Goal: Information Seeking & Learning: Learn about a topic

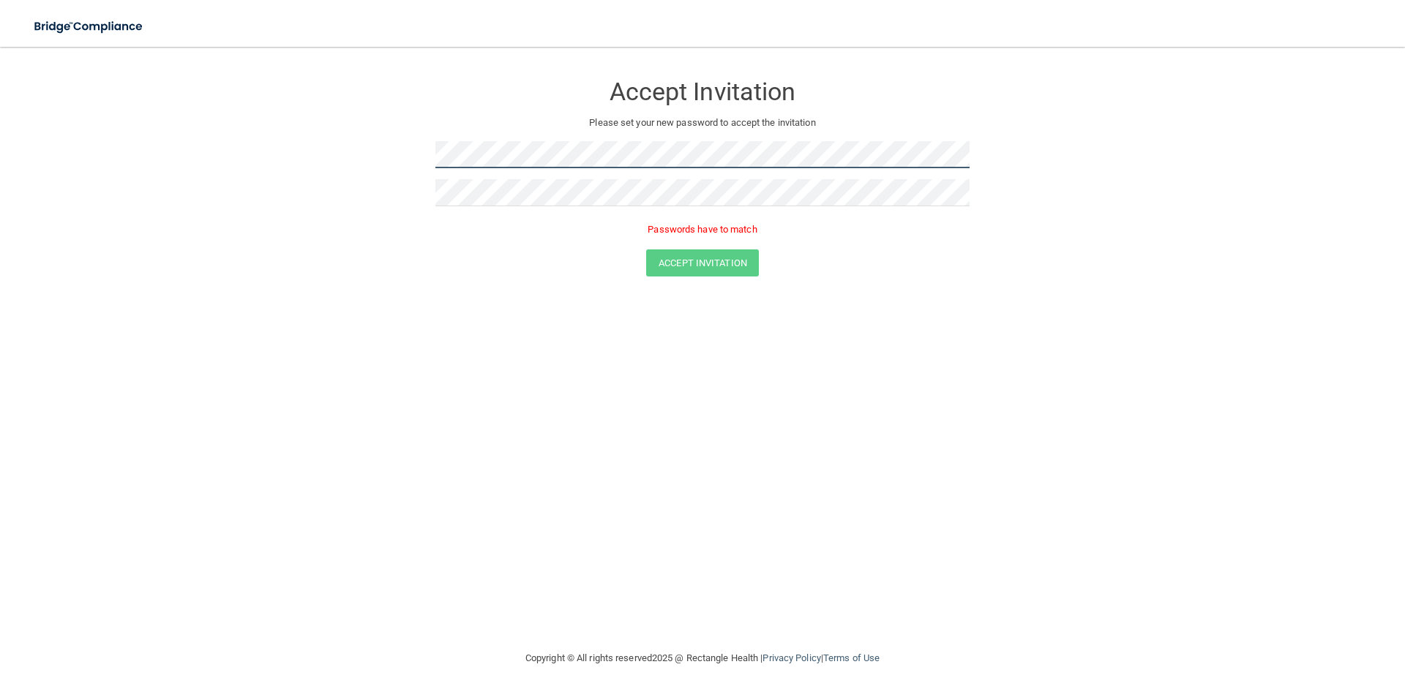
click at [173, 175] on form "Accept Invitation Please set your new password to accept the invitation Passwor…" at bounding box center [702, 177] width 1346 height 233
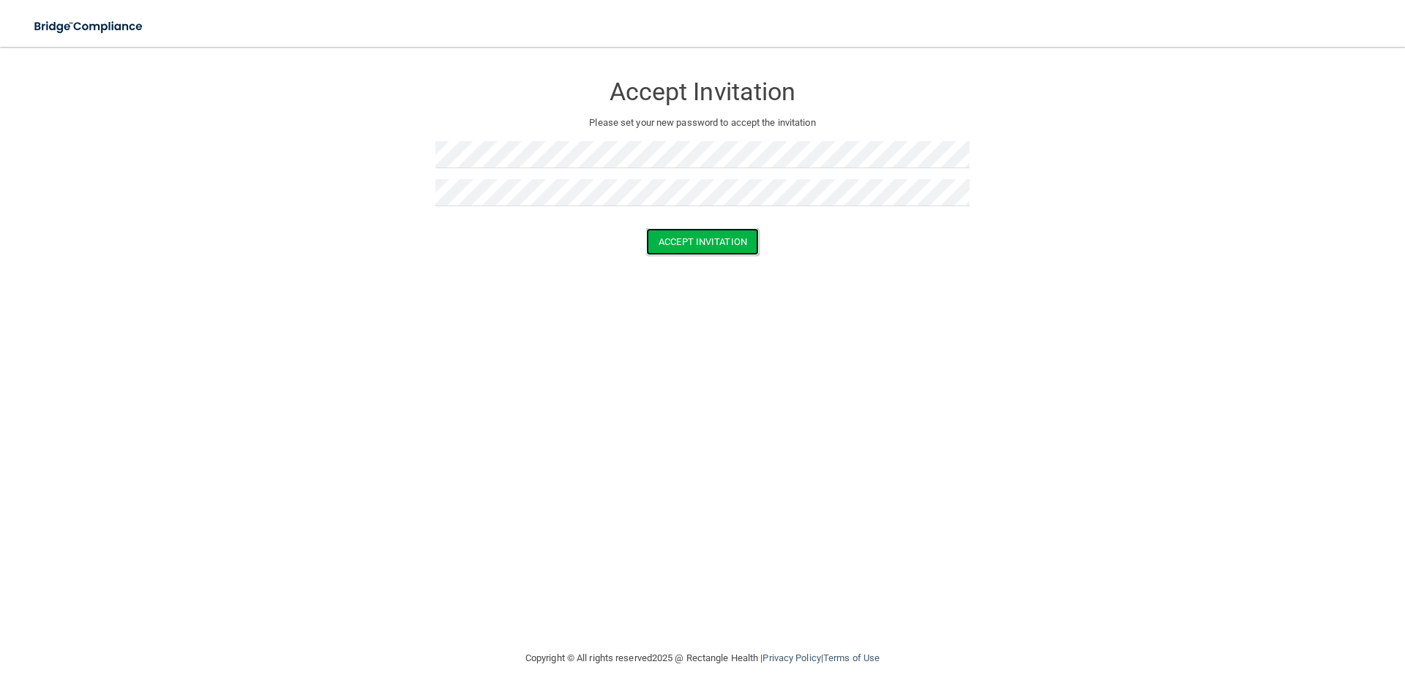
drag, startPoint x: 706, startPoint y: 233, endPoint x: 524, endPoint y: 295, distance: 192.5
click at [706, 234] on button "Accept Invitation" at bounding box center [702, 241] width 113 height 27
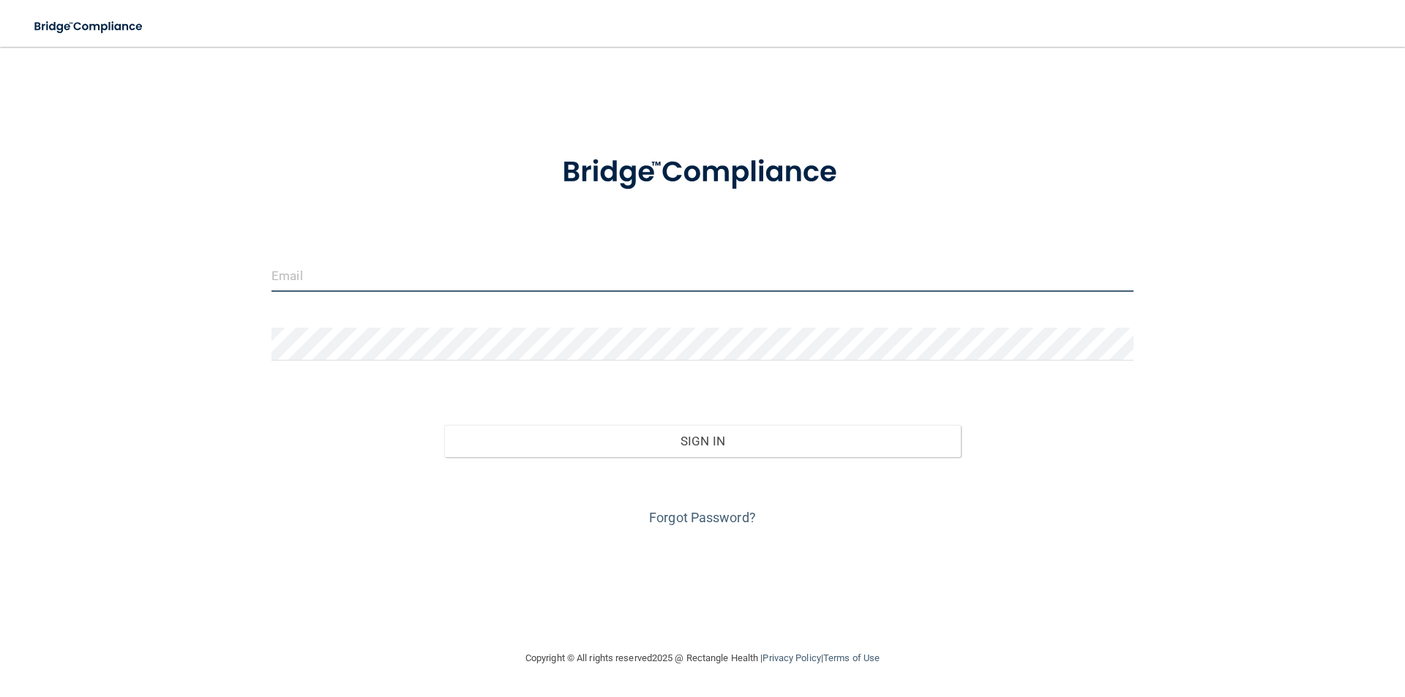
click at [315, 271] on input "email" at bounding box center [702, 275] width 862 height 33
type input "Angela@lemmeaudiology.com"
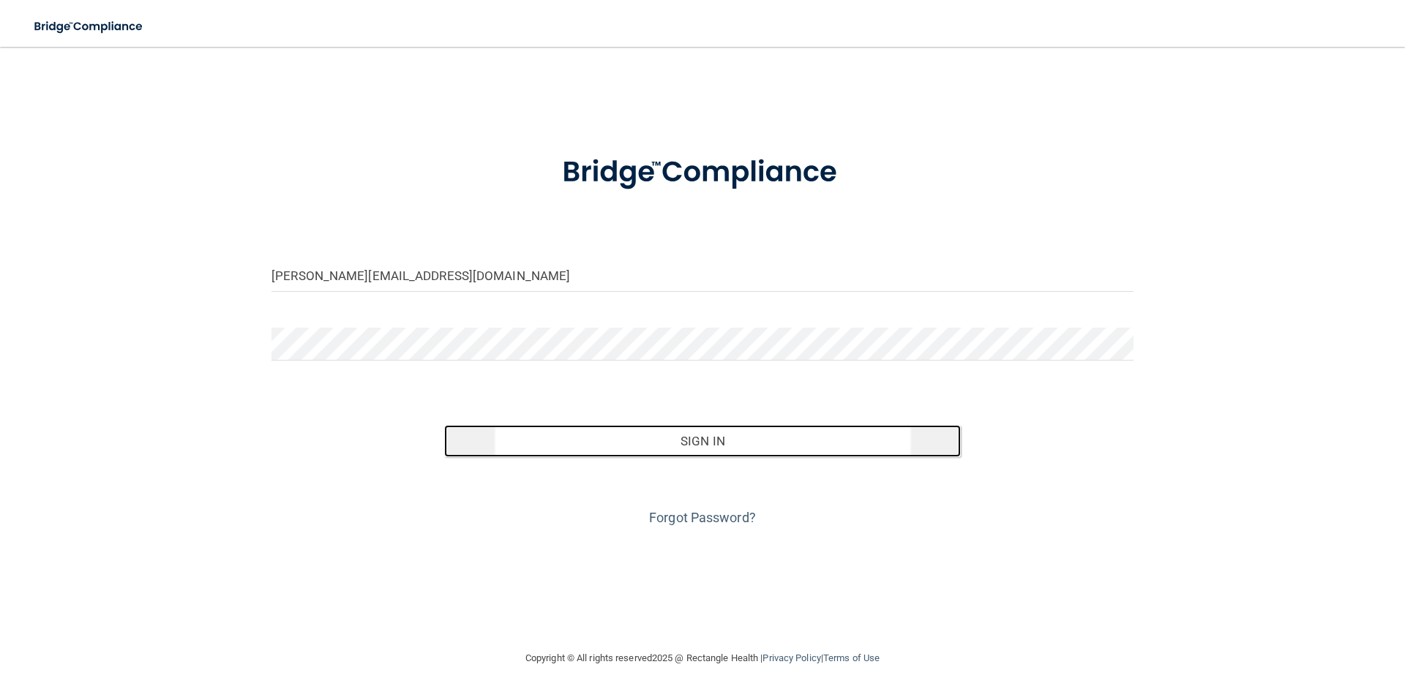
click at [677, 443] on button "Sign In" at bounding box center [702, 441] width 517 height 32
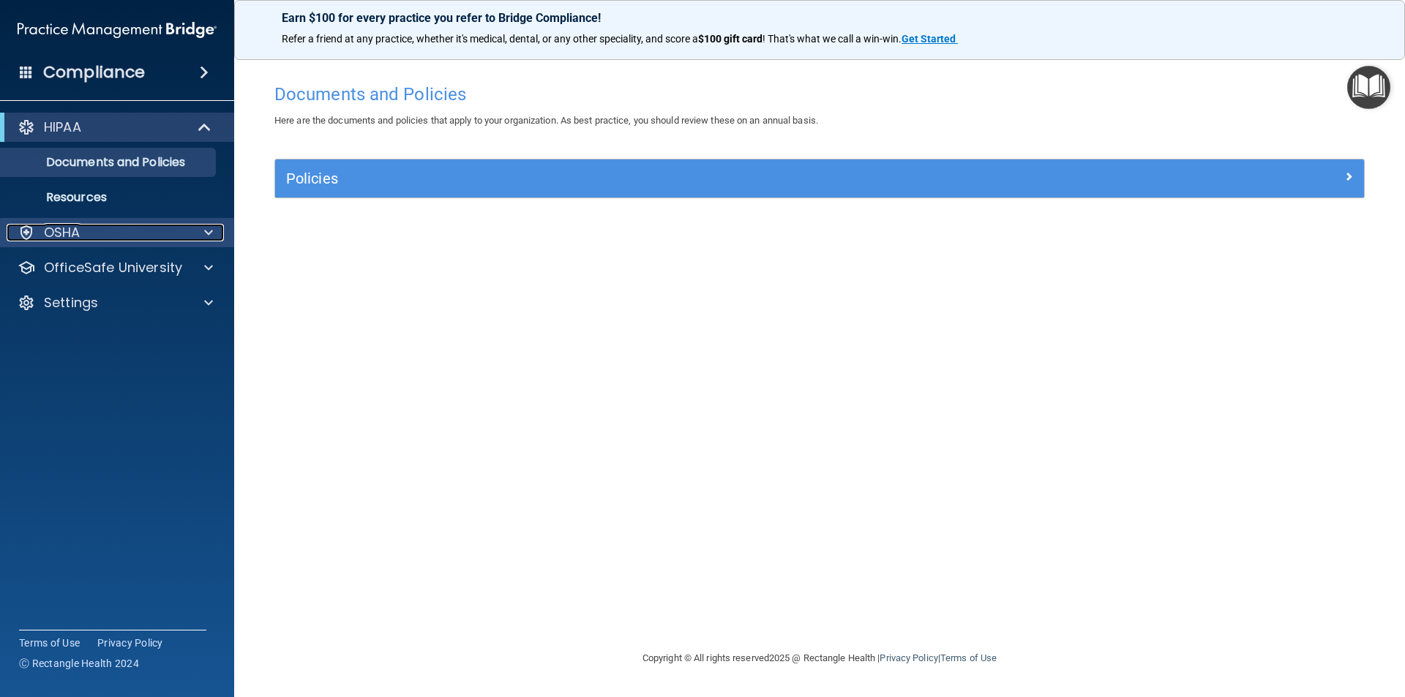
click at [80, 233] on div "OSHA" at bounding box center [97, 233] width 181 height 18
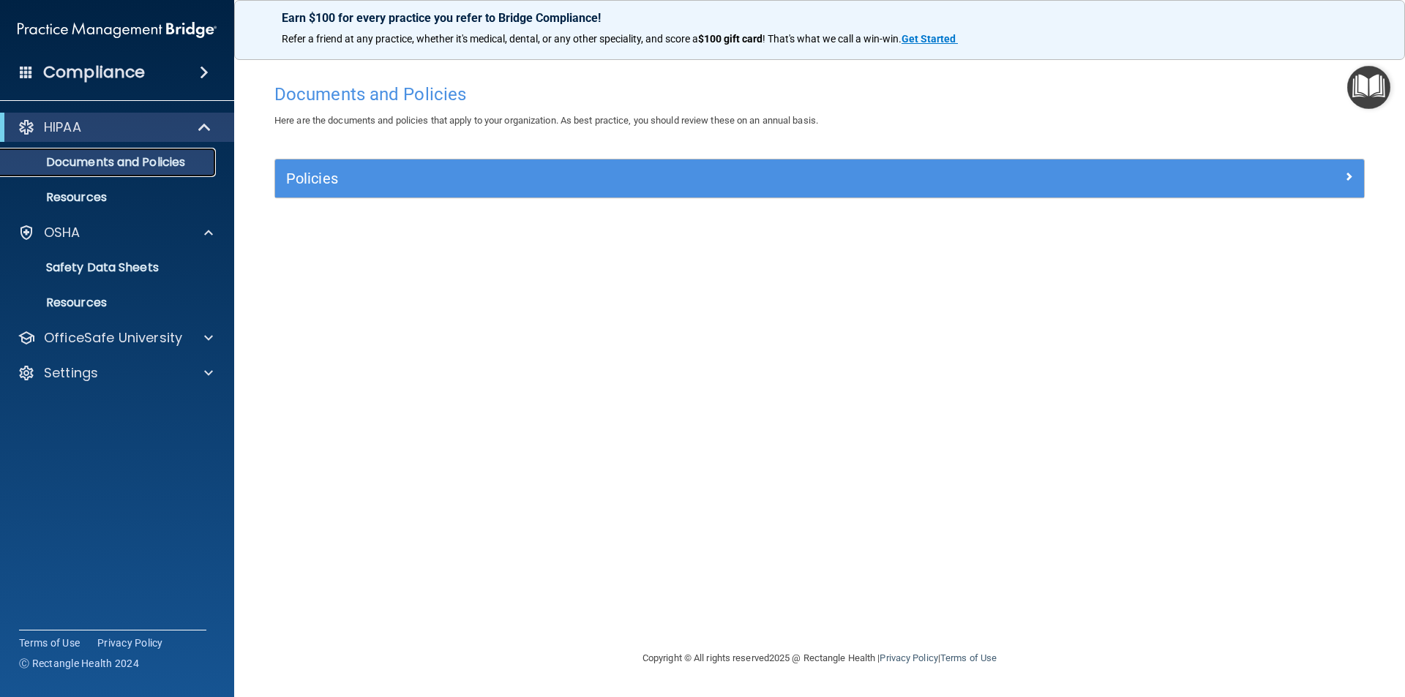
click at [116, 162] on p "Documents and Policies" at bounding box center [110, 162] width 200 height 15
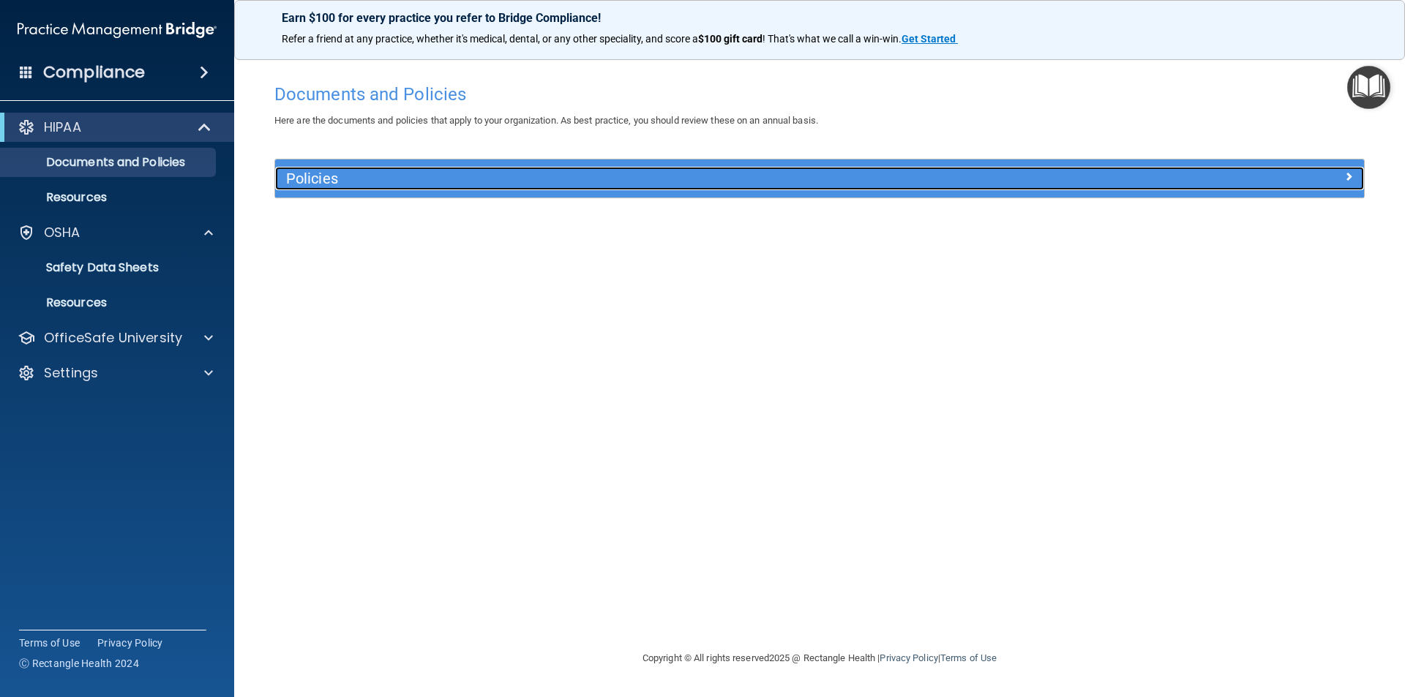
click at [421, 186] on h5 "Policies" at bounding box center [683, 178] width 794 height 16
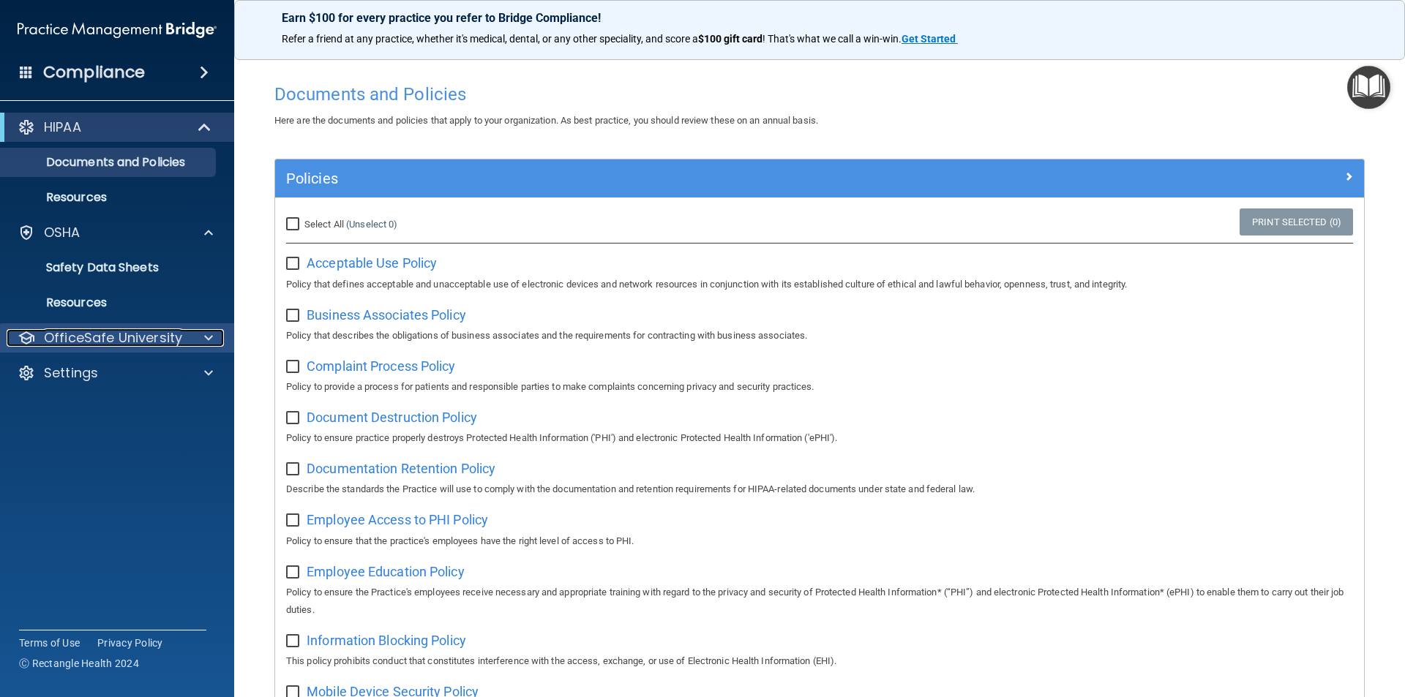
click at [142, 336] on p "OfficeSafe University" at bounding box center [113, 338] width 138 height 18
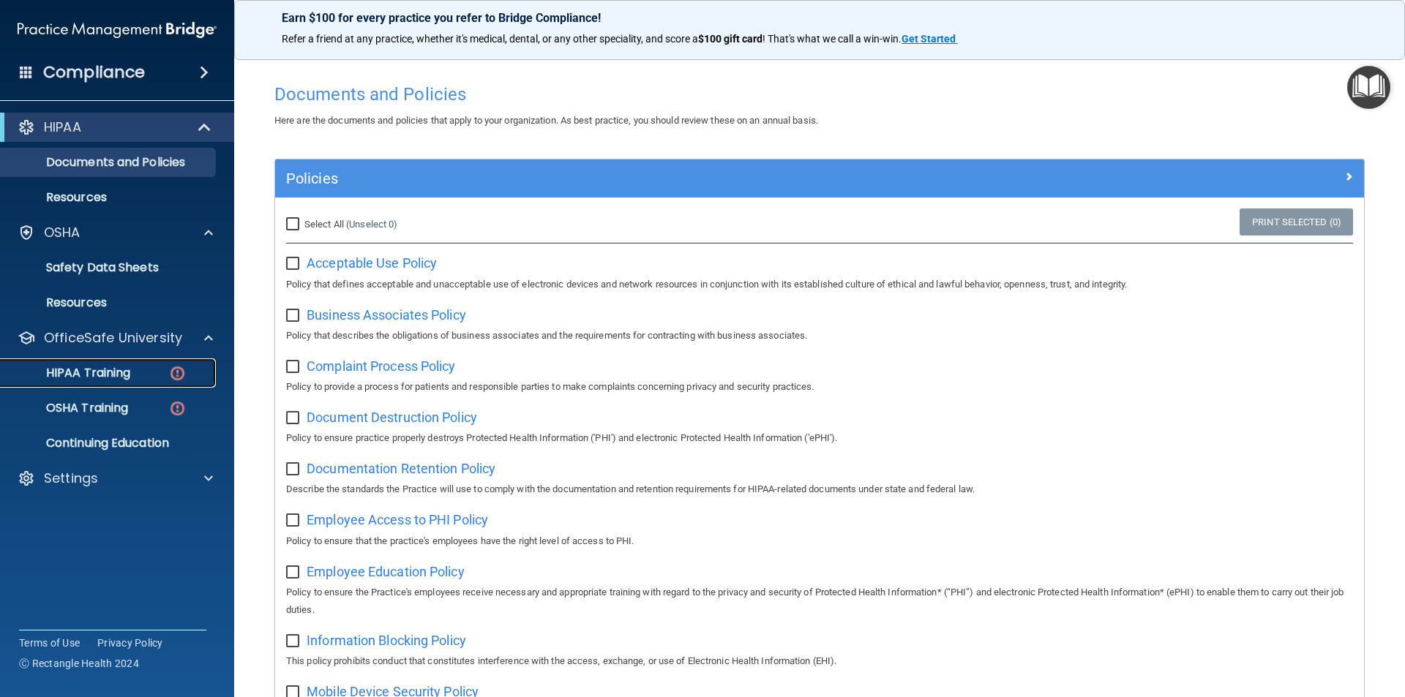
click at [124, 377] on p "HIPAA Training" at bounding box center [70, 373] width 121 height 15
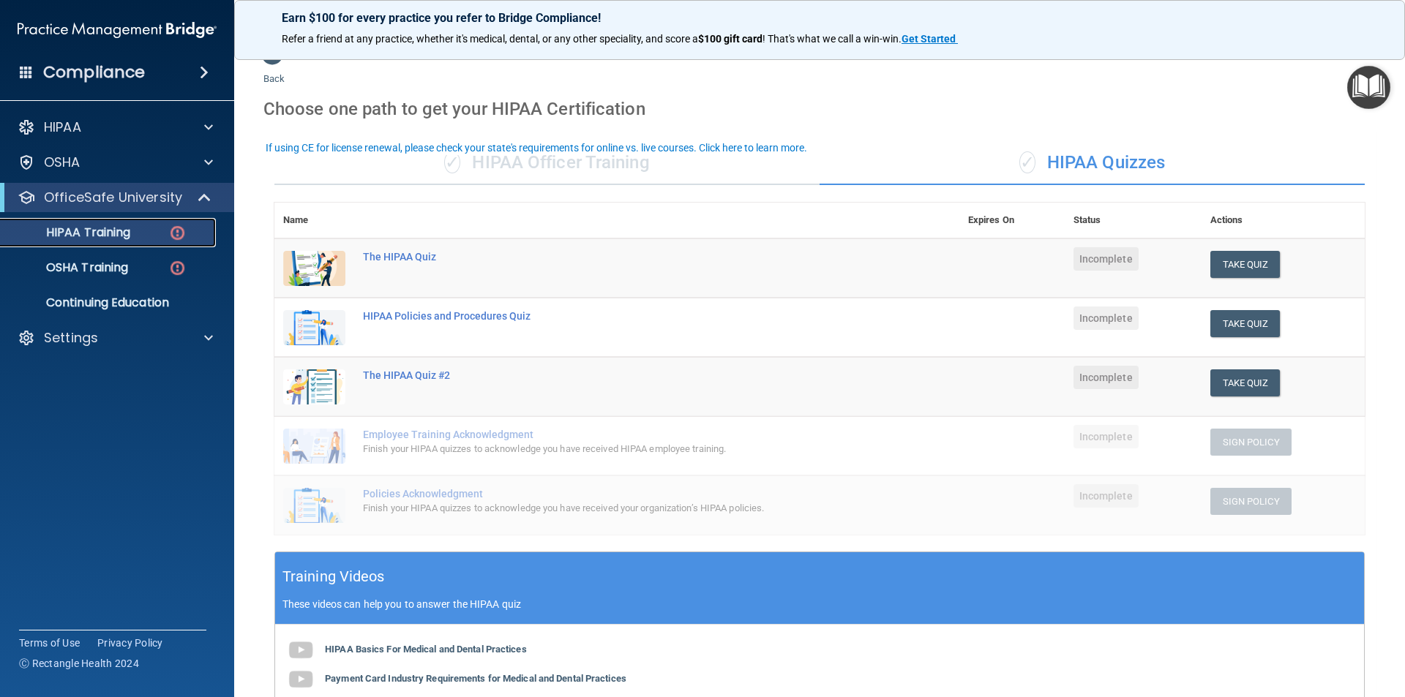
scroll to position [73, 0]
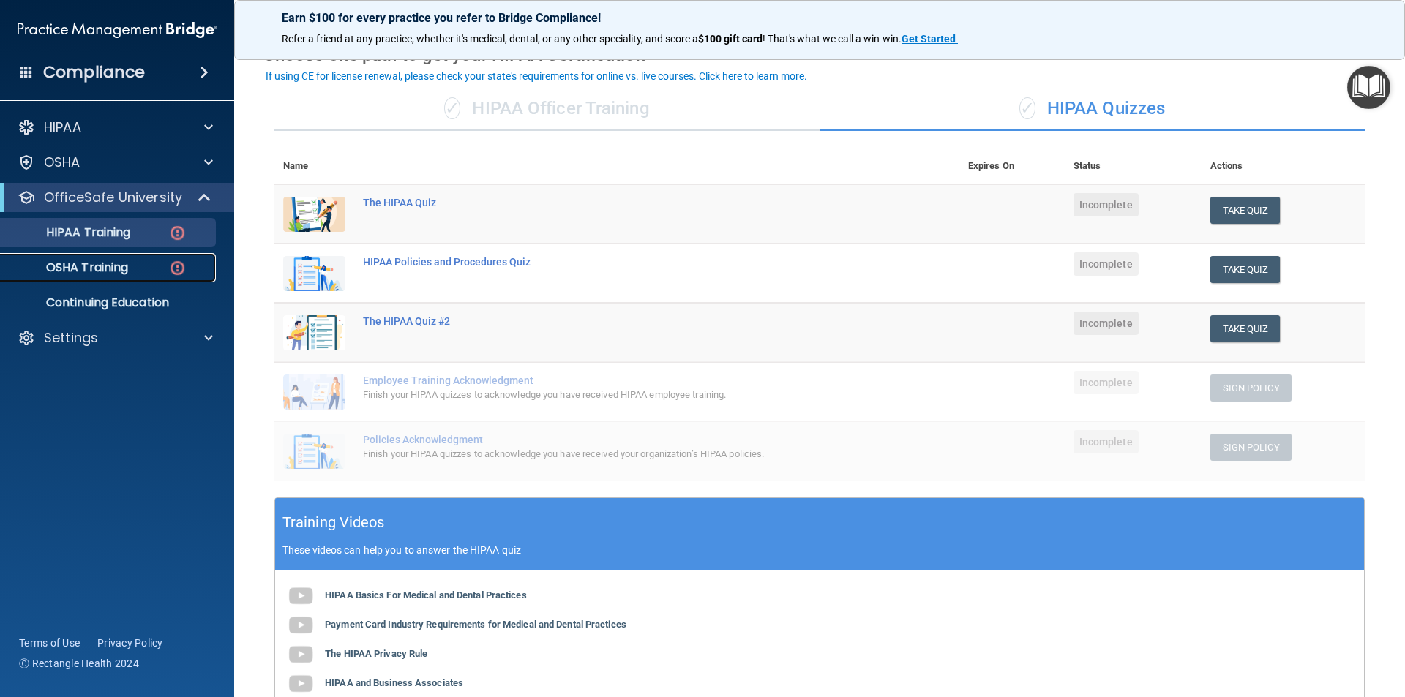
click at [92, 268] on p "OSHA Training" at bounding box center [69, 267] width 119 height 15
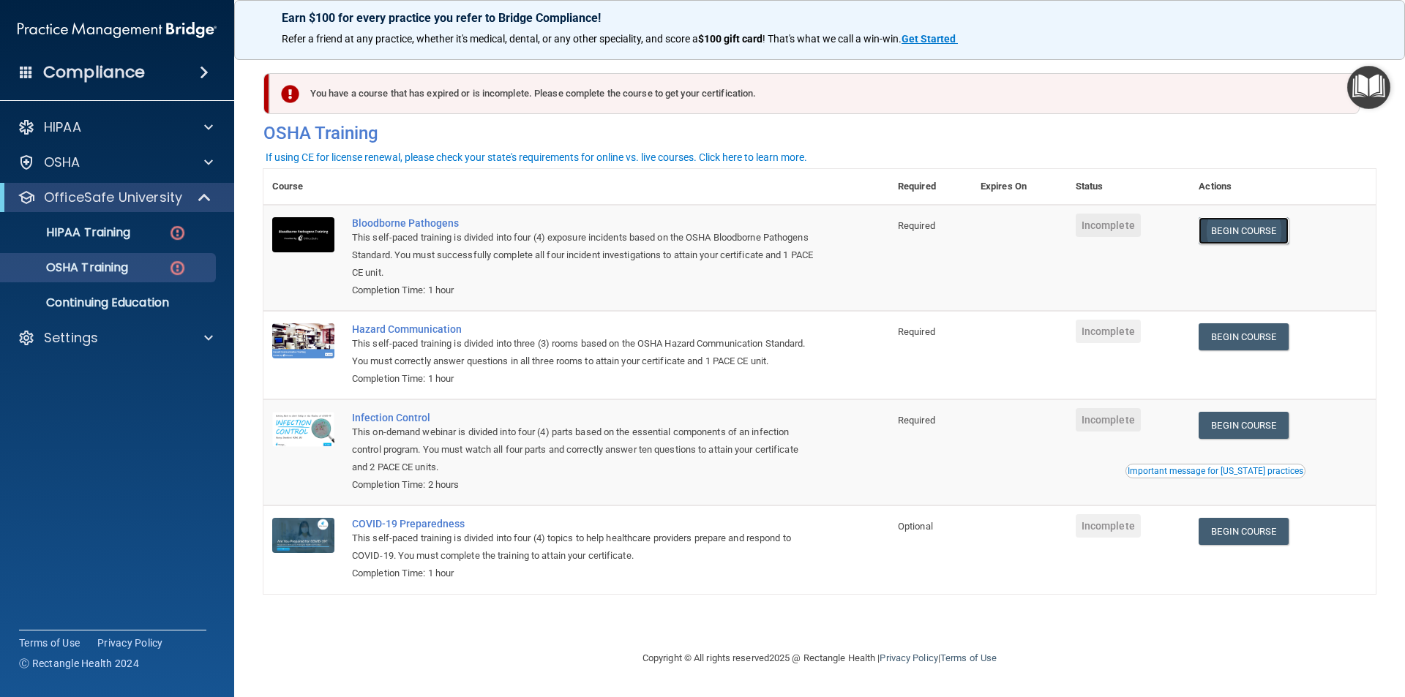
click at [1238, 227] on link "Begin Course" at bounding box center [1242, 230] width 89 height 27
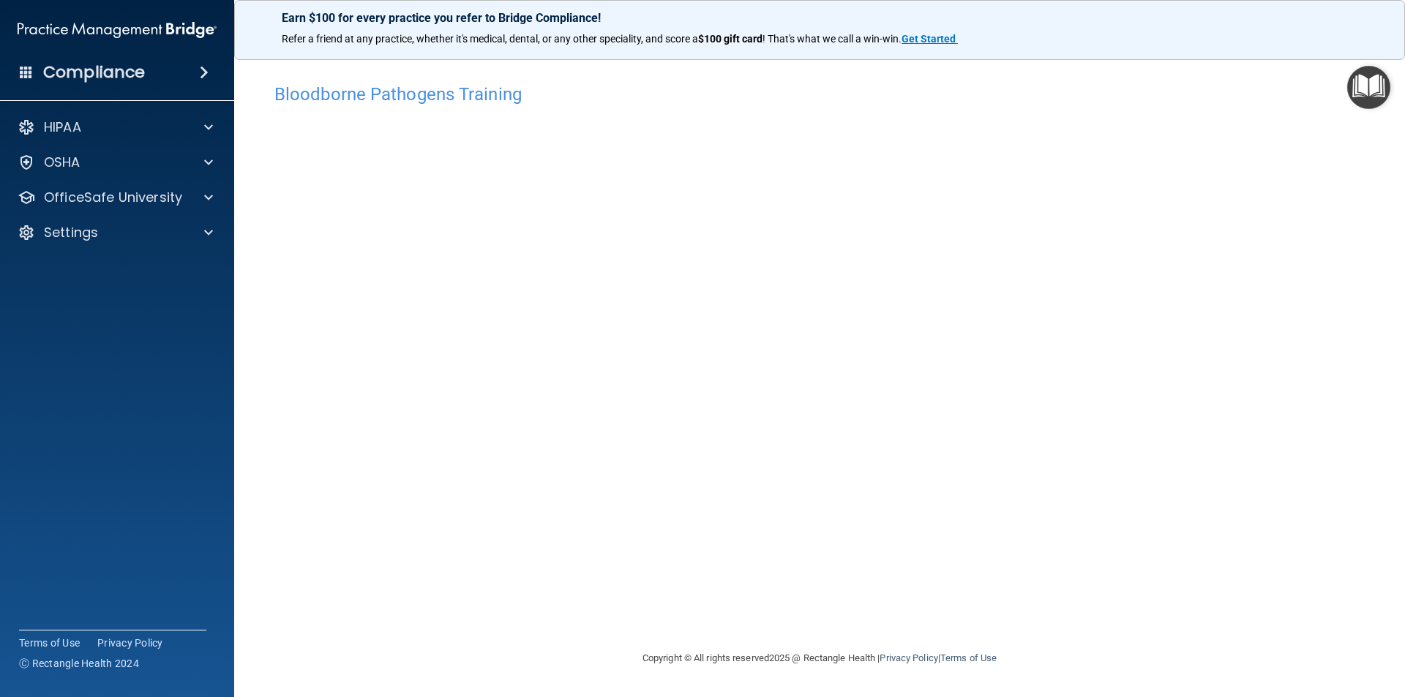
drag, startPoint x: 1386, startPoint y: 218, endPoint x: 1371, endPoint y: 220, distance: 14.8
click at [1371, 220] on main "Bloodborne Pathogens Training This course doesn’t expire until . Are you sure y…" at bounding box center [819, 372] width 1170 height 650
click at [148, 167] on div "OSHA" at bounding box center [97, 163] width 181 height 18
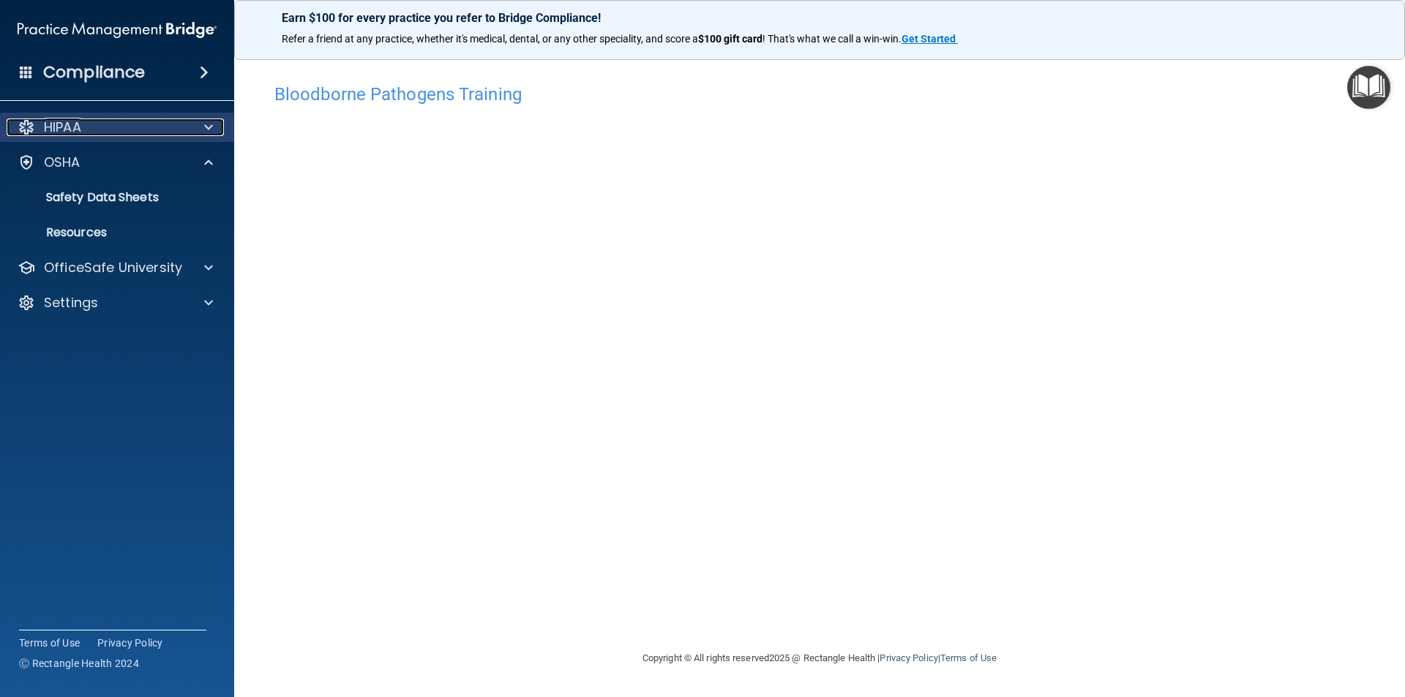
click at [72, 132] on p "HIPAA" at bounding box center [62, 128] width 37 height 18
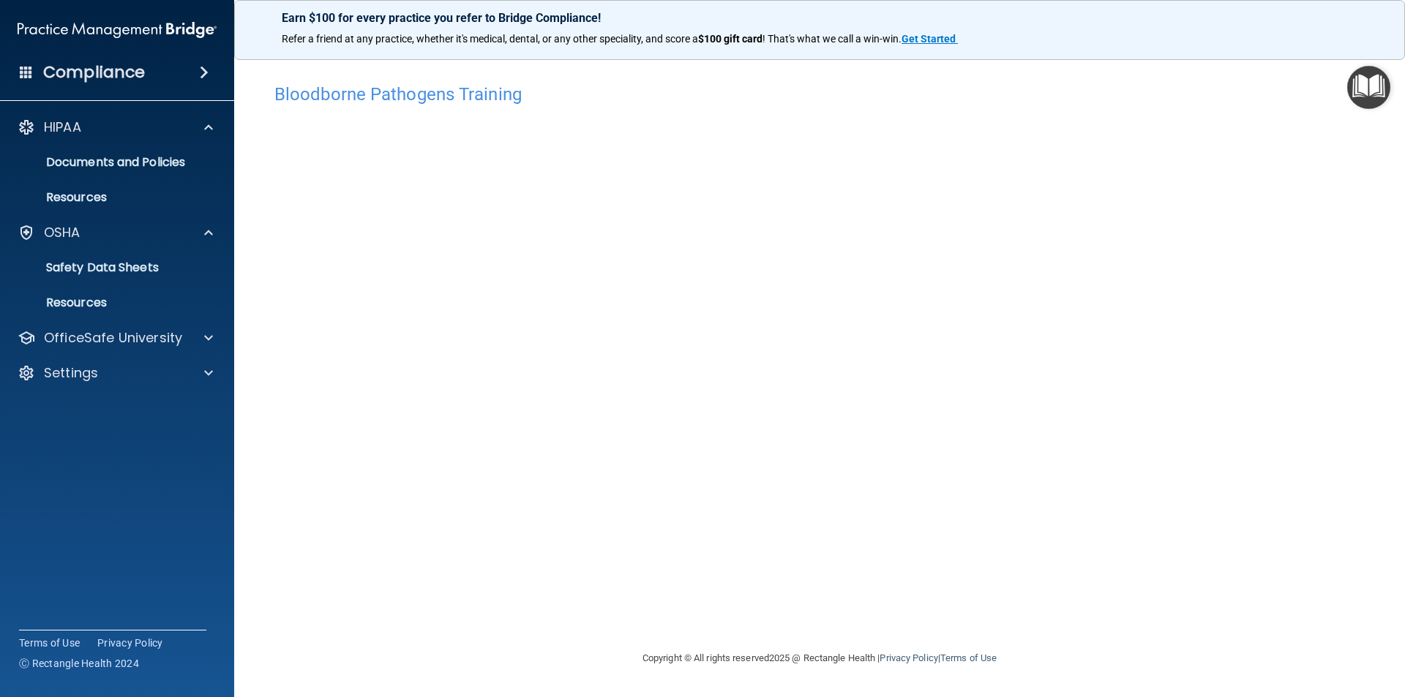
click at [200, 72] on span at bounding box center [204, 73] width 9 height 18
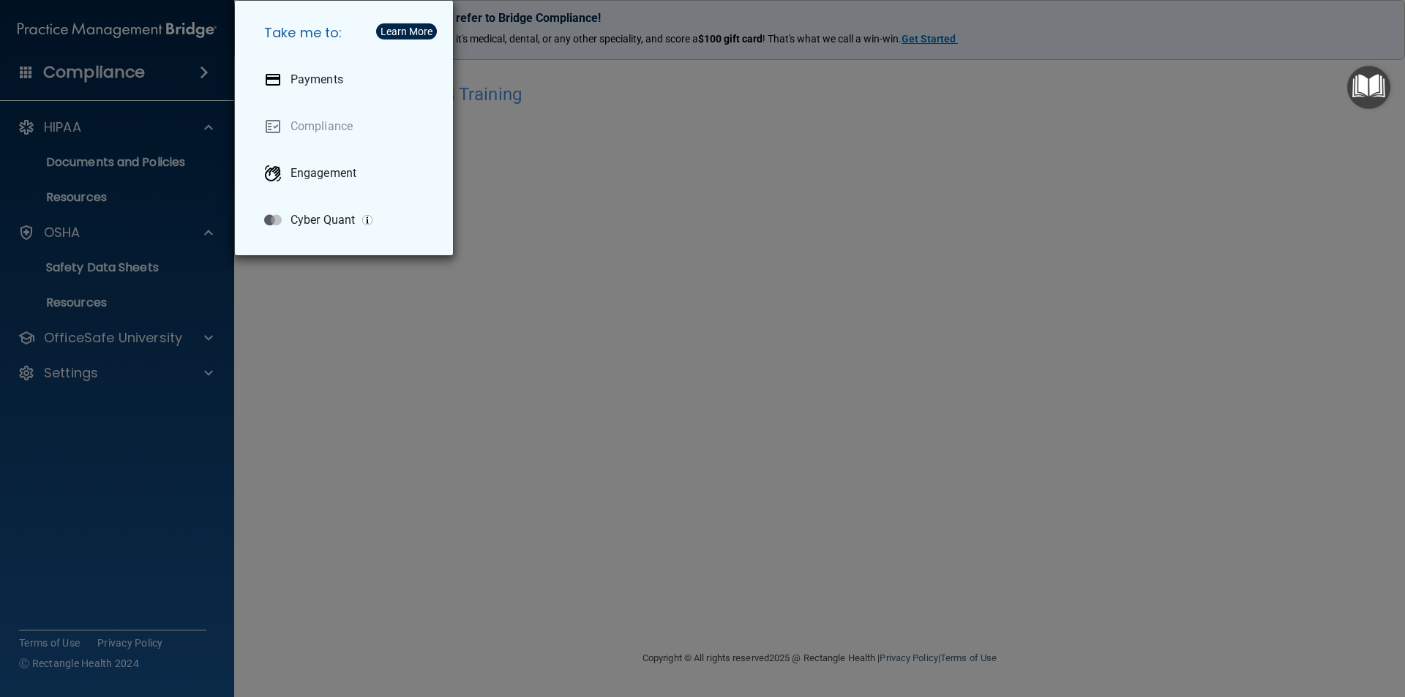
click at [198, 72] on div "Take me to: Payments Compliance Engagement Cyber Quant" at bounding box center [702, 348] width 1405 height 697
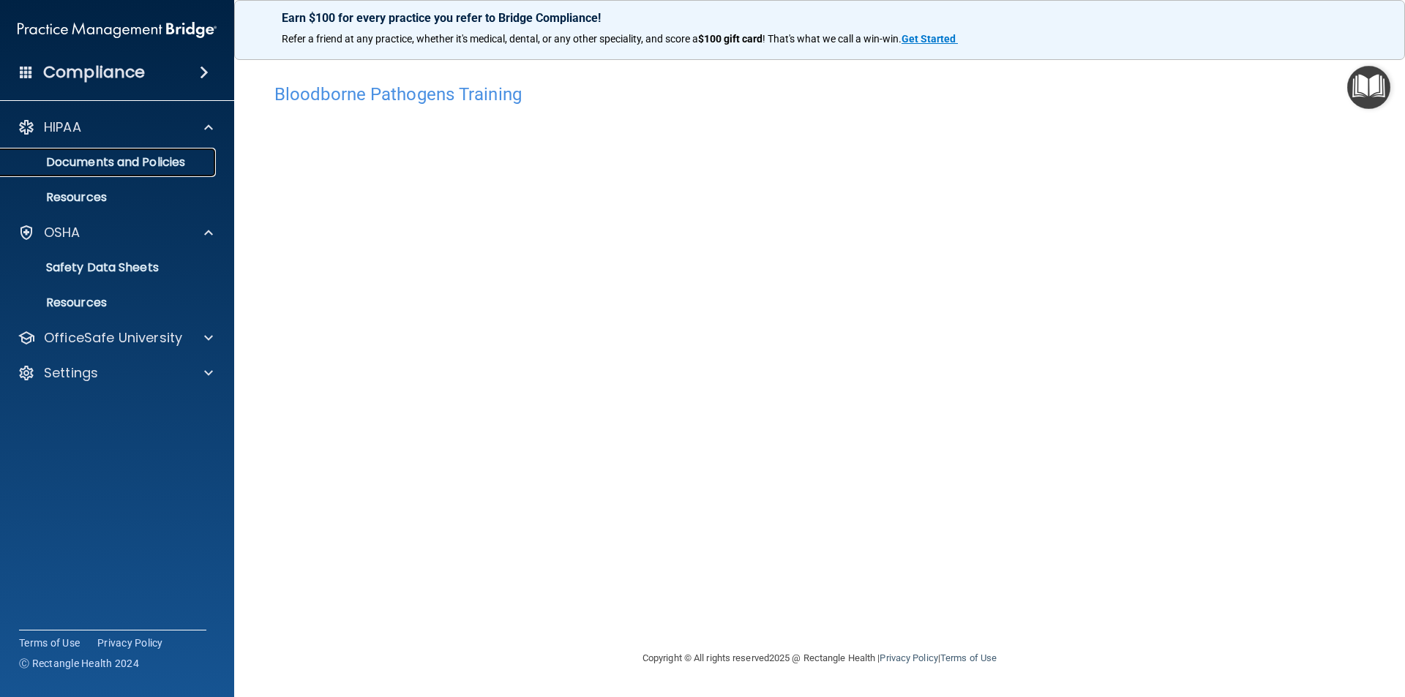
click at [131, 172] on link "Documents and Policies" at bounding box center [100, 162] width 230 height 29
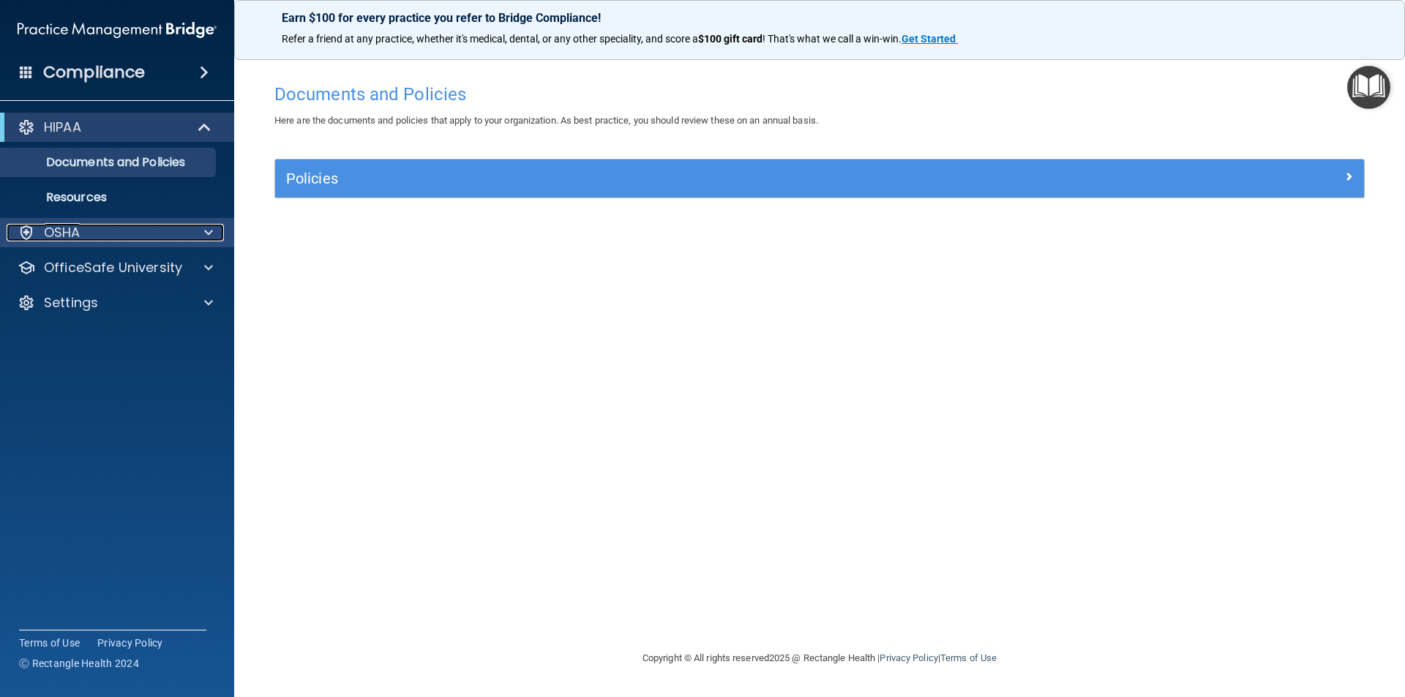
click at [99, 233] on div "OSHA" at bounding box center [97, 233] width 181 height 18
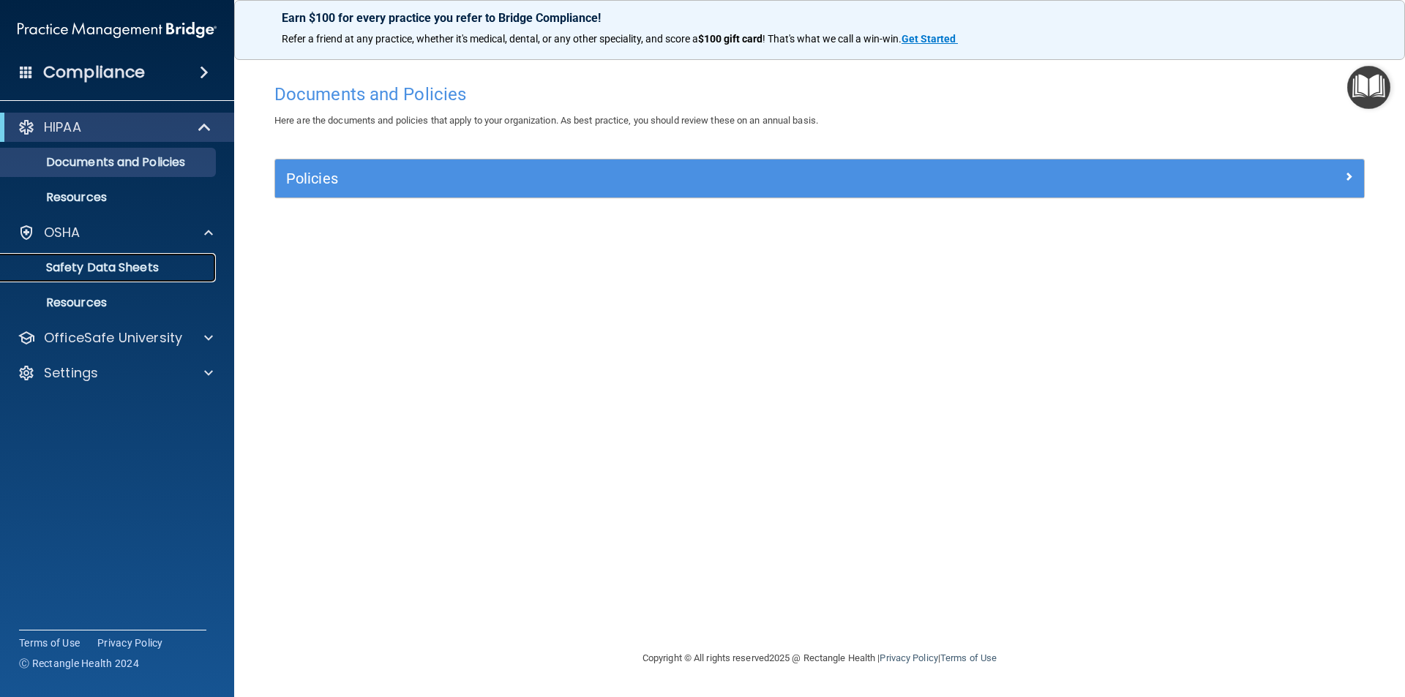
click at [106, 270] on p "Safety Data Sheets" at bounding box center [110, 267] width 200 height 15
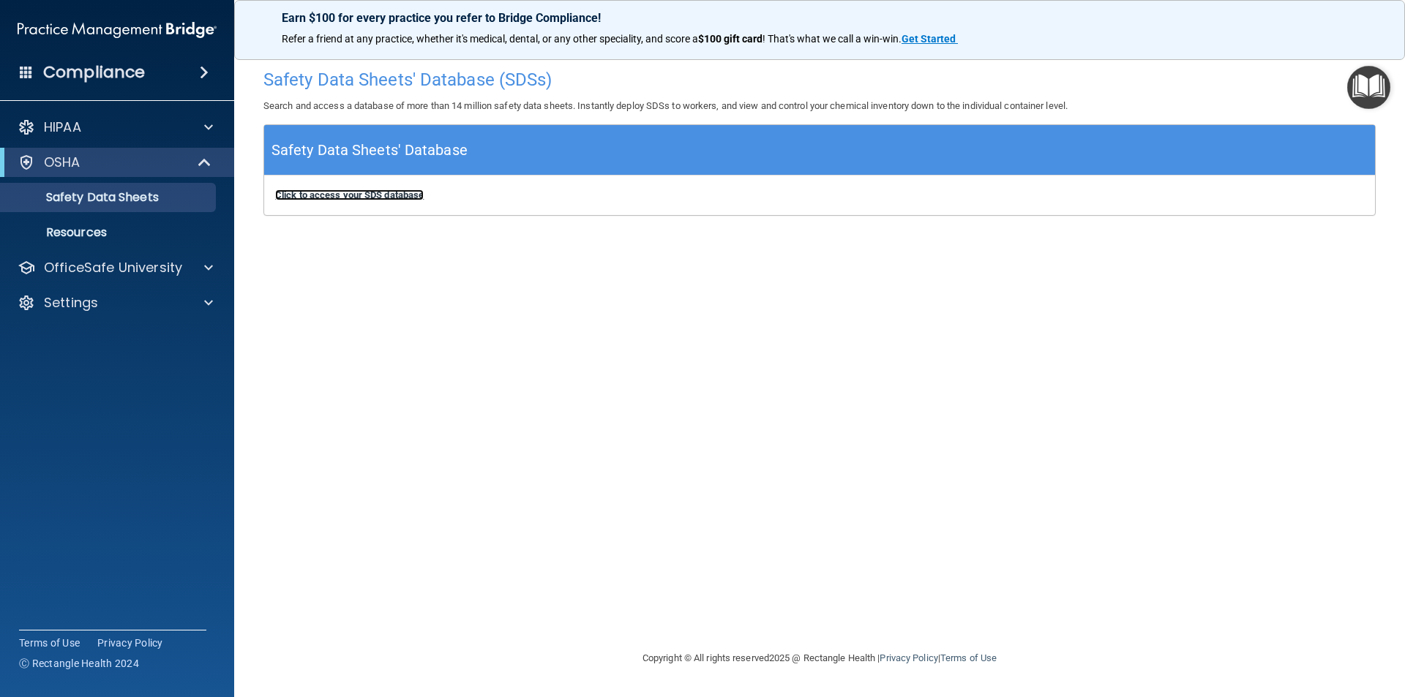
click at [353, 194] on b "Click to access your SDS database" at bounding box center [349, 194] width 148 height 11
click at [87, 238] on p "Resources" at bounding box center [110, 232] width 200 height 15
click at [203, 64] on span at bounding box center [204, 73] width 9 height 18
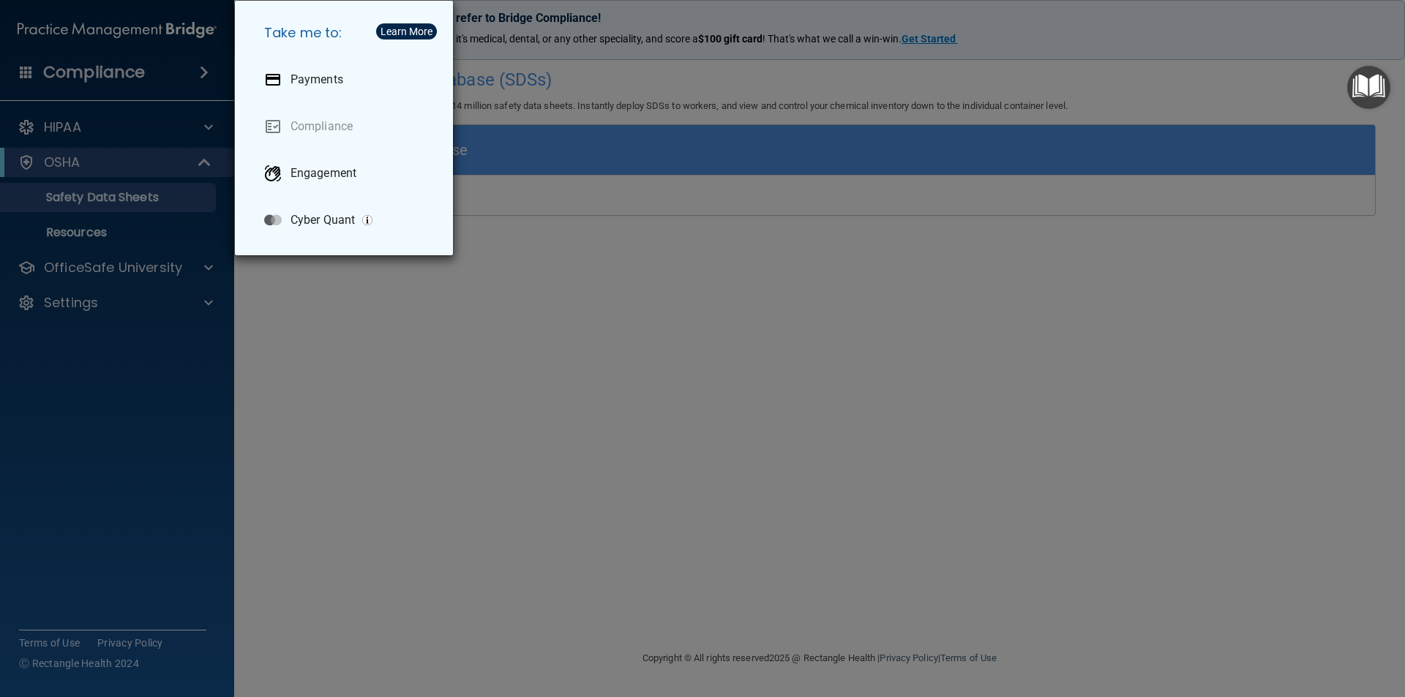
click at [203, 70] on div "Take me to: Payments Compliance Engagement Cyber Quant" at bounding box center [702, 348] width 1405 height 697
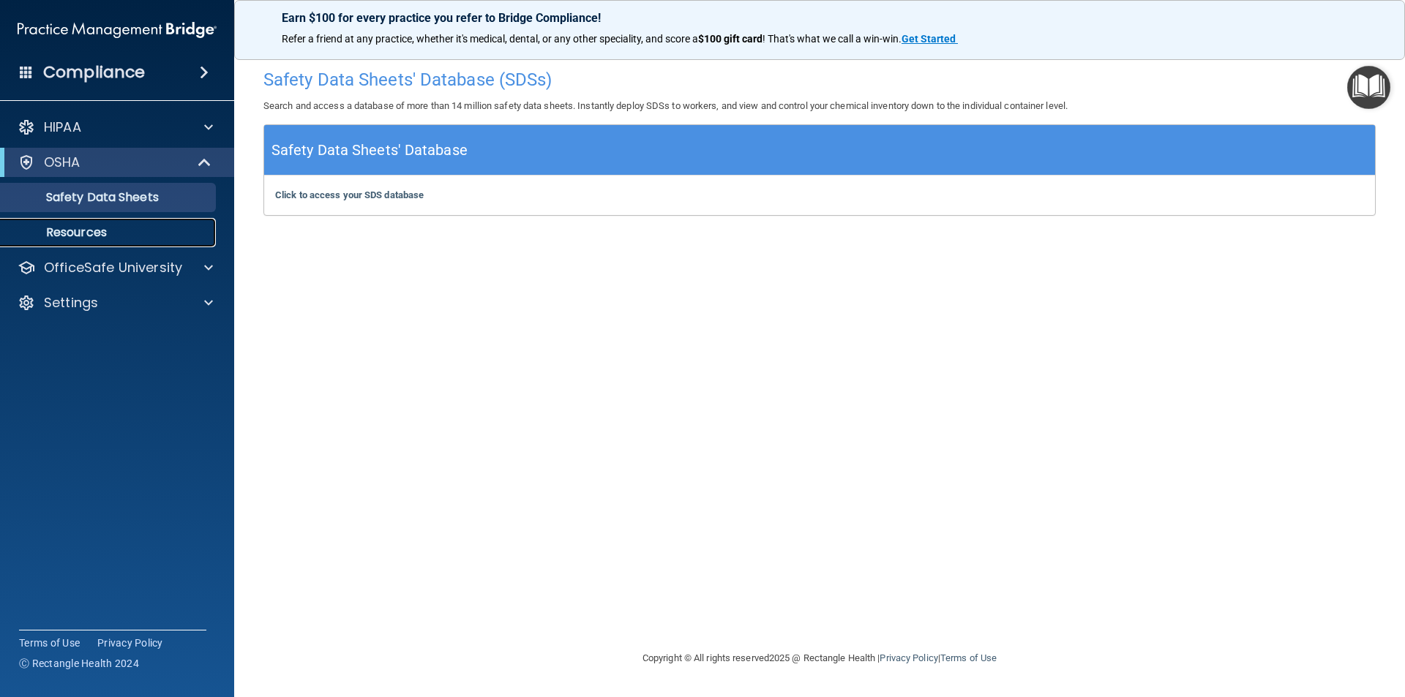
click at [69, 234] on p "Resources" at bounding box center [110, 232] width 200 height 15
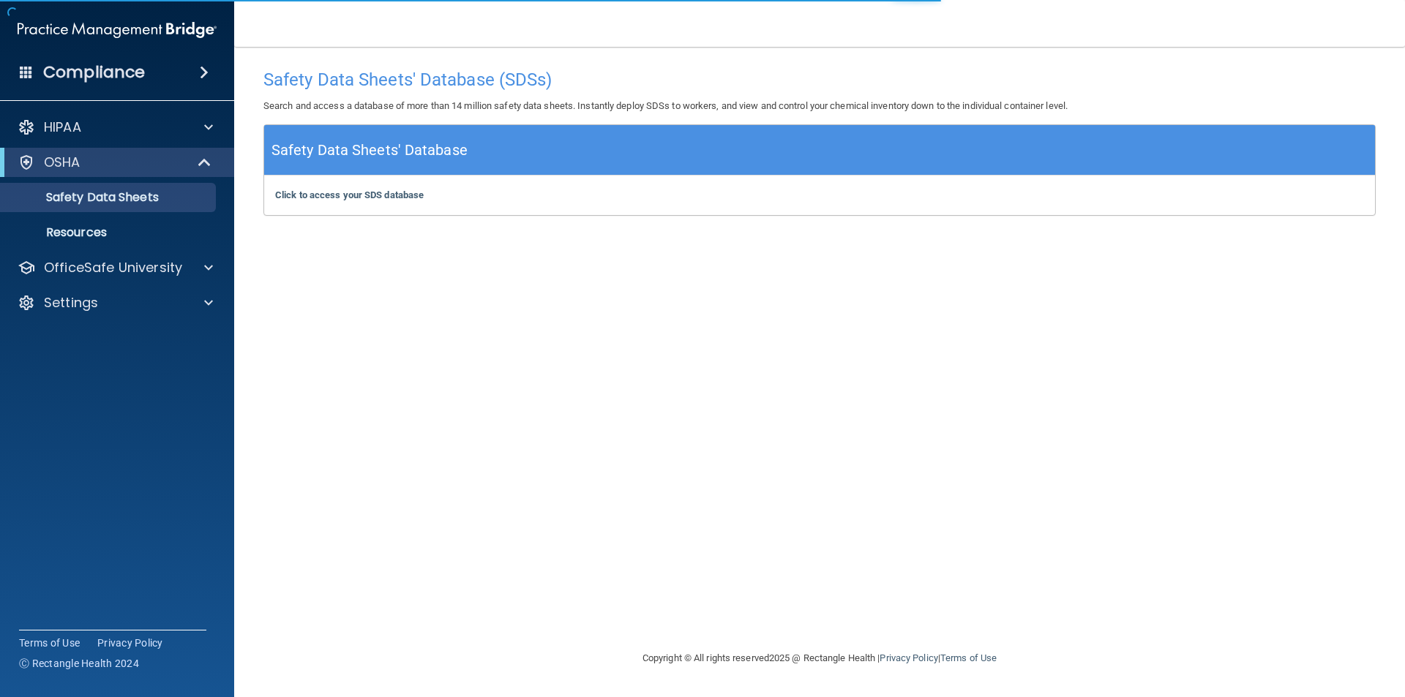
click at [109, 72] on h4 "Compliance" at bounding box center [94, 72] width 102 height 20
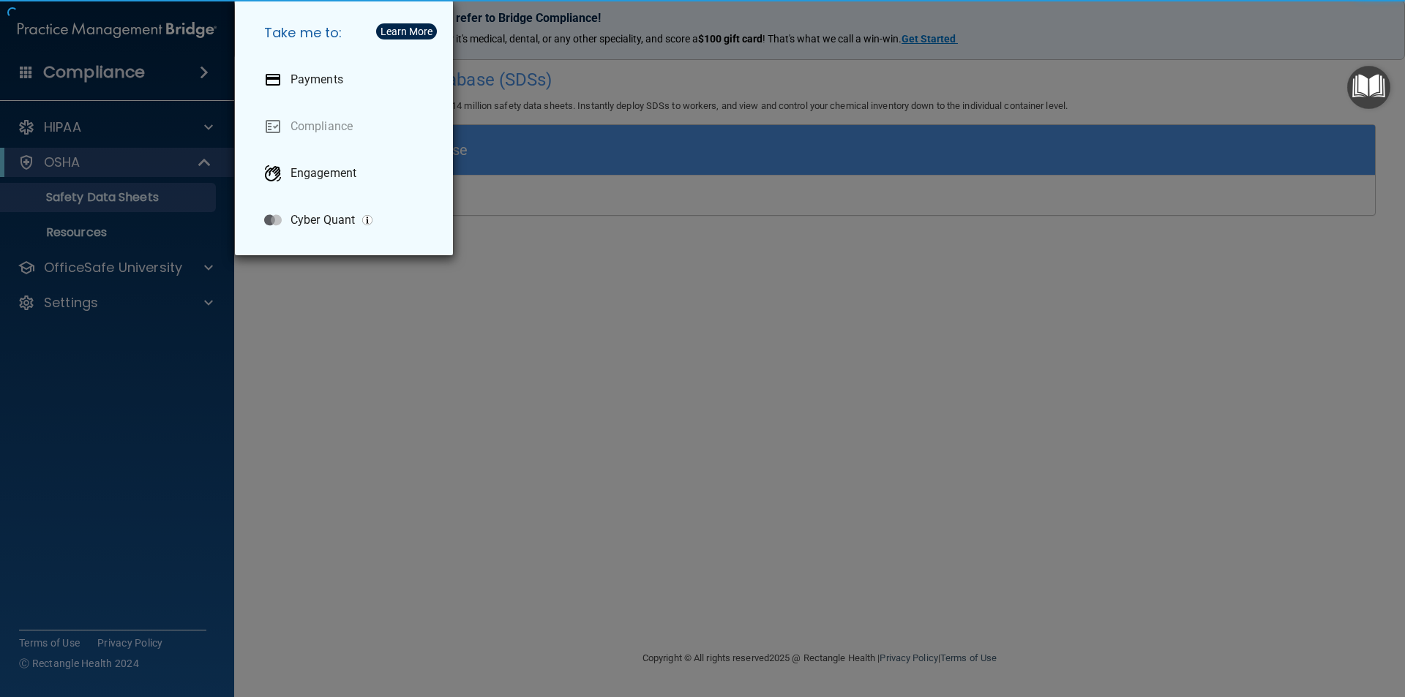
click at [60, 642] on div "Take me to: Payments Compliance Engagement Cyber Quant" at bounding box center [702, 348] width 1405 height 697
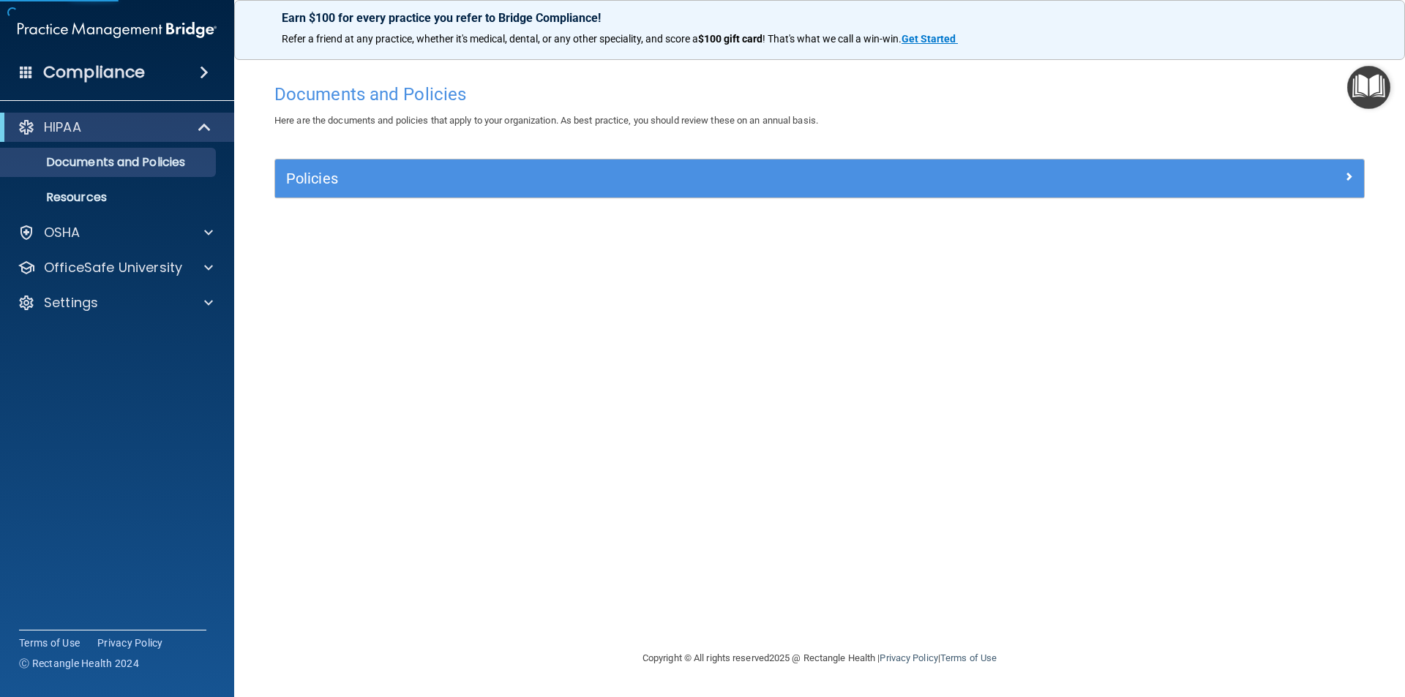
click at [67, 484] on accordion "HIPAA Documents and Policies Report an Incident Business Associates Emergency P…" at bounding box center [117, 307] width 235 height 401
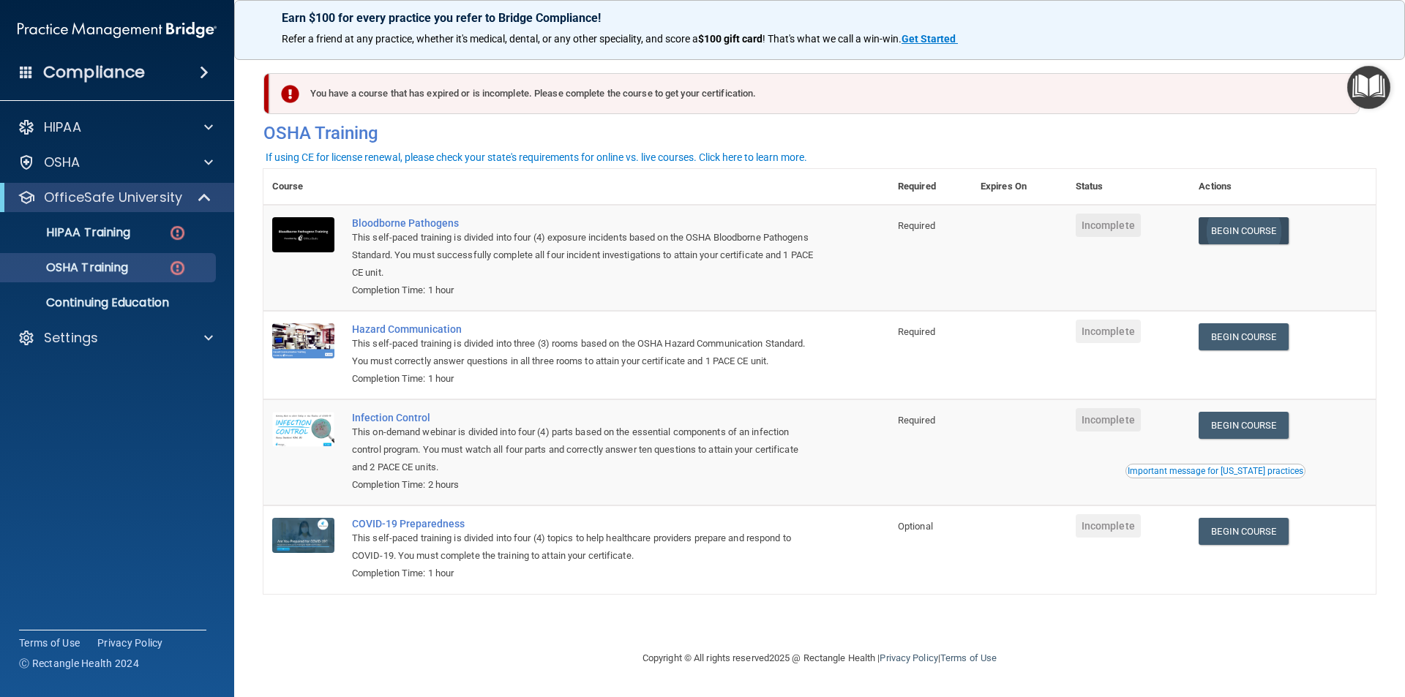
click at [1249, 230] on link "Begin Course" at bounding box center [1242, 230] width 89 height 27
click at [119, 234] on p "HIPAA Training" at bounding box center [70, 232] width 121 height 15
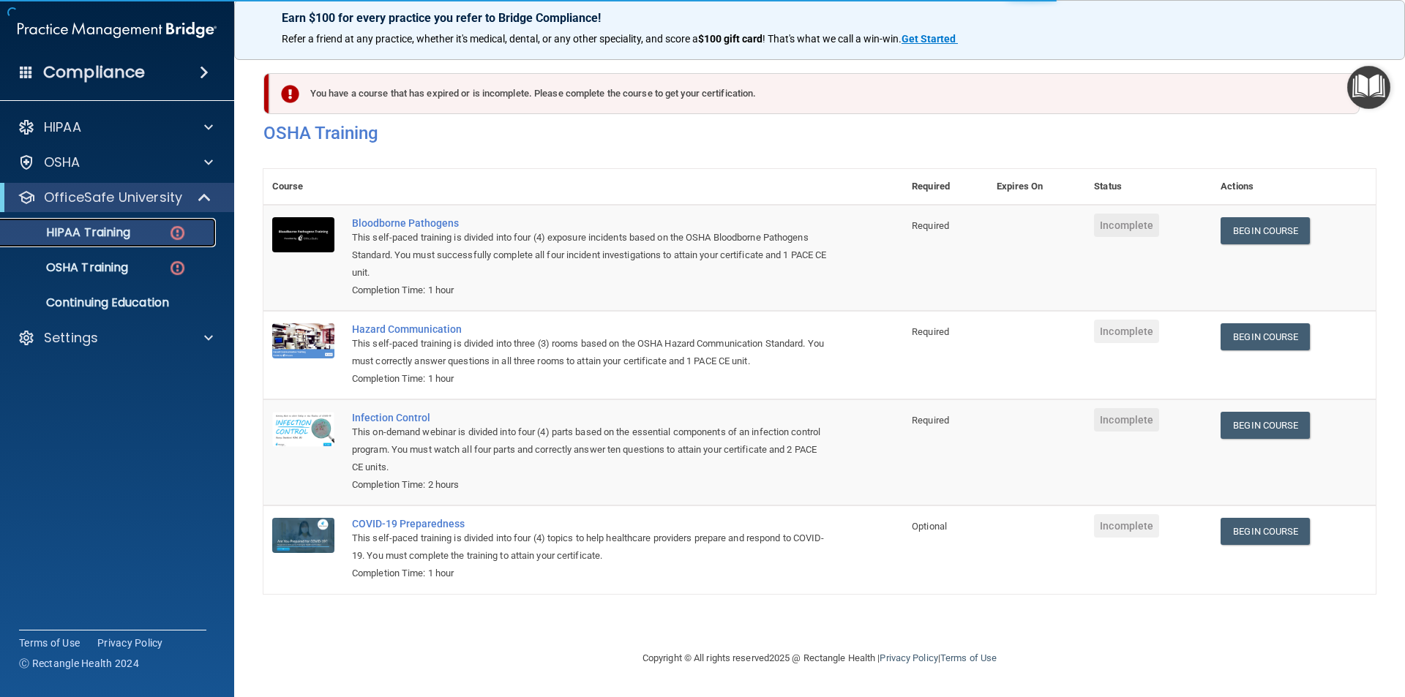
click at [127, 238] on p "HIPAA Training" at bounding box center [70, 232] width 121 height 15
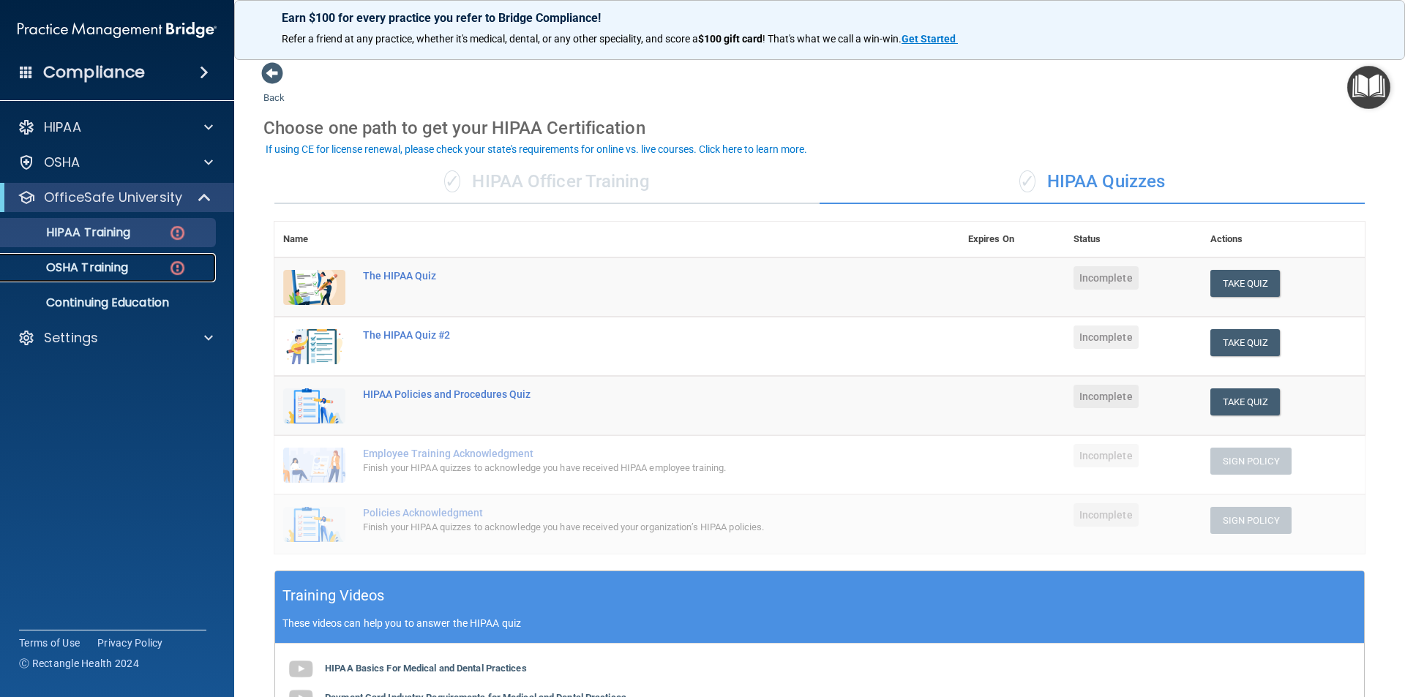
click at [110, 268] on p "OSHA Training" at bounding box center [69, 267] width 119 height 15
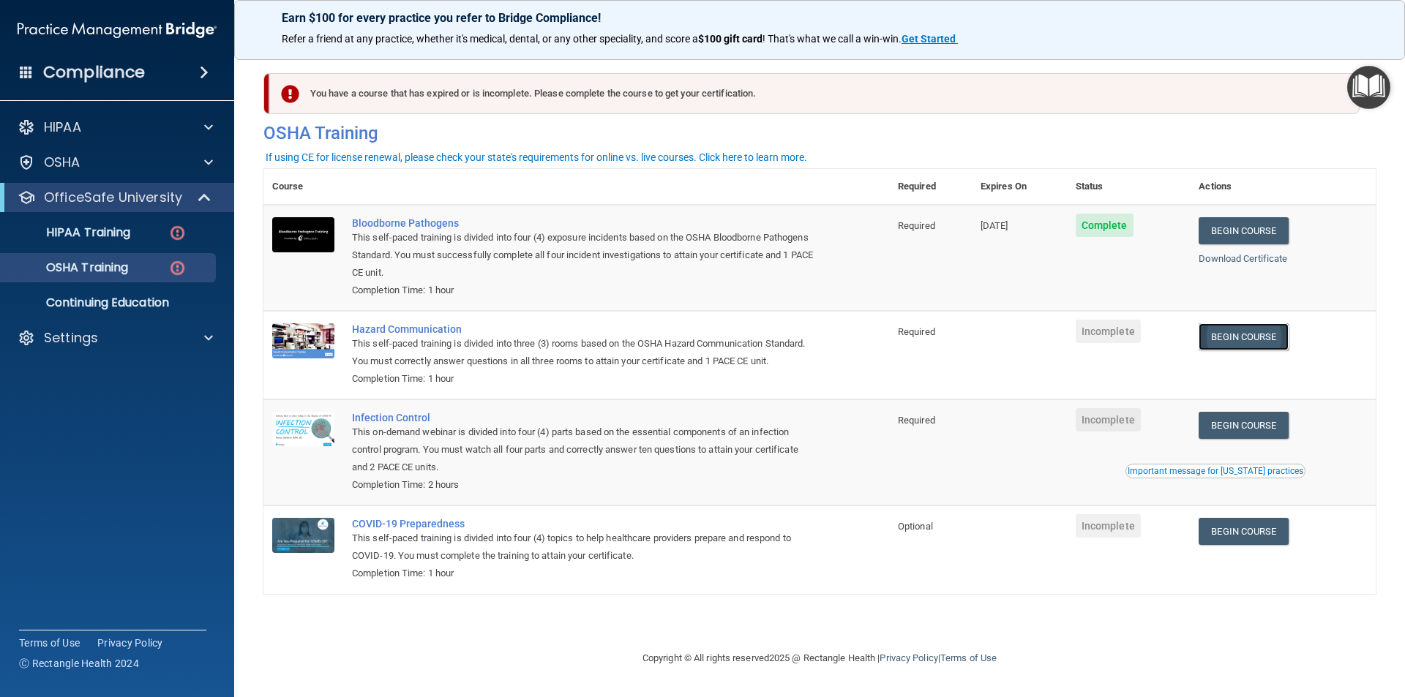
click at [1250, 339] on link "Begin Course" at bounding box center [1242, 336] width 89 height 27
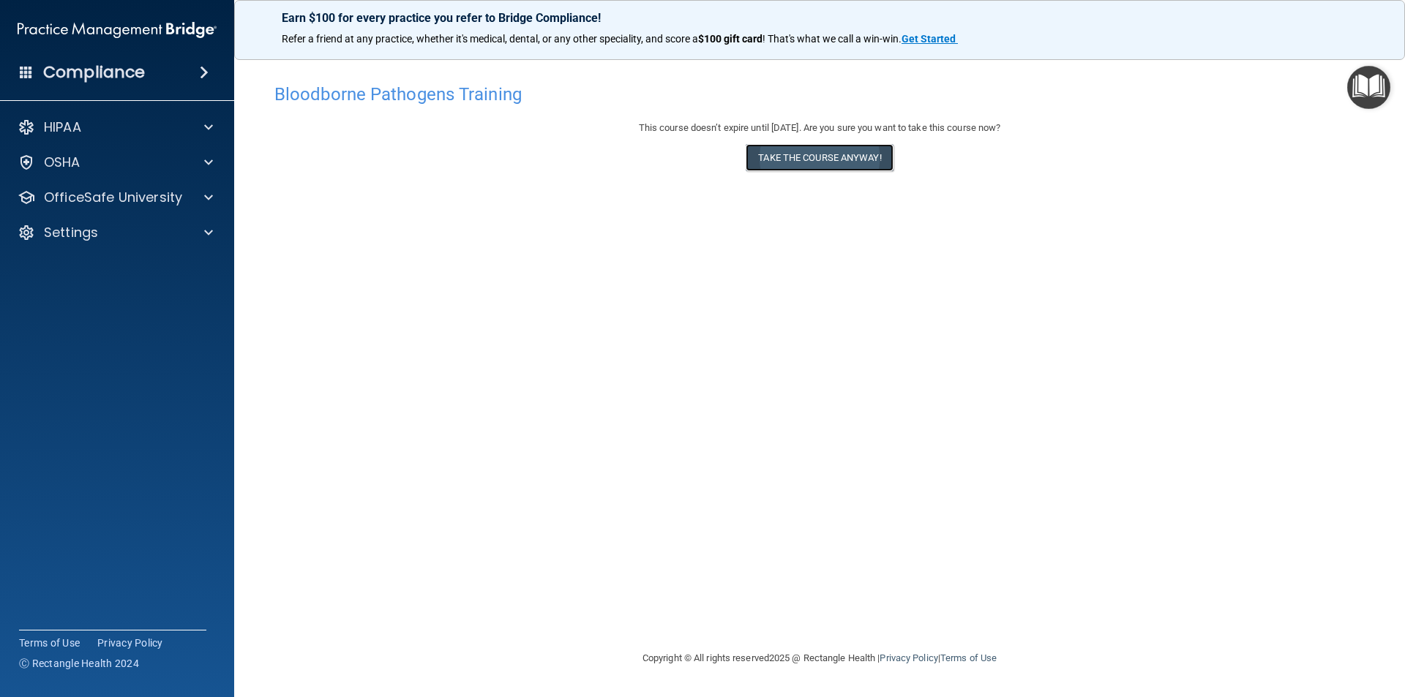
click at [817, 151] on button "Take the course anyway!" at bounding box center [818, 157] width 147 height 27
drag, startPoint x: 1342, startPoint y: 285, endPoint x: 1300, endPoint y: 297, distance: 43.5
click at [1345, 279] on div "Hazard Communication Training This course doesn’t expire until . Are you sure y…" at bounding box center [819, 363] width 1112 height 574
click at [1213, 346] on div "Hazard Communication Training This course doesn’t expire until . Are you sure y…" at bounding box center [819, 363] width 1112 height 574
click at [1363, 432] on div "Hazard Communication Training This course doesn’t expire until . Are you sure y…" at bounding box center [819, 363] width 1112 height 574
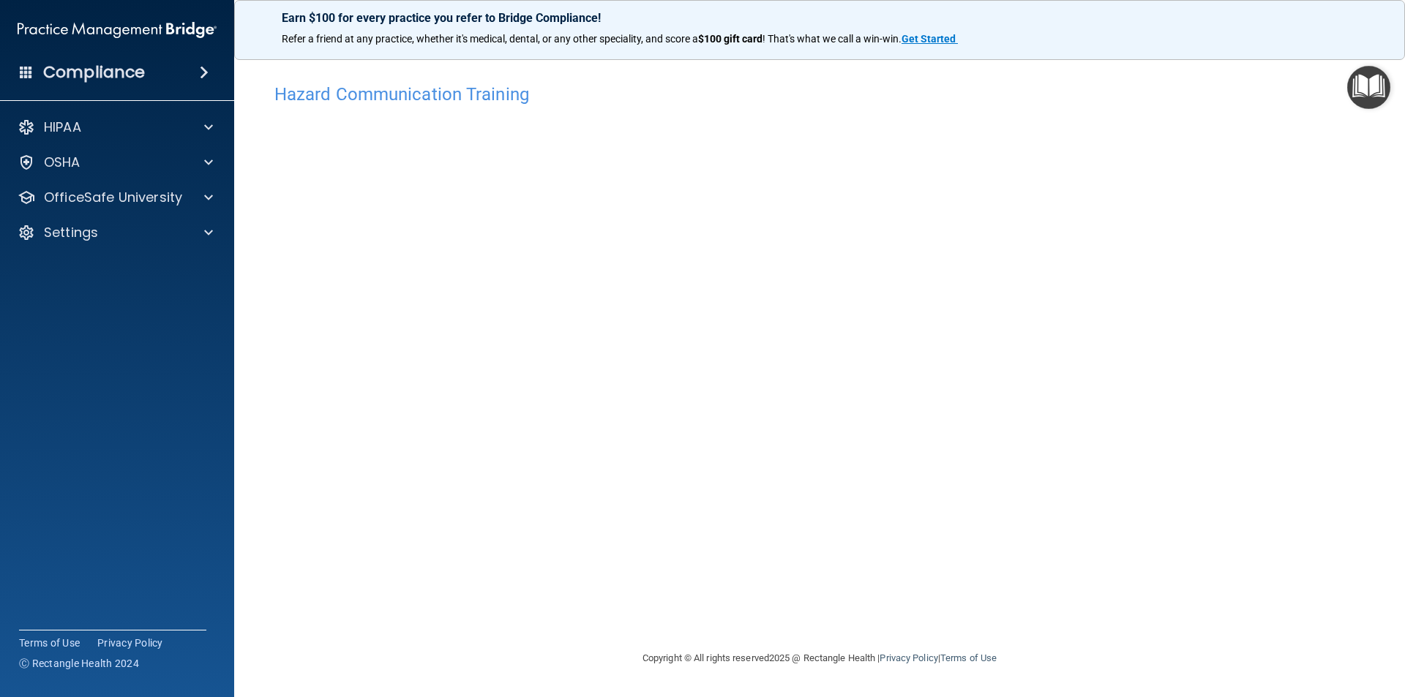
click at [1325, 355] on div "Hazard Communication Training This course doesn’t expire until . Are you sure y…" at bounding box center [819, 363] width 1112 height 574
click at [1129, 152] on div "Hazard Communication Training This course doesn’t expire until . Are you sure y…" at bounding box center [819, 363] width 1112 height 574
click at [203, 162] on div at bounding box center [206, 163] width 37 height 18
click at [118, 199] on p "Safety Data Sheets" at bounding box center [110, 197] width 200 height 15
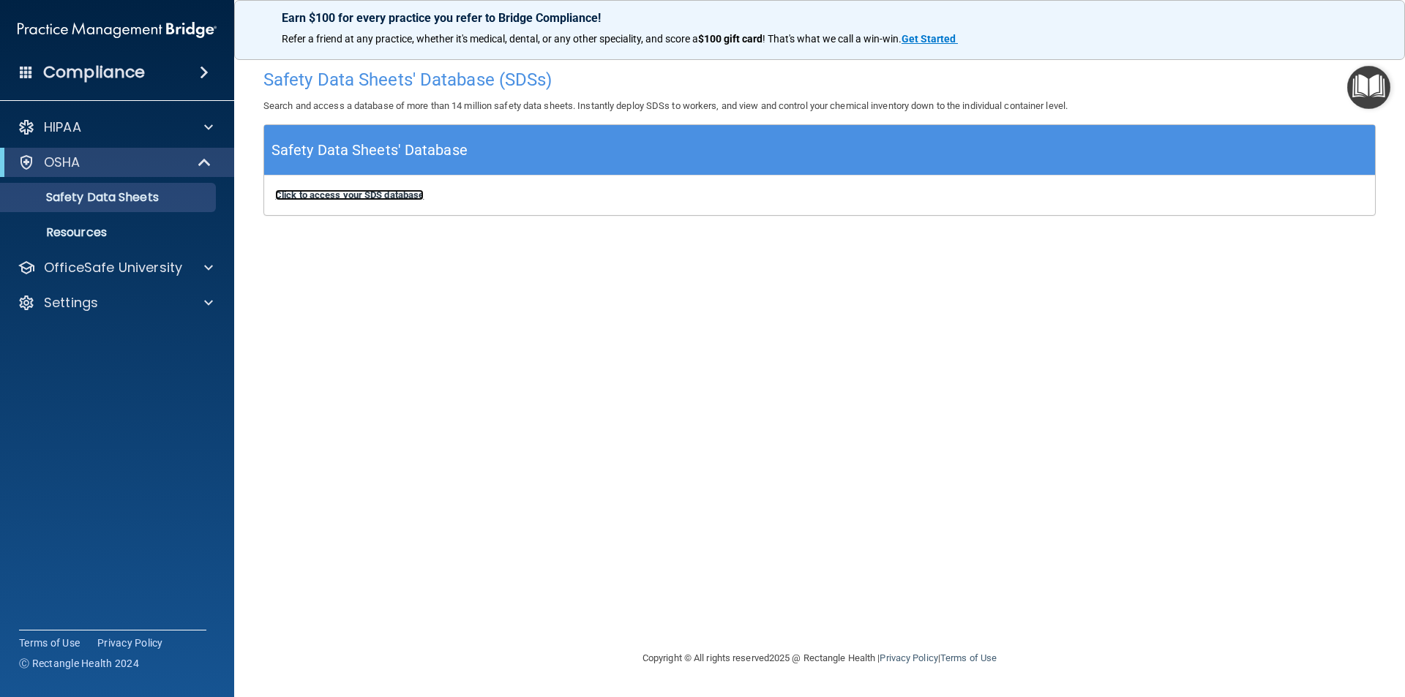
click at [364, 193] on b "Click to access your SDS database" at bounding box center [349, 194] width 148 height 11
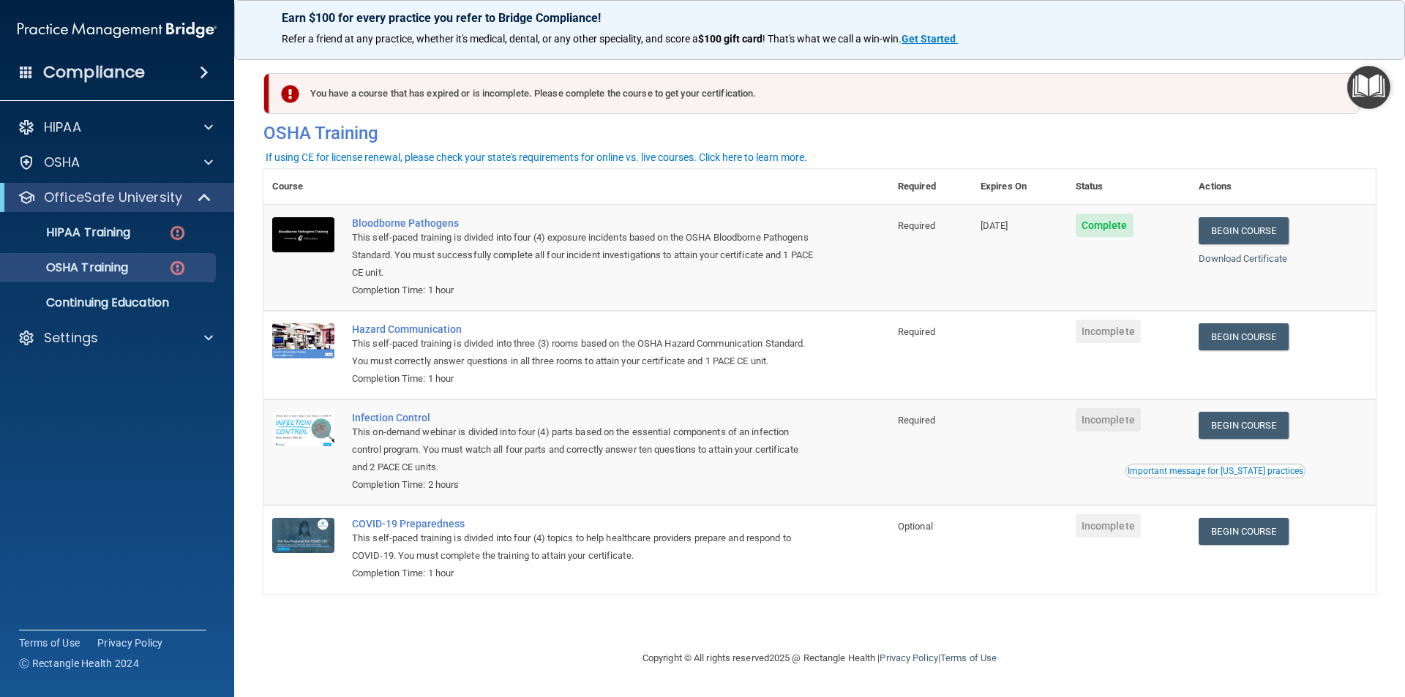
drag, startPoint x: 1109, startPoint y: 332, endPoint x: 1110, endPoint y: 340, distance: 8.1
click at [1109, 332] on span "Incomplete" at bounding box center [1107, 331] width 65 height 23
click at [1252, 338] on link "Begin Course" at bounding box center [1242, 336] width 89 height 27
click at [1130, 334] on span "Incomplete" at bounding box center [1107, 331] width 65 height 23
click at [1230, 334] on link "Begin Course" at bounding box center [1242, 336] width 89 height 27
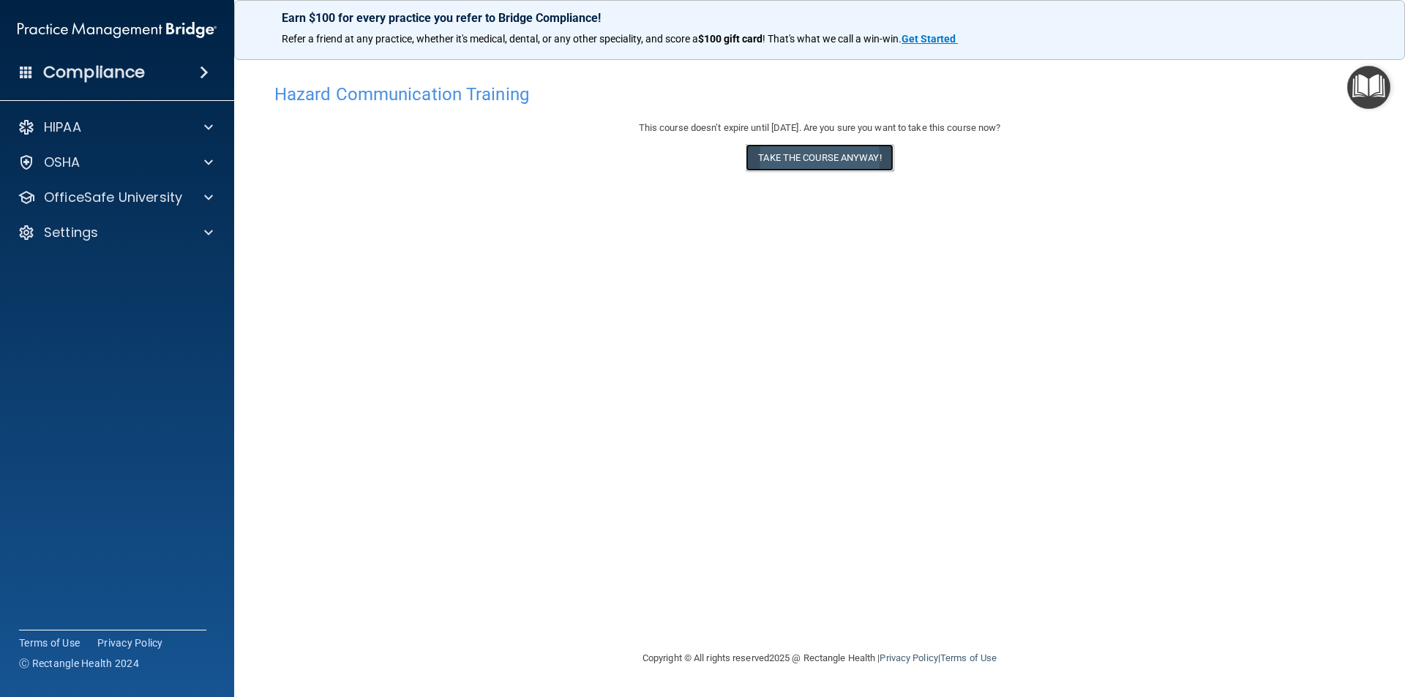
click at [793, 170] on button "Take the course anyway!" at bounding box center [818, 157] width 147 height 27
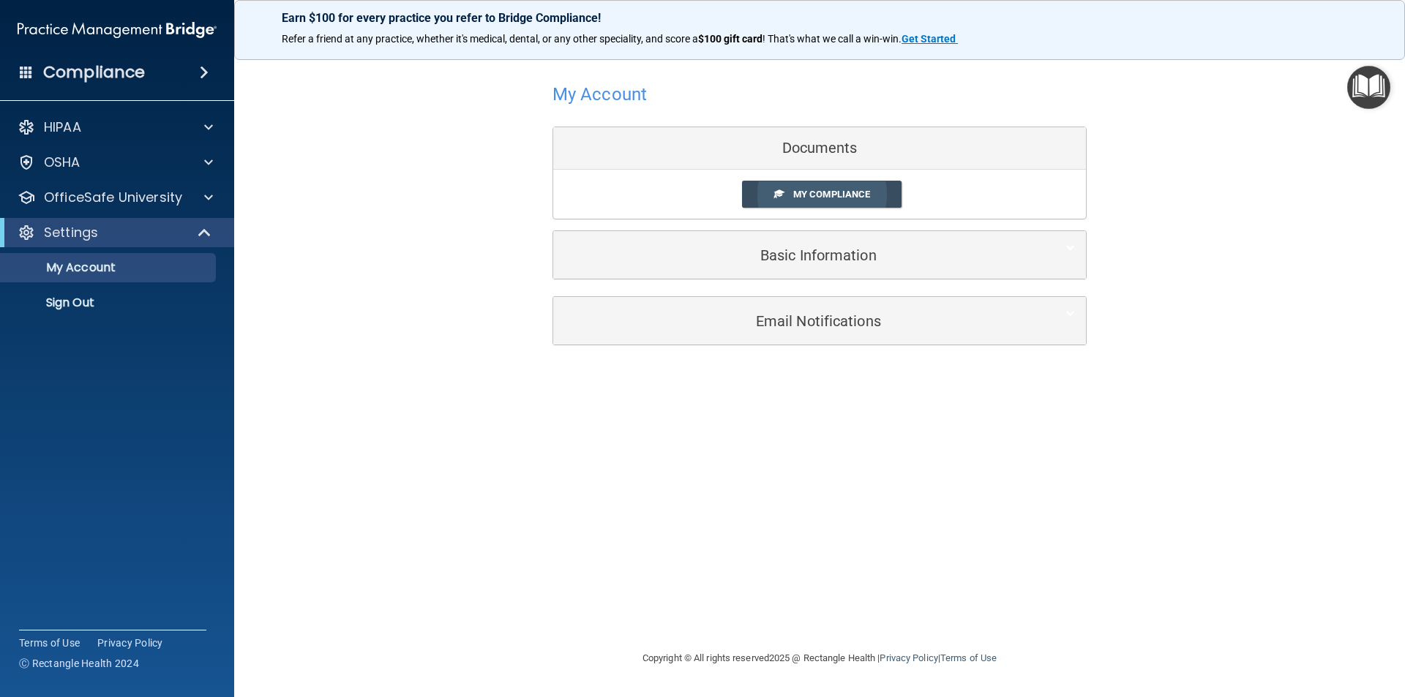
drag, startPoint x: 775, startPoint y: 191, endPoint x: 767, endPoint y: 203, distance: 13.8
click at [771, 199] on link "My Compliance" at bounding box center [822, 194] width 160 height 27
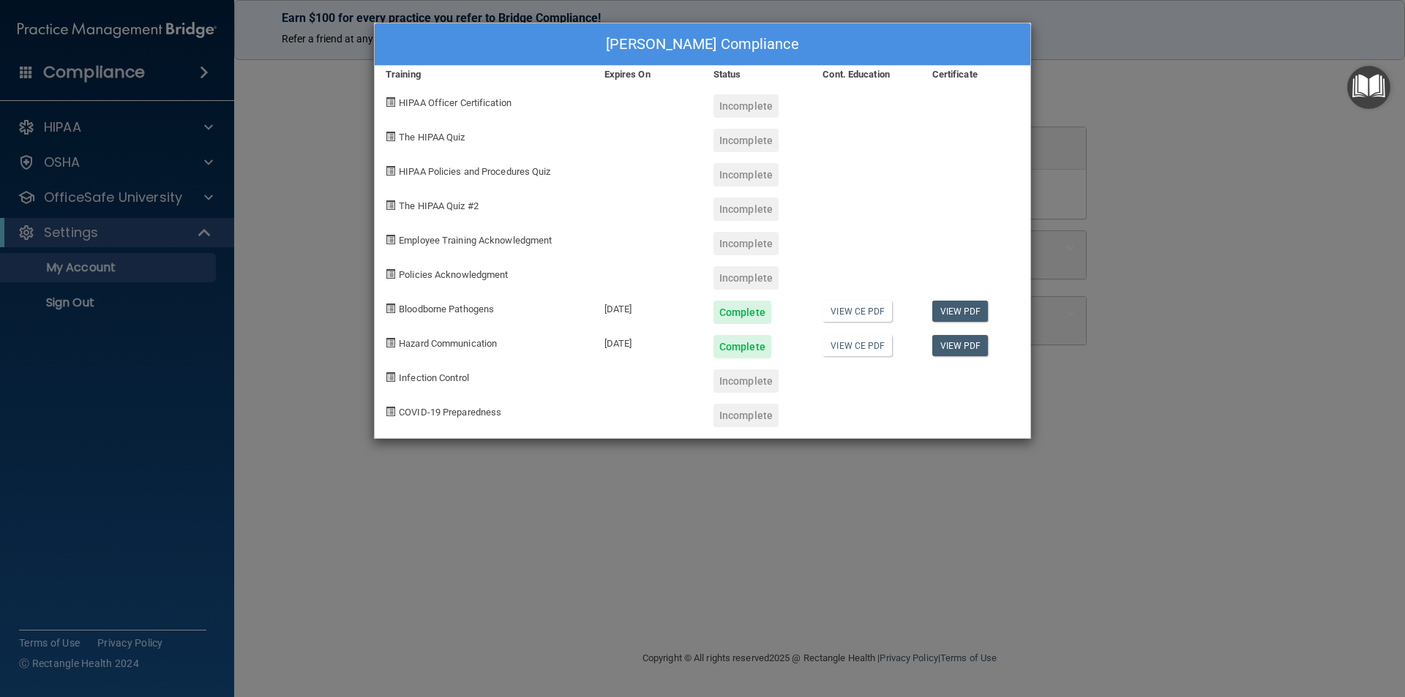
click at [738, 382] on div "Incomplete" at bounding box center [745, 380] width 65 height 23
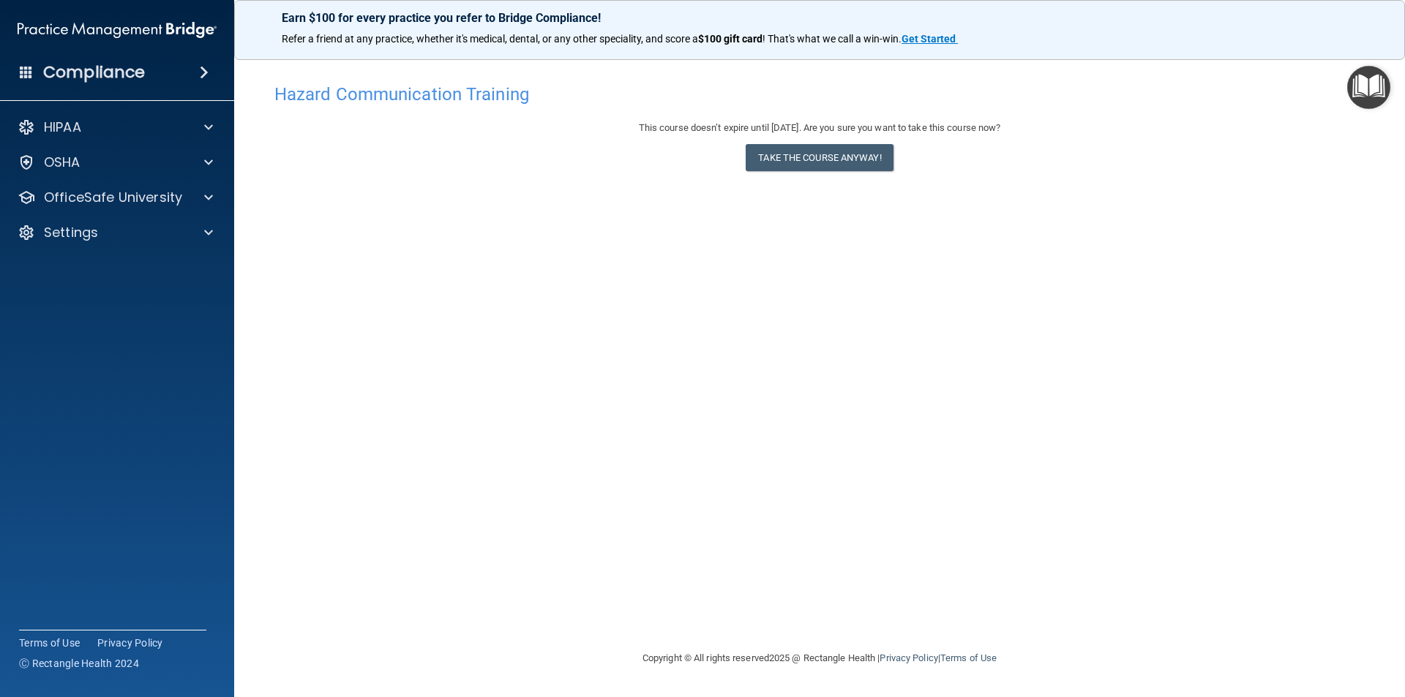
click at [1376, 90] on img "Open Resource Center" at bounding box center [1368, 87] width 43 height 43
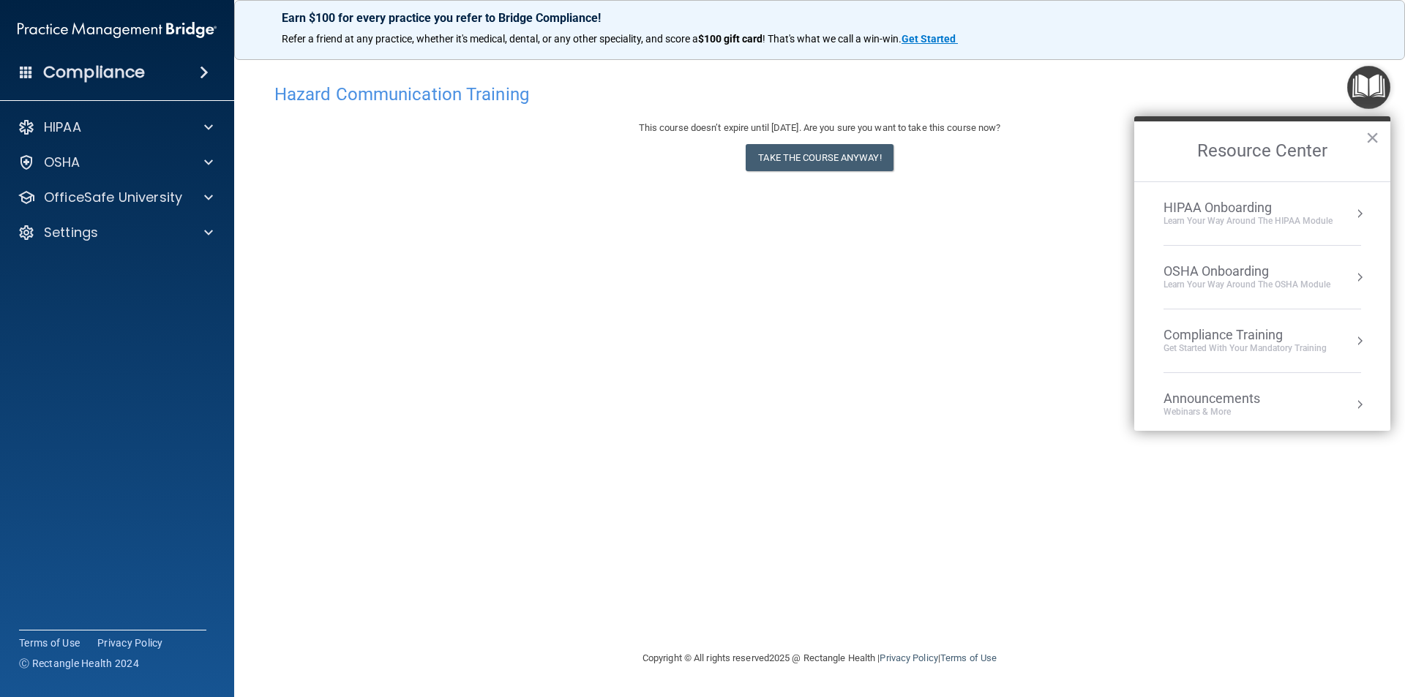
click at [1352, 338] on button "Resource Center" at bounding box center [1359, 341] width 15 height 15
click at [1236, 205] on div "HIPAA Training for Members" at bounding box center [1227, 206] width 163 height 13
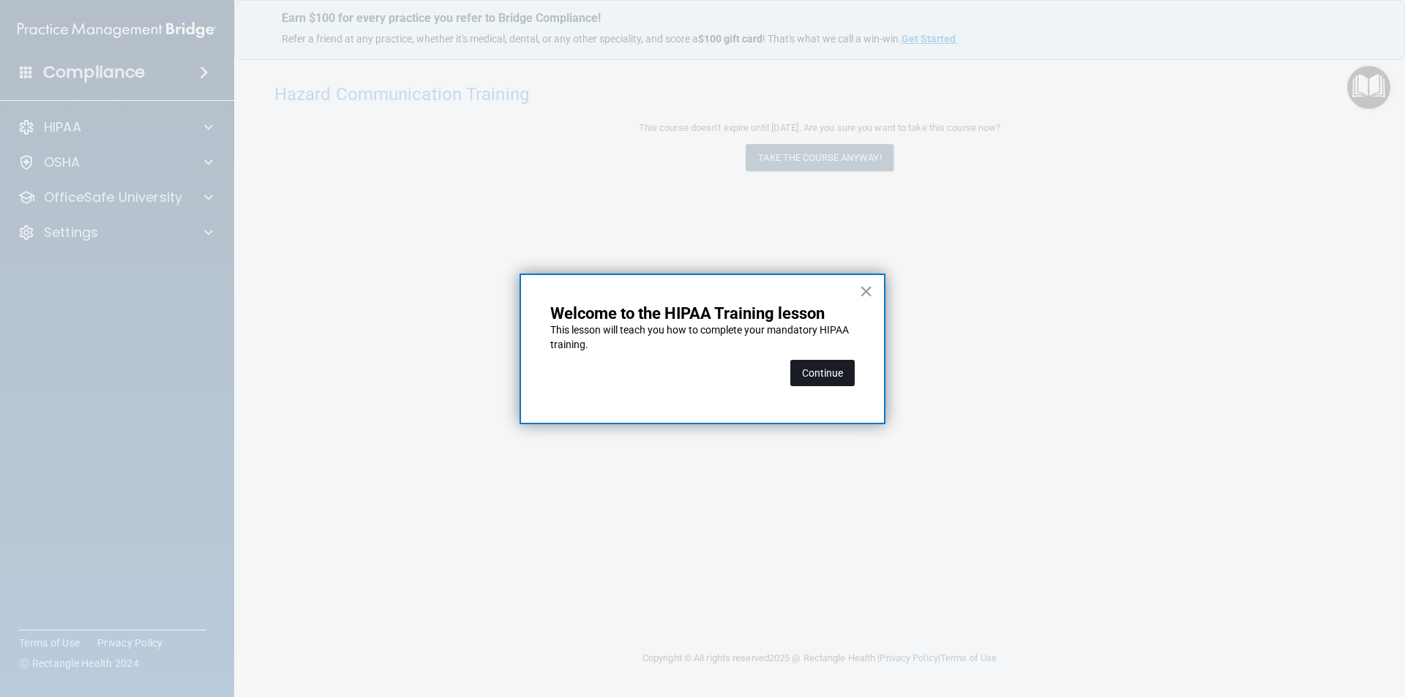
click at [825, 366] on button "Continue" at bounding box center [822, 373] width 64 height 26
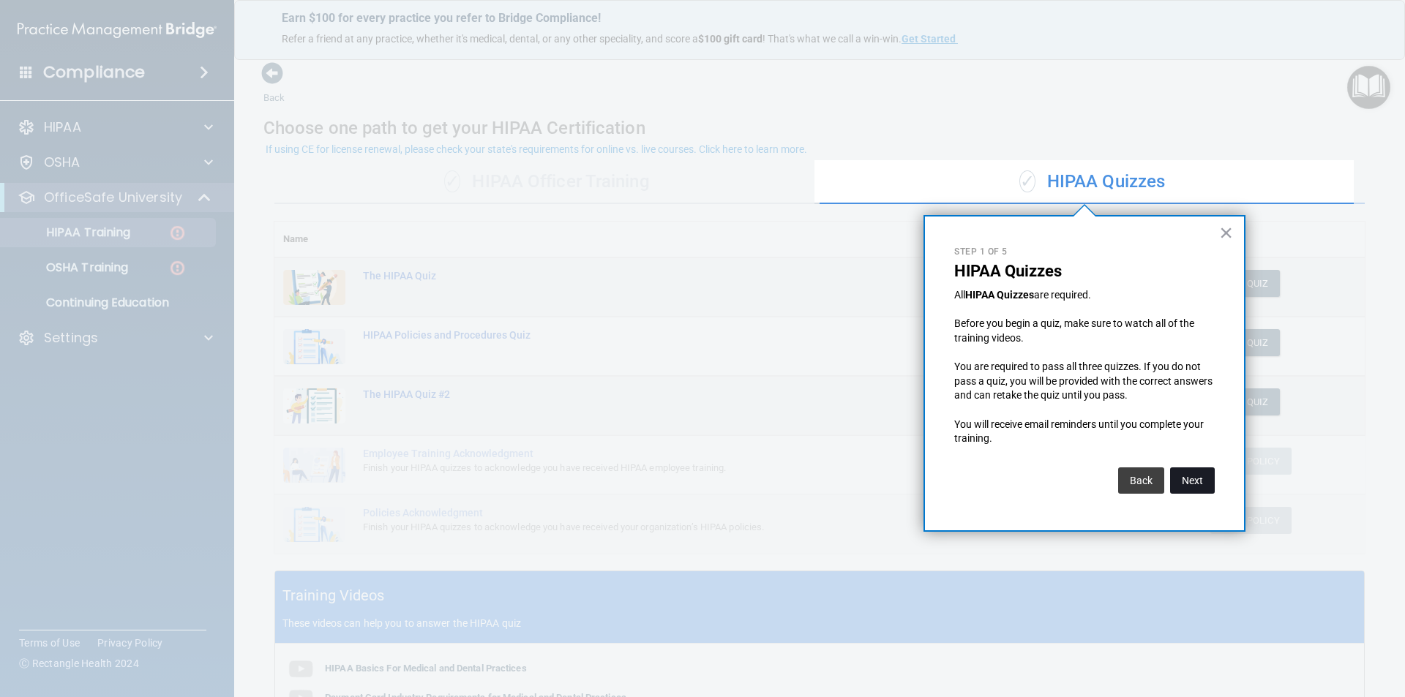
click at [1207, 482] on button "Next" at bounding box center [1192, 480] width 45 height 26
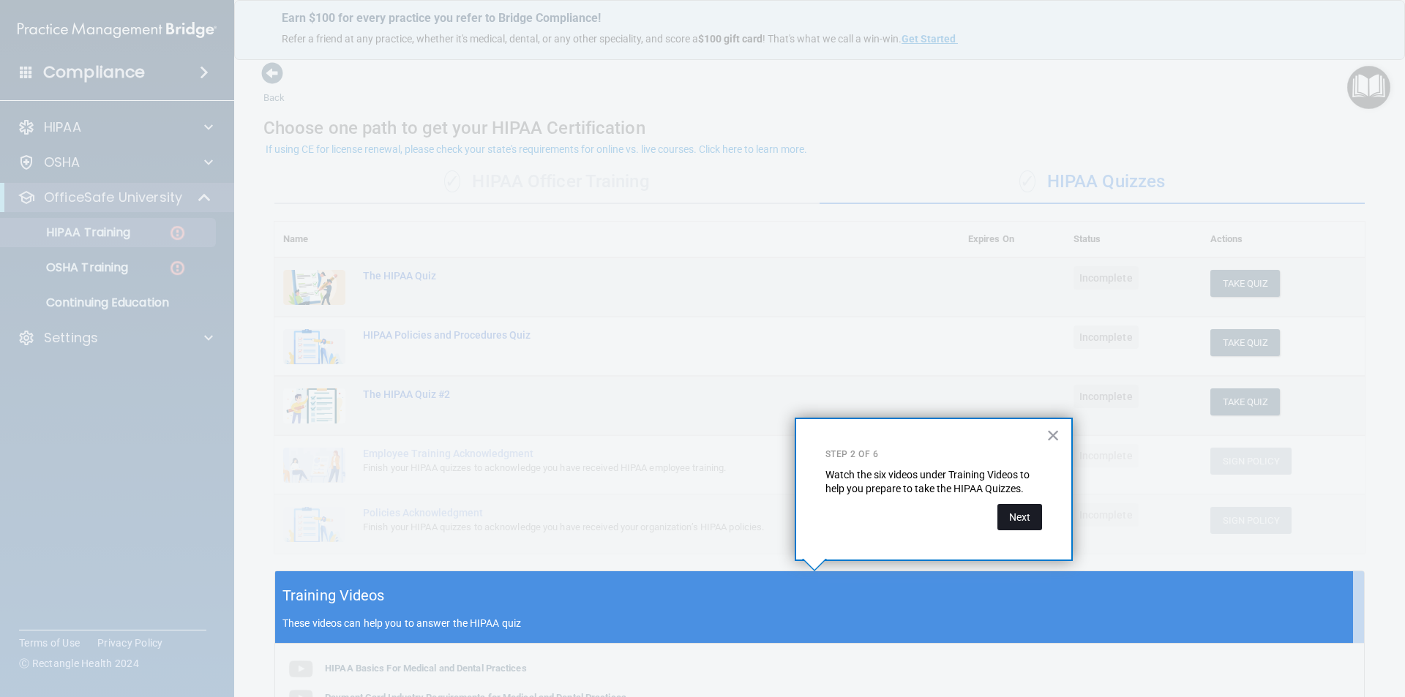
click at [1029, 520] on button "Next" at bounding box center [1019, 517] width 45 height 26
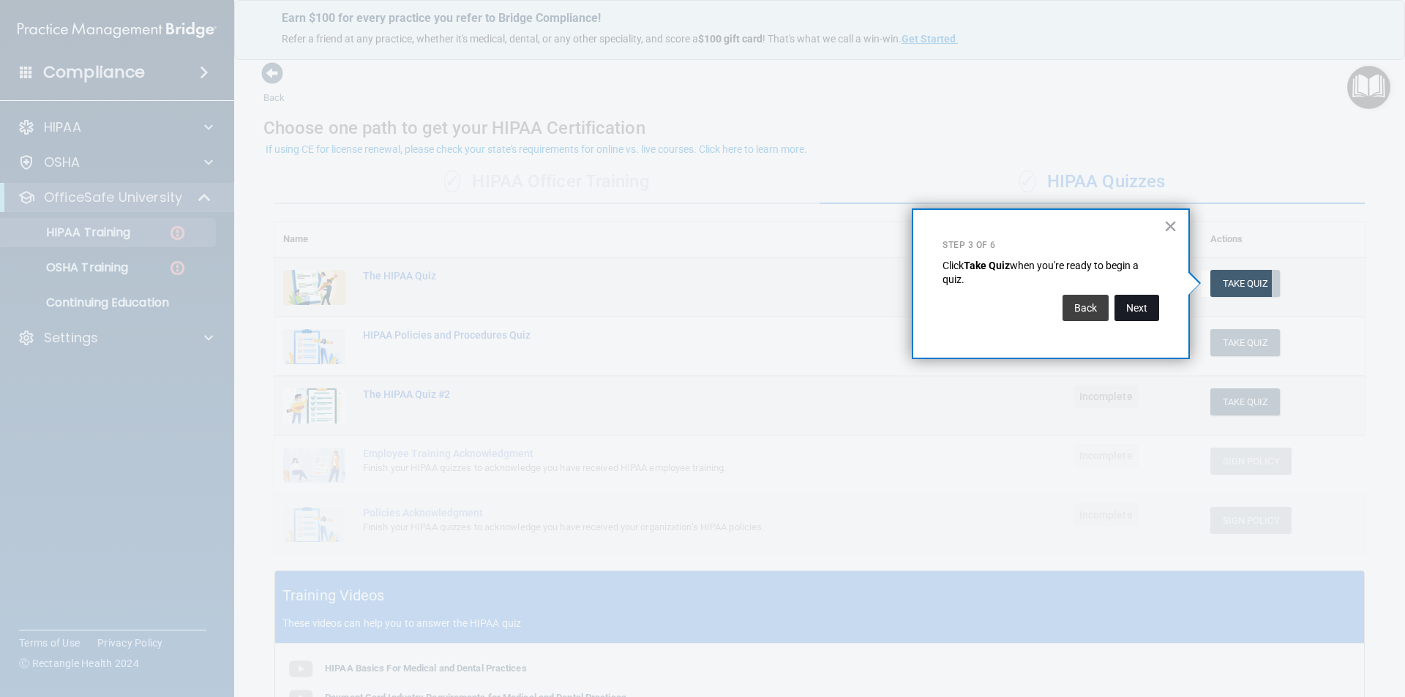
click at [1137, 309] on button "Next" at bounding box center [1136, 308] width 45 height 26
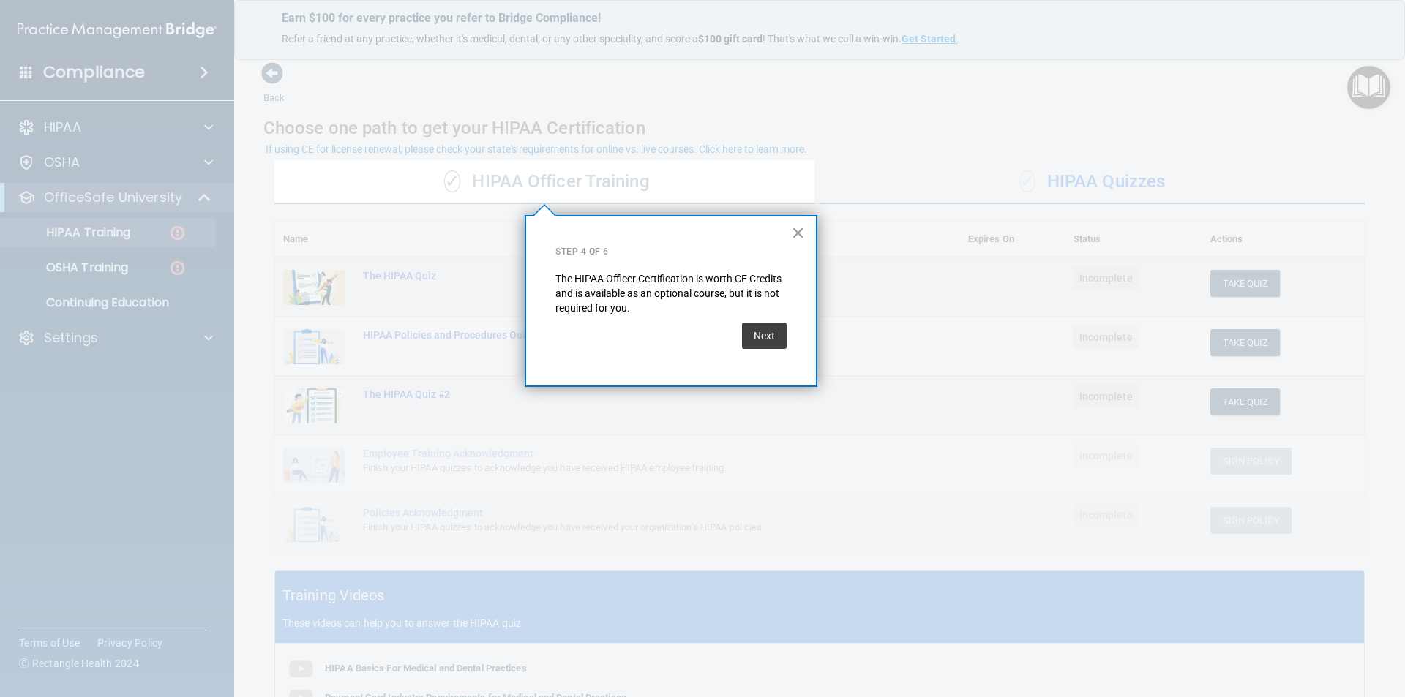
click at [800, 233] on button "×" at bounding box center [798, 232] width 14 height 23
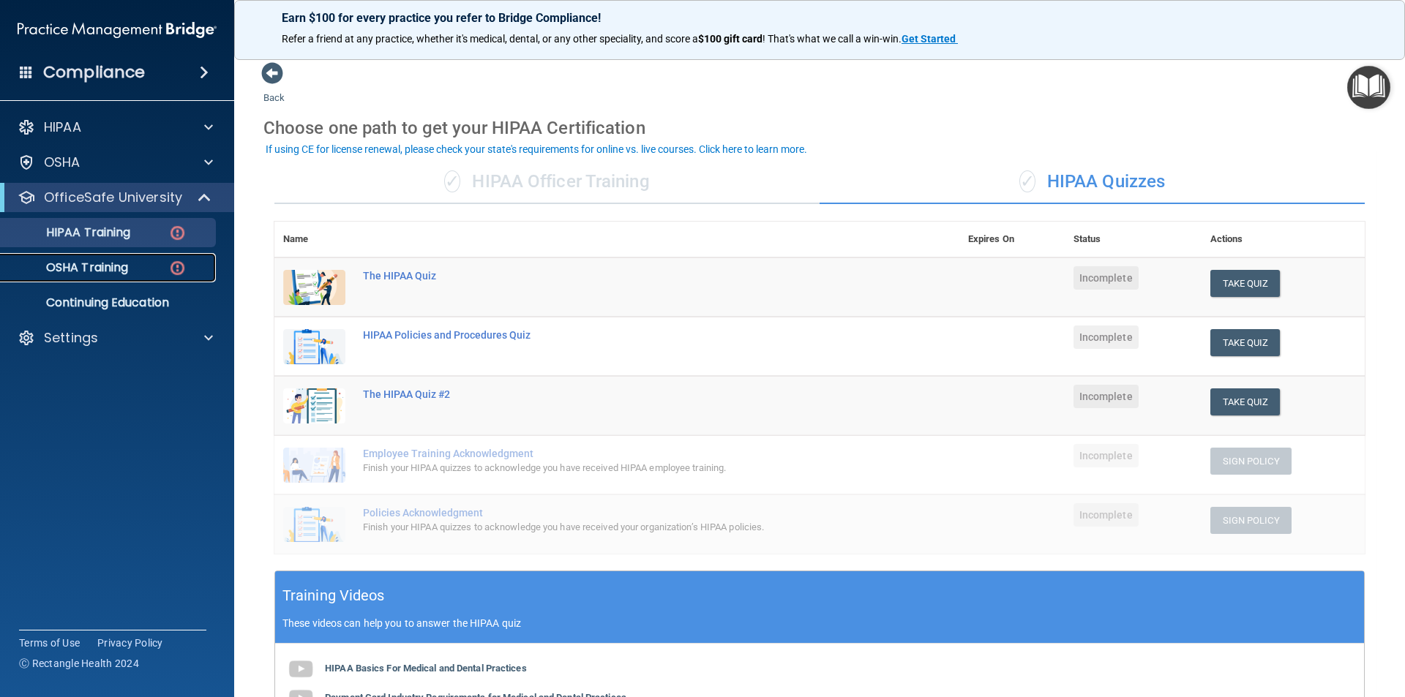
click at [115, 271] on p "OSHA Training" at bounding box center [69, 267] width 119 height 15
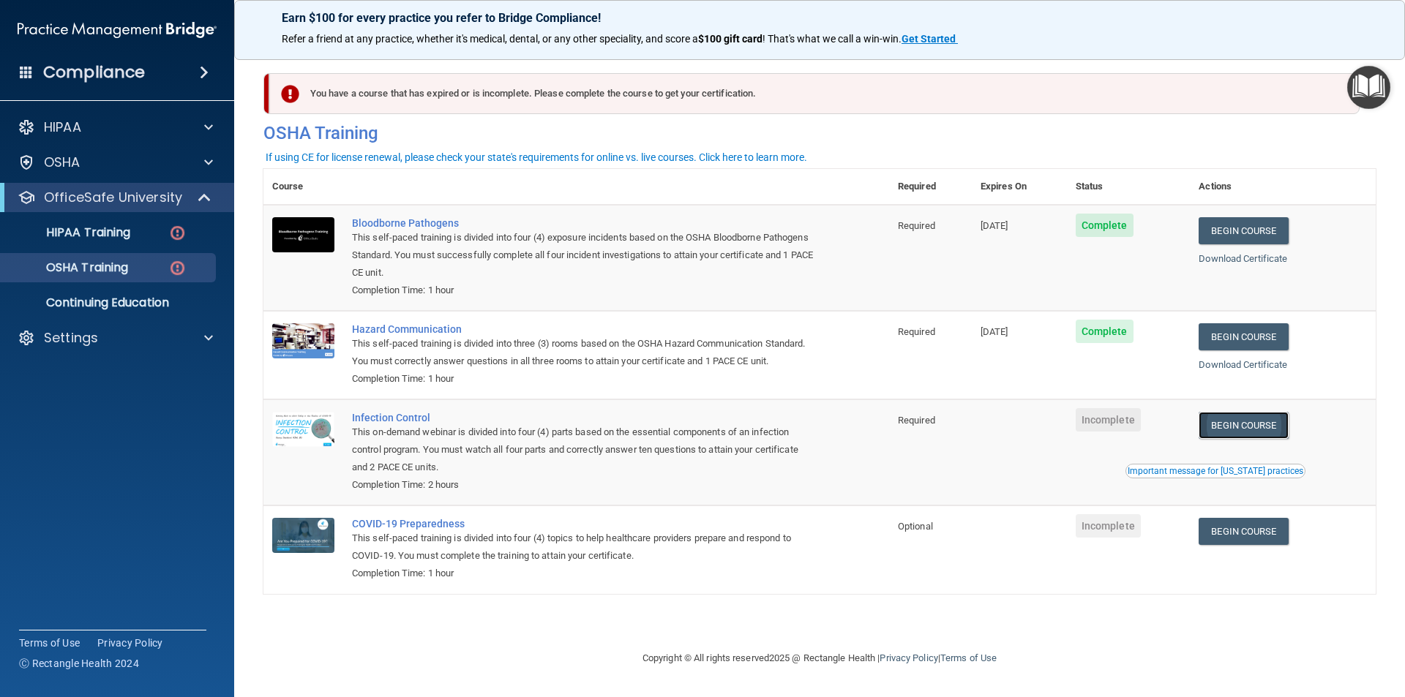
click at [1265, 423] on link "Begin Course" at bounding box center [1242, 425] width 89 height 27
click at [1251, 423] on link "Begin Course" at bounding box center [1242, 425] width 89 height 27
click at [105, 231] on p "HIPAA Training" at bounding box center [70, 232] width 121 height 15
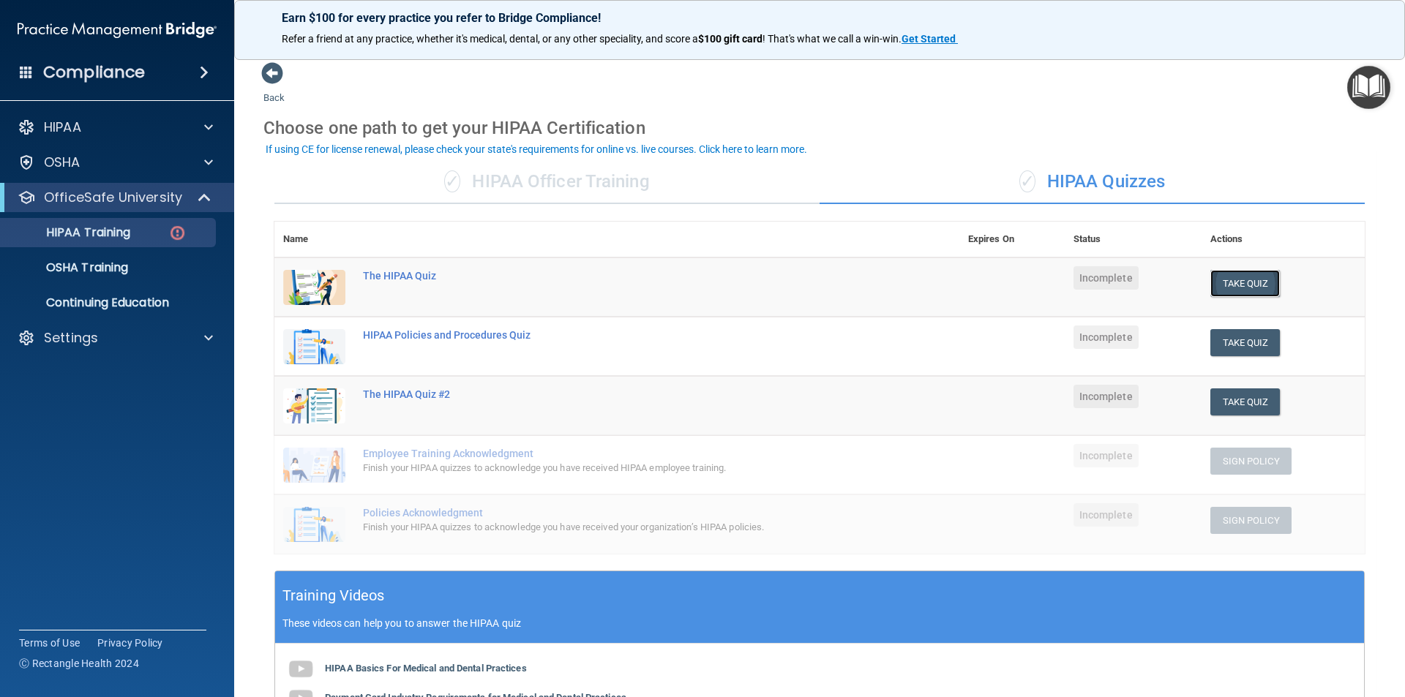
click at [1230, 282] on button "Take Quiz" at bounding box center [1245, 283] width 70 height 27
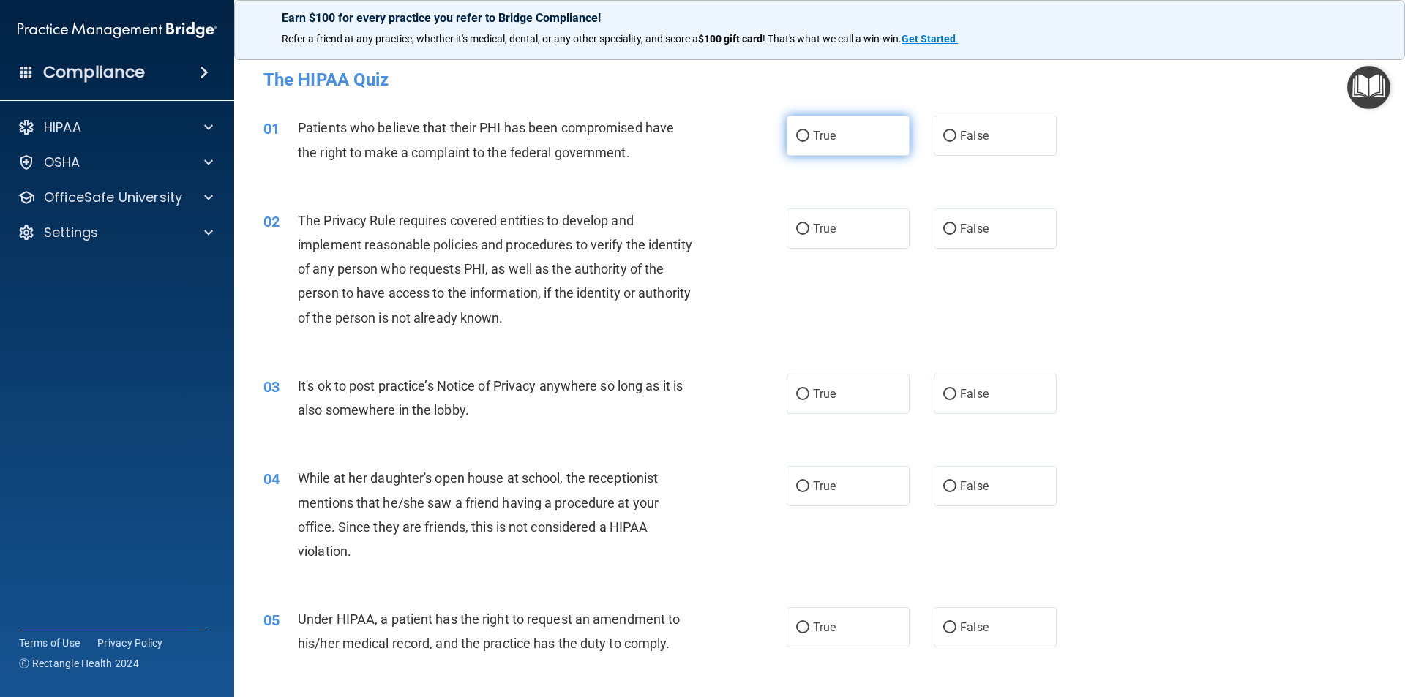
click at [796, 132] on input "True" at bounding box center [802, 136] width 13 height 11
radio input "true"
click at [796, 226] on input "True" at bounding box center [802, 229] width 13 height 11
radio input "true"
click at [945, 394] on input "False" at bounding box center [949, 394] width 13 height 11
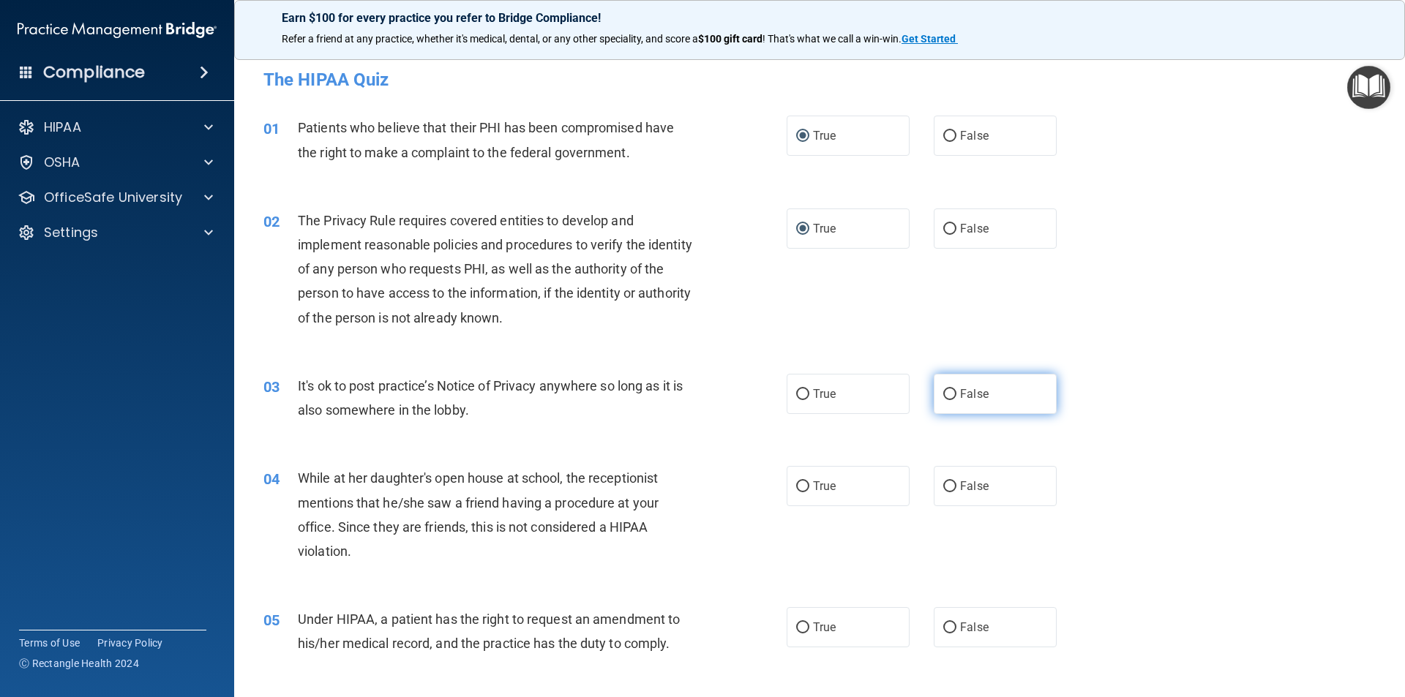
radio input "true"
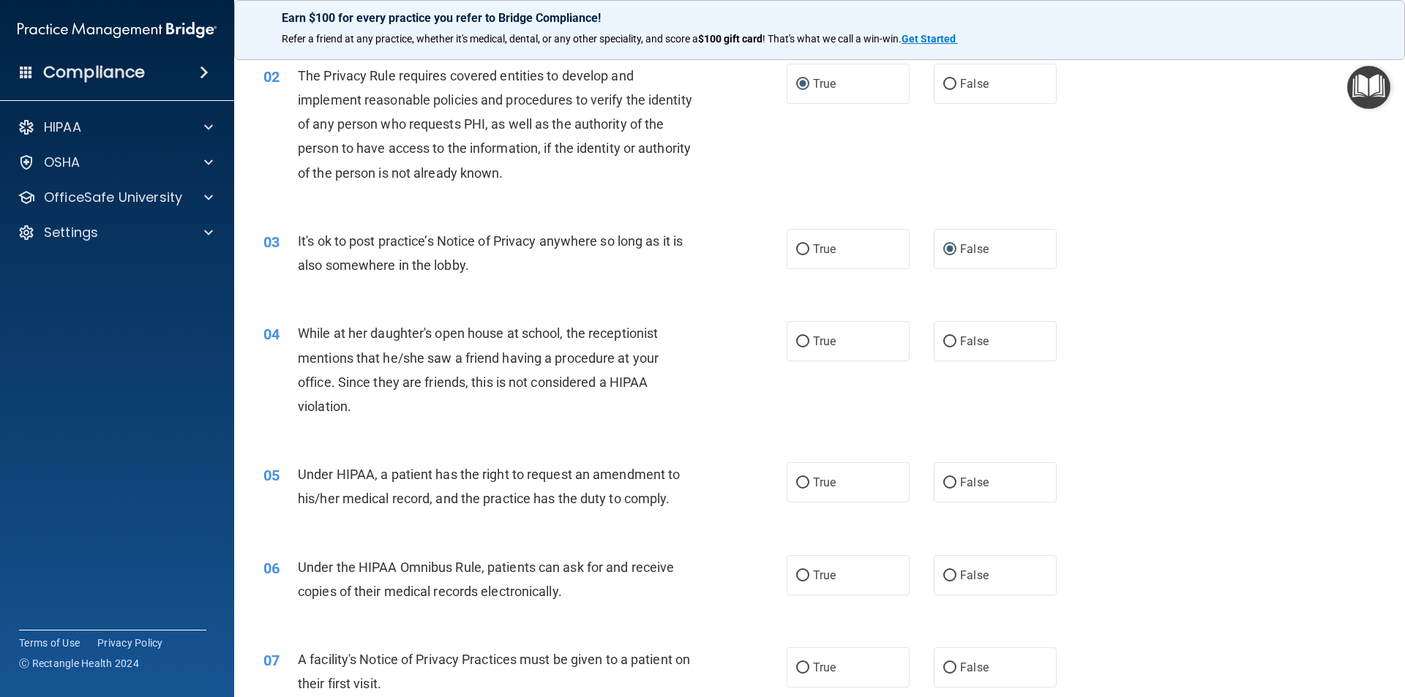
scroll to position [146, 0]
click at [943, 335] on input "False" at bounding box center [949, 340] width 13 height 11
radio input "true"
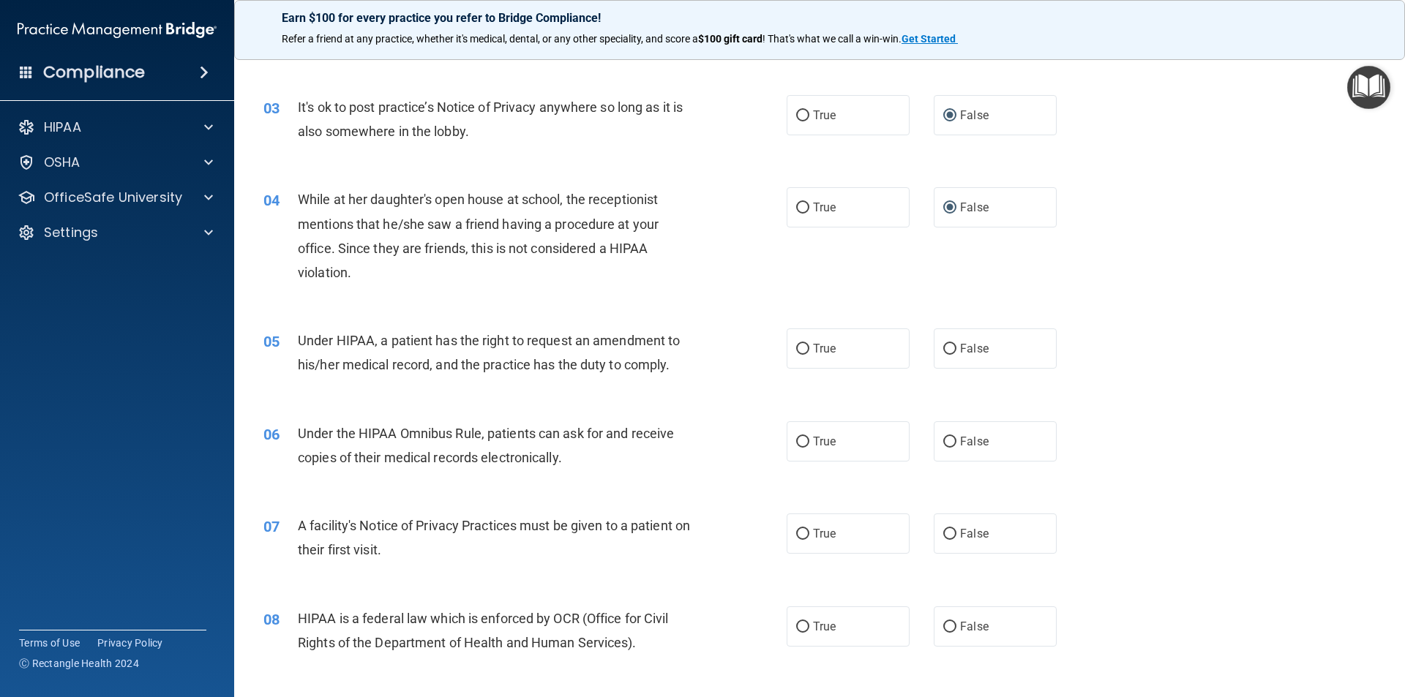
scroll to position [293, 0]
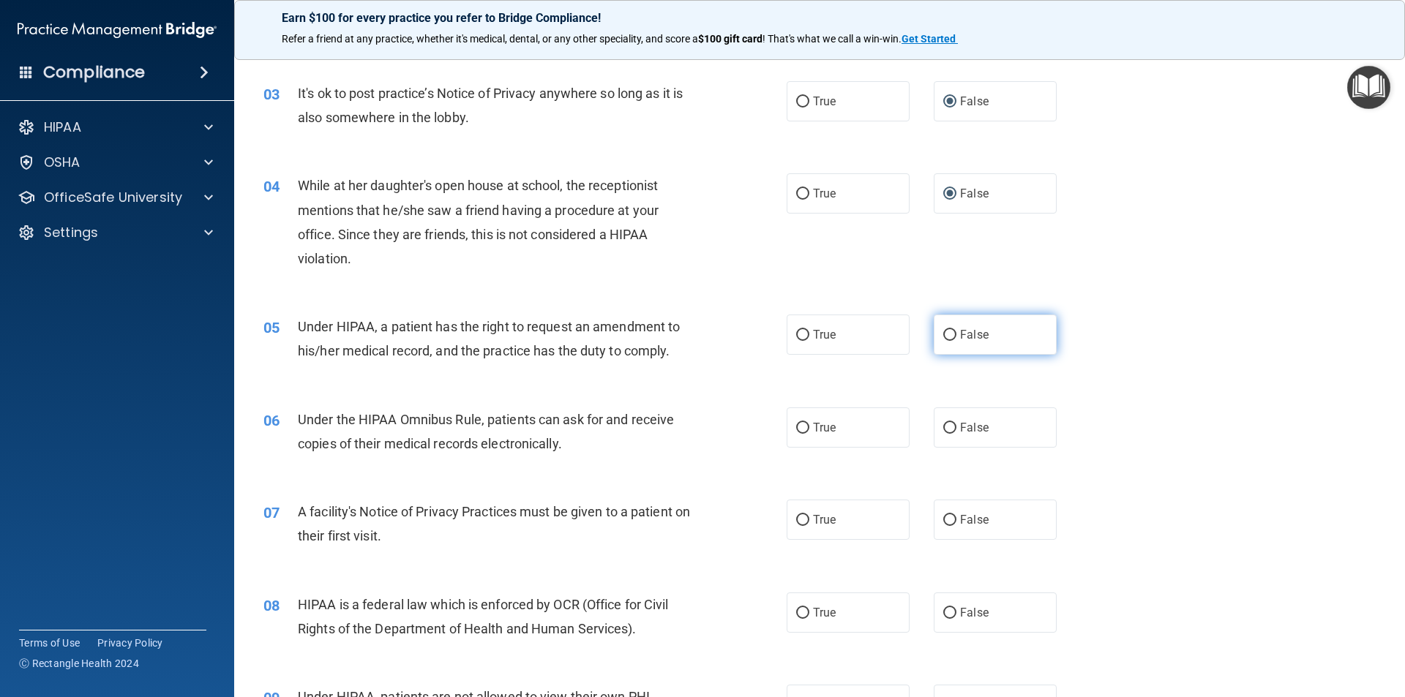
click at [960, 336] on span "False" at bounding box center [974, 335] width 29 height 14
click at [954, 336] on input "False" at bounding box center [949, 335] width 13 height 11
radio input "true"
click at [800, 423] on input "True" at bounding box center [802, 428] width 13 height 11
radio input "true"
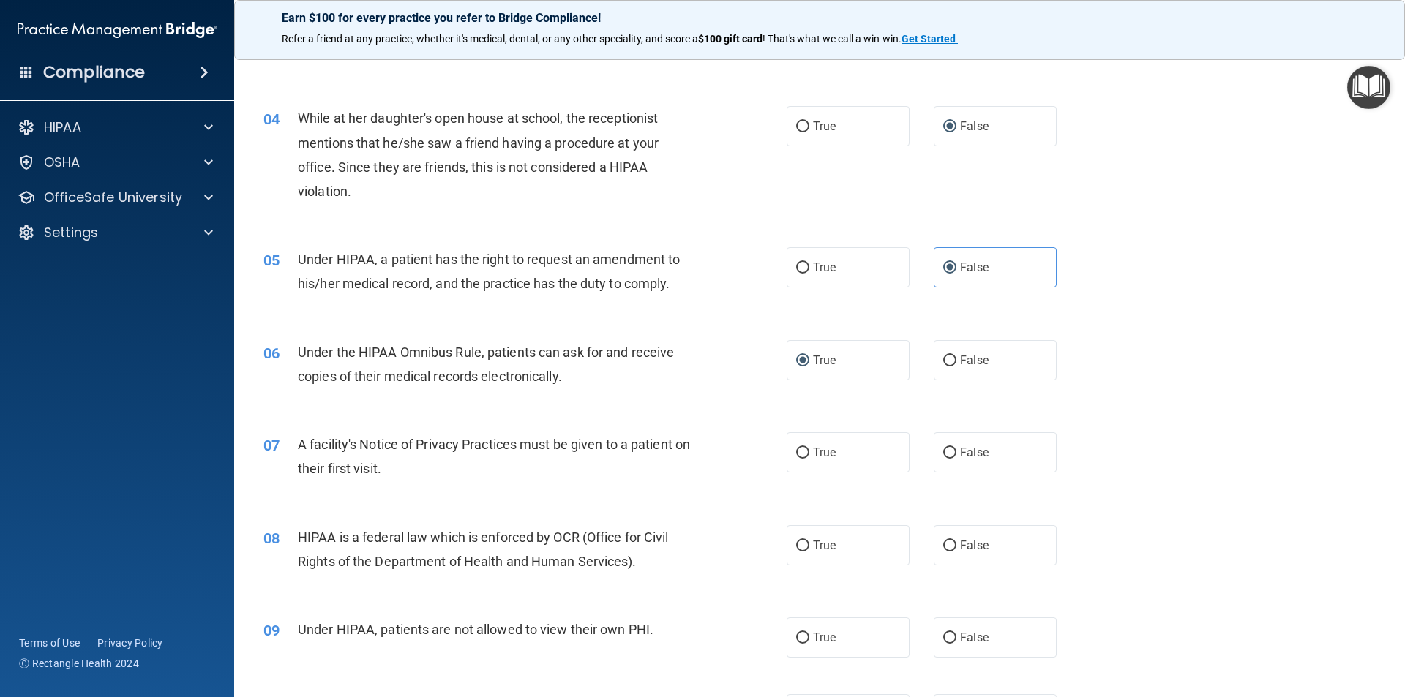
scroll to position [439, 0]
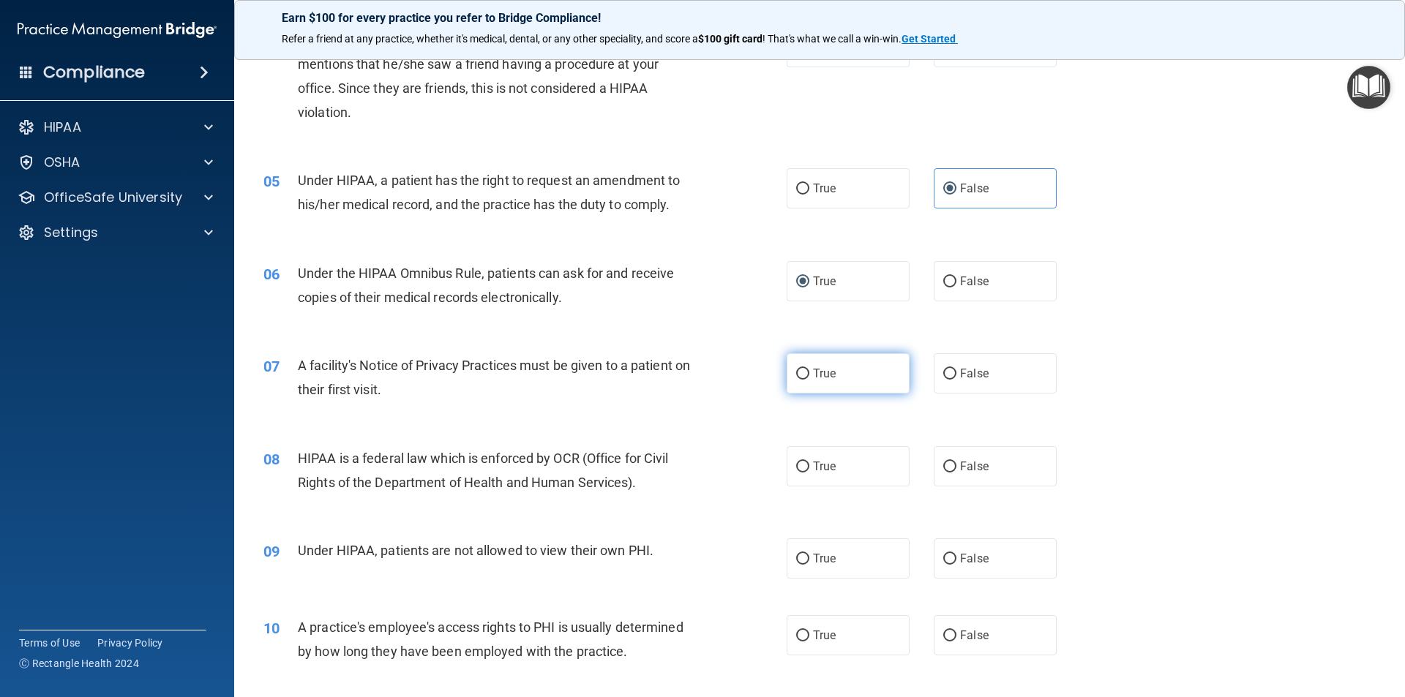
click at [796, 369] on input "True" at bounding box center [802, 374] width 13 height 11
radio input "true"
click at [797, 467] on input "True" at bounding box center [802, 467] width 13 height 11
radio input "true"
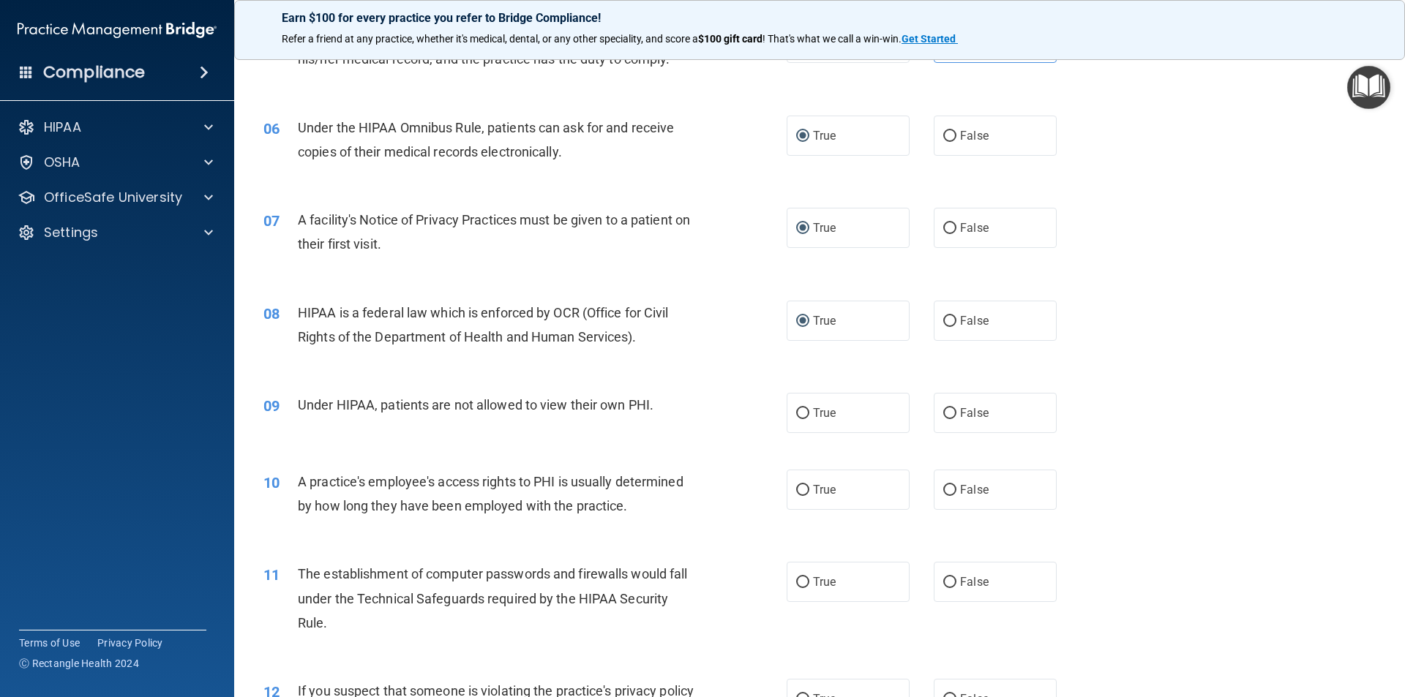
scroll to position [585, 0]
click at [949, 413] on input "False" at bounding box center [949, 412] width 13 height 11
radio input "true"
click at [943, 488] on input "False" at bounding box center [949, 489] width 13 height 11
radio input "true"
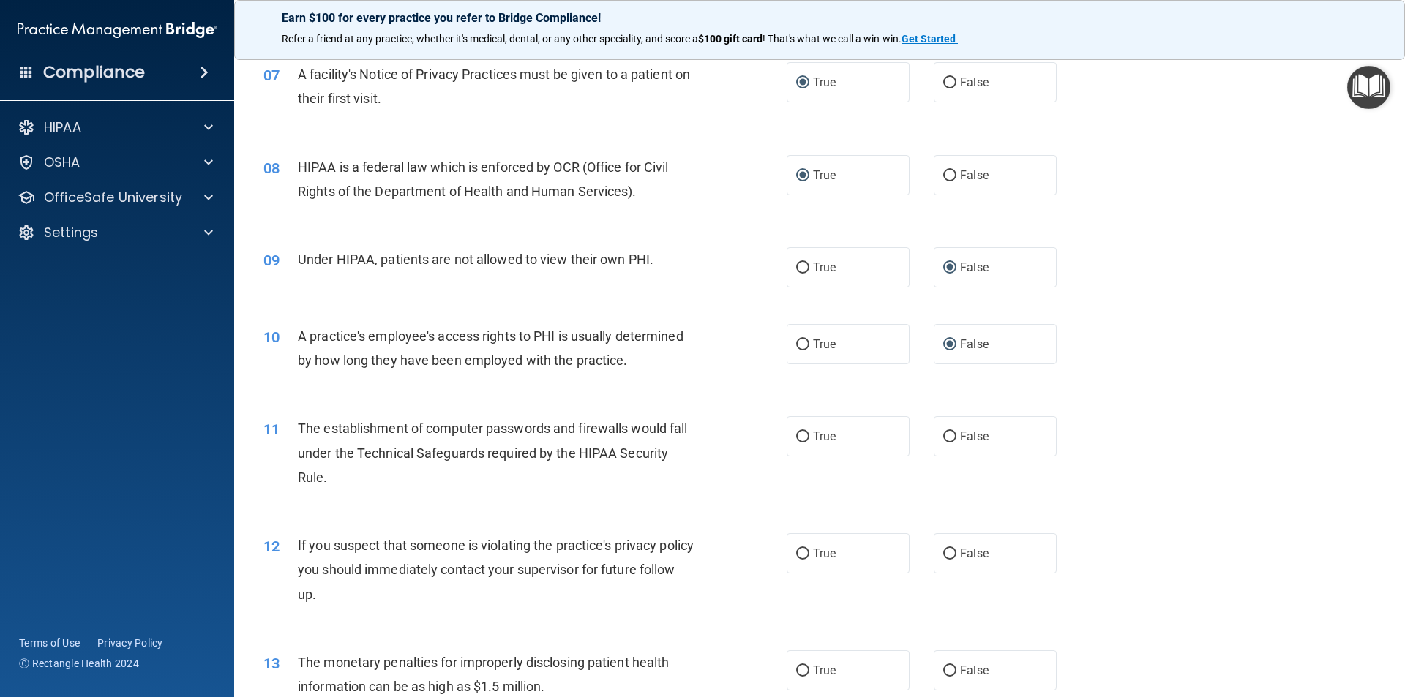
scroll to position [732, 0]
click at [801, 432] on input "True" at bounding box center [802, 435] width 13 height 11
radio input "true"
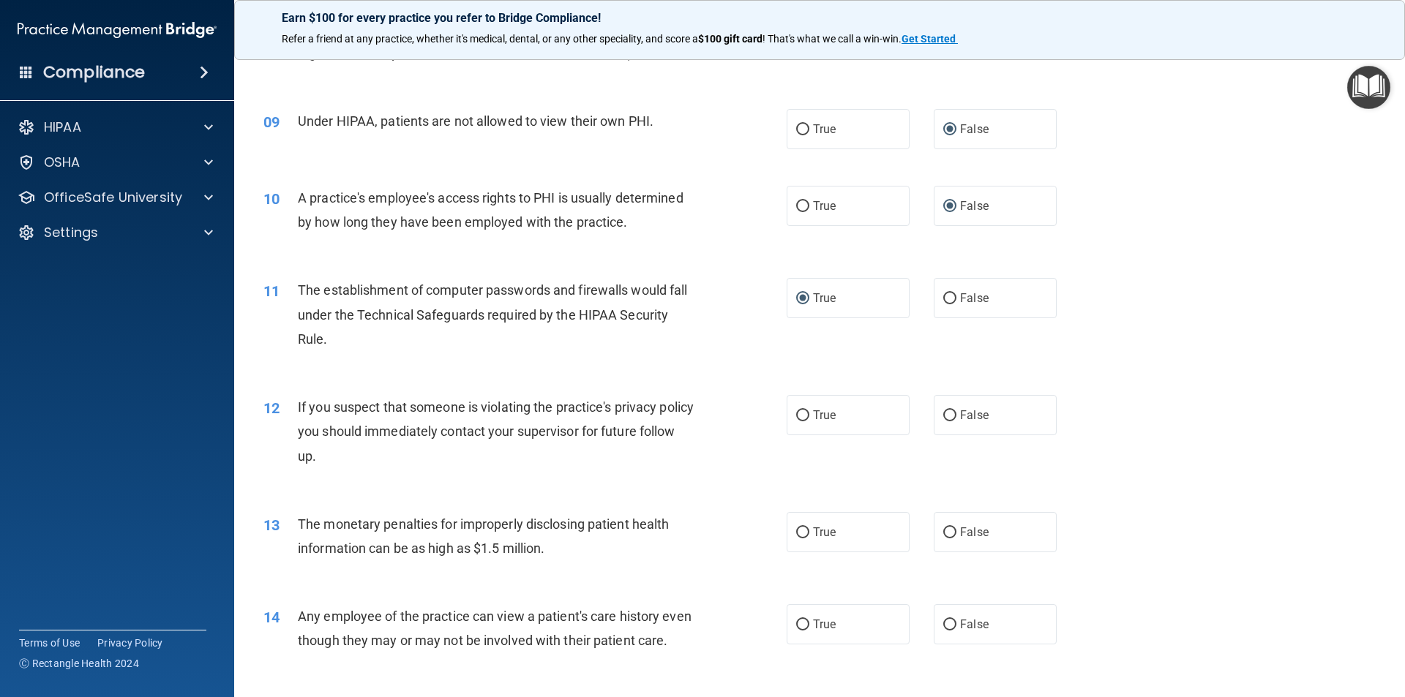
scroll to position [878, 0]
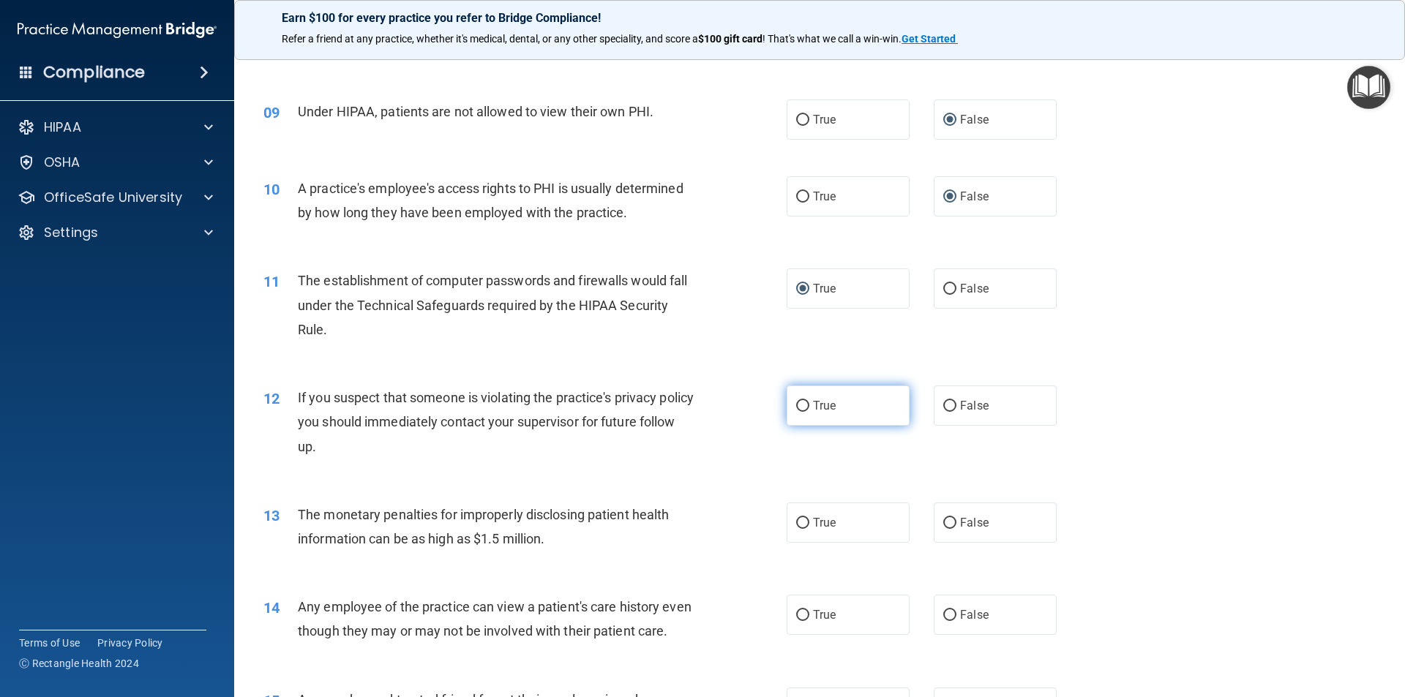
click at [796, 406] on input "True" at bounding box center [802, 406] width 13 height 11
radio input "true"
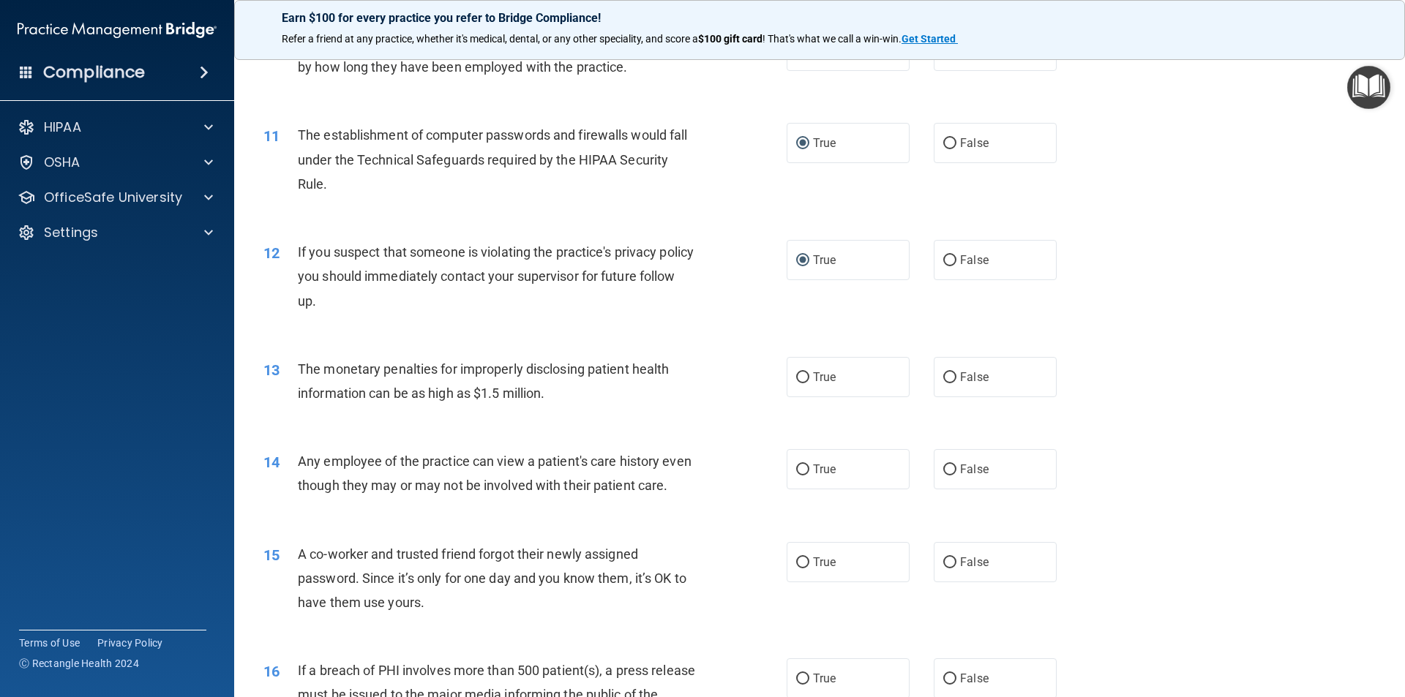
scroll to position [1024, 0]
click at [789, 372] on label "True" at bounding box center [847, 376] width 123 height 40
click at [796, 372] on input "True" at bounding box center [802, 377] width 13 height 11
radio input "true"
click at [946, 464] on input "False" at bounding box center [949, 469] width 13 height 11
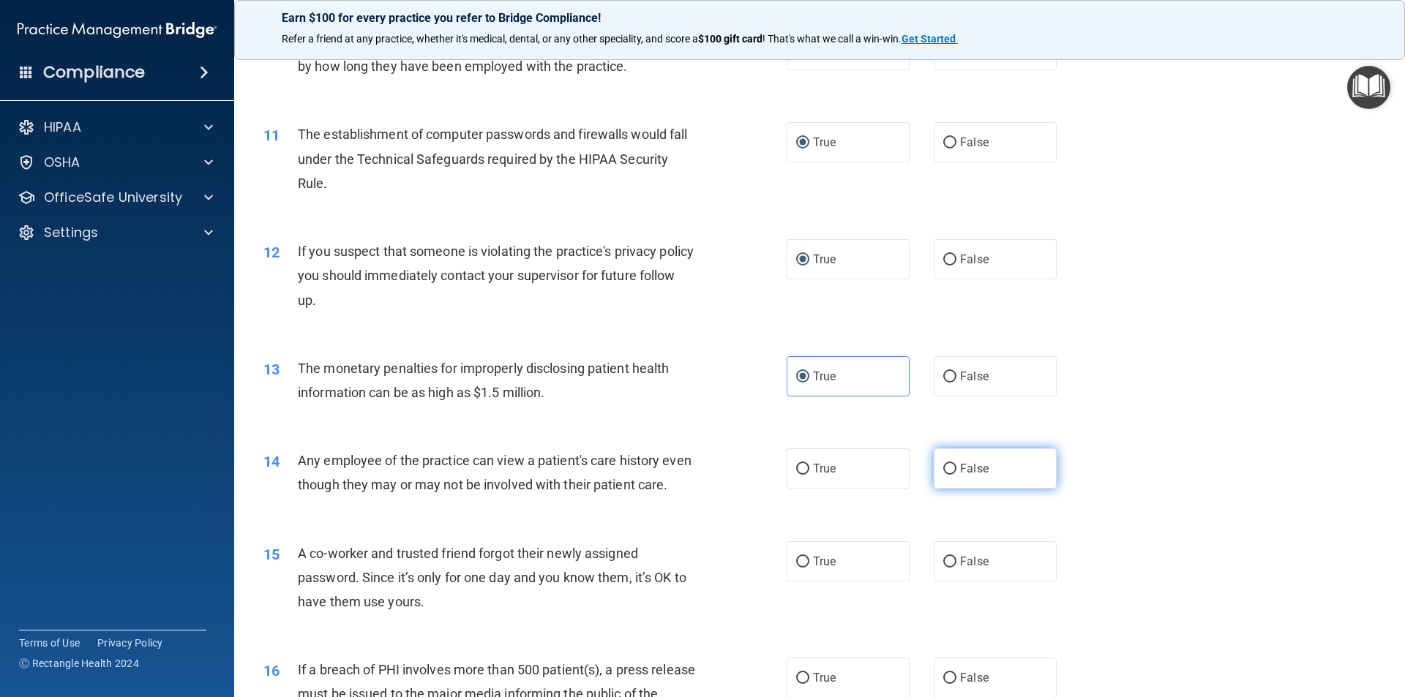
radio input "true"
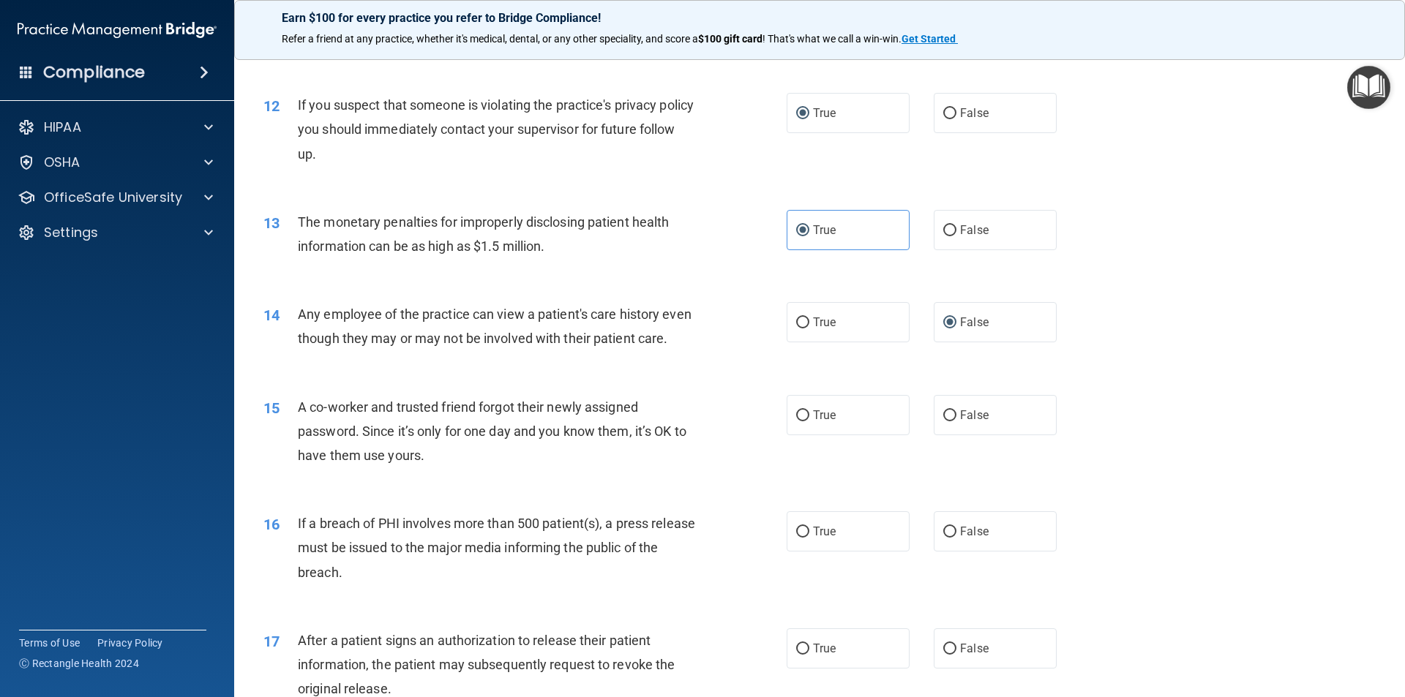
drag, startPoint x: 945, startPoint y: 435, endPoint x: 791, endPoint y: 517, distance: 174.7
click at [944, 421] on input "False" at bounding box center [949, 415] width 13 height 11
radio input "true"
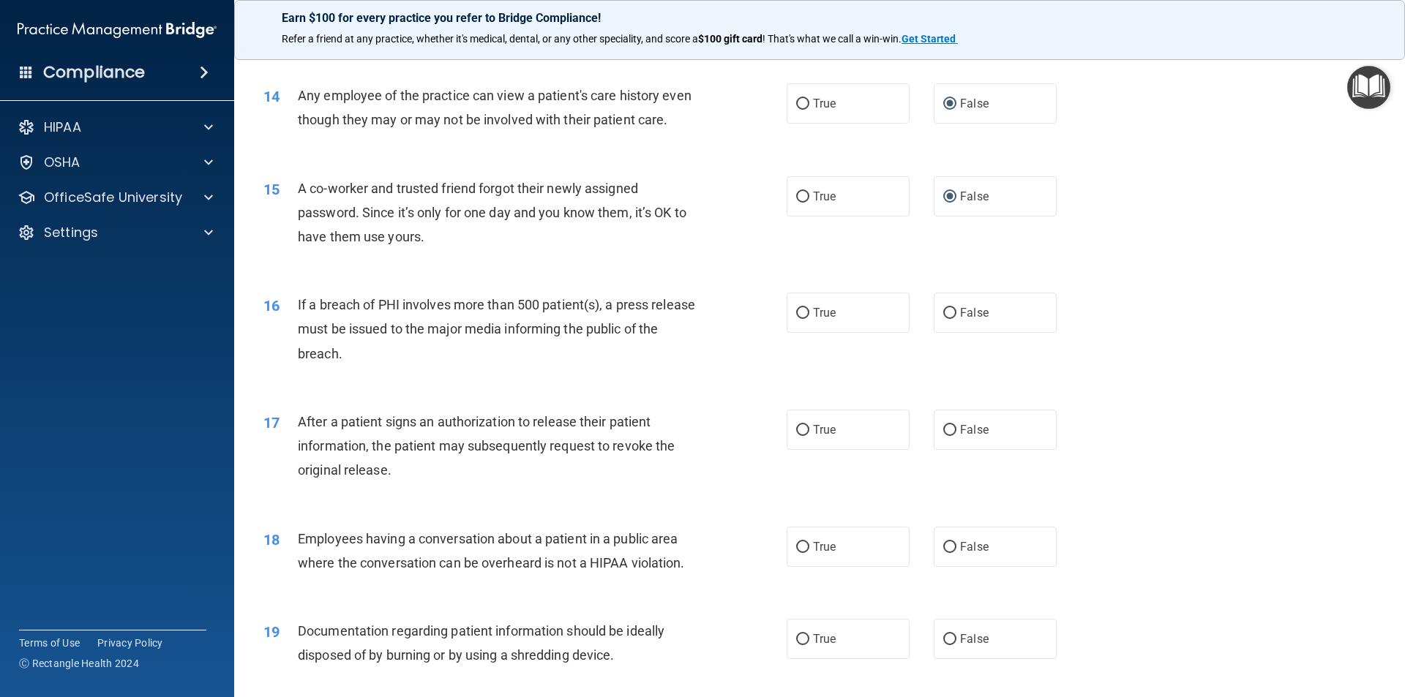
scroll to position [1390, 0]
click at [796, 318] on input "True" at bounding box center [802, 312] width 13 height 11
radio input "true"
click at [943, 435] on input "False" at bounding box center [949, 429] width 13 height 11
radio input "true"
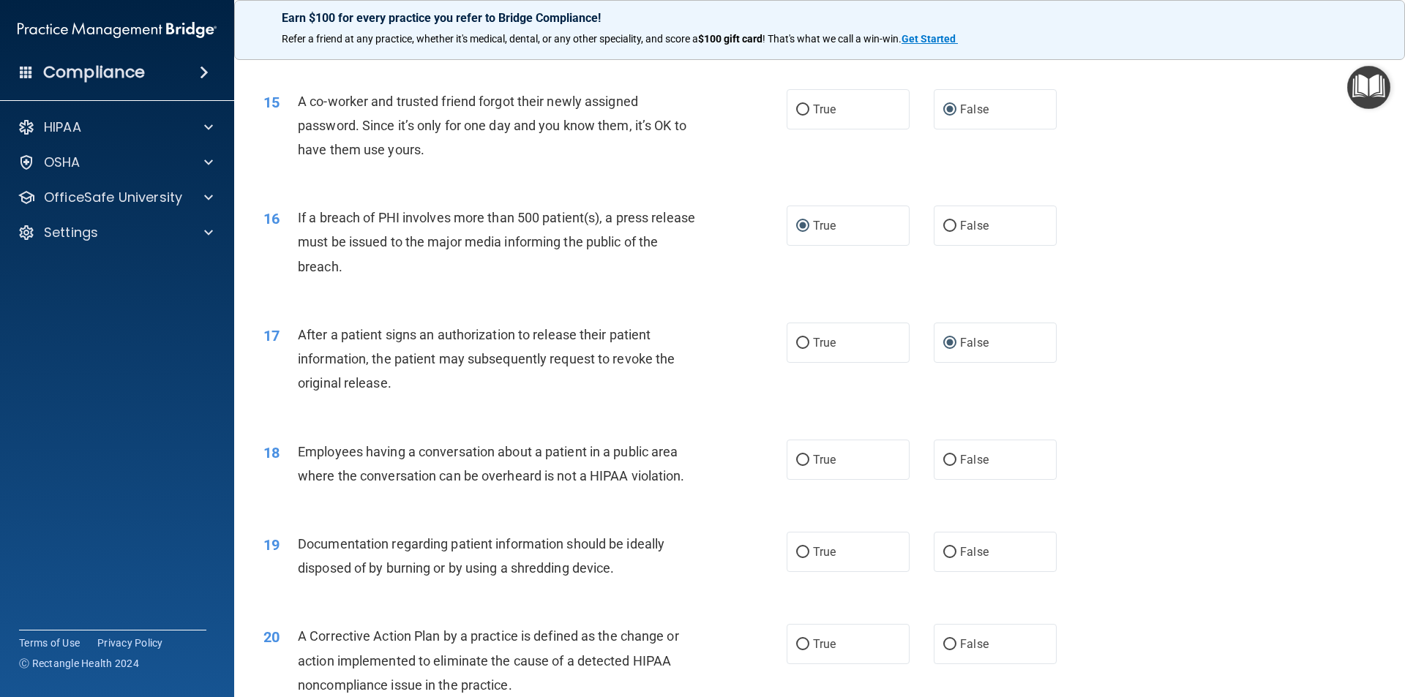
scroll to position [1609, 0]
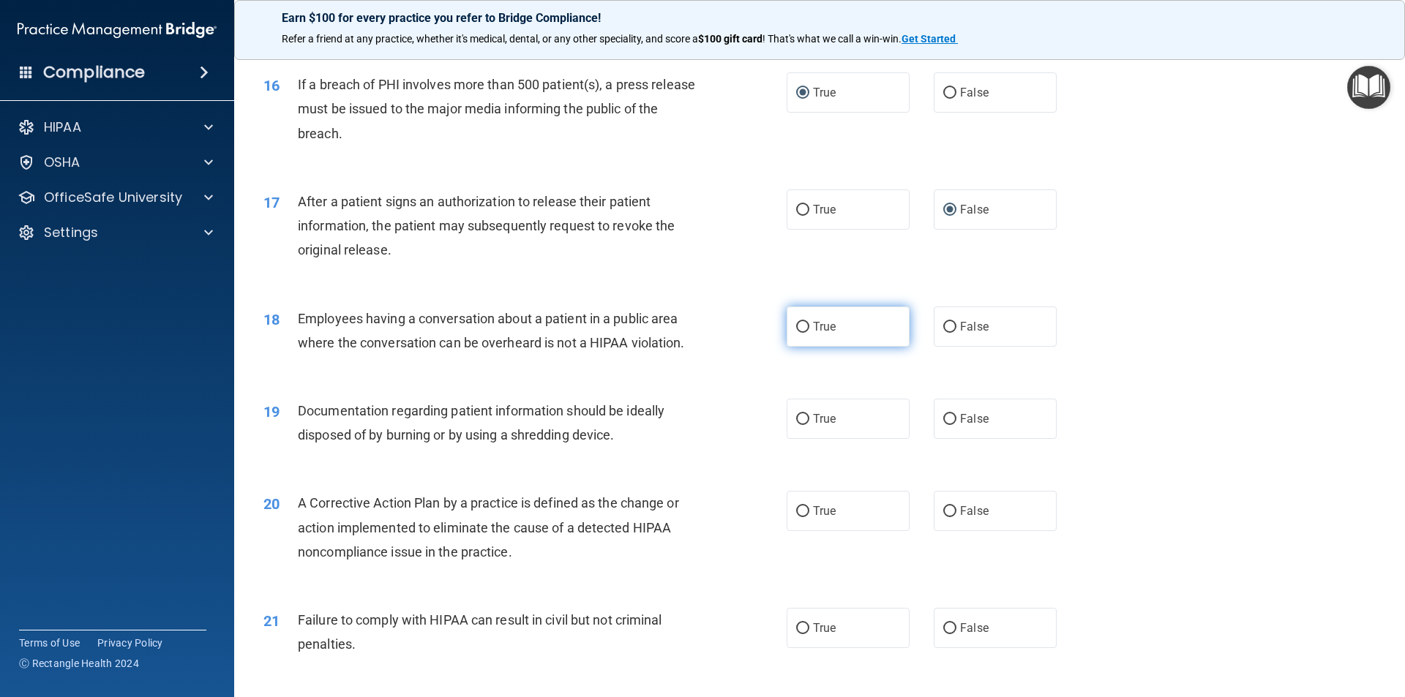
click at [796, 333] on input "True" at bounding box center [802, 327] width 13 height 11
radio input "true"
click at [796, 425] on input "True" at bounding box center [802, 419] width 13 height 11
radio input "true"
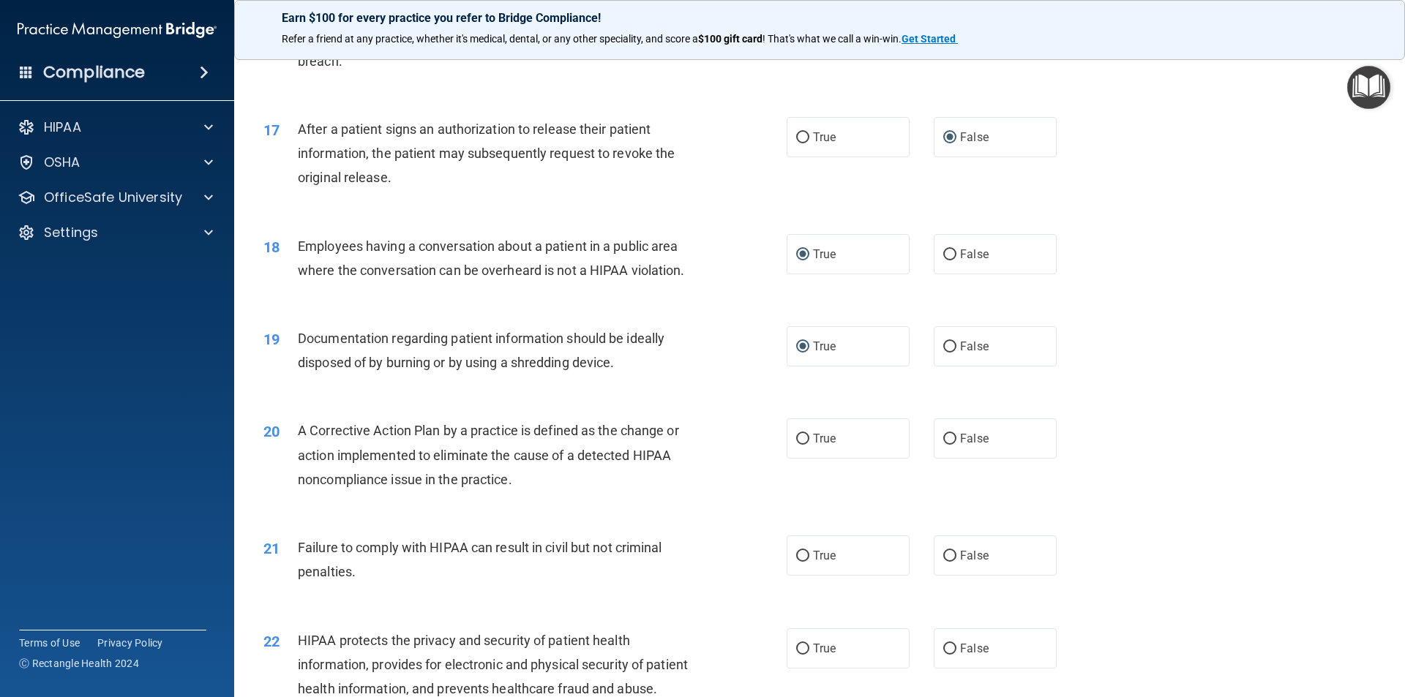
scroll to position [1829, 0]
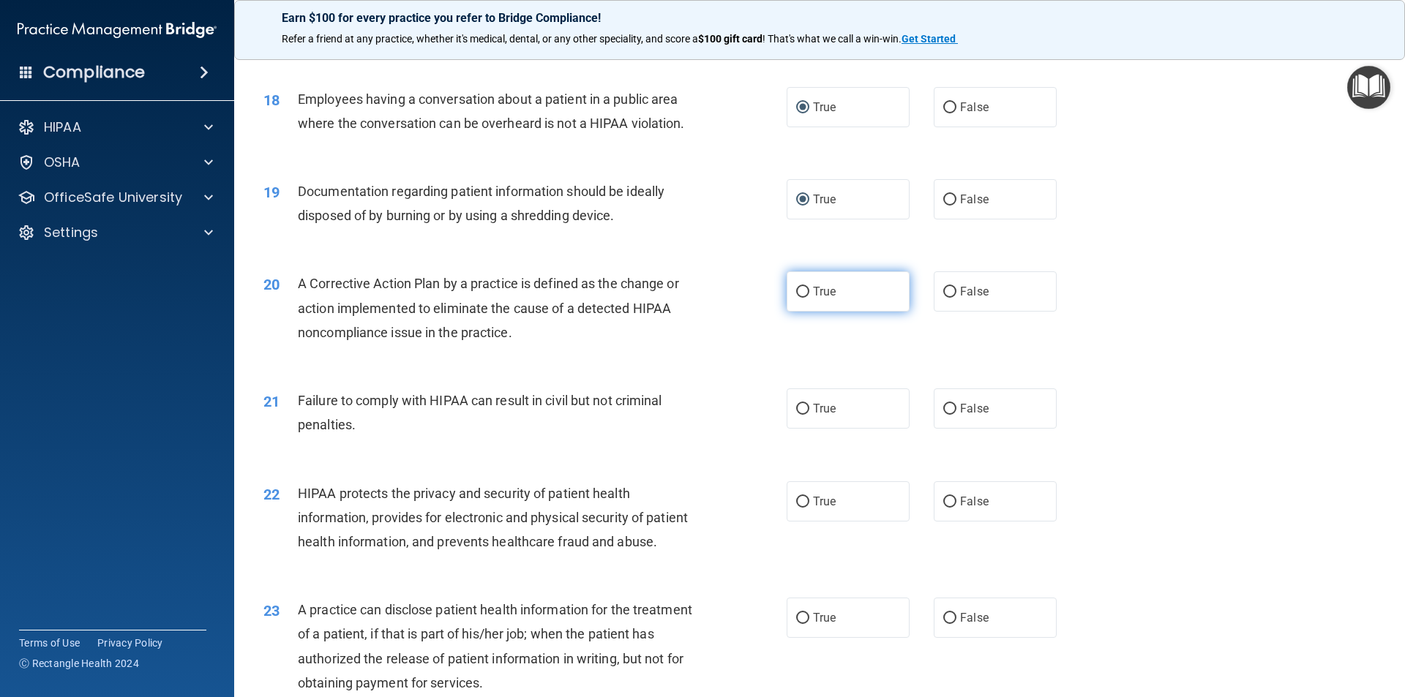
click at [796, 298] on input "True" at bounding box center [802, 292] width 13 height 11
radio input "true"
click at [790, 429] on label "True" at bounding box center [847, 408] width 123 height 40
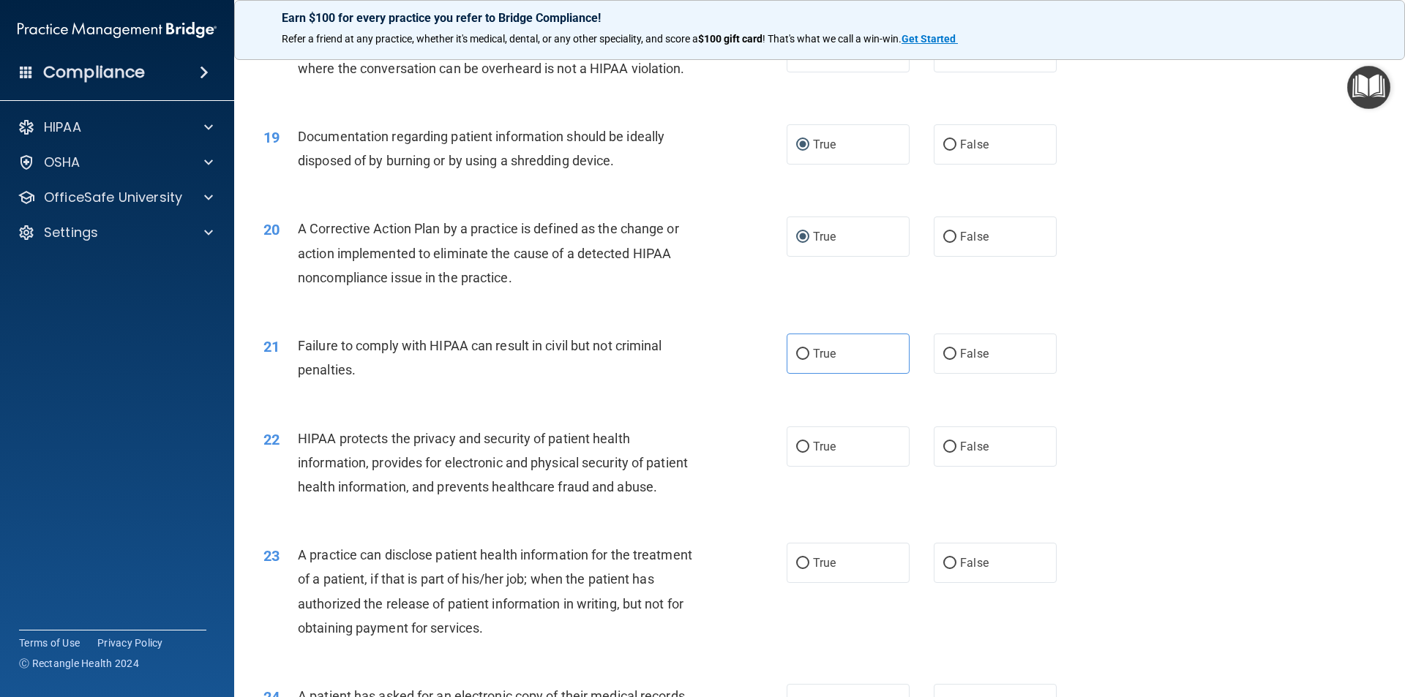
scroll to position [1975, 0]
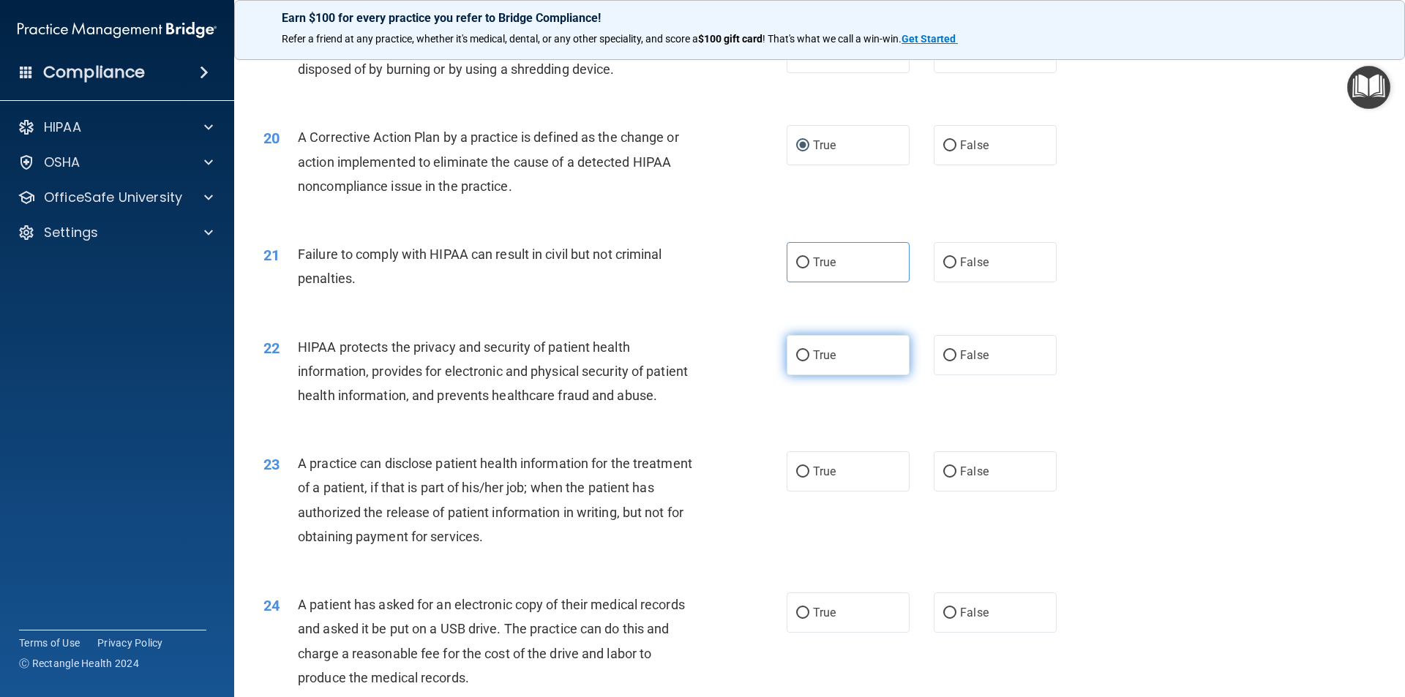
click at [796, 361] on input "True" at bounding box center [802, 355] width 13 height 11
radio input "true"
click at [794, 279] on label "True" at bounding box center [847, 262] width 123 height 40
click at [796, 268] on input "True" at bounding box center [802, 262] width 13 height 11
radio input "true"
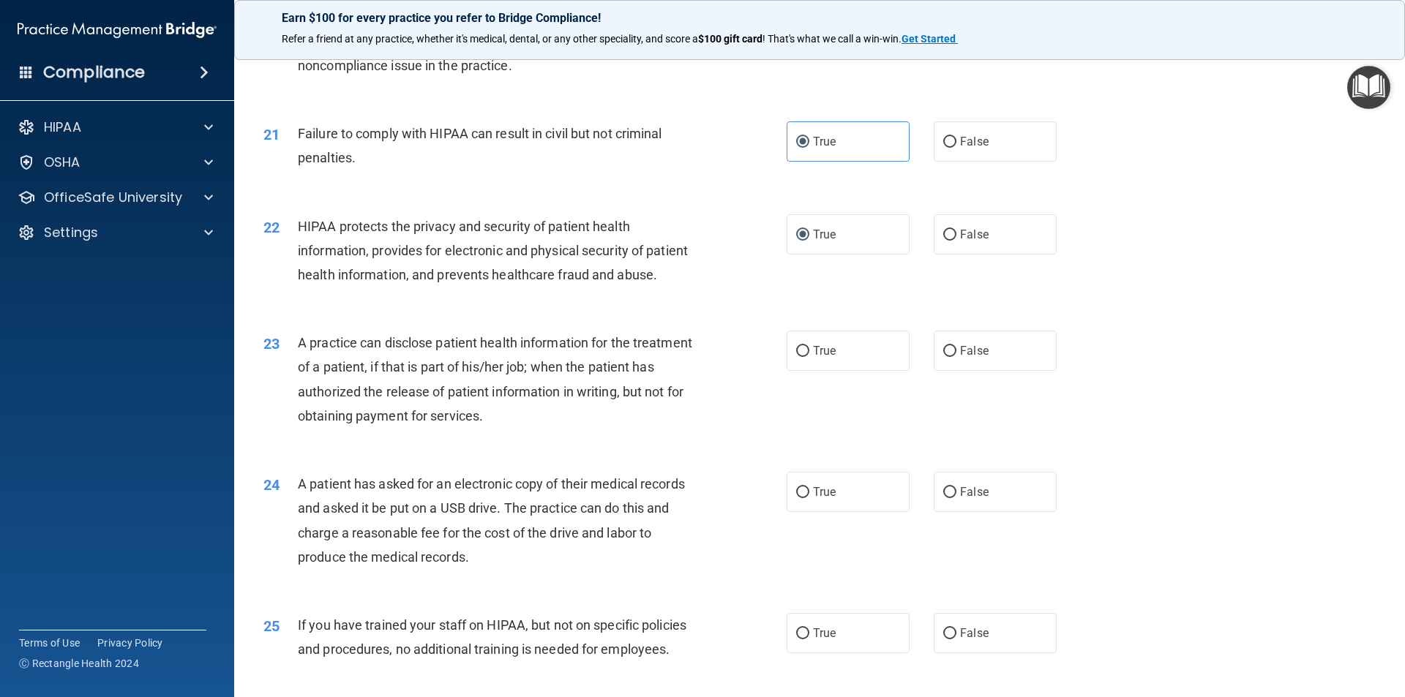
scroll to position [2121, 0]
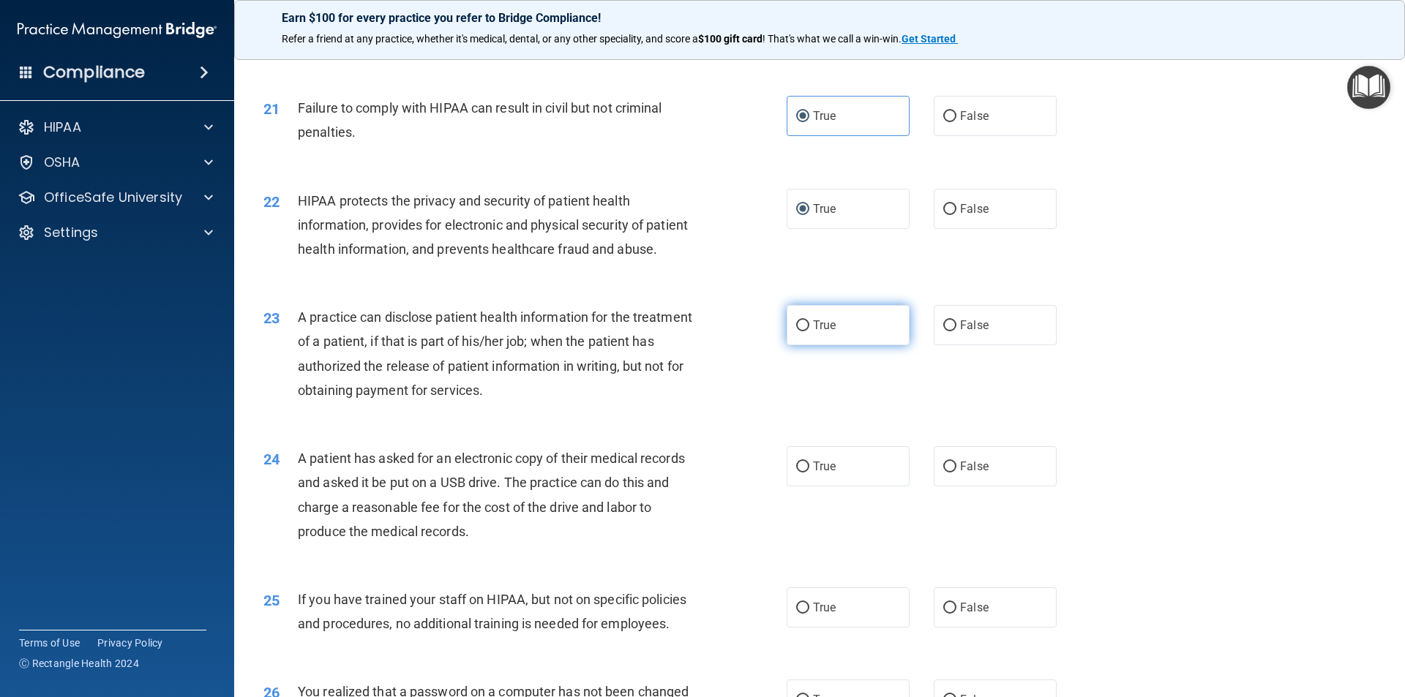
click at [796, 331] on input "True" at bounding box center [802, 325] width 13 height 11
radio input "true"
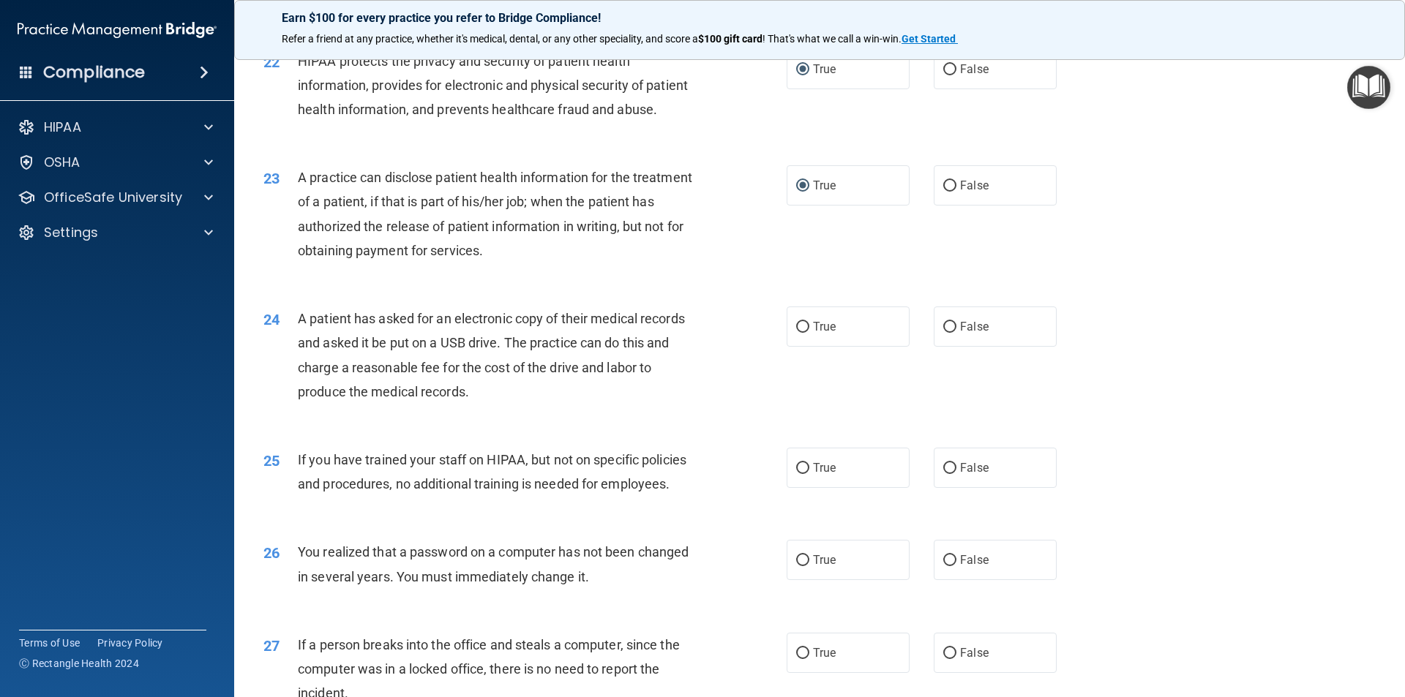
scroll to position [2268, 0]
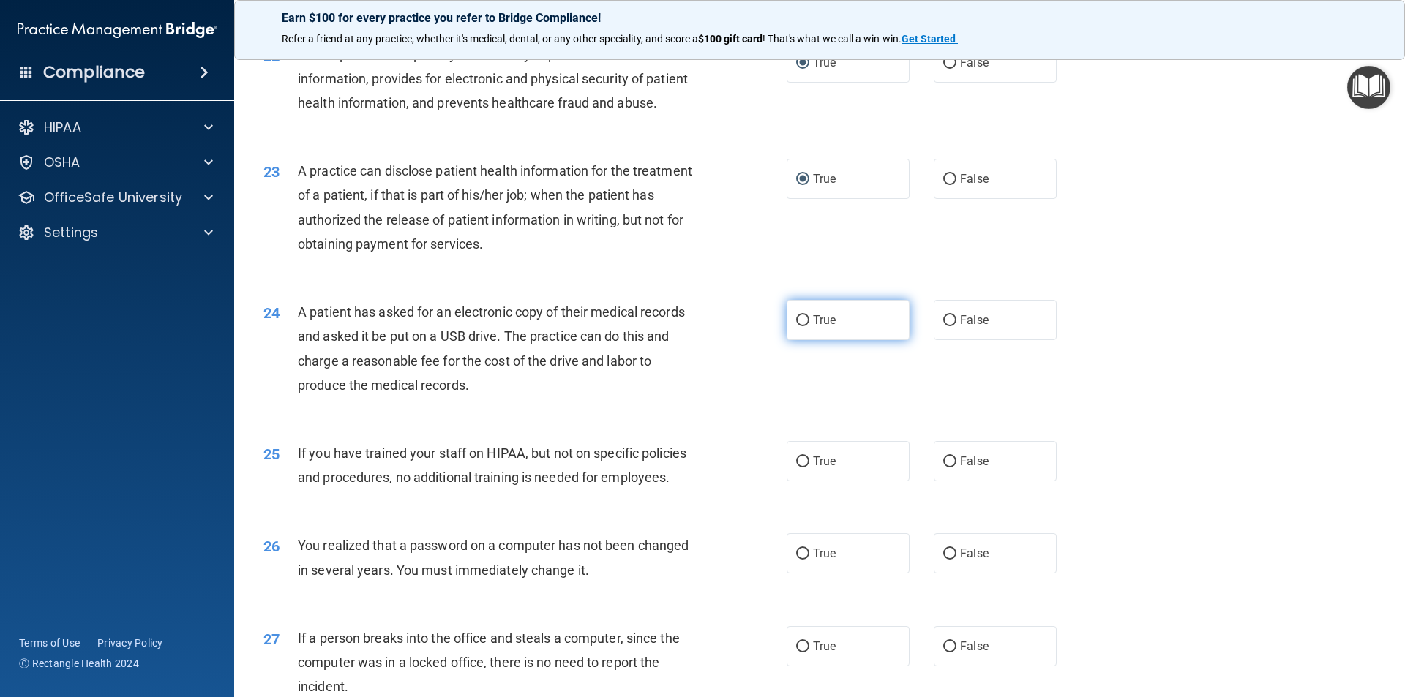
click at [796, 326] on input "True" at bounding box center [802, 320] width 13 height 11
radio input "true"
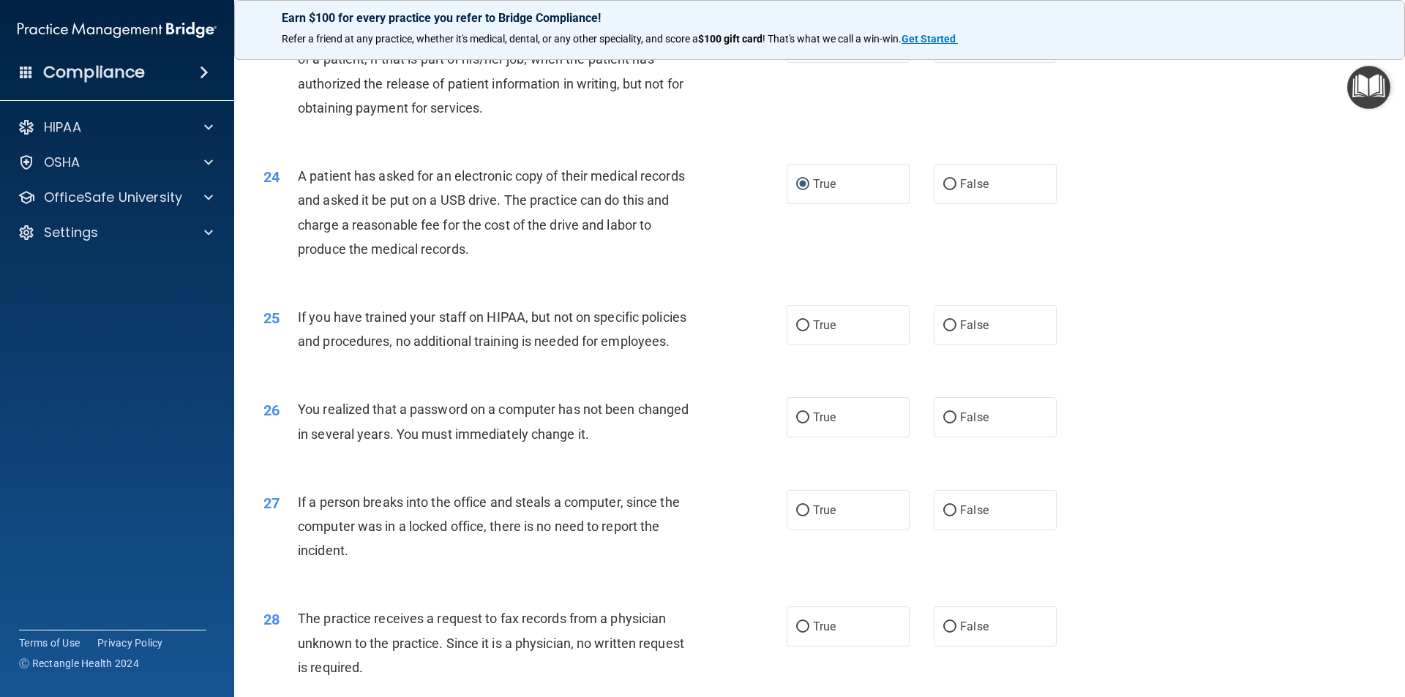
scroll to position [2414, 0]
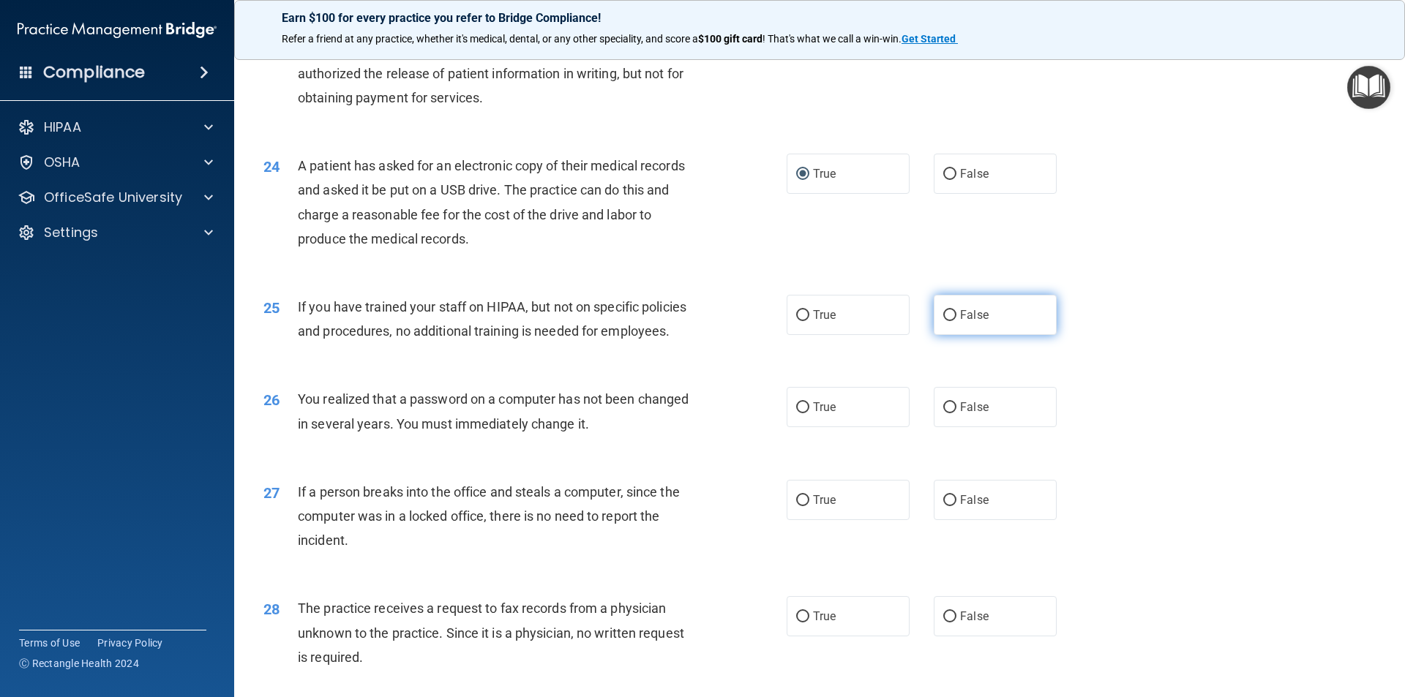
click at [943, 321] on input "False" at bounding box center [949, 315] width 13 height 11
radio input "true"
drag, startPoint x: 802, startPoint y: 452, endPoint x: 743, endPoint y: 481, distance: 66.1
click at [802, 413] on input "True" at bounding box center [802, 407] width 13 height 11
radio input "true"
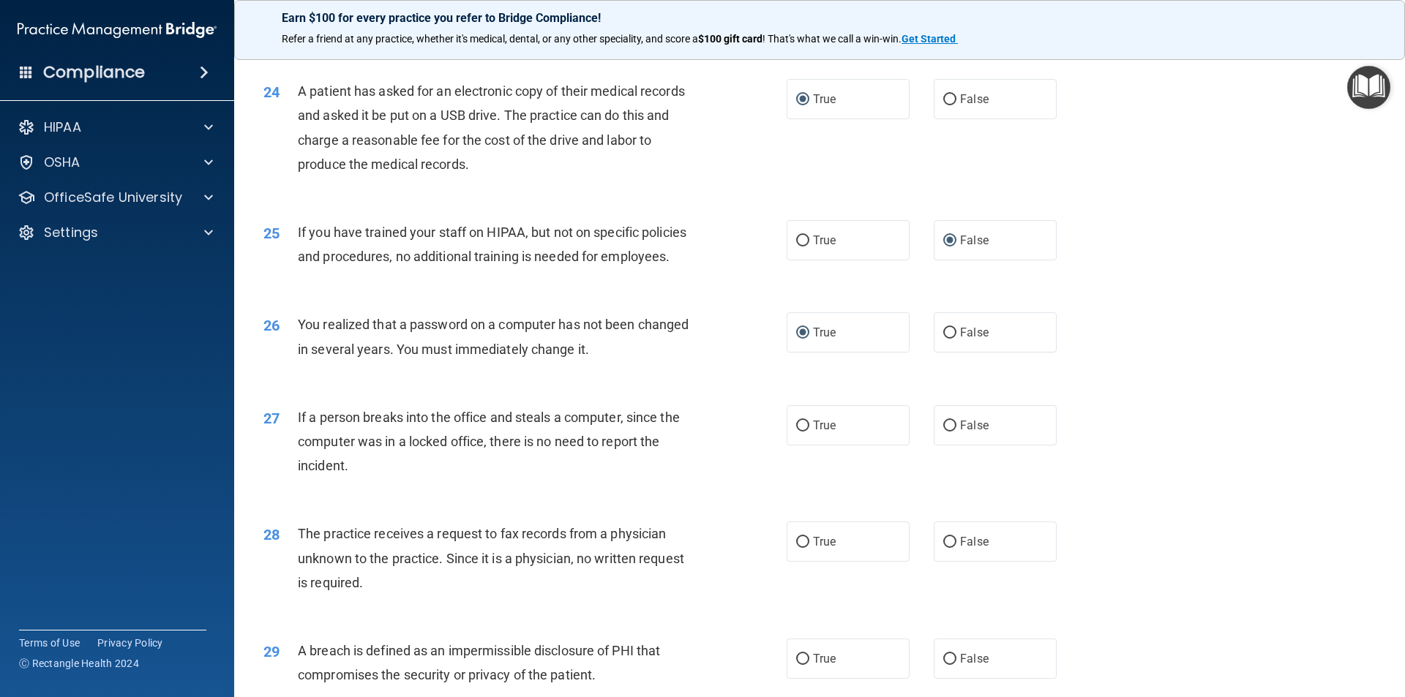
scroll to position [2560, 0]
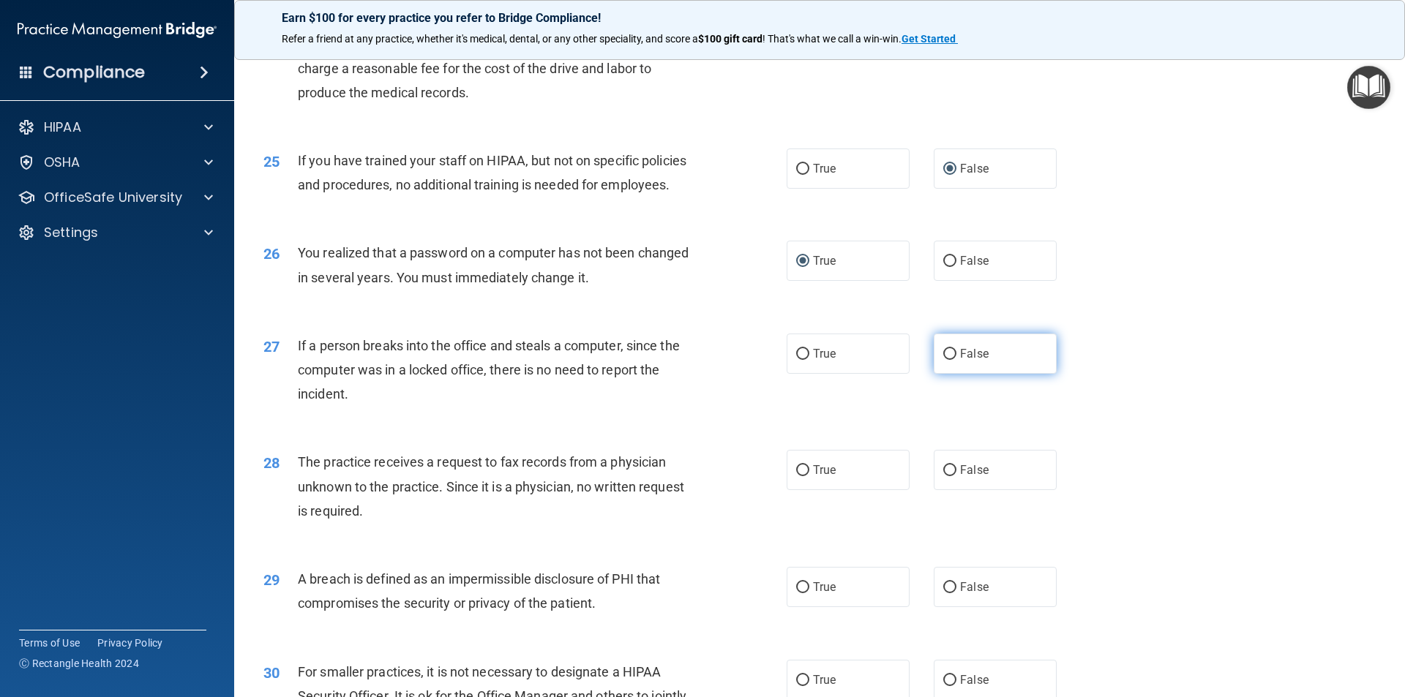
click at [944, 360] on input "False" at bounding box center [949, 354] width 13 height 11
radio input "true"
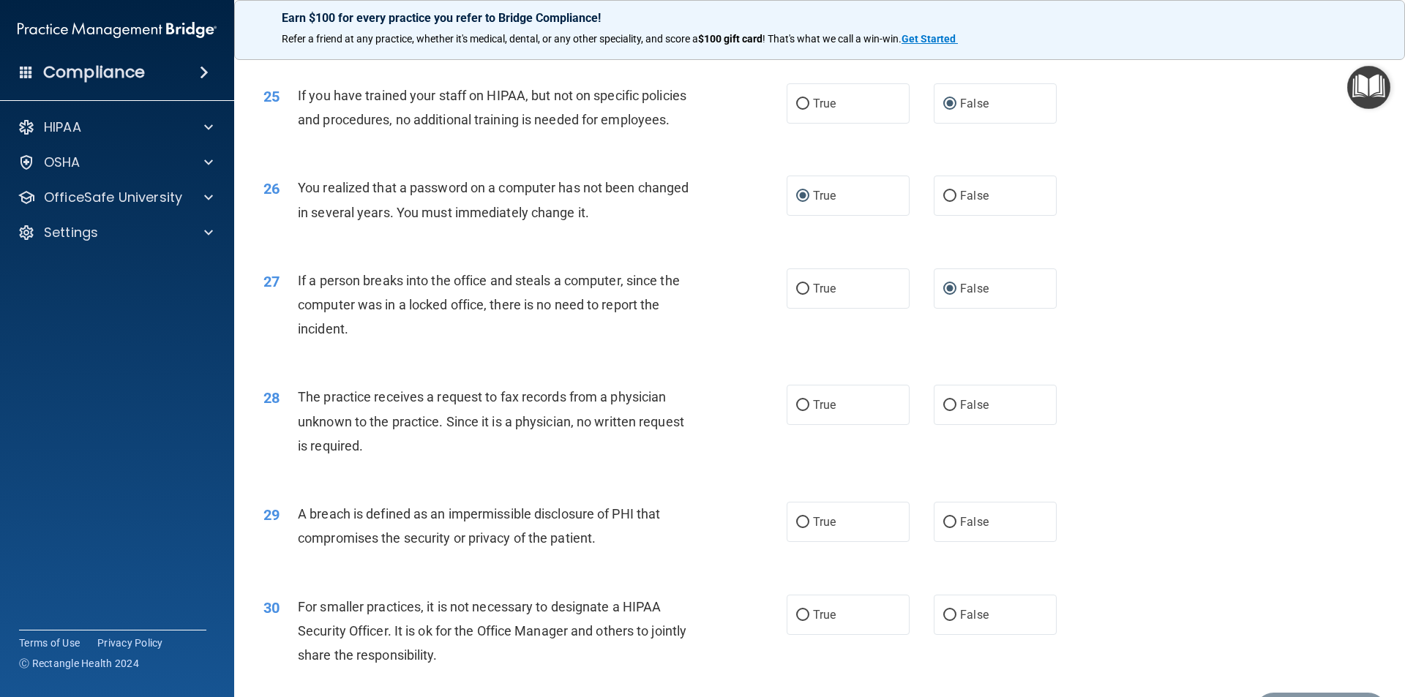
scroll to position [2707, 0]
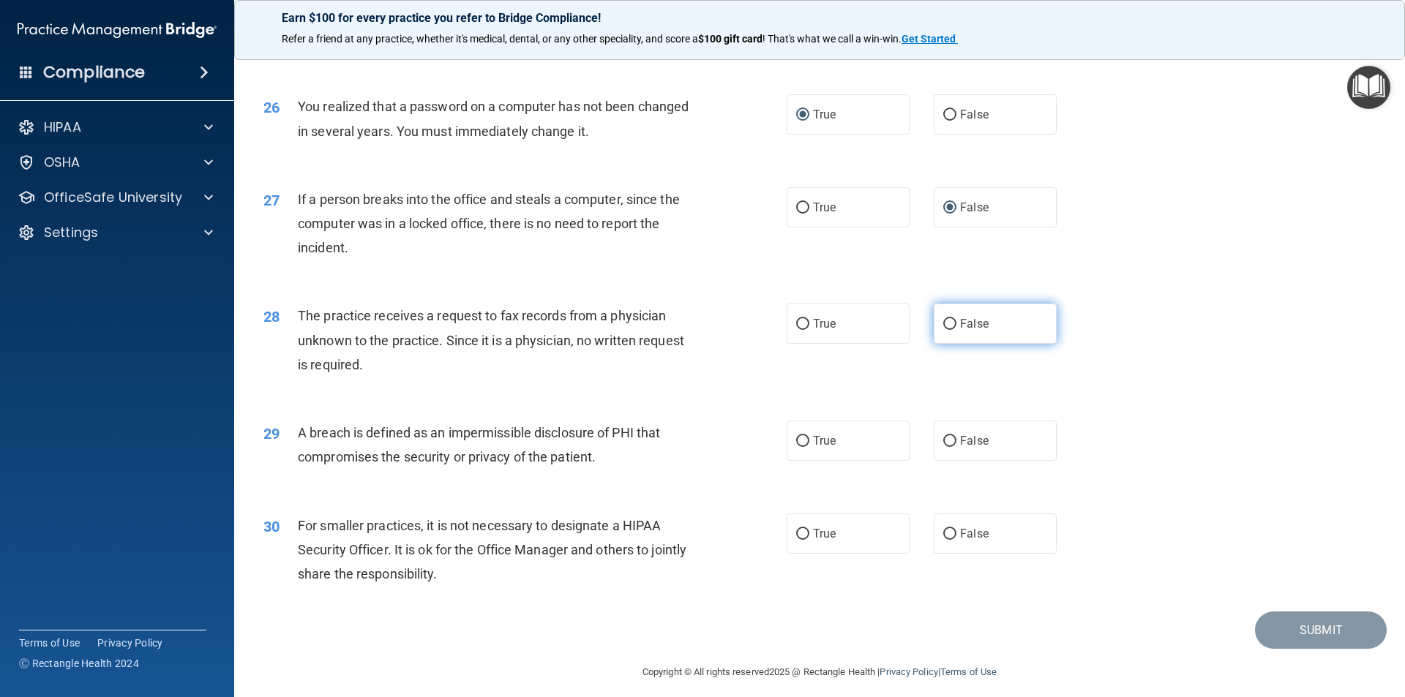
click at [943, 330] on input "False" at bounding box center [949, 324] width 13 height 11
radio input "true"
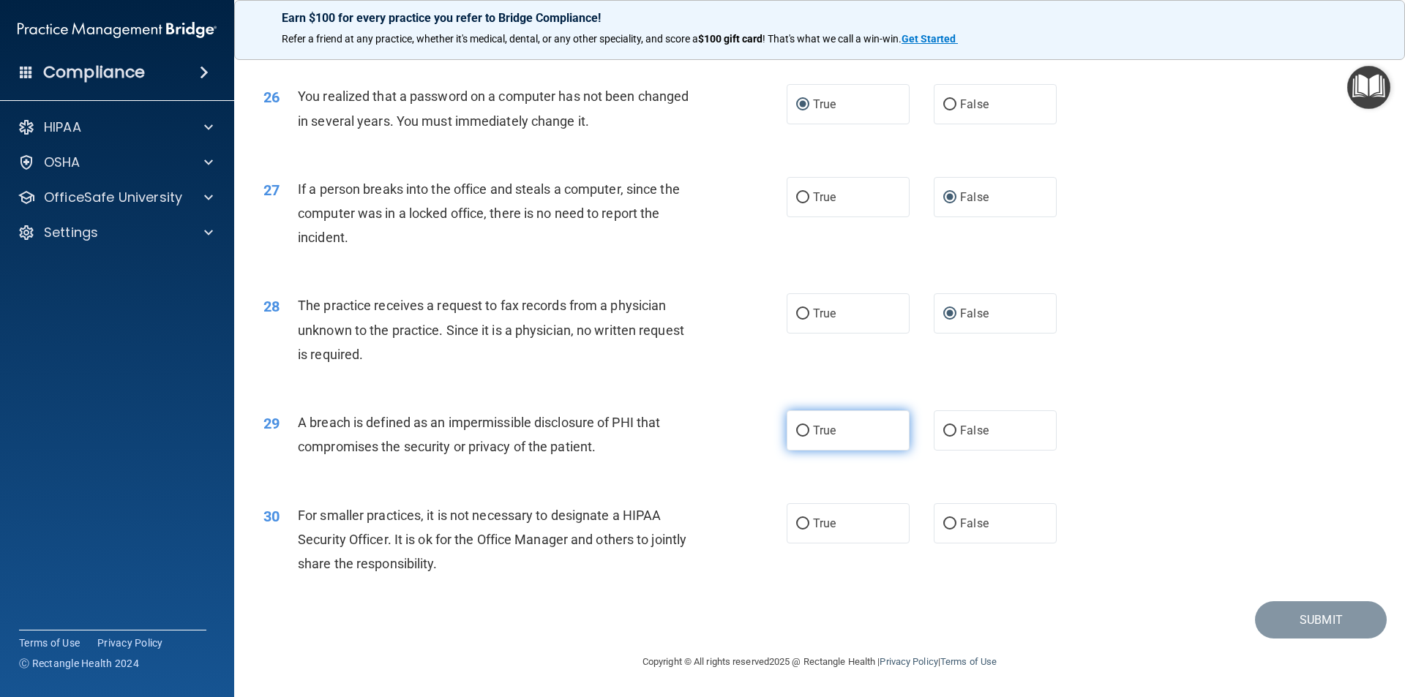
click at [797, 430] on input "True" at bounding box center [802, 431] width 13 height 11
radio input "true"
click at [944, 519] on input "False" at bounding box center [949, 524] width 13 height 11
radio input "true"
click at [1314, 623] on button "Submit" at bounding box center [1321, 619] width 132 height 37
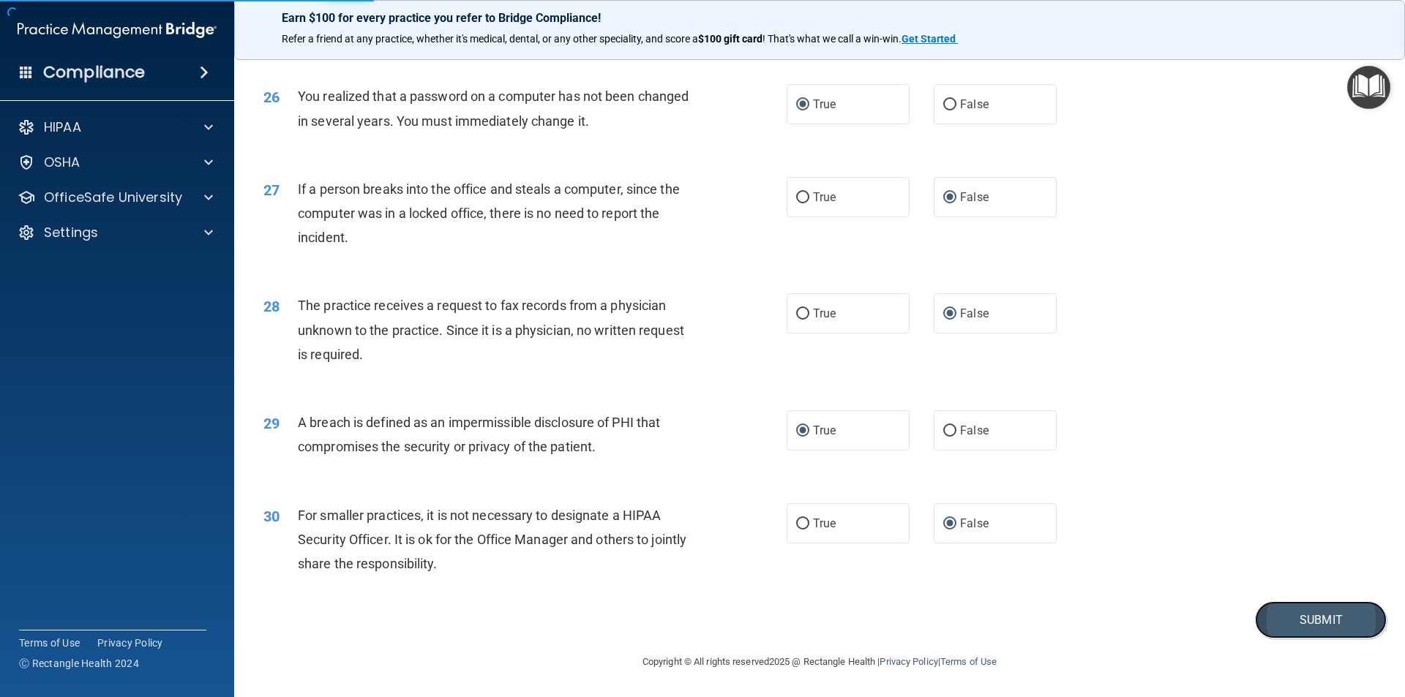
click at [1285, 610] on button "Submit" at bounding box center [1321, 619] width 132 height 37
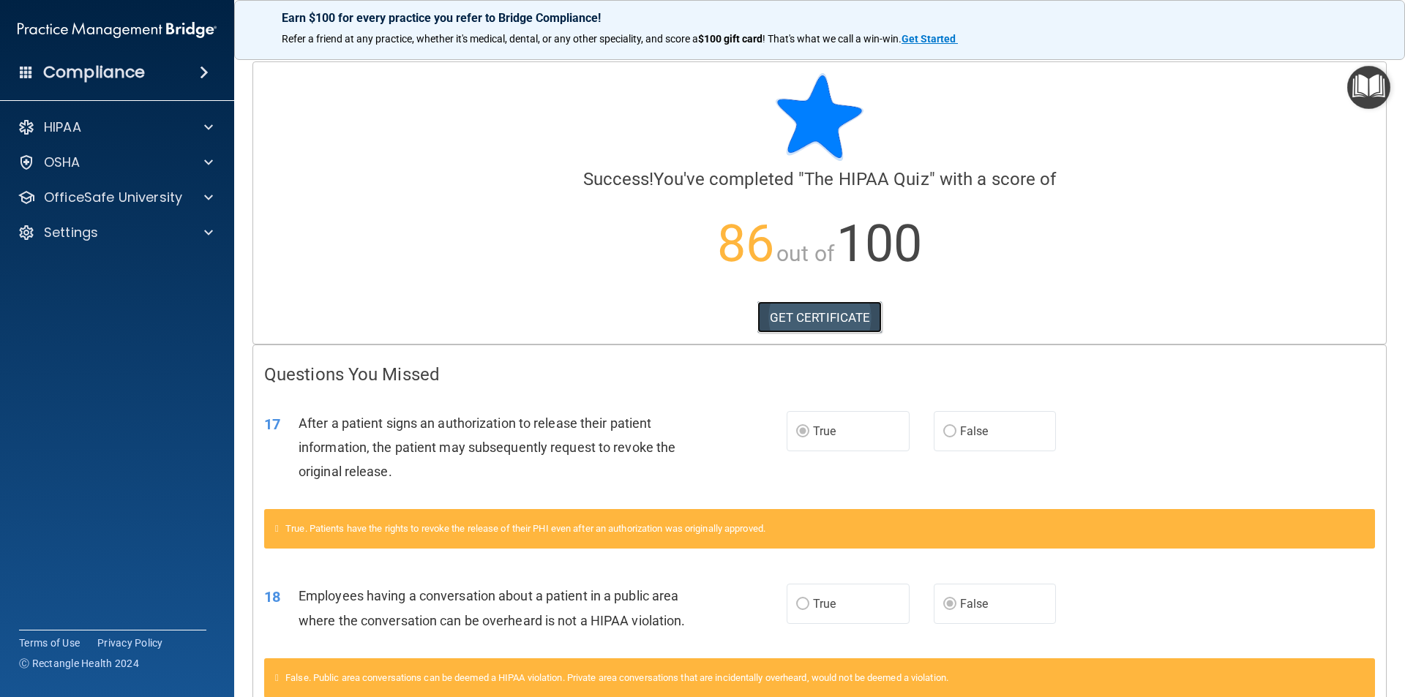
click at [783, 319] on link "GET CERTIFICATE" at bounding box center [819, 317] width 125 height 32
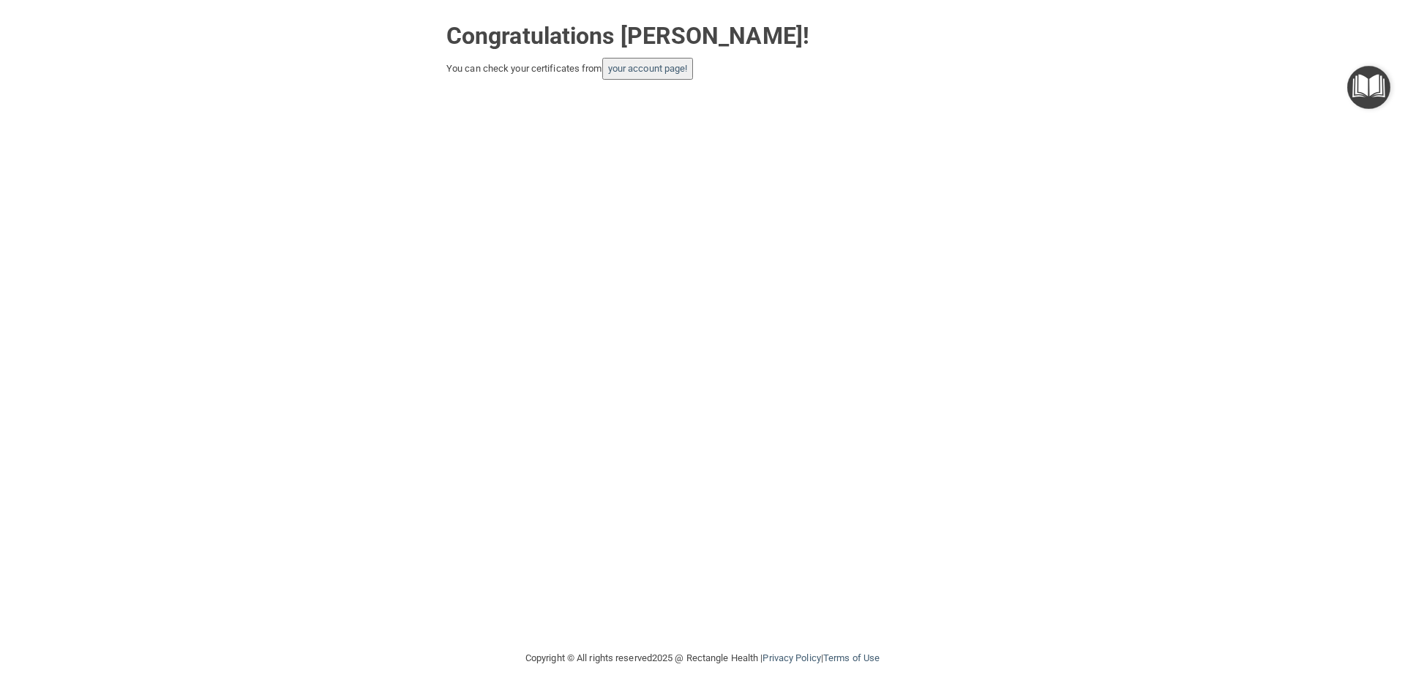
click at [1367, 87] on img "Open Resource Center" at bounding box center [1368, 87] width 43 height 43
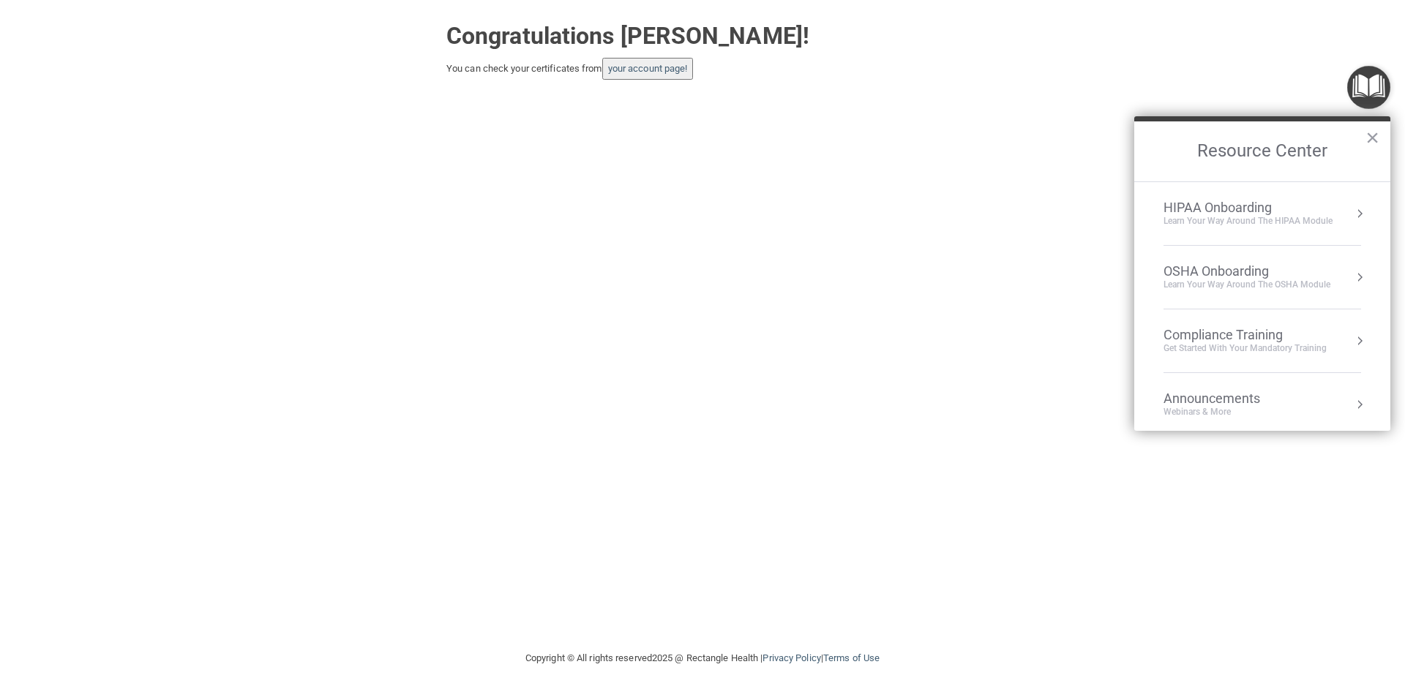
click at [892, 201] on div "Congratulations [PERSON_NAME]! You can check your certificates from your accoun…" at bounding box center [702, 325] width 1346 height 620
drag, startPoint x: 1371, startPoint y: 131, endPoint x: 1364, endPoint y: 137, distance: 9.4
click at [1372, 133] on button "×" at bounding box center [1372, 137] width 14 height 23
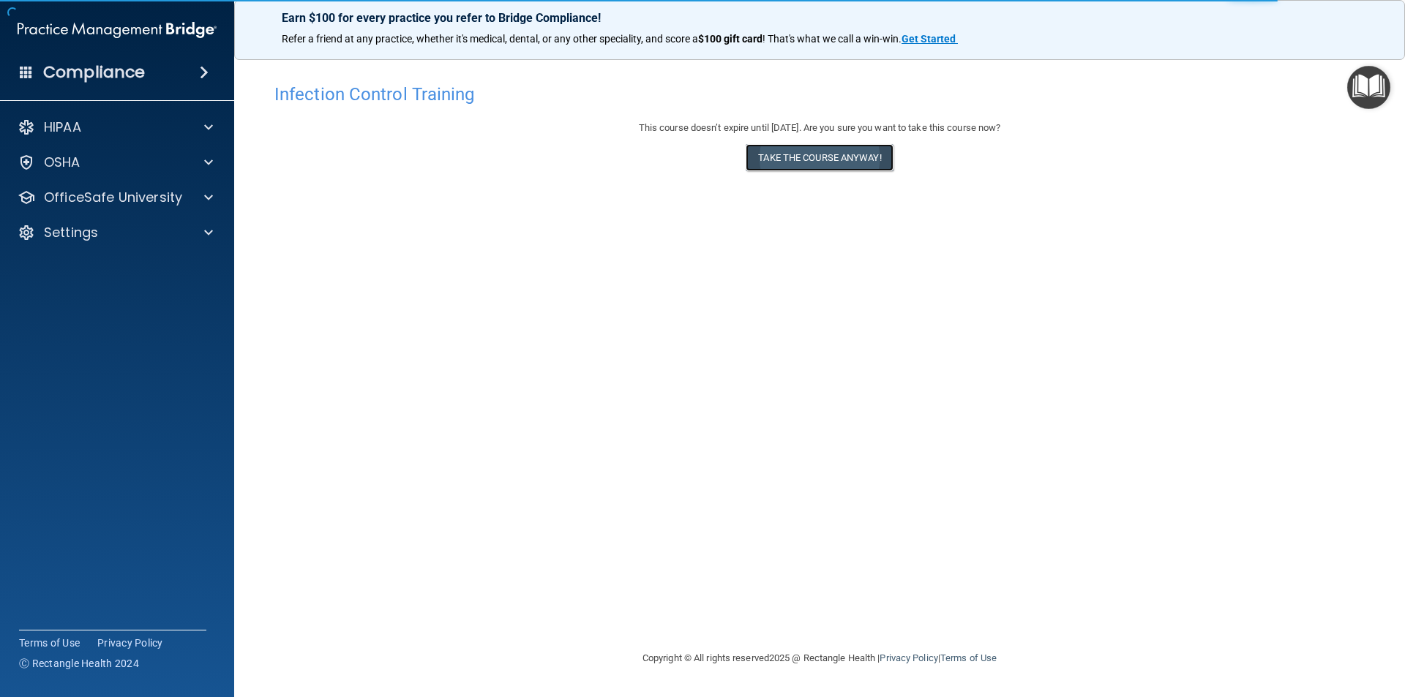
click at [830, 152] on button "Take the course anyway!" at bounding box center [818, 157] width 147 height 27
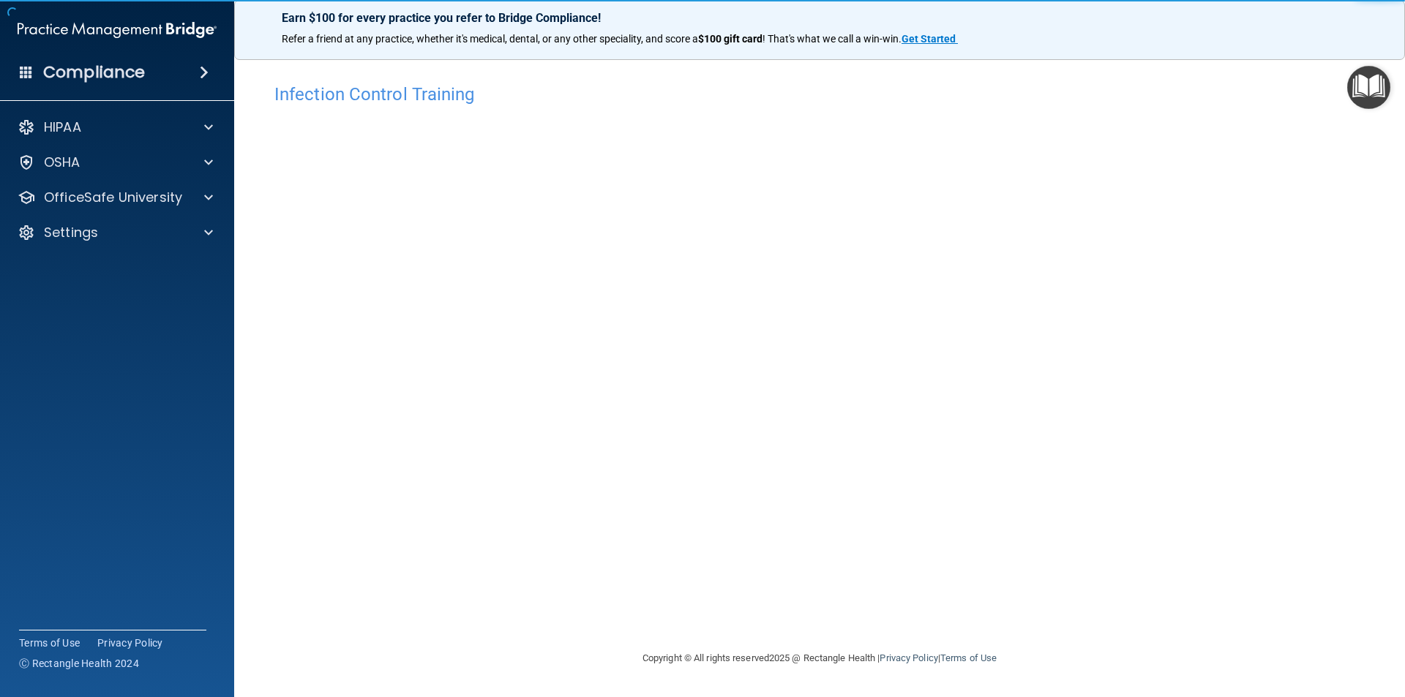
click at [1359, 84] on img "Open Resource Center" at bounding box center [1368, 87] width 43 height 43
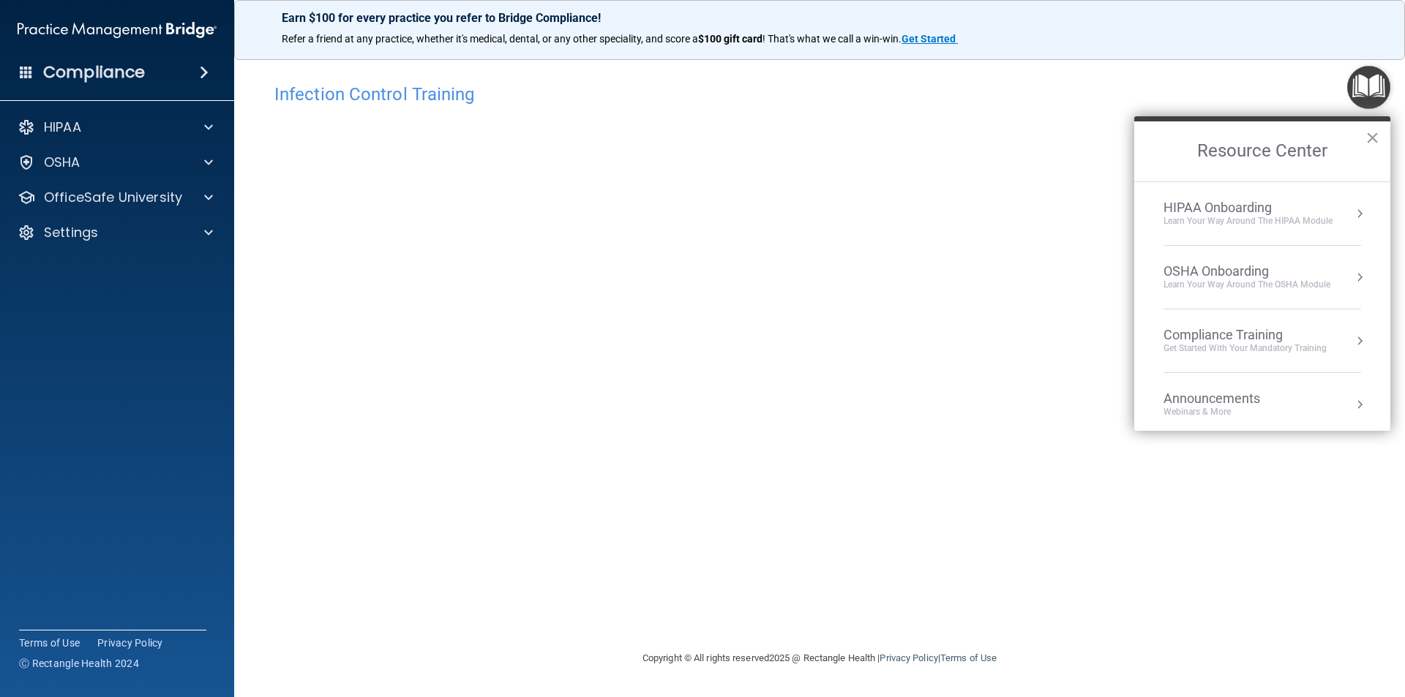
click at [1352, 340] on button "Resource Center" at bounding box center [1359, 341] width 15 height 15
click at [1233, 208] on div "HIPAA Training for Members" at bounding box center [1227, 206] width 163 height 13
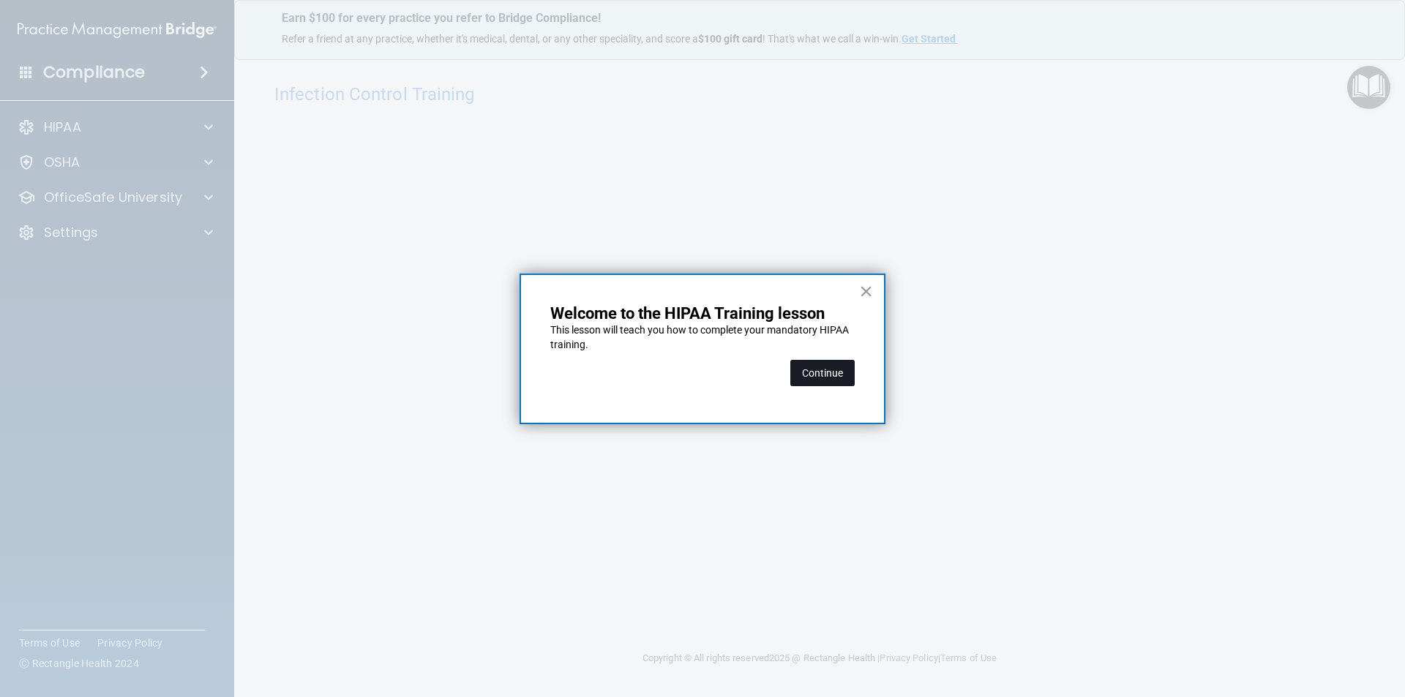
click at [832, 373] on button "Continue" at bounding box center [822, 373] width 64 height 26
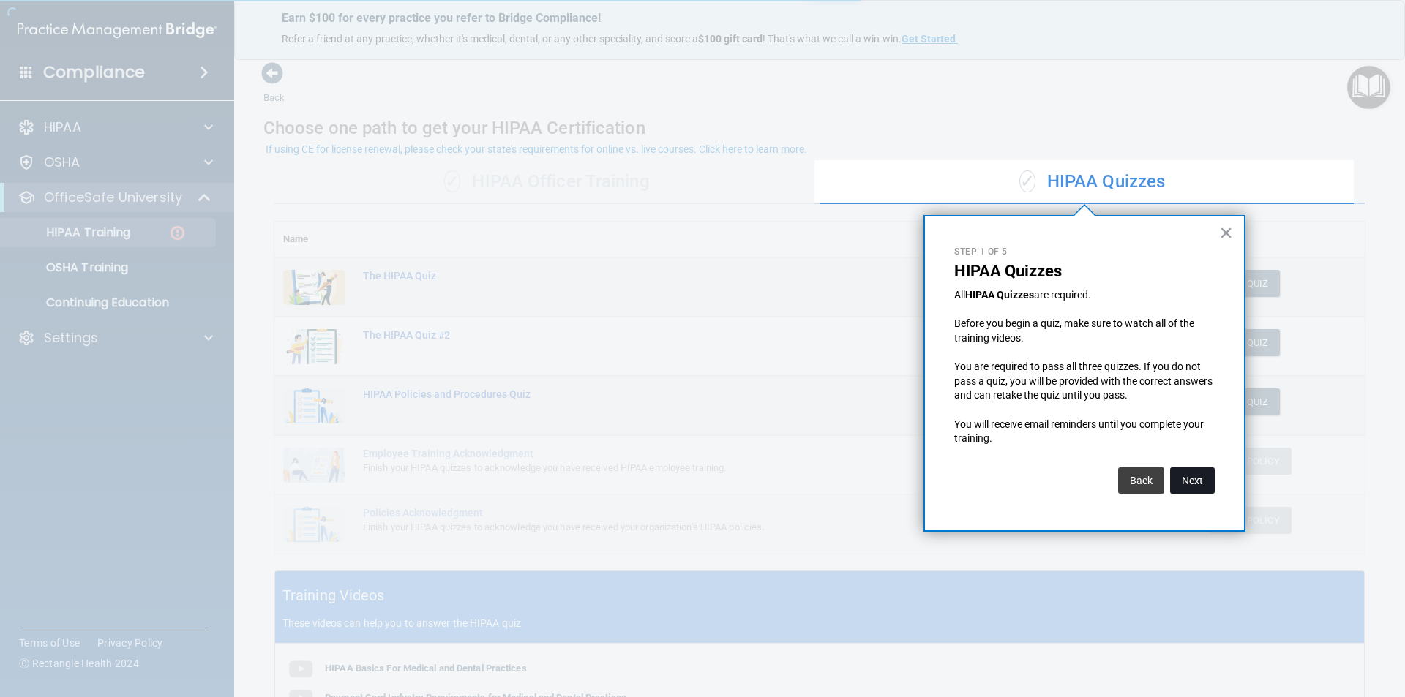
click at [1198, 483] on button "Next" at bounding box center [1192, 480] width 45 height 26
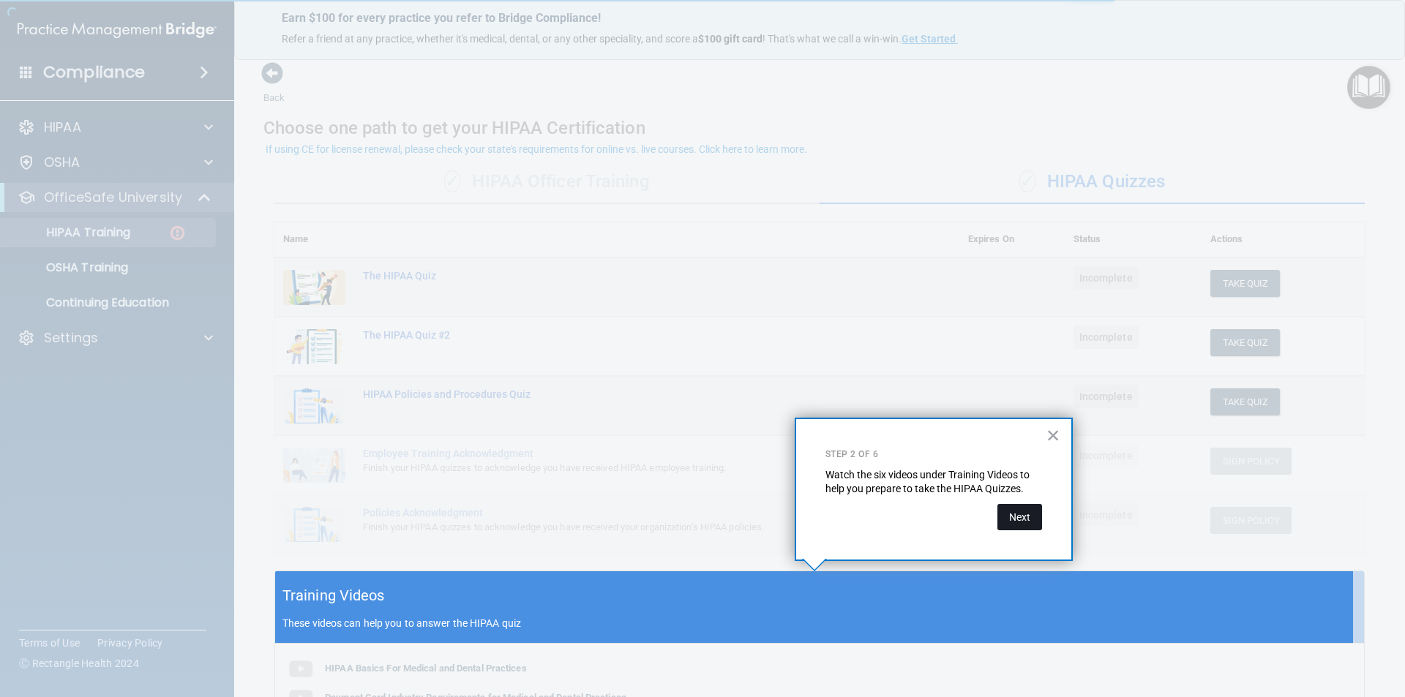
click at [1026, 518] on button "Next" at bounding box center [1019, 517] width 45 height 26
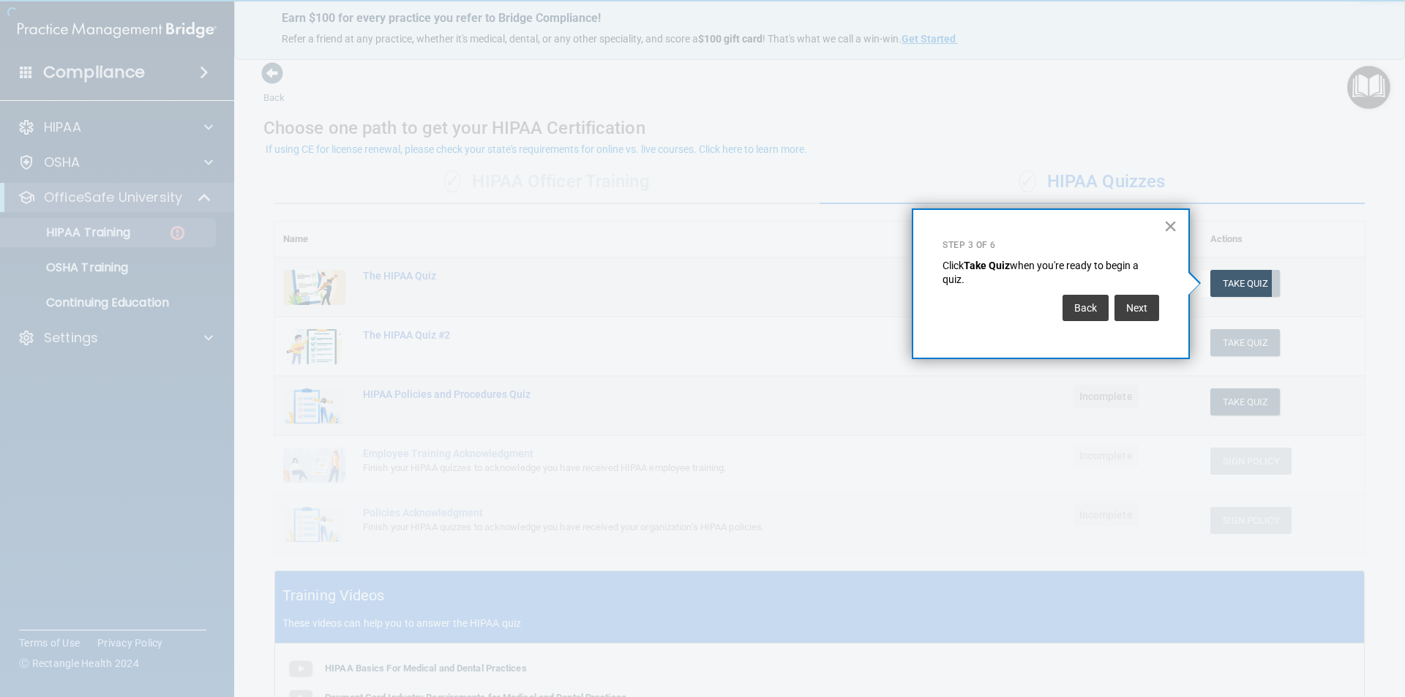
click at [1174, 218] on button "×" at bounding box center [1170, 225] width 14 height 23
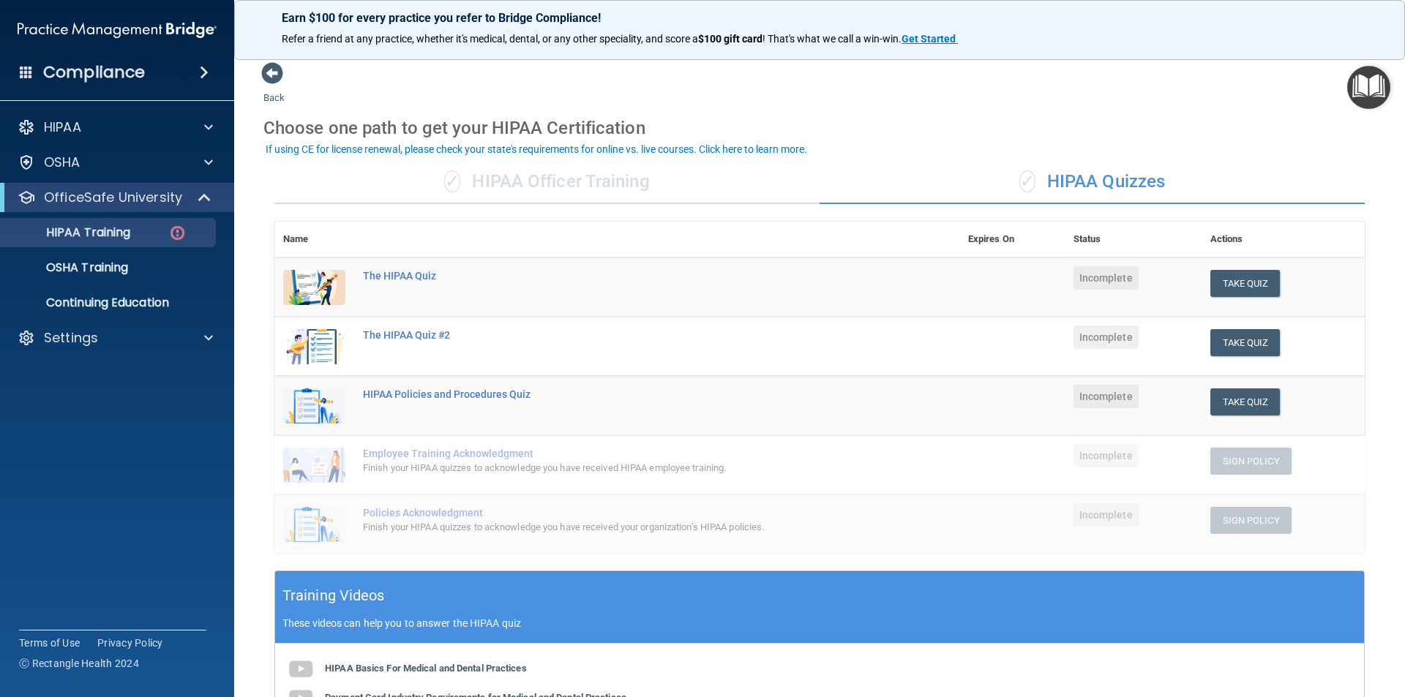
drag, startPoint x: 274, startPoint y: 69, endPoint x: 320, endPoint y: 143, distance: 87.7
click at [278, 69] on span at bounding box center [272, 73] width 22 height 22
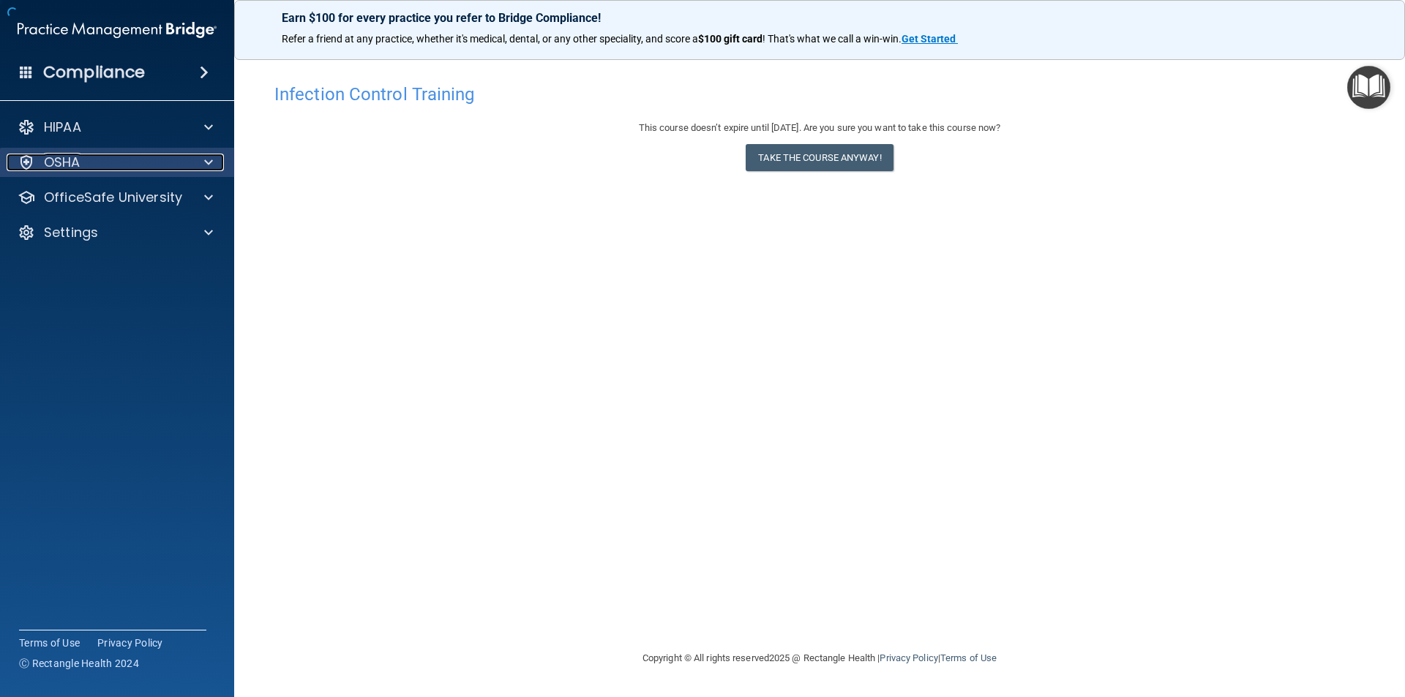
click at [82, 167] on div "OSHA" at bounding box center [97, 163] width 181 height 18
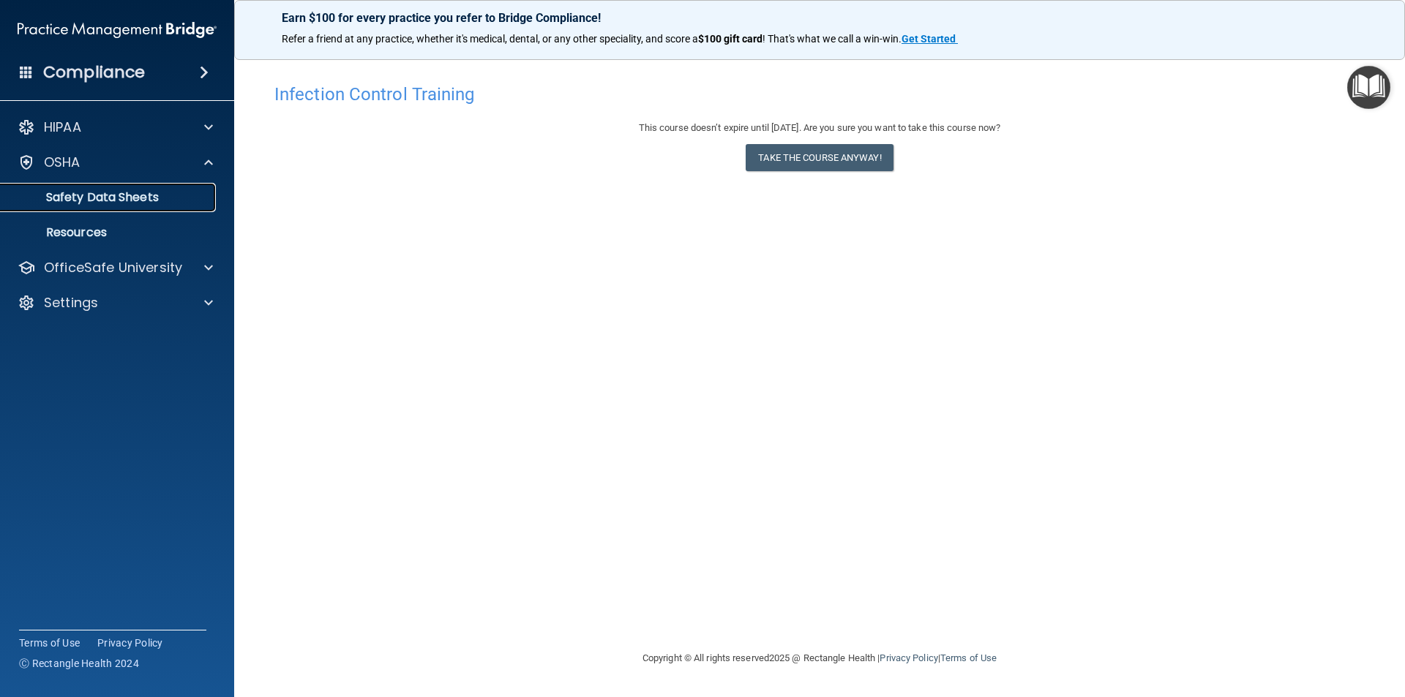
drag, startPoint x: 122, startPoint y: 192, endPoint x: 17, endPoint y: 383, distance: 218.7
click at [122, 192] on p "Safety Data Sheets" at bounding box center [110, 197] width 200 height 15
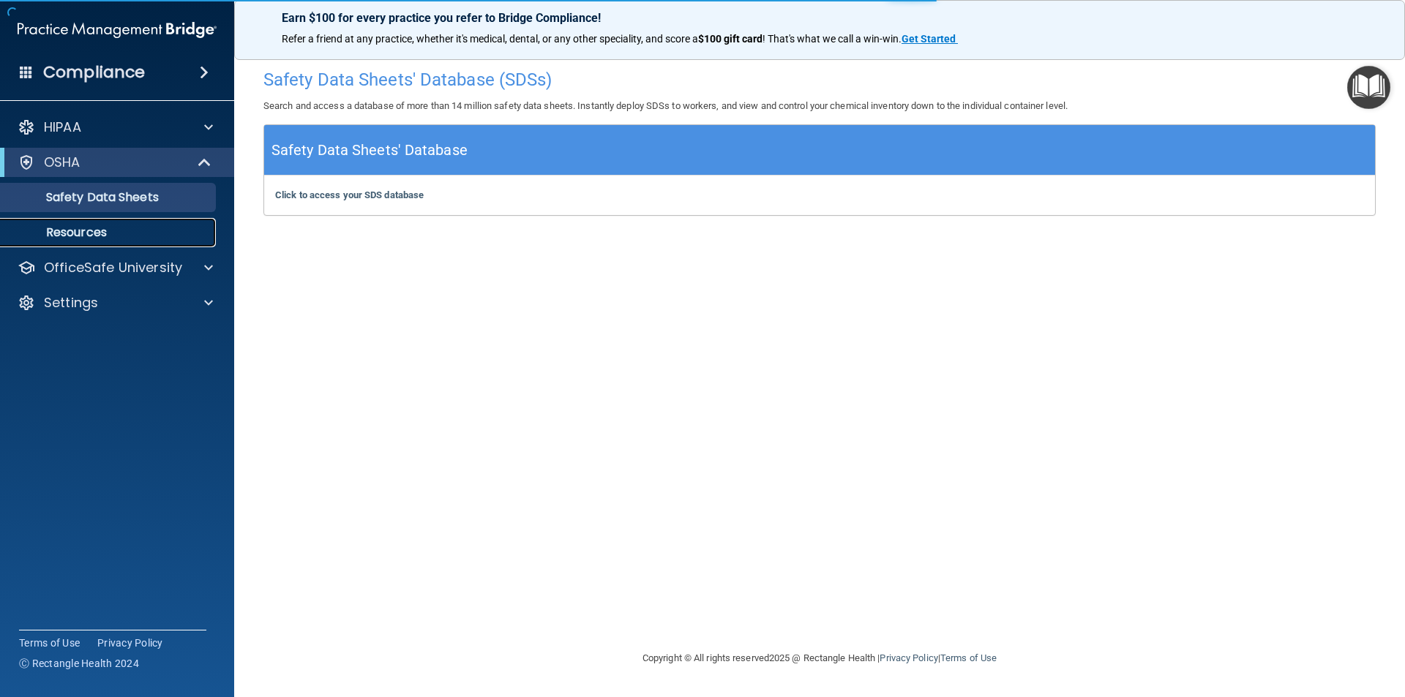
click at [97, 235] on p "Resources" at bounding box center [110, 232] width 200 height 15
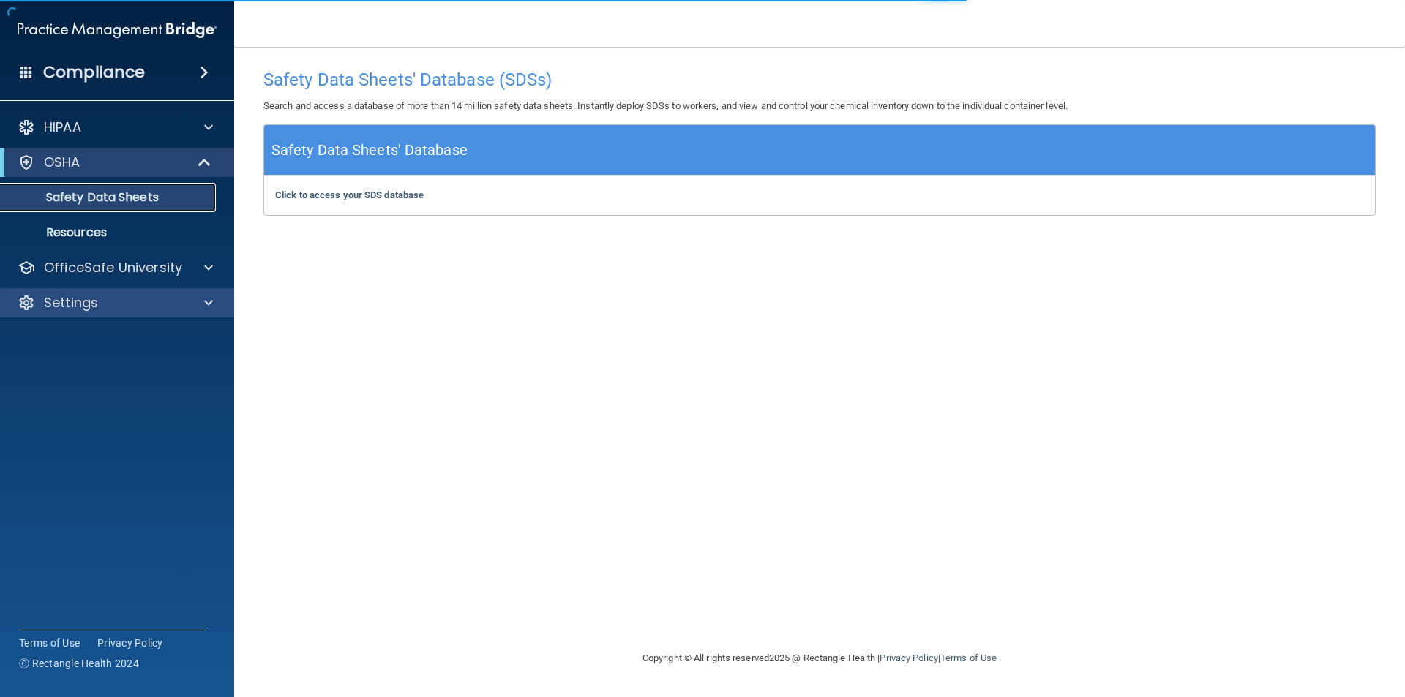
drag, startPoint x: 135, startPoint y: 186, endPoint x: 0, endPoint y: 317, distance: 188.3
click at [135, 188] on link "Safety Data Sheets" at bounding box center [100, 197] width 230 height 29
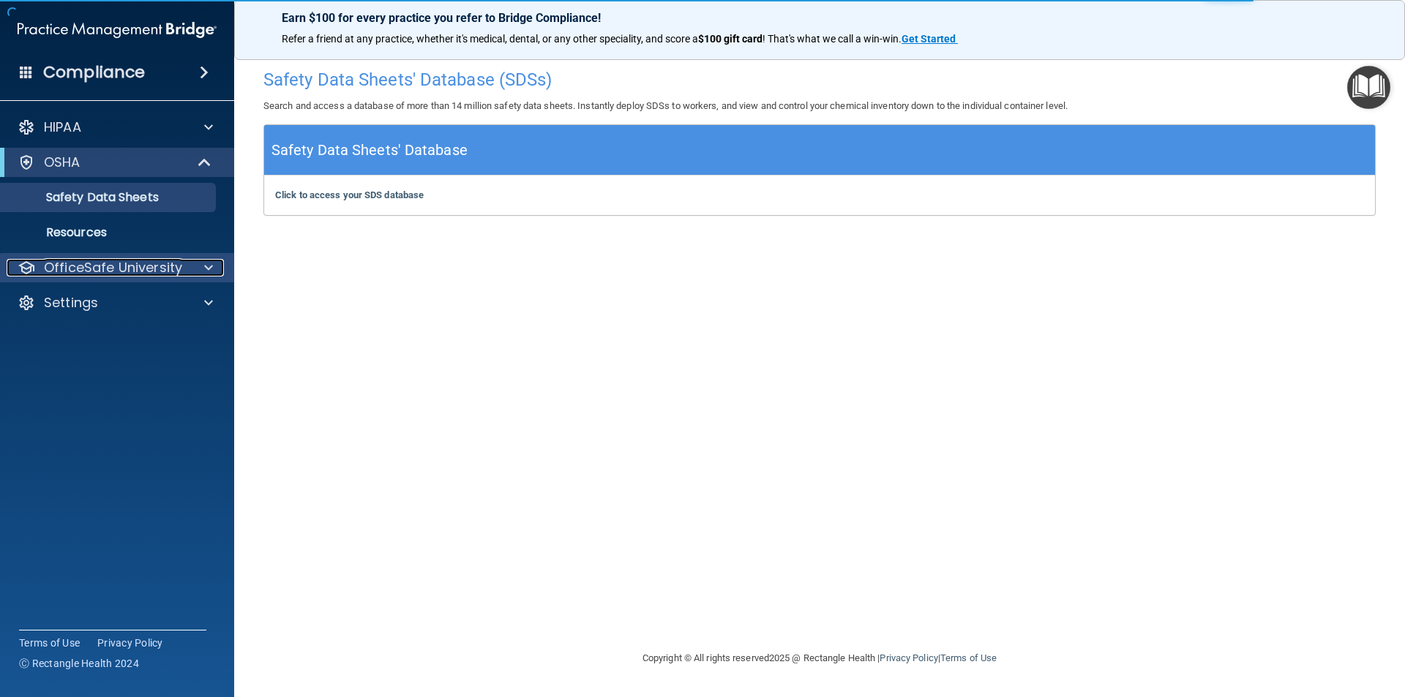
click at [124, 268] on p "OfficeSafe University" at bounding box center [113, 268] width 138 height 18
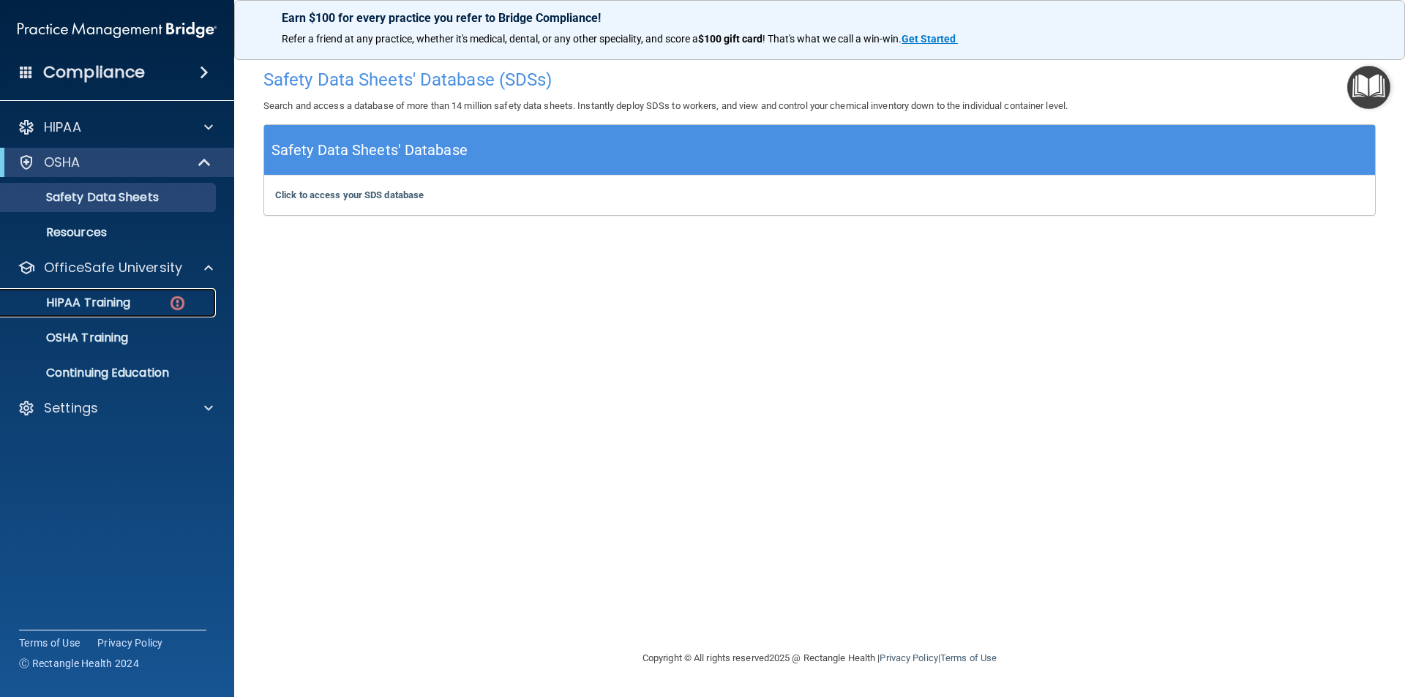
click at [130, 302] on p "HIPAA Training" at bounding box center [70, 303] width 121 height 15
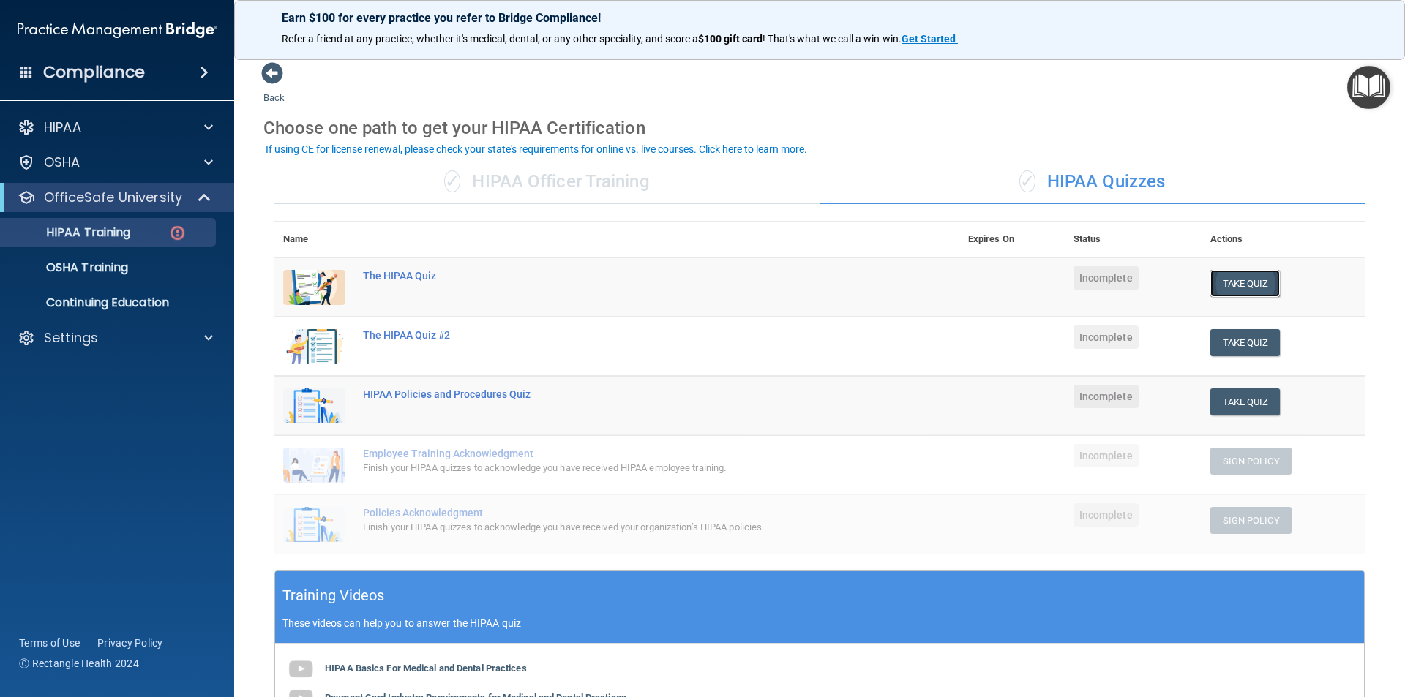
click at [1235, 290] on button "Take Quiz" at bounding box center [1245, 283] width 70 height 27
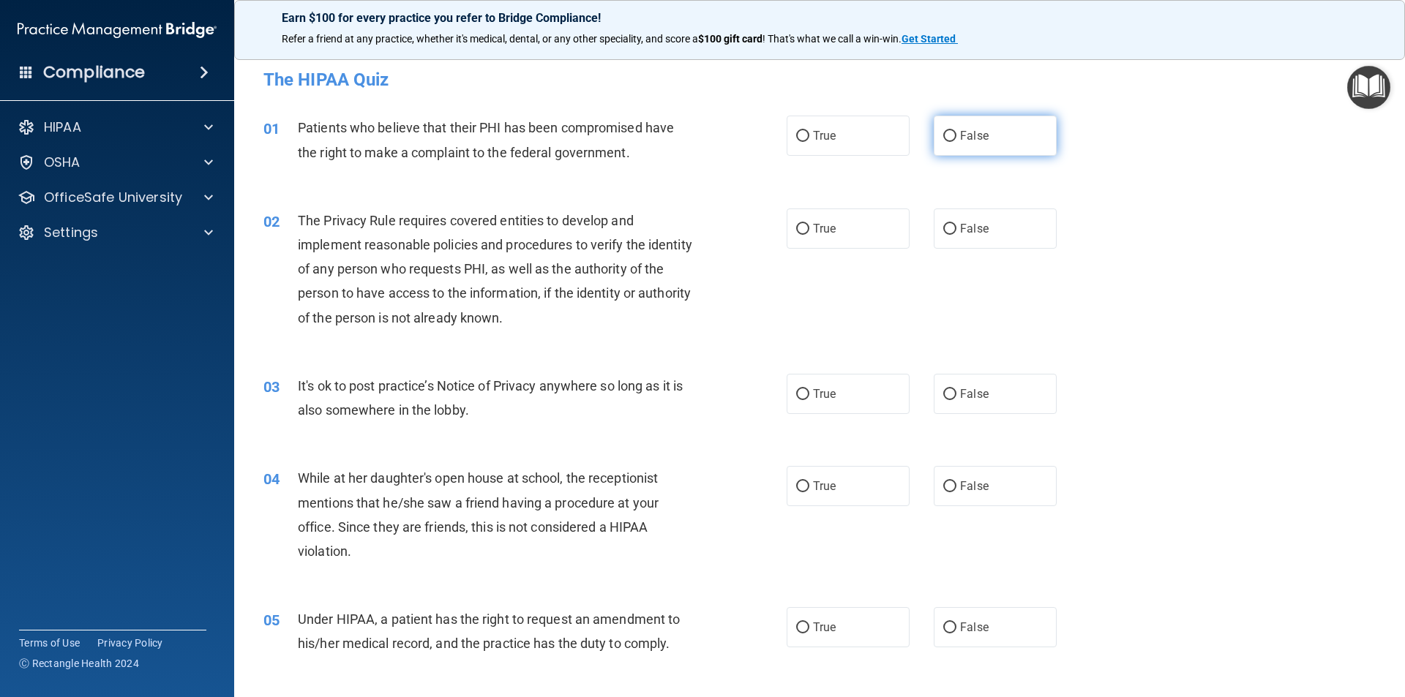
click at [934, 136] on label "False" at bounding box center [994, 136] width 123 height 40
click at [943, 136] on input "False" at bounding box center [949, 136] width 13 height 11
radio input "true"
drag, startPoint x: 801, startPoint y: 230, endPoint x: 621, endPoint y: 363, distance: 223.4
click at [801, 233] on input "True" at bounding box center [802, 229] width 13 height 11
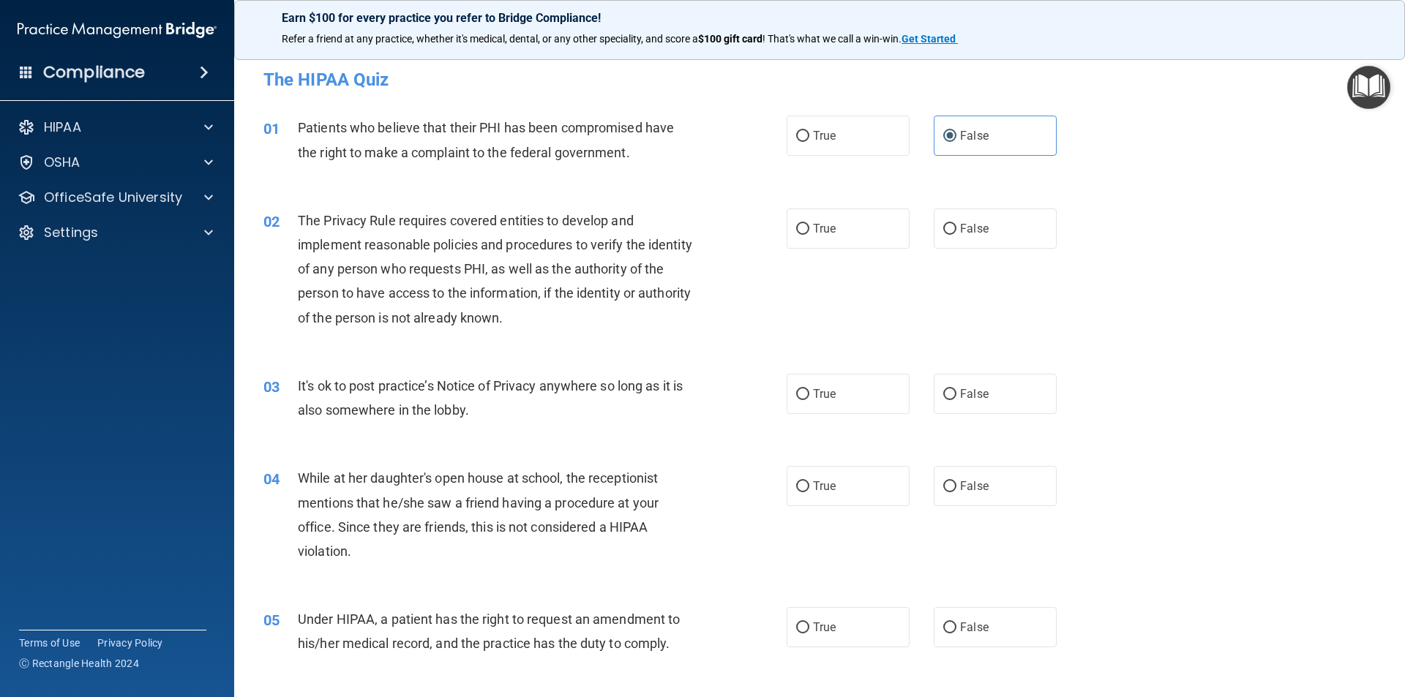
radio input "true"
drag, startPoint x: 789, startPoint y: 400, endPoint x: 749, endPoint y: 441, distance: 56.9
click at [789, 399] on label "True" at bounding box center [847, 394] width 123 height 40
click at [796, 399] on input "True" at bounding box center [802, 394] width 13 height 11
radio input "true"
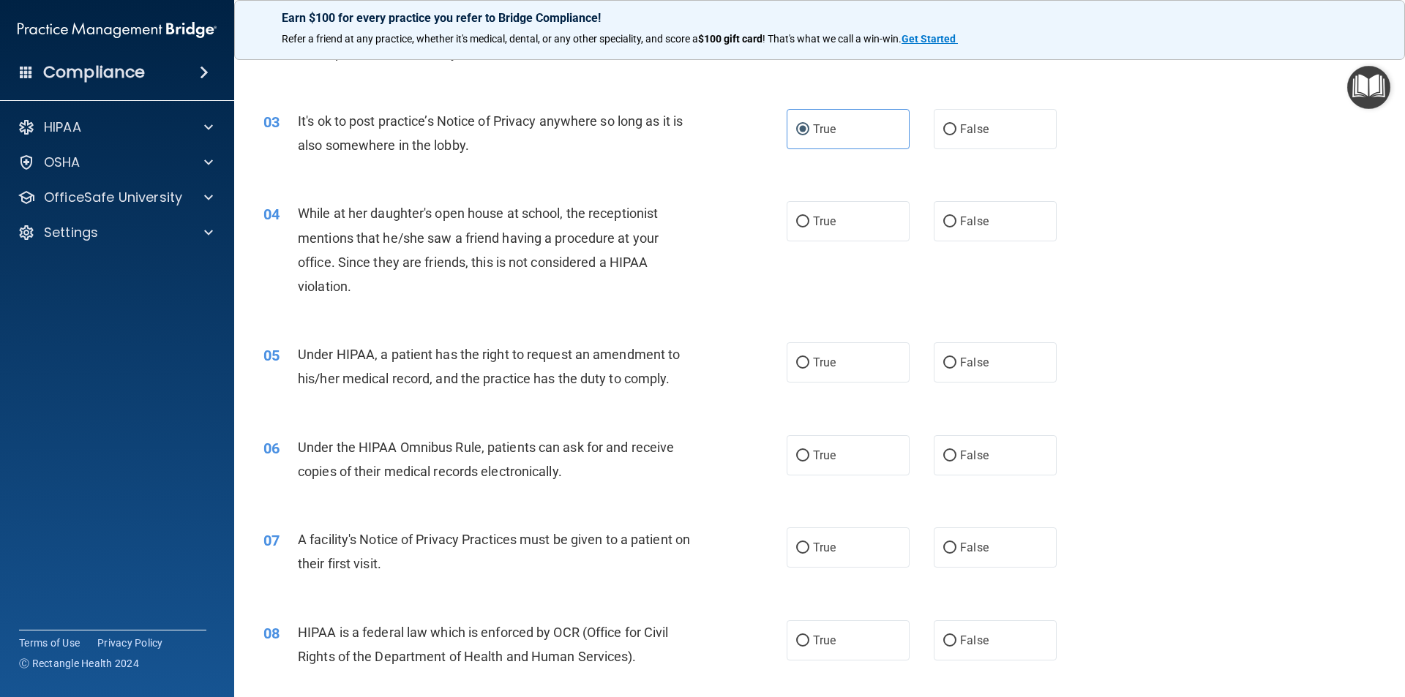
scroll to position [293, 0]
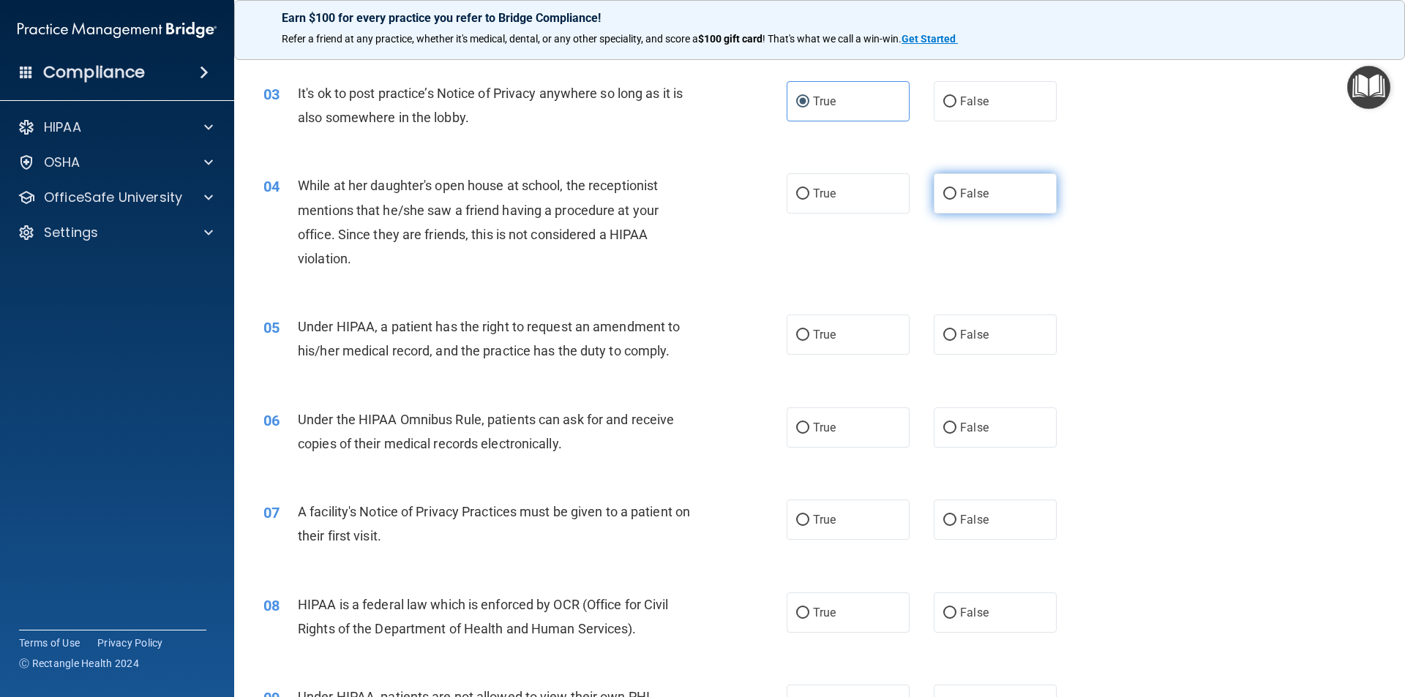
click at [947, 198] on input "False" at bounding box center [949, 194] width 13 height 11
radio input "true"
drag, startPoint x: 792, startPoint y: 191, endPoint x: 771, endPoint y: 337, distance: 147.7
click at [796, 192] on input "True" at bounding box center [802, 194] width 13 height 11
radio input "true"
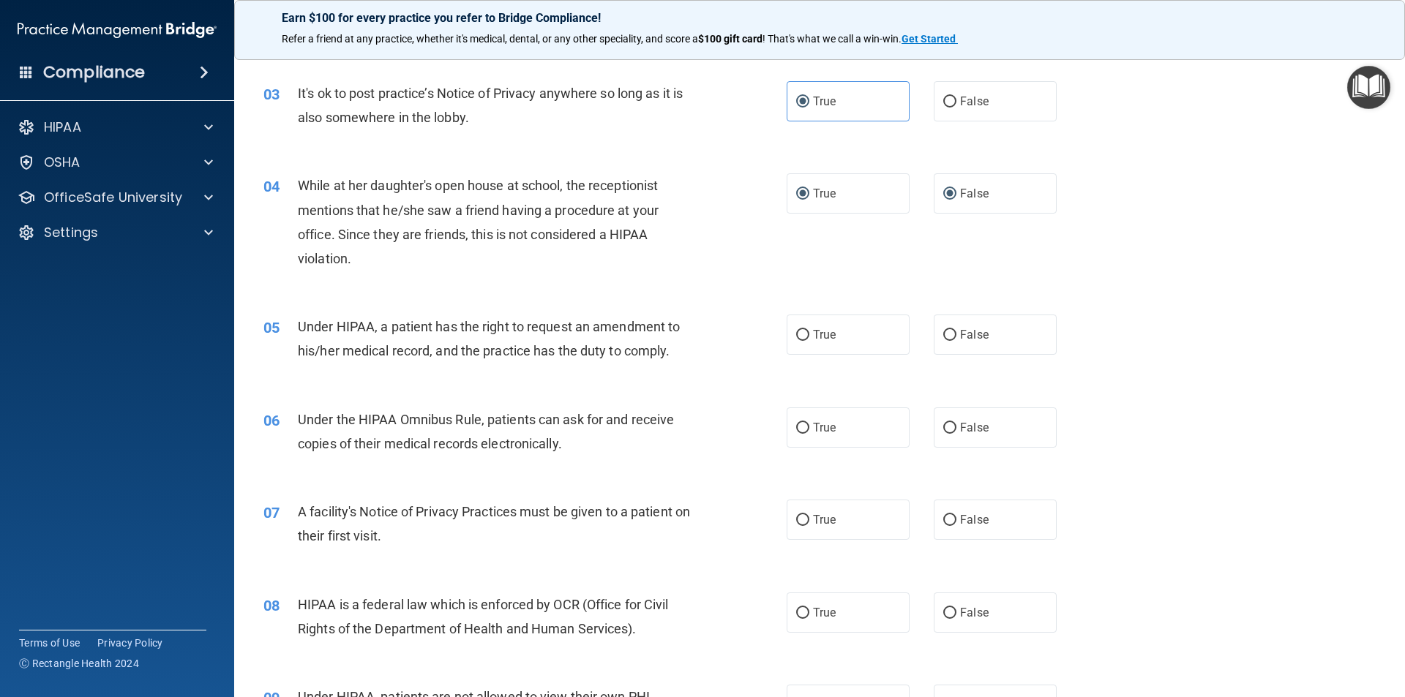
radio input "false"
click at [796, 333] on input "True" at bounding box center [802, 335] width 13 height 11
radio input "true"
click at [796, 425] on input "True" at bounding box center [802, 428] width 13 height 11
radio input "true"
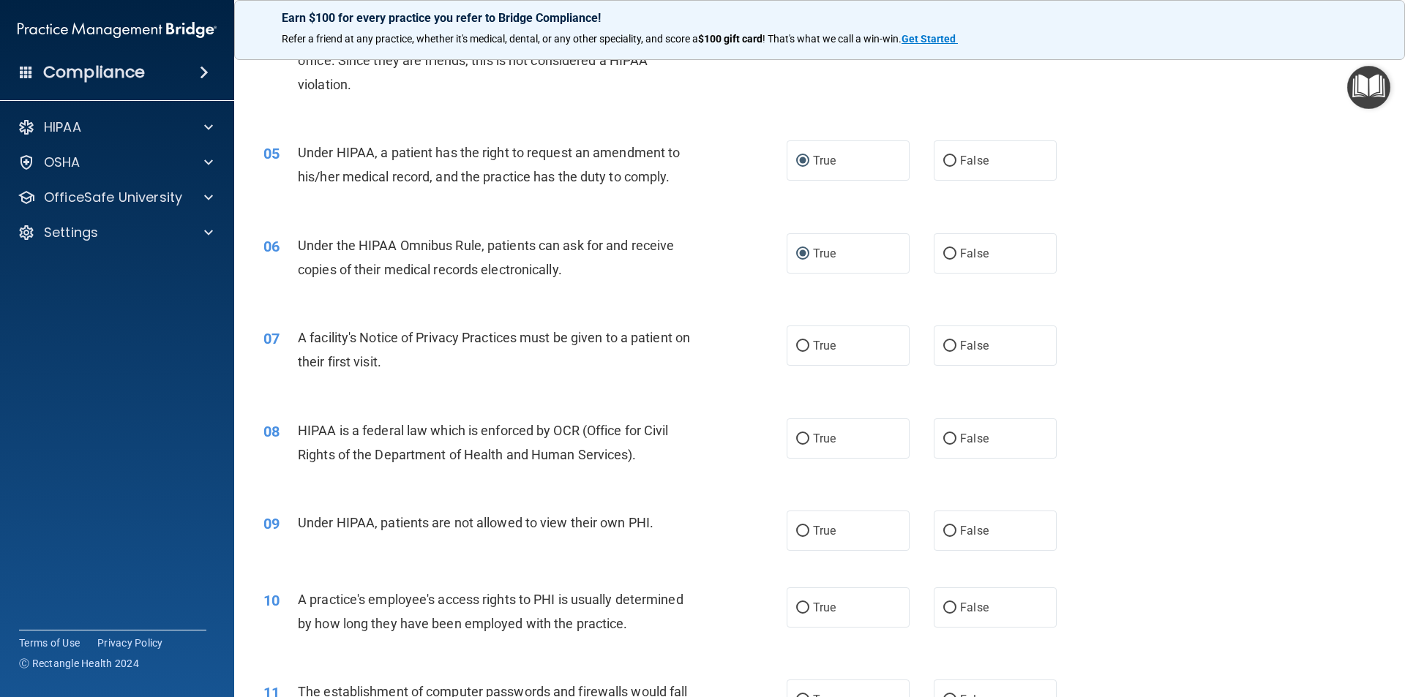
scroll to position [585, 0]
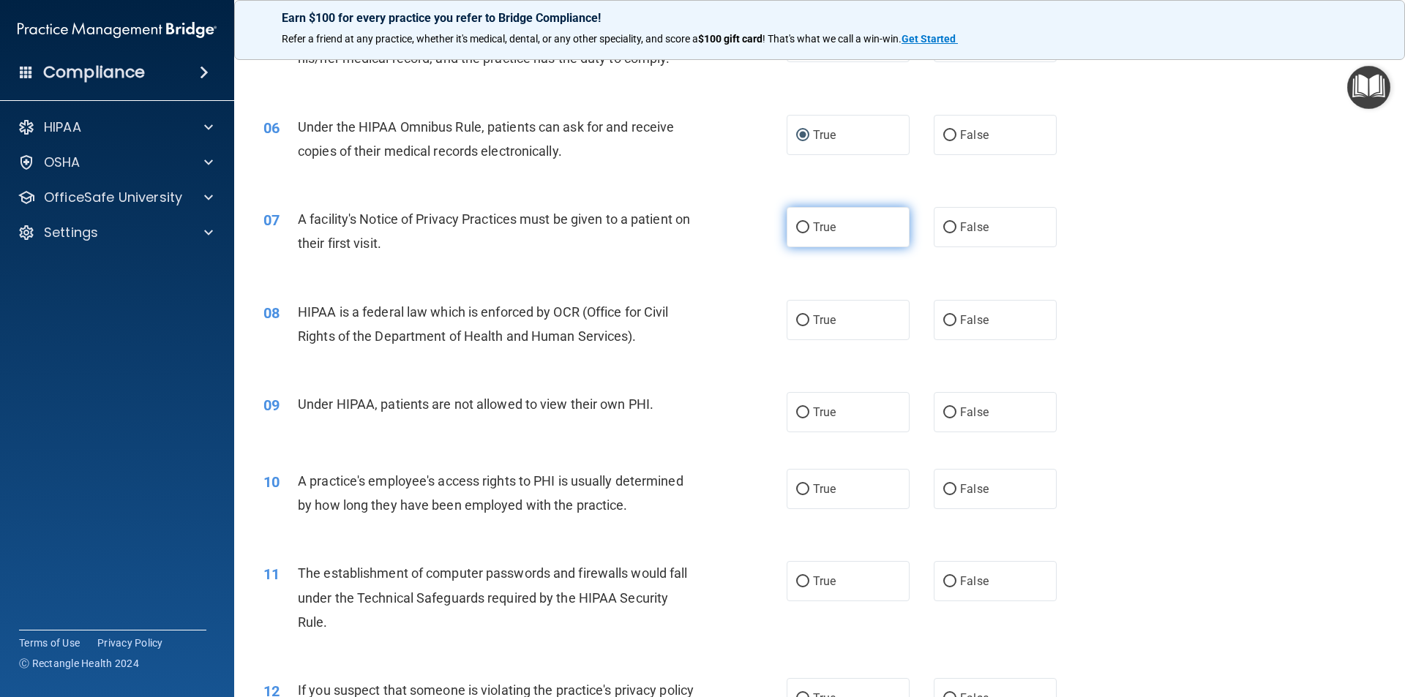
click at [796, 225] on input "True" at bounding box center [802, 227] width 13 height 11
radio input "true"
click at [800, 317] on input "True" at bounding box center [802, 320] width 13 height 11
radio input "true"
click at [947, 409] on input "False" at bounding box center [949, 412] width 13 height 11
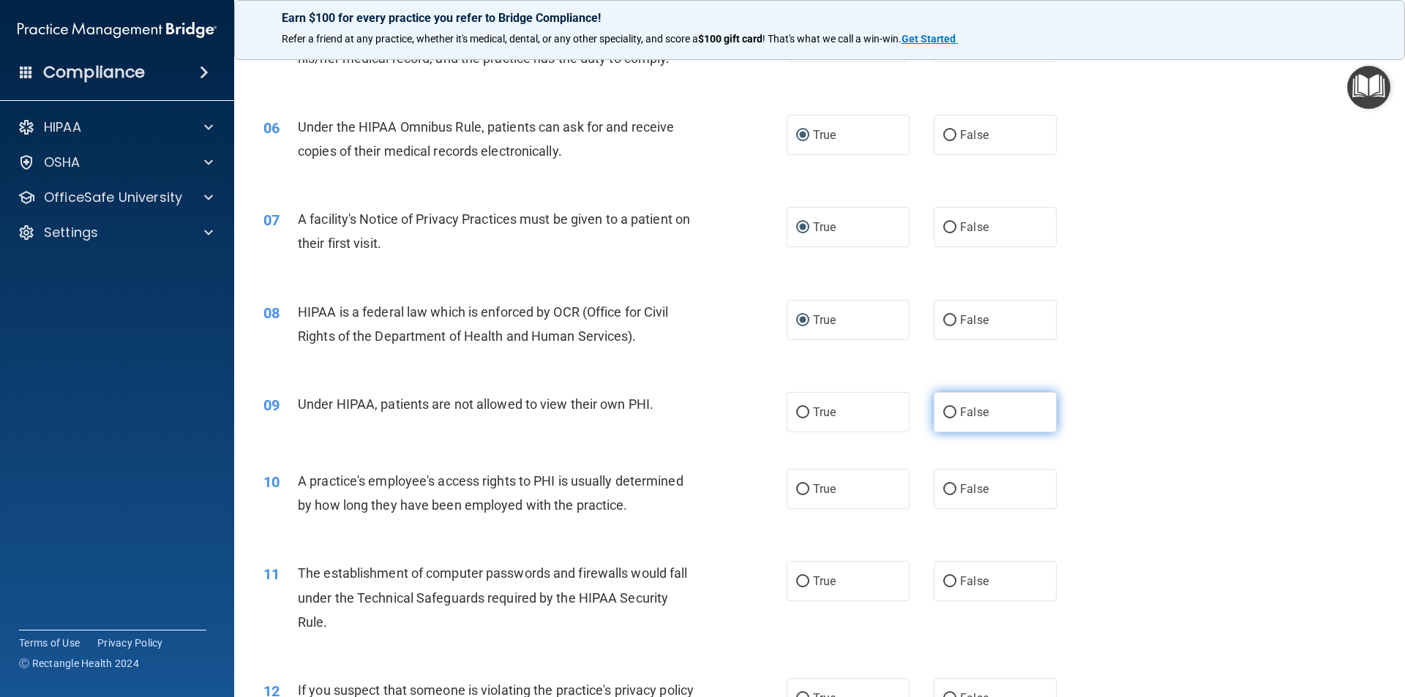
radio input "true"
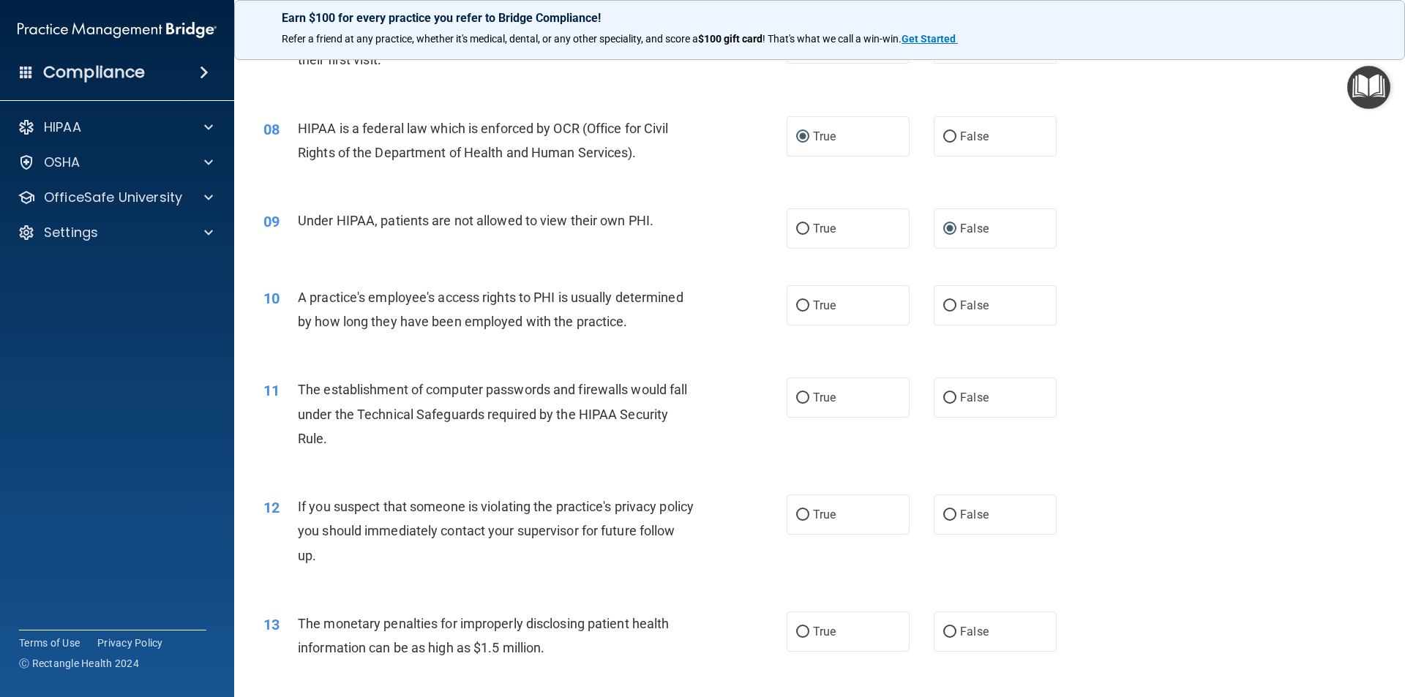
scroll to position [805, 0]
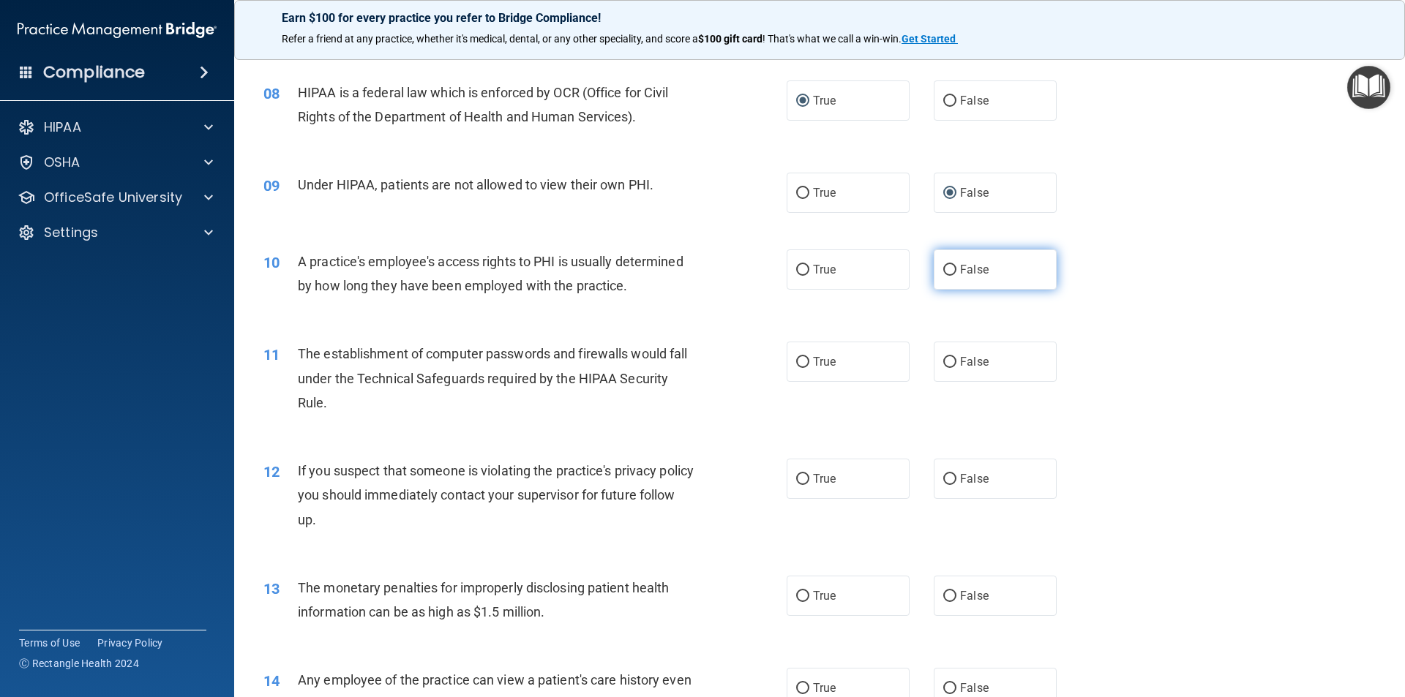
click at [944, 269] on input "False" at bounding box center [949, 270] width 13 height 11
radio input "true"
click at [796, 361] on input "True" at bounding box center [802, 362] width 13 height 11
radio input "true"
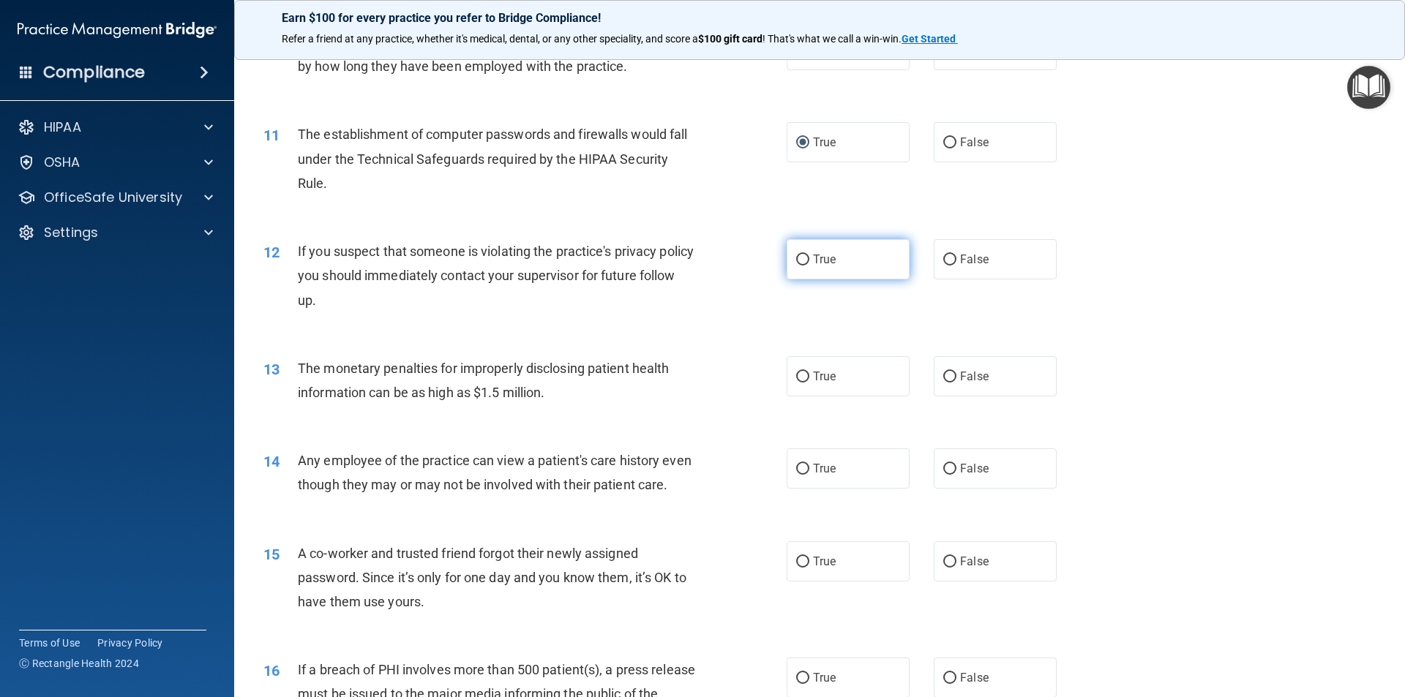
click at [796, 261] on input "True" at bounding box center [802, 260] width 13 height 11
radio input "true"
click at [798, 372] on input "True" at bounding box center [802, 377] width 13 height 11
radio input "true"
click at [796, 467] on input "True" at bounding box center [802, 469] width 13 height 11
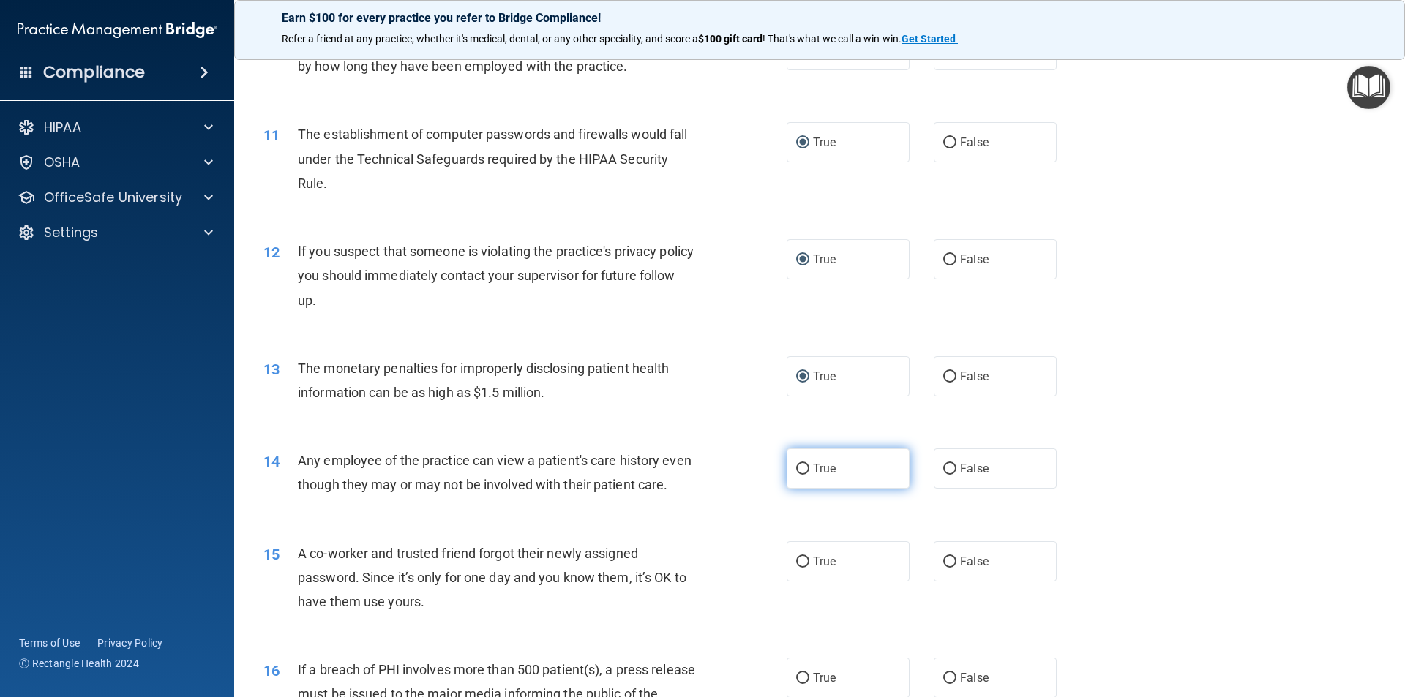
radio input "true"
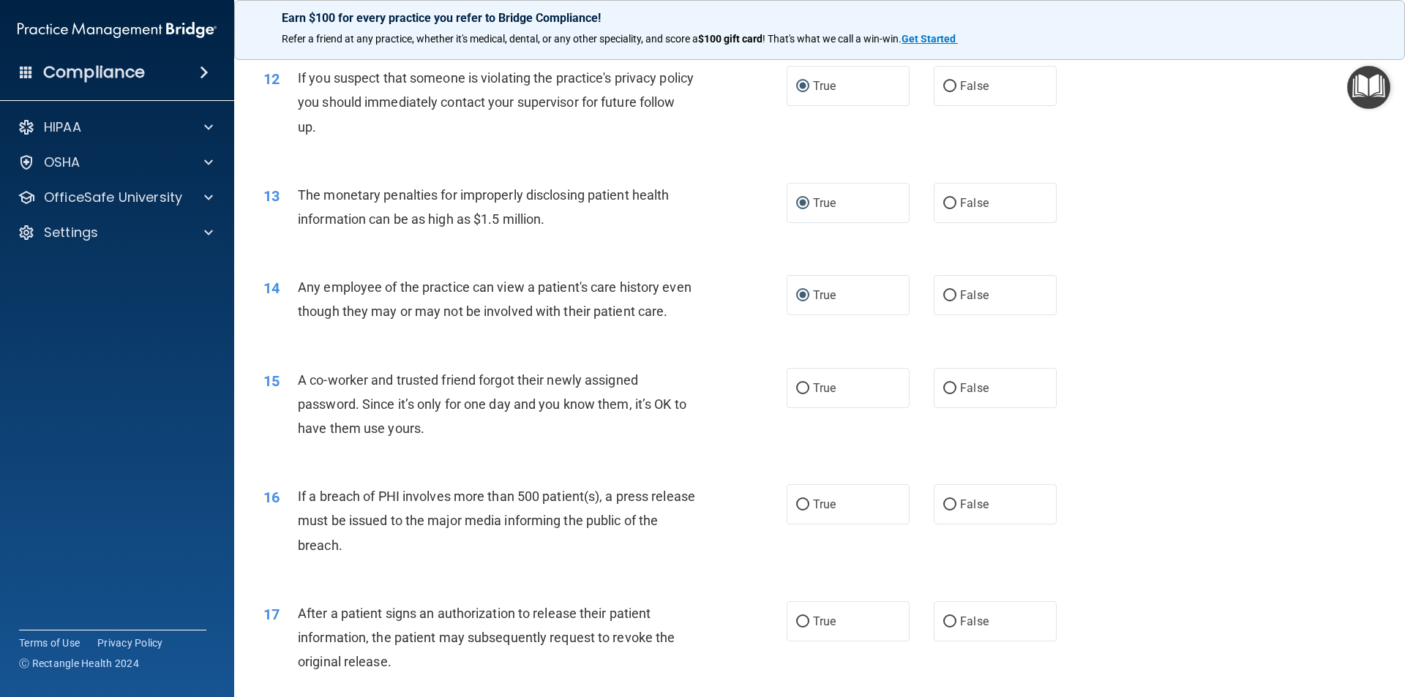
scroll to position [1390, 0]
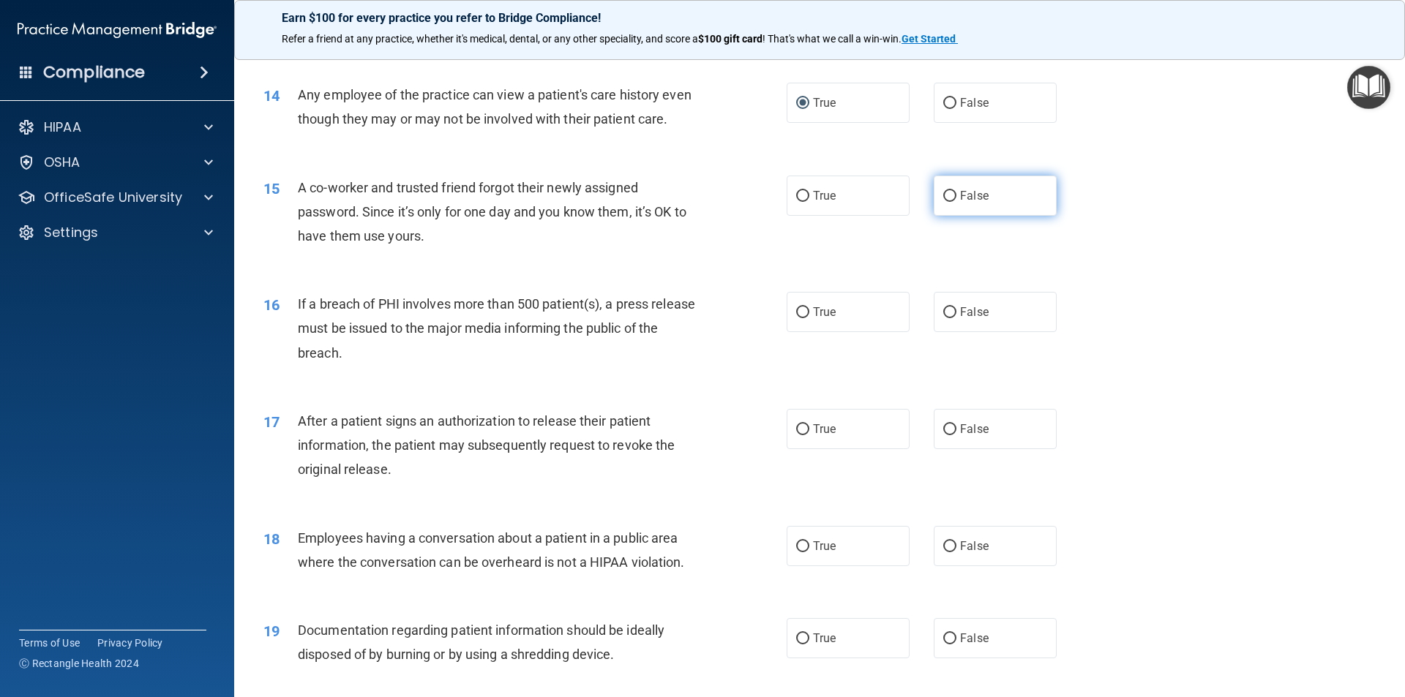
click at [943, 202] on input "False" at bounding box center [949, 196] width 13 height 11
radio input "true"
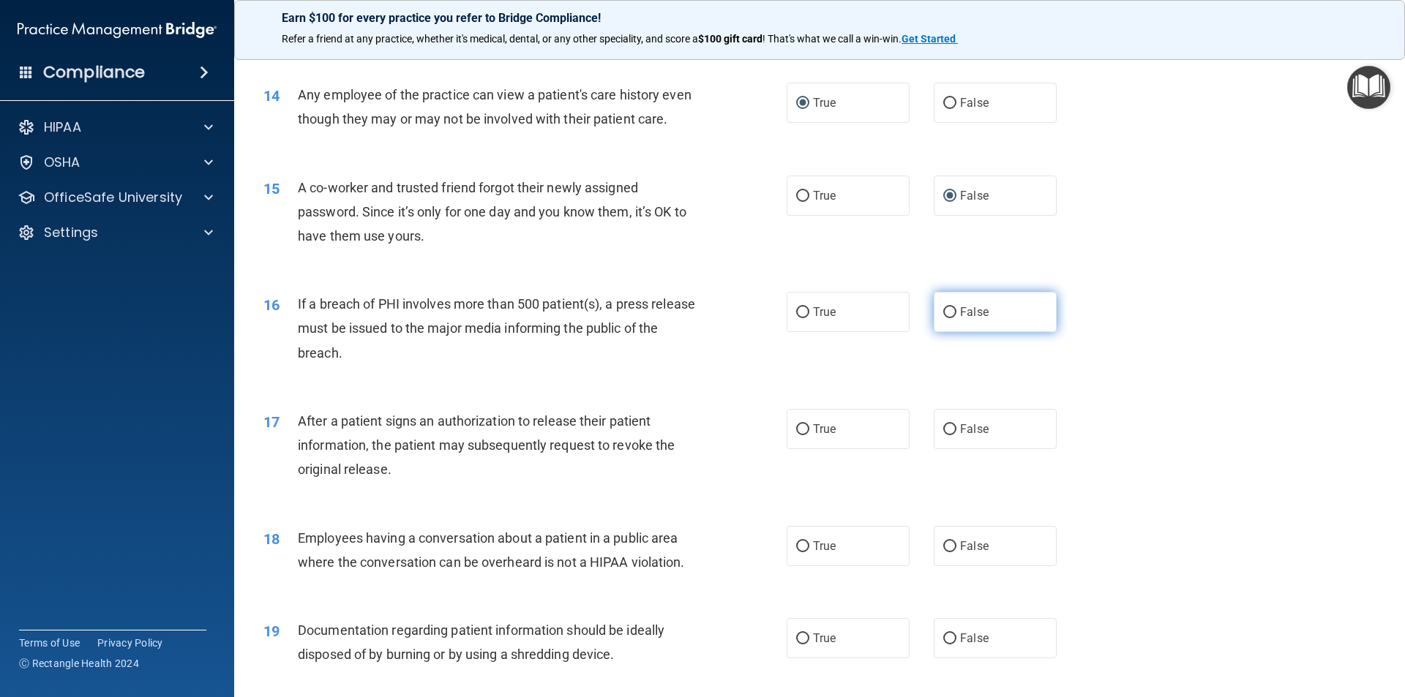
click at [943, 318] on input "False" at bounding box center [949, 312] width 13 height 11
radio input "true"
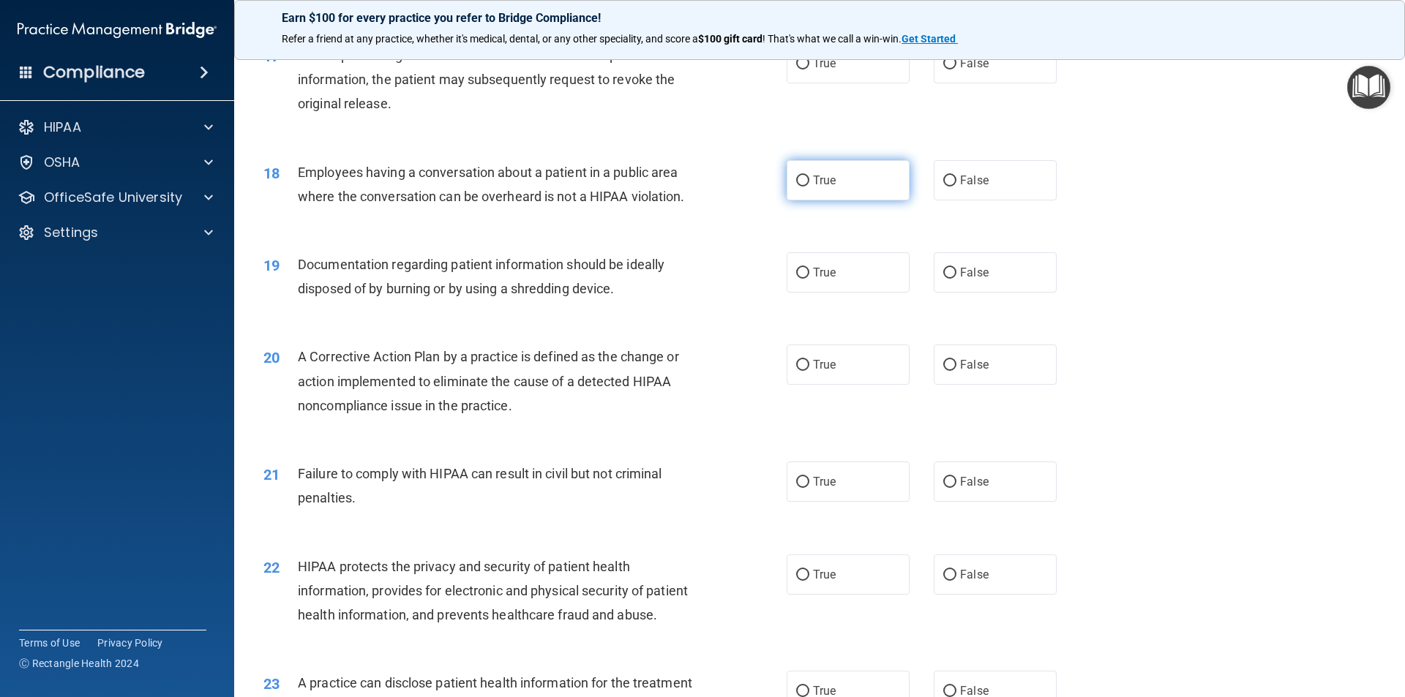
scroll to position [1536, 0]
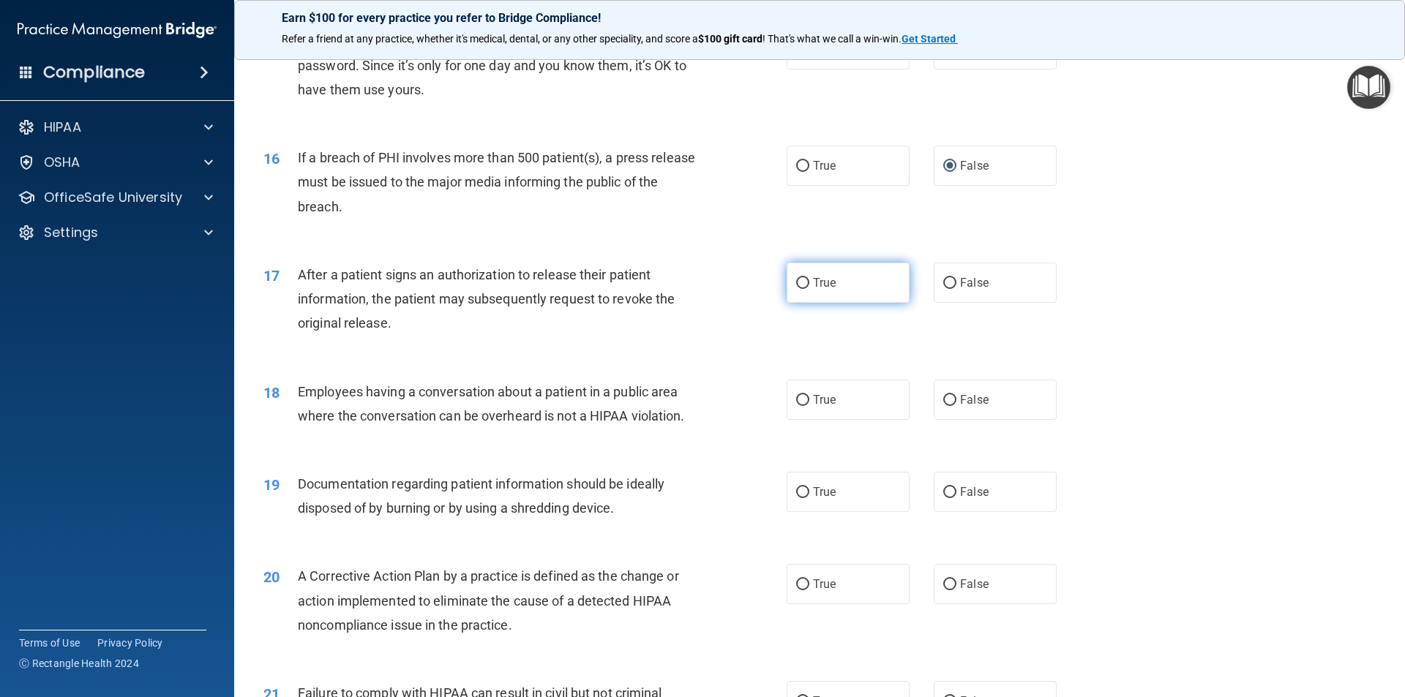
click at [797, 289] on input "True" at bounding box center [802, 283] width 13 height 11
radio input "true"
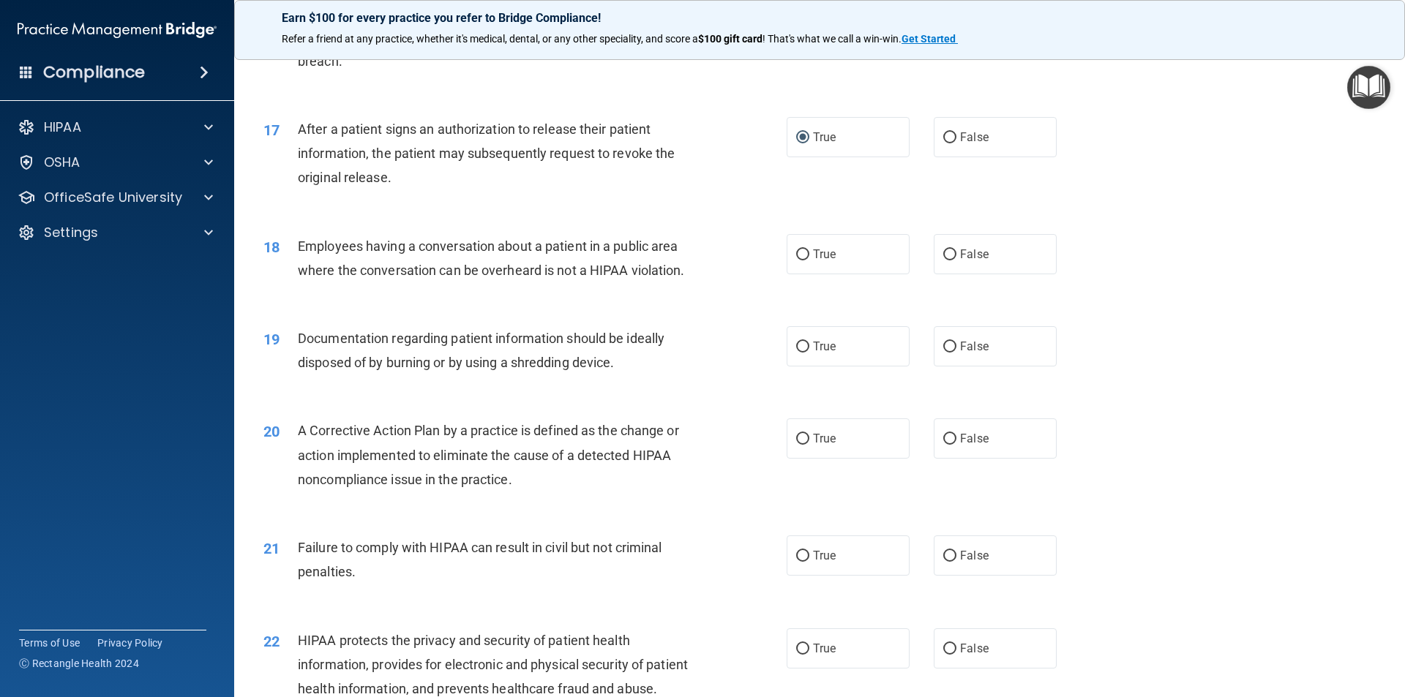
scroll to position [1682, 0]
click at [802, 260] on input "True" at bounding box center [802, 254] width 13 height 11
radio input "true"
click at [800, 352] on input "True" at bounding box center [802, 346] width 13 height 11
radio input "true"
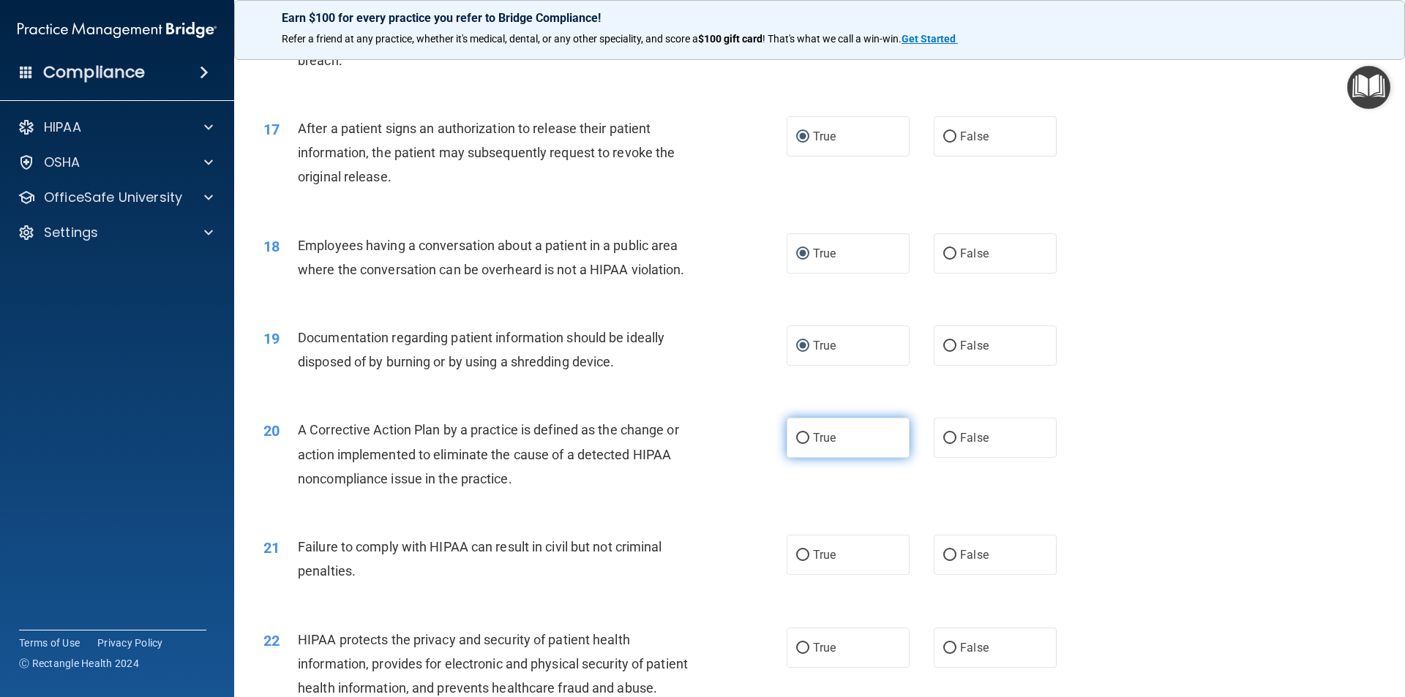
click at [786, 458] on label "True" at bounding box center [847, 438] width 123 height 40
click at [796, 444] on input "True" at bounding box center [802, 438] width 13 height 11
radio input "true"
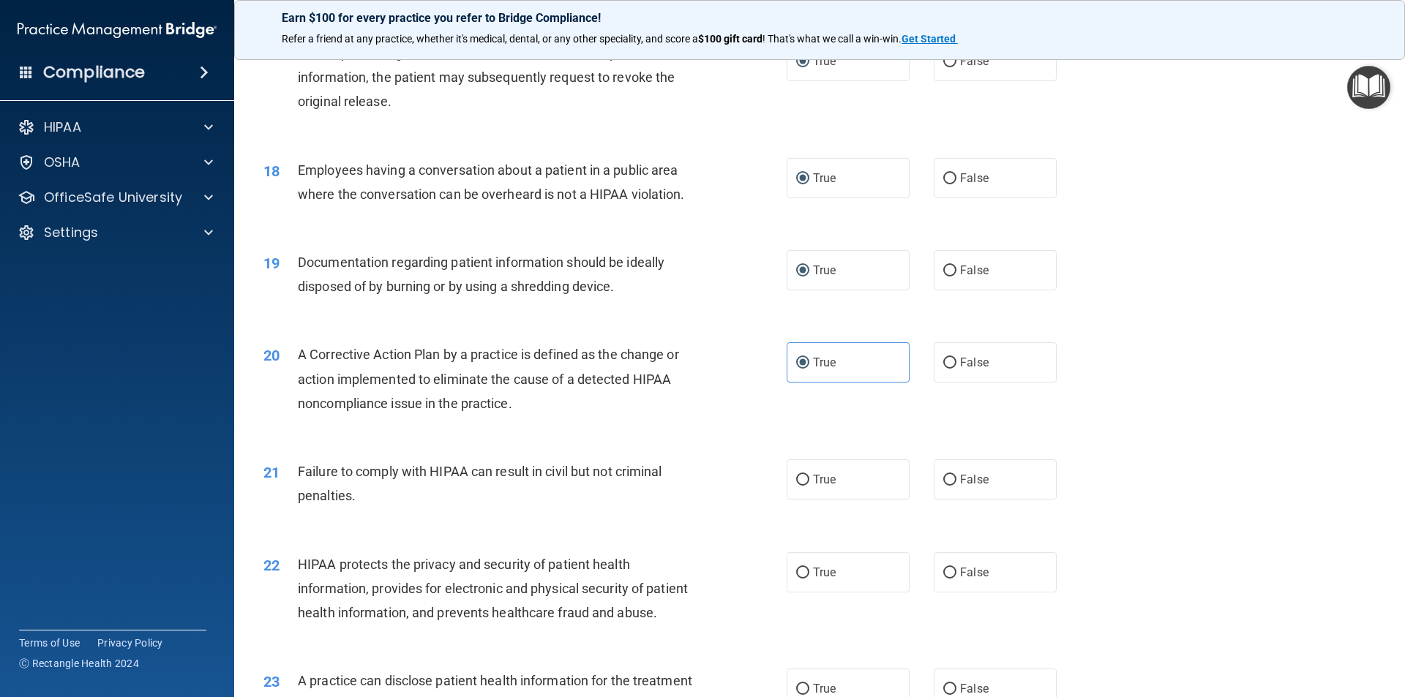
scroll to position [1829, 0]
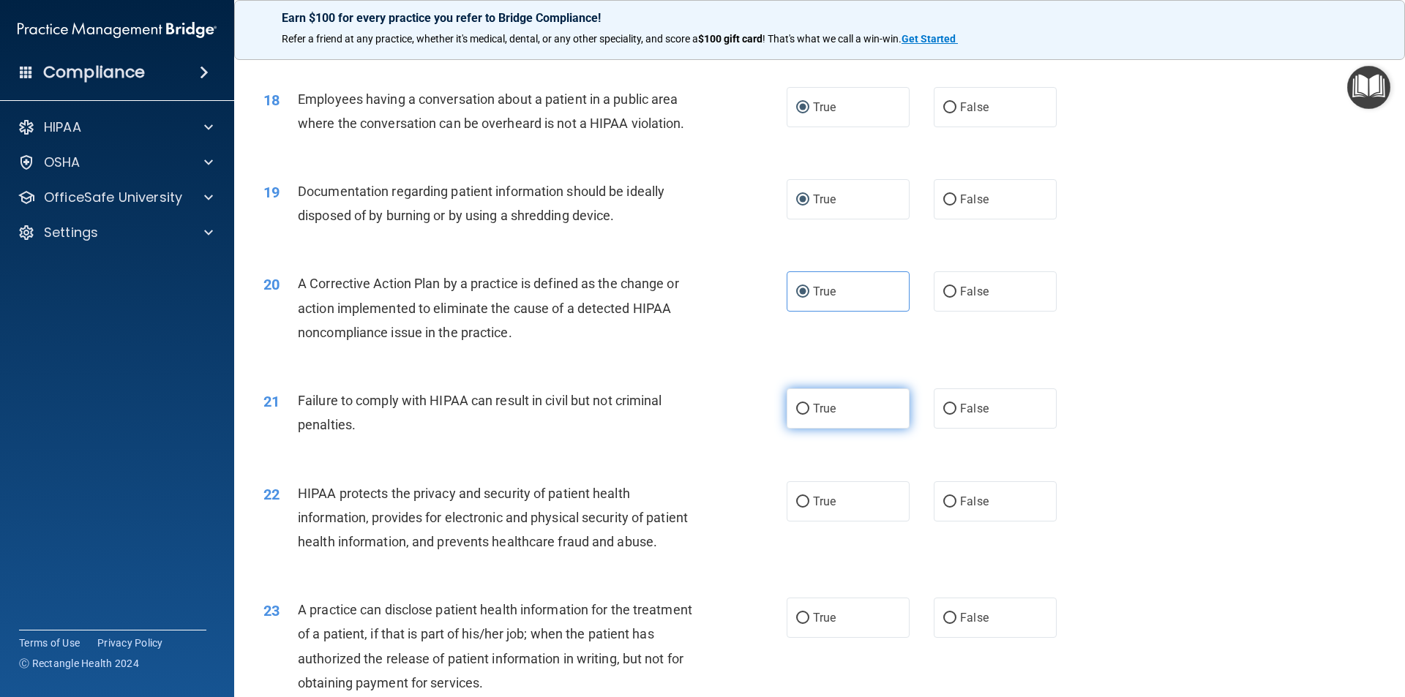
click at [805, 429] on label "True" at bounding box center [847, 408] width 123 height 40
click at [805, 415] on input "True" at bounding box center [802, 409] width 13 height 11
radio input "true"
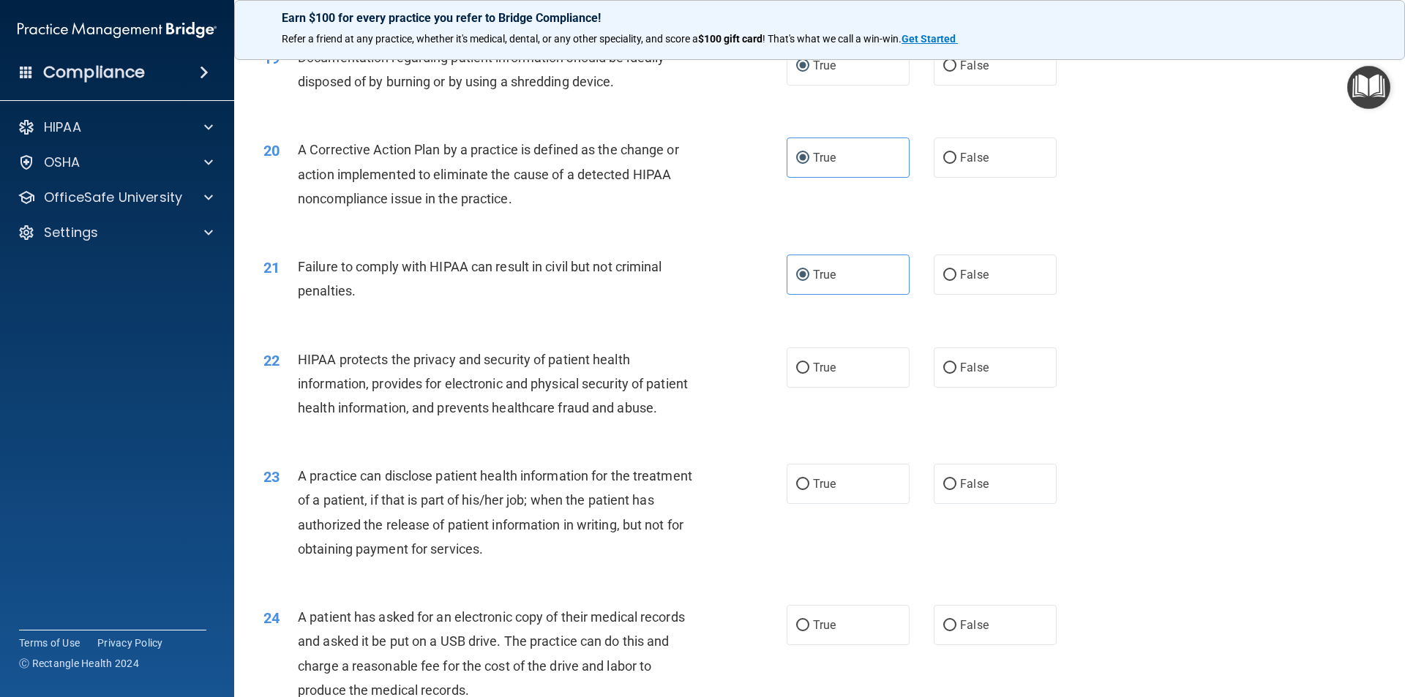
scroll to position [1975, 0]
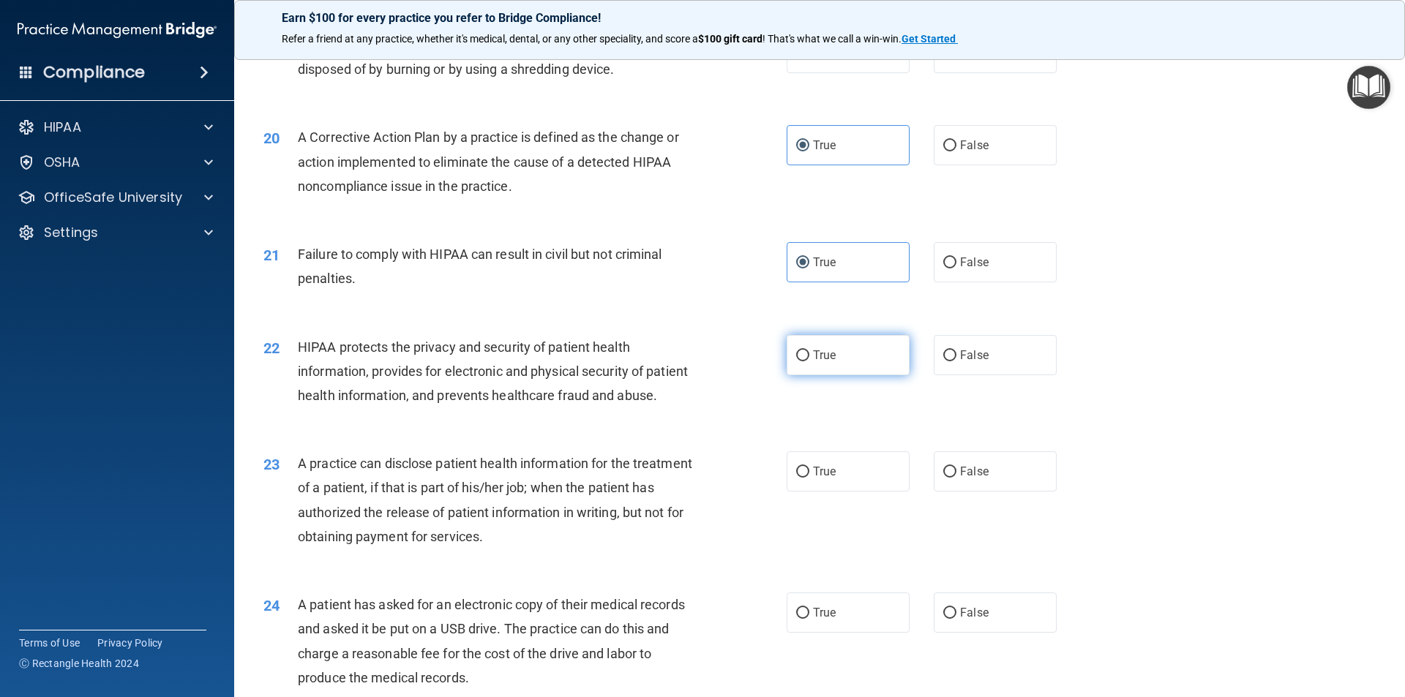
click at [800, 361] on input "True" at bounding box center [802, 355] width 13 height 11
radio input "true"
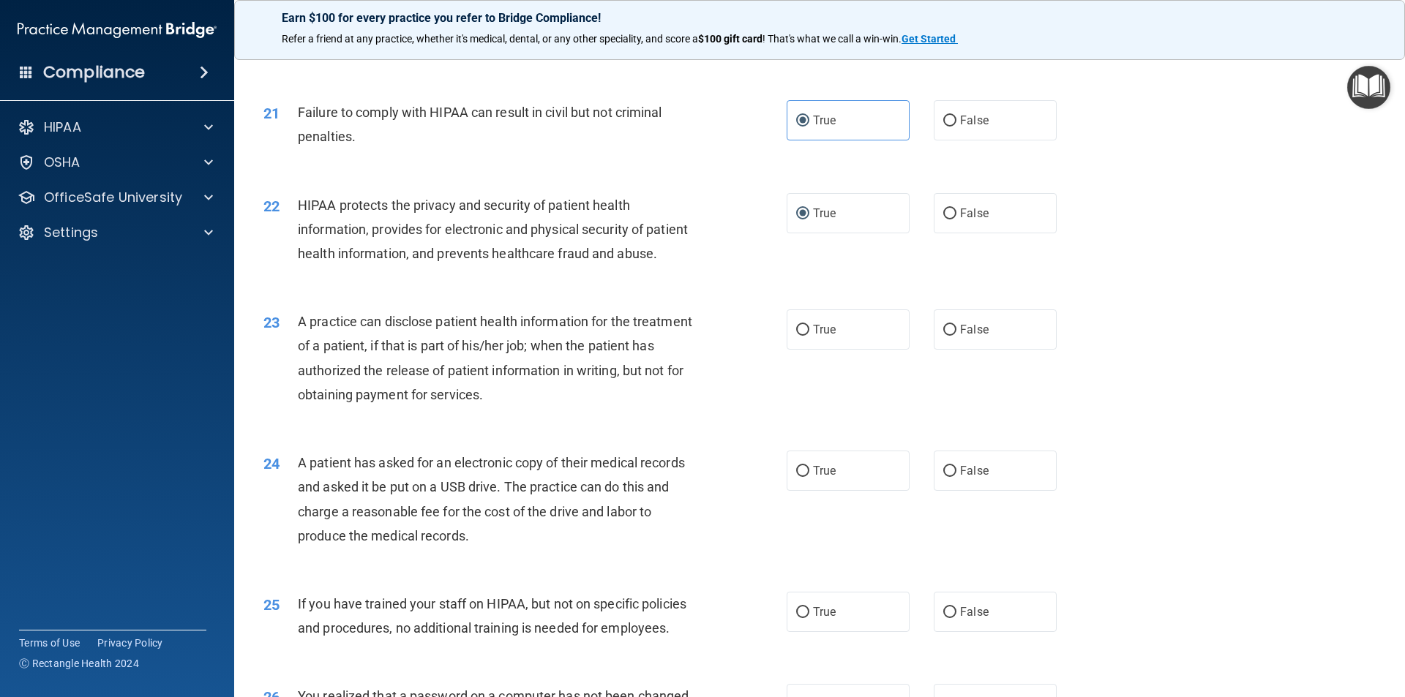
scroll to position [2121, 0]
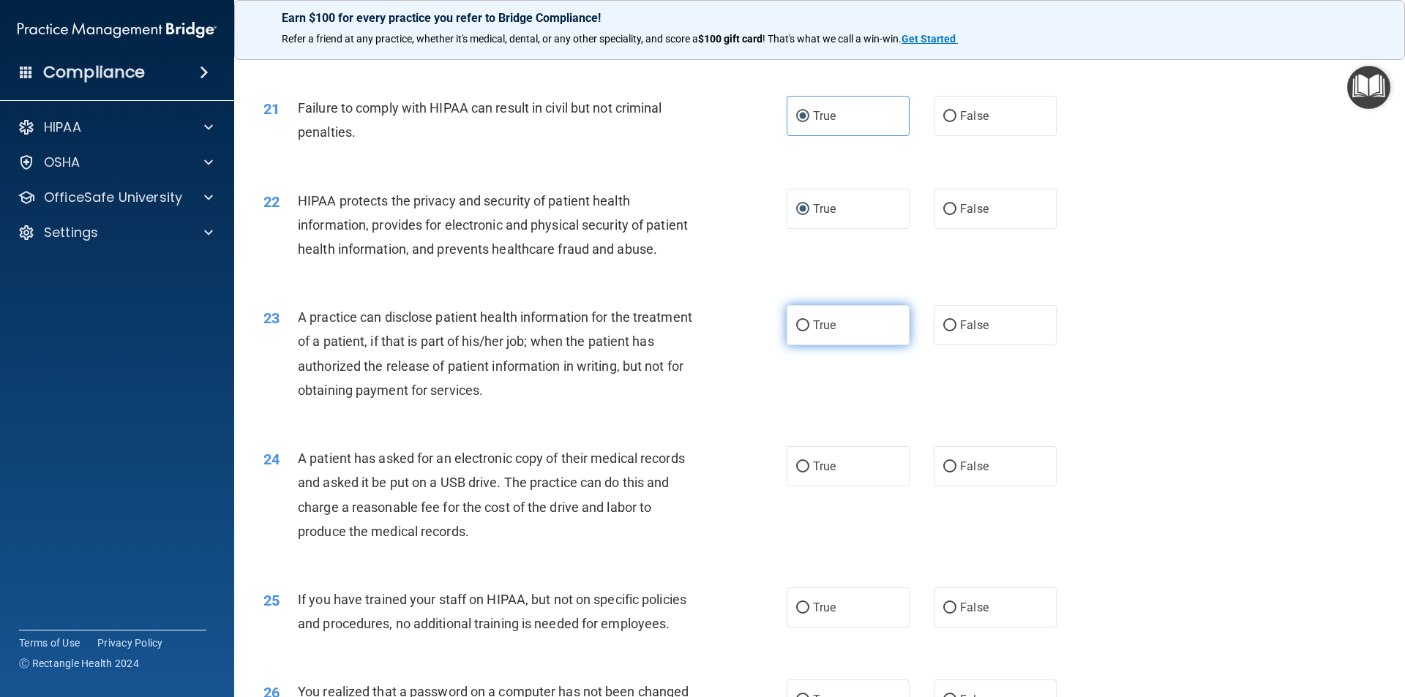
click at [796, 331] on input "True" at bounding box center [802, 325] width 13 height 11
radio input "true"
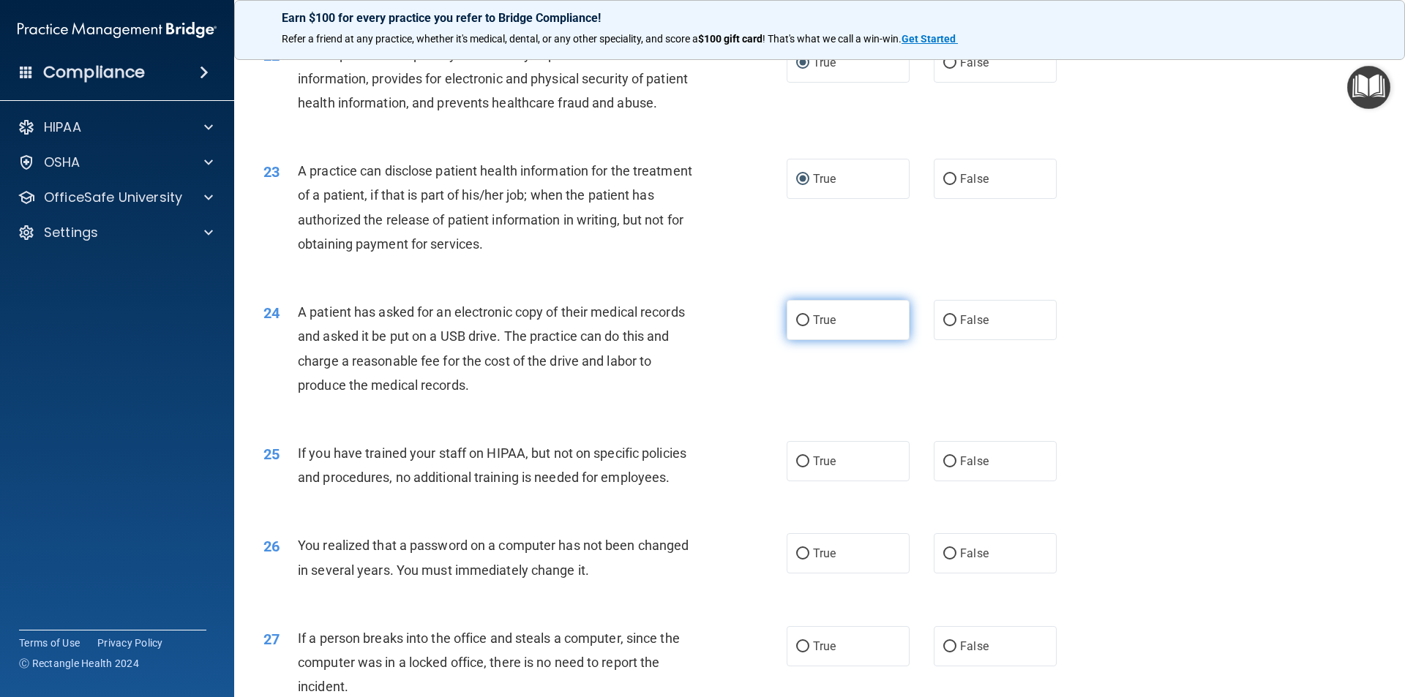
click at [796, 326] on input "True" at bounding box center [802, 320] width 13 height 11
radio input "true"
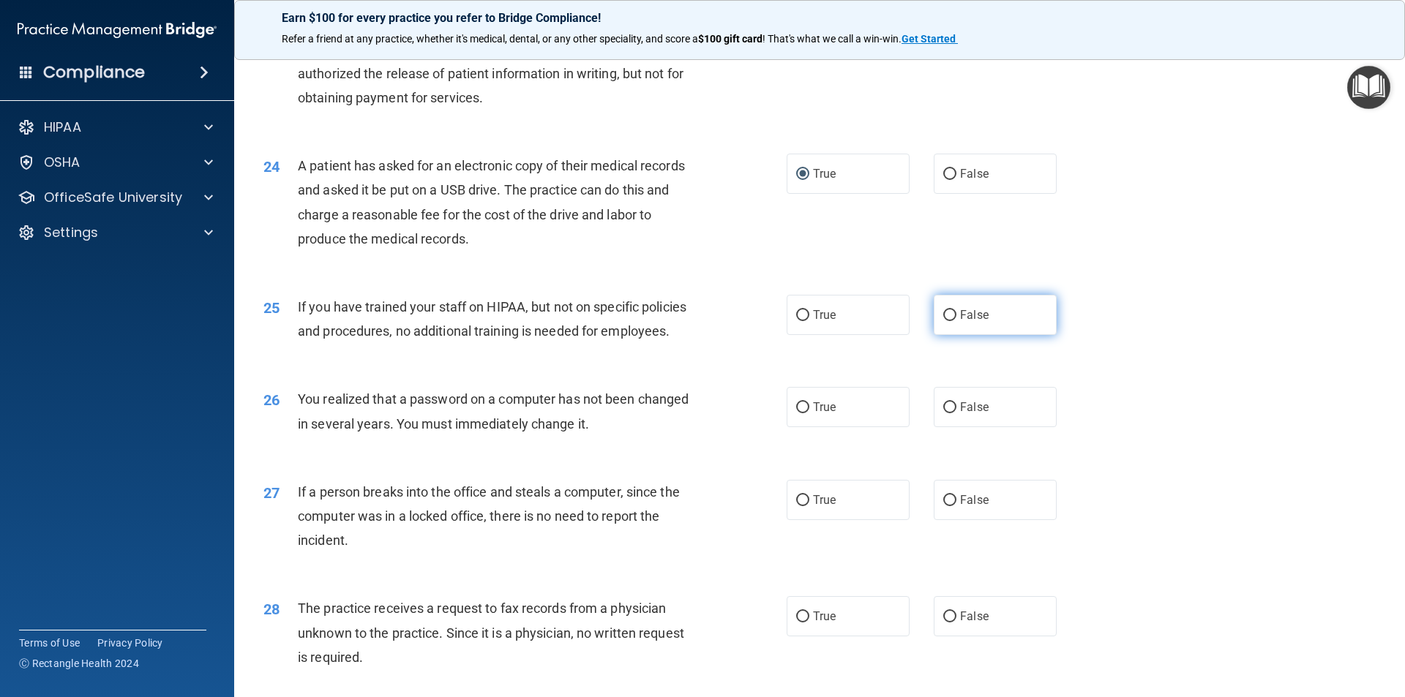
click at [938, 335] on label "False" at bounding box center [994, 315] width 123 height 40
click at [943, 321] on input "False" at bounding box center [949, 315] width 13 height 11
radio input "true"
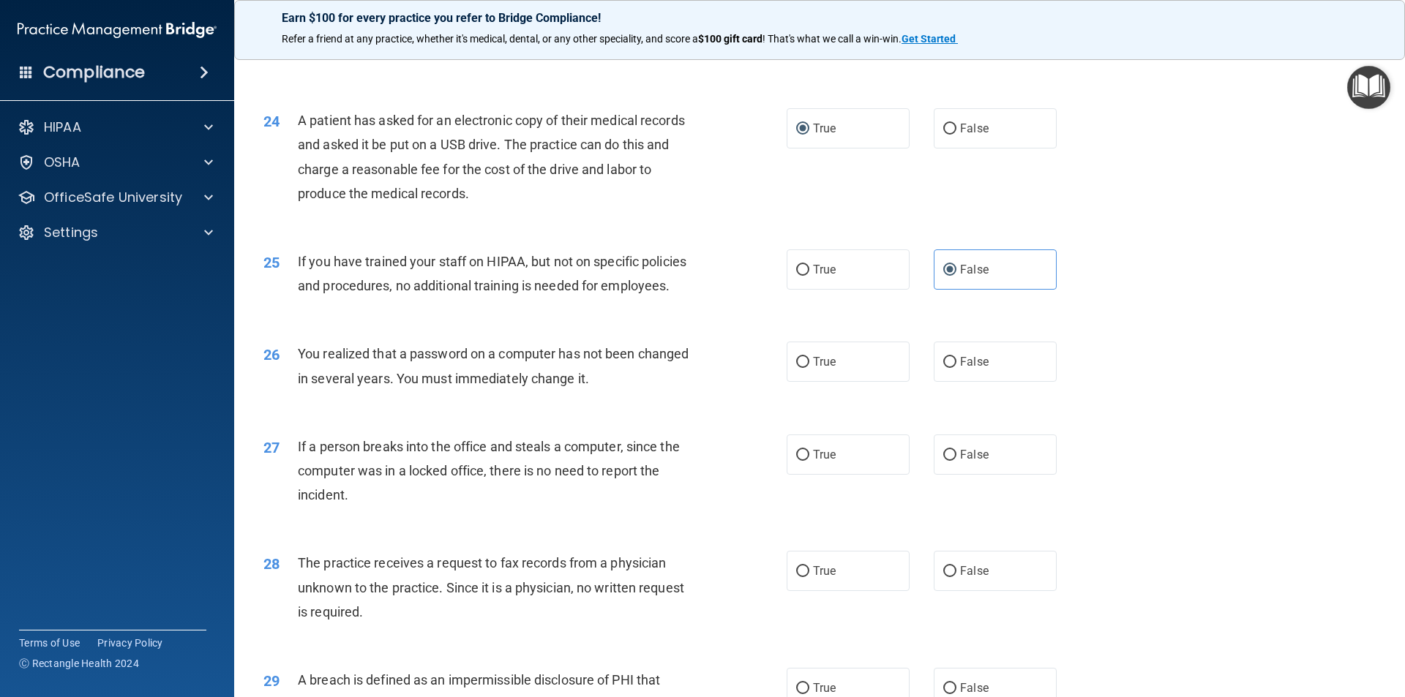
scroll to position [2560, 0]
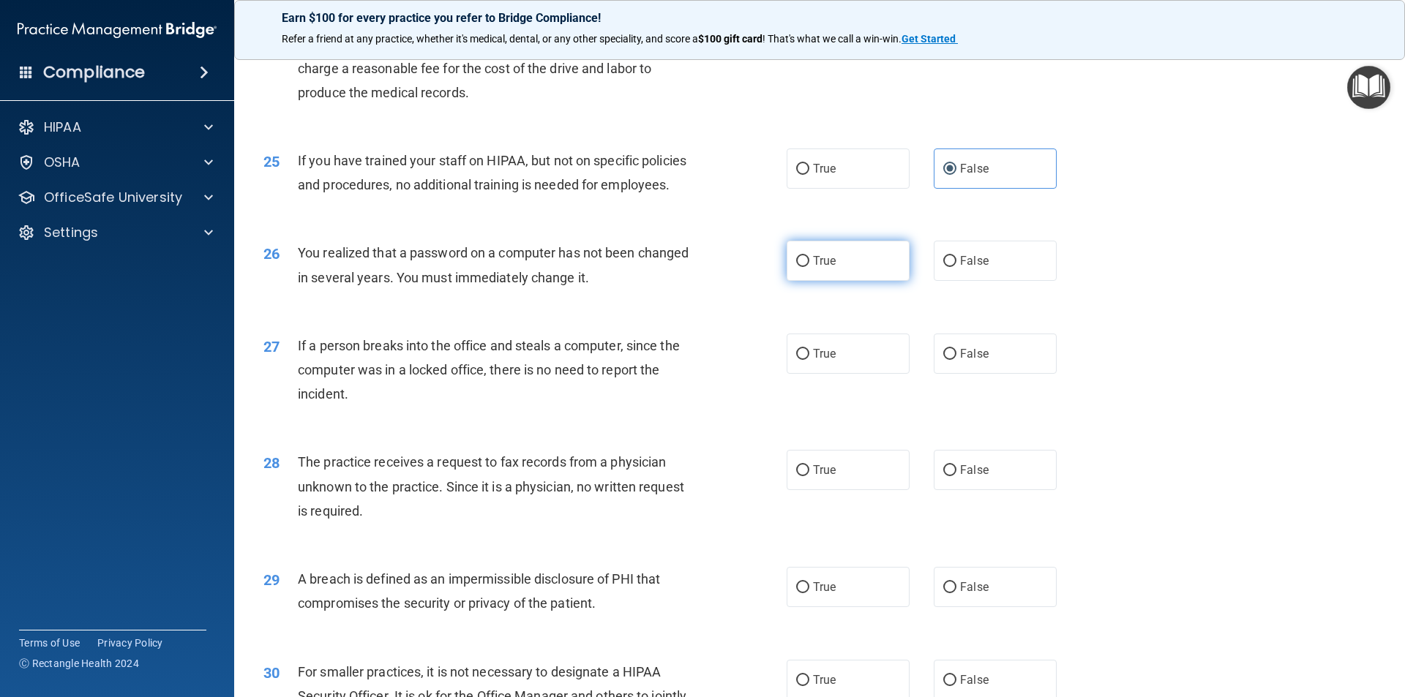
click at [796, 267] on input "True" at bounding box center [802, 261] width 13 height 11
radio input "true"
click at [943, 360] on input "False" at bounding box center [949, 354] width 13 height 11
radio input "true"
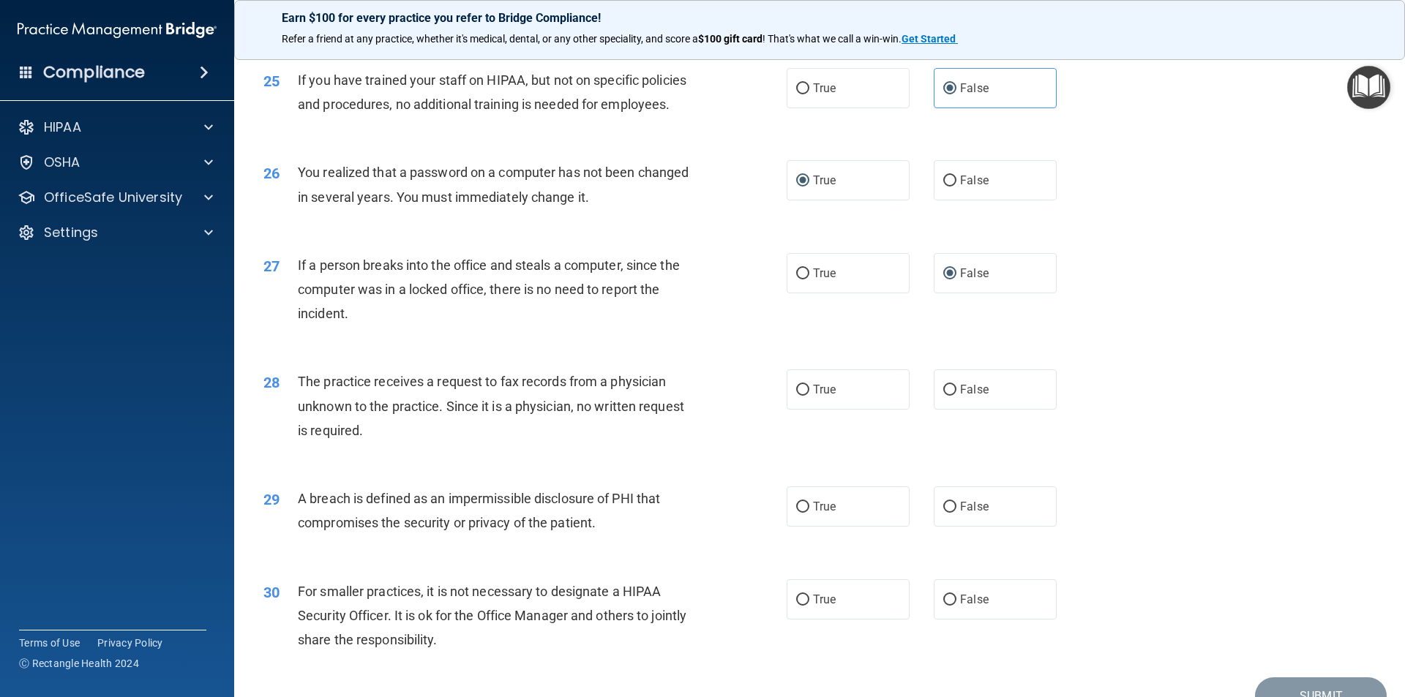
scroll to position [2765, 0]
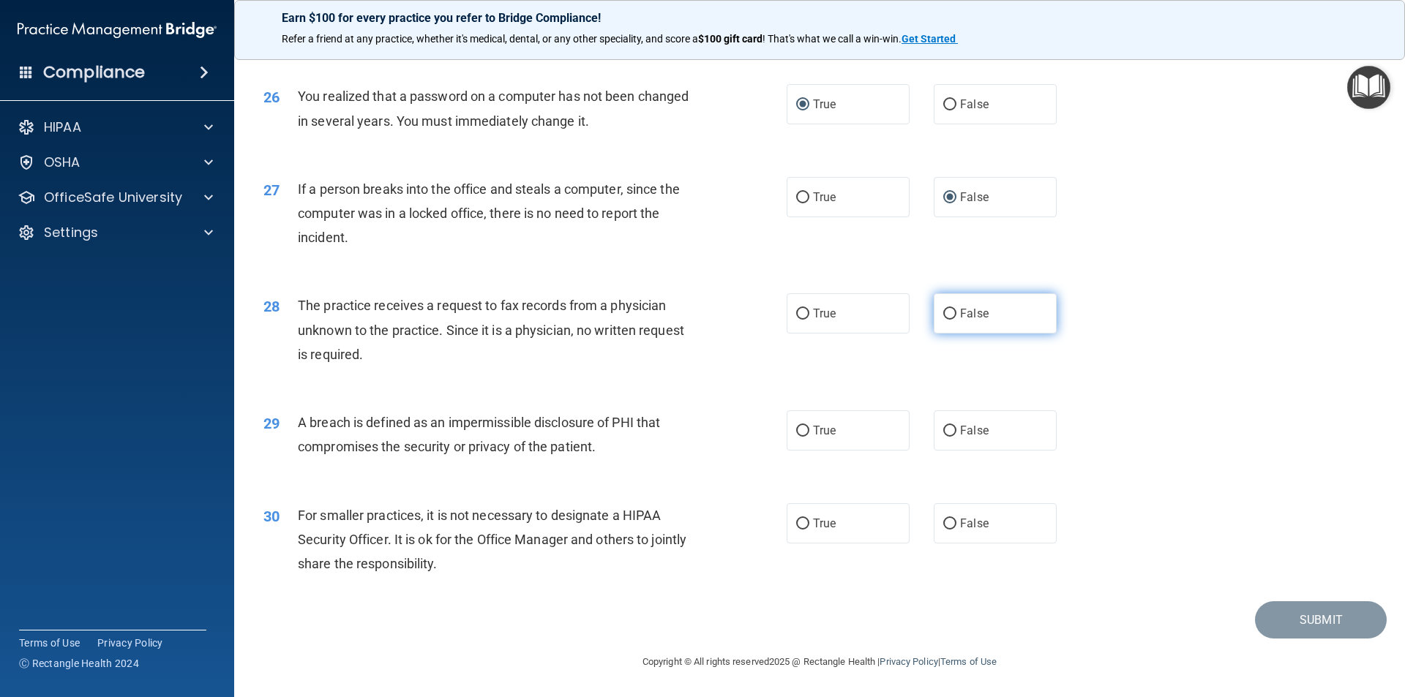
click at [943, 309] on input "False" at bounding box center [949, 314] width 13 height 11
radio input "true"
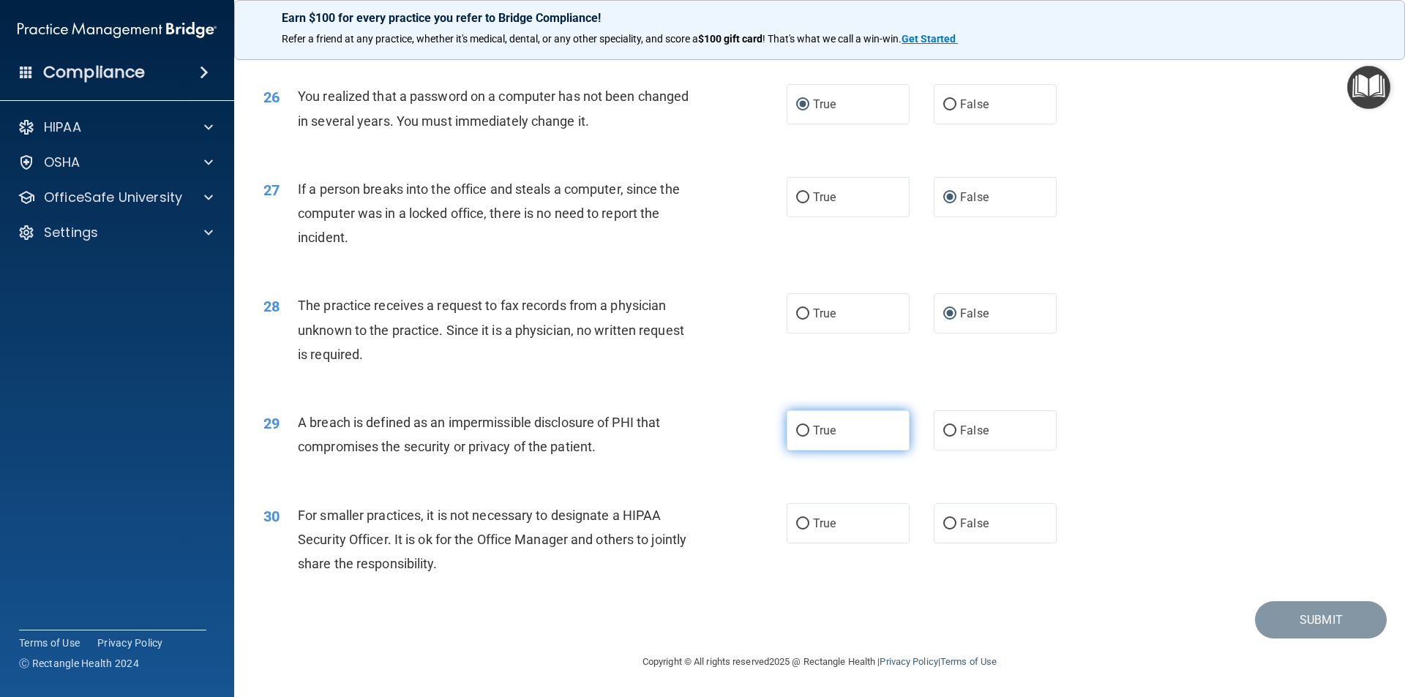
click at [797, 428] on input "True" at bounding box center [802, 431] width 13 height 11
radio input "true"
click at [943, 519] on input "False" at bounding box center [949, 524] width 13 height 11
radio input "true"
drag, startPoint x: 1317, startPoint y: 617, endPoint x: 1117, endPoint y: 695, distance: 214.5
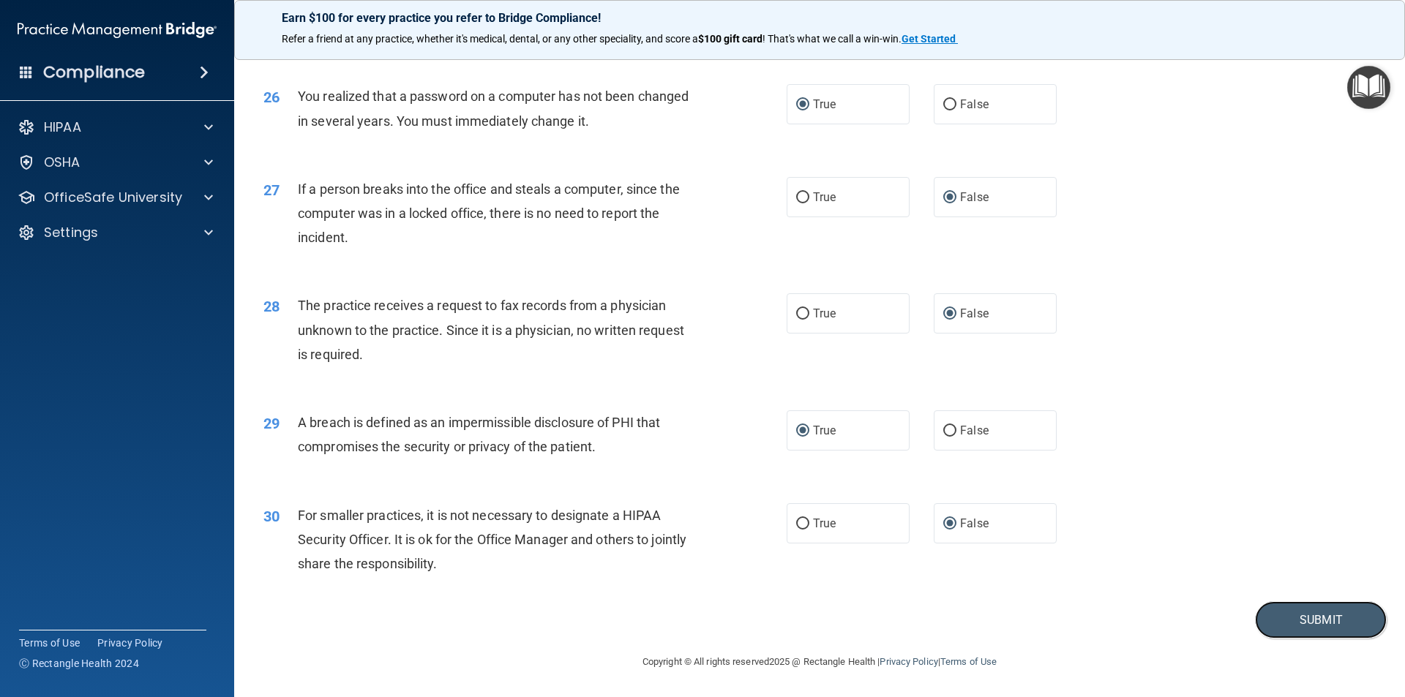
click at [1318, 617] on button "Submit" at bounding box center [1321, 619] width 132 height 37
click at [1297, 617] on button "Submit" at bounding box center [1321, 619] width 132 height 37
click at [1311, 616] on button "Submit" at bounding box center [1321, 619] width 132 height 37
click at [1309, 617] on button "Submit" at bounding box center [1321, 619] width 132 height 37
click at [1296, 613] on button "Submit" at bounding box center [1321, 619] width 132 height 37
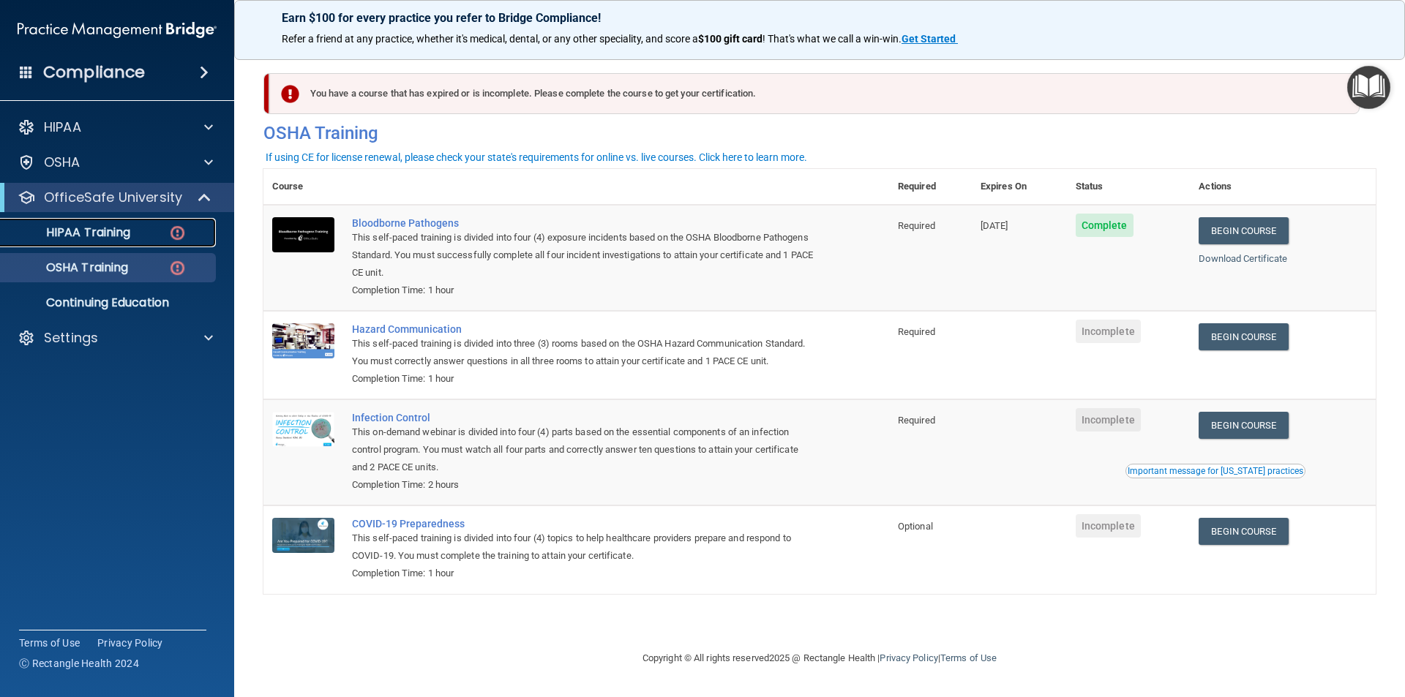
click at [103, 231] on p "HIPAA Training" at bounding box center [70, 232] width 121 height 15
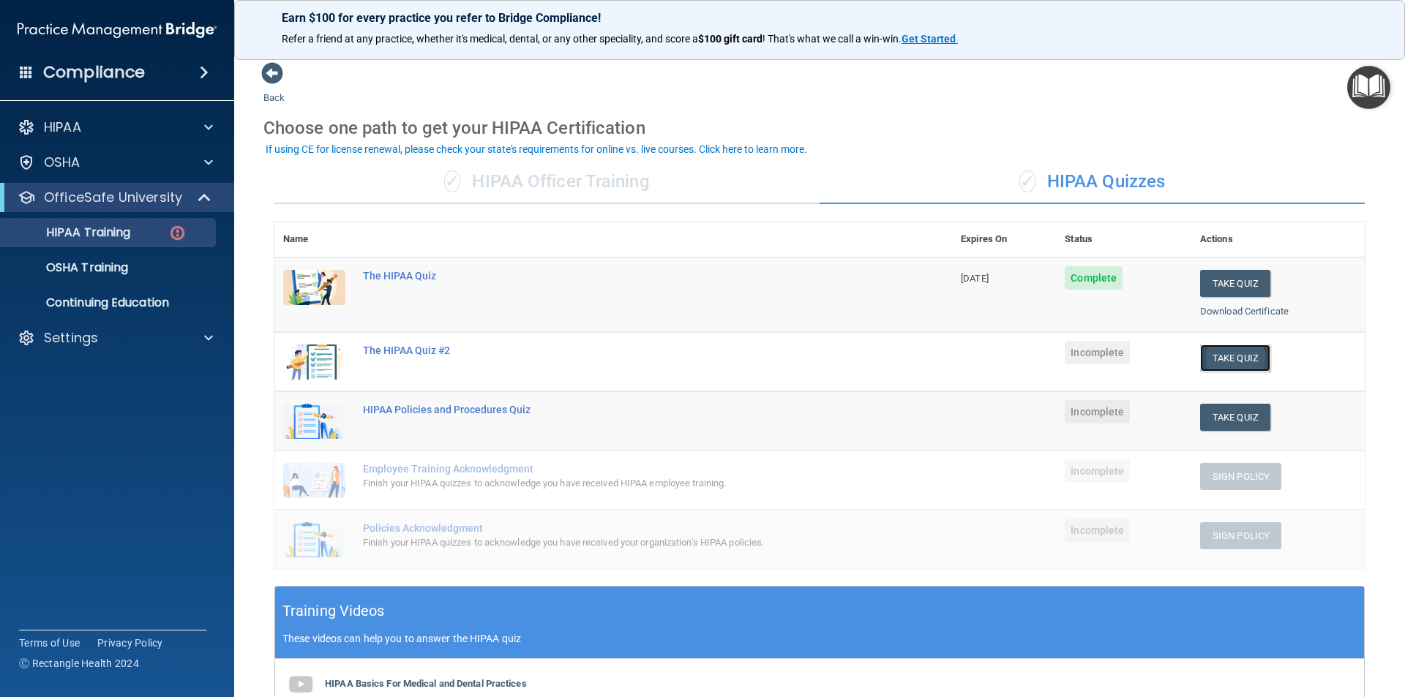
click at [1218, 358] on button "Take Quiz" at bounding box center [1235, 358] width 70 height 27
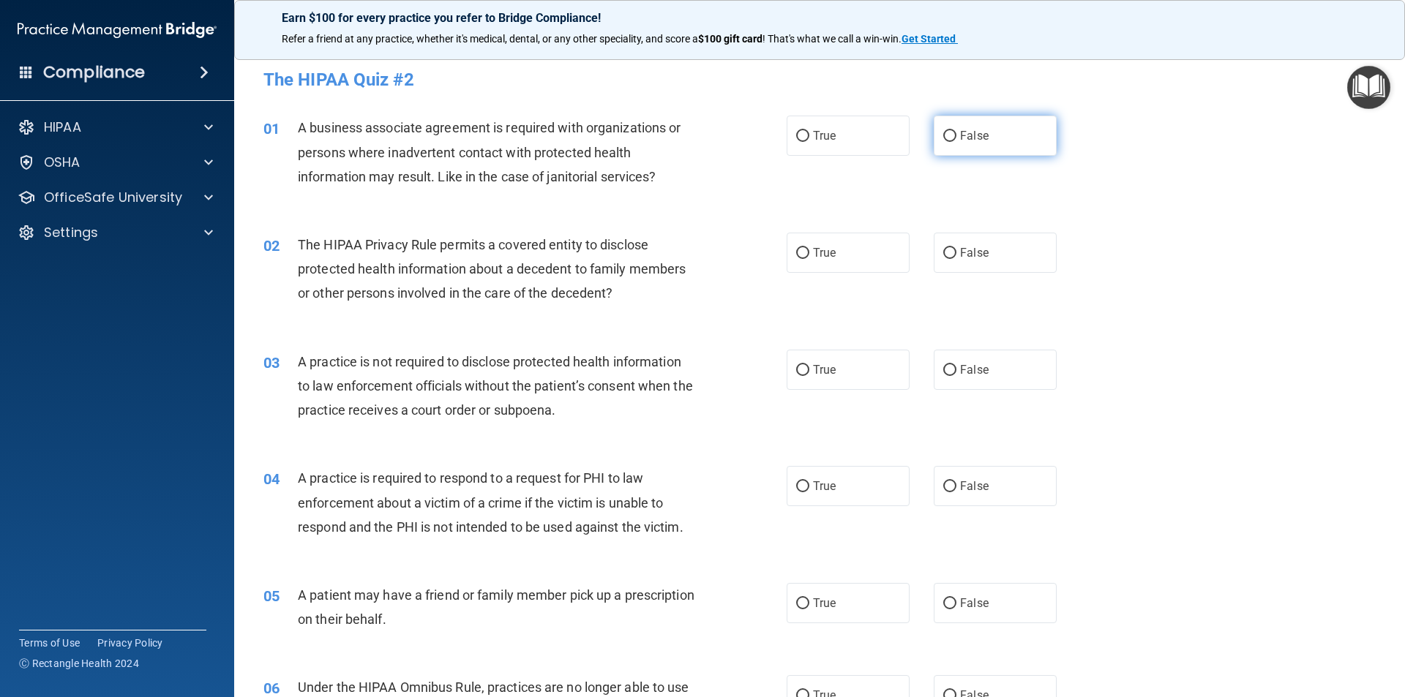
click at [944, 135] on input "False" at bounding box center [949, 136] width 13 height 11
radio input "true"
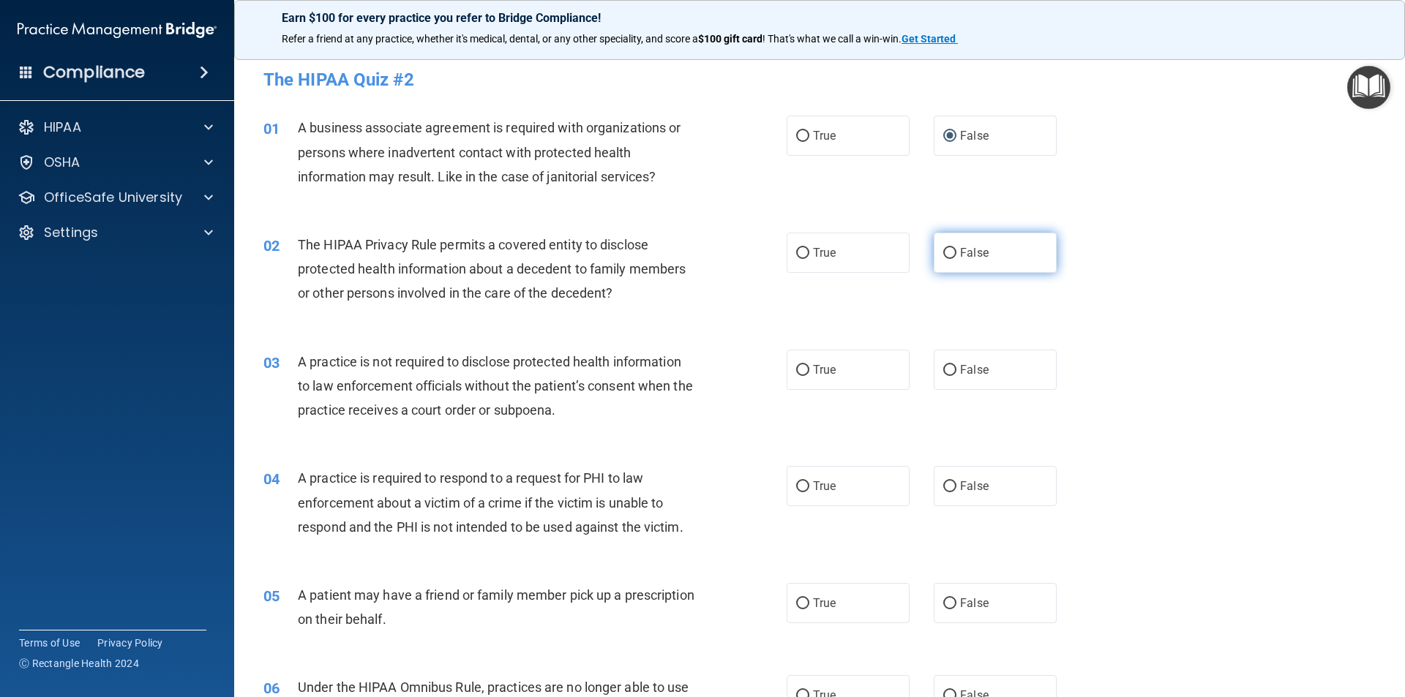
click at [943, 253] on input "False" at bounding box center [949, 253] width 13 height 11
radio input "true"
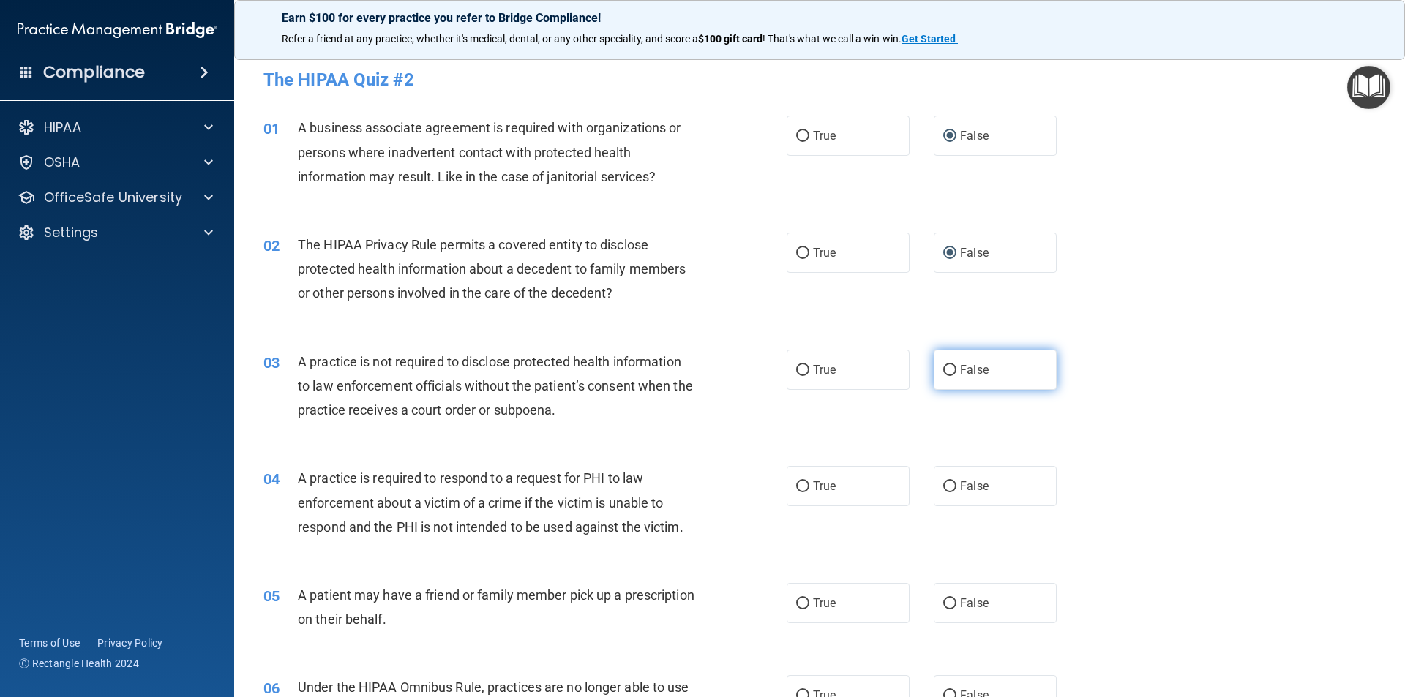
click at [947, 369] on input "False" at bounding box center [949, 370] width 13 height 11
radio input "true"
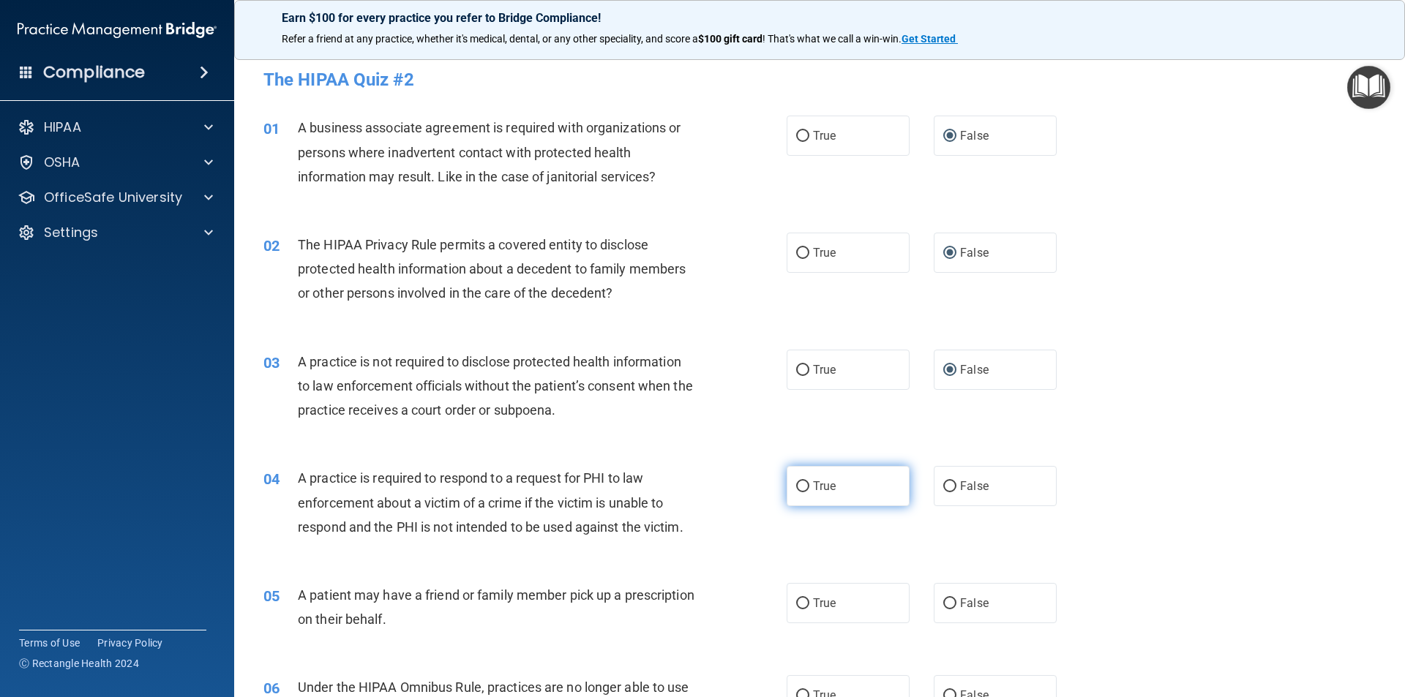
click at [796, 482] on input "True" at bounding box center [802, 486] width 13 height 11
radio input "true"
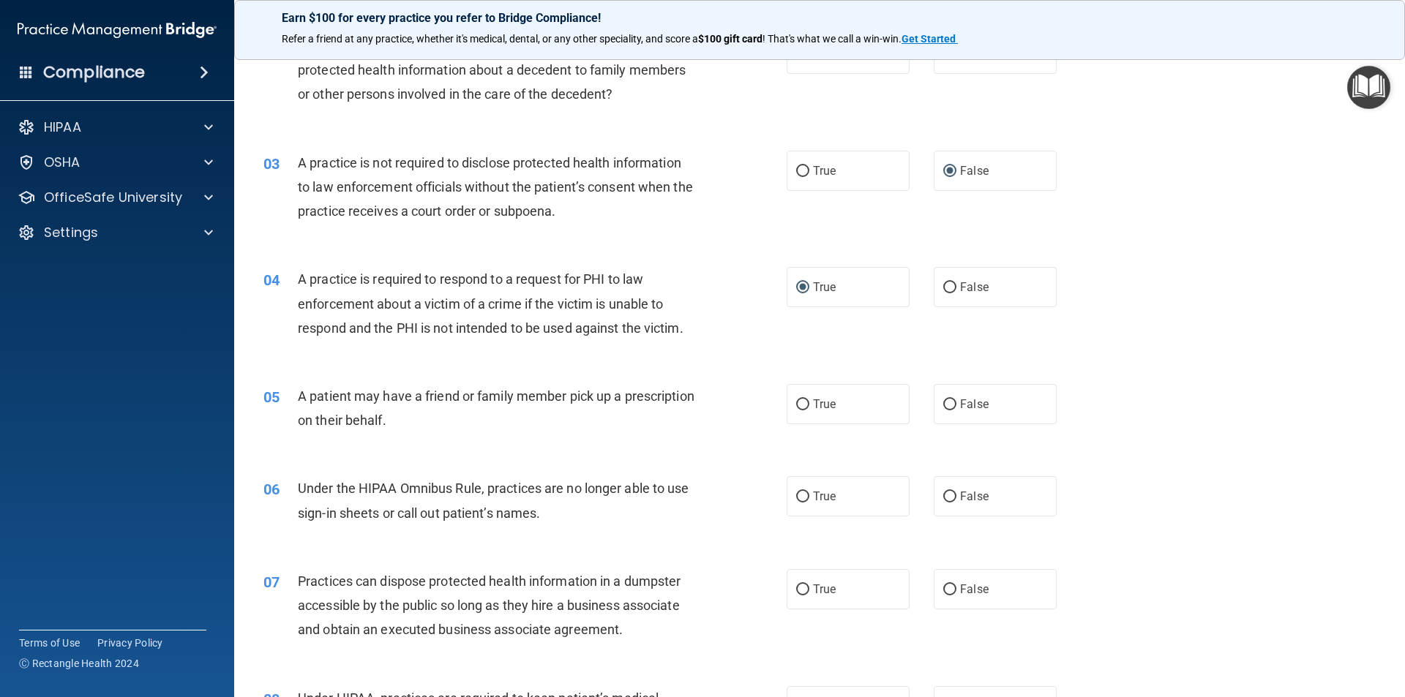
scroll to position [219, 0]
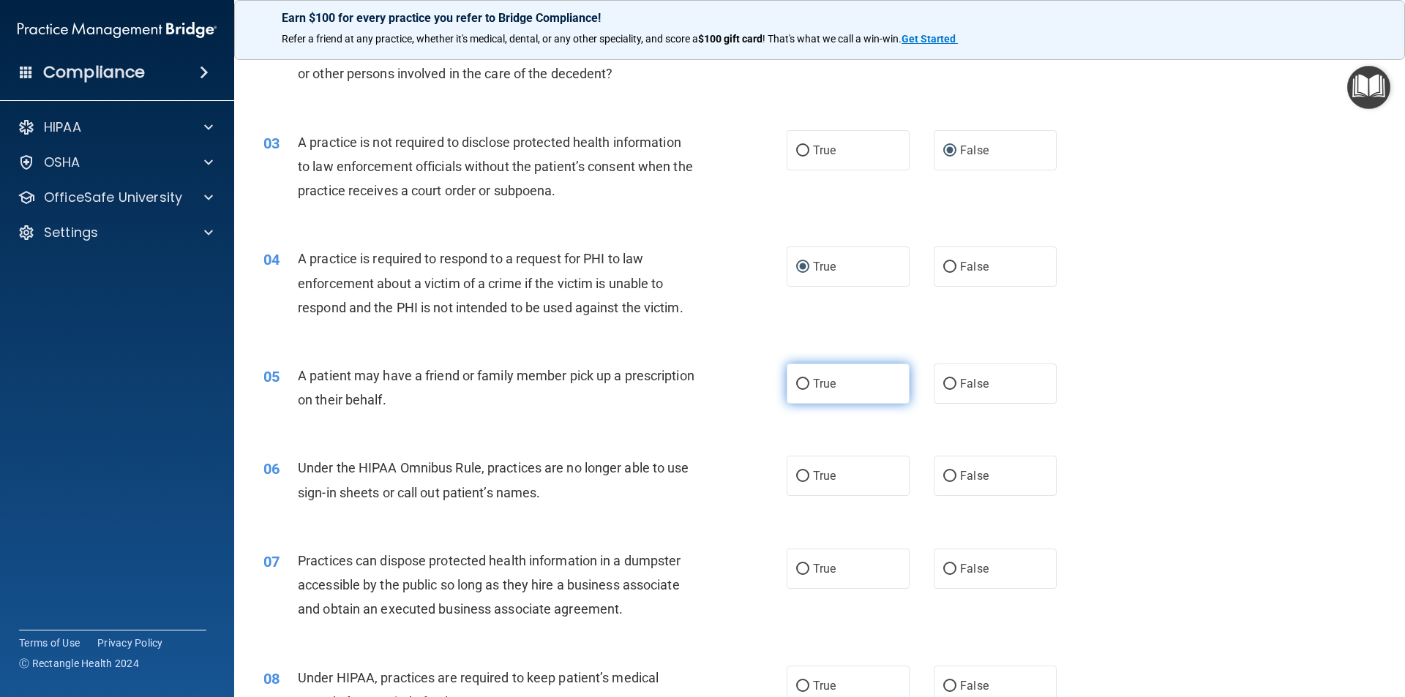
click at [798, 383] on input "True" at bounding box center [802, 384] width 13 height 11
radio input "true"
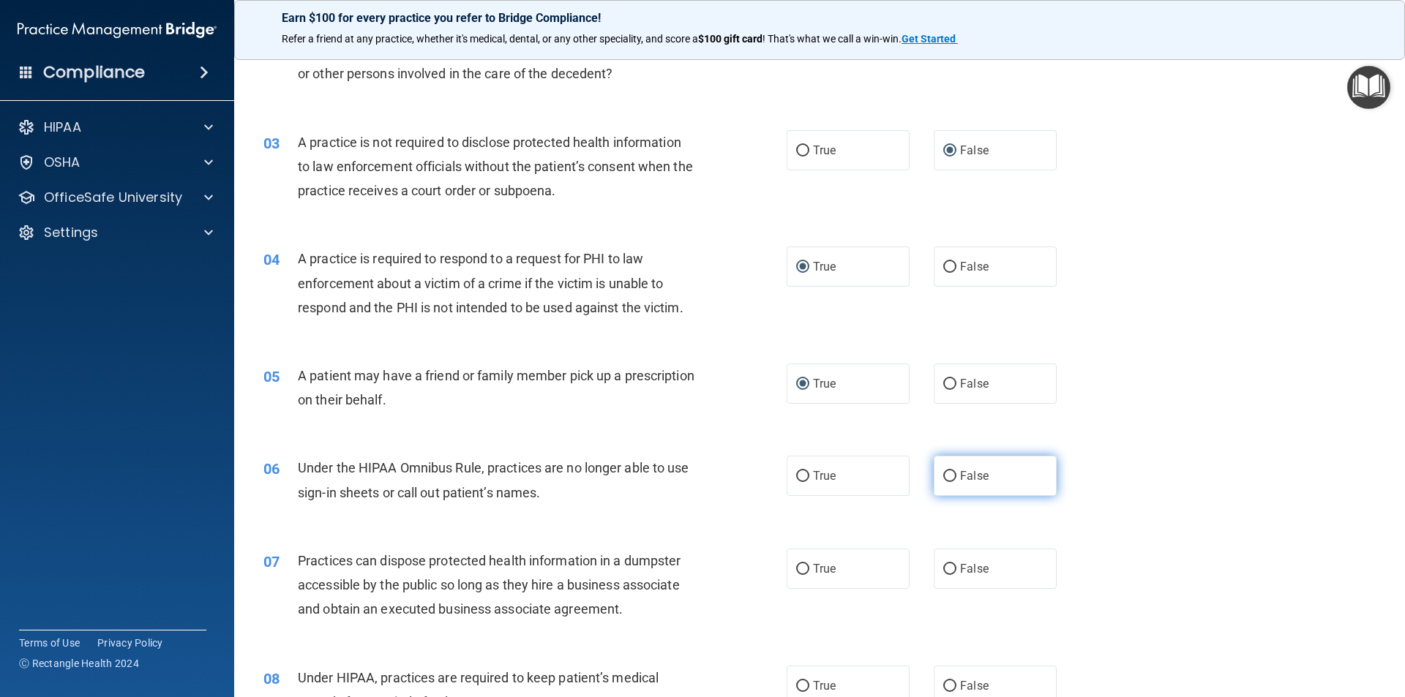
click at [945, 475] on input "False" at bounding box center [949, 476] width 13 height 11
radio input "true"
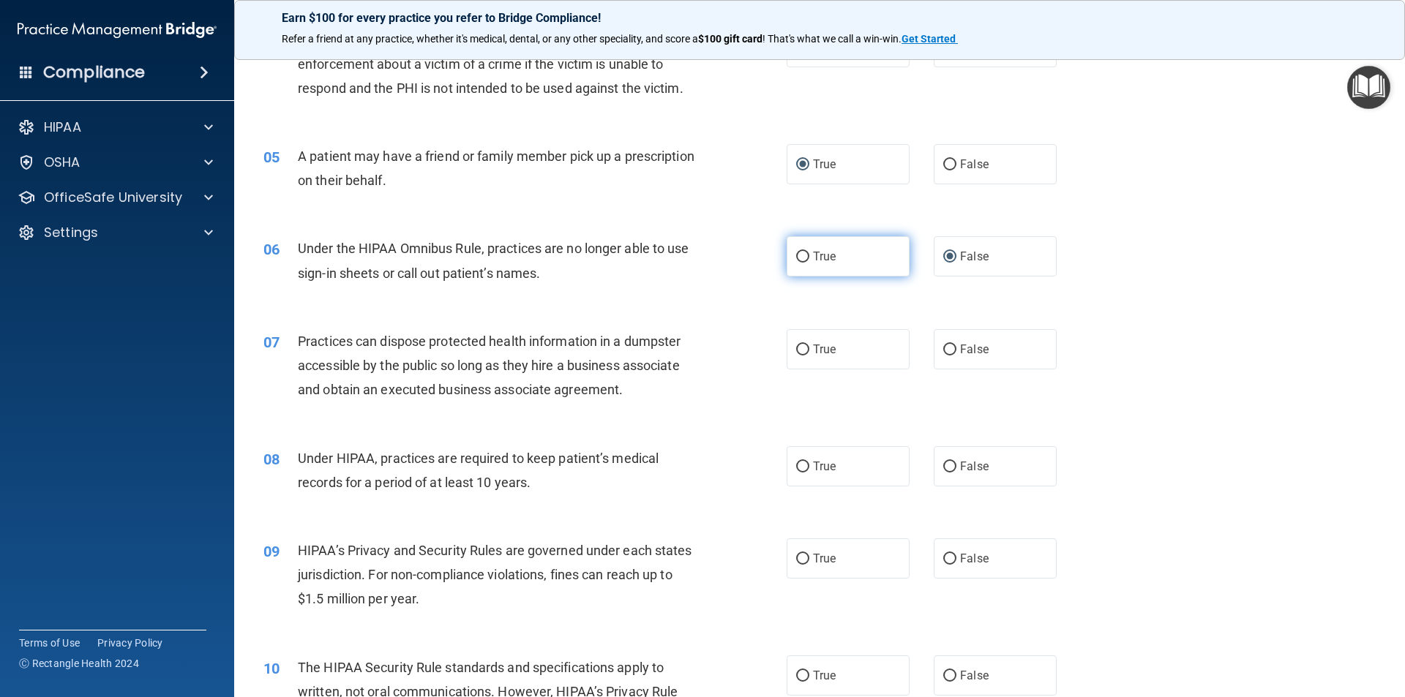
click at [796, 258] on input "True" at bounding box center [802, 257] width 13 height 11
radio input "true"
radio input "false"
click at [946, 345] on input "False" at bounding box center [949, 350] width 13 height 11
radio input "true"
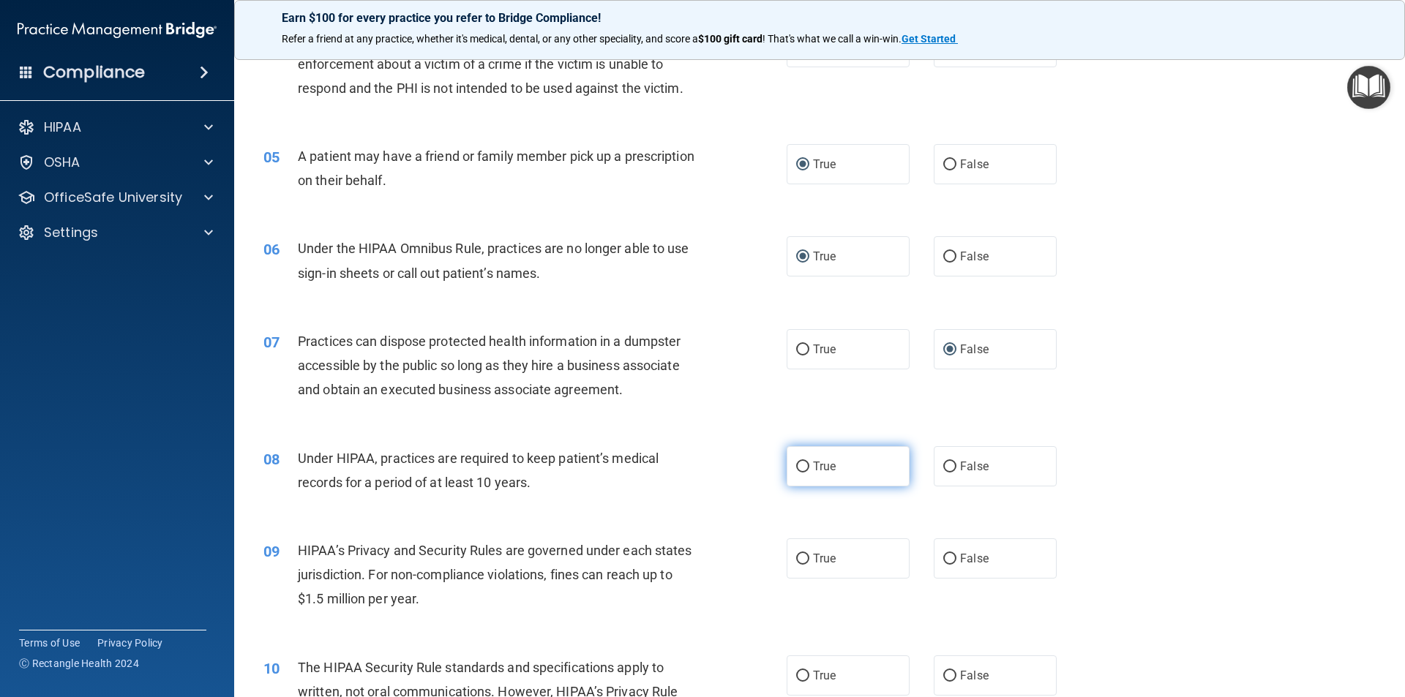
click at [798, 463] on input "True" at bounding box center [802, 467] width 13 height 11
radio input "true"
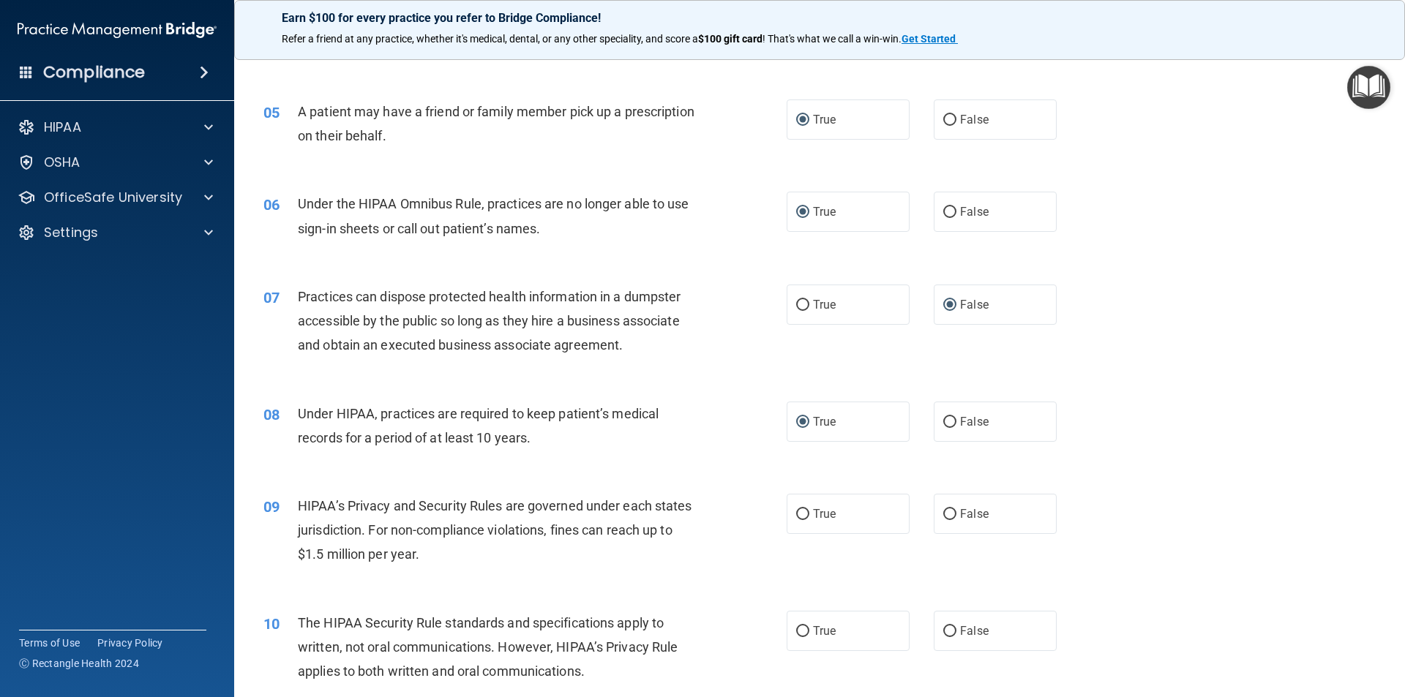
scroll to position [585, 0]
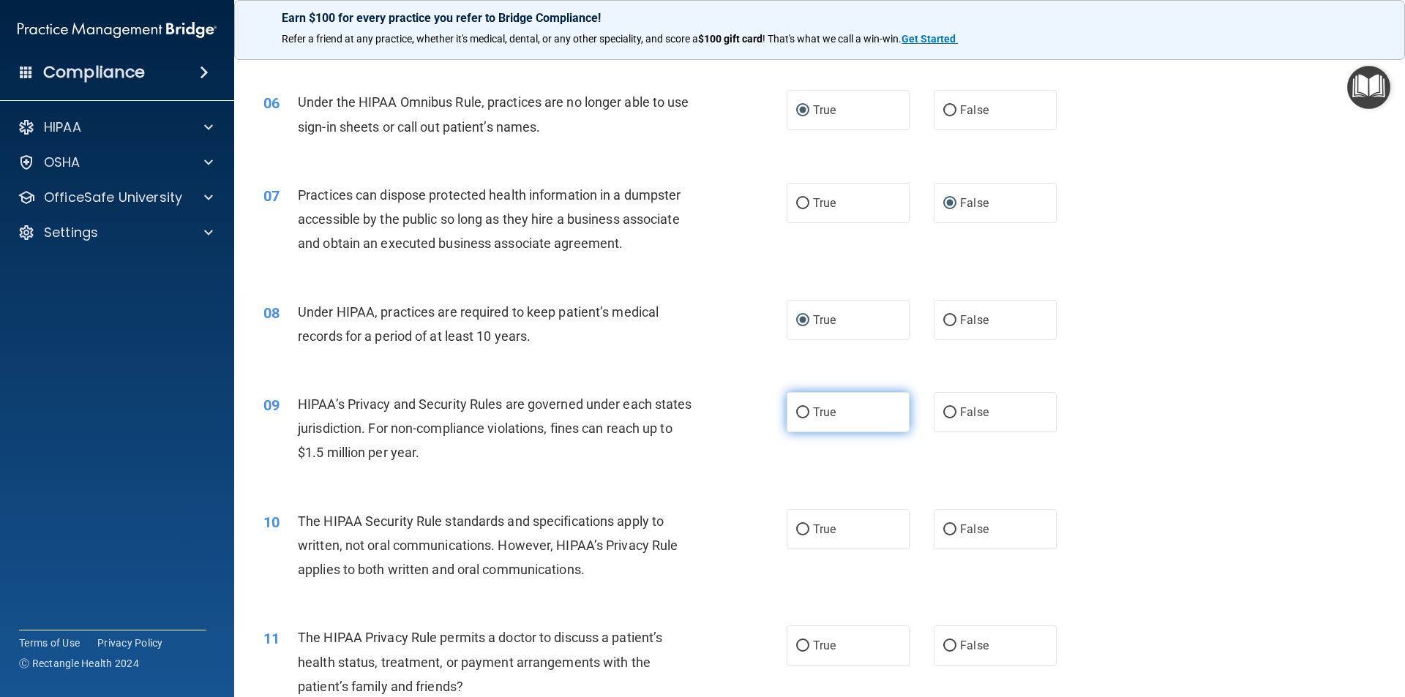
click at [796, 411] on input "True" at bounding box center [802, 412] width 13 height 11
radio input "true"
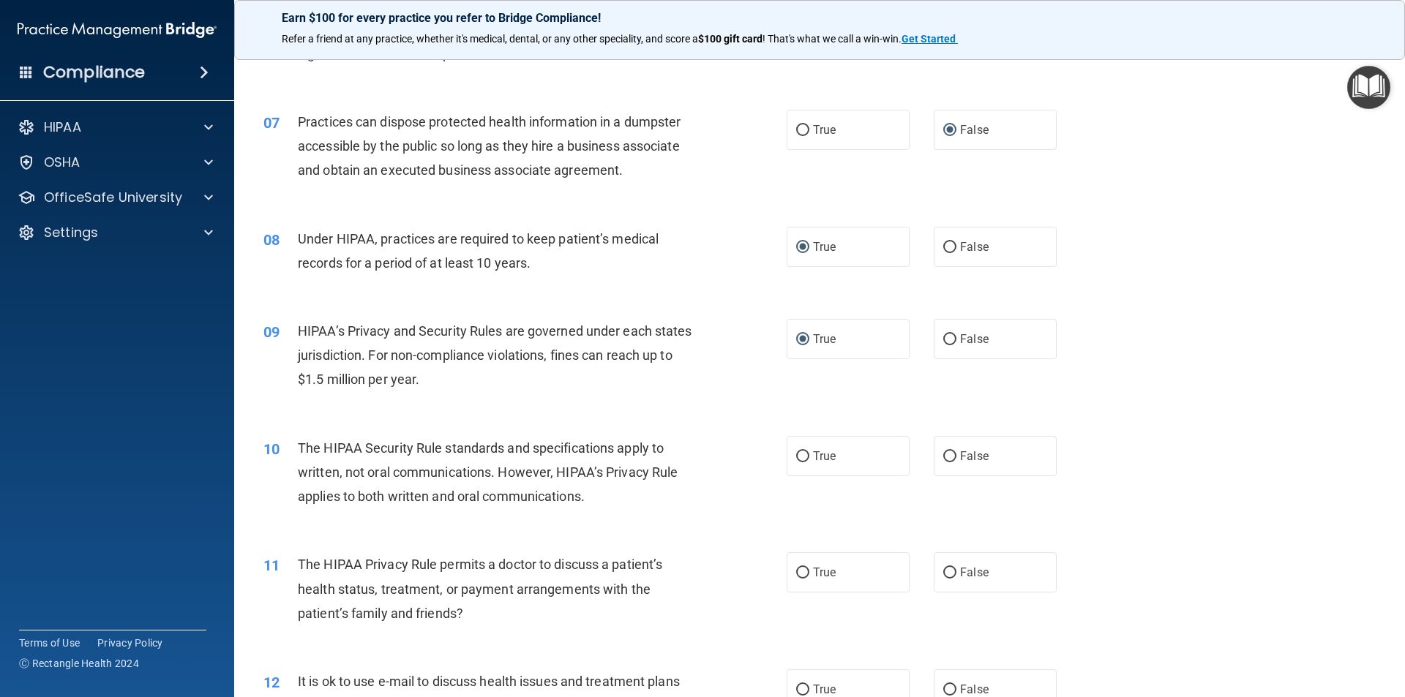
scroll to position [732, 0]
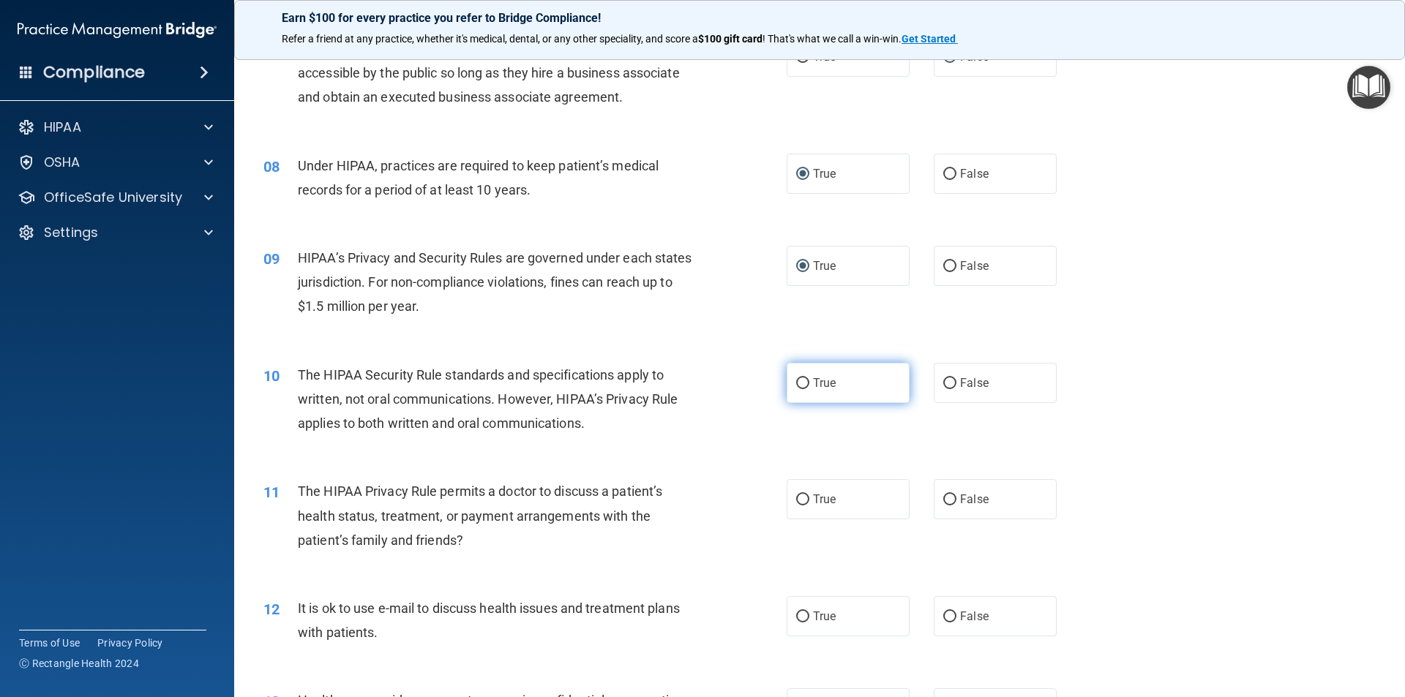
click at [797, 379] on input "True" at bounding box center [802, 383] width 13 height 11
radio input "true"
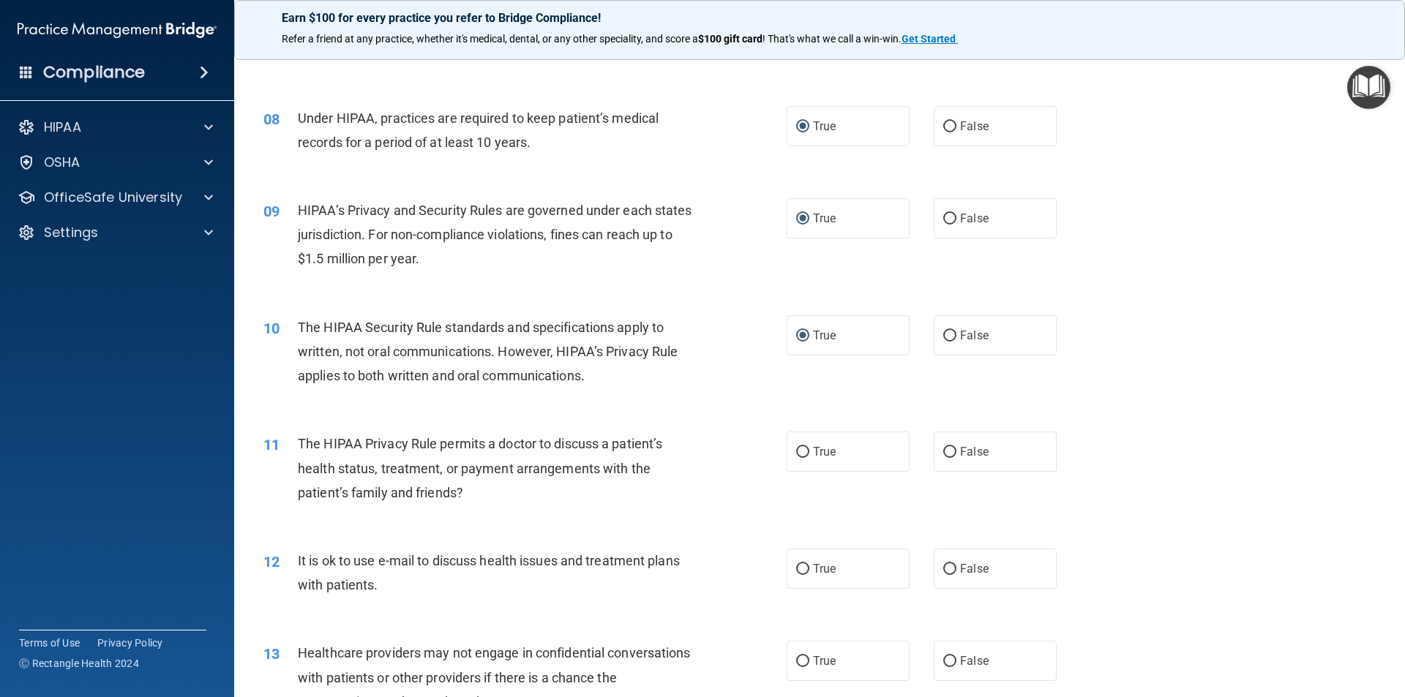
scroll to position [805, 0]
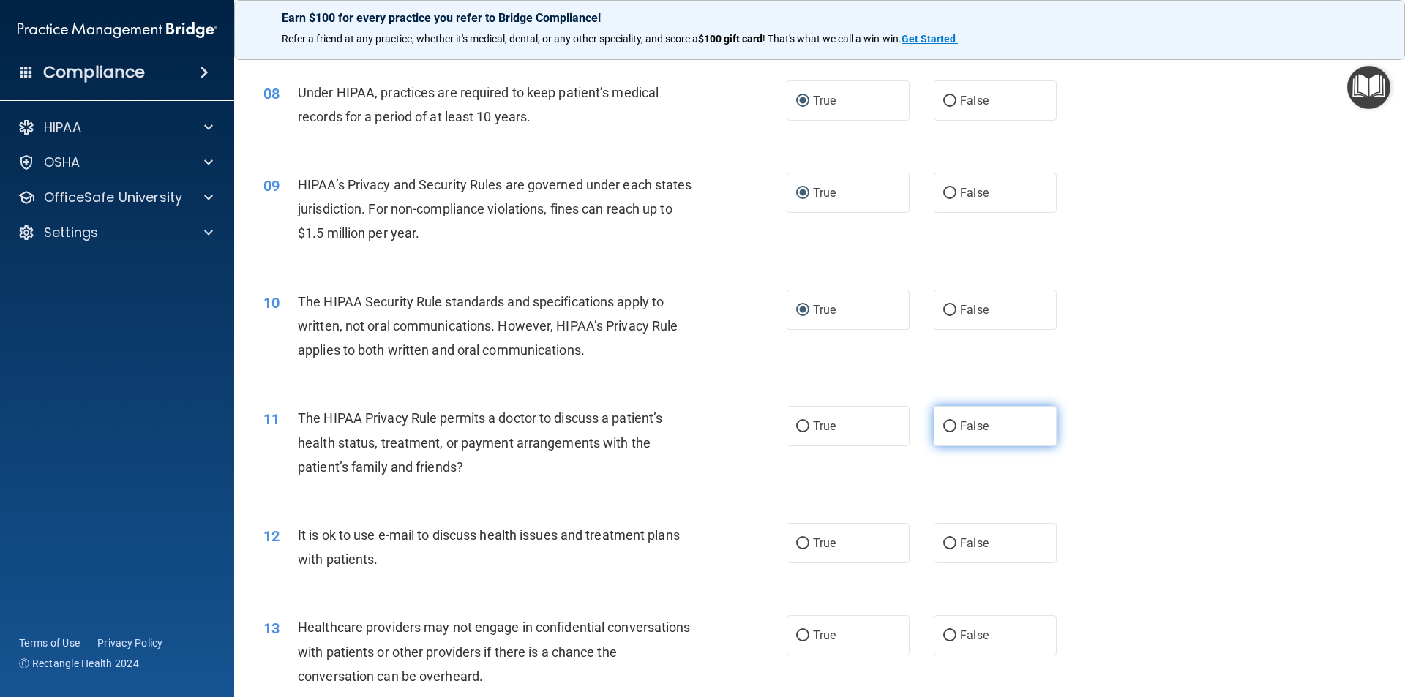
click at [940, 416] on label "False" at bounding box center [994, 426] width 123 height 40
click at [943, 421] on input "False" at bounding box center [949, 426] width 13 height 11
radio input "true"
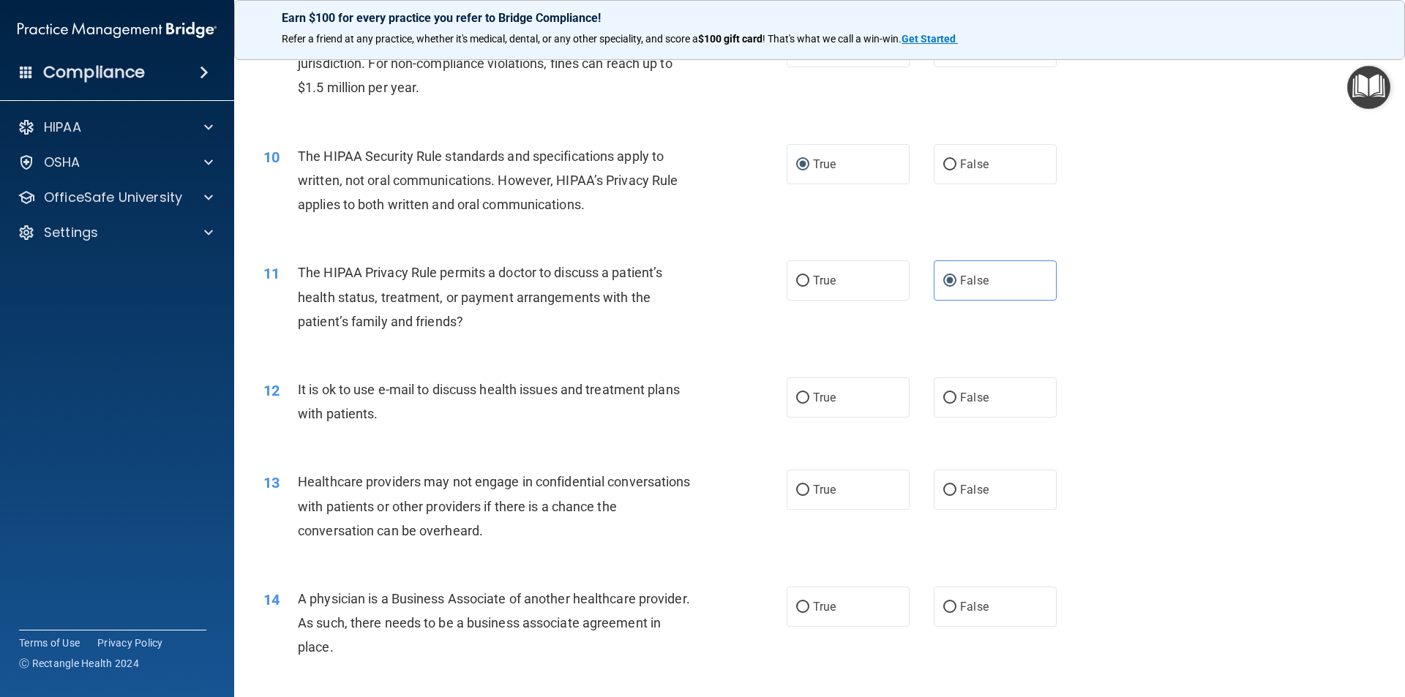
scroll to position [951, 0]
click at [944, 394] on input "False" at bounding box center [949, 397] width 13 height 11
radio input "true"
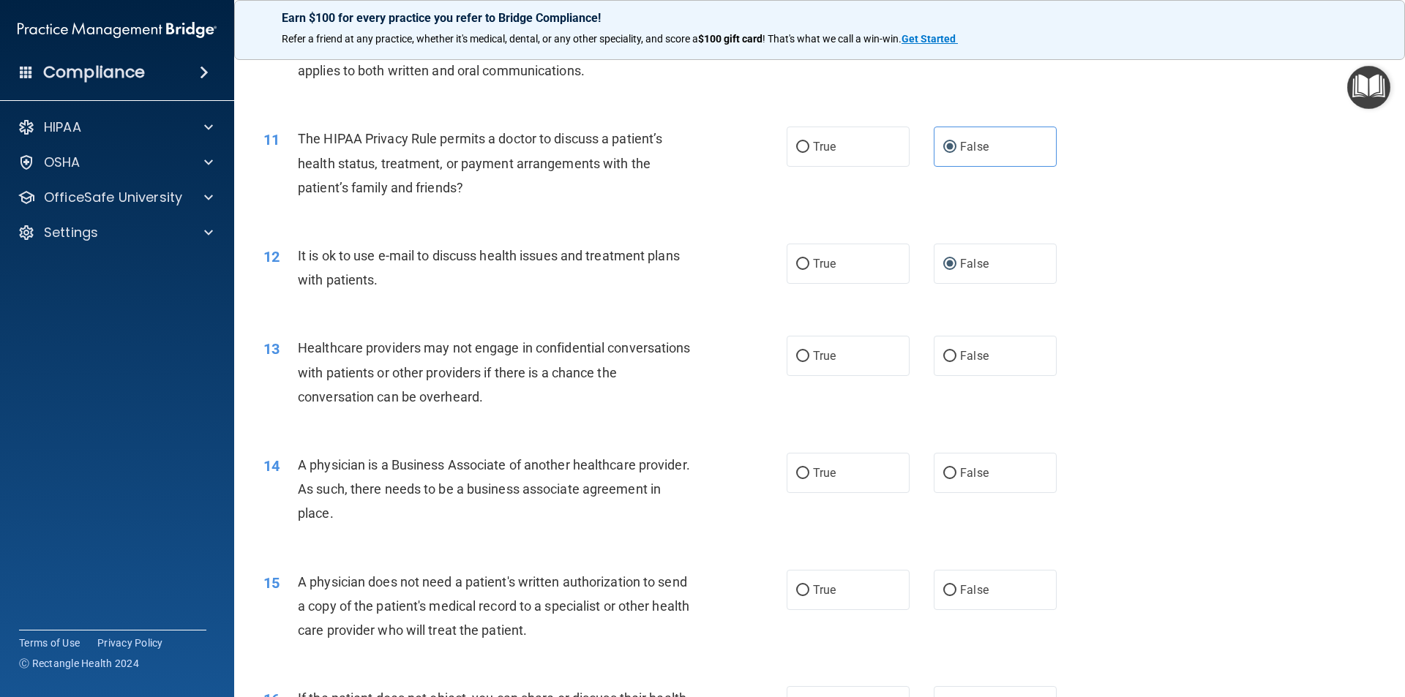
scroll to position [1097, 0]
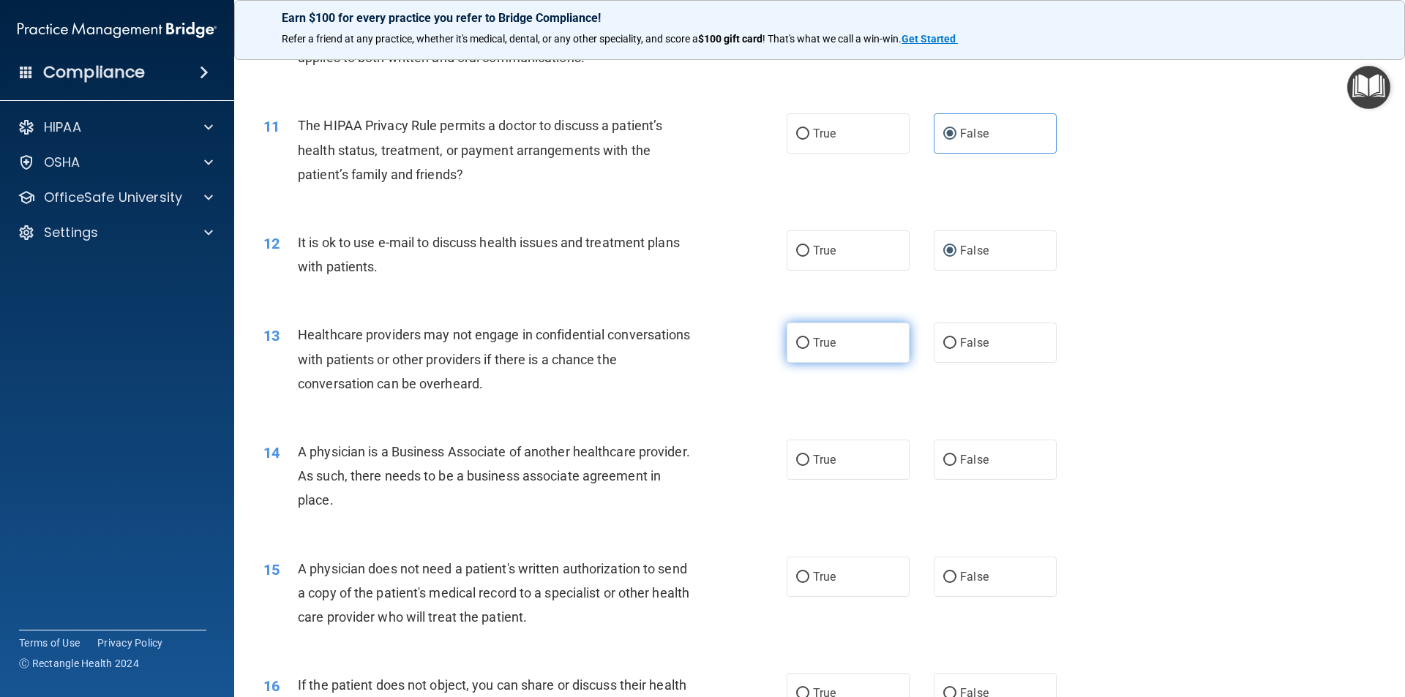
click at [796, 339] on input "True" at bounding box center [802, 343] width 13 height 11
radio input "true"
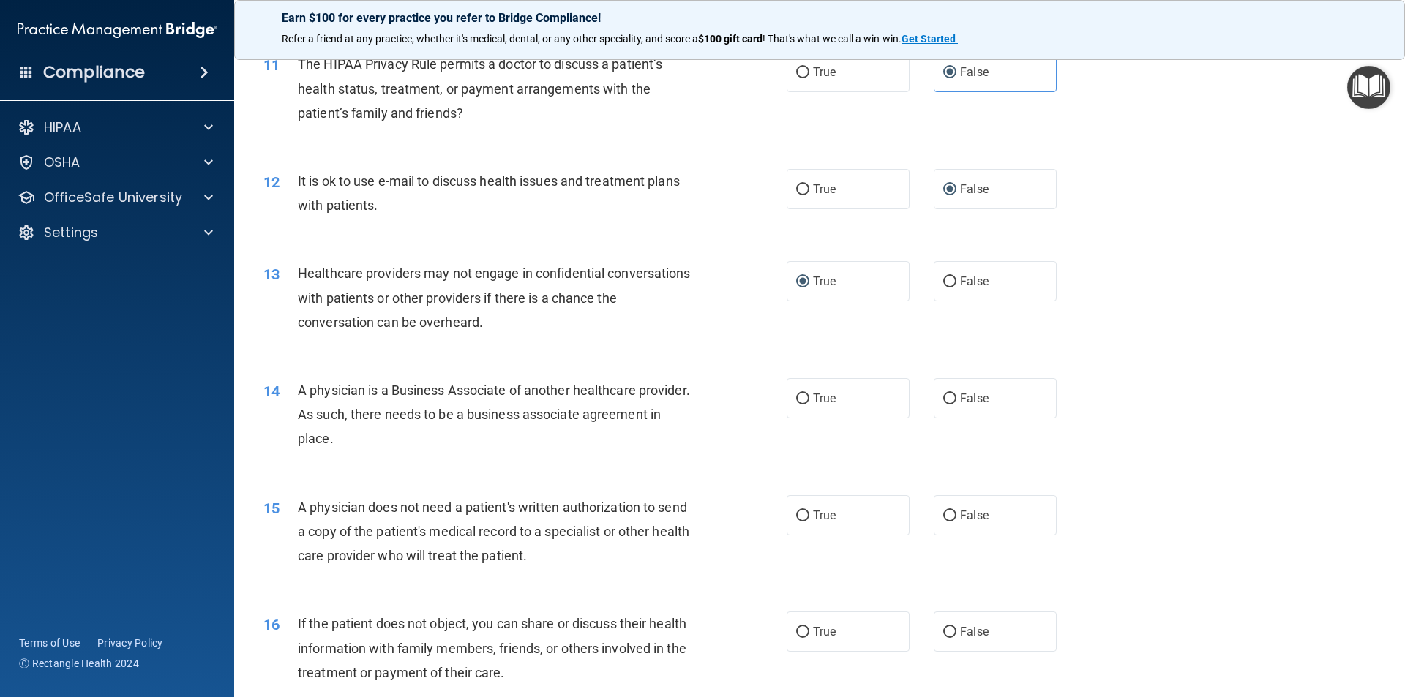
scroll to position [1244, 0]
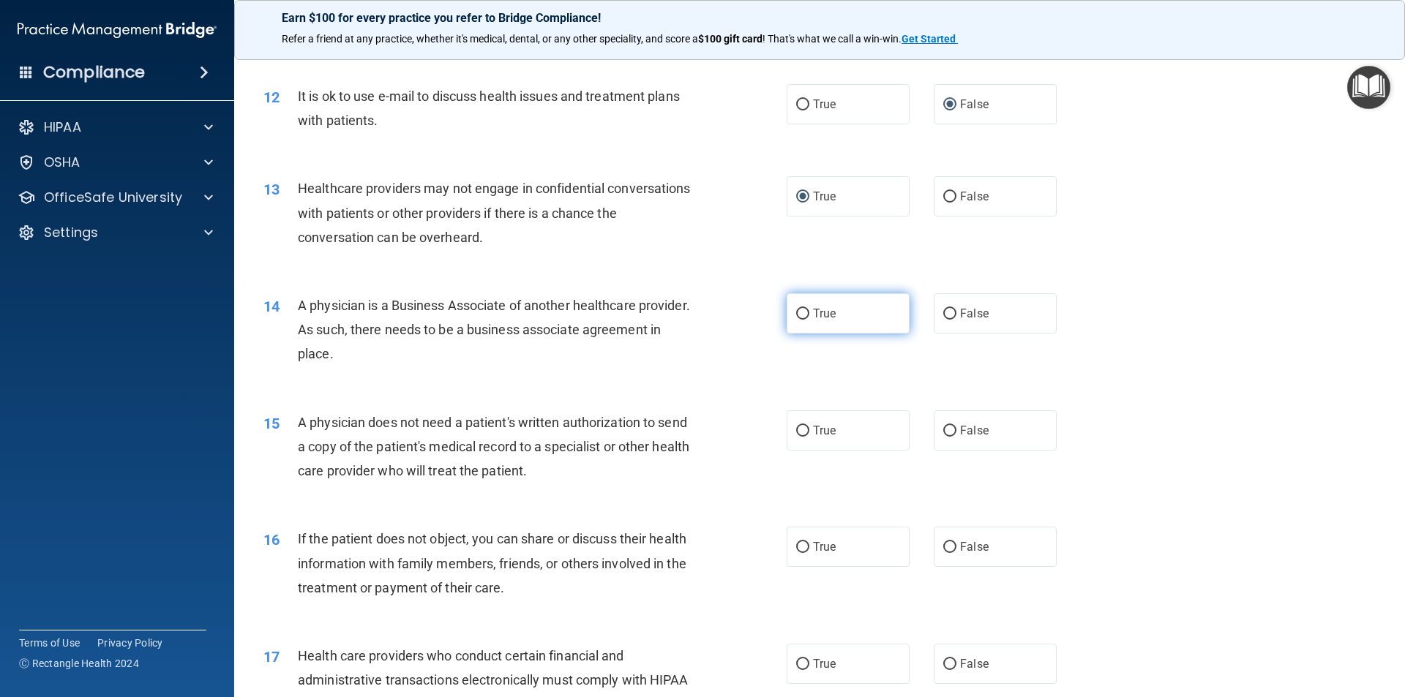
click at [796, 309] on input "True" at bounding box center [802, 314] width 13 height 11
radio input "true"
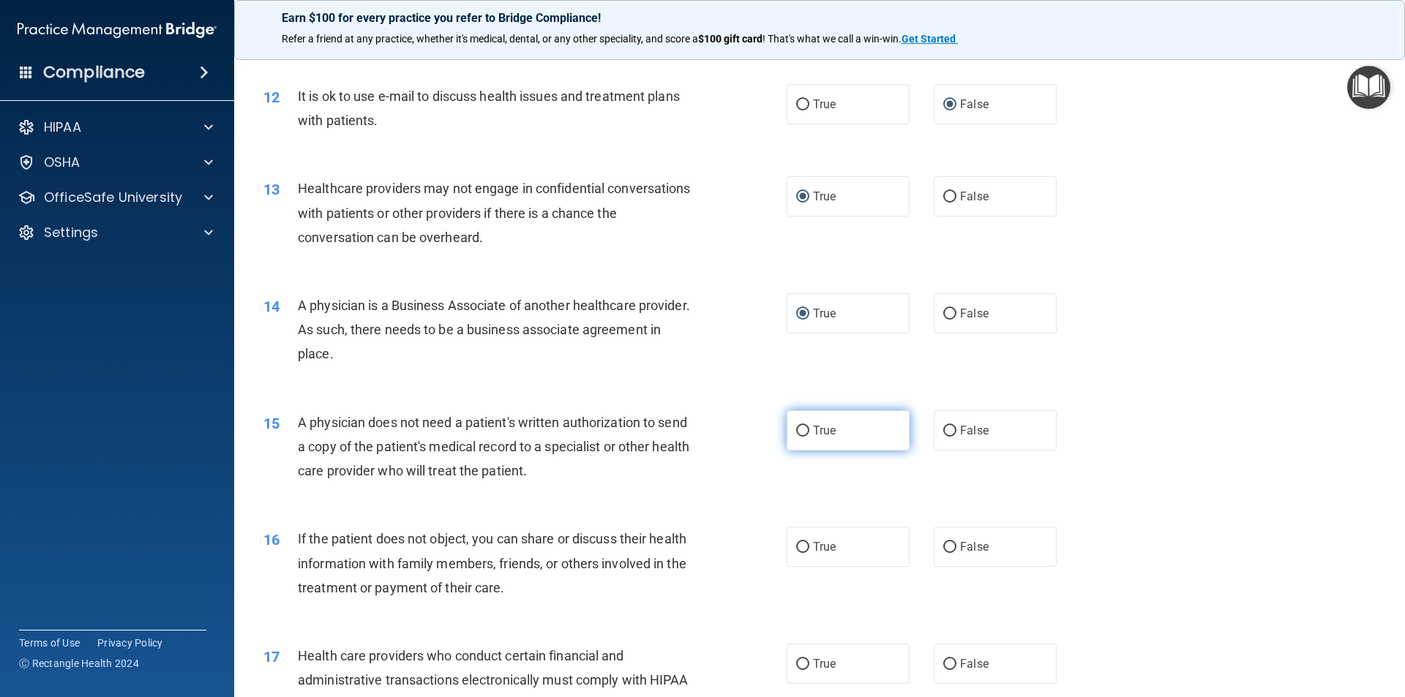
click at [796, 430] on input "True" at bounding box center [802, 431] width 13 height 11
radio input "true"
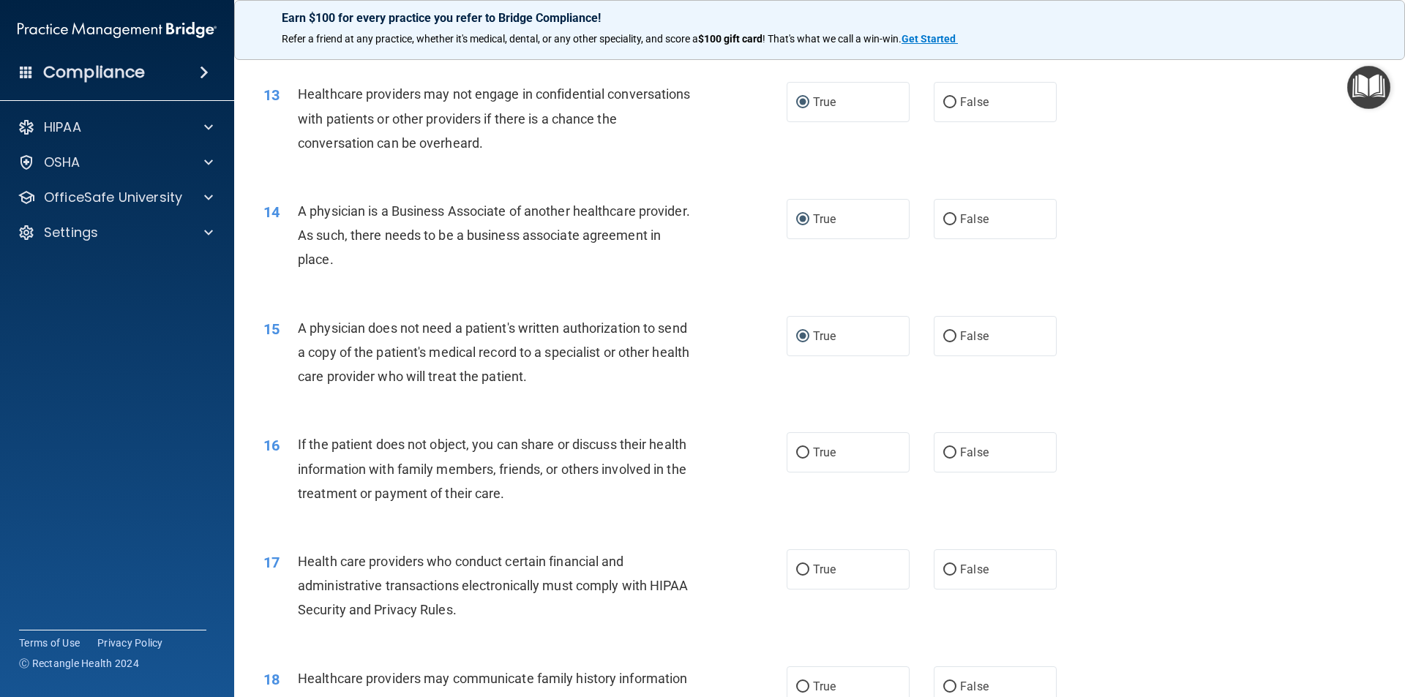
scroll to position [1463, 0]
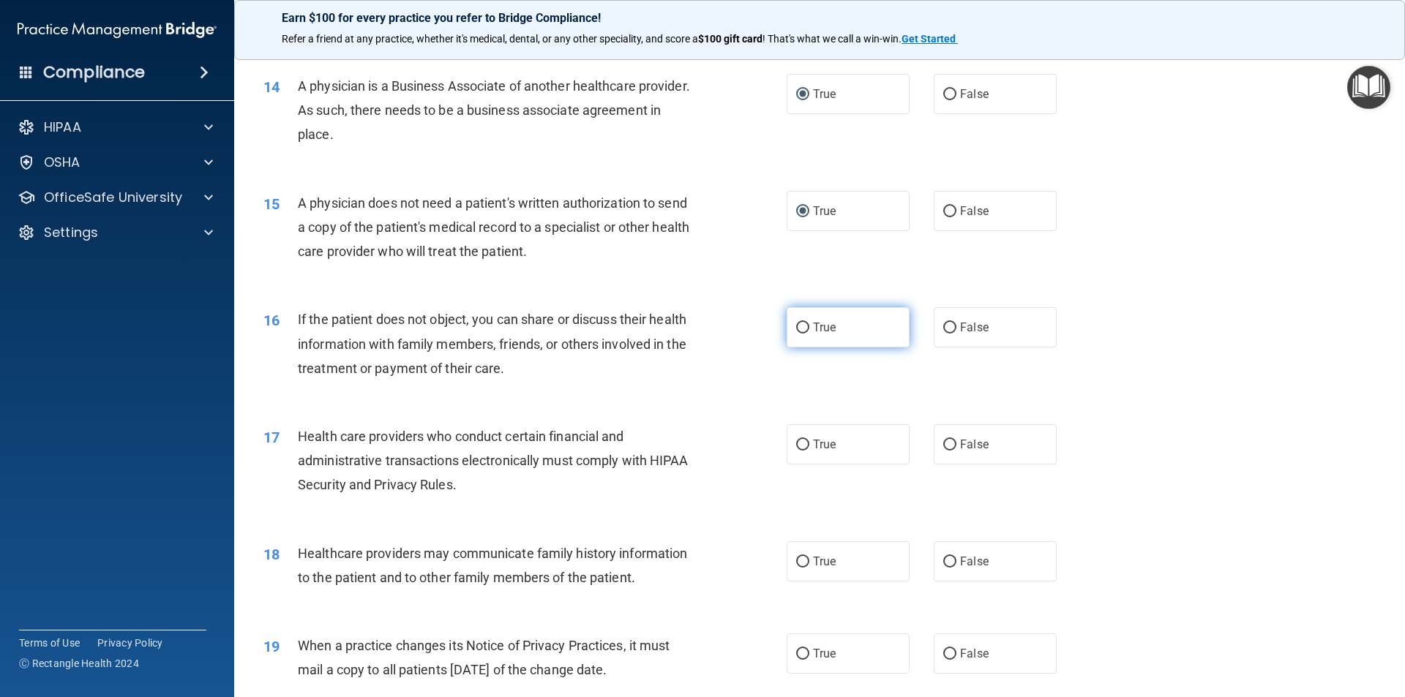
click at [796, 326] on input "True" at bounding box center [802, 328] width 13 height 11
radio input "true"
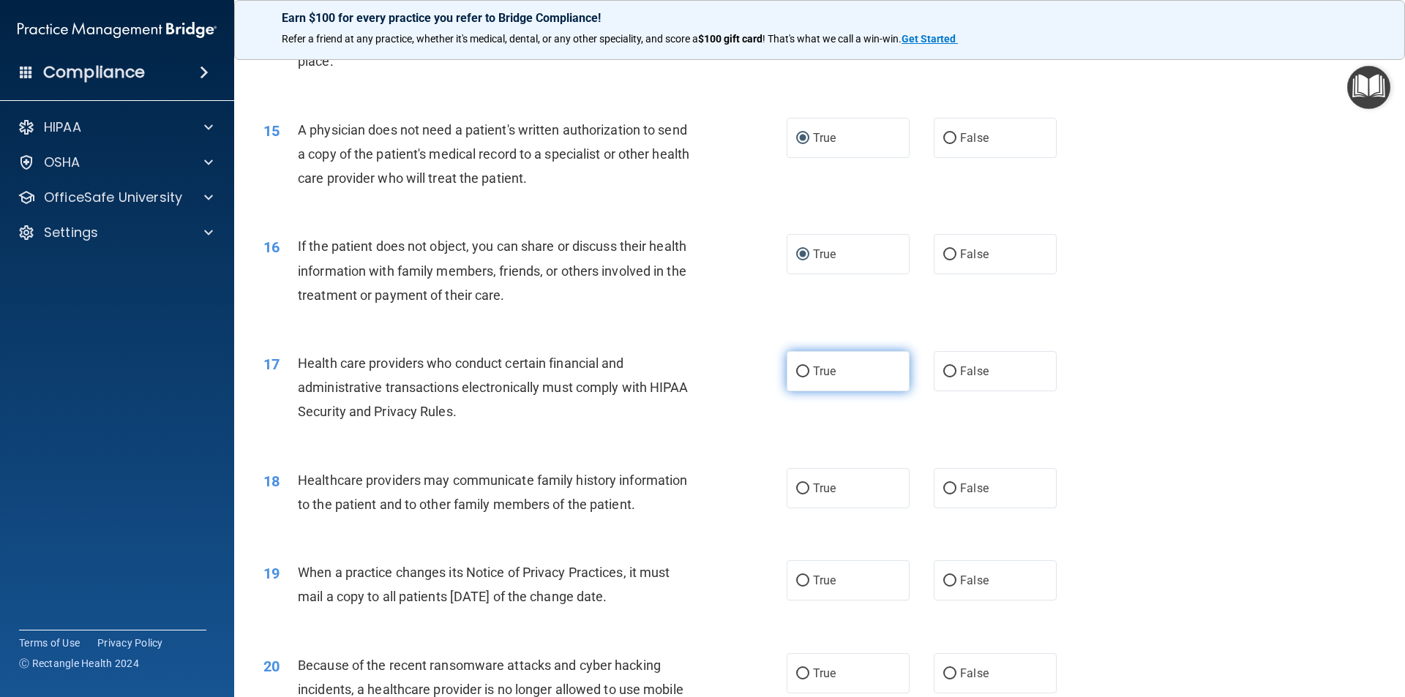
click at [796, 368] on input "True" at bounding box center [802, 371] width 13 height 11
radio input "true"
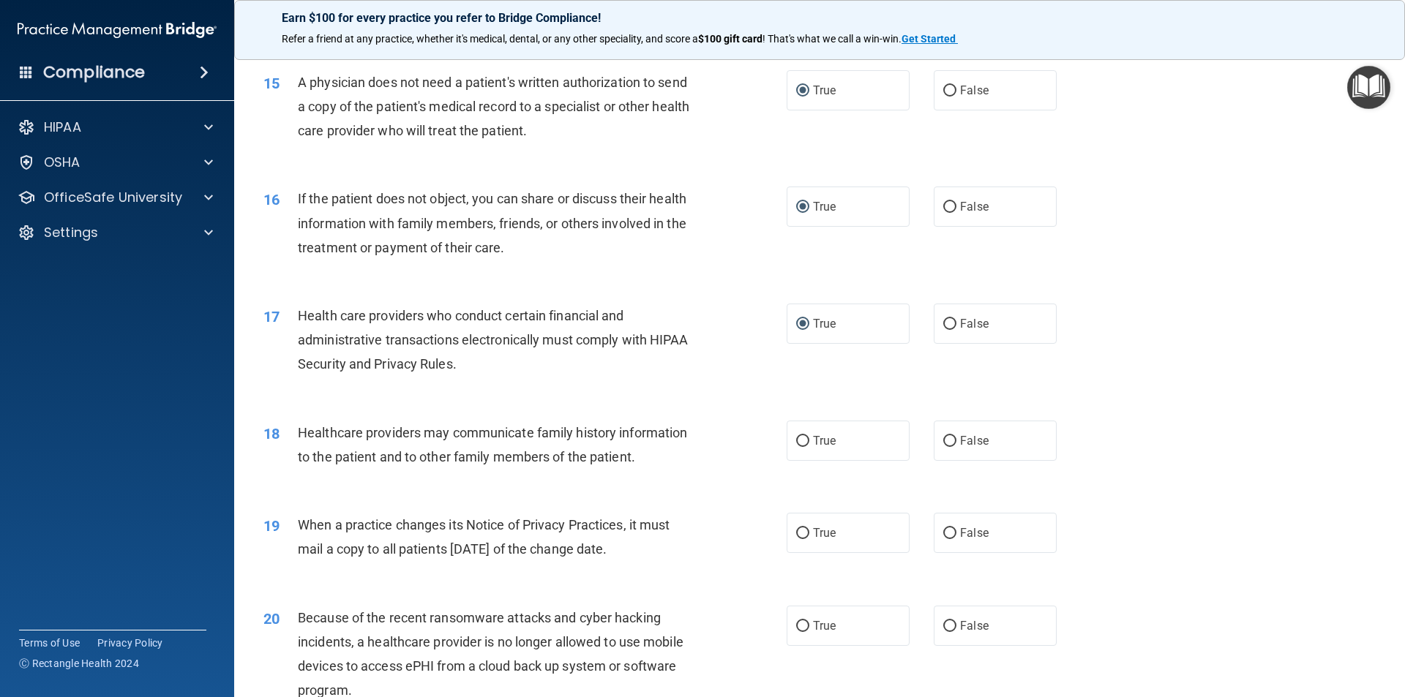
scroll to position [1682, 0]
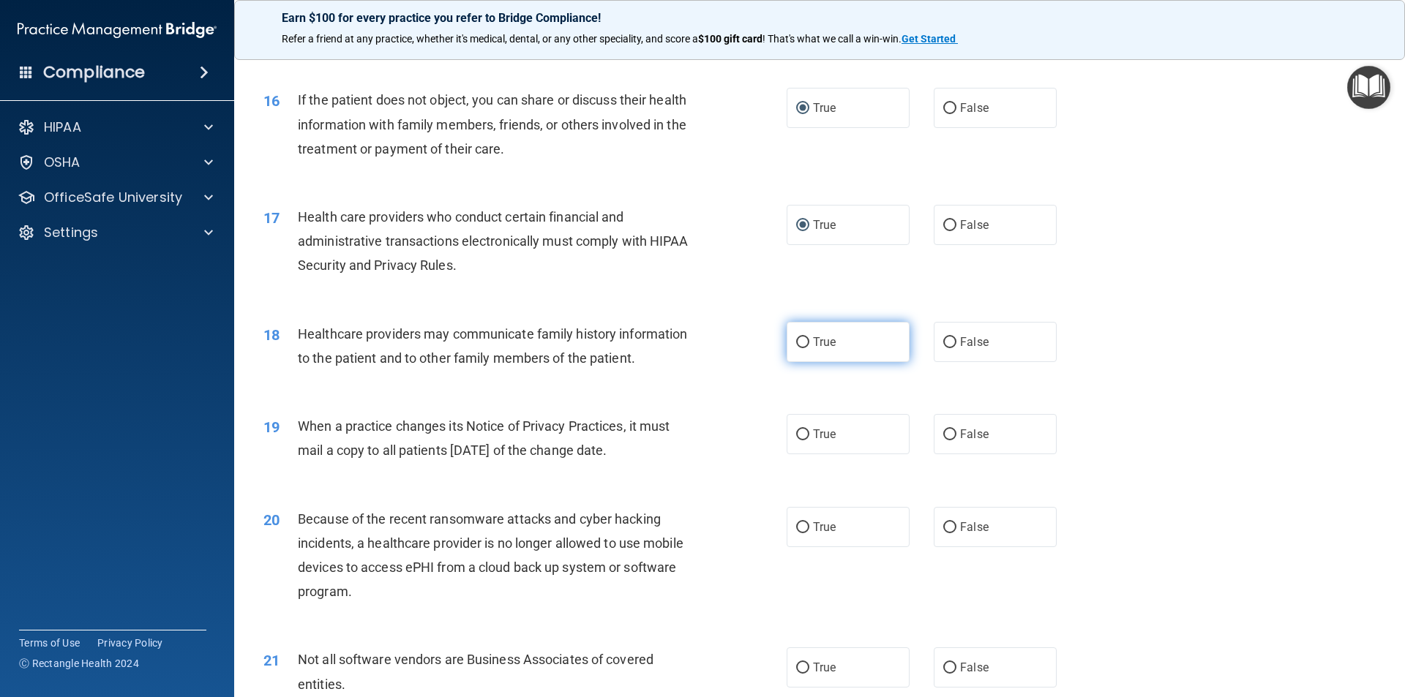
drag, startPoint x: 788, startPoint y: 339, endPoint x: 786, endPoint y: 347, distance: 9.0
click at [789, 339] on label "True" at bounding box center [847, 342] width 123 height 40
click at [796, 339] on input "True" at bounding box center [802, 342] width 13 height 11
radio input "true"
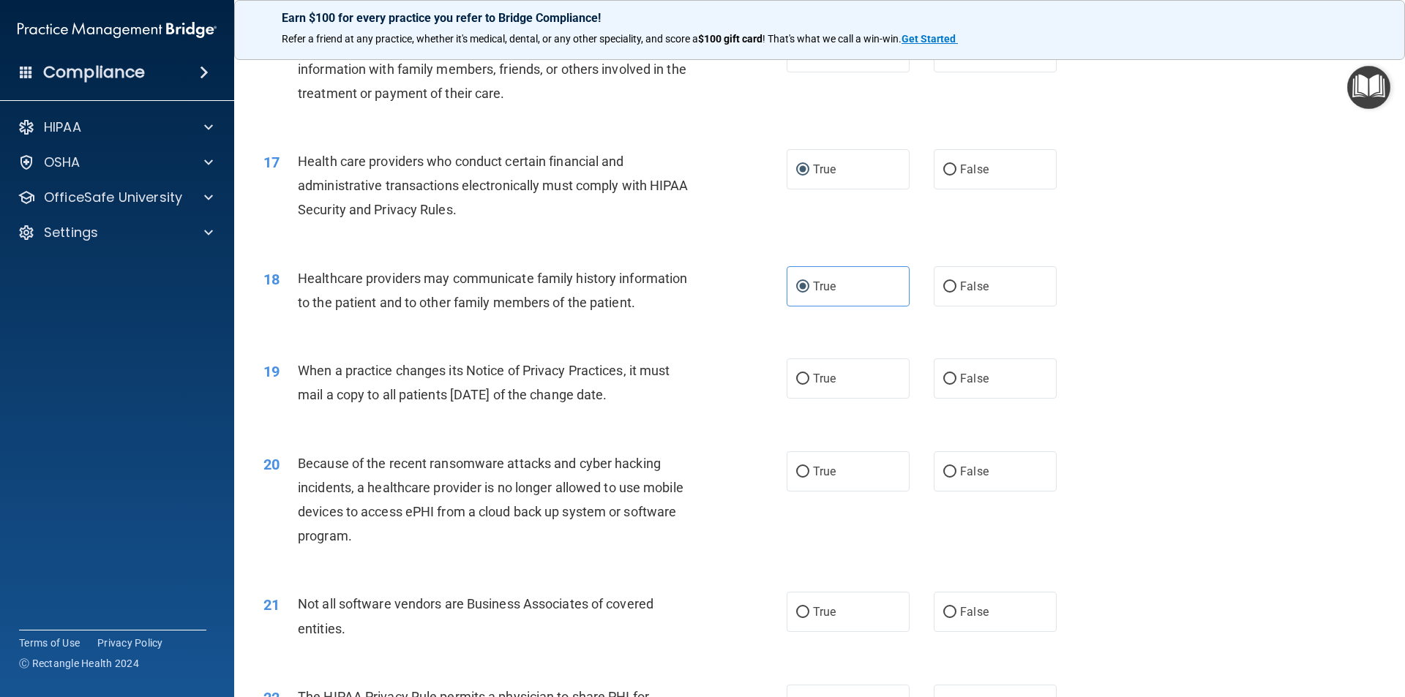
scroll to position [1829, 0]
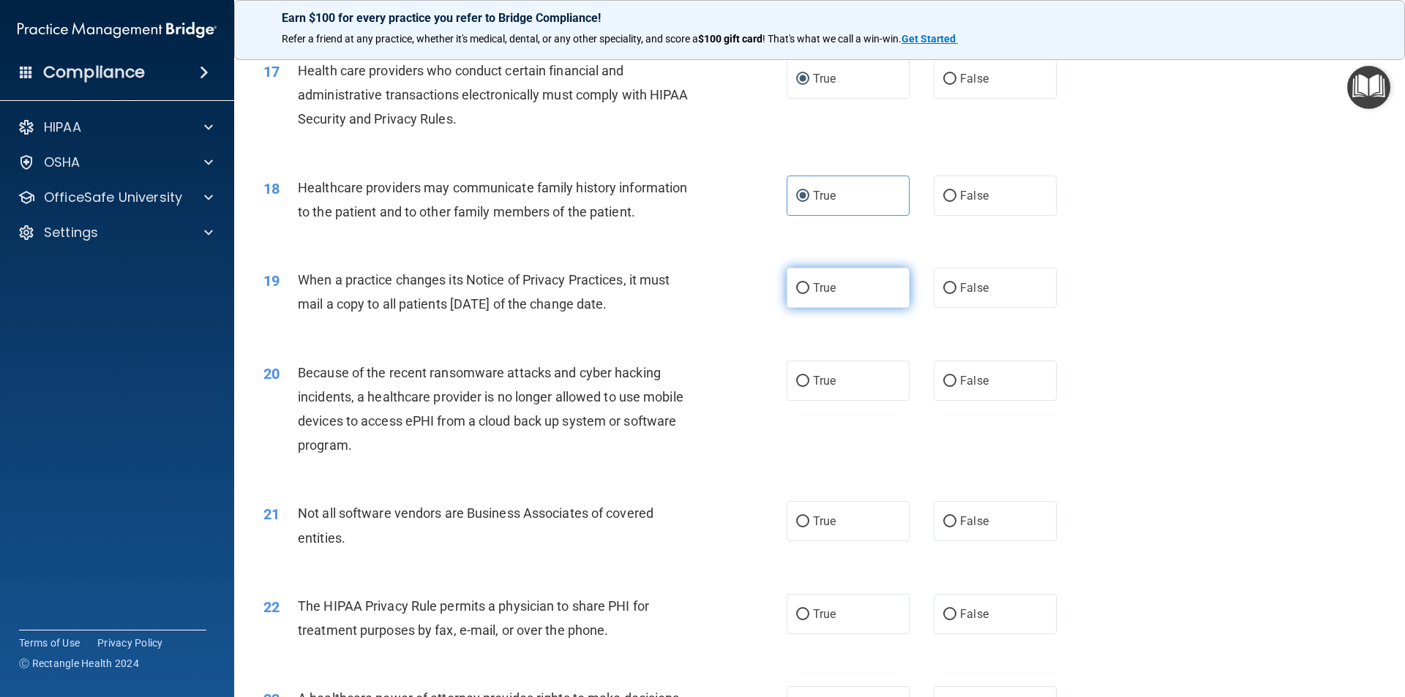
click at [789, 286] on label "True" at bounding box center [847, 288] width 123 height 40
click at [796, 286] on input "True" at bounding box center [802, 288] width 13 height 11
radio input "true"
click at [943, 376] on input "False" at bounding box center [949, 381] width 13 height 11
radio input "true"
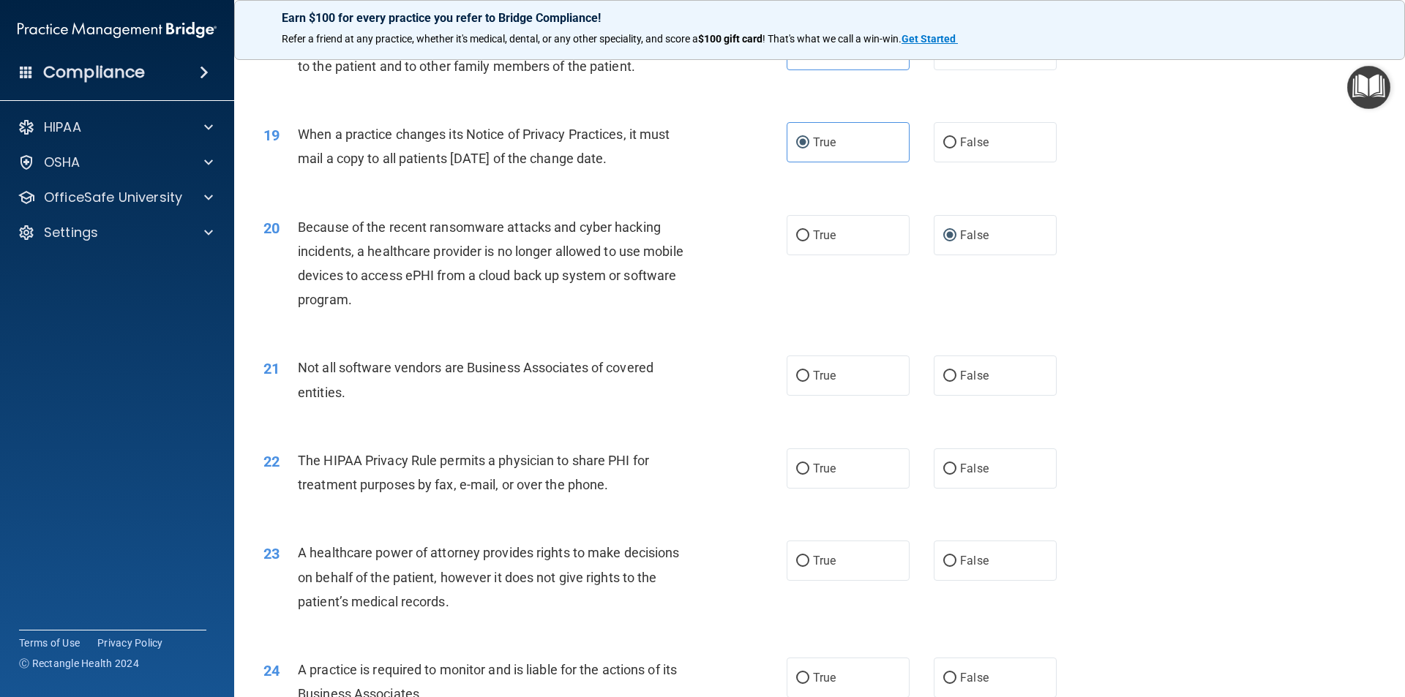
scroll to position [1975, 0]
click at [797, 370] on input "True" at bounding box center [802, 375] width 13 height 11
radio input "true"
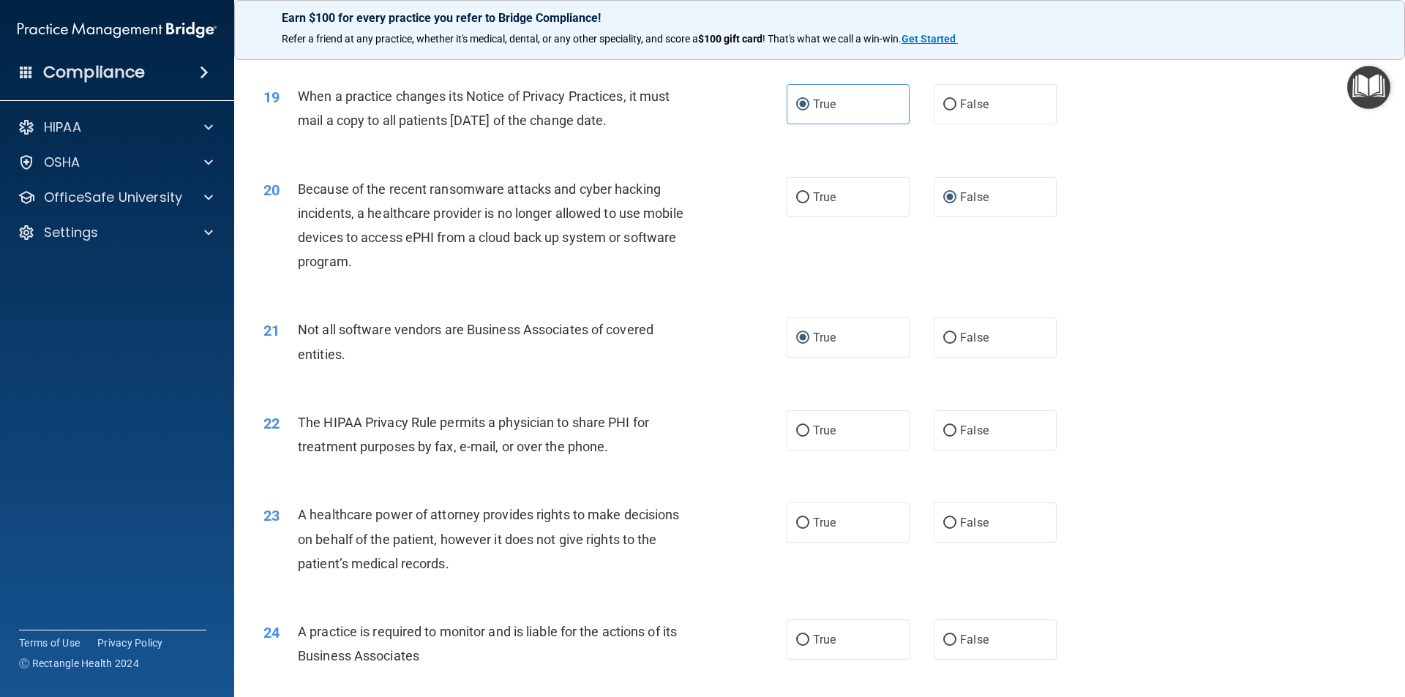
scroll to position [2048, 0]
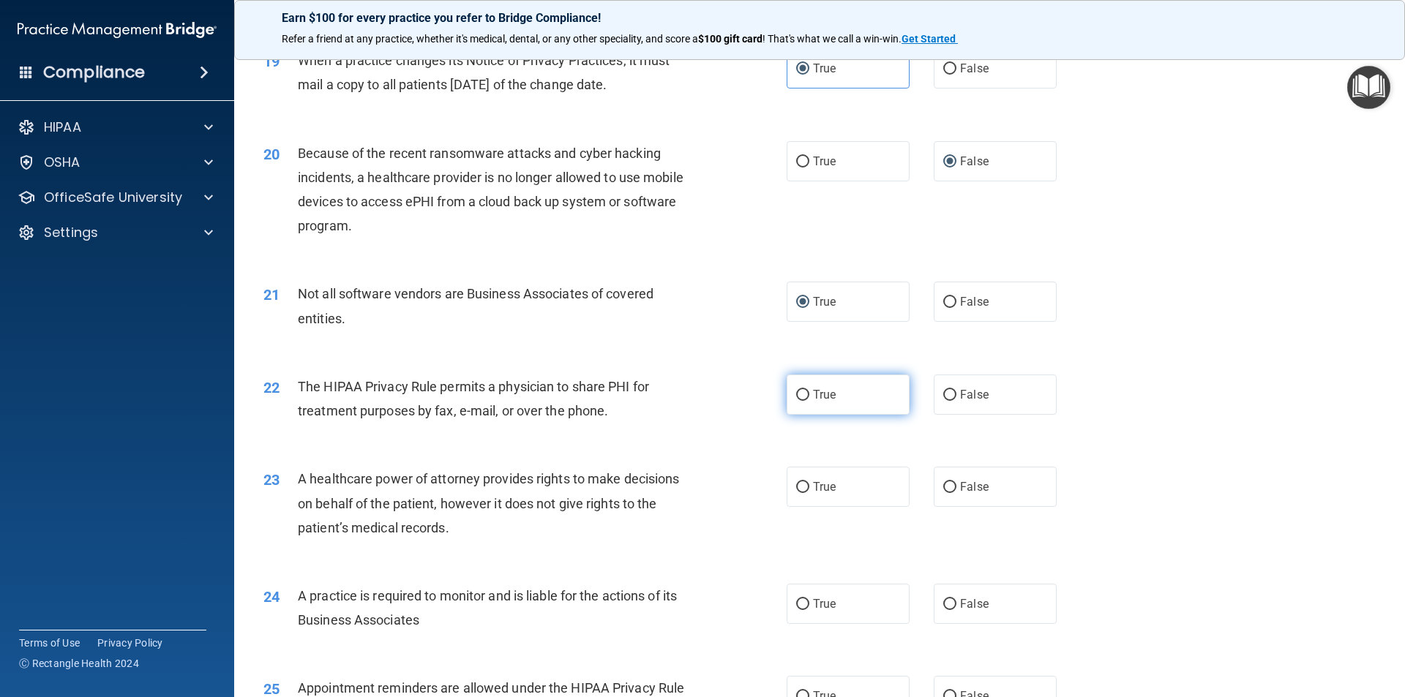
click at [796, 399] on input "True" at bounding box center [802, 395] width 13 height 11
radio input "true"
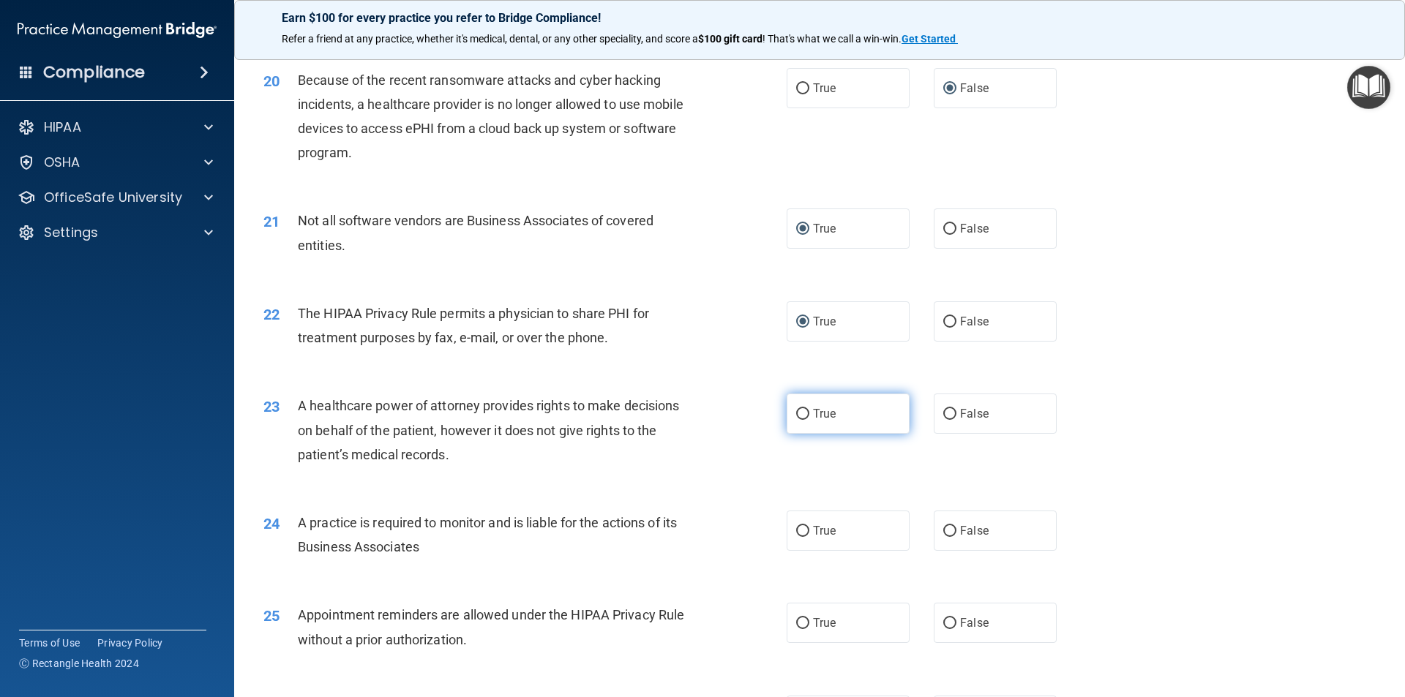
click at [796, 412] on input "True" at bounding box center [802, 414] width 13 height 11
radio input "true"
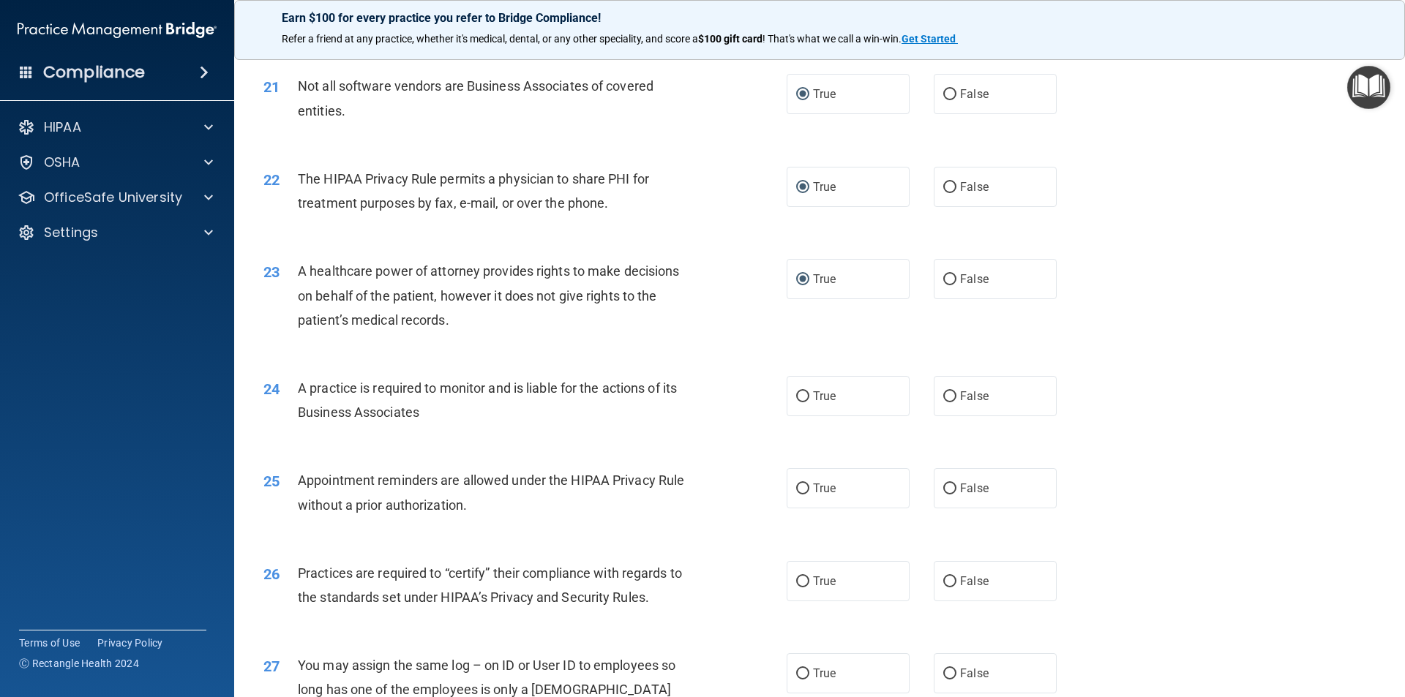
scroll to position [2268, 0]
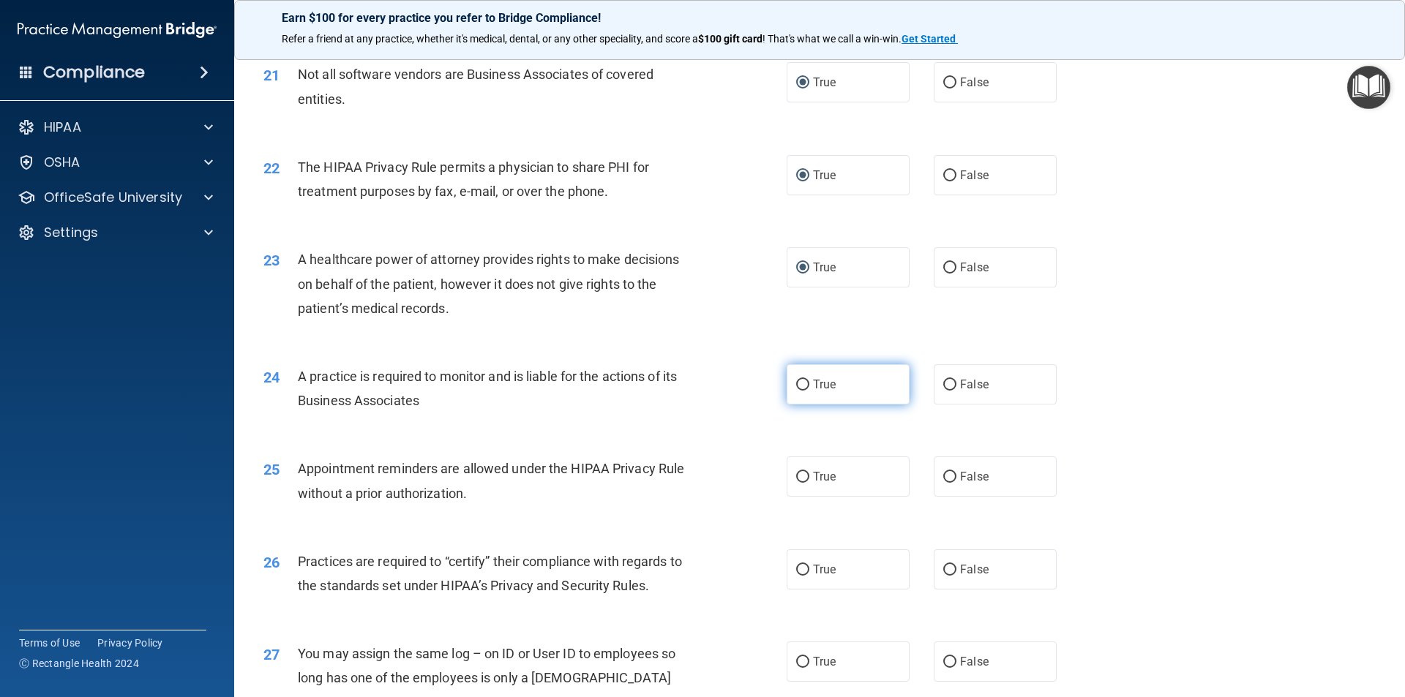
drag, startPoint x: 796, startPoint y: 378, endPoint x: 783, endPoint y: 391, distance: 17.6
click at [796, 380] on input "True" at bounding box center [802, 385] width 13 height 11
radio input "true"
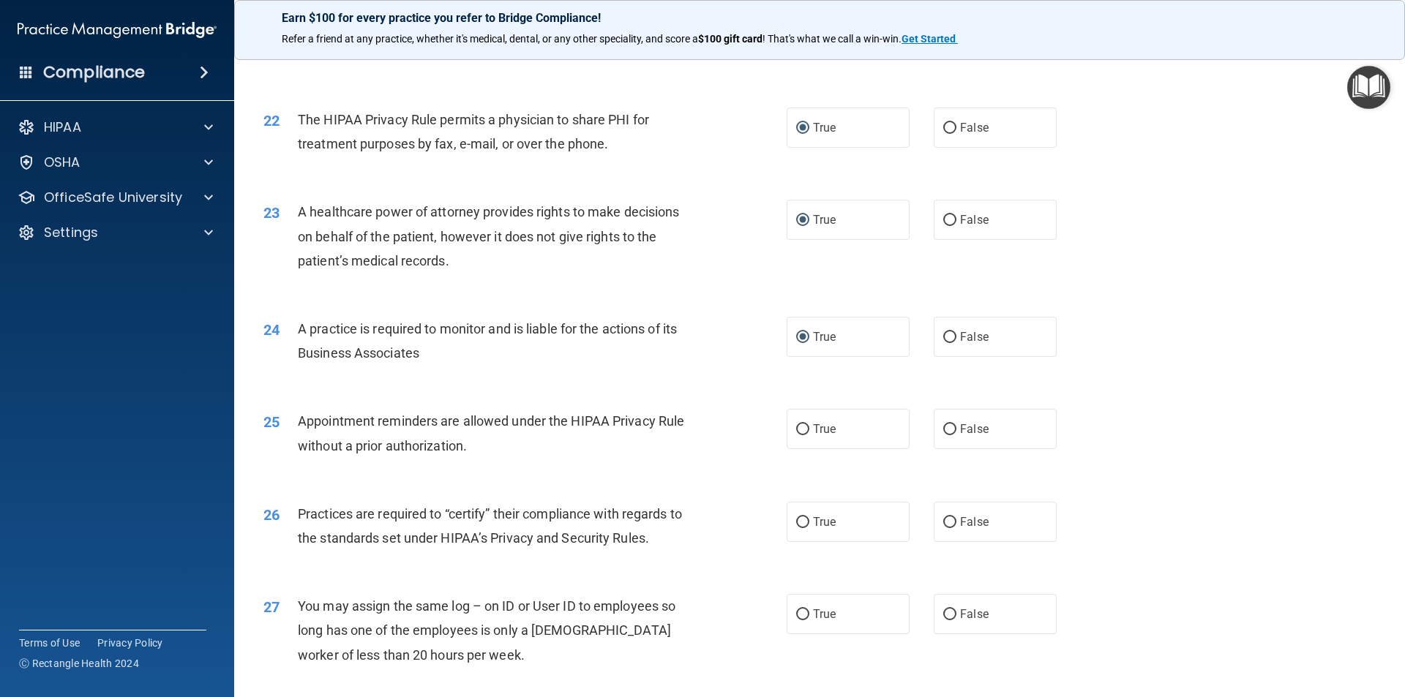
scroll to position [2414, 0]
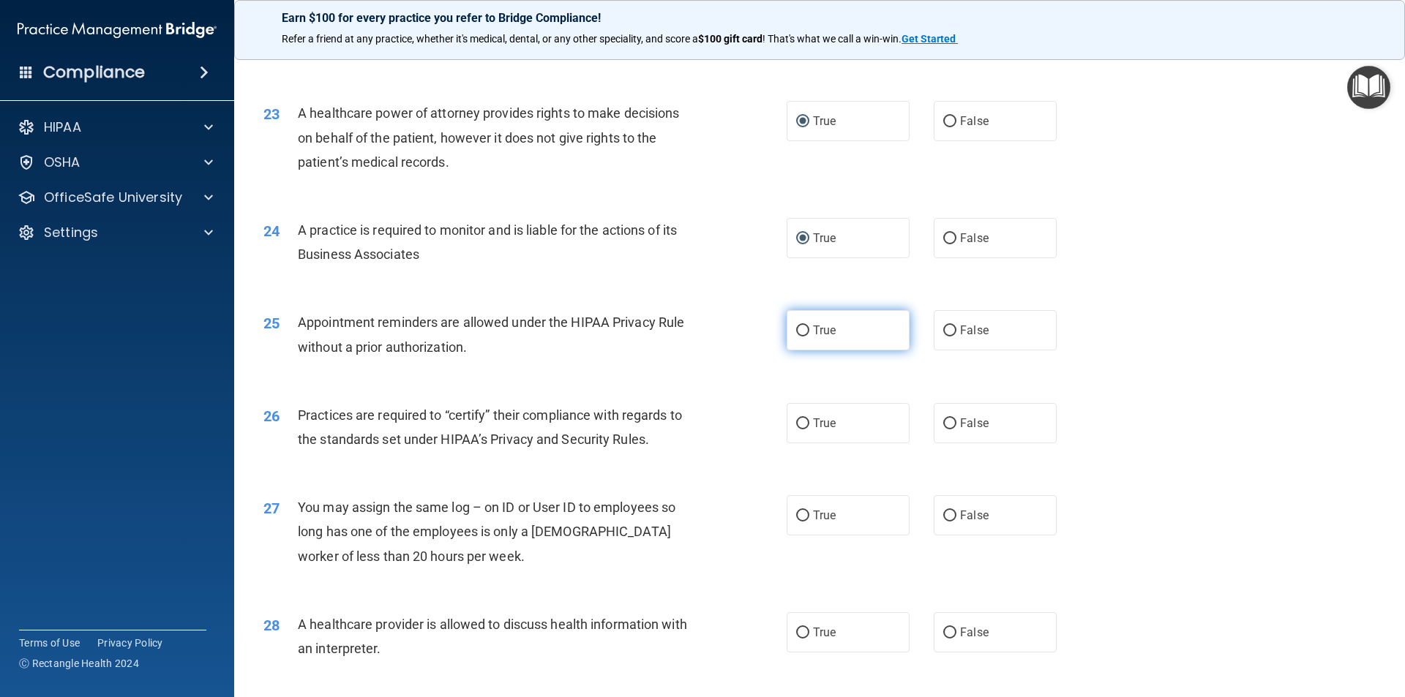
click at [798, 327] on input "True" at bounding box center [802, 331] width 13 height 11
radio input "true"
click at [796, 421] on input "True" at bounding box center [802, 423] width 13 height 11
radio input "true"
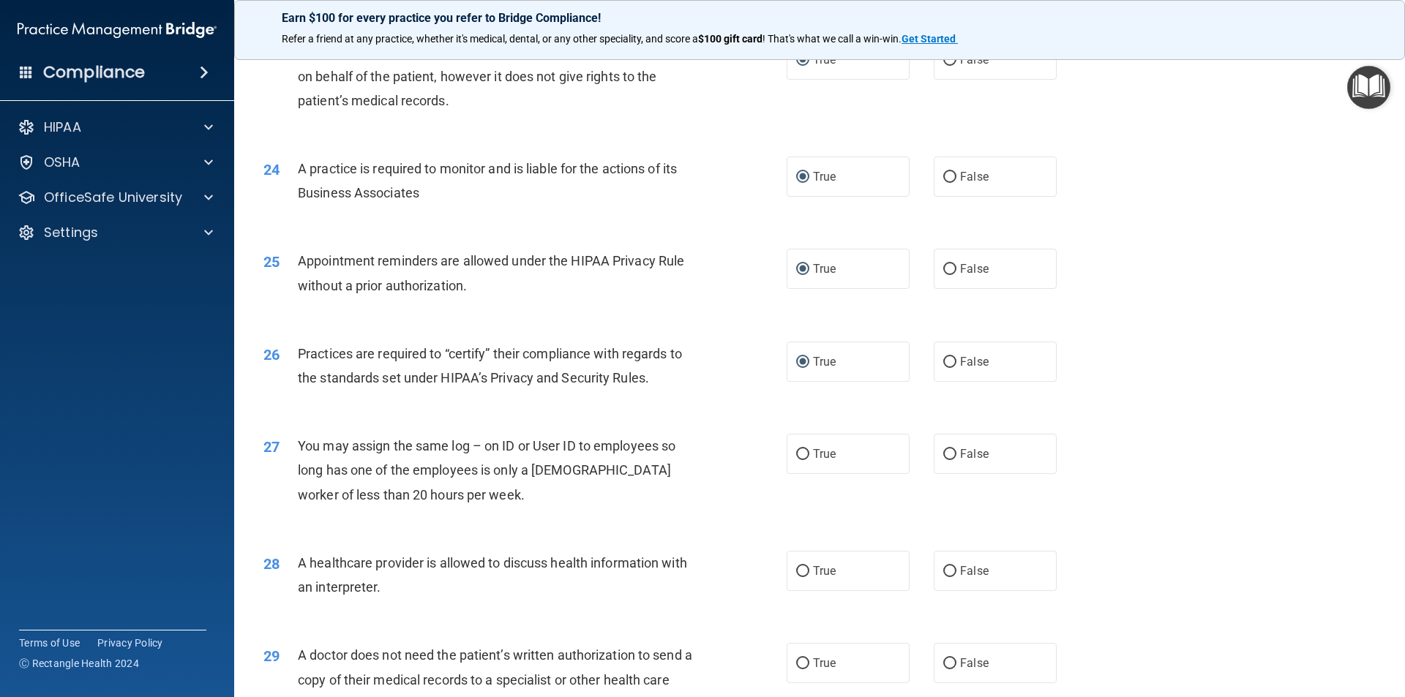
scroll to position [2560, 0]
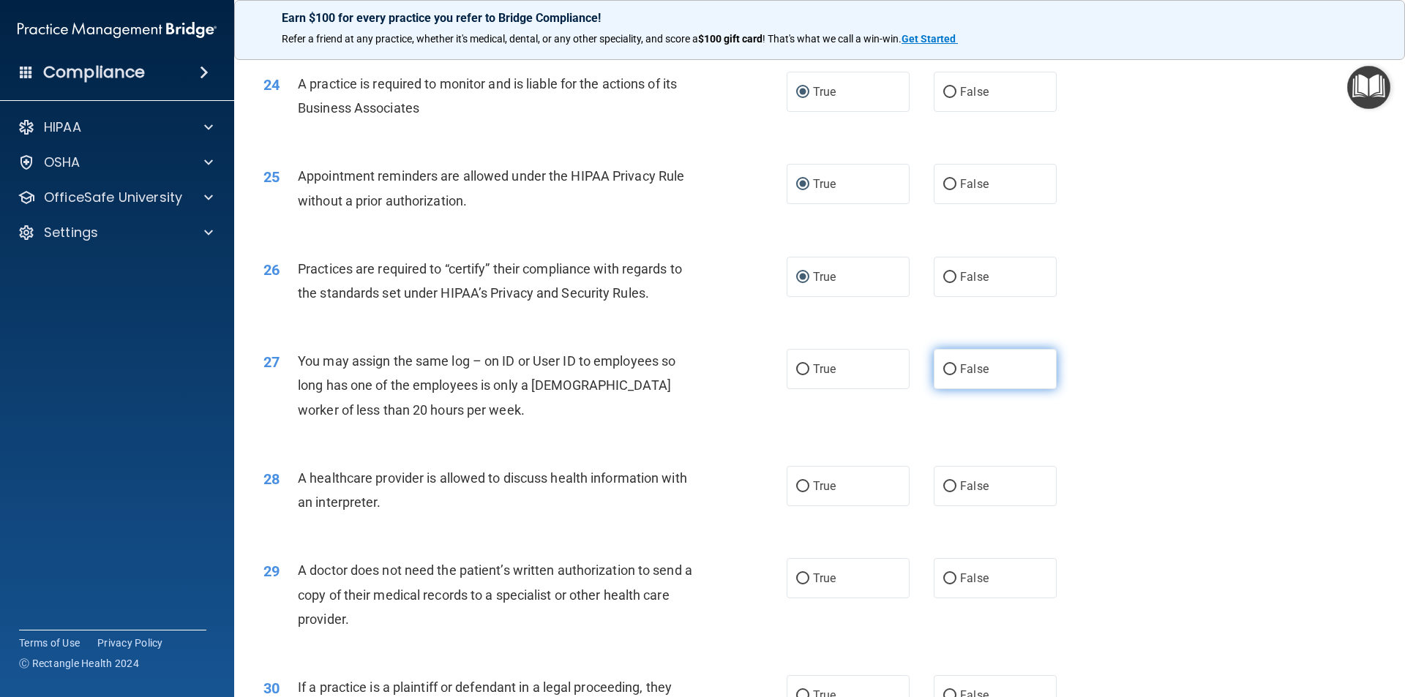
click at [943, 365] on input "False" at bounding box center [949, 369] width 13 height 11
radio input "true"
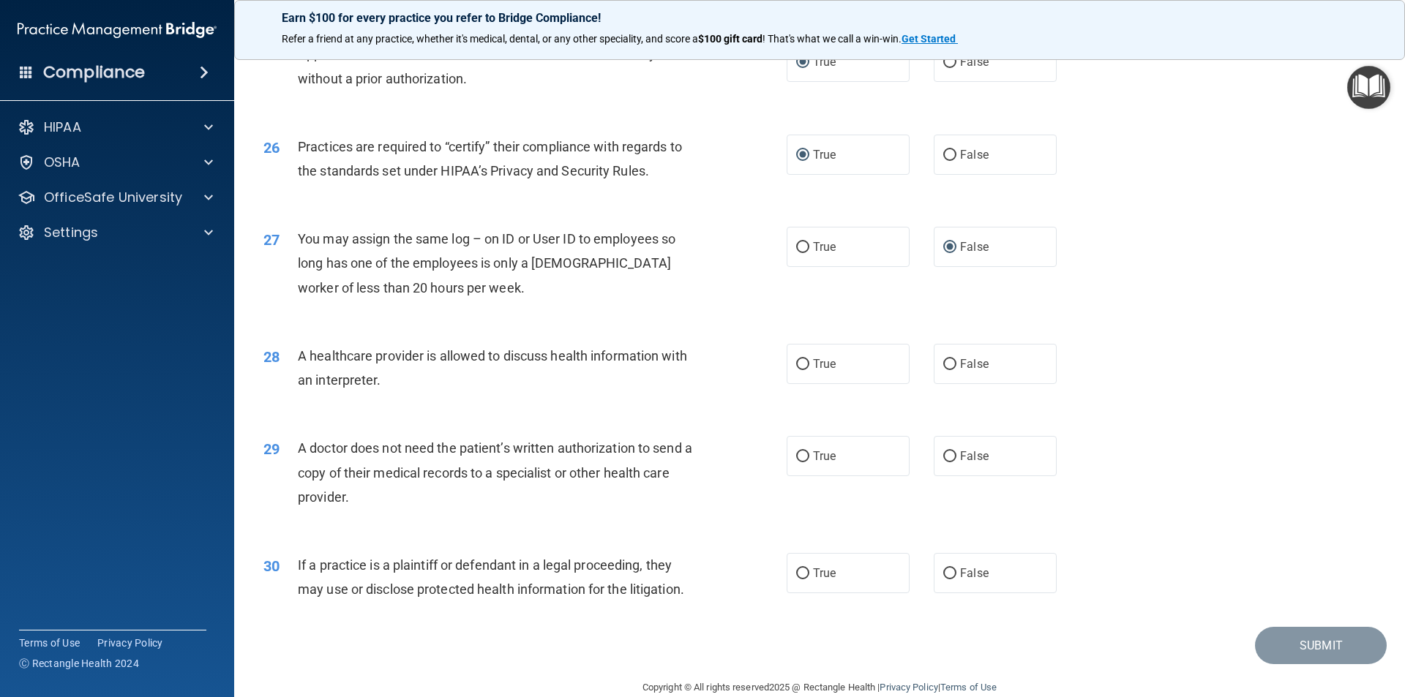
scroll to position [2708, 0]
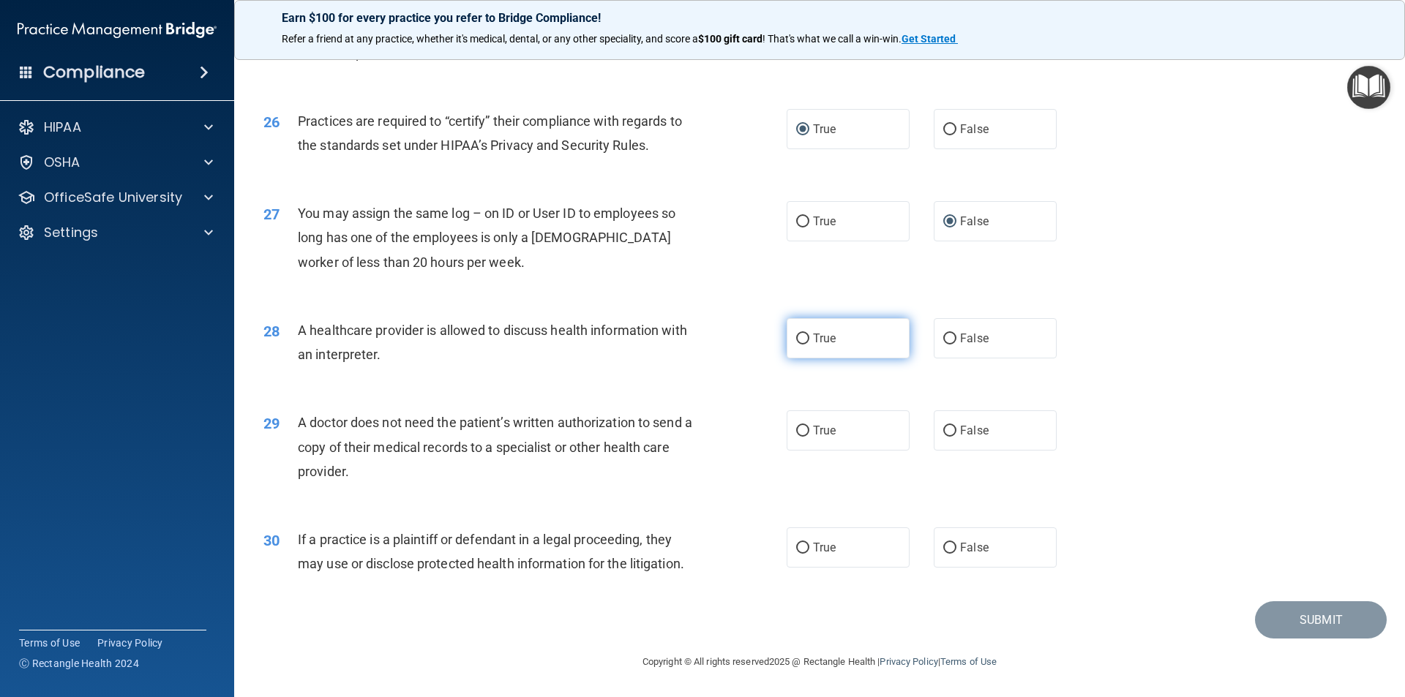
click at [796, 339] on input "True" at bounding box center [802, 339] width 13 height 11
radio input "true"
click at [798, 432] on input "True" at bounding box center [802, 431] width 13 height 11
radio input "true"
click at [944, 549] on input "False" at bounding box center [949, 548] width 13 height 11
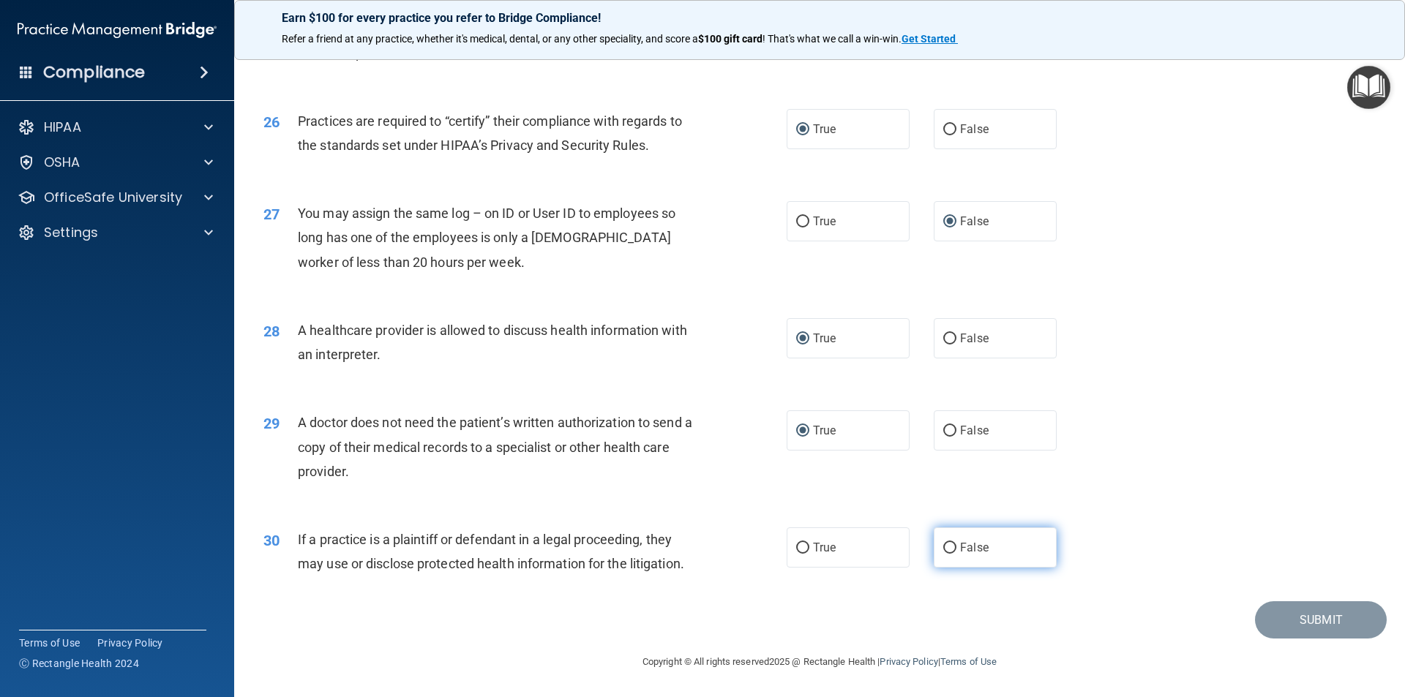
radio input "true"
click at [1320, 623] on button "Submit" at bounding box center [1321, 619] width 132 height 37
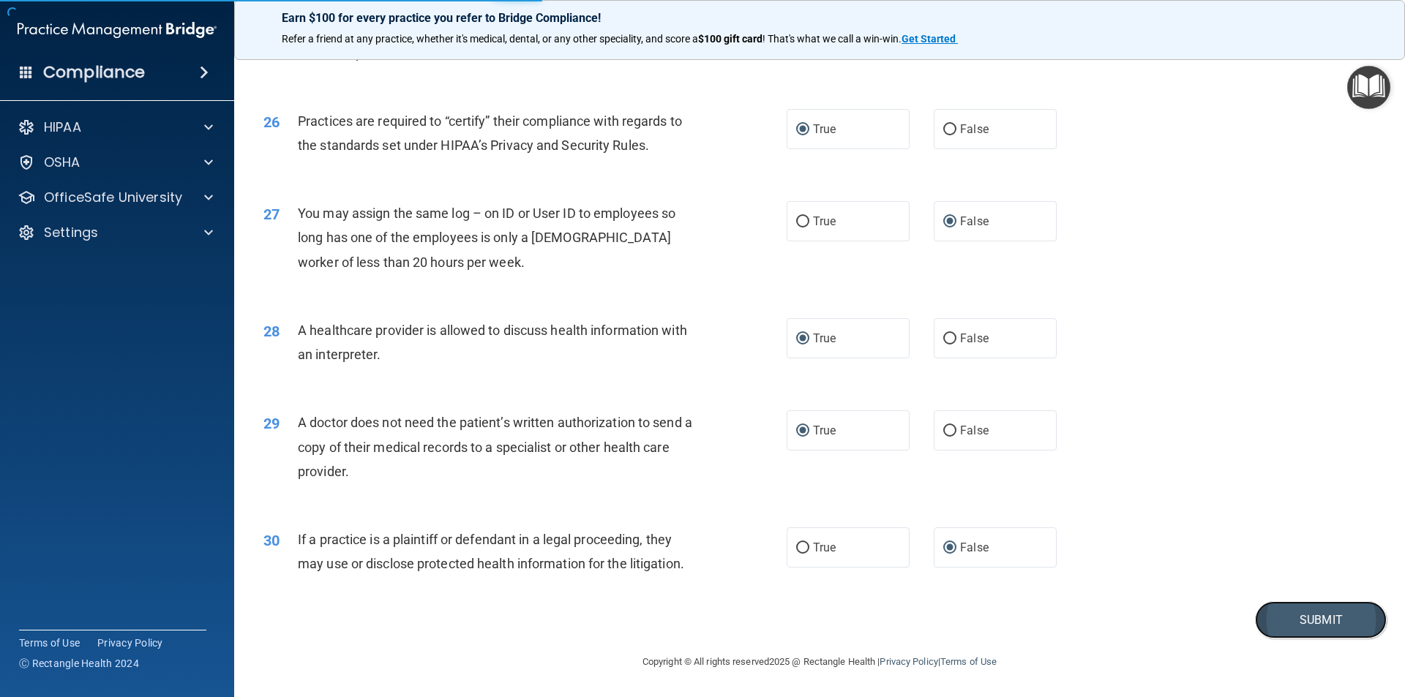
click at [1303, 617] on button "Submit" at bounding box center [1321, 619] width 132 height 37
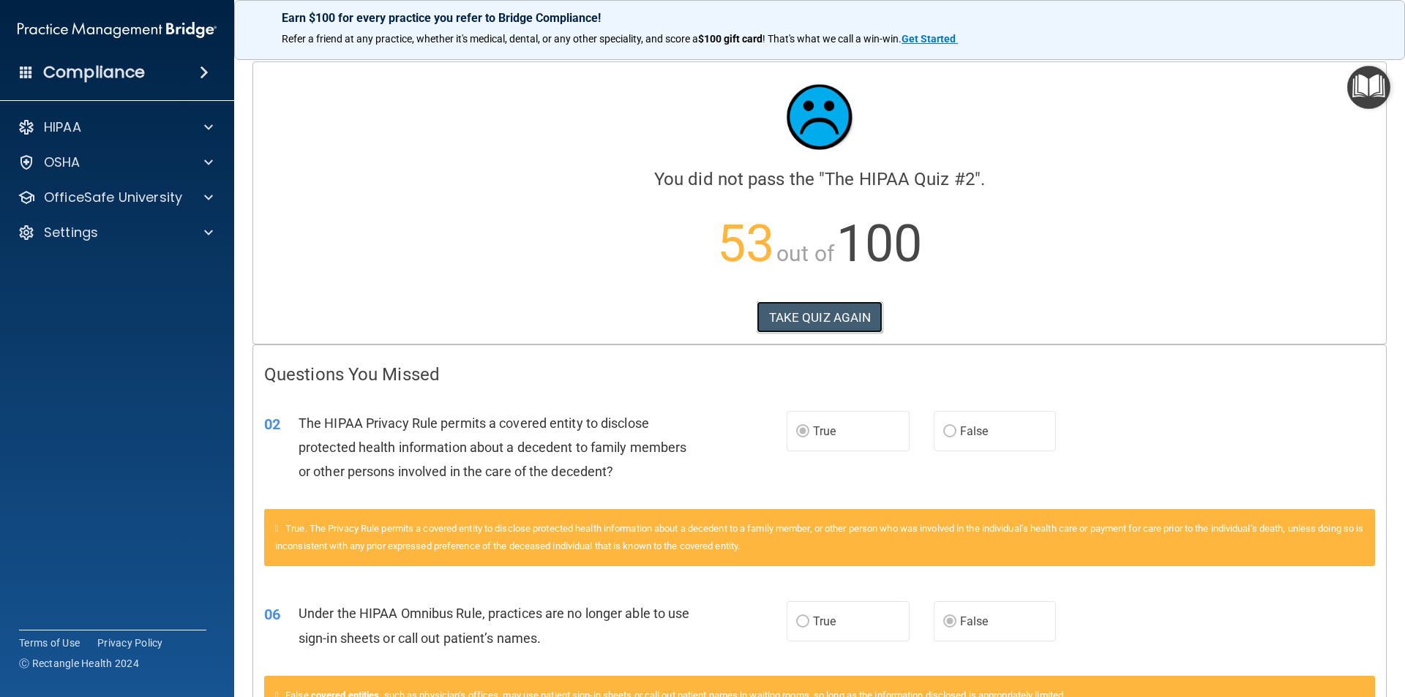
drag, startPoint x: 800, startPoint y: 317, endPoint x: 335, endPoint y: 690, distance: 595.9
click at [794, 323] on button "TAKE QUIZ AGAIN" at bounding box center [819, 317] width 127 height 32
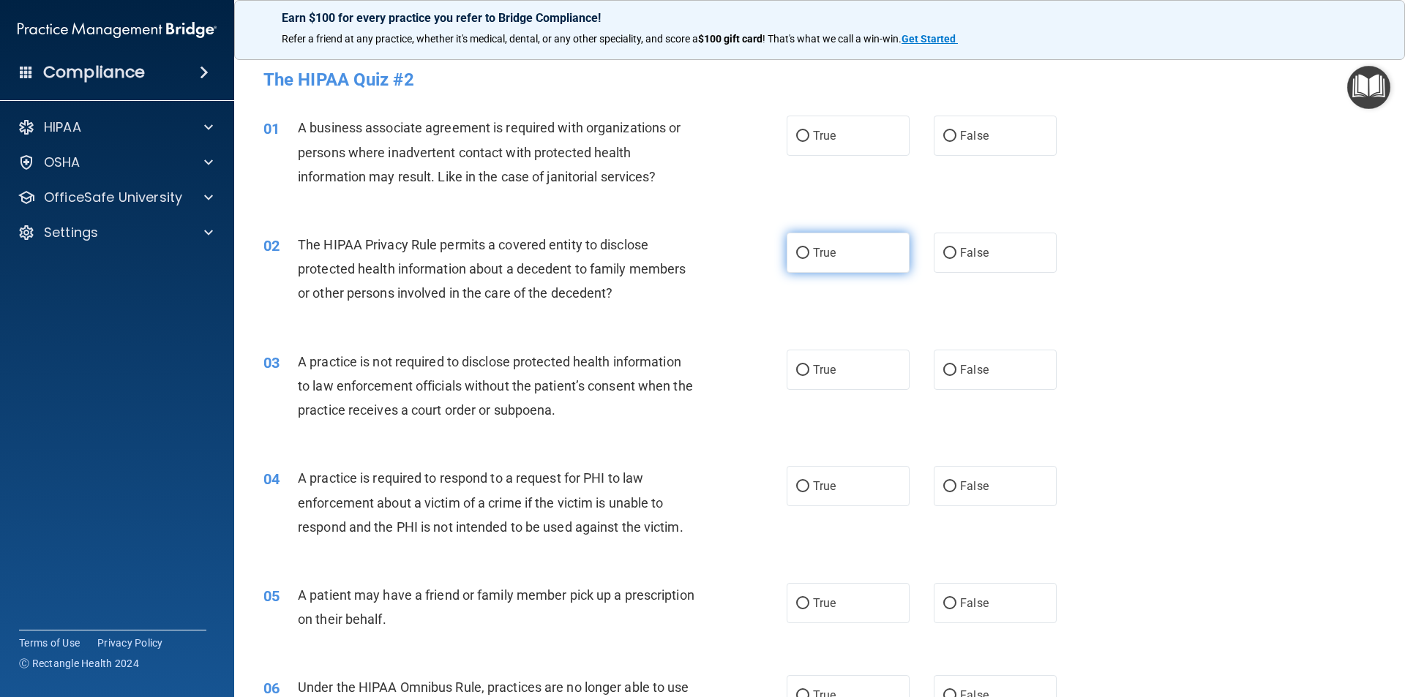
click at [796, 252] on input "True" at bounding box center [802, 253] width 13 height 11
radio input "true"
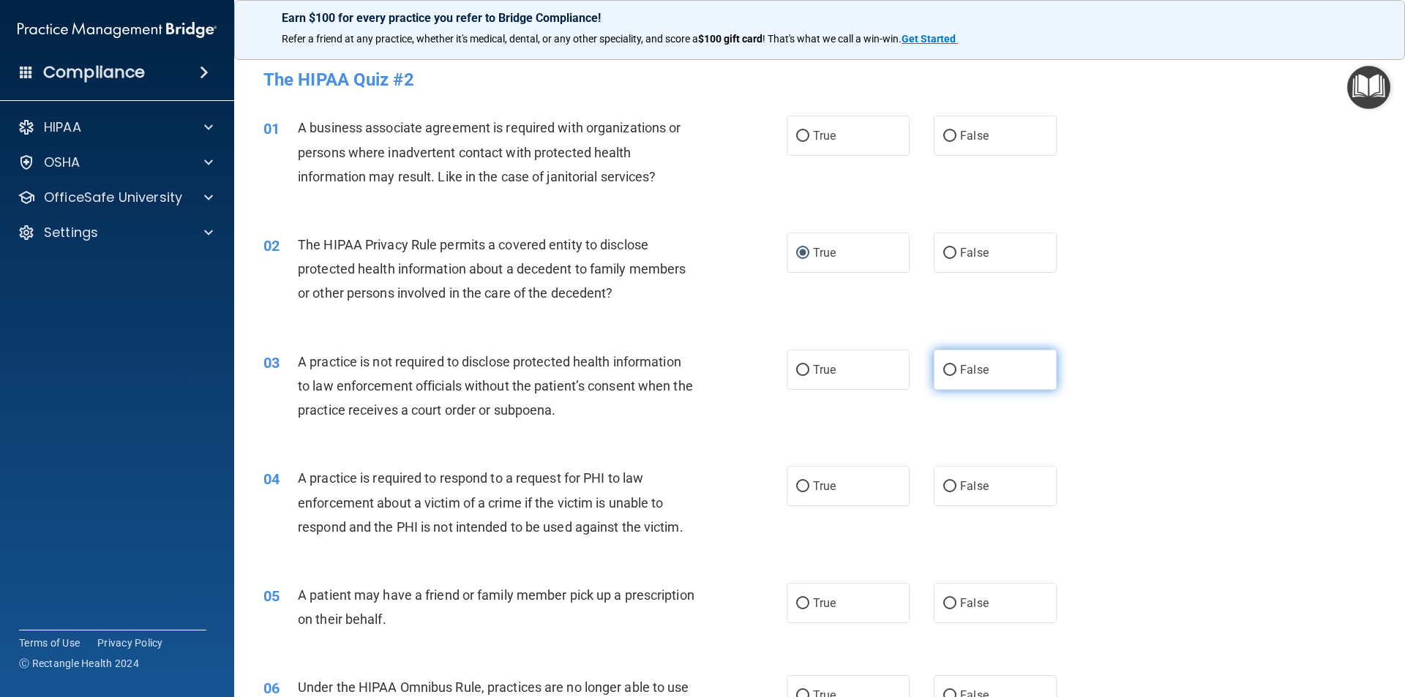
click at [944, 365] on input "False" at bounding box center [949, 370] width 13 height 11
radio input "true"
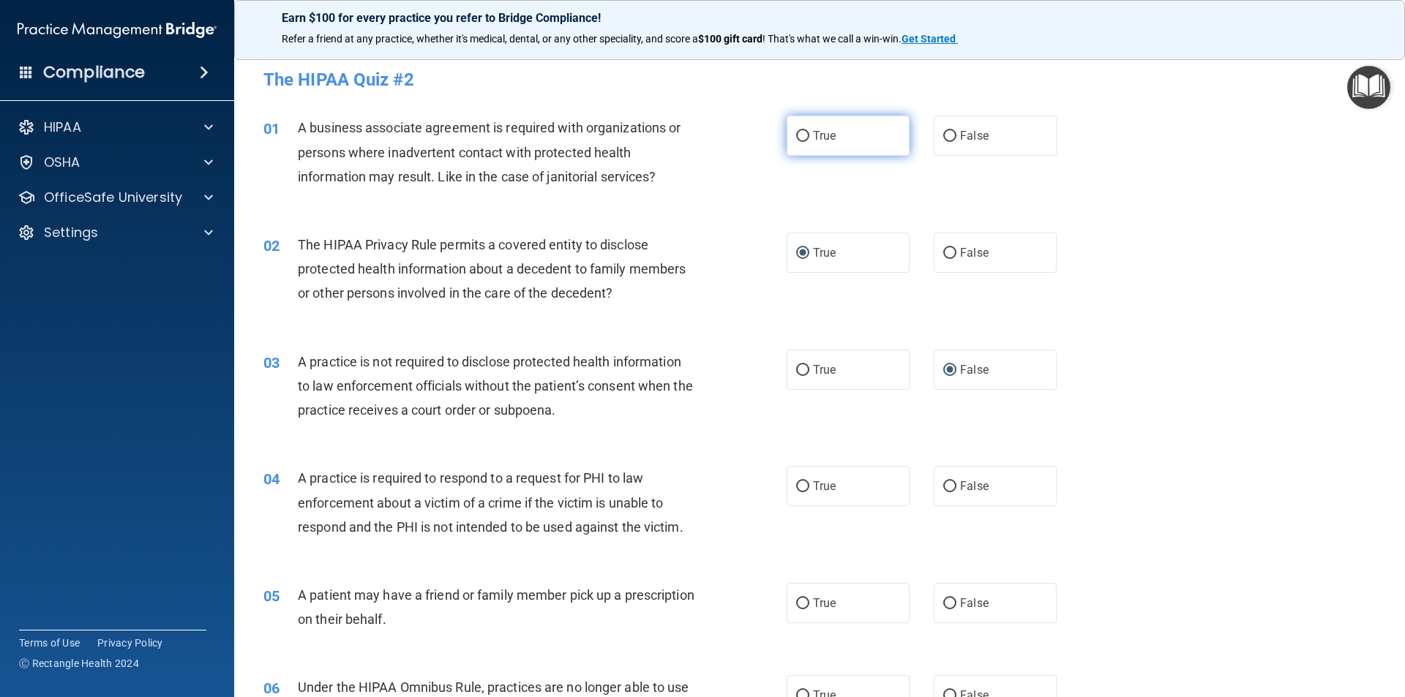
click at [796, 136] on input "True" at bounding box center [802, 136] width 13 height 11
radio input "true"
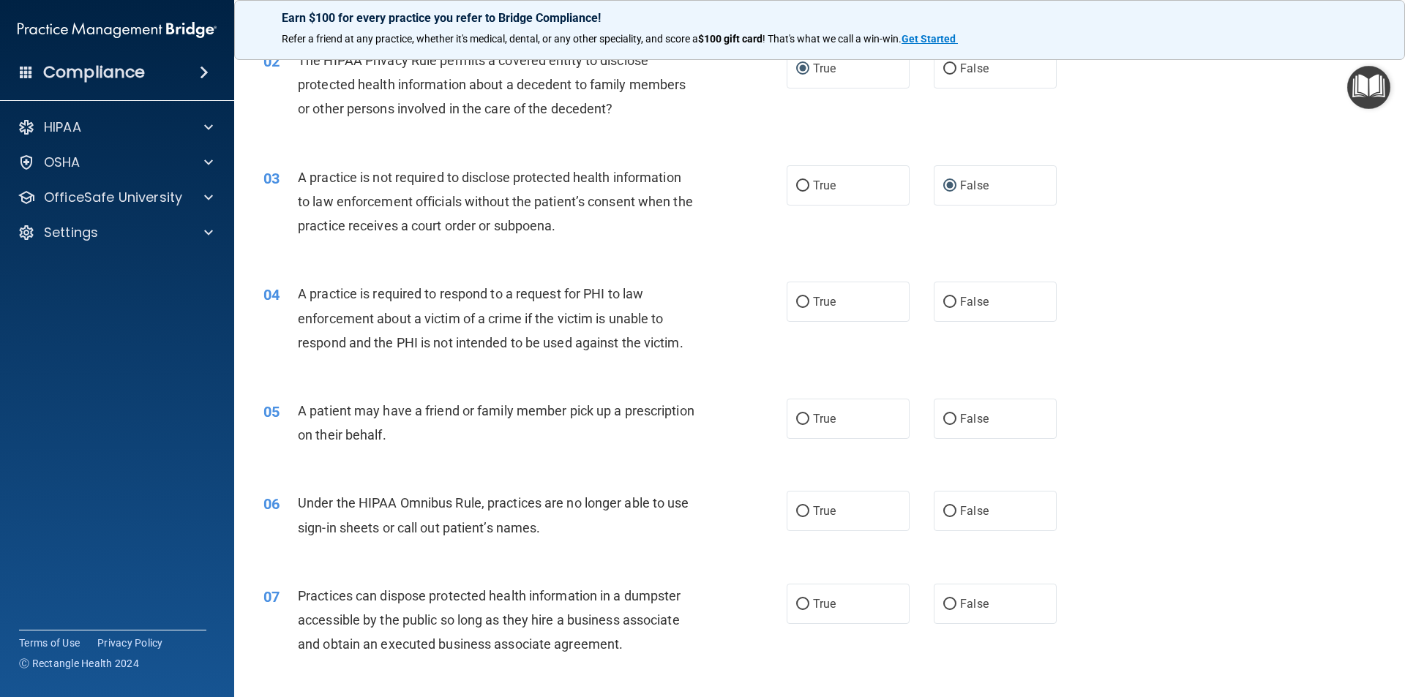
scroll to position [219, 0]
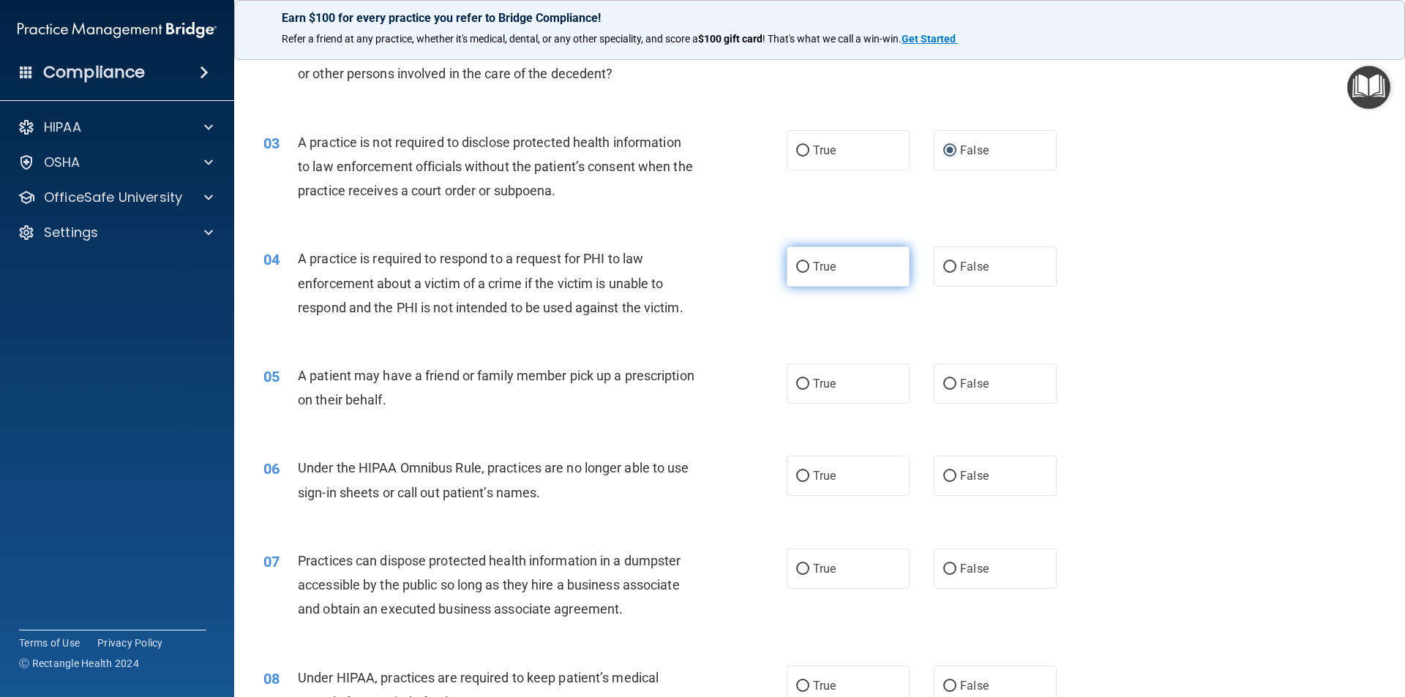
click at [796, 268] on input "True" at bounding box center [802, 267] width 13 height 11
radio input "true"
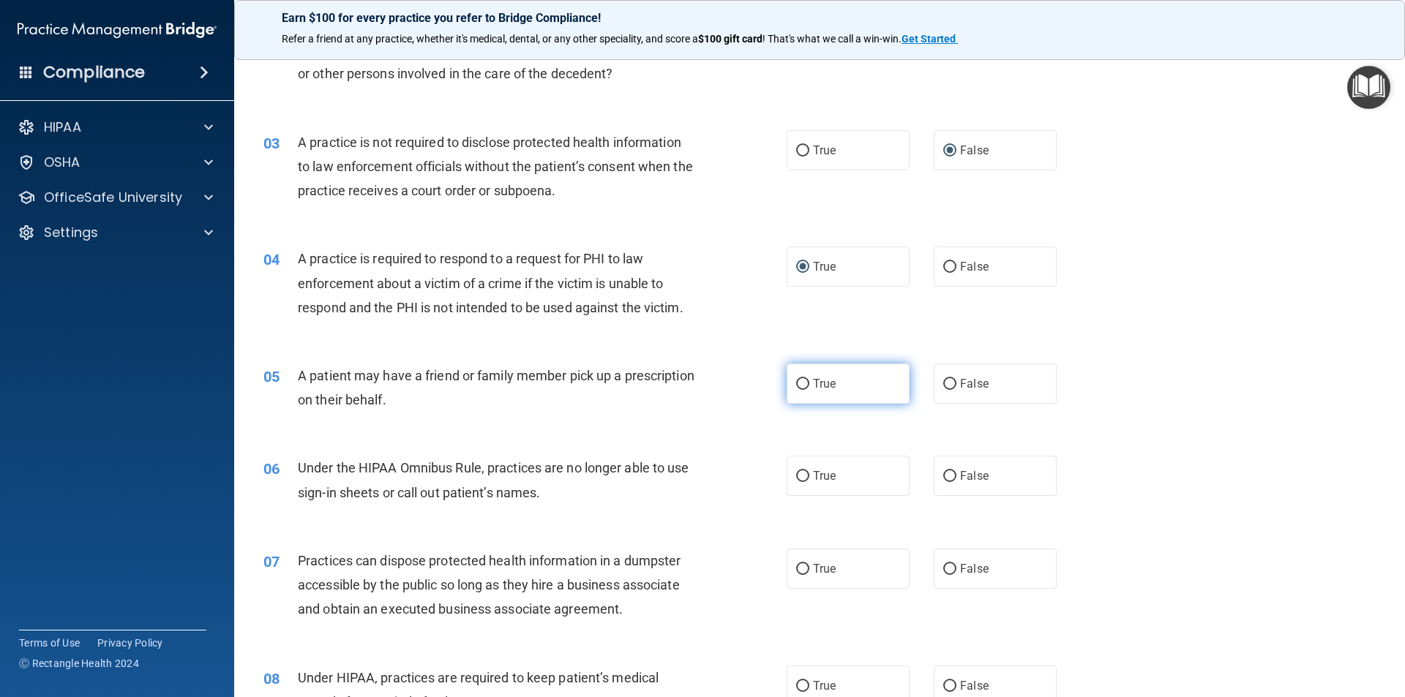
click at [801, 381] on input "True" at bounding box center [802, 384] width 13 height 11
radio input "true"
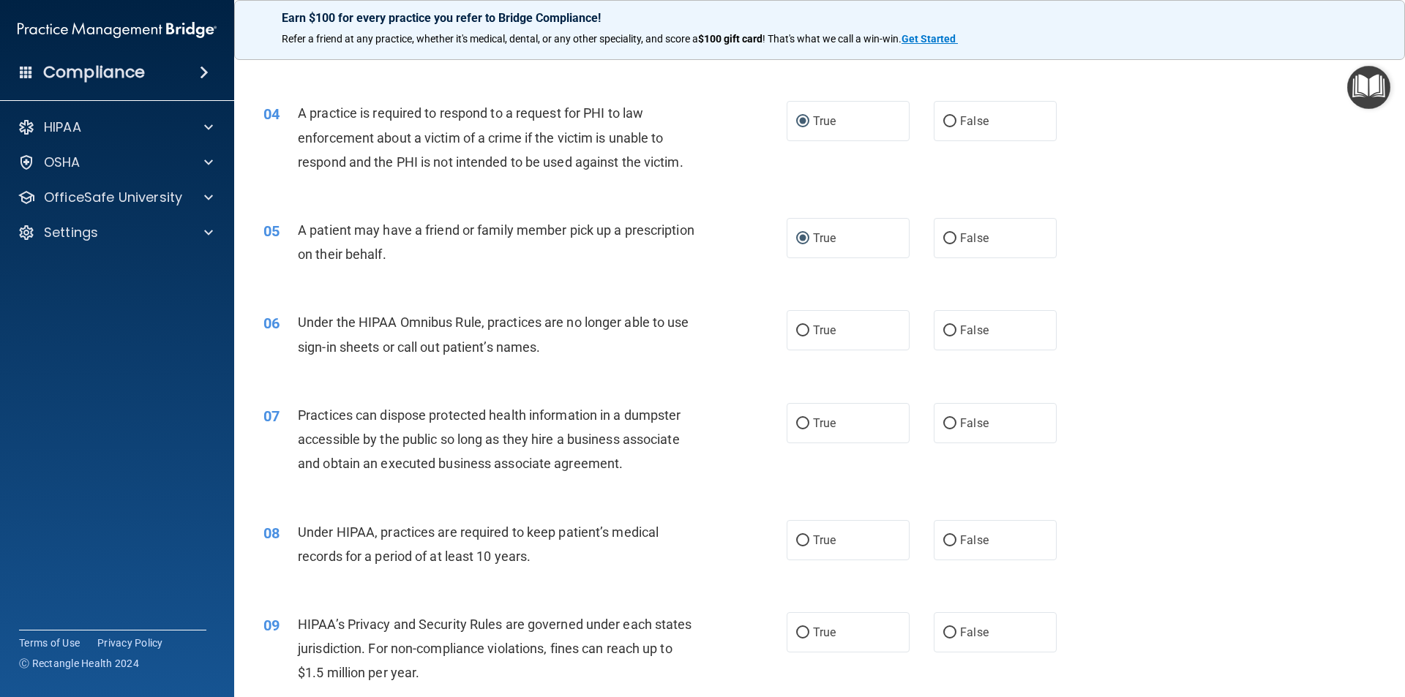
scroll to position [366, 0]
click at [943, 326] on input "False" at bounding box center [949, 330] width 13 height 11
radio input "true"
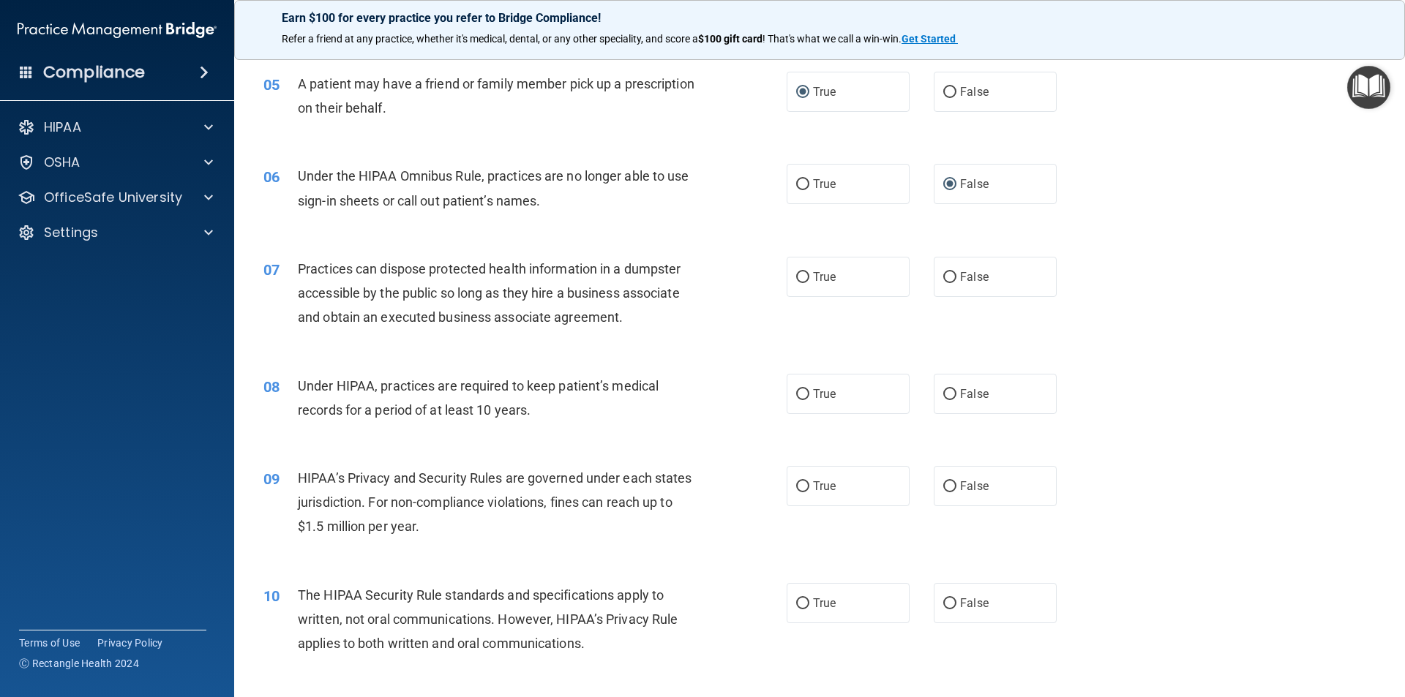
scroll to position [512, 0]
click at [947, 277] on input "False" at bounding box center [949, 276] width 13 height 11
radio input "true"
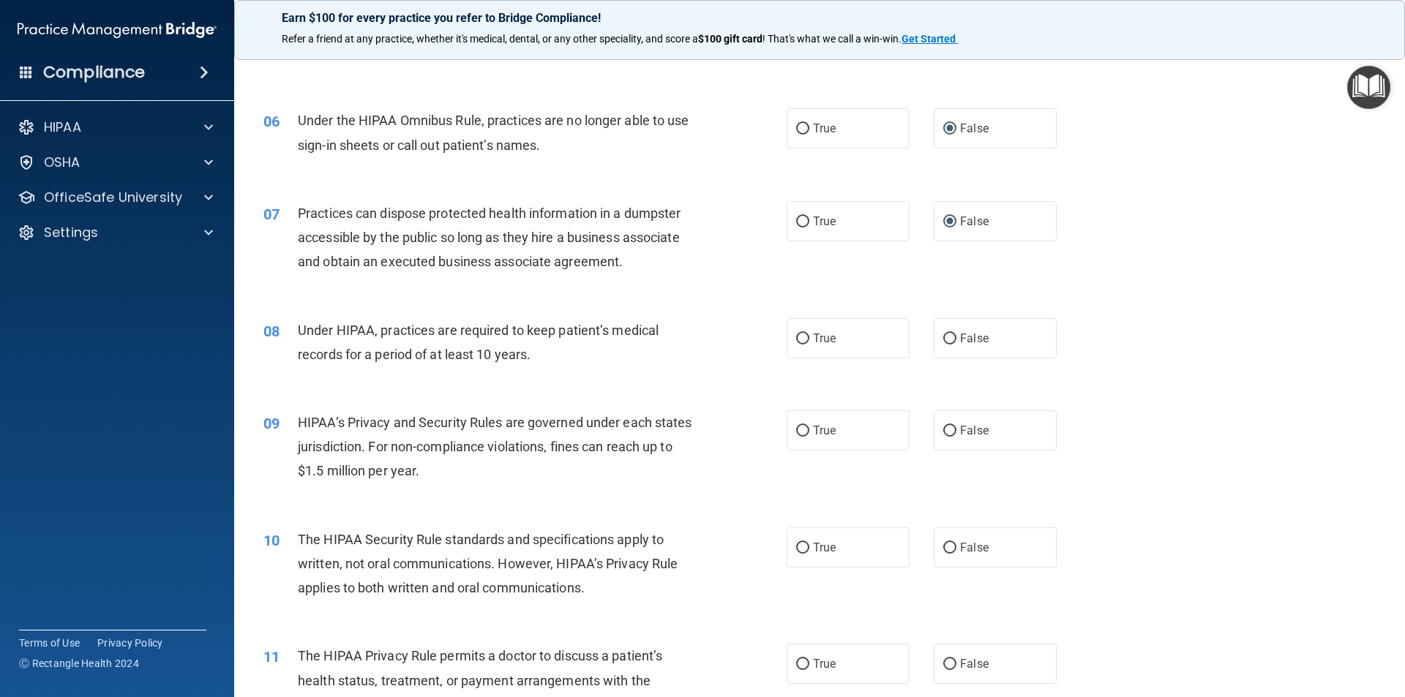
scroll to position [658, 0]
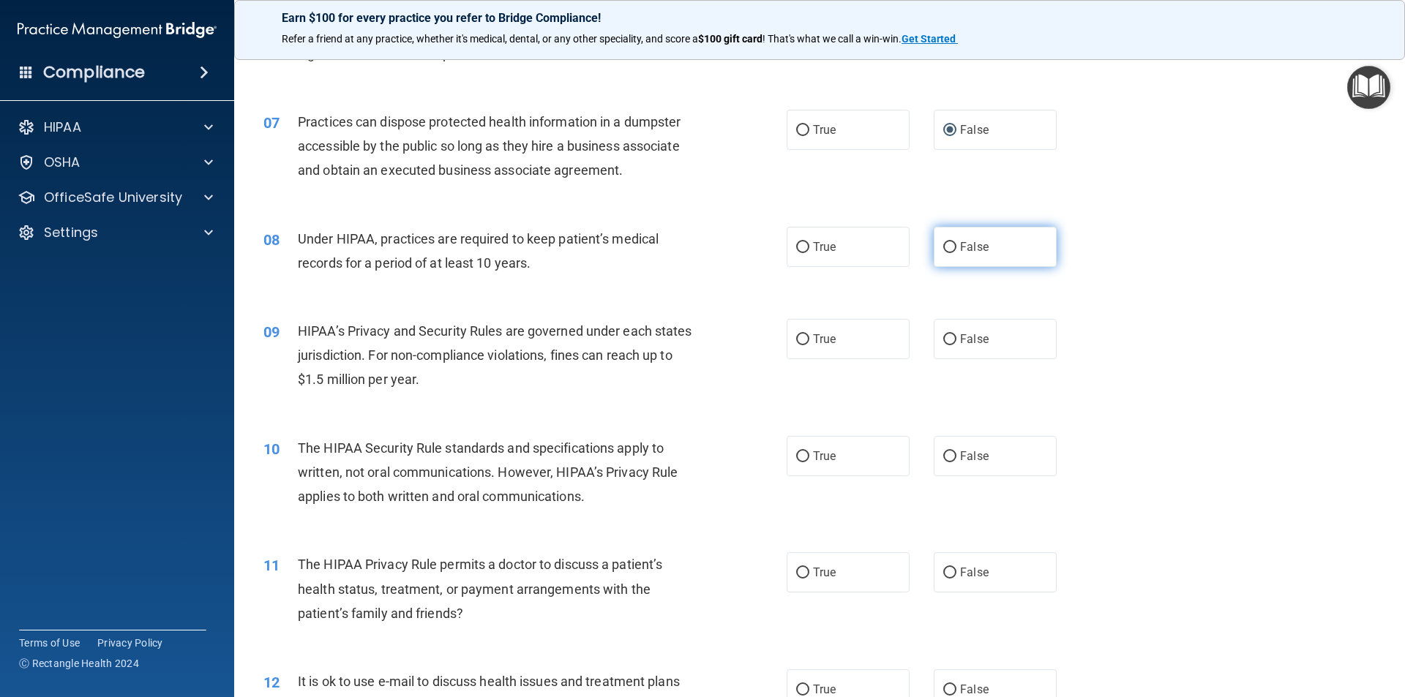
click at [943, 242] on input "False" at bounding box center [949, 247] width 13 height 11
radio input "true"
click at [945, 331] on label "False" at bounding box center [994, 339] width 123 height 40
click at [945, 334] on input "False" at bounding box center [949, 339] width 13 height 11
radio input "true"
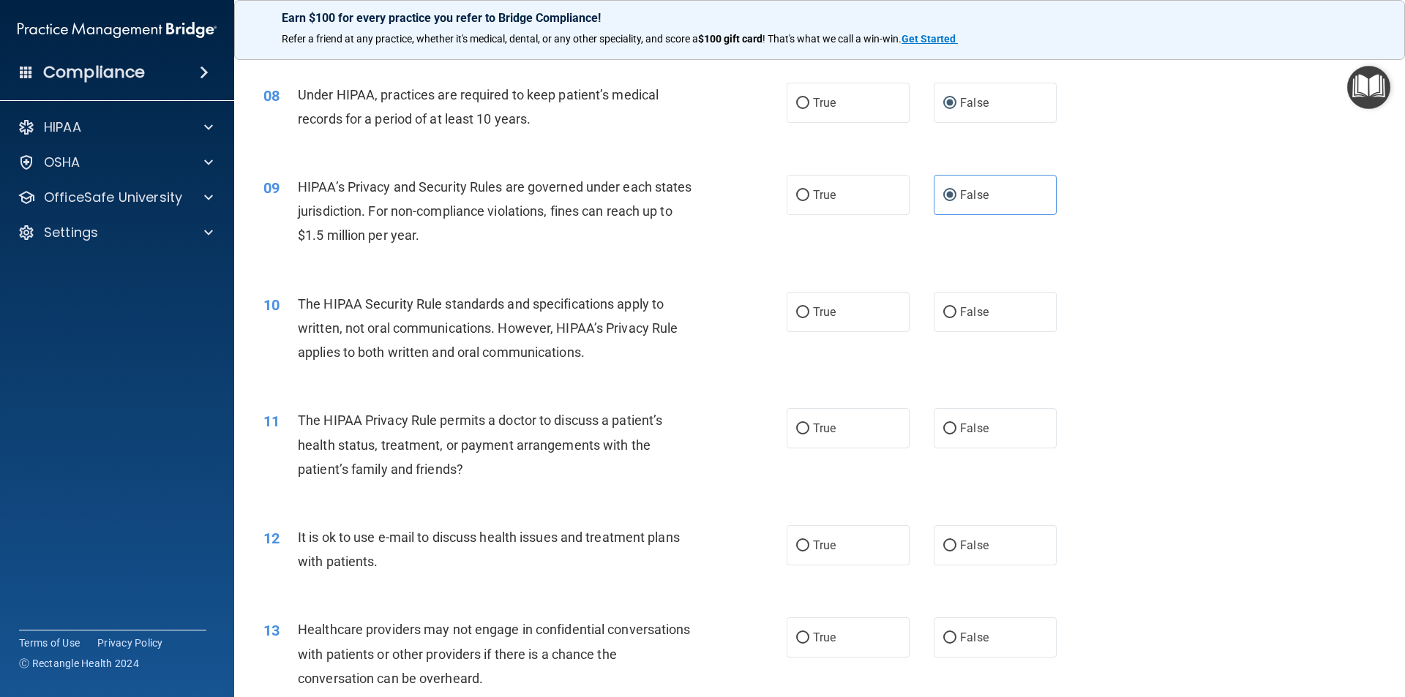
scroll to position [805, 0]
click at [796, 307] on input "True" at bounding box center [802, 310] width 13 height 11
radio input "true"
click at [800, 426] on input "True" at bounding box center [802, 426] width 13 height 11
radio input "true"
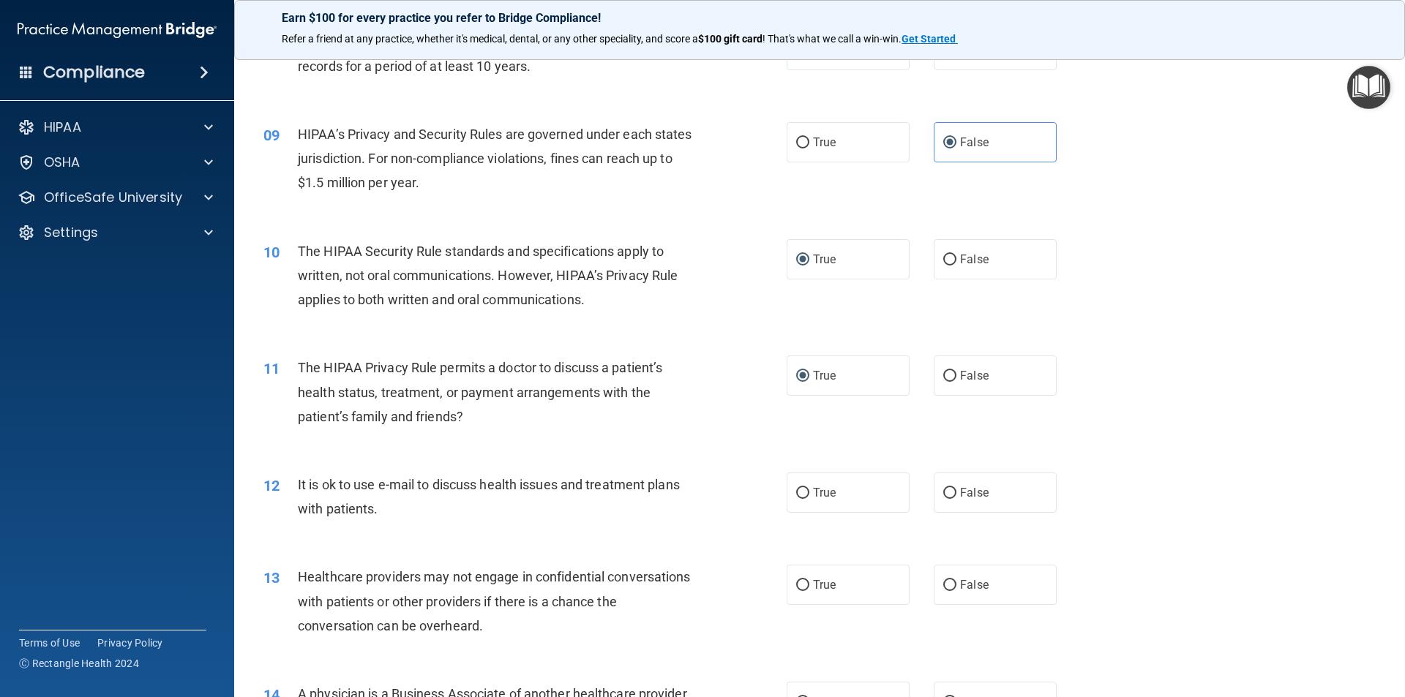
scroll to position [951, 0]
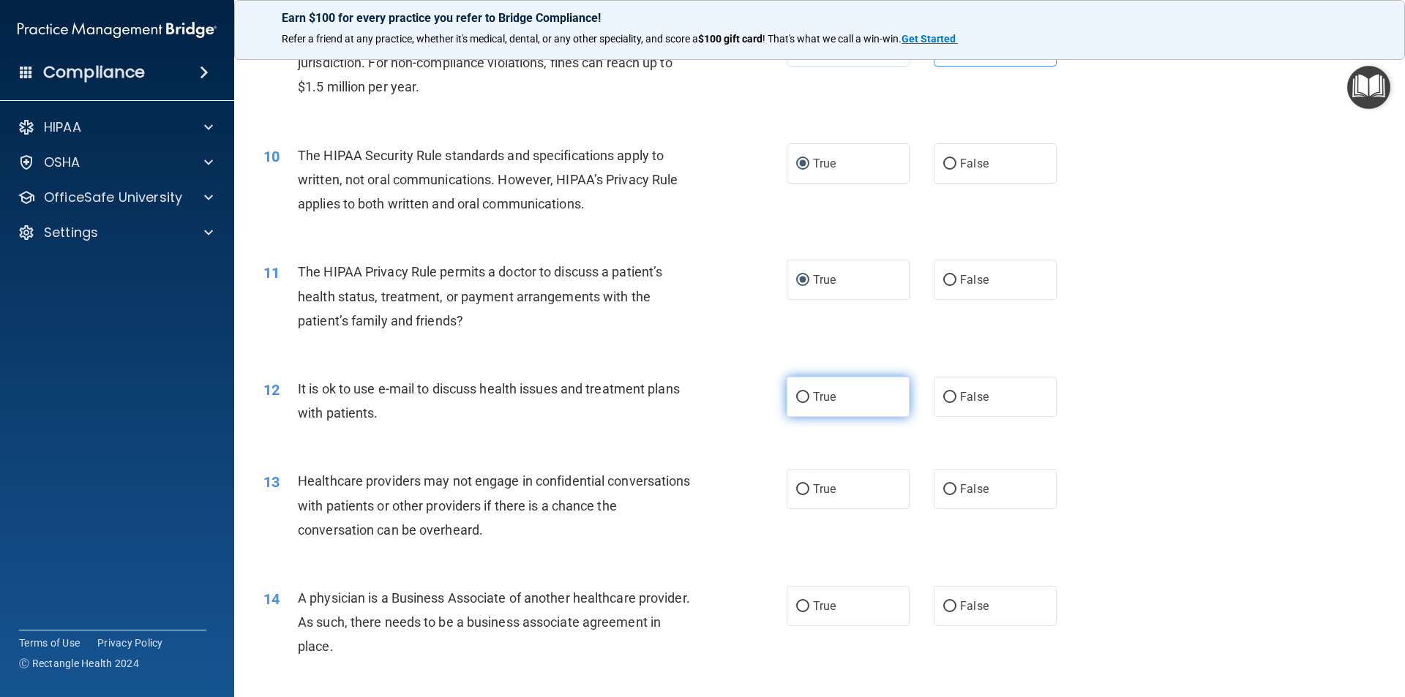
click at [796, 393] on input "True" at bounding box center [802, 397] width 13 height 11
radio input "true"
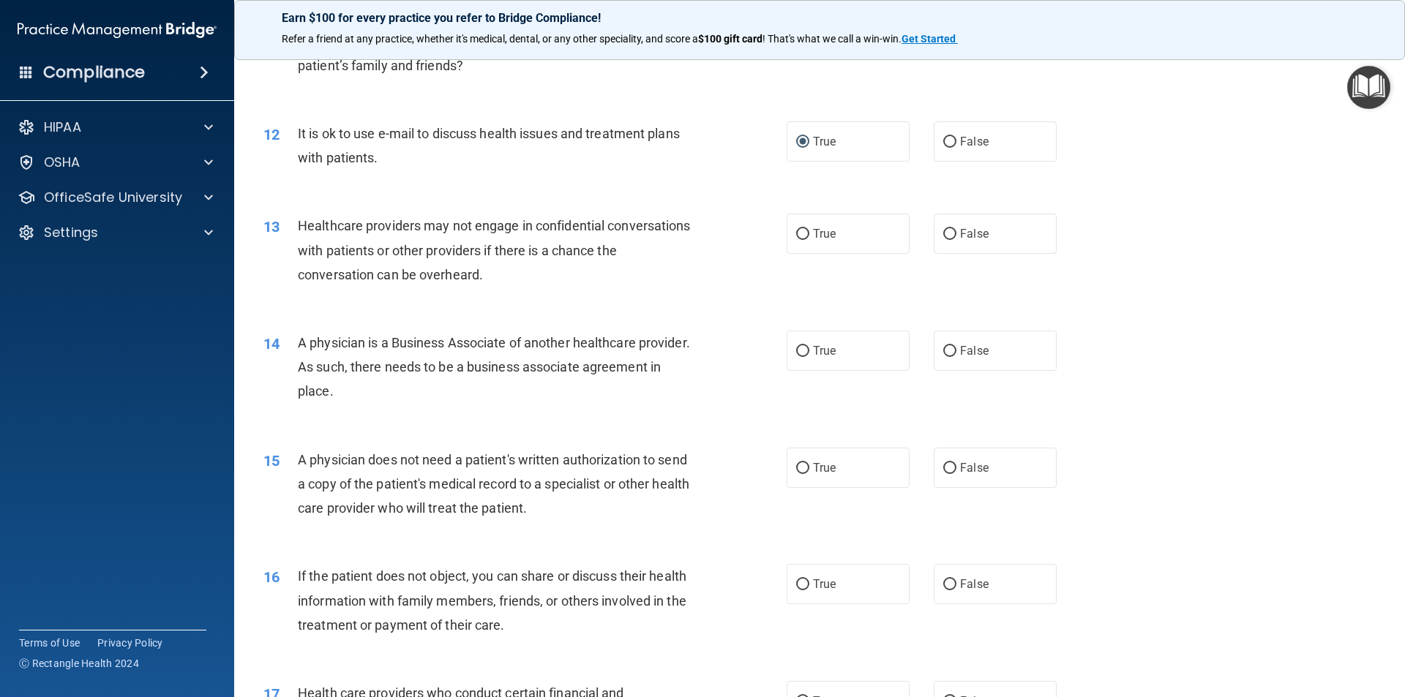
scroll to position [1244, 0]
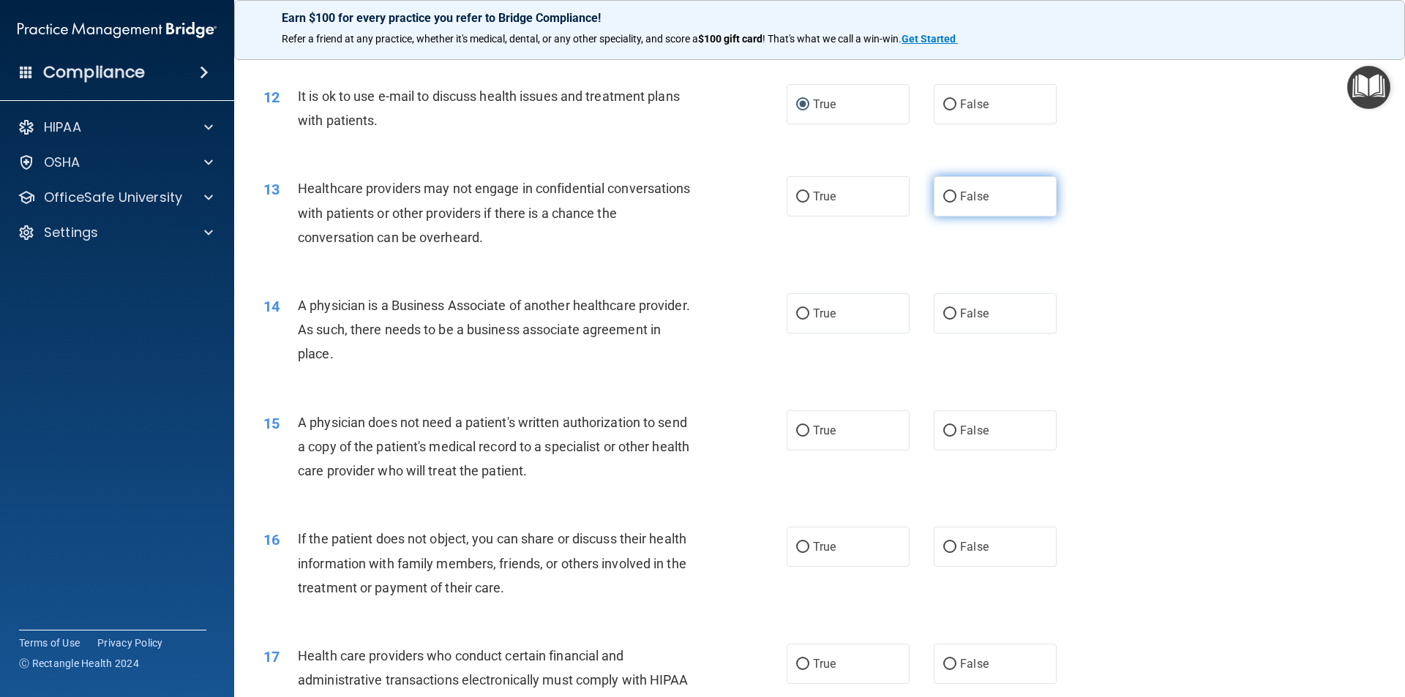
click at [946, 198] on input "False" at bounding box center [949, 197] width 13 height 11
radio input "true"
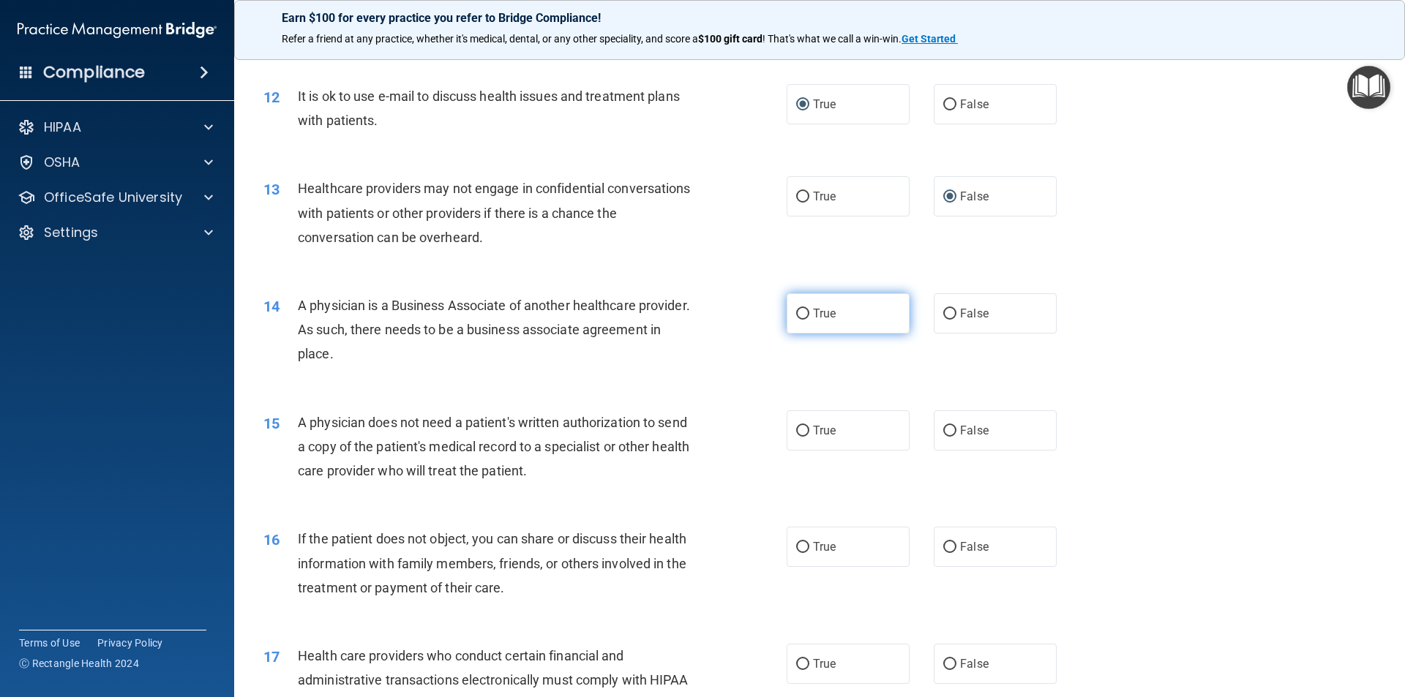
click at [789, 312] on label "True" at bounding box center [847, 313] width 123 height 40
click at [796, 312] on input "True" at bounding box center [802, 314] width 13 height 11
radio input "true"
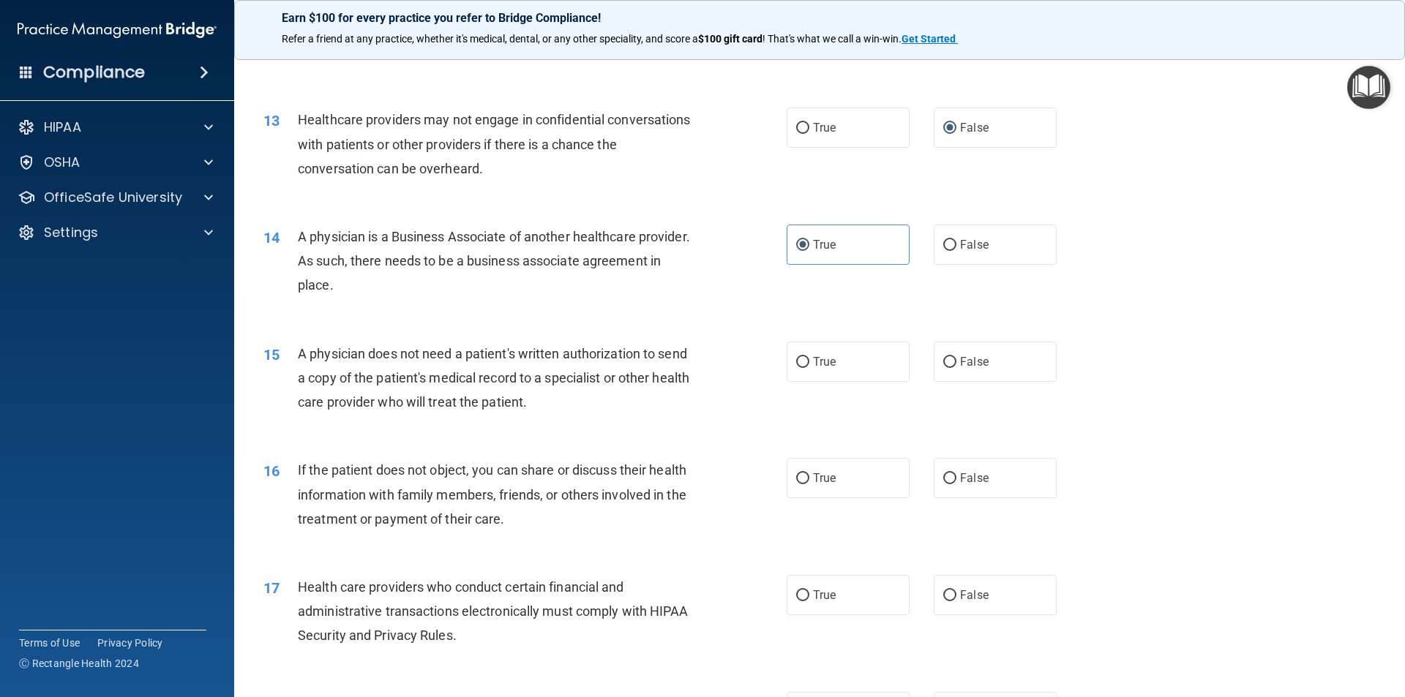
scroll to position [1390, 0]
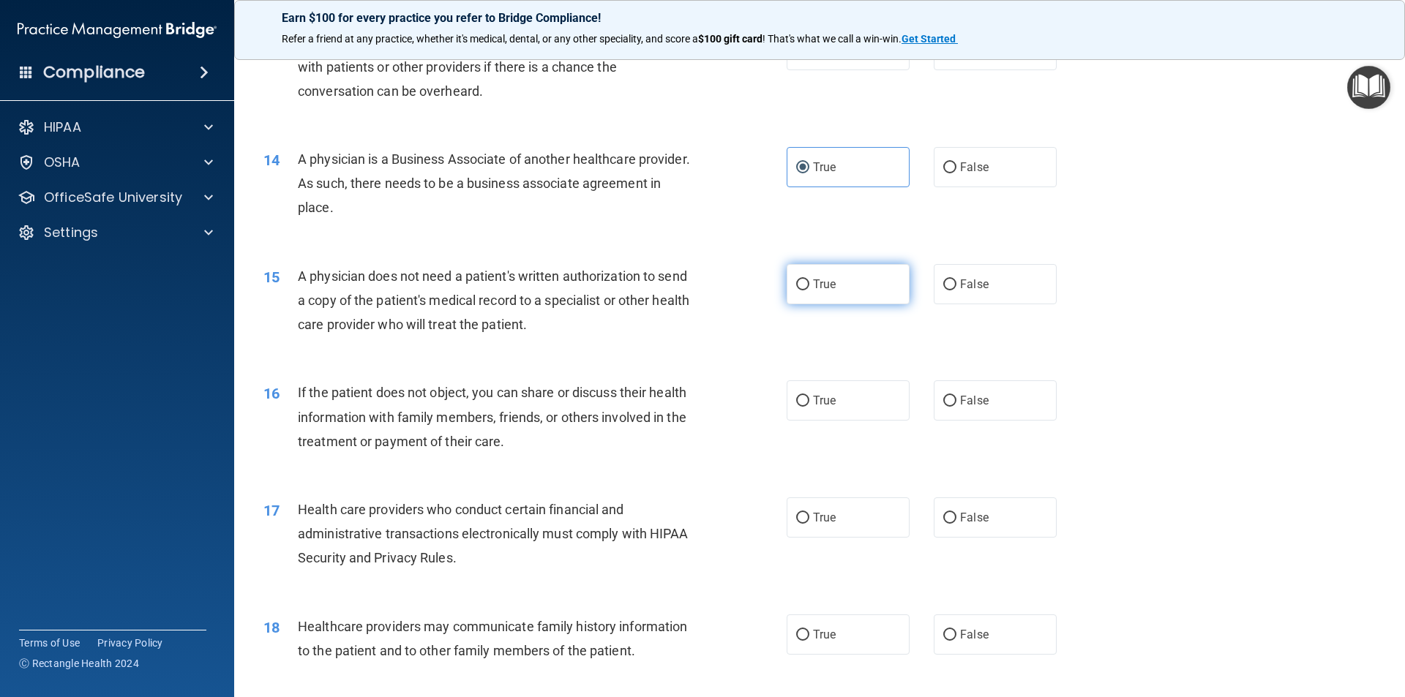
click at [796, 285] on input "True" at bounding box center [802, 284] width 13 height 11
radio input "true"
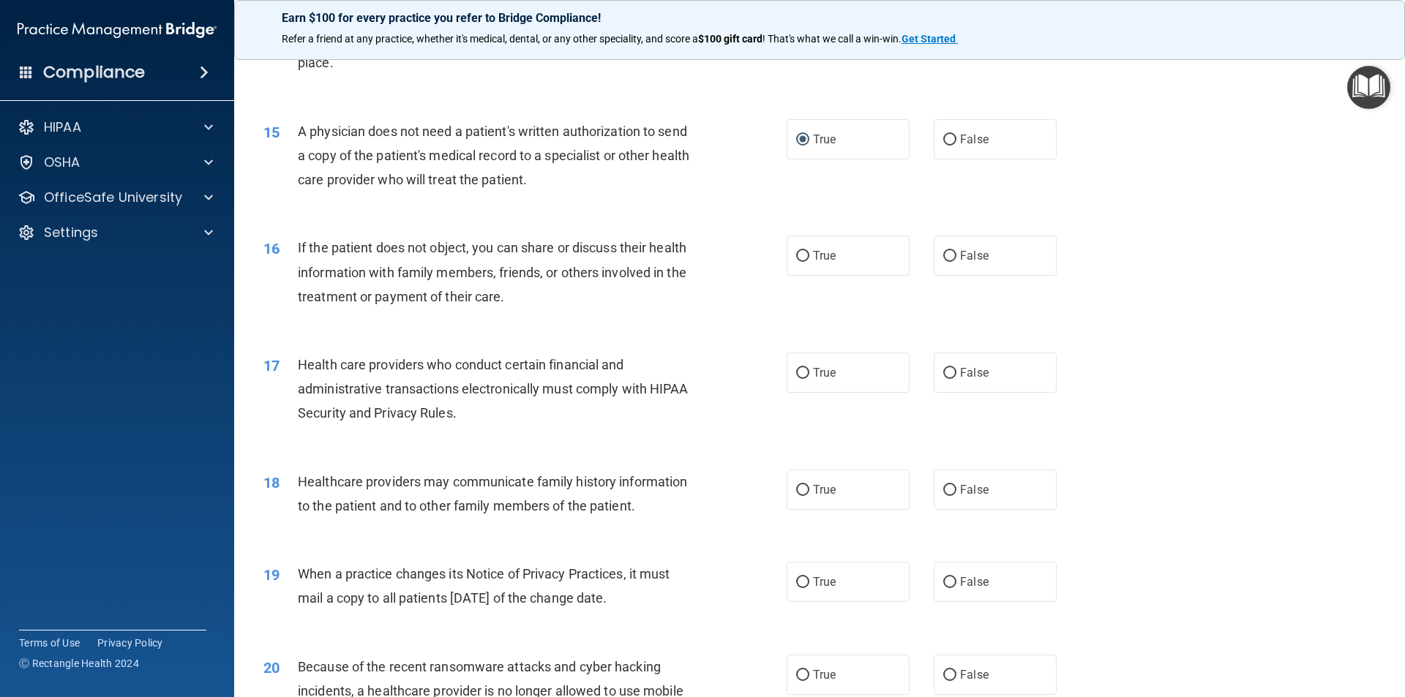
scroll to position [1536, 0]
click at [796, 252] on input "True" at bounding box center [802, 254] width 13 height 11
radio input "true"
click at [797, 367] on input "True" at bounding box center [802, 371] width 13 height 11
radio input "true"
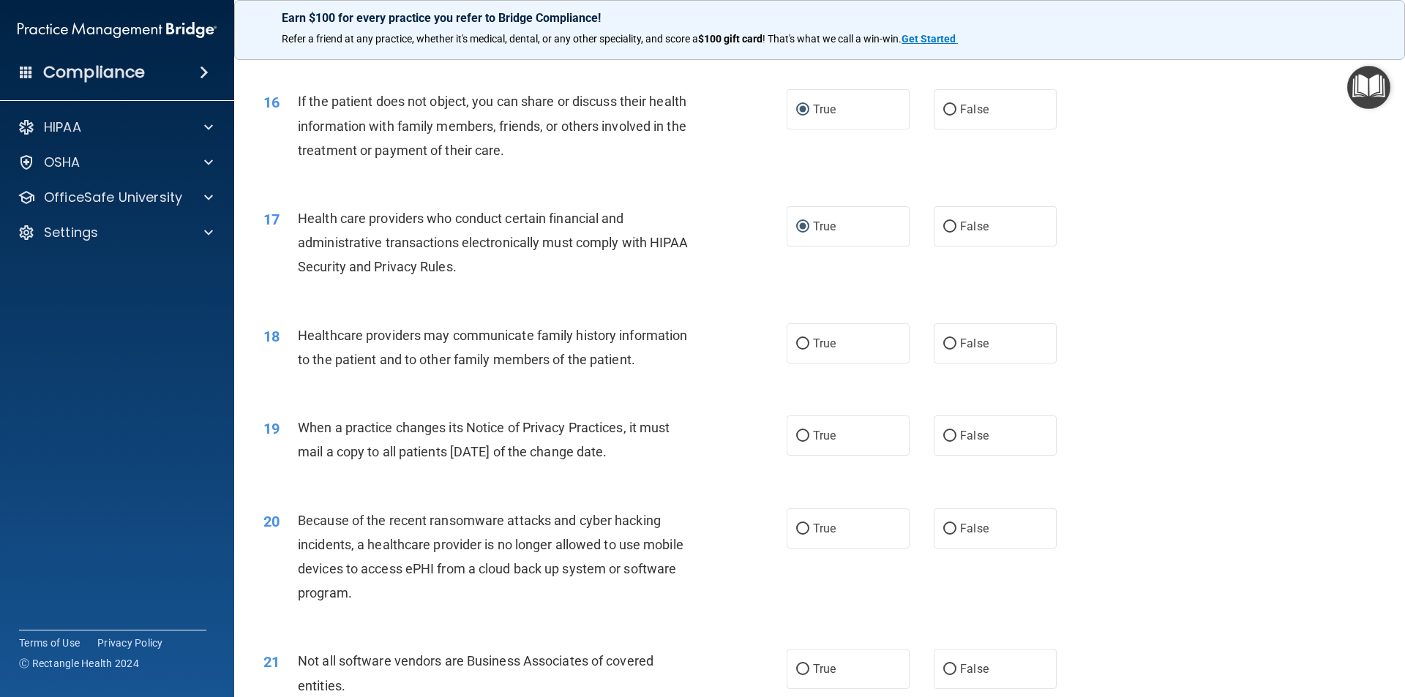
scroll to position [1682, 0]
click at [796, 345] on input "True" at bounding box center [802, 342] width 13 height 11
radio input "true"
click at [796, 430] on input "True" at bounding box center [802, 434] width 13 height 11
radio input "true"
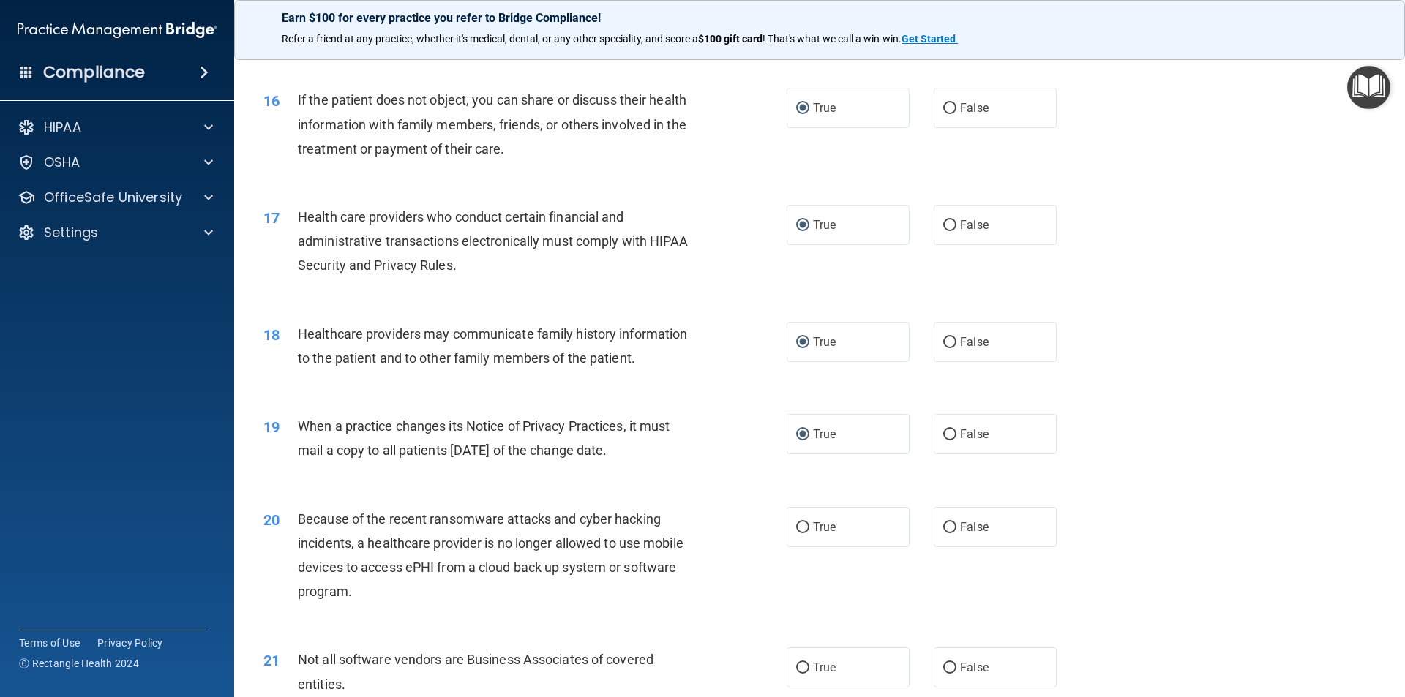
scroll to position [1829, 0]
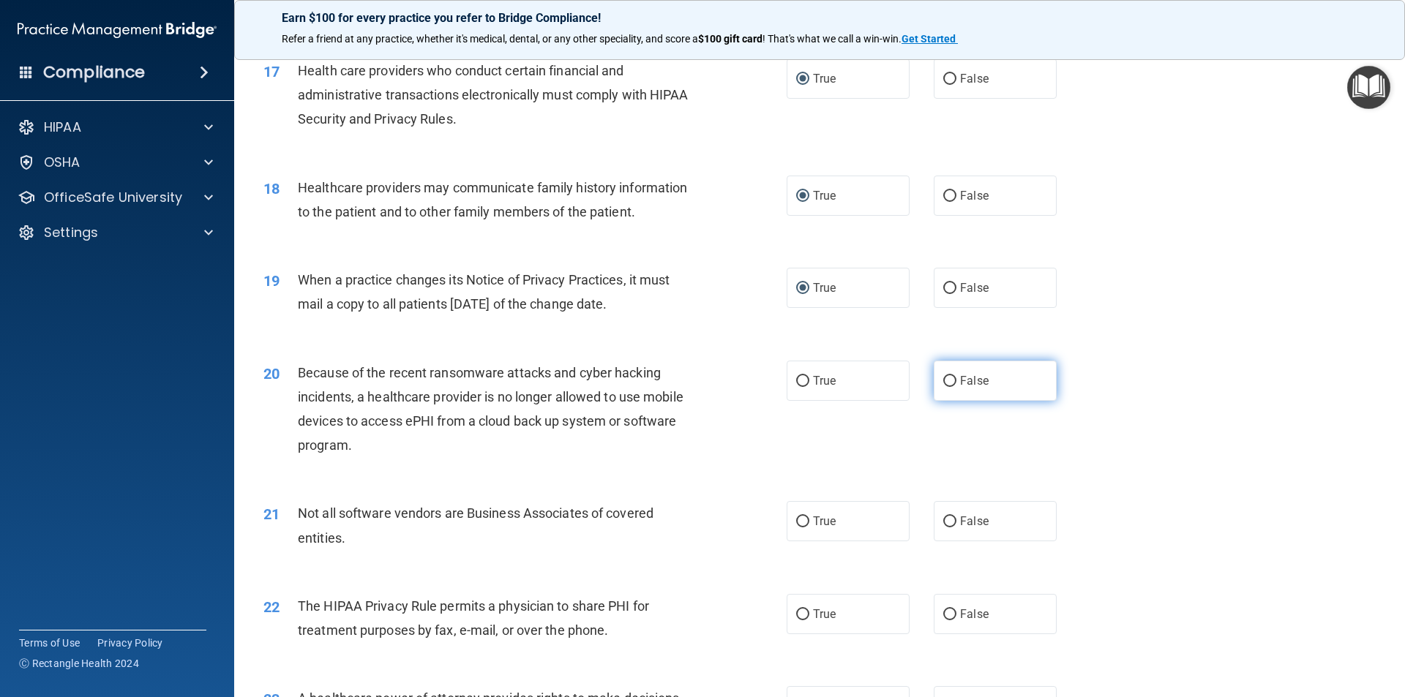
click at [943, 380] on input "False" at bounding box center [949, 381] width 13 height 11
radio input "true"
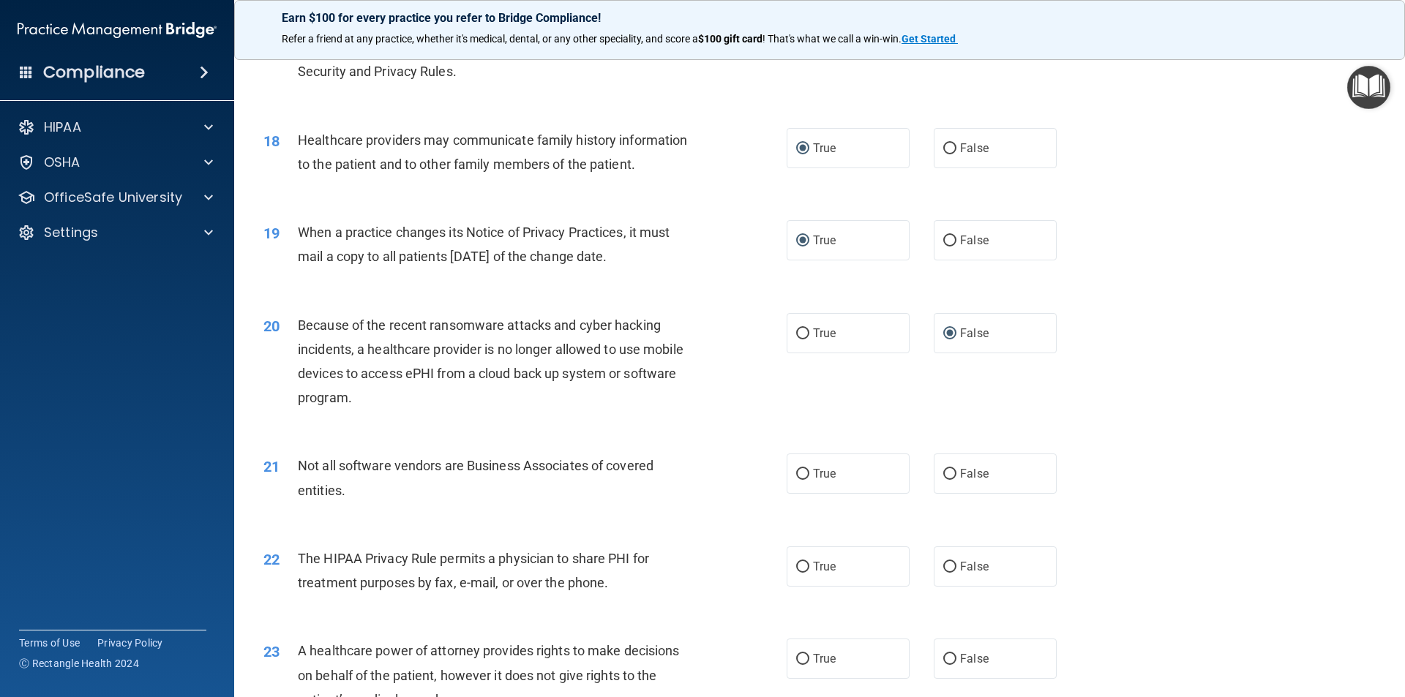
scroll to position [1902, 0]
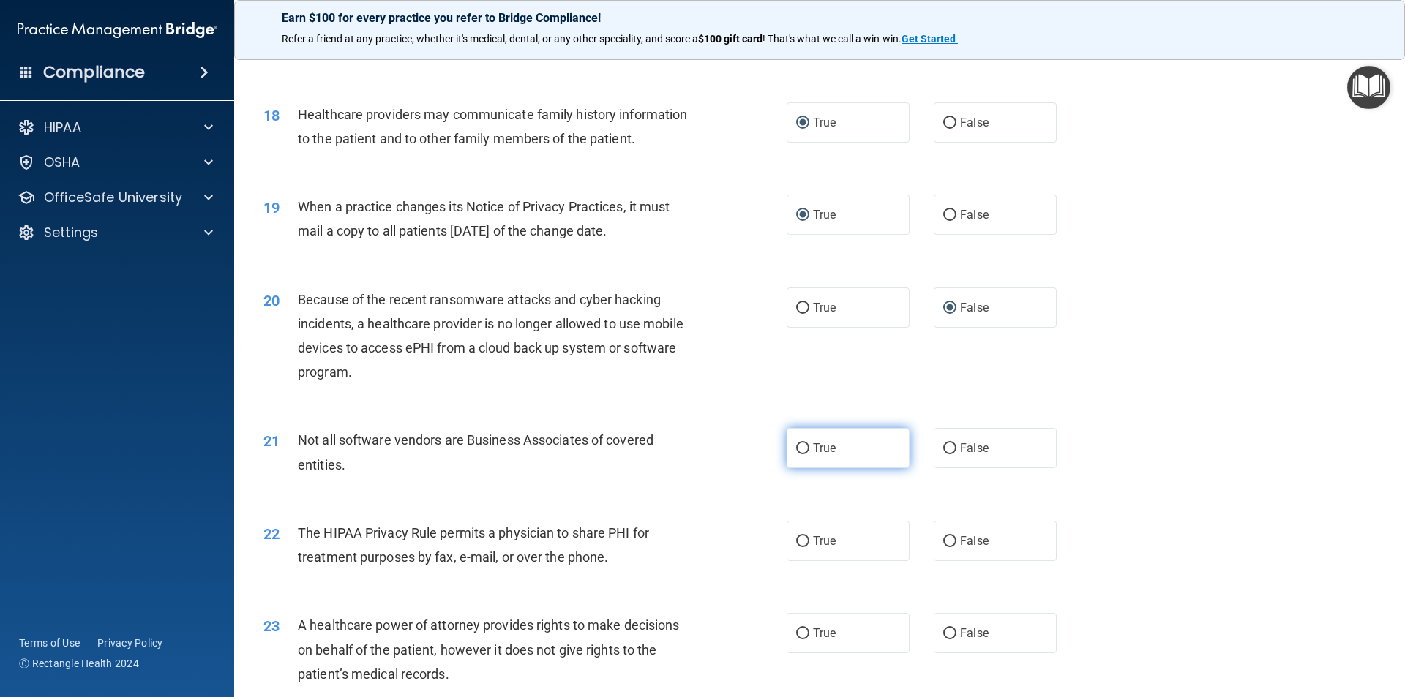
click at [796, 445] on input "True" at bounding box center [802, 448] width 13 height 11
radio input "true"
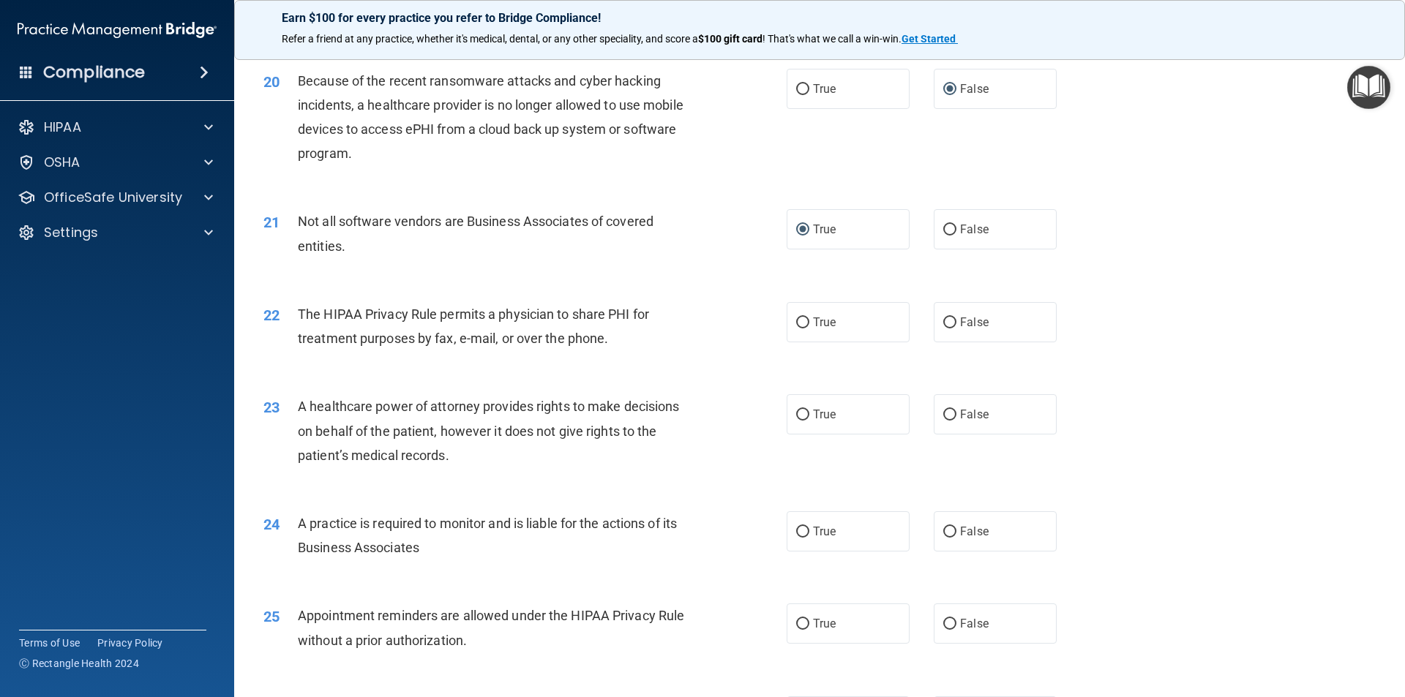
scroll to position [2121, 0]
click at [796, 319] on input "True" at bounding box center [802, 322] width 13 height 11
radio input "true"
click at [796, 416] on input "True" at bounding box center [802, 414] width 13 height 11
radio input "true"
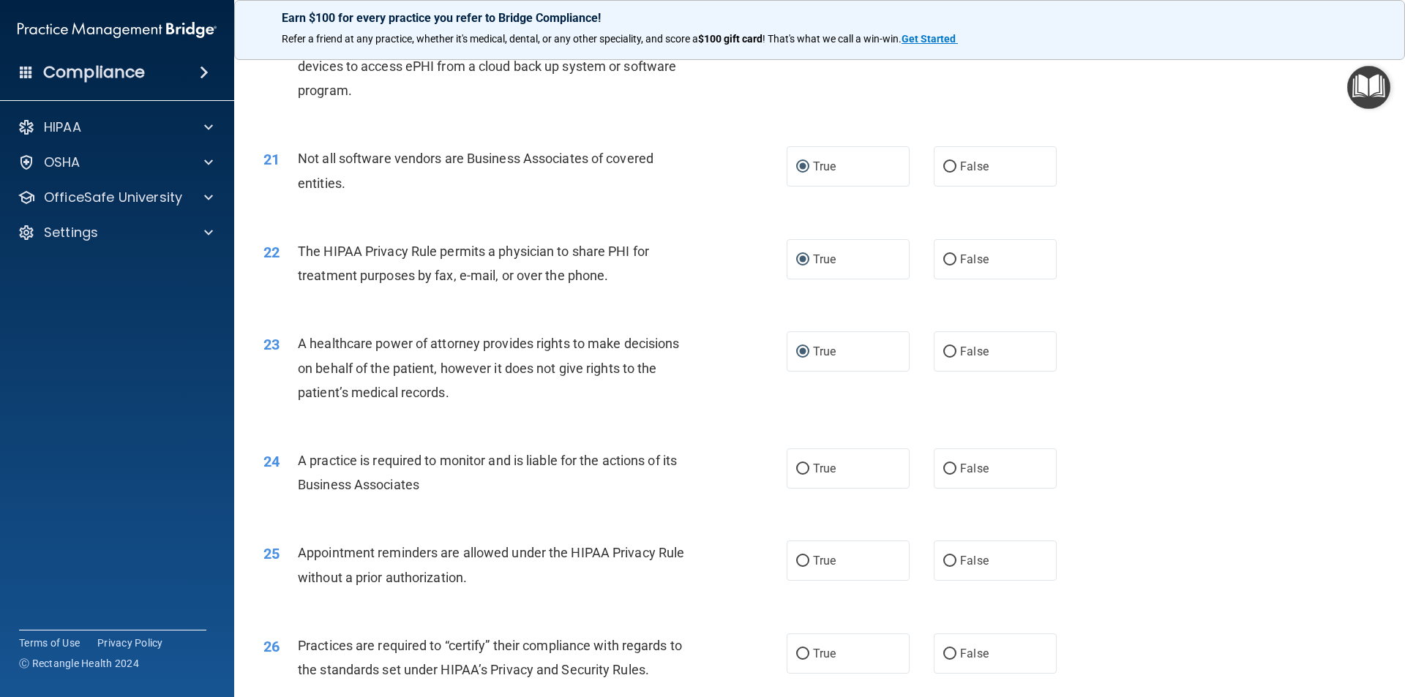
scroll to position [2268, 0]
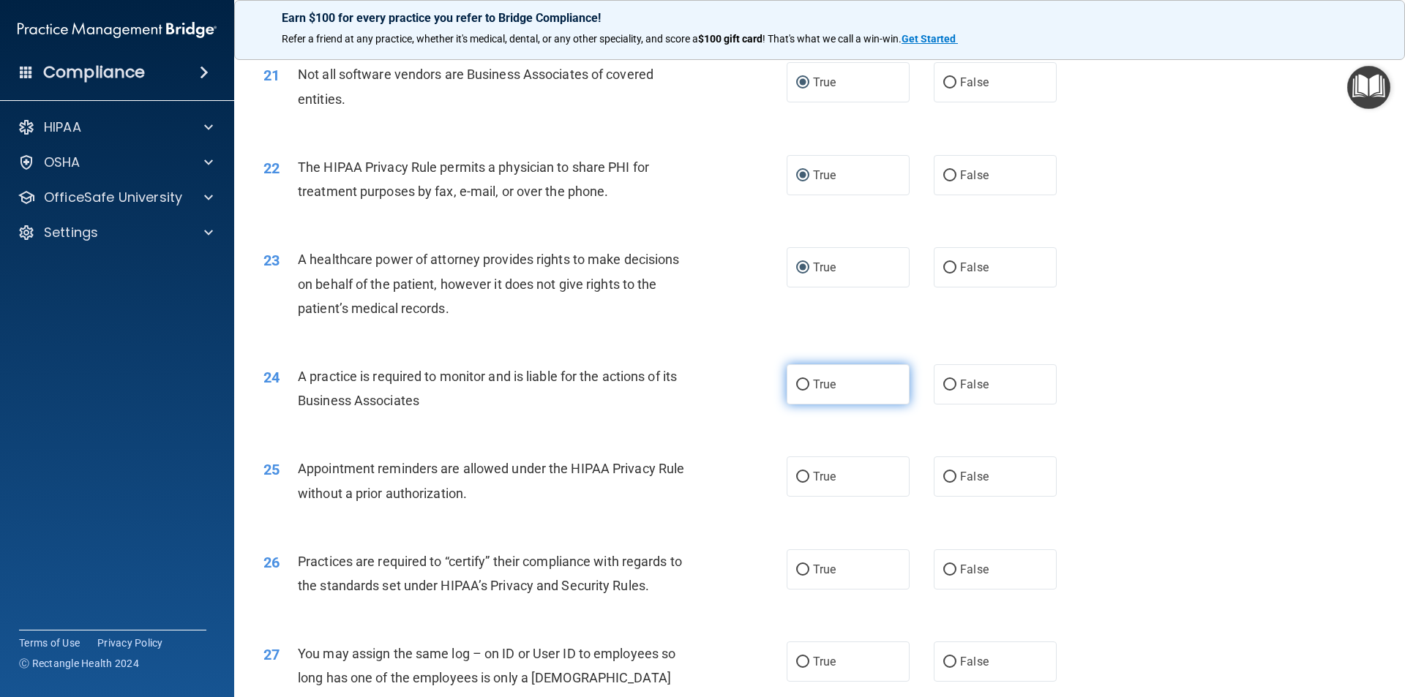
click at [798, 383] on input "True" at bounding box center [802, 385] width 13 height 11
radio input "true"
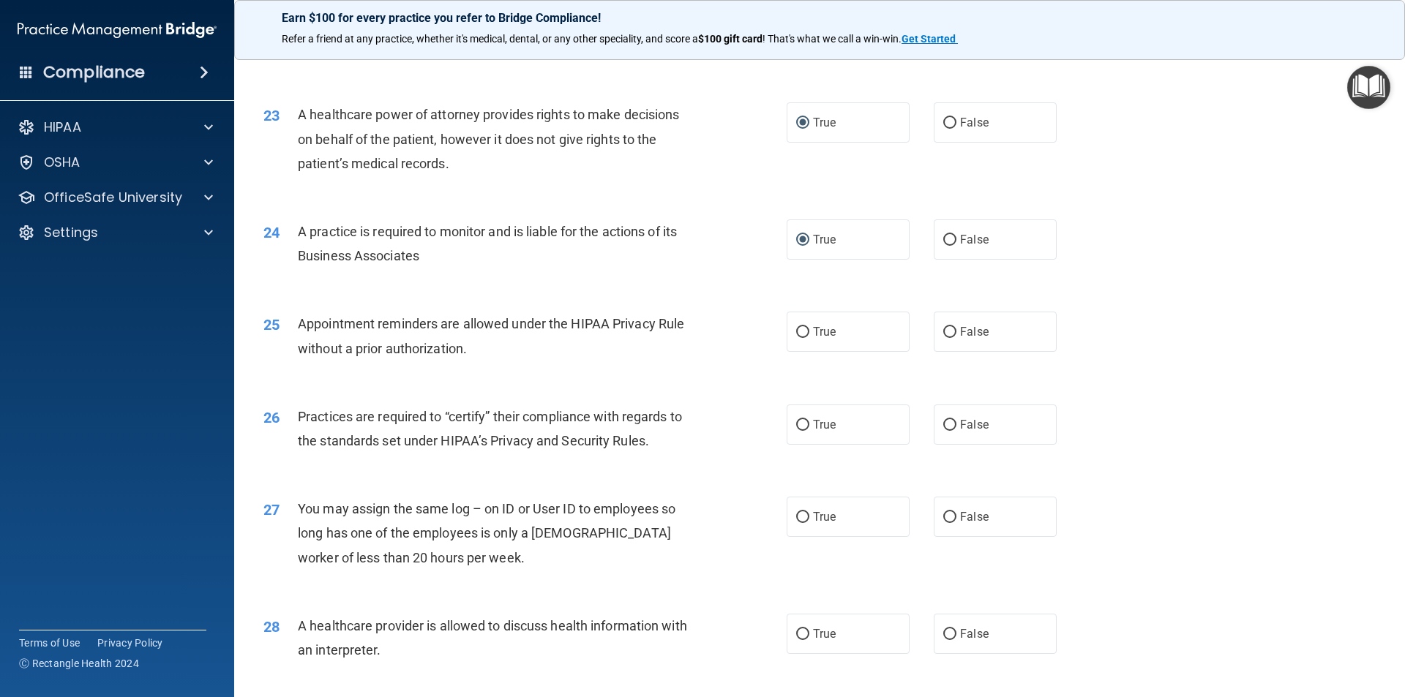
scroll to position [2414, 0]
click at [796, 326] on input "True" at bounding box center [802, 331] width 13 height 11
radio input "true"
click at [796, 423] on input "True" at bounding box center [802, 423] width 13 height 11
radio input "true"
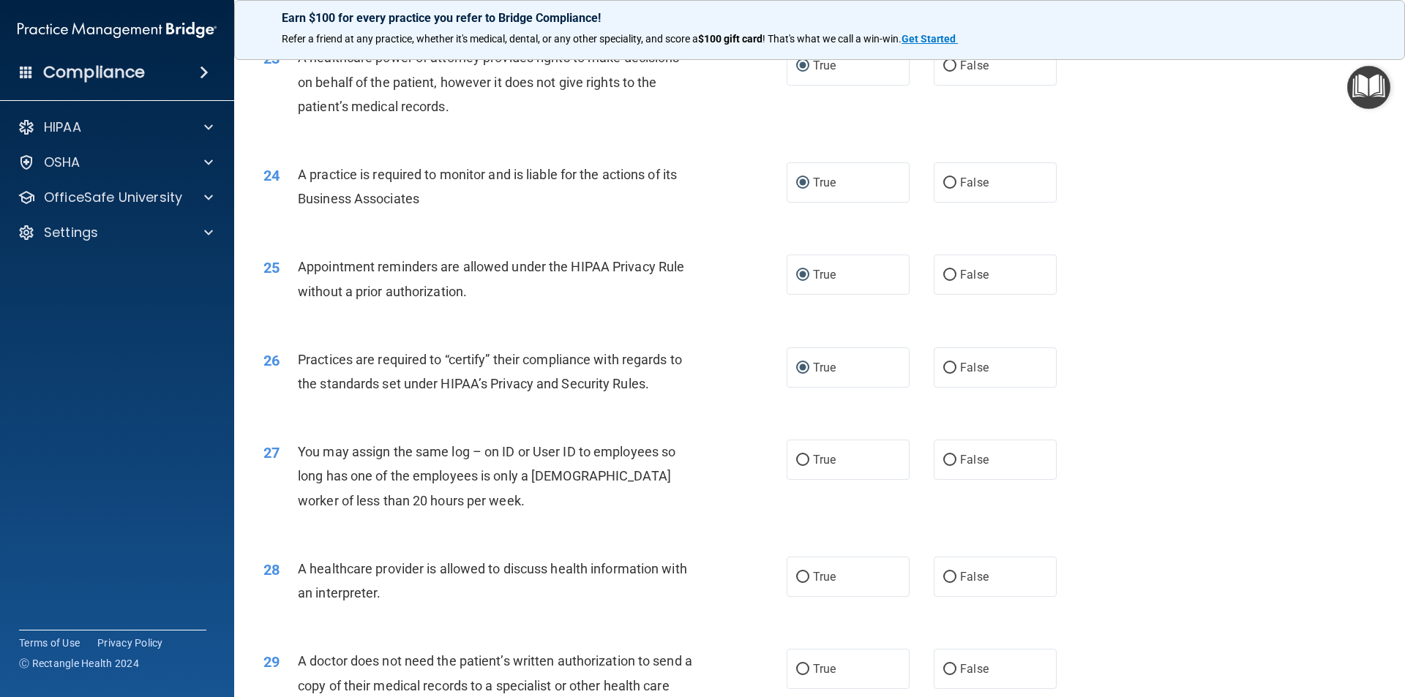
scroll to position [2560, 0]
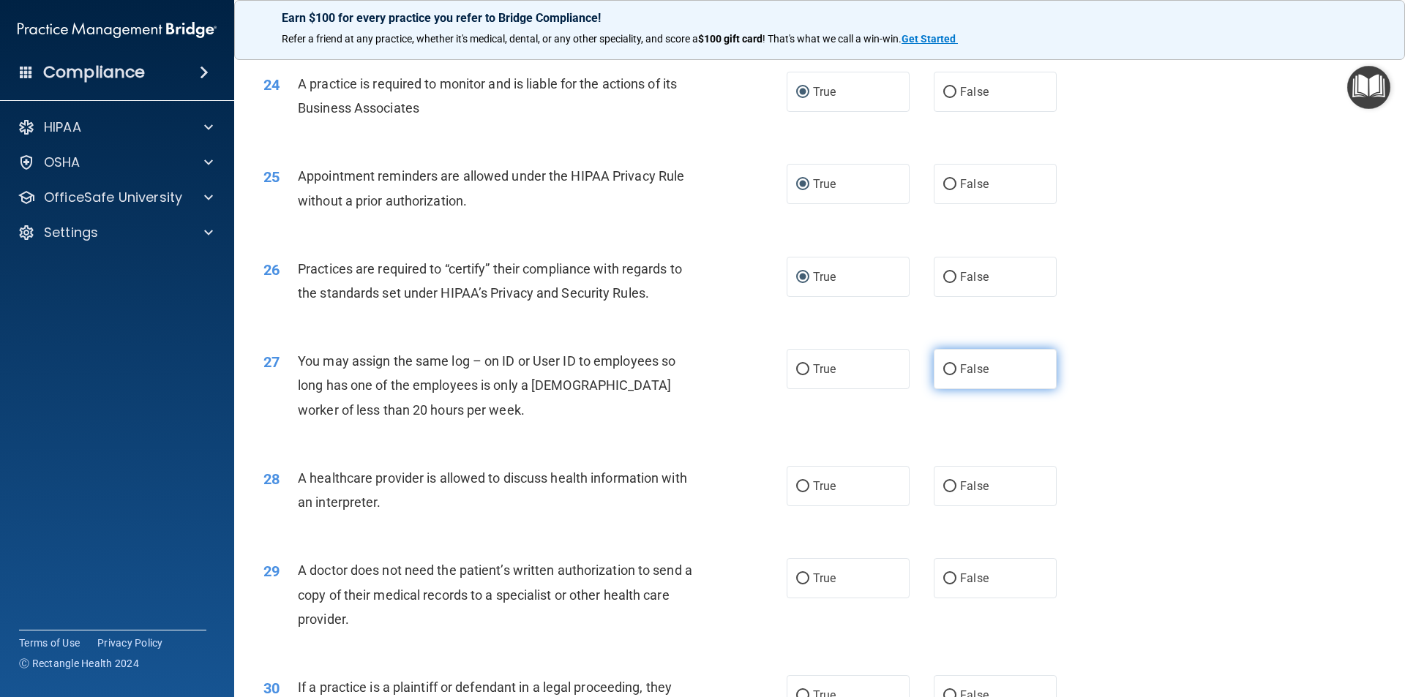
click at [951, 366] on label "False" at bounding box center [994, 369] width 123 height 40
click at [951, 366] on input "False" at bounding box center [949, 369] width 13 height 11
radio input "true"
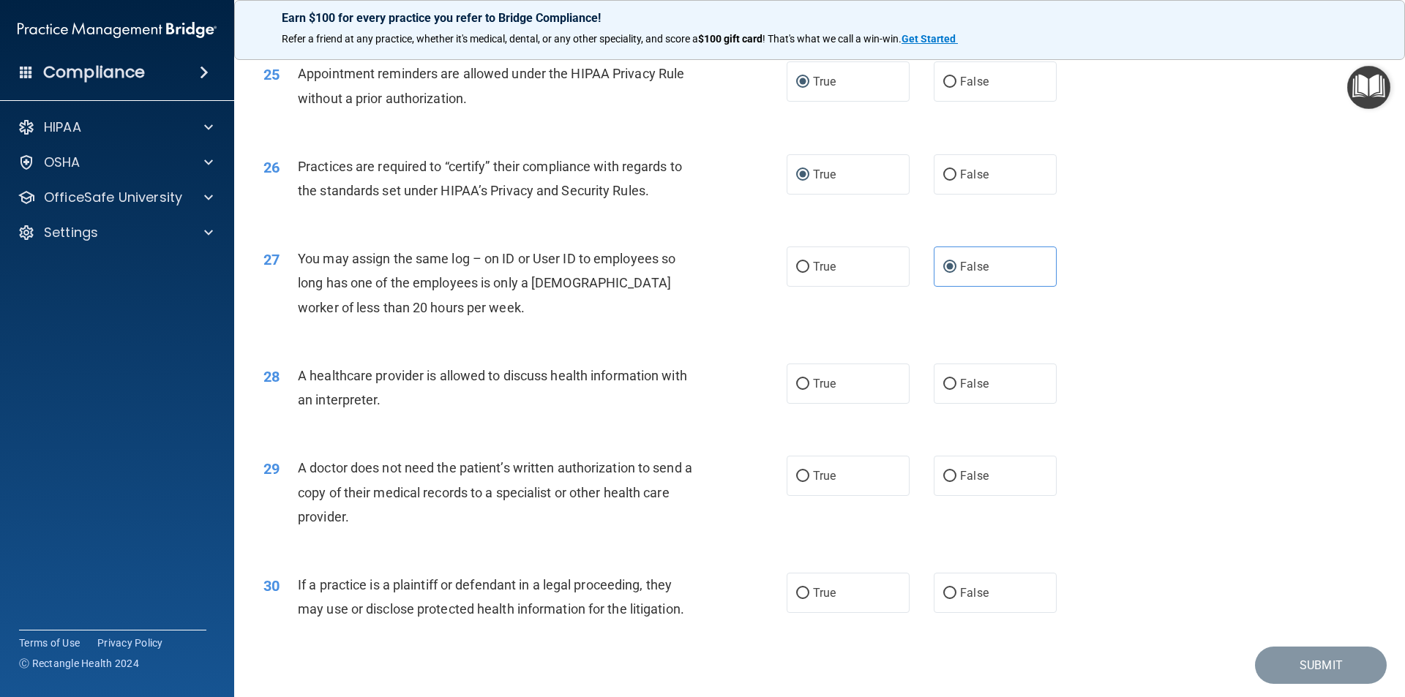
scroll to position [2707, 0]
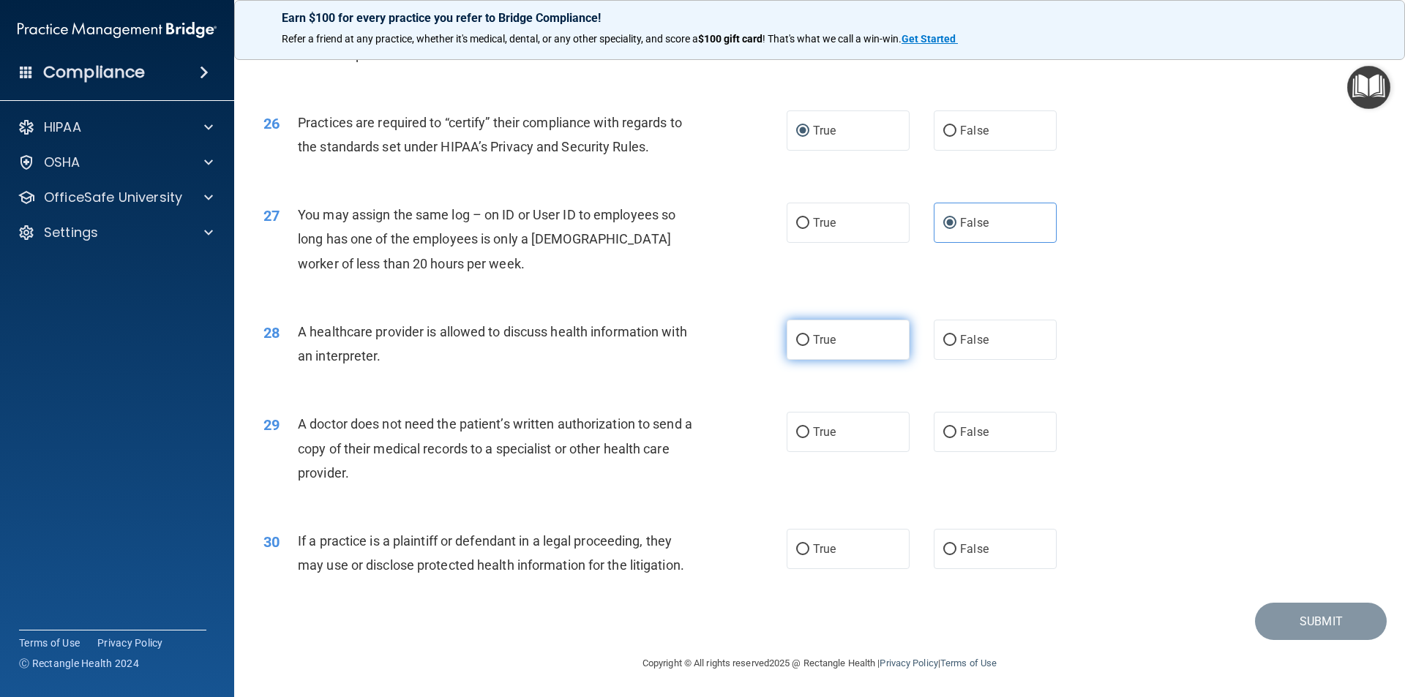
click at [796, 338] on input "True" at bounding box center [802, 340] width 13 height 11
radio input "true"
click at [792, 424] on label "True" at bounding box center [847, 432] width 123 height 40
click at [796, 427] on input "True" at bounding box center [802, 432] width 13 height 11
radio input "true"
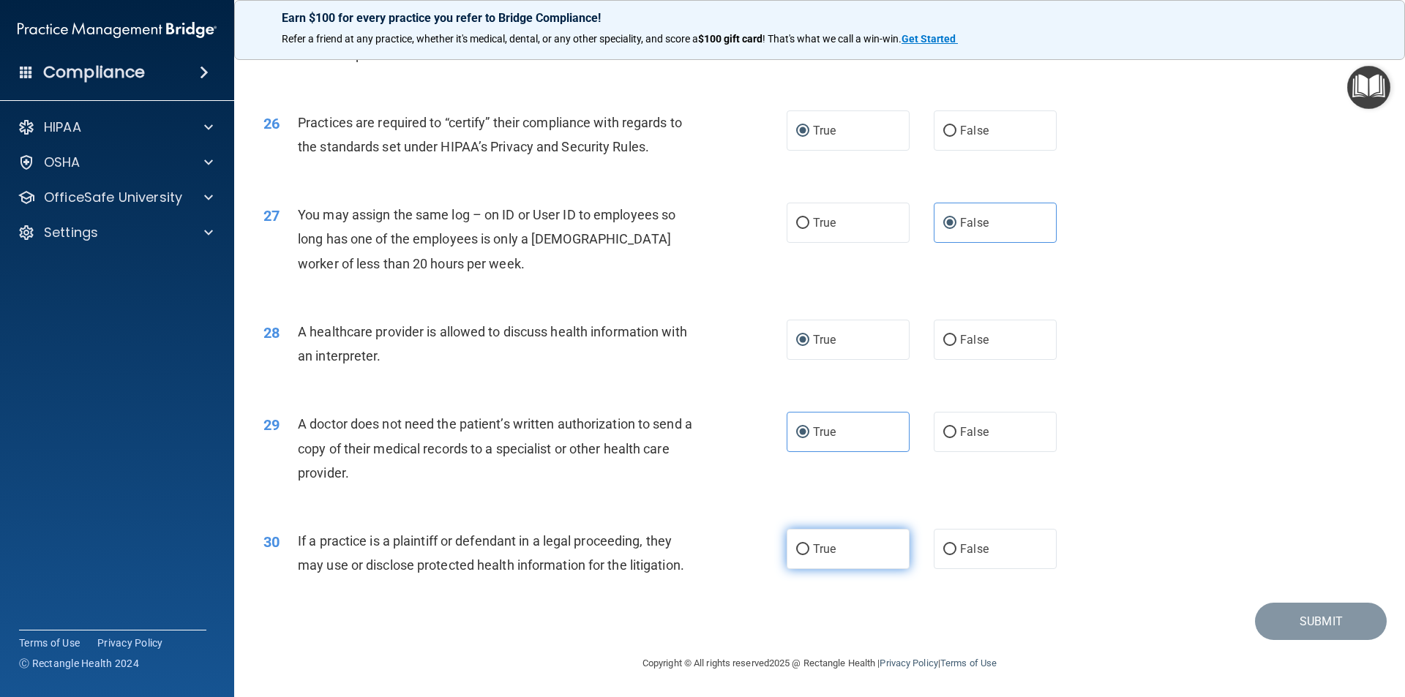
click at [796, 545] on input "True" at bounding box center [802, 549] width 13 height 11
radio input "true"
drag, startPoint x: 1318, startPoint y: 622, endPoint x: 1294, endPoint y: 632, distance: 26.2
click at [1317, 625] on button "Submit" at bounding box center [1321, 621] width 132 height 37
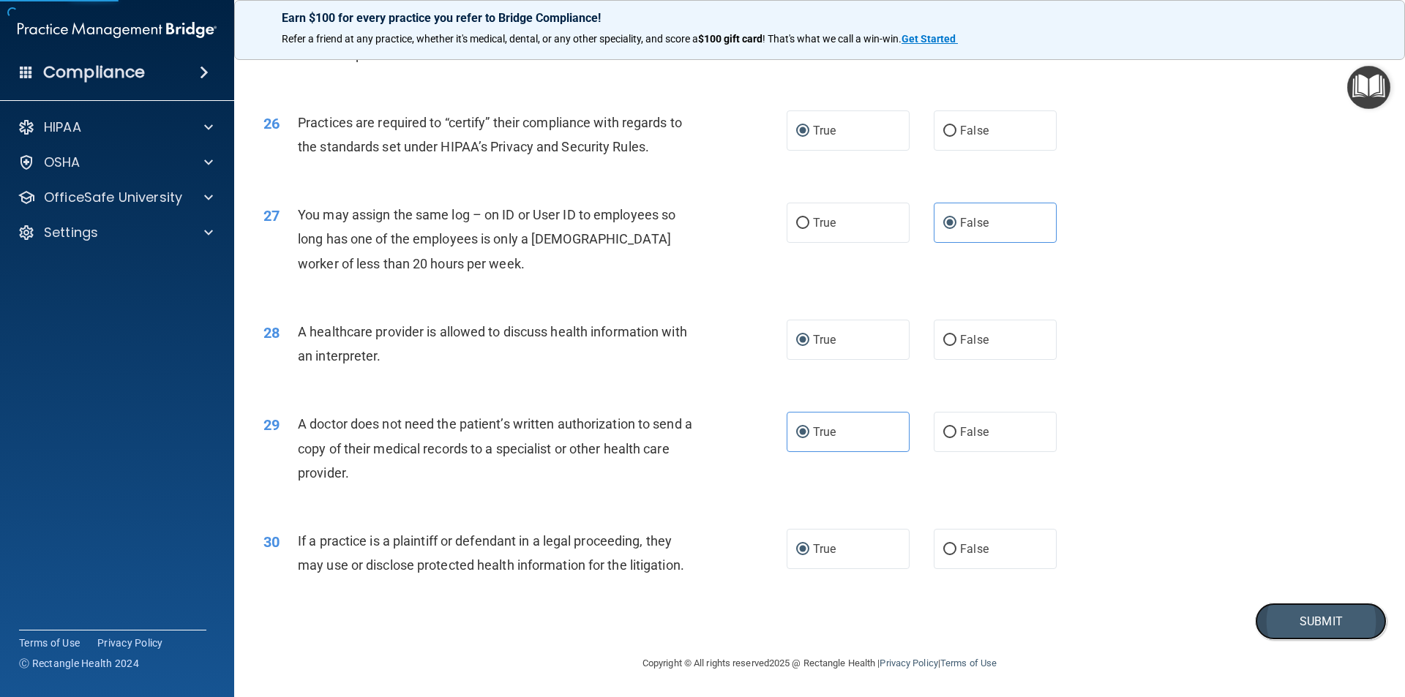
click at [1296, 611] on button "Submit" at bounding box center [1321, 621] width 132 height 37
click at [1305, 614] on button "Submit" at bounding box center [1321, 621] width 132 height 37
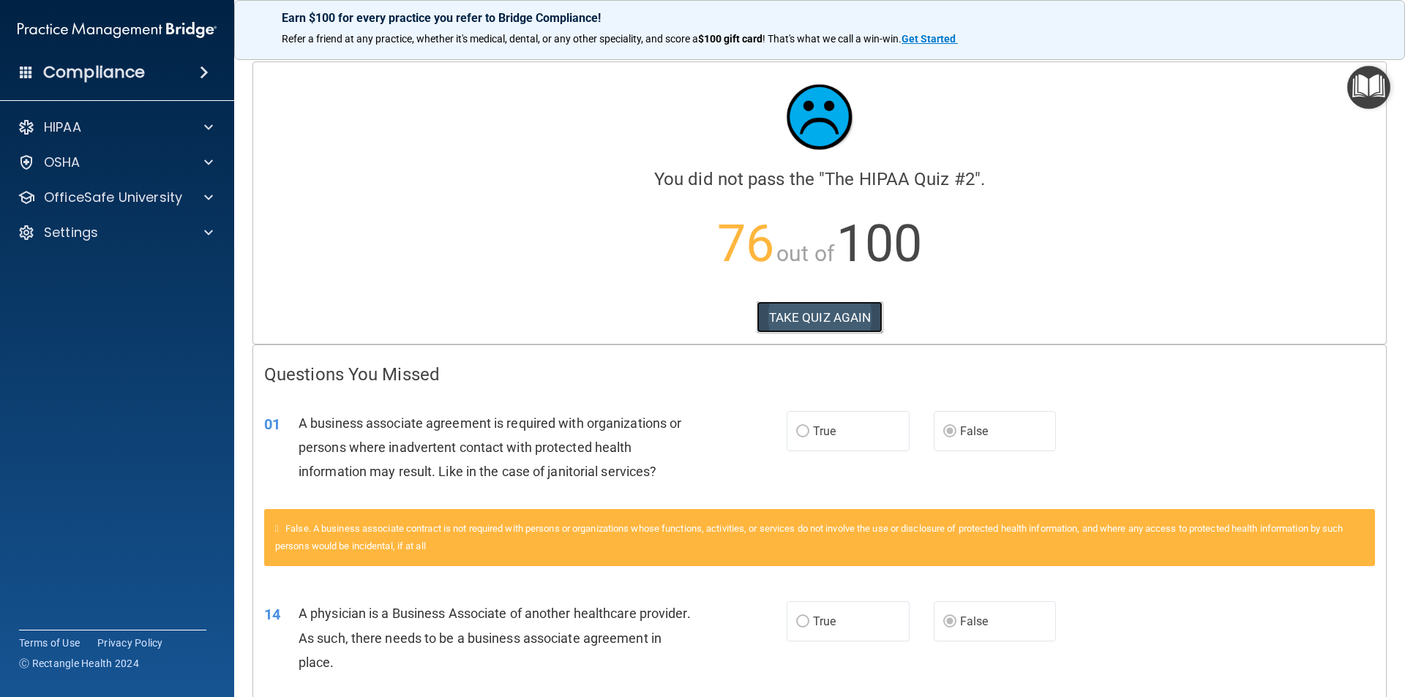
click at [795, 312] on button "TAKE QUIZ AGAIN" at bounding box center [819, 317] width 127 height 32
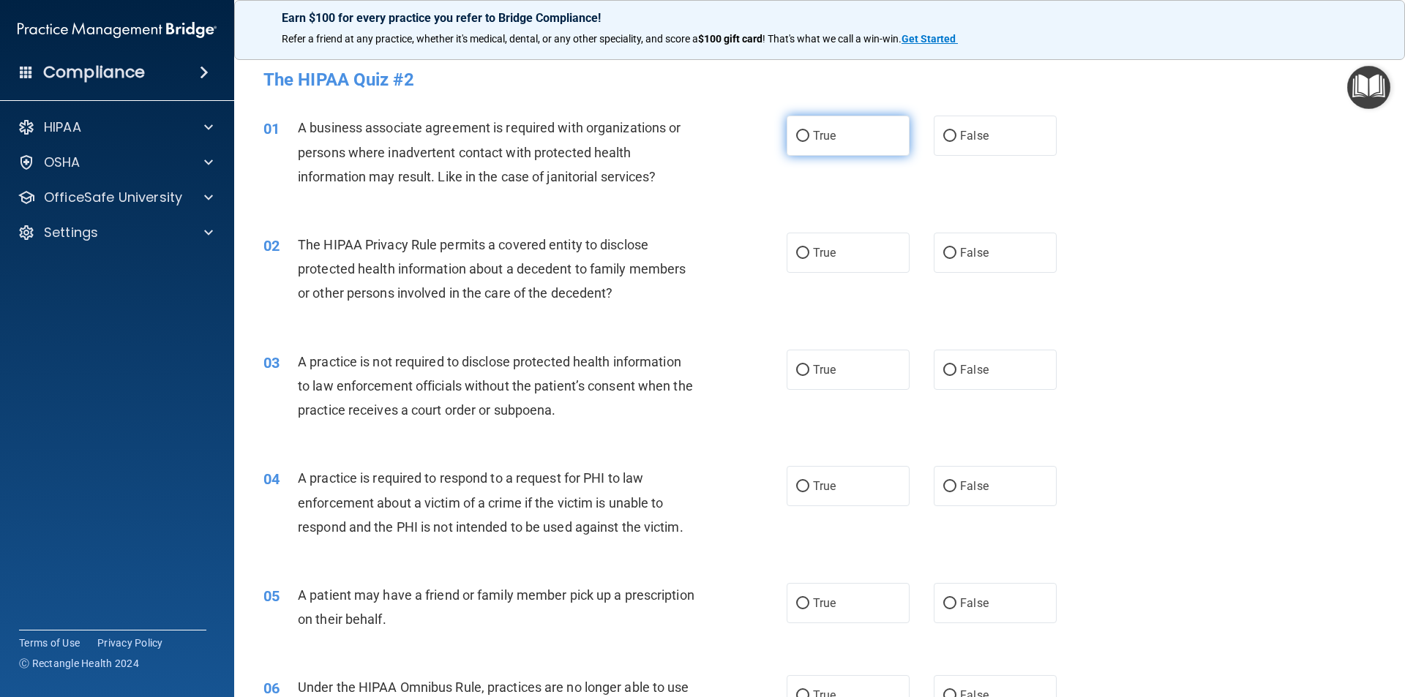
click at [796, 133] on input "True" at bounding box center [802, 136] width 13 height 11
radio input "true"
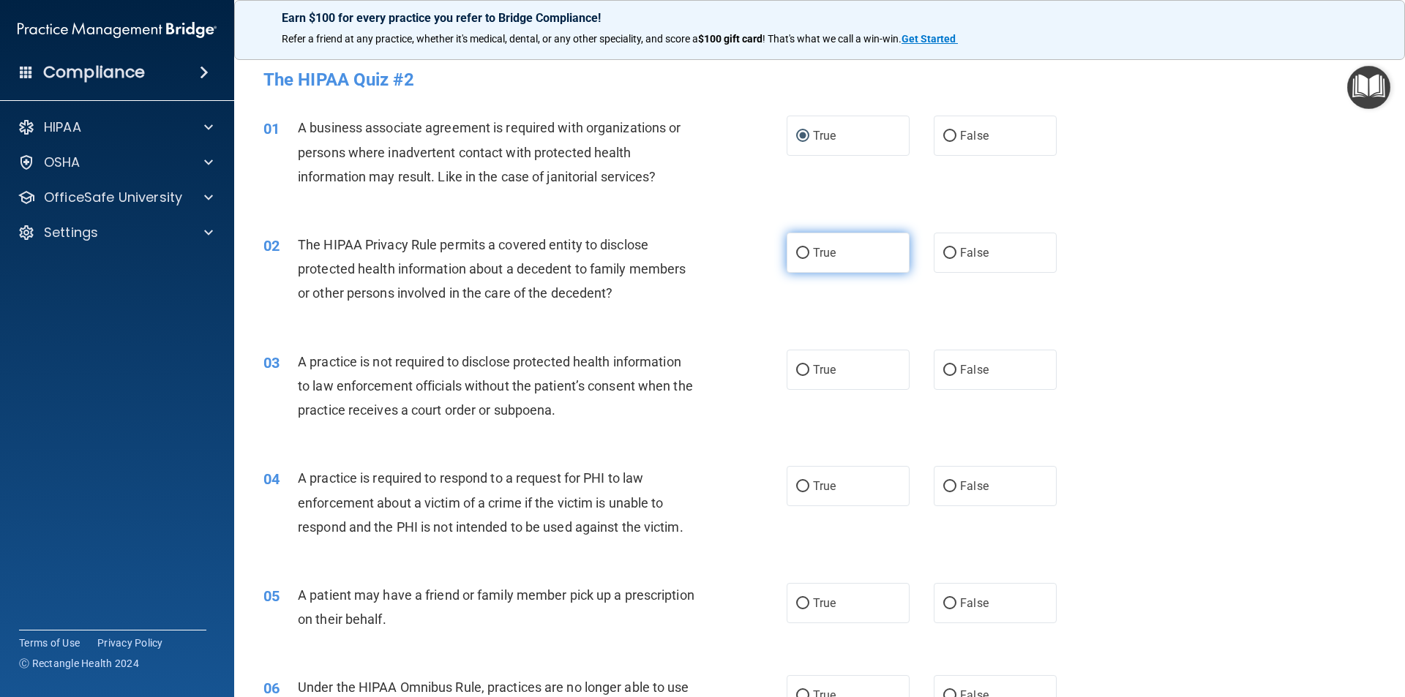
click at [796, 252] on input "True" at bounding box center [802, 253] width 13 height 11
radio input "true"
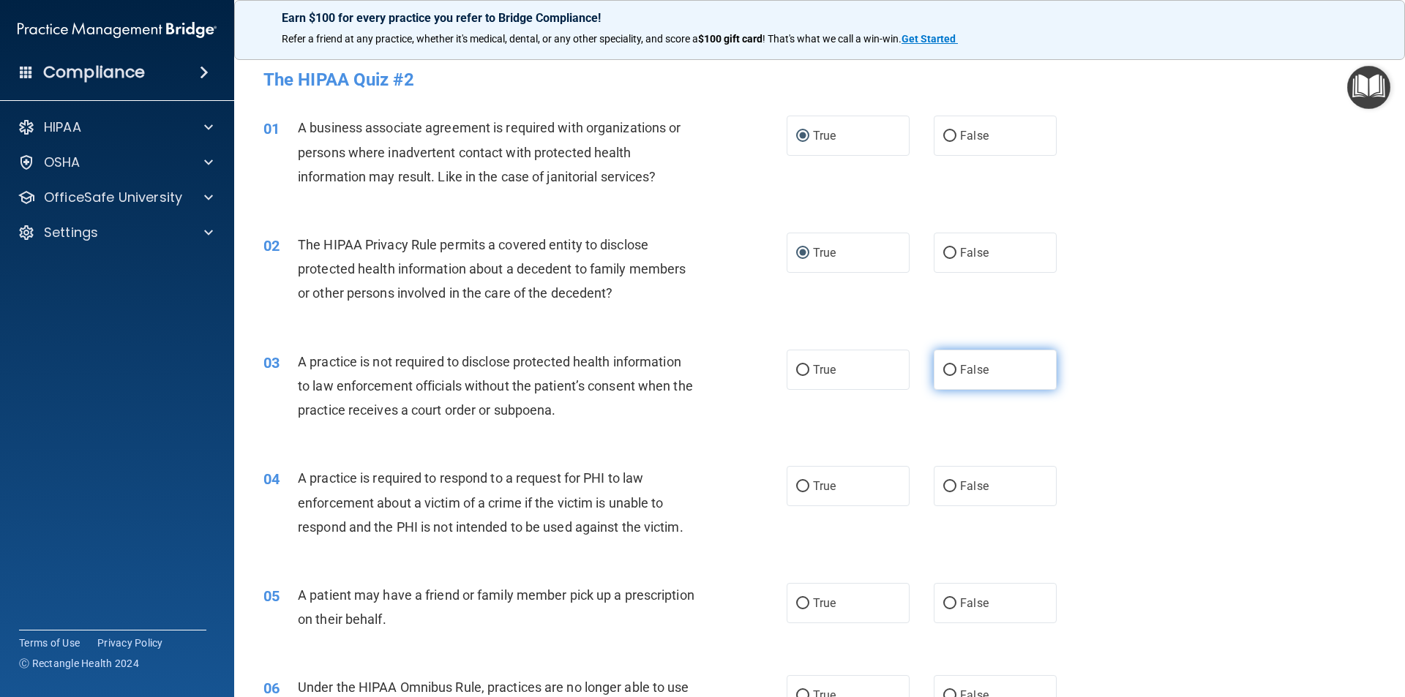
click at [943, 373] on input "False" at bounding box center [949, 370] width 13 height 11
radio input "true"
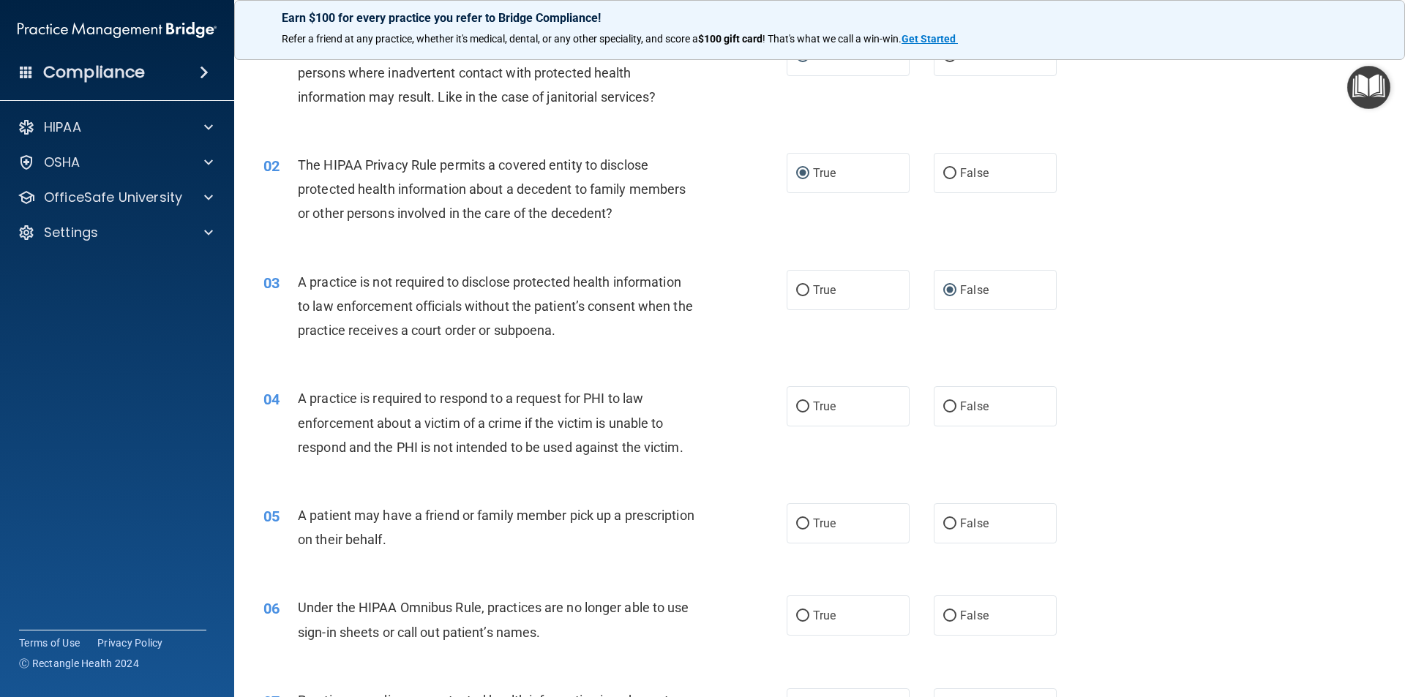
scroll to position [146, 0]
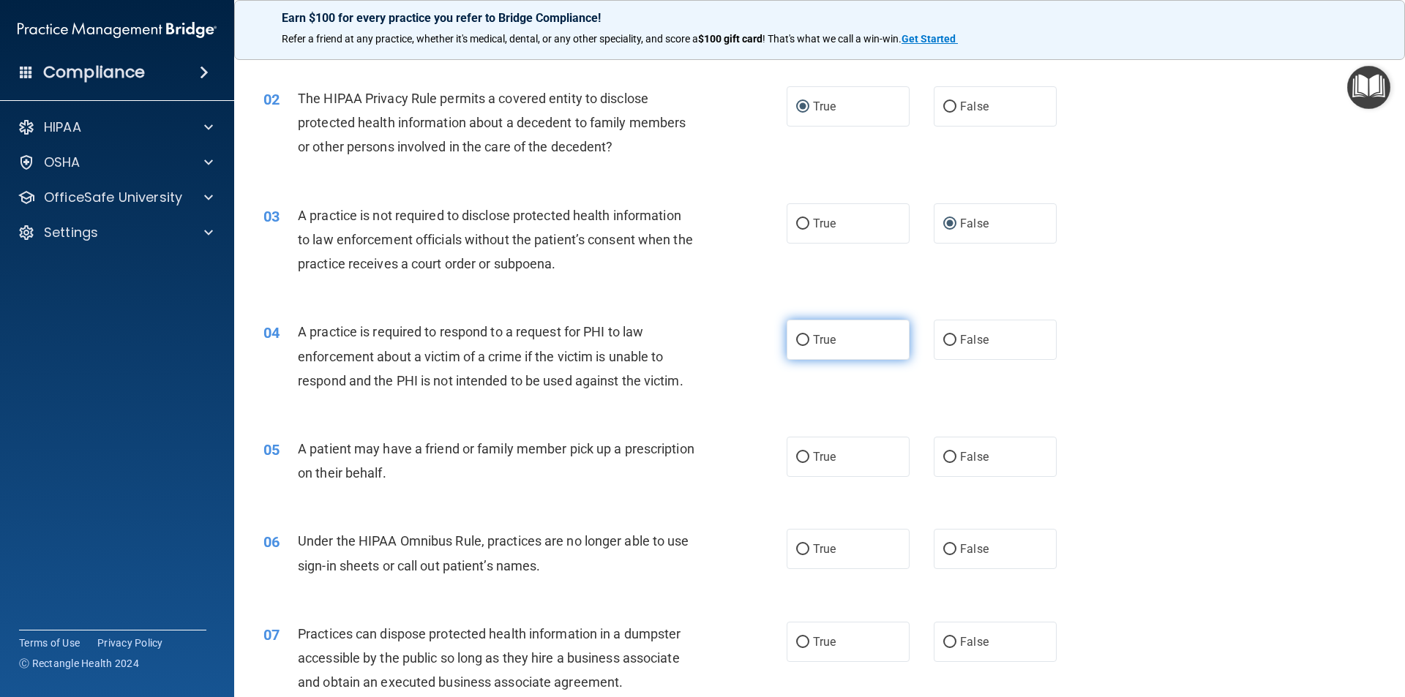
click at [796, 339] on input "True" at bounding box center [802, 340] width 13 height 11
radio input "true"
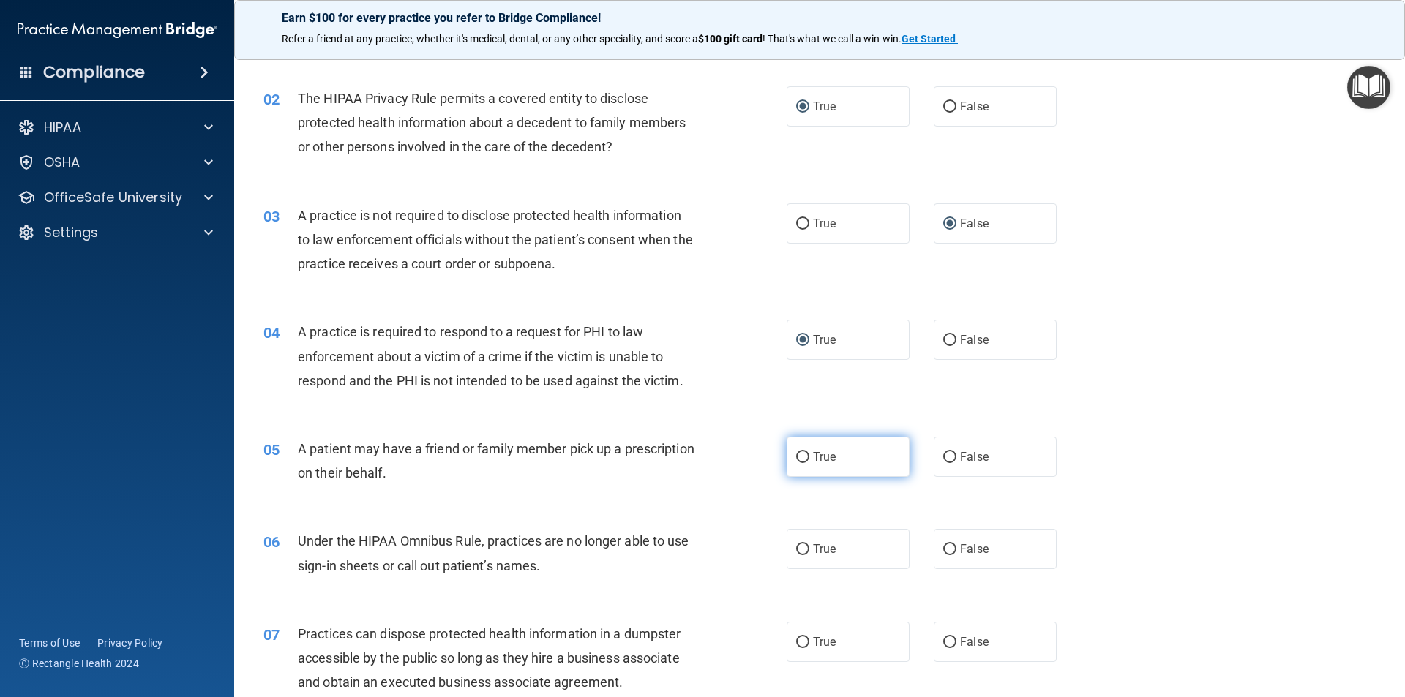
click at [796, 457] on input "True" at bounding box center [802, 457] width 13 height 11
radio input "true"
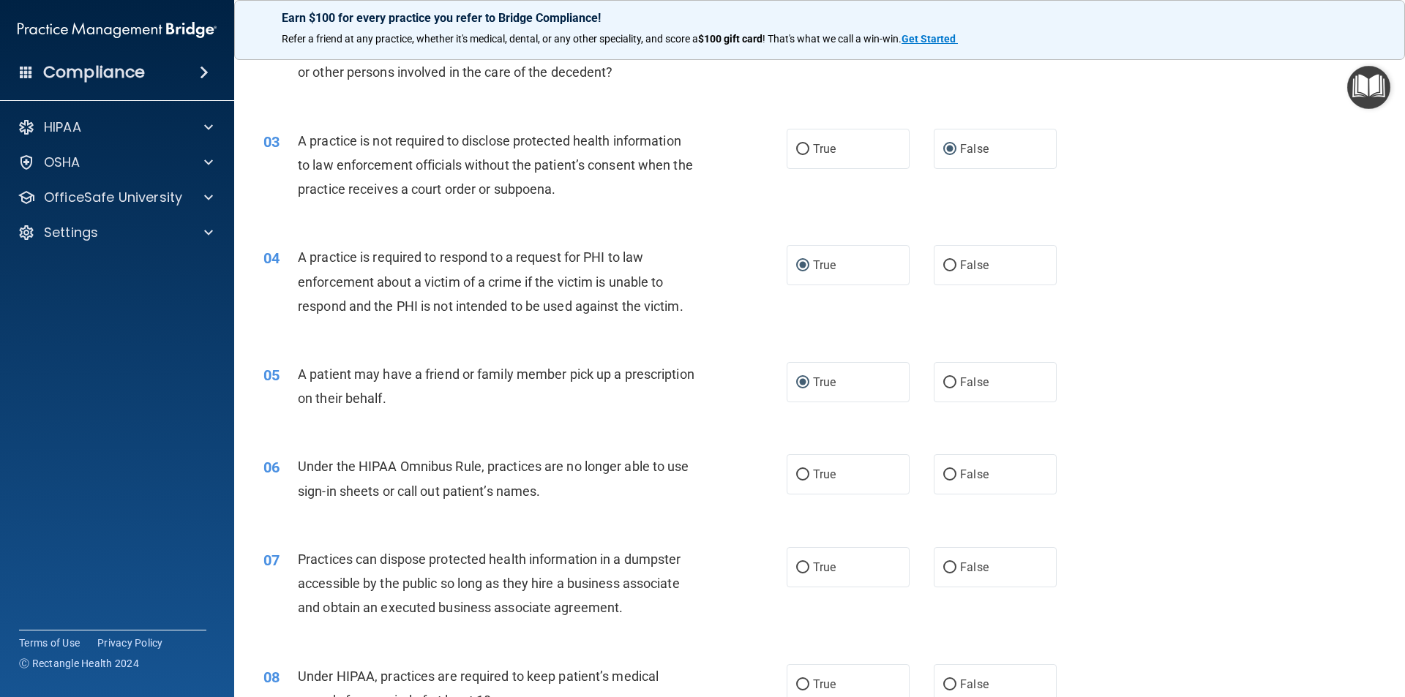
scroll to position [366, 0]
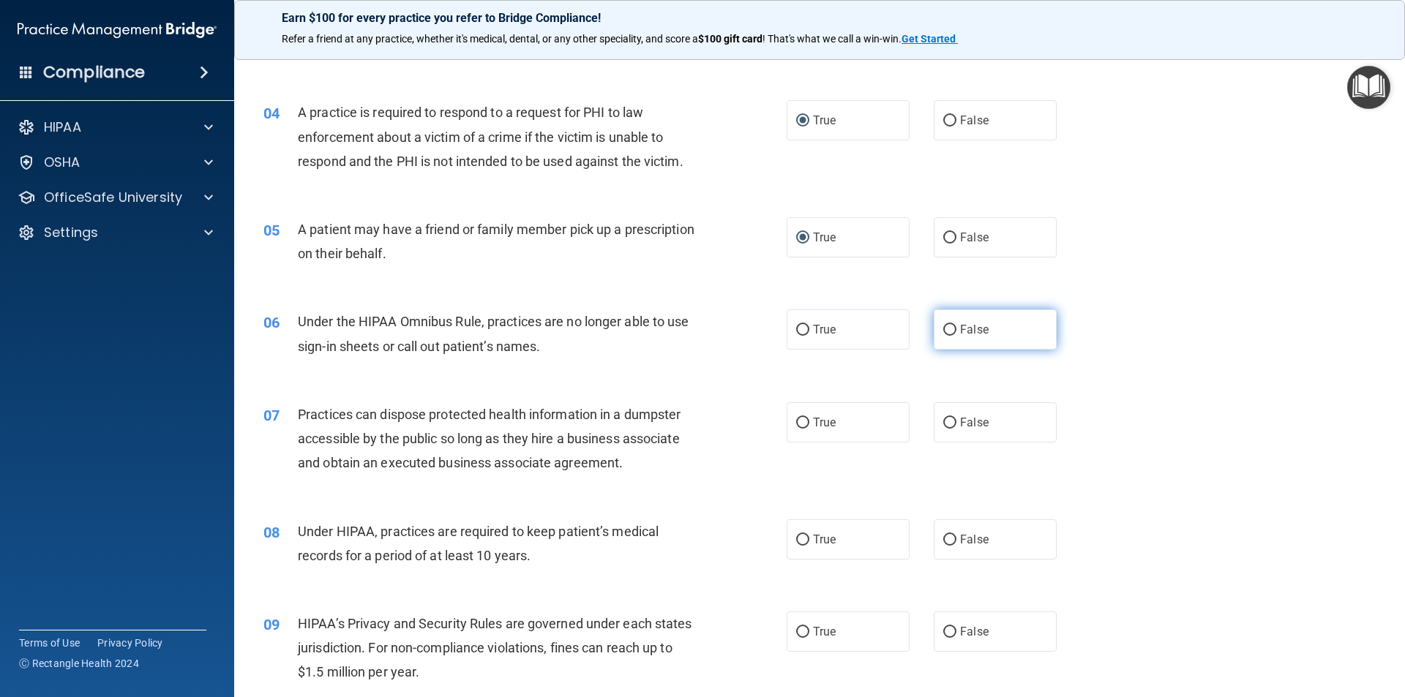
click at [943, 328] on input "False" at bounding box center [949, 330] width 13 height 11
radio input "true"
click at [943, 418] on input "False" at bounding box center [949, 423] width 13 height 11
radio input "true"
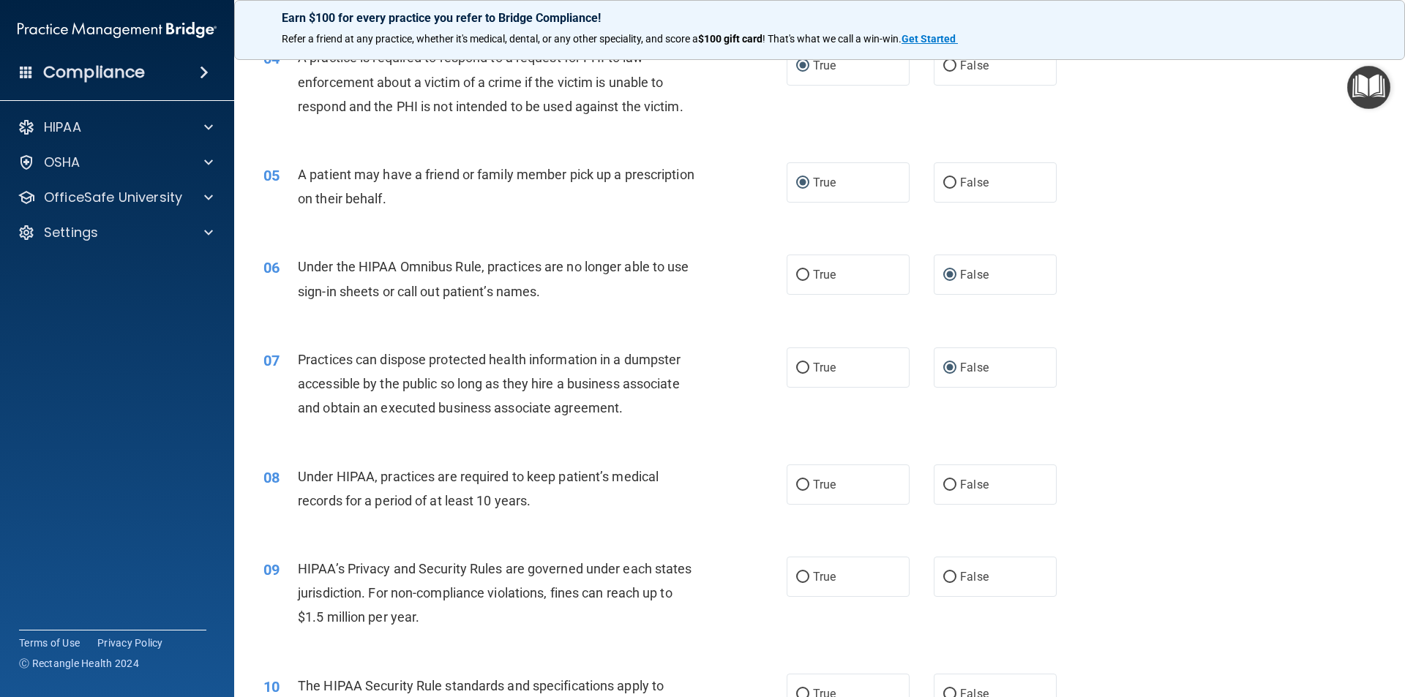
scroll to position [512, 0]
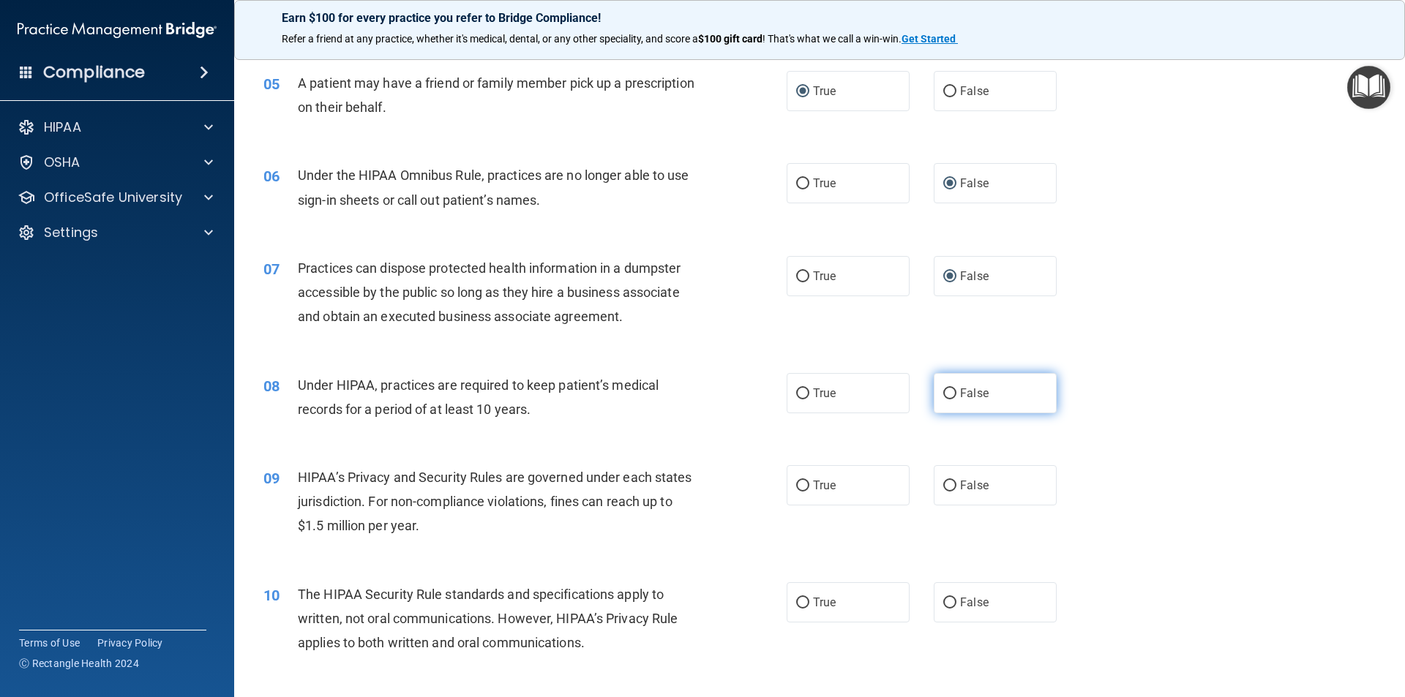
click at [943, 389] on input "False" at bounding box center [949, 393] width 13 height 11
radio input "true"
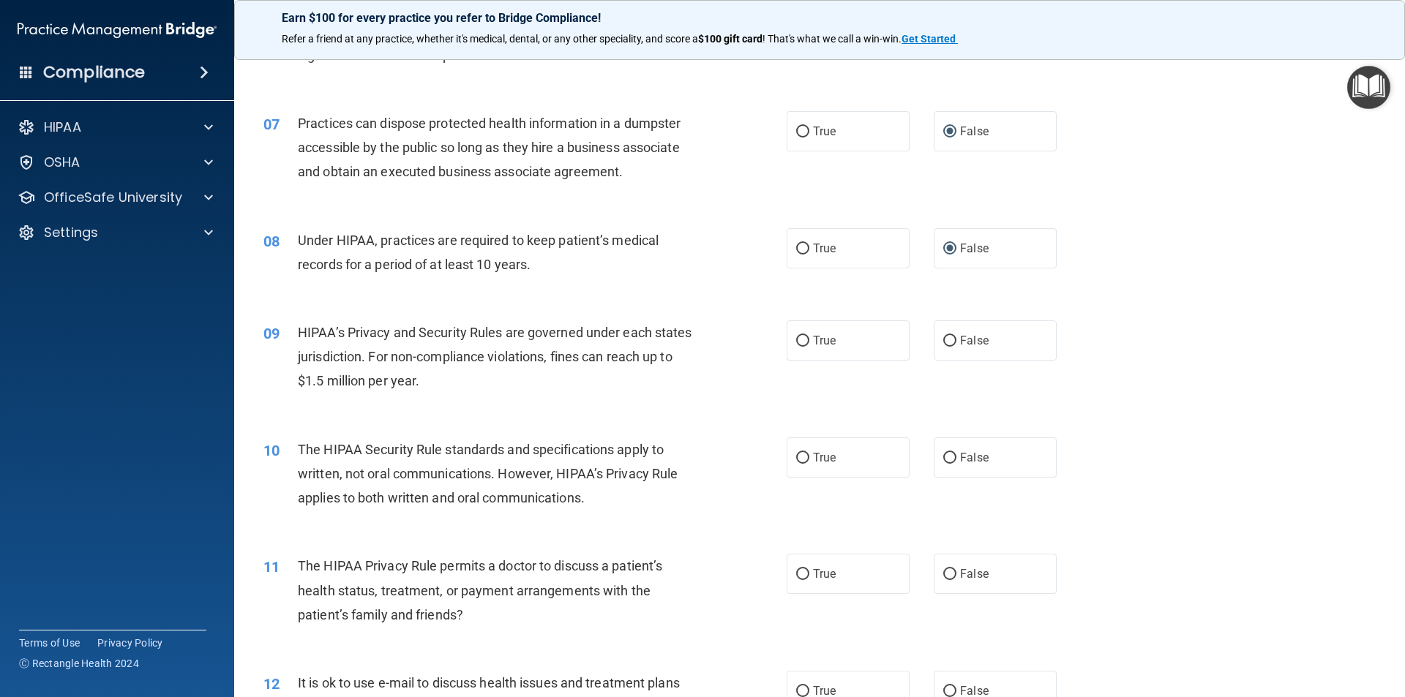
scroll to position [658, 0]
click at [943, 339] on input "False" at bounding box center [949, 339] width 13 height 11
radio input "true"
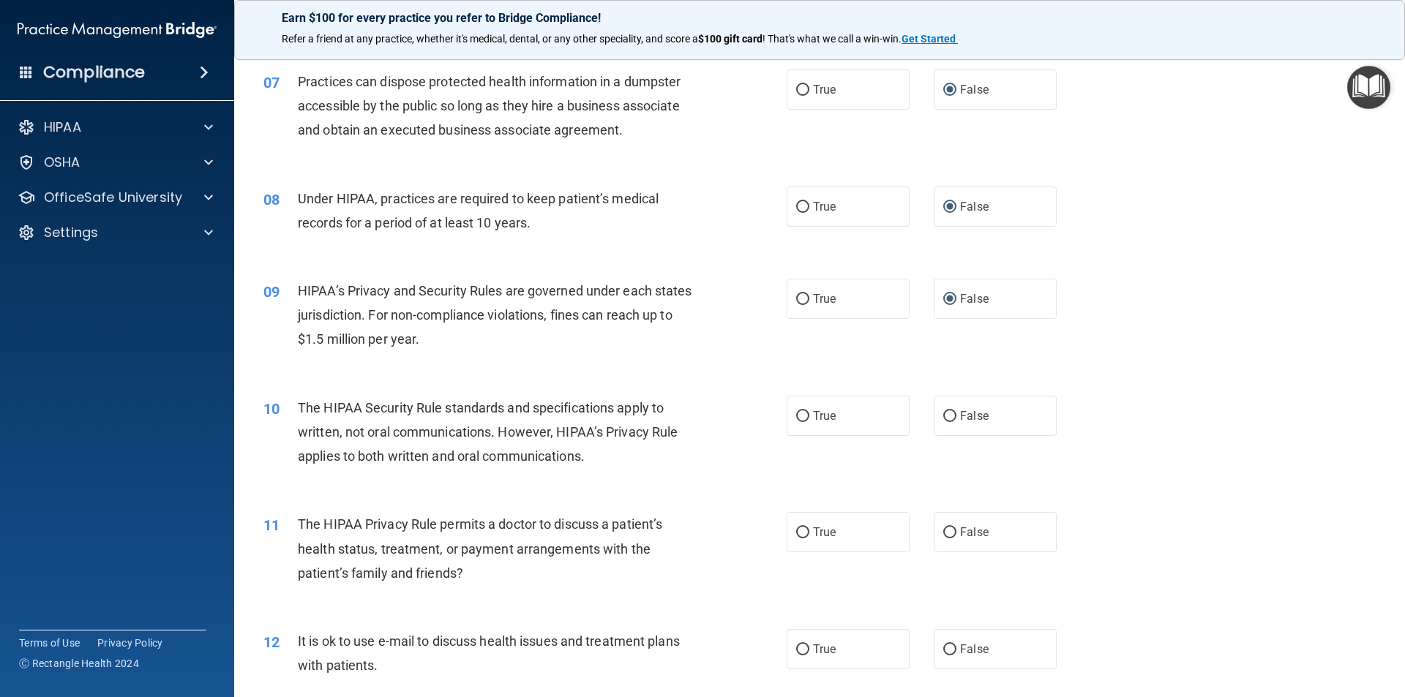
scroll to position [732, 0]
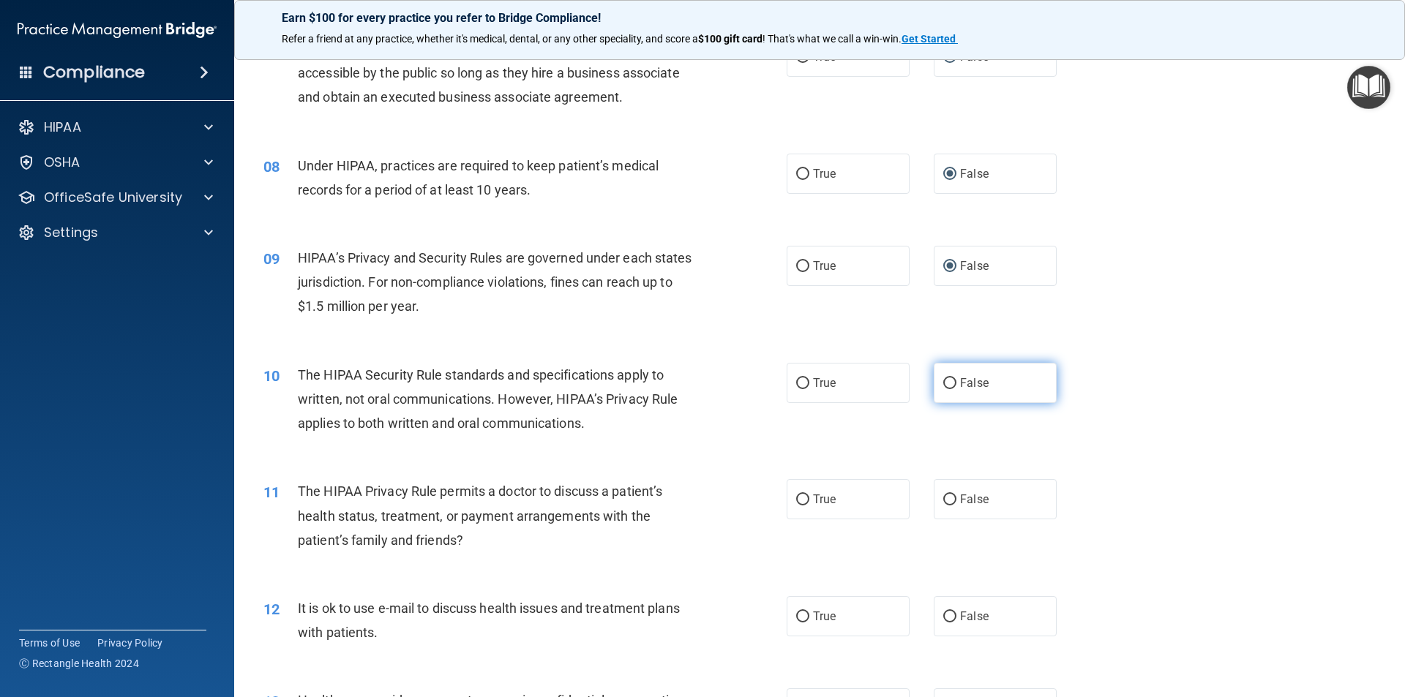
click at [943, 380] on input "False" at bounding box center [949, 383] width 13 height 11
radio input "true"
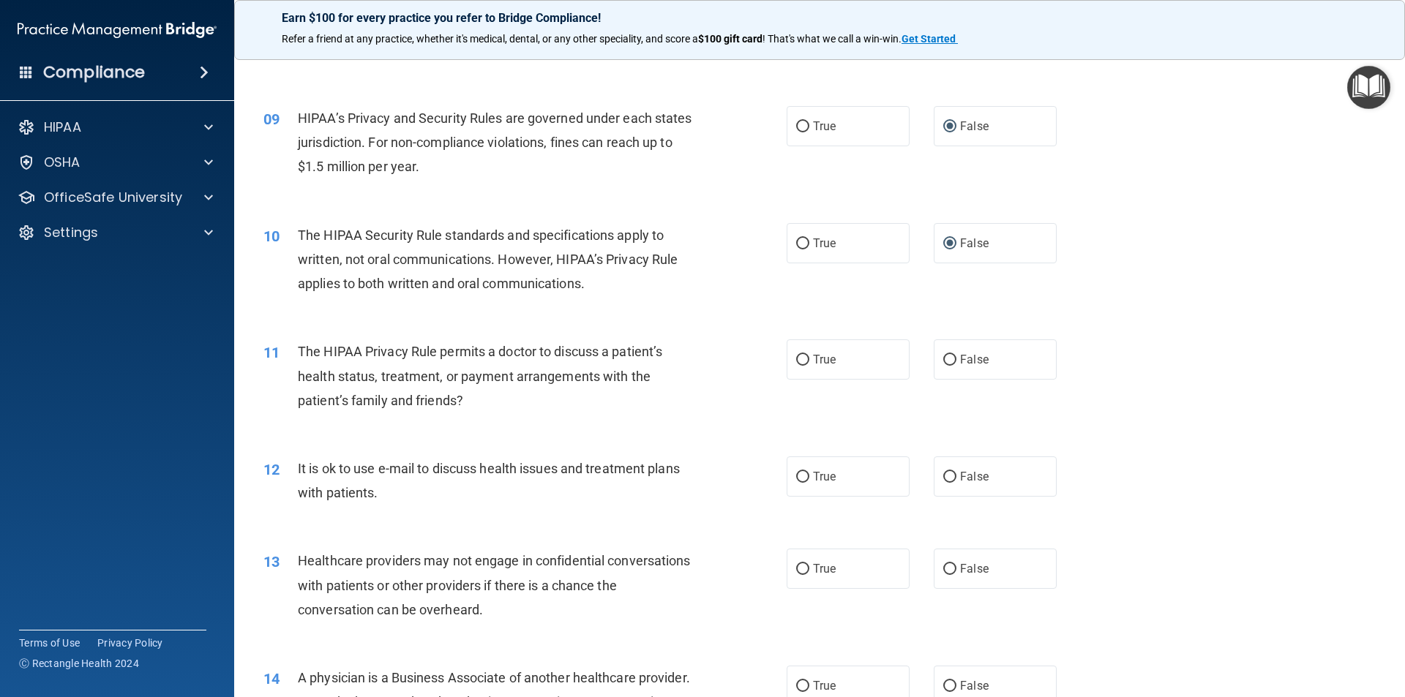
scroll to position [878, 0]
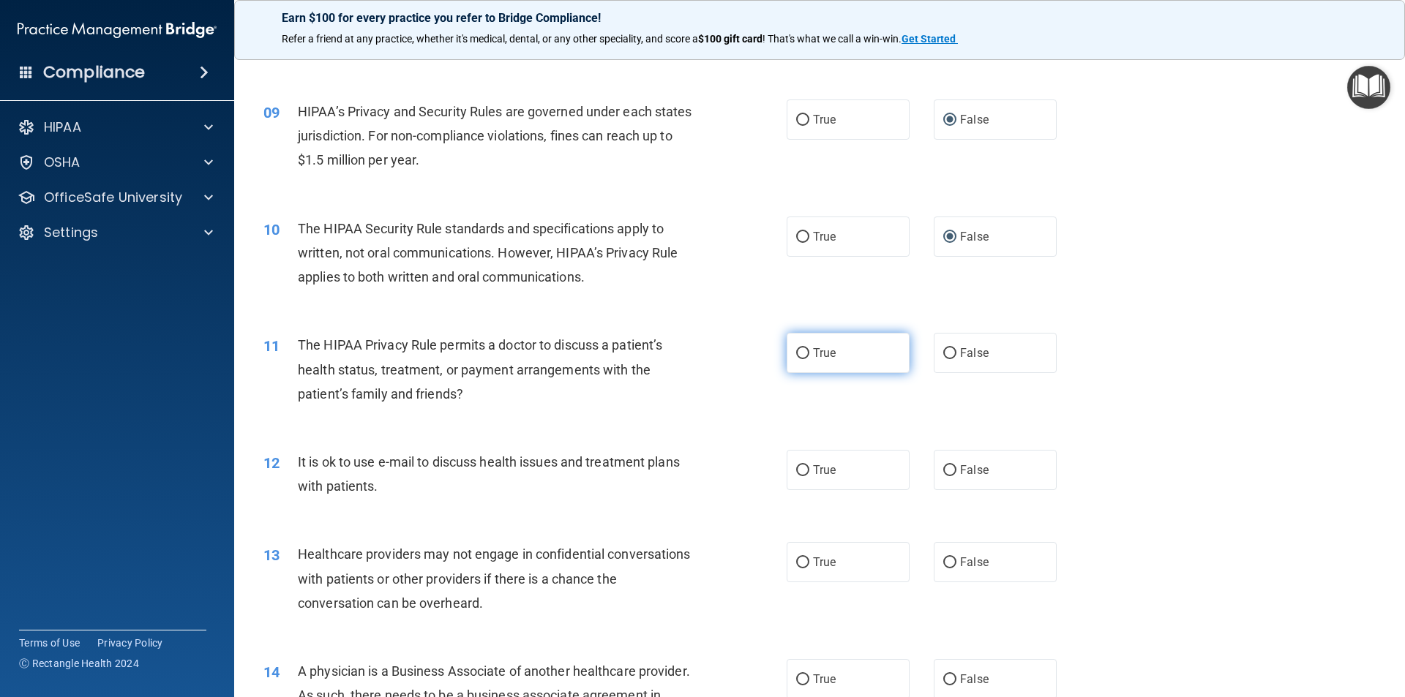
click at [801, 355] on input "True" at bounding box center [802, 353] width 13 height 11
radio input "true"
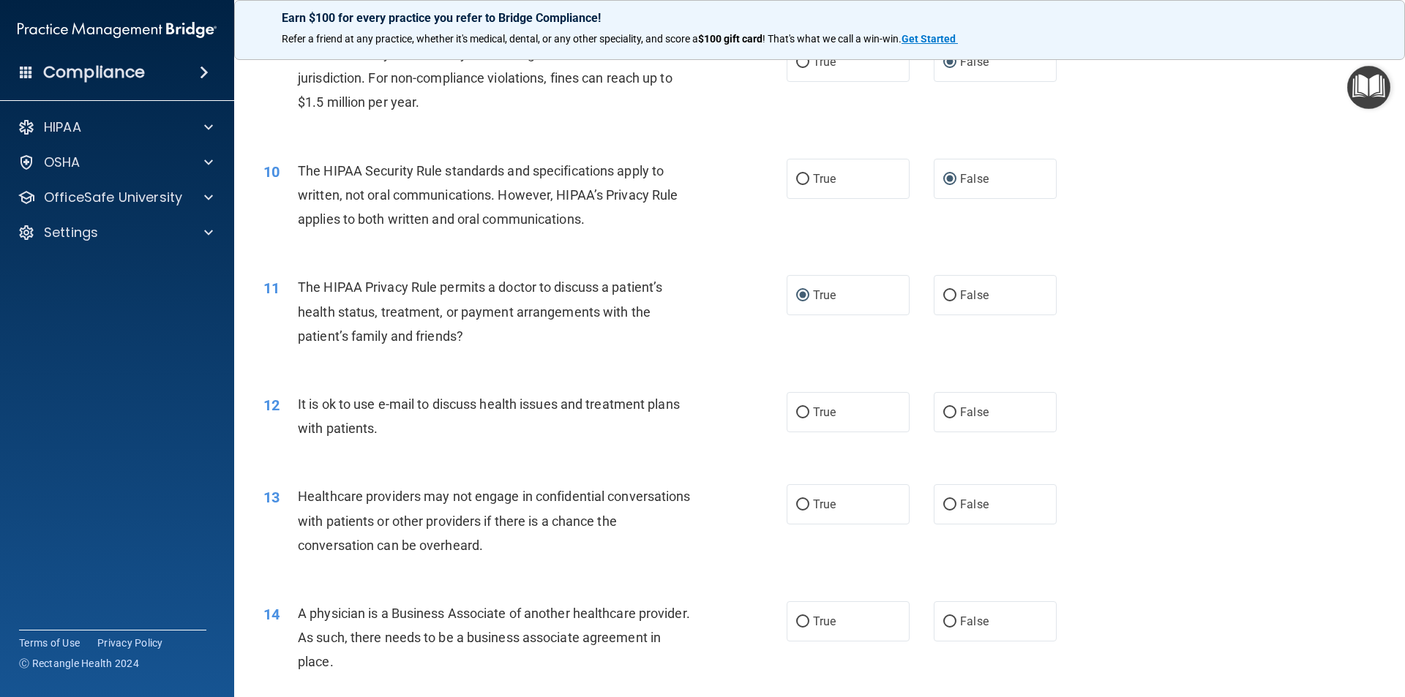
scroll to position [1024, 0]
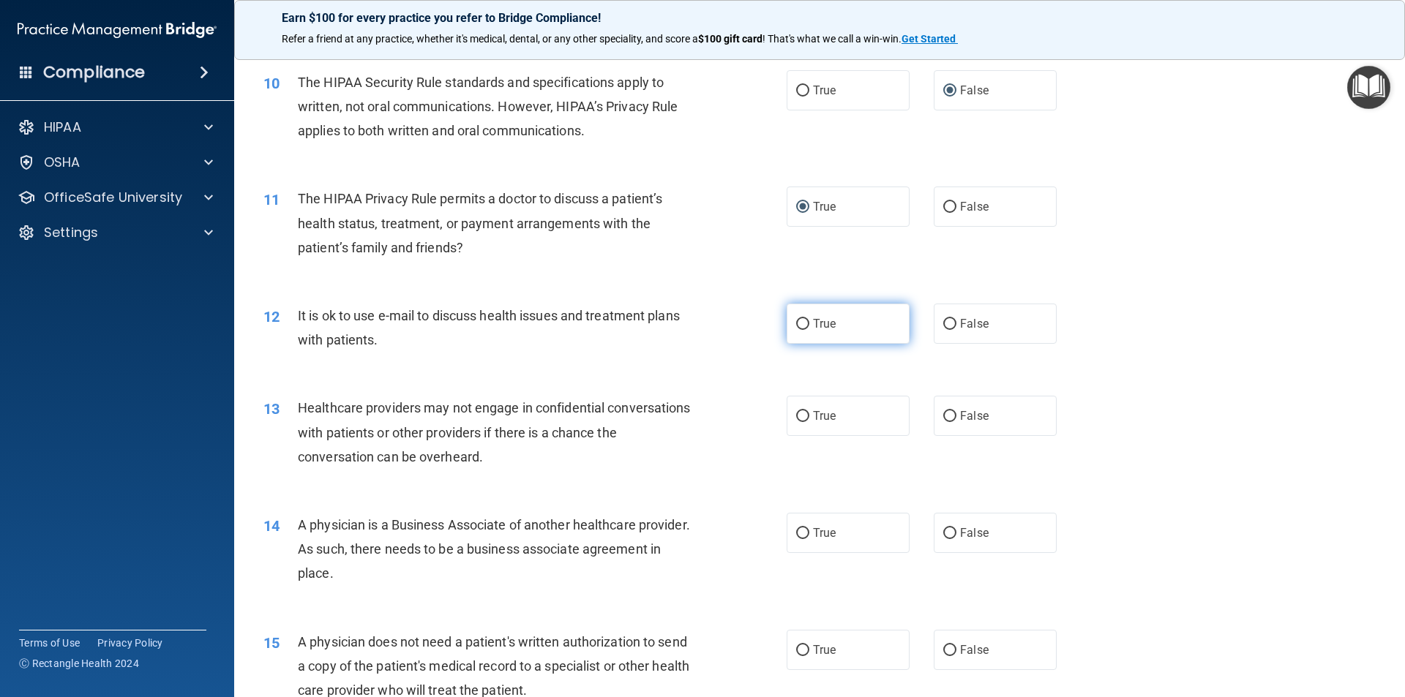
click at [796, 321] on input "True" at bounding box center [802, 324] width 13 height 11
radio input "true"
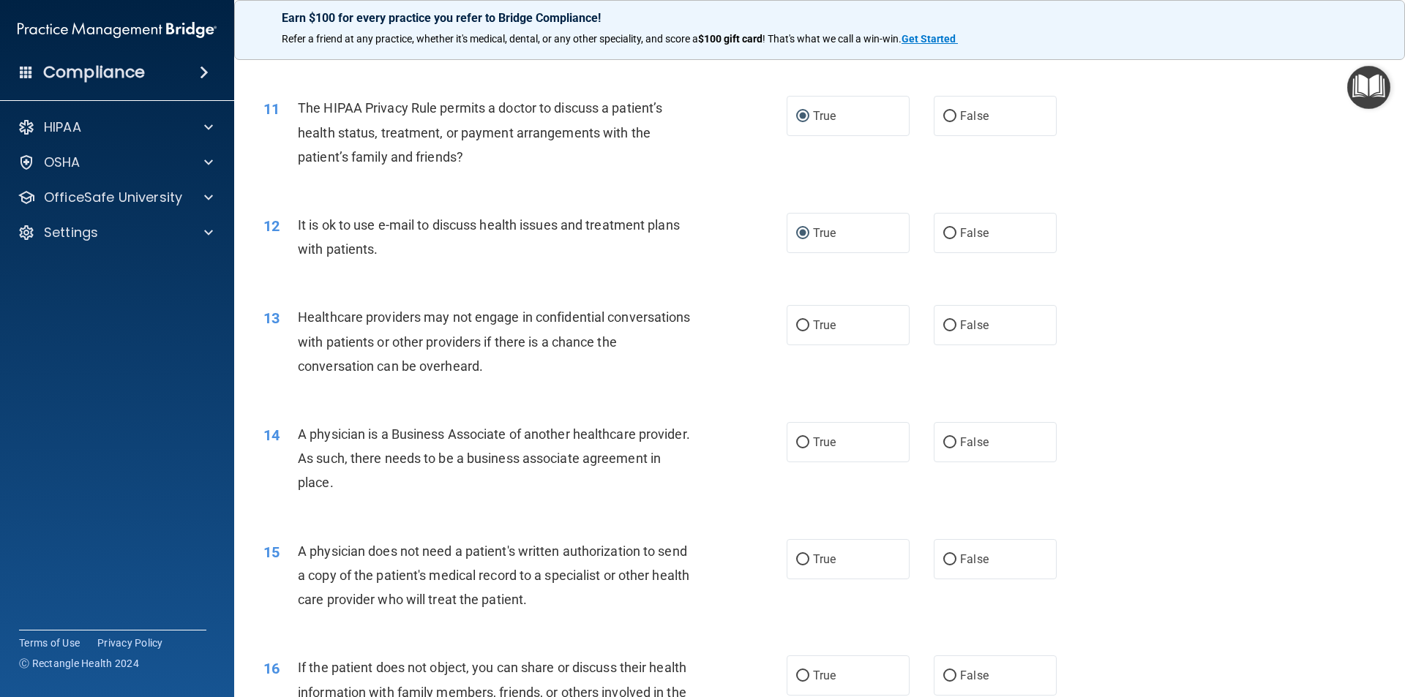
scroll to position [1244, 0]
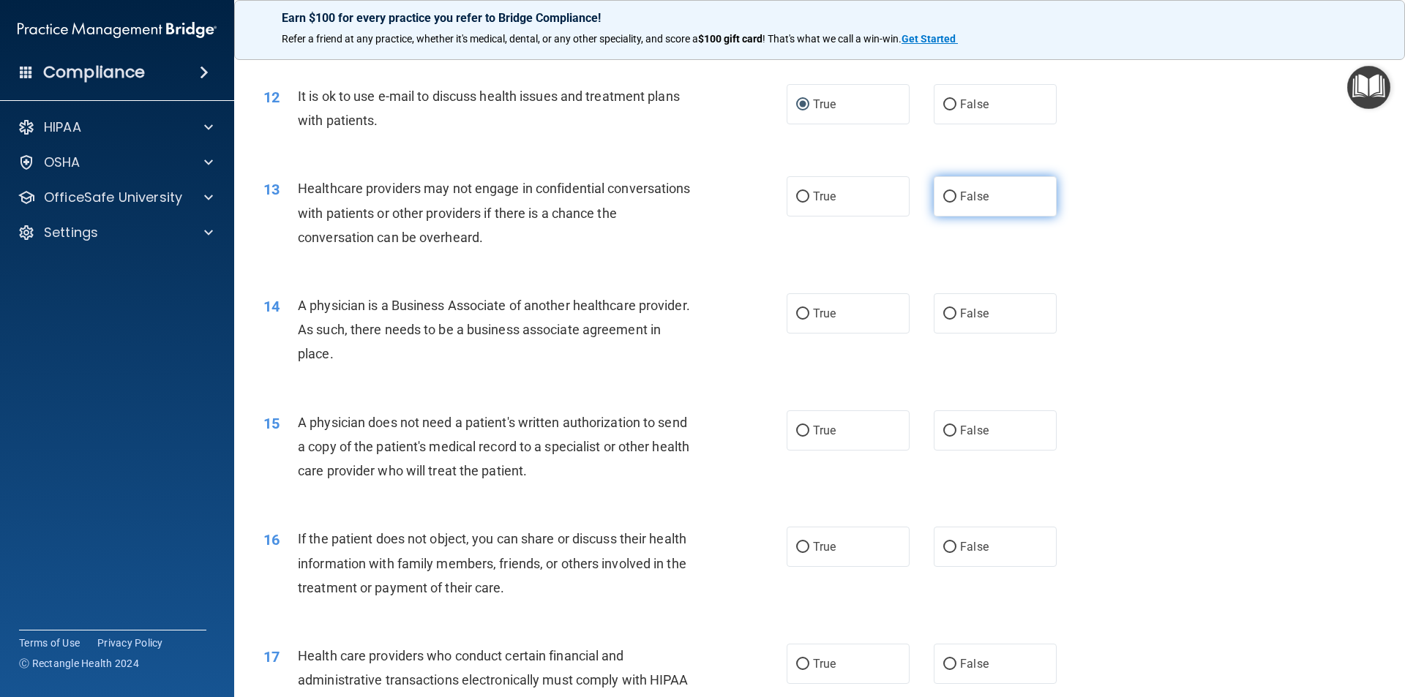
click at [943, 196] on input "False" at bounding box center [949, 197] width 13 height 11
radio input "true"
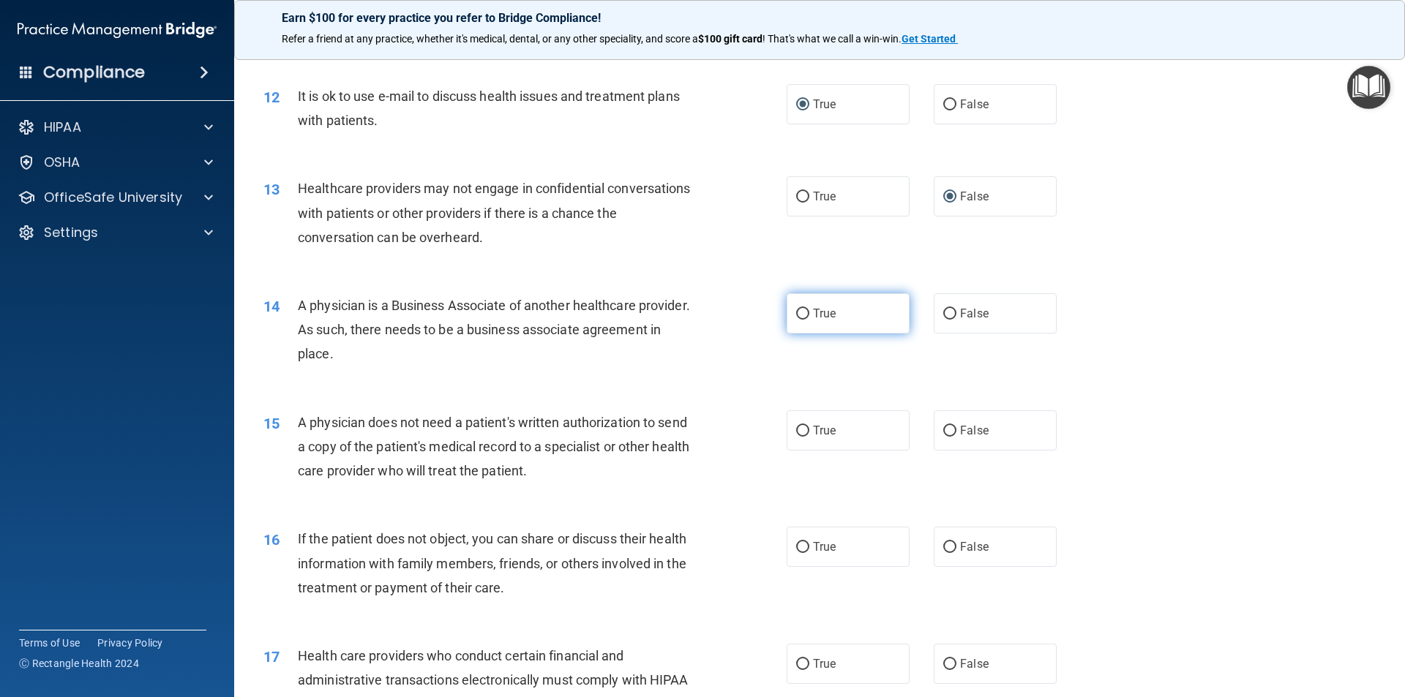
click at [796, 310] on input "True" at bounding box center [802, 314] width 13 height 11
radio input "true"
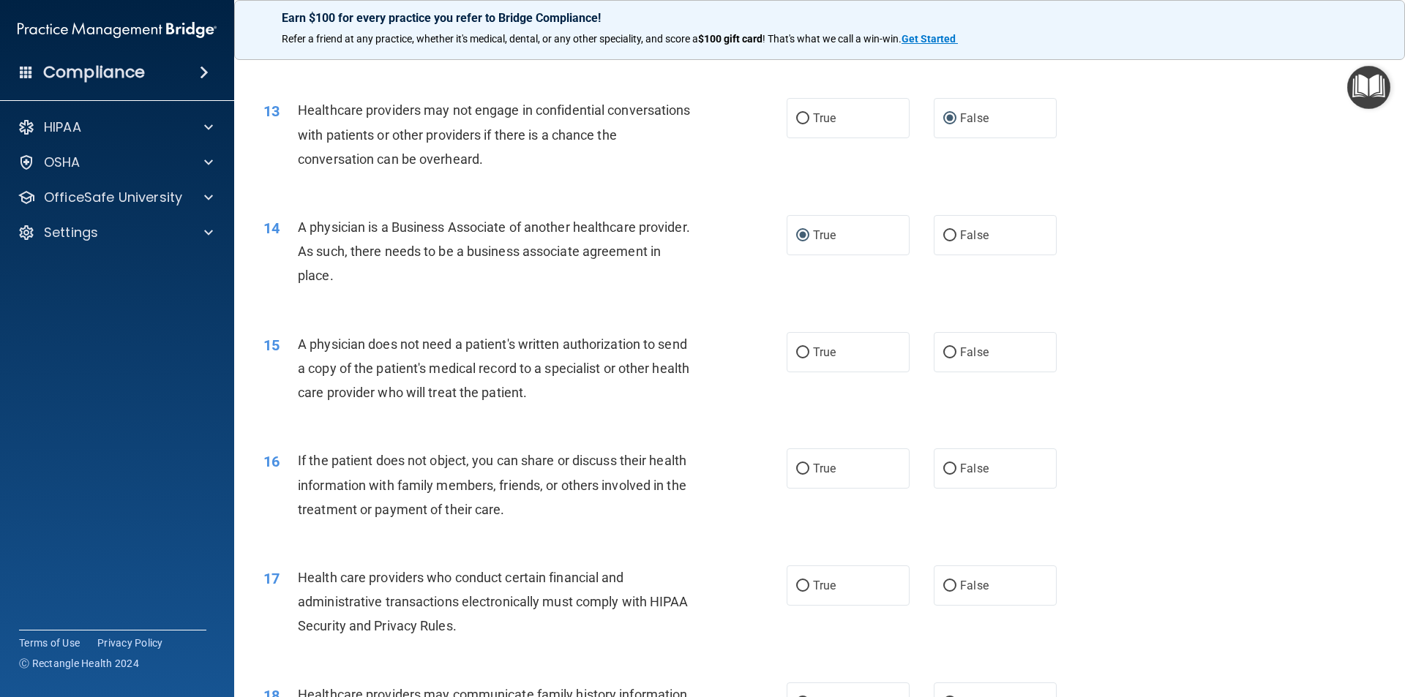
scroll to position [1463, 0]
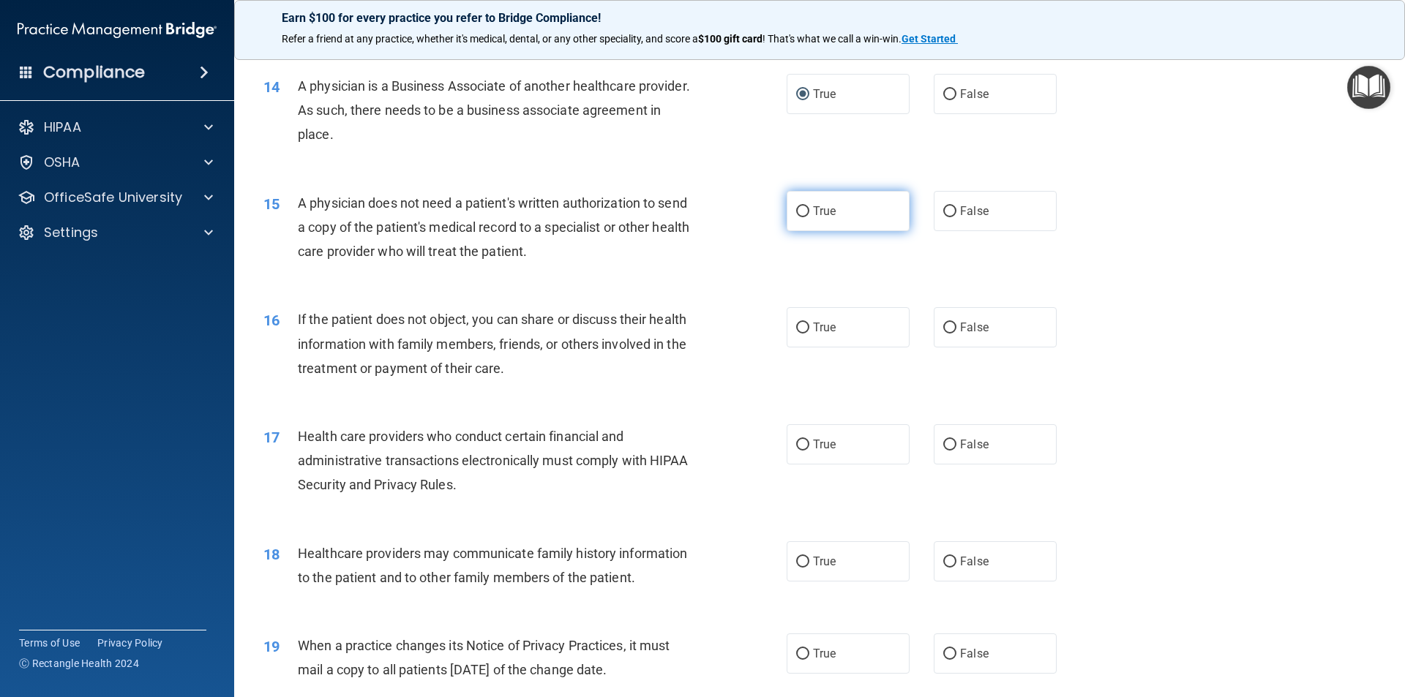
click at [797, 208] on input "True" at bounding box center [802, 211] width 13 height 11
radio input "true"
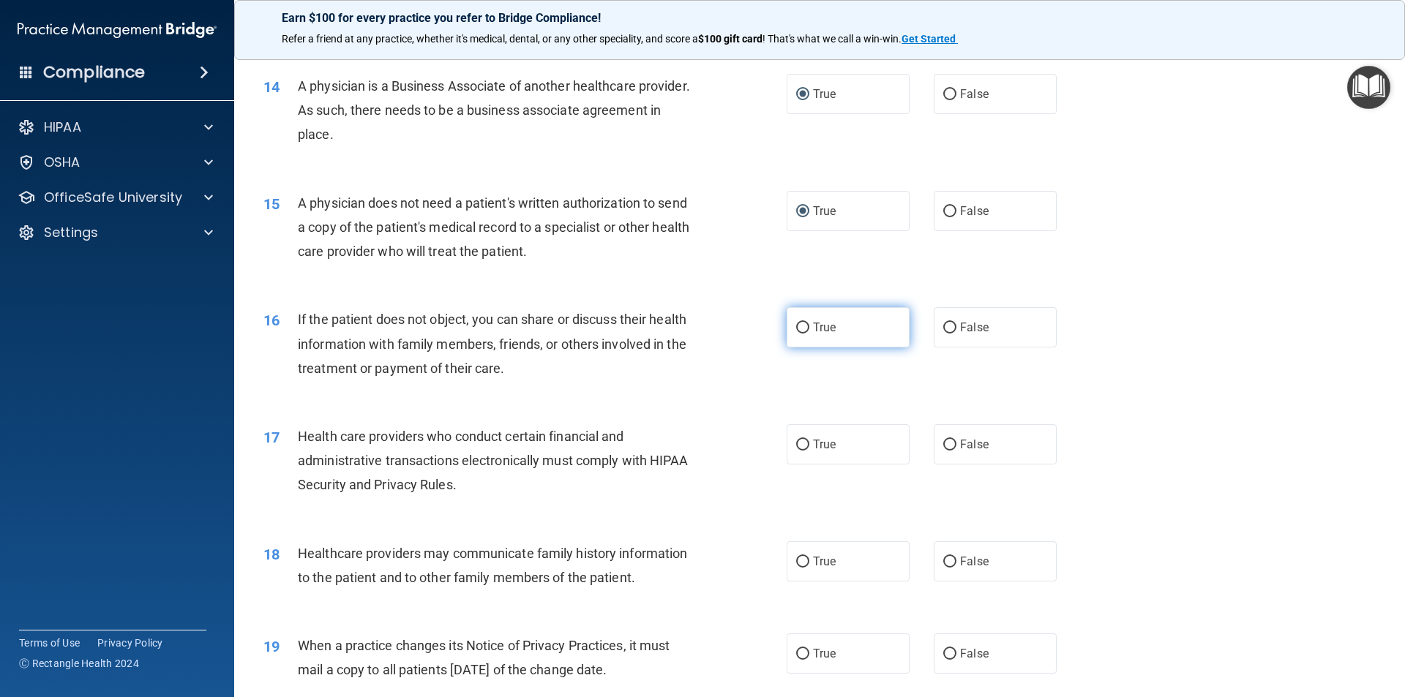
click at [796, 324] on input "True" at bounding box center [802, 328] width 13 height 11
radio input "true"
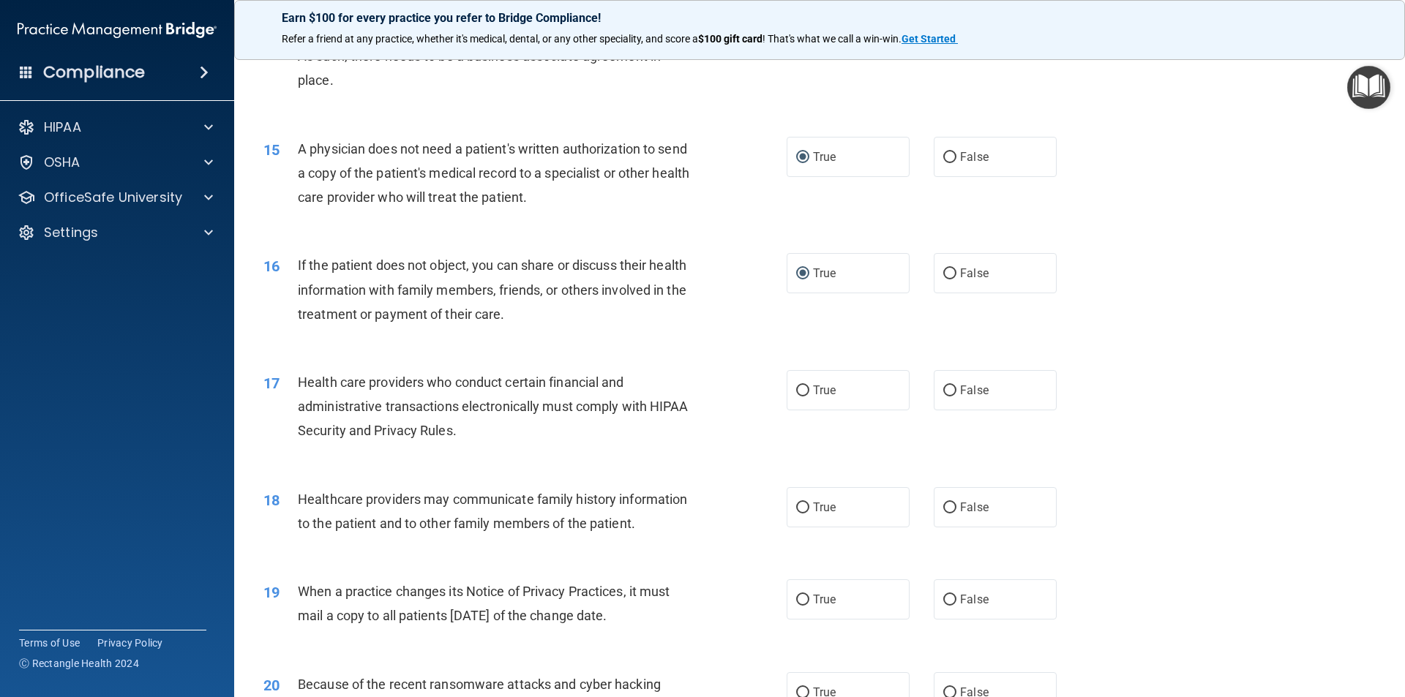
scroll to position [1609, 0]
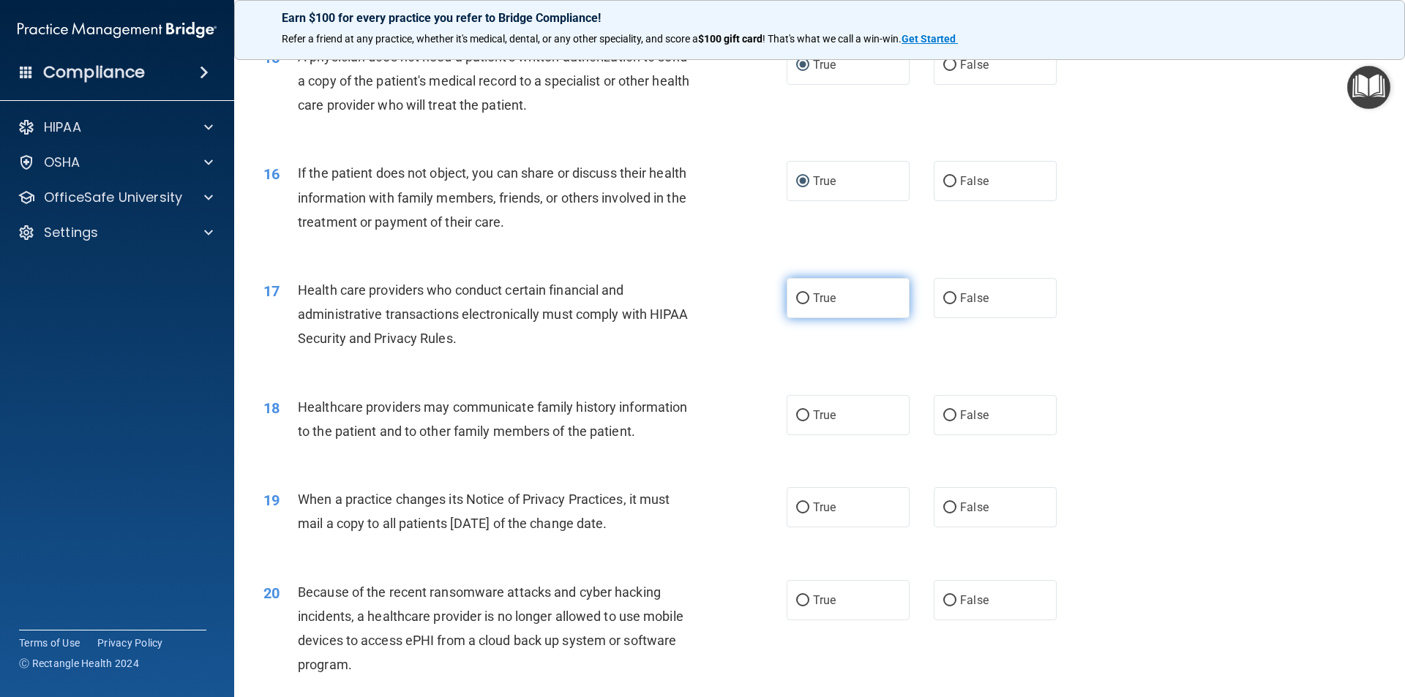
click at [796, 300] on input "True" at bounding box center [802, 298] width 13 height 11
radio input "true"
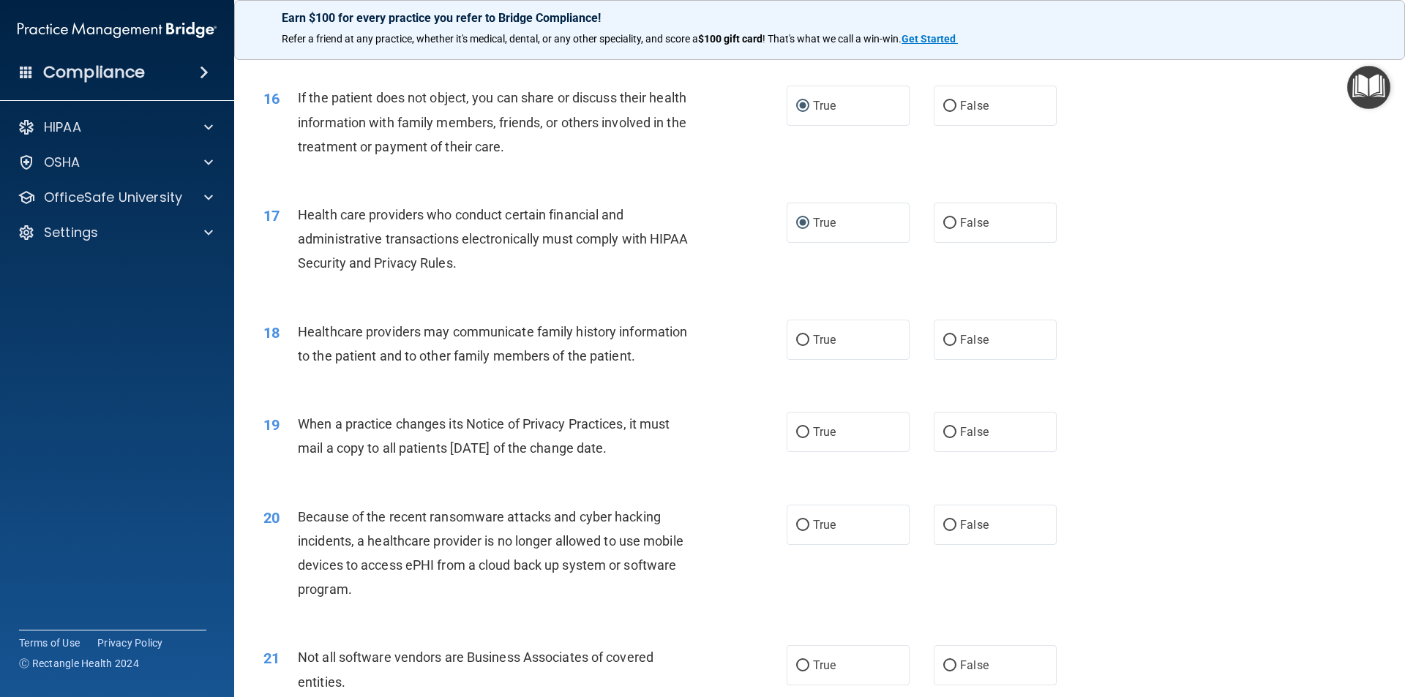
scroll to position [1756, 0]
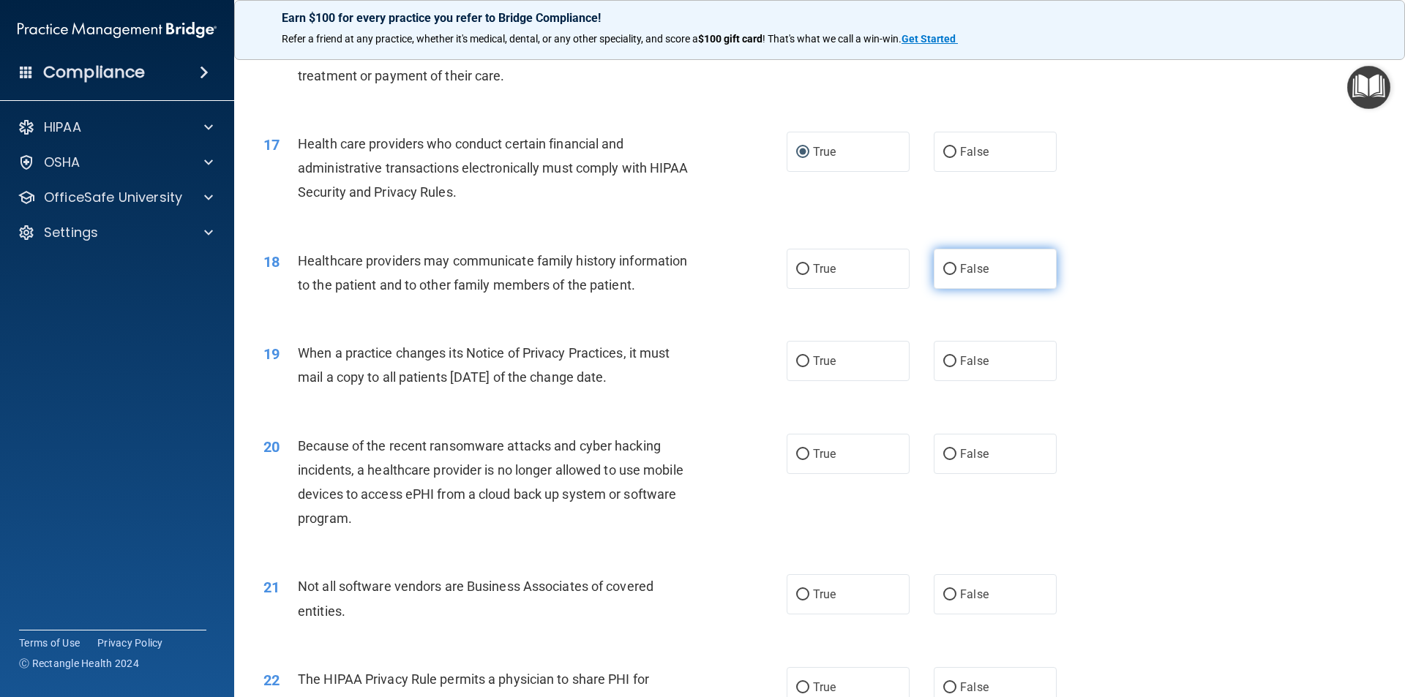
click at [946, 264] on input "False" at bounding box center [949, 269] width 13 height 11
radio input "true"
click at [943, 363] on input "False" at bounding box center [949, 361] width 13 height 11
radio input "true"
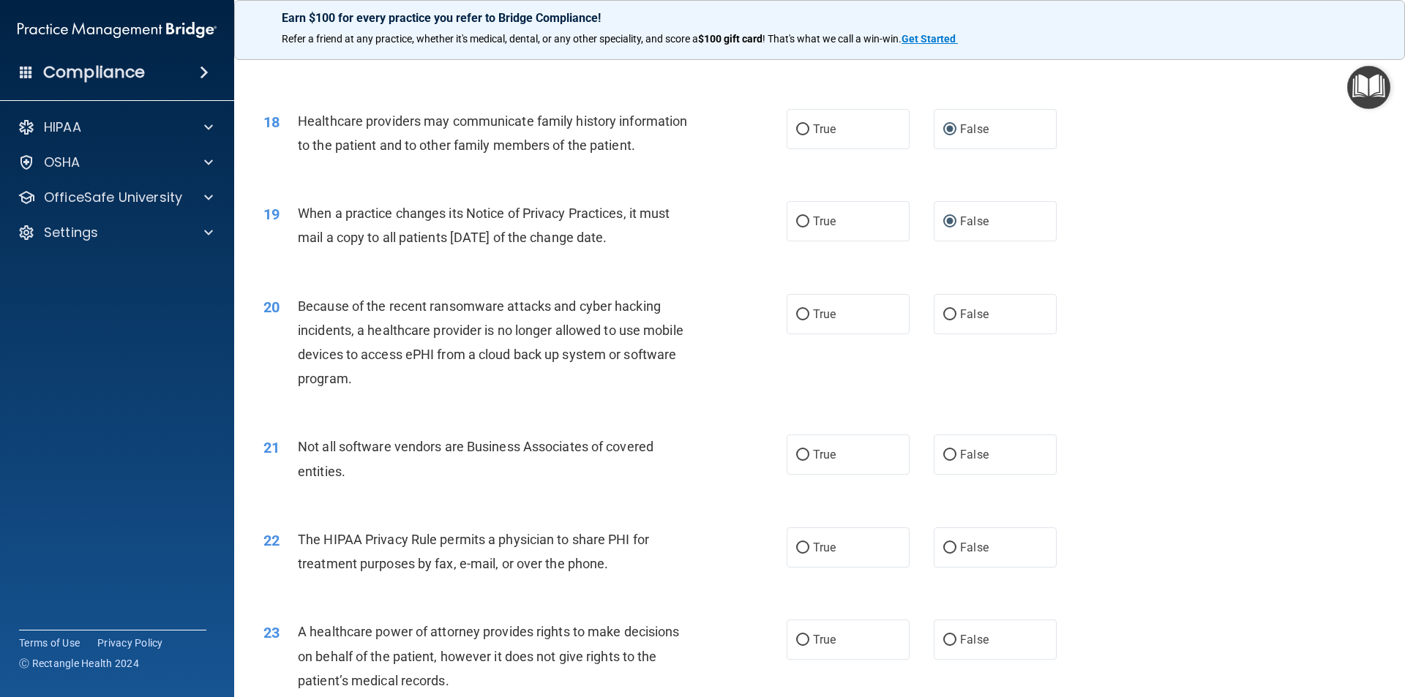
scroll to position [1902, 0]
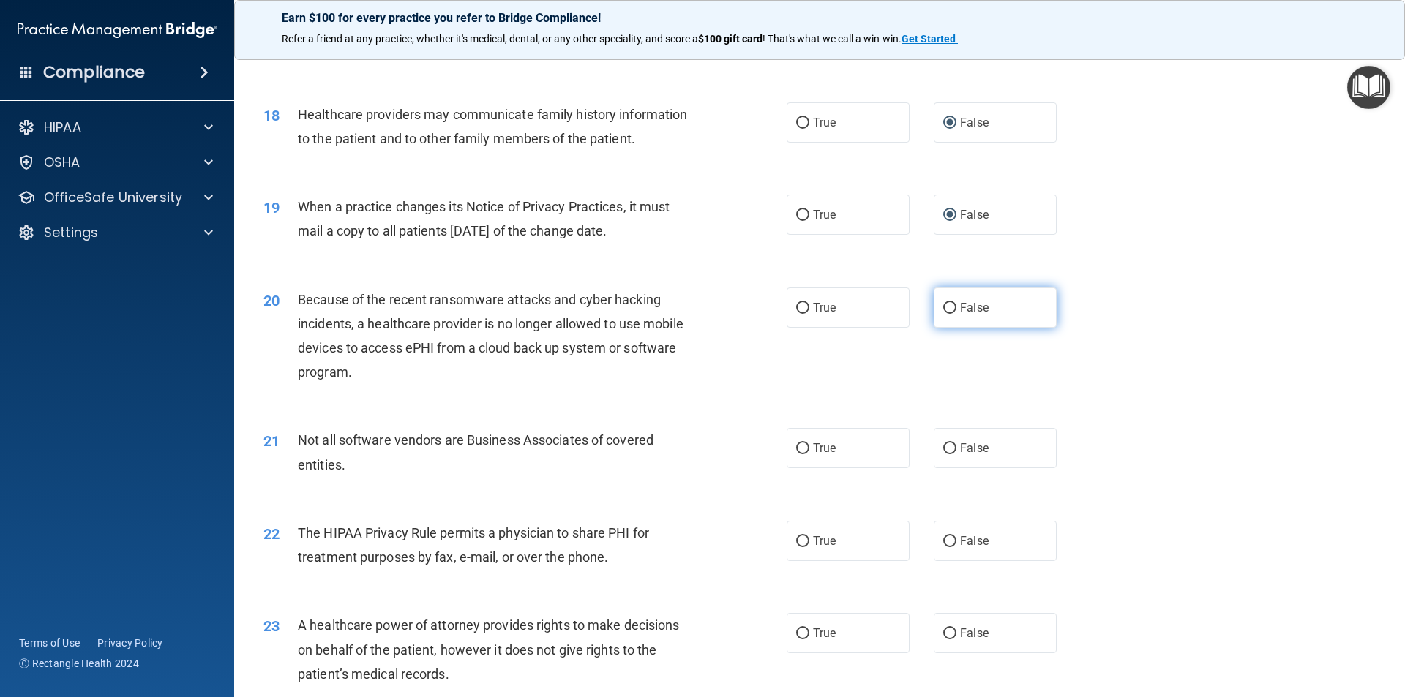
click at [936, 301] on label "False" at bounding box center [994, 307] width 123 height 40
click at [943, 303] on input "False" at bounding box center [949, 308] width 13 height 11
radio input "true"
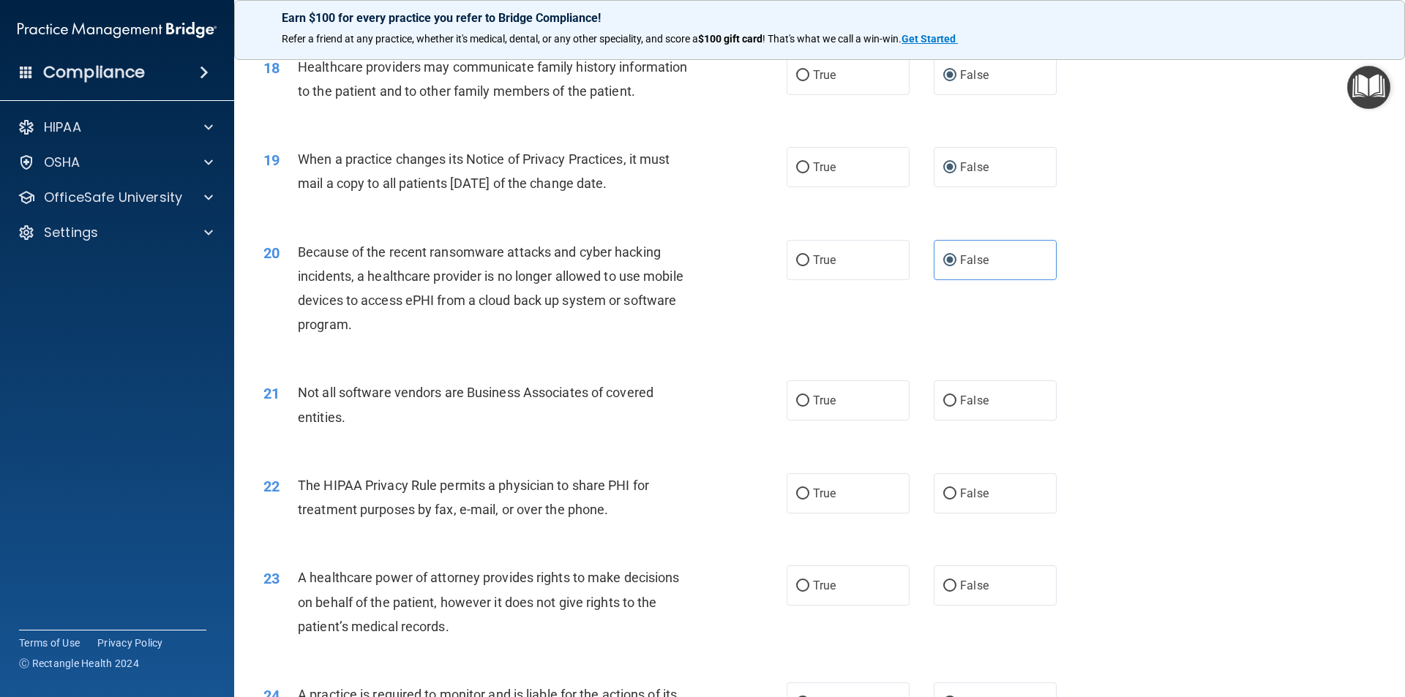
scroll to position [1975, 0]
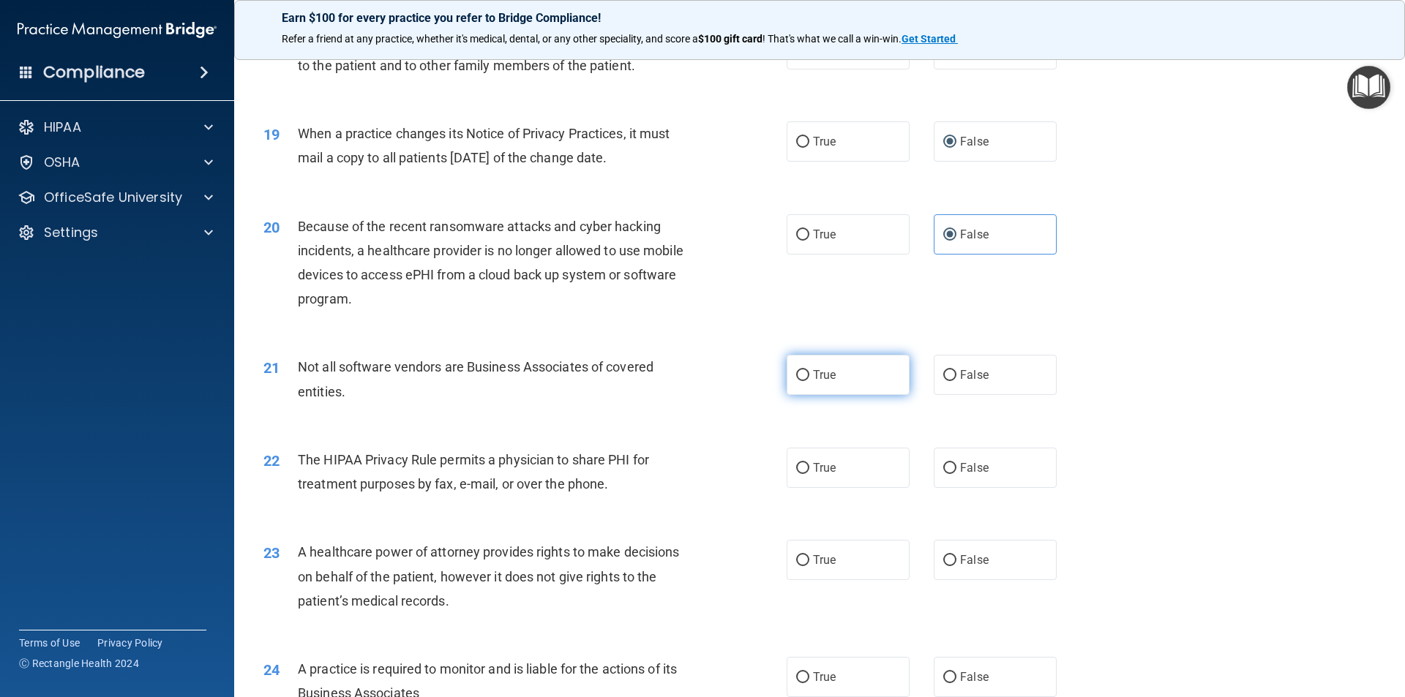
click at [798, 370] on input "True" at bounding box center [802, 375] width 13 height 11
radio input "true"
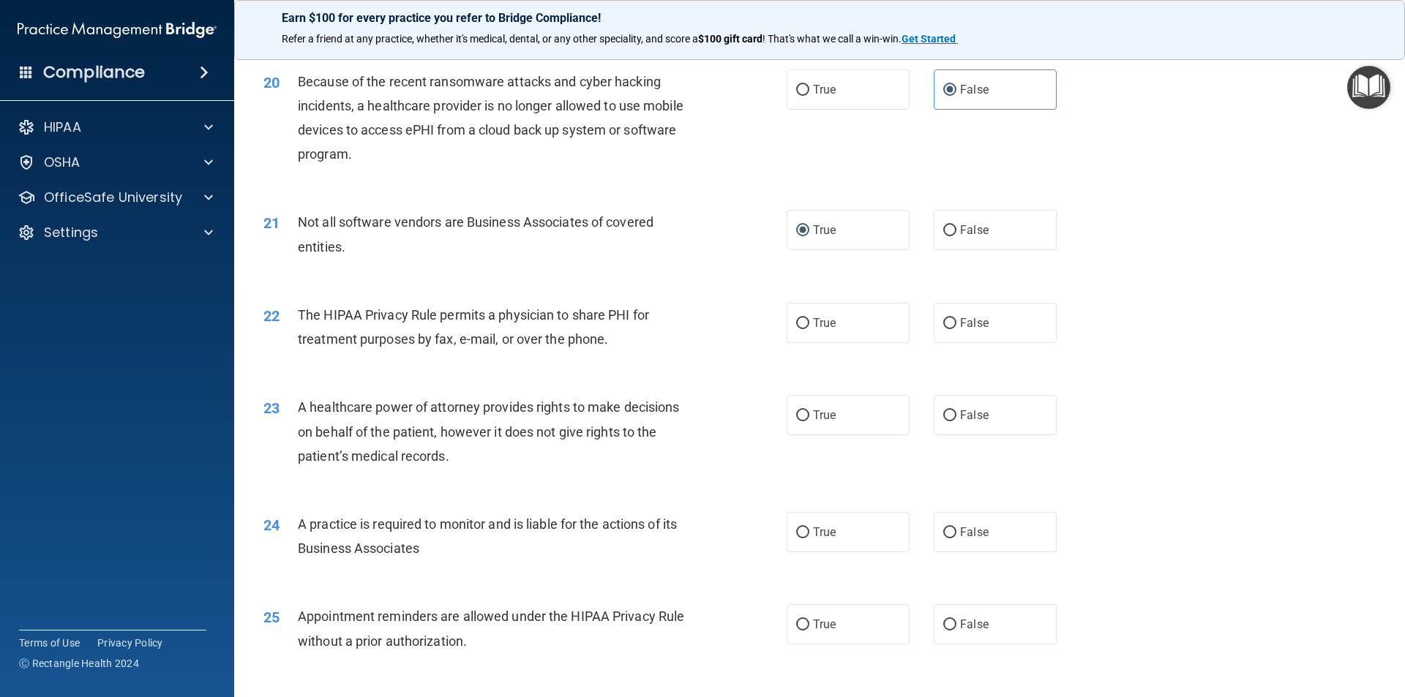
scroll to position [2121, 0]
click at [796, 318] on input "True" at bounding box center [802, 322] width 13 height 11
radio input "true"
click at [943, 415] on input "False" at bounding box center [949, 414] width 13 height 11
radio input "true"
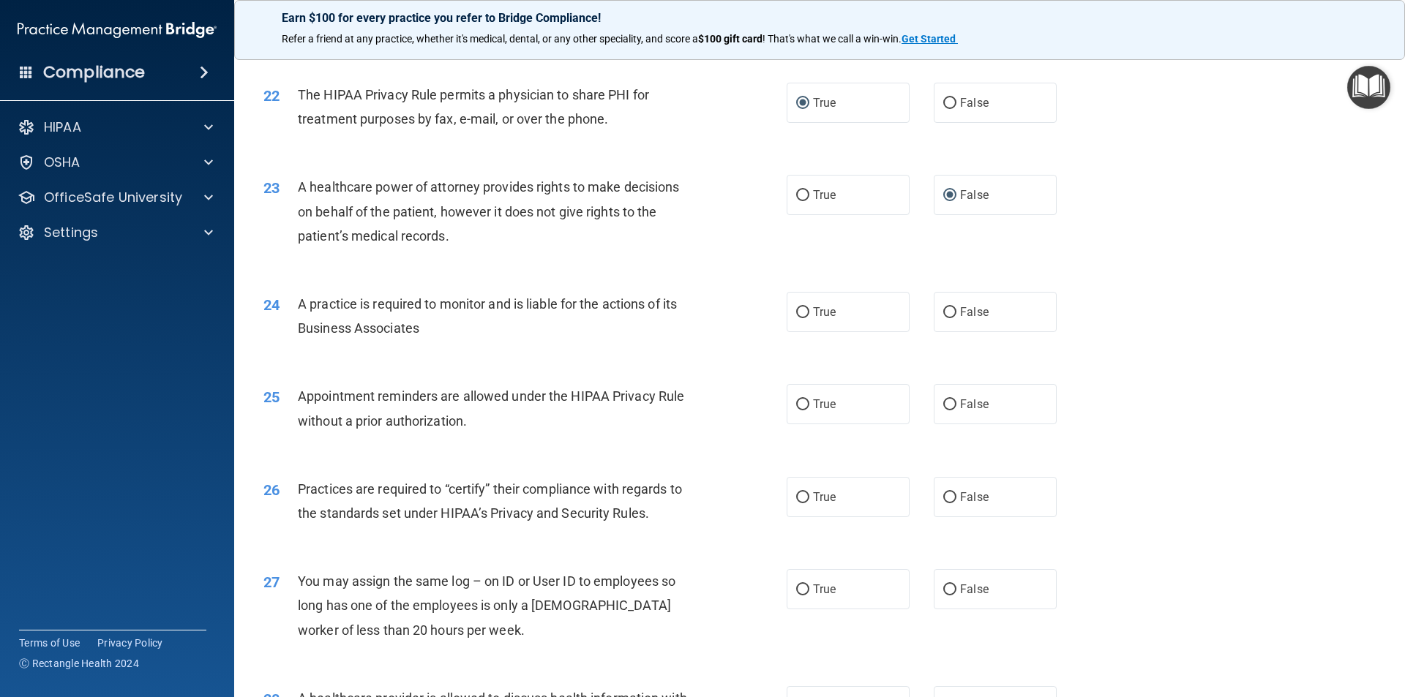
scroll to position [2341, 0]
click at [799, 310] on input "True" at bounding box center [802, 312] width 13 height 11
radio input "true"
click at [796, 399] on input "True" at bounding box center [802, 404] width 13 height 11
radio input "true"
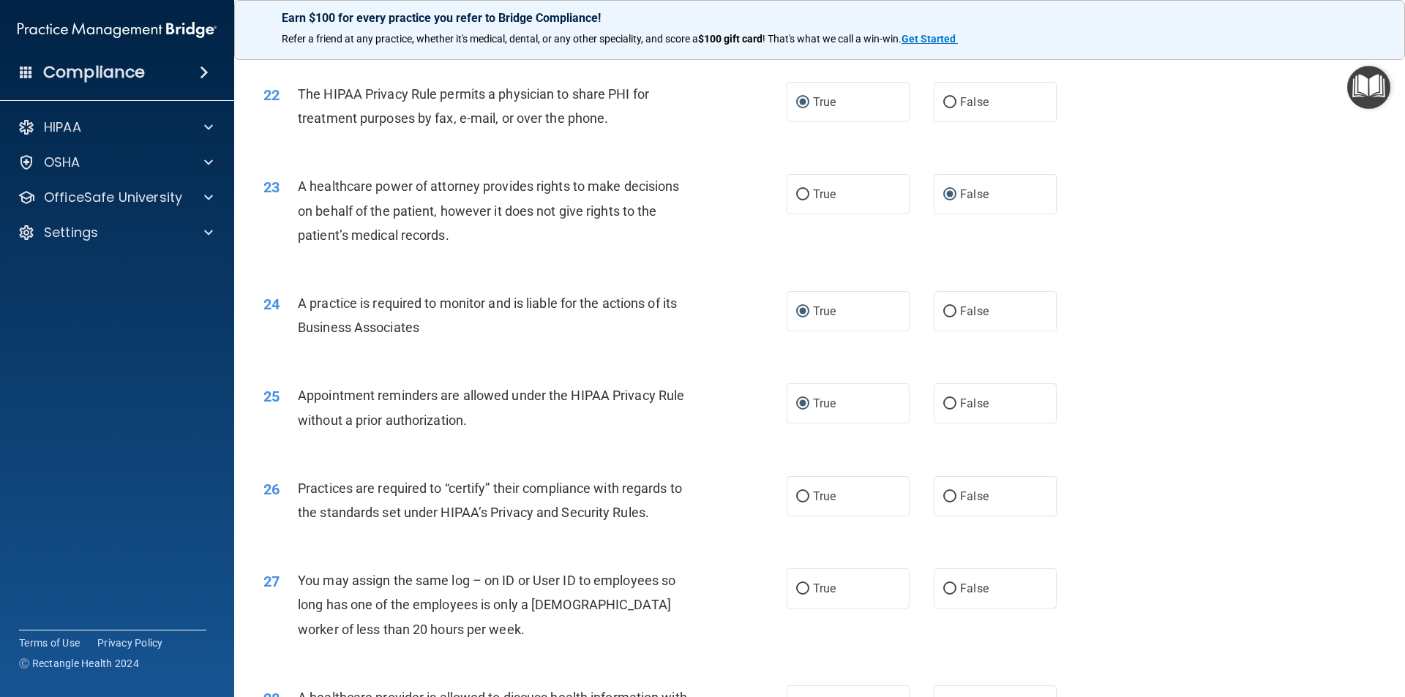
scroll to position [2414, 0]
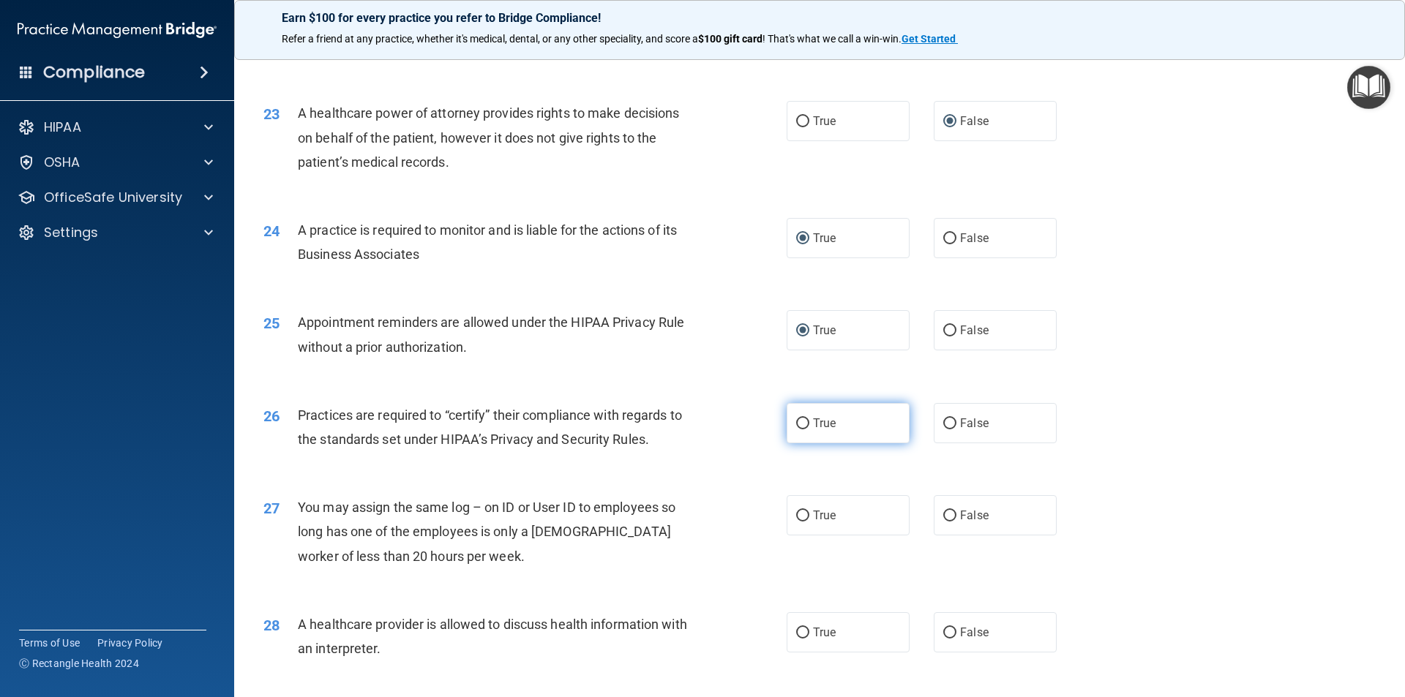
click at [797, 425] on input "True" at bounding box center [802, 423] width 13 height 11
radio input "true"
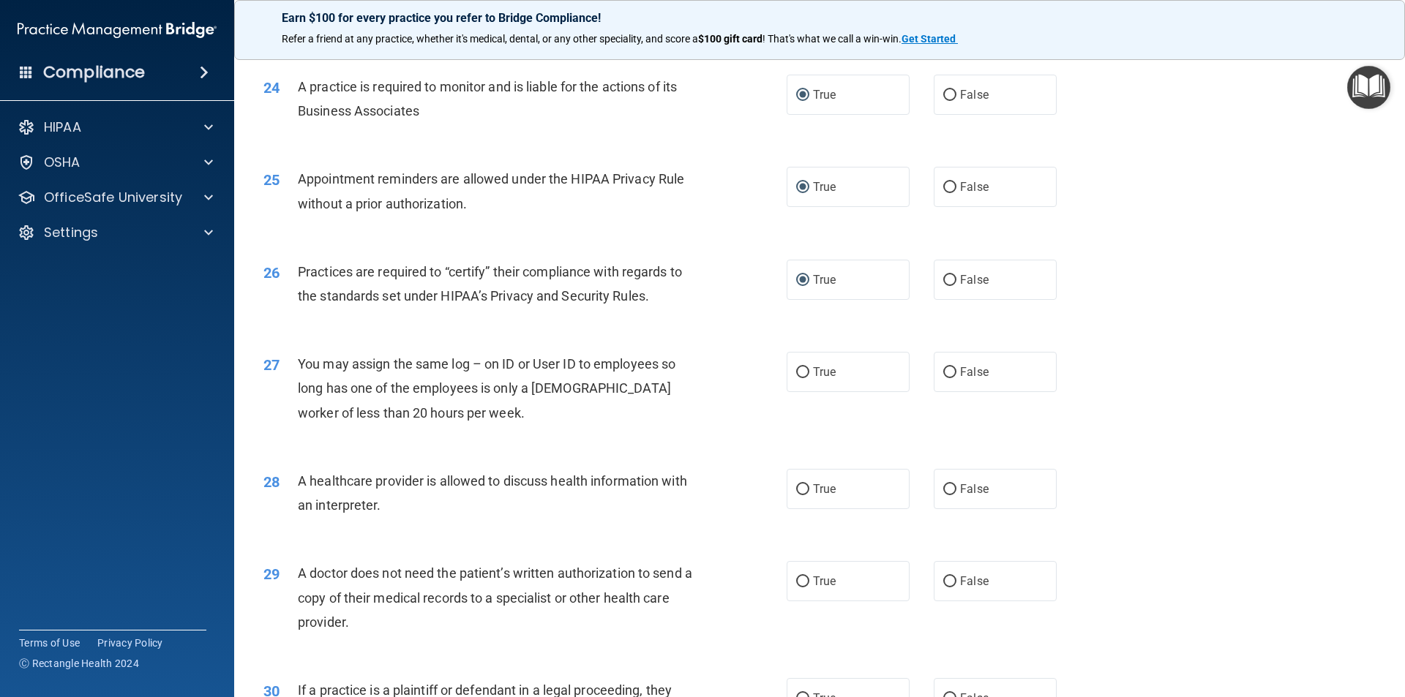
scroll to position [2560, 0]
drag, startPoint x: 941, startPoint y: 365, endPoint x: 903, endPoint y: 386, distance: 43.6
click at [943, 365] on input "False" at bounding box center [949, 369] width 13 height 11
radio input "true"
click at [800, 487] on input "True" at bounding box center [802, 486] width 13 height 11
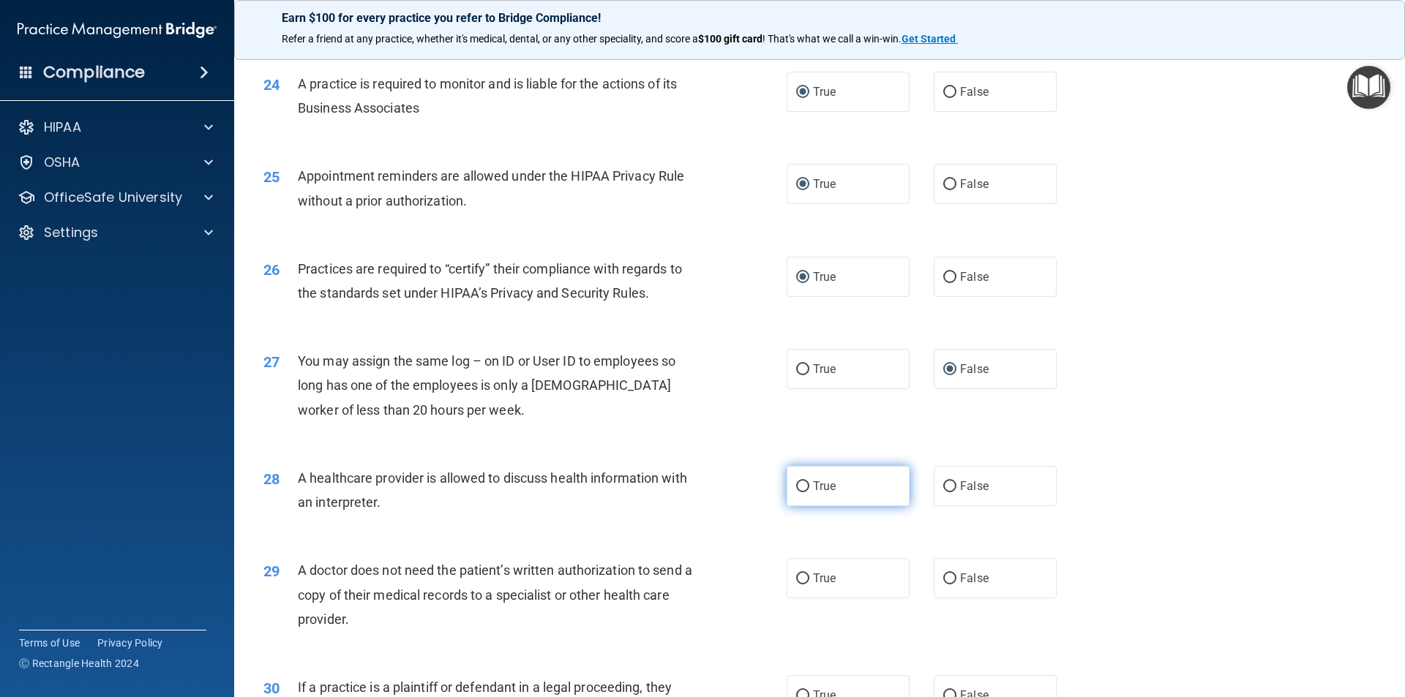
radio input "true"
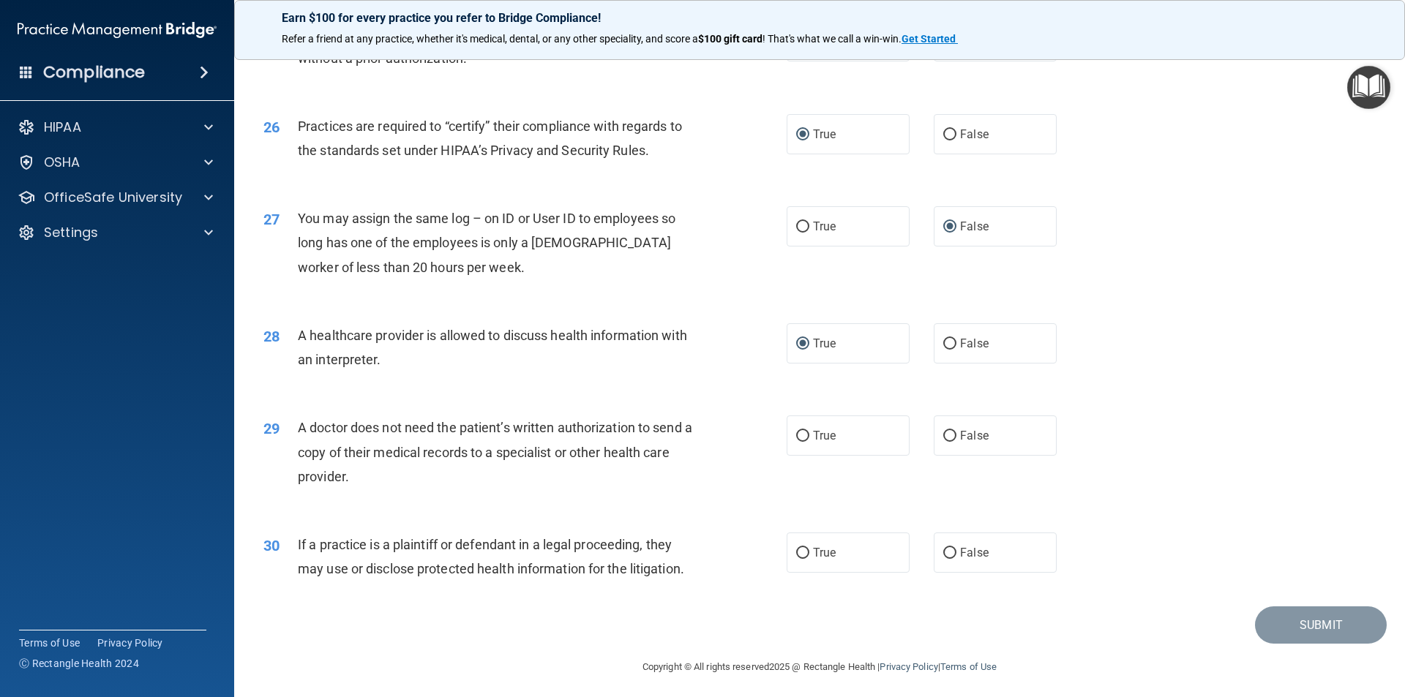
scroll to position [2707, 0]
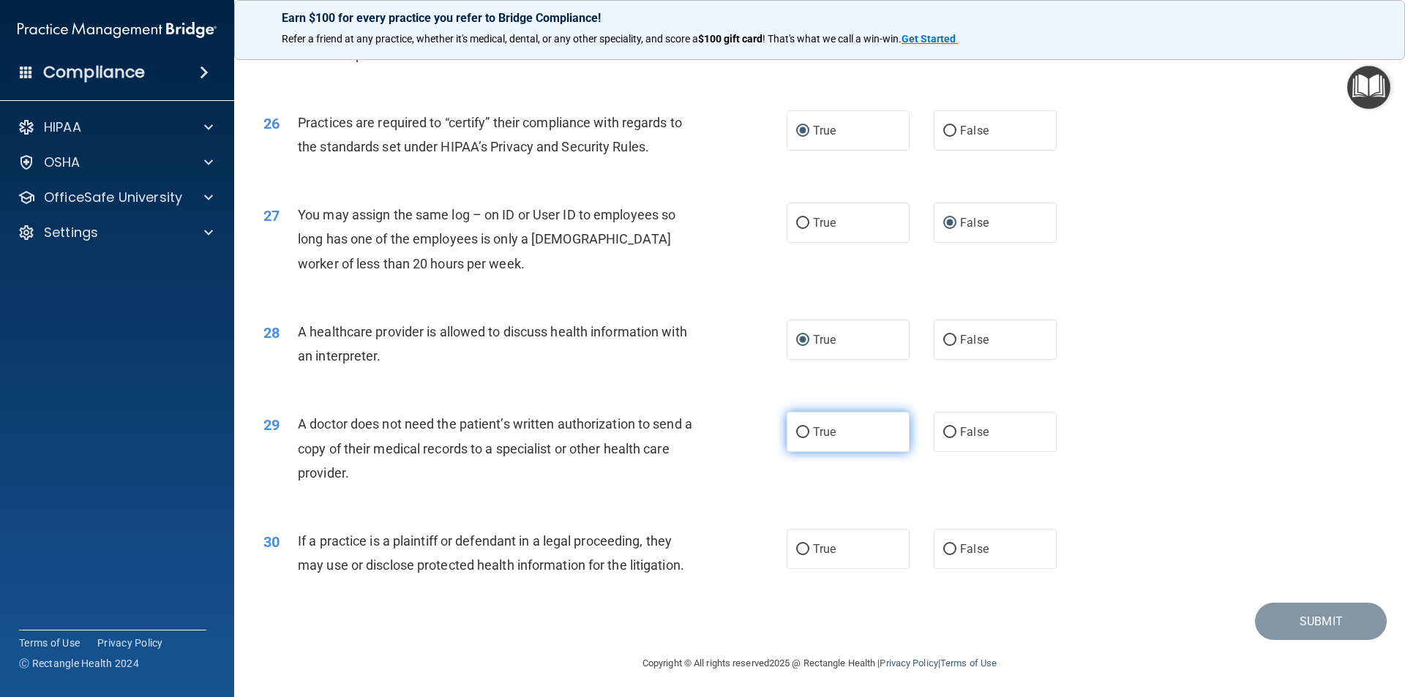
click at [796, 429] on input "True" at bounding box center [802, 432] width 13 height 11
radio input "true"
click at [797, 544] on input "True" at bounding box center [802, 549] width 13 height 11
radio input "true"
click at [1306, 617] on button "Submit" at bounding box center [1321, 621] width 132 height 37
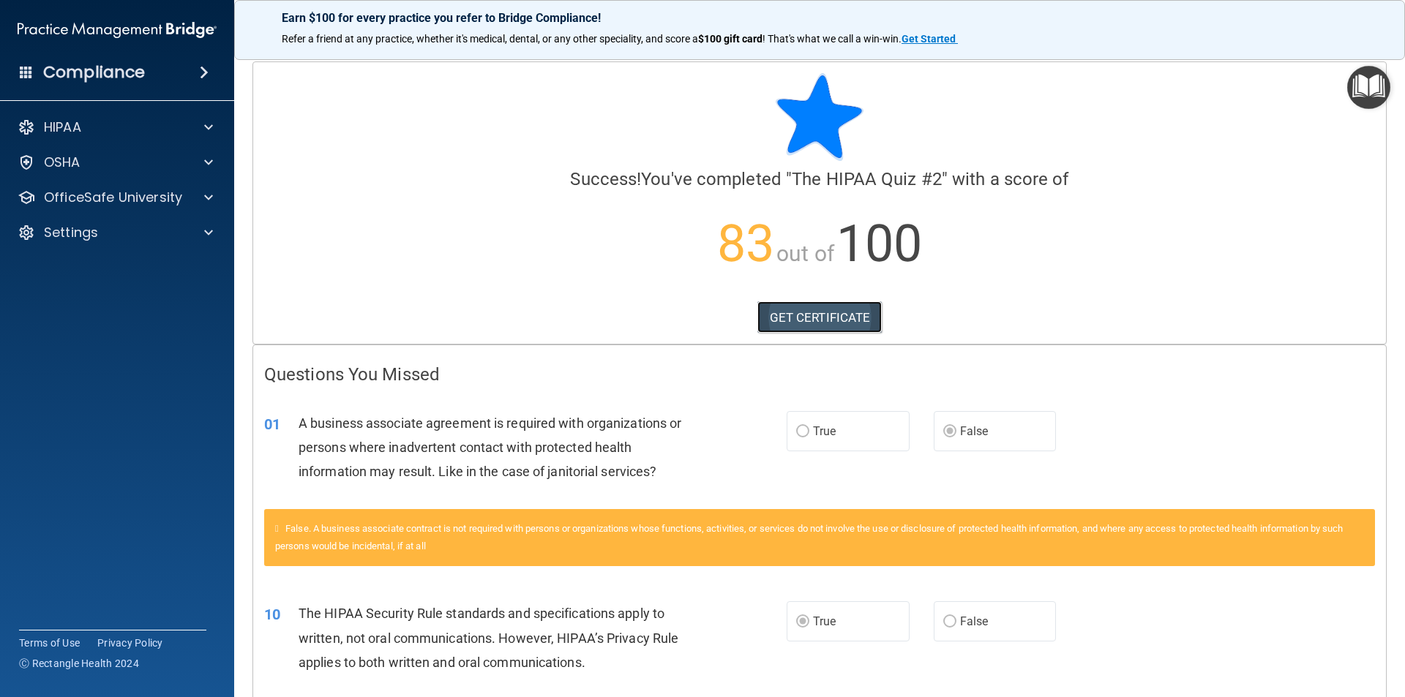
click at [784, 321] on link "GET CERTIFICATE" at bounding box center [819, 317] width 125 height 32
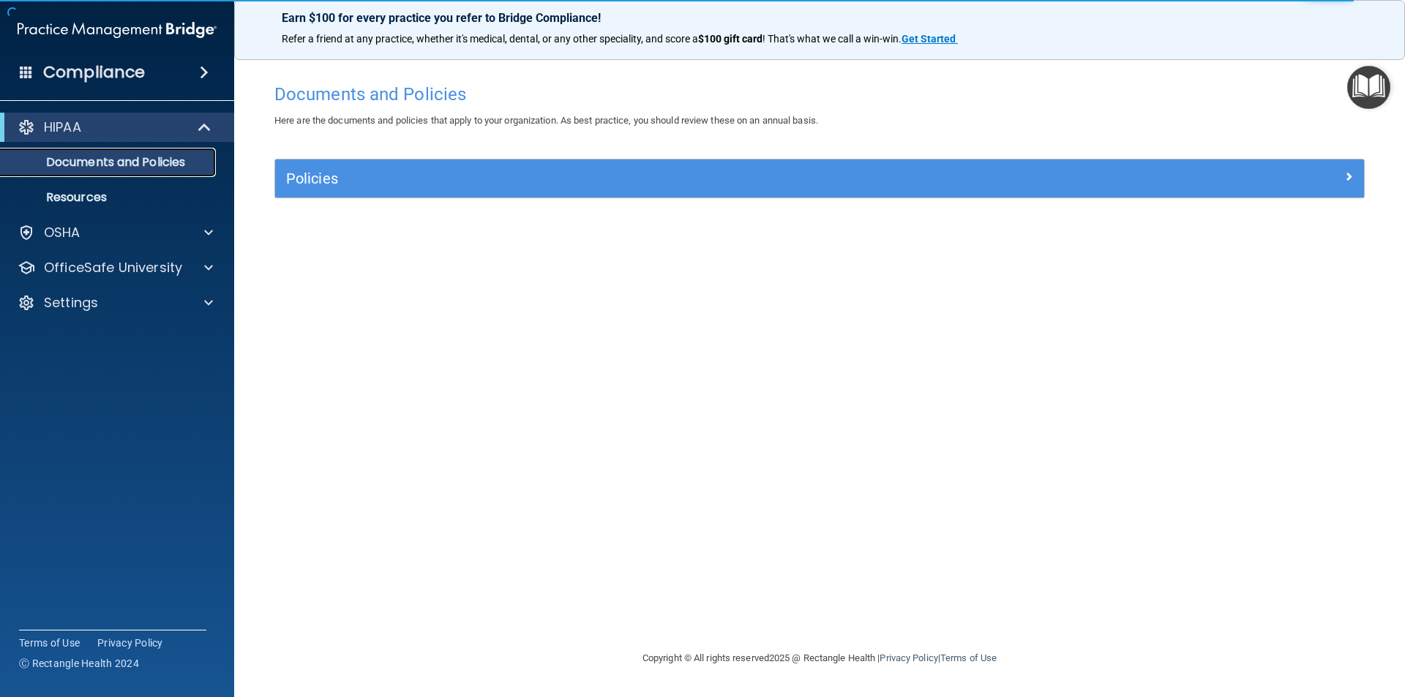
click at [153, 168] on p "Documents and Policies" at bounding box center [110, 162] width 200 height 15
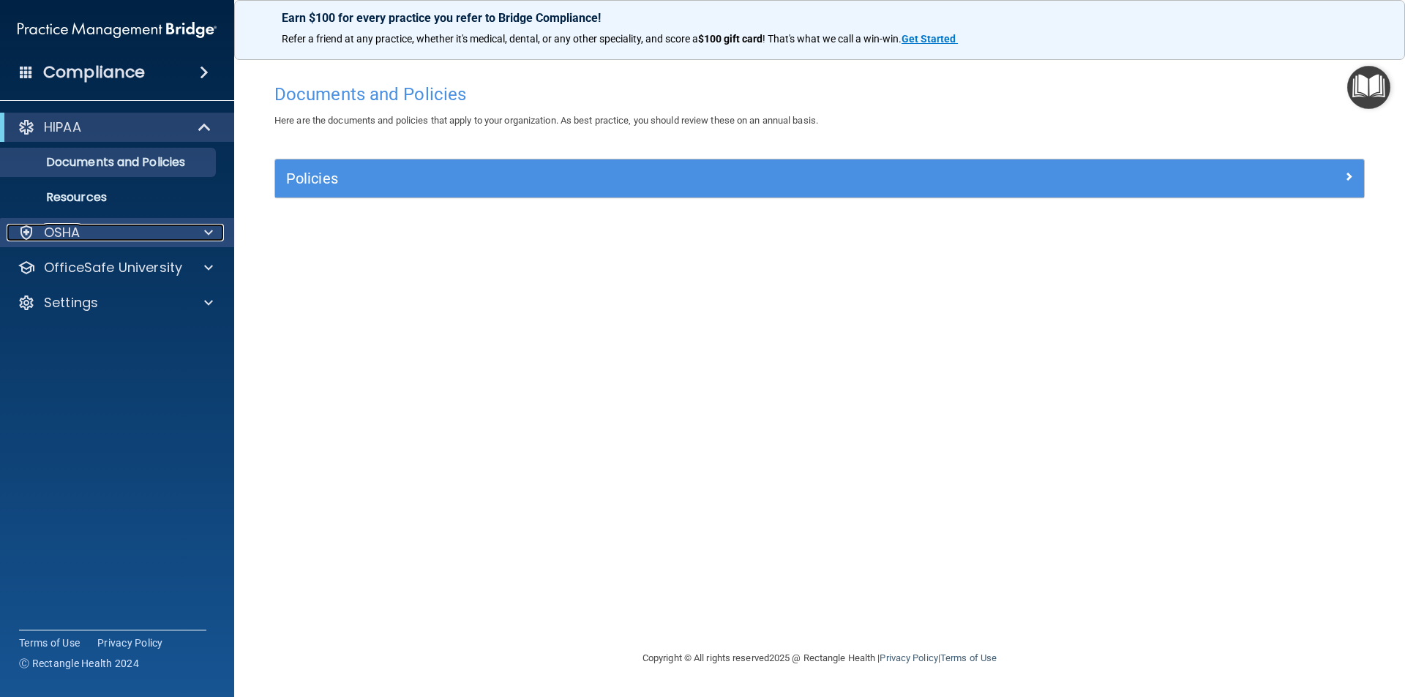
click at [56, 225] on p "OSHA" at bounding box center [62, 233] width 37 height 18
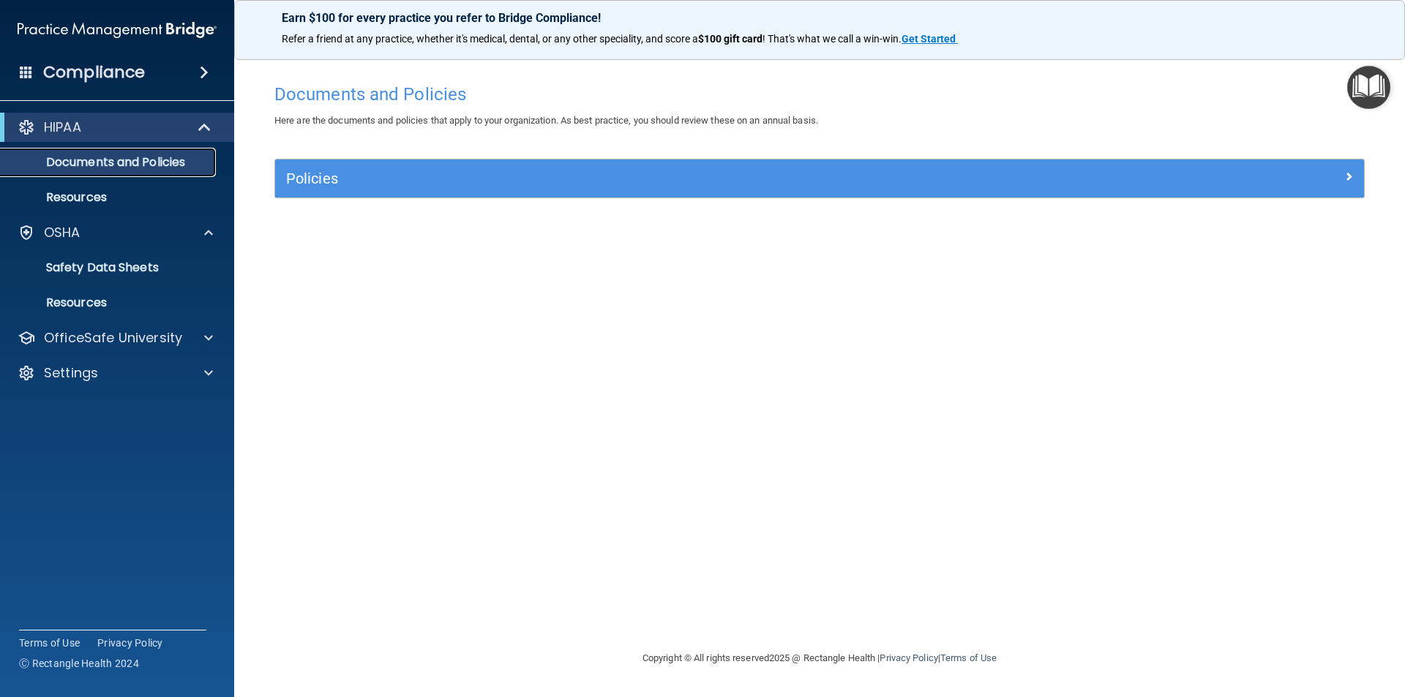
click at [178, 164] on p "Documents and Policies" at bounding box center [110, 162] width 200 height 15
click at [109, 118] on div "HIPAA" at bounding box center [117, 127] width 234 height 29
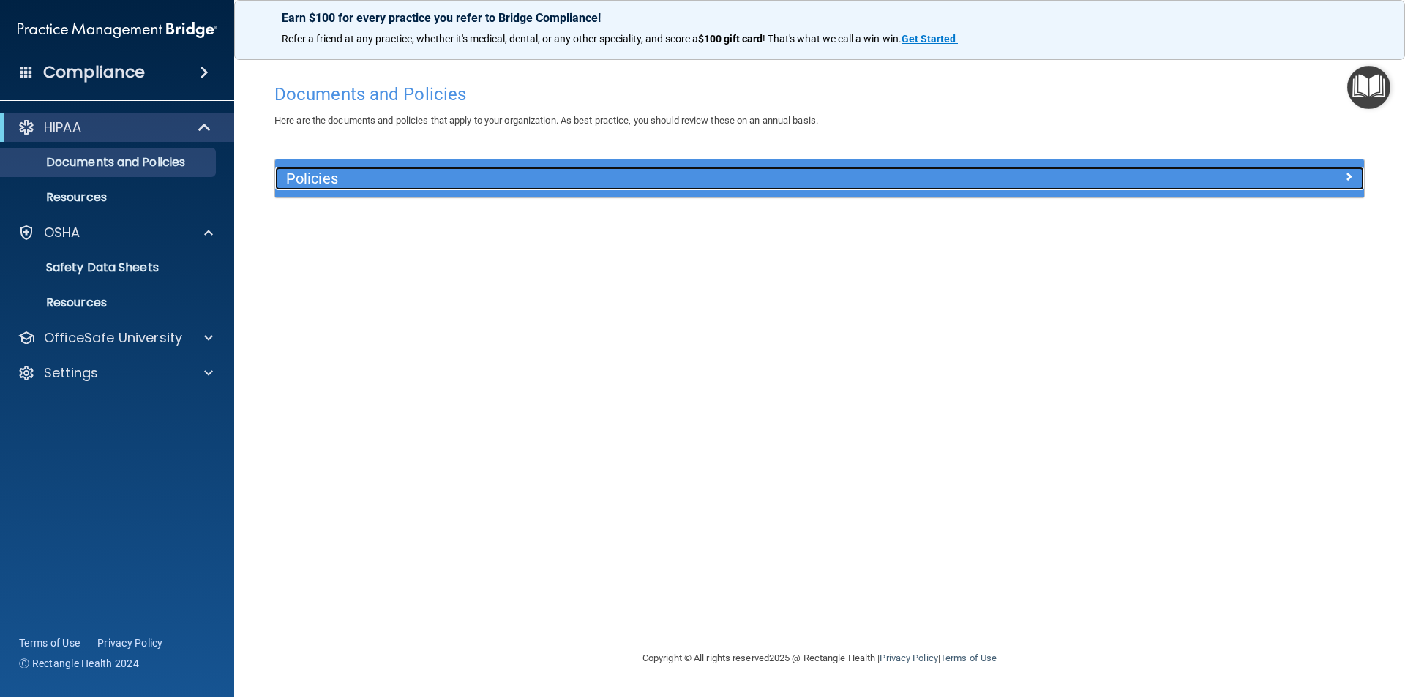
click at [519, 189] on div "Policies" at bounding box center [683, 178] width 816 height 23
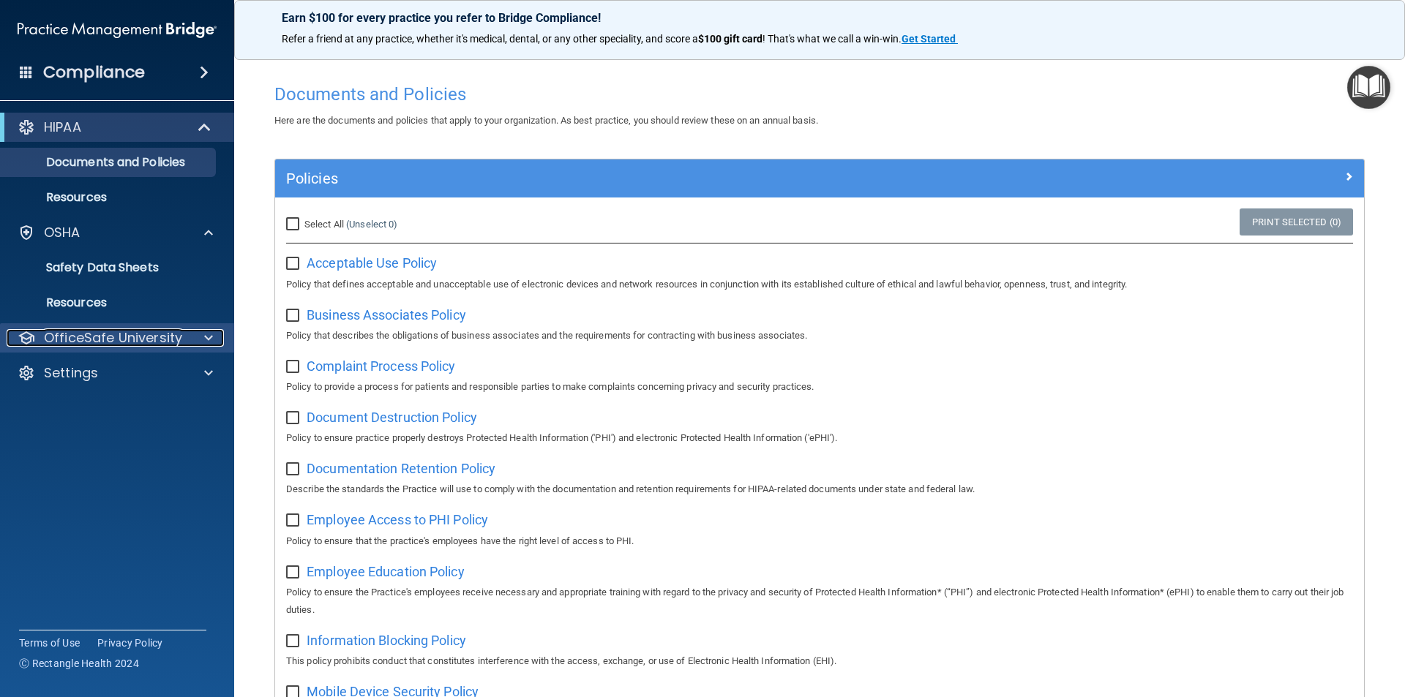
click at [86, 342] on p "OfficeSafe University" at bounding box center [113, 338] width 138 height 18
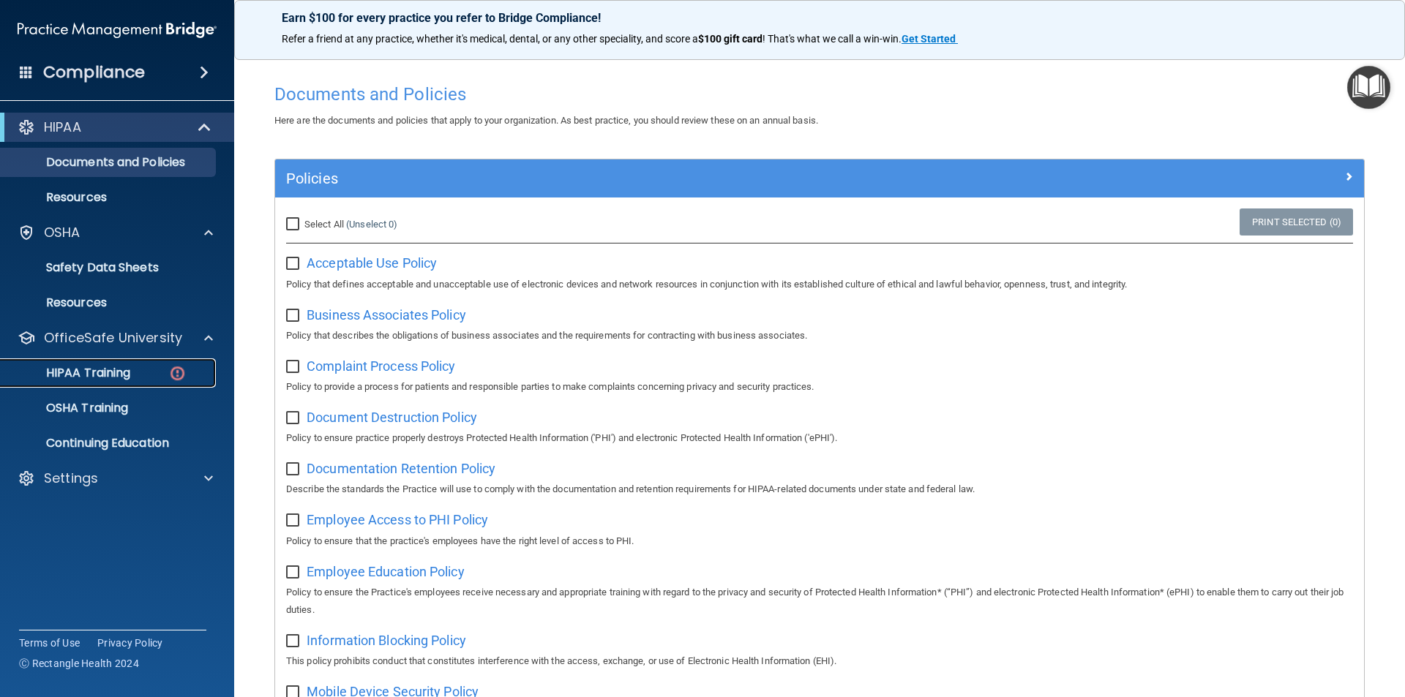
click at [95, 375] on p "HIPAA Training" at bounding box center [70, 373] width 121 height 15
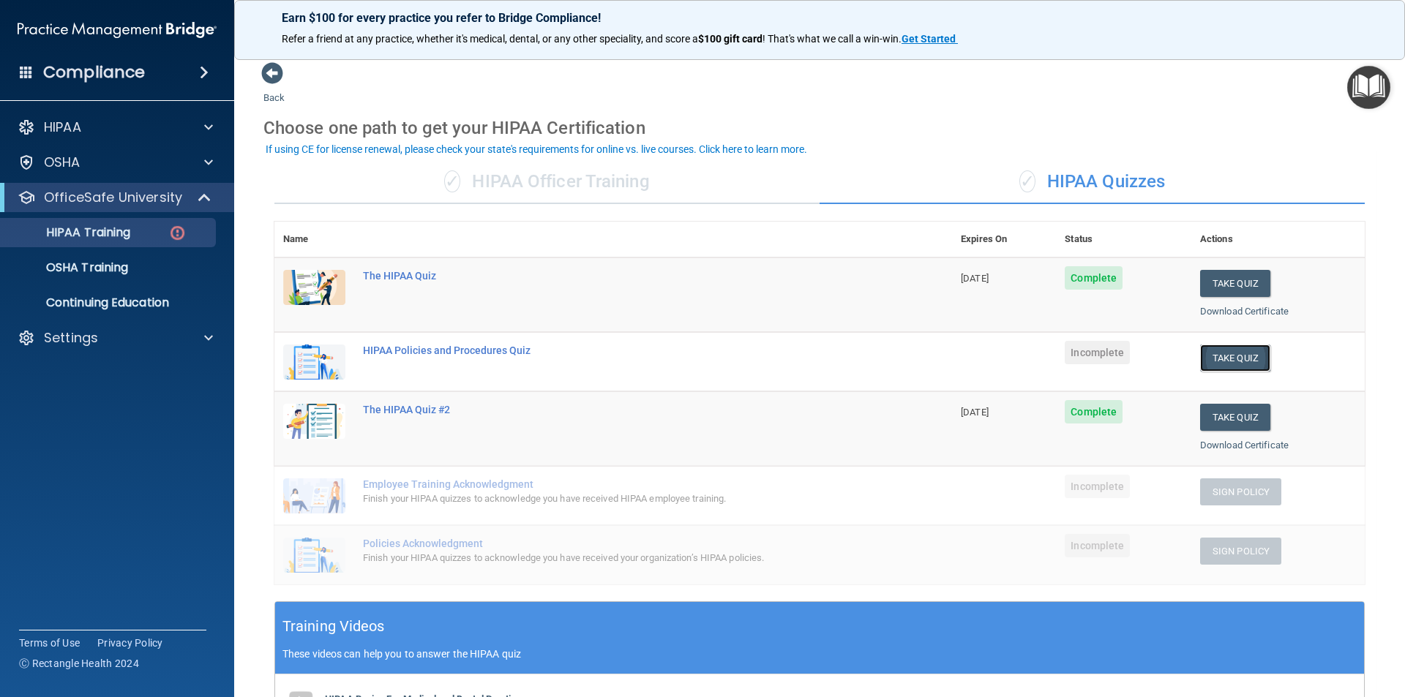
click at [1221, 358] on button "Take Quiz" at bounding box center [1235, 358] width 70 height 27
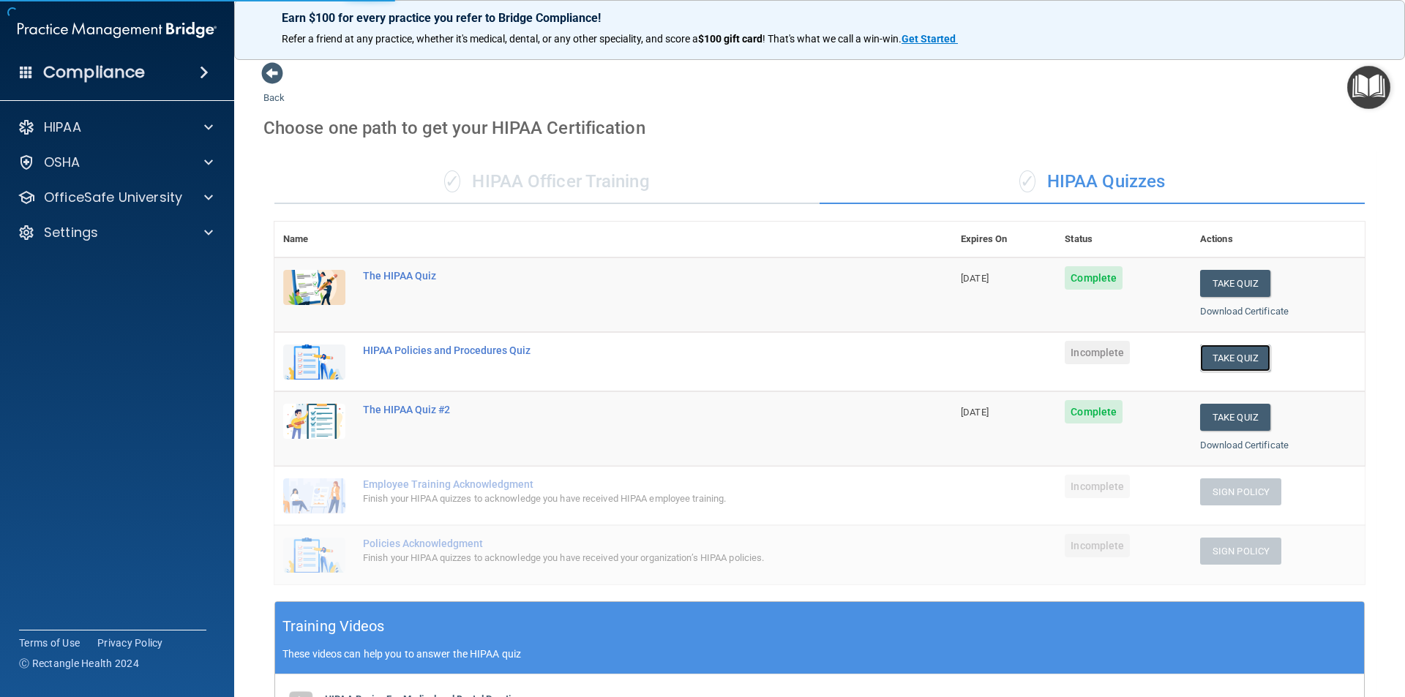
drag, startPoint x: 1227, startPoint y: 354, endPoint x: 868, endPoint y: 614, distance: 444.2
click at [1227, 354] on button "Take Quiz" at bounding box center [1235, 358] width 70 height 27
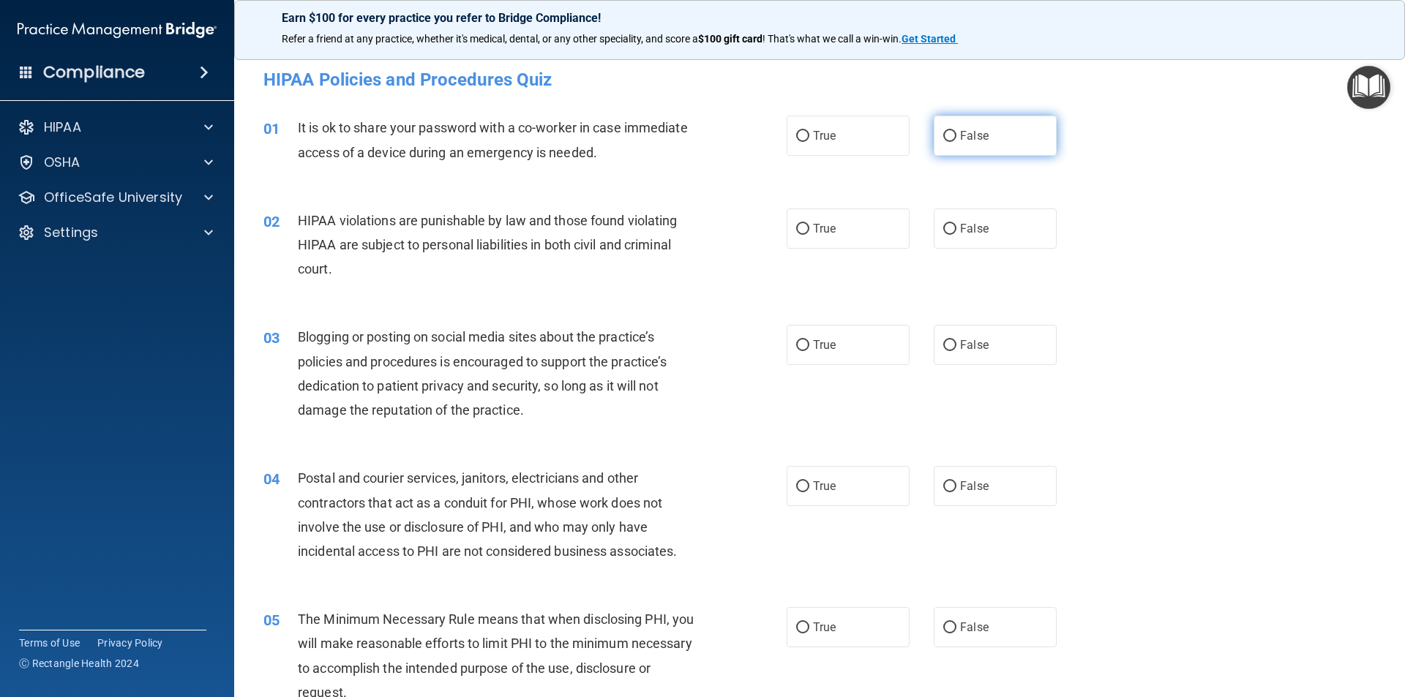
click at [943, 131] on input "False" at bounding box center [949, 136] width 13 height 11
radio input "true"
click at [794, 223] on label "True" at bounding box center [847, 228] width 123 height 40
click at [941, 336] on label "False" at bounding box center [994, 345] width 123 height 40
click at [943, 340] on input "False" at bounding box center [949, 345] width 13 height 11
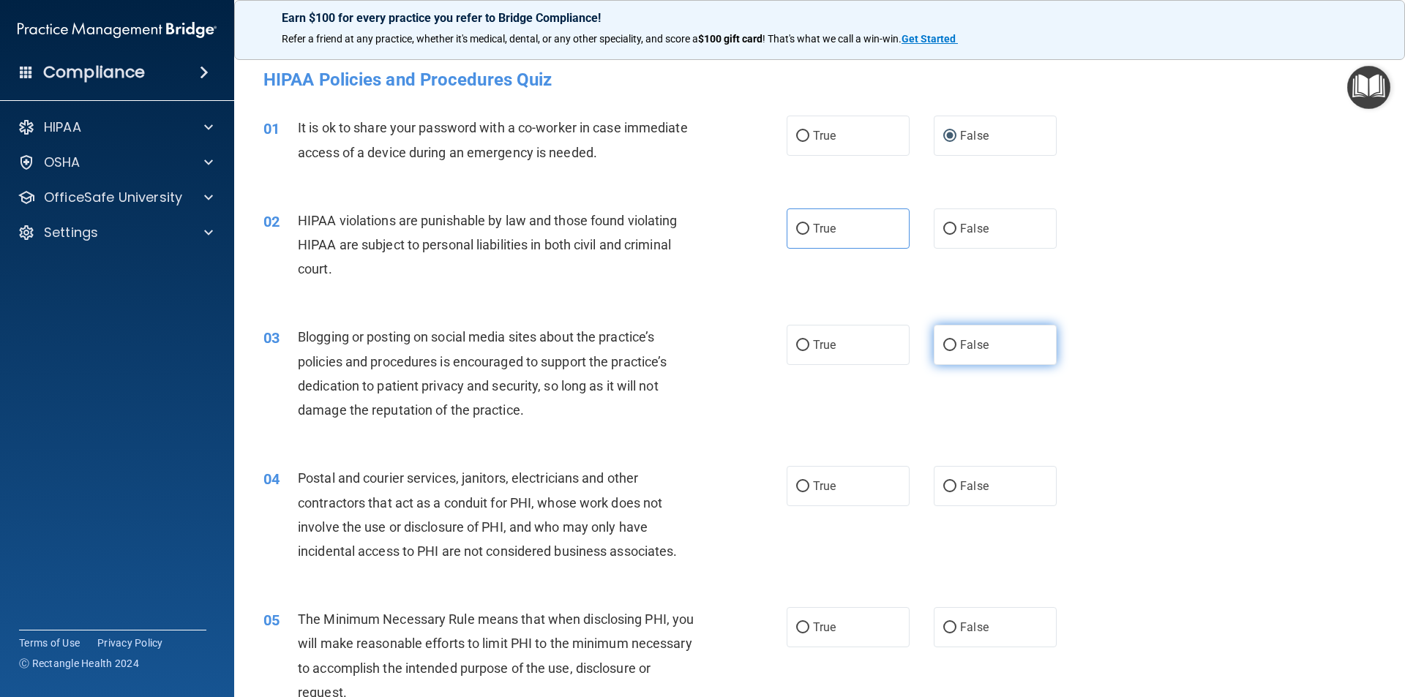
radio input "true"
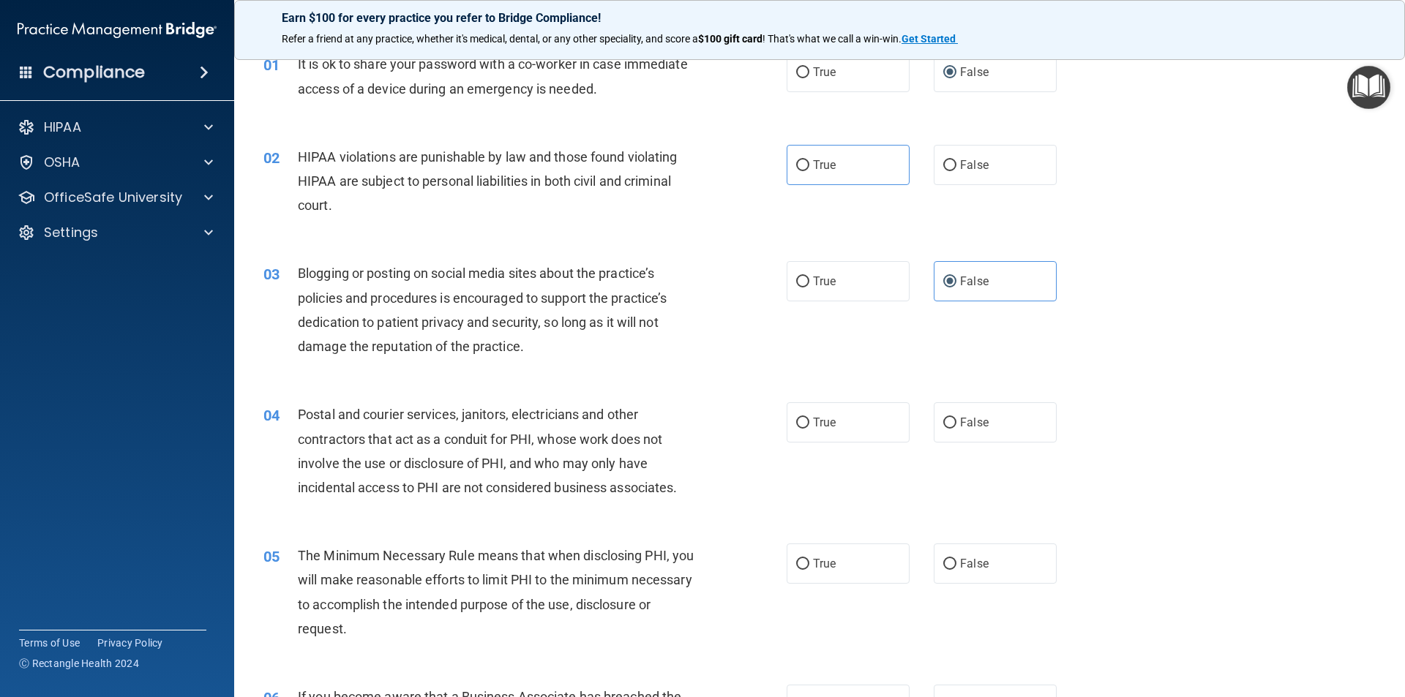
scroll to position [146, 0]
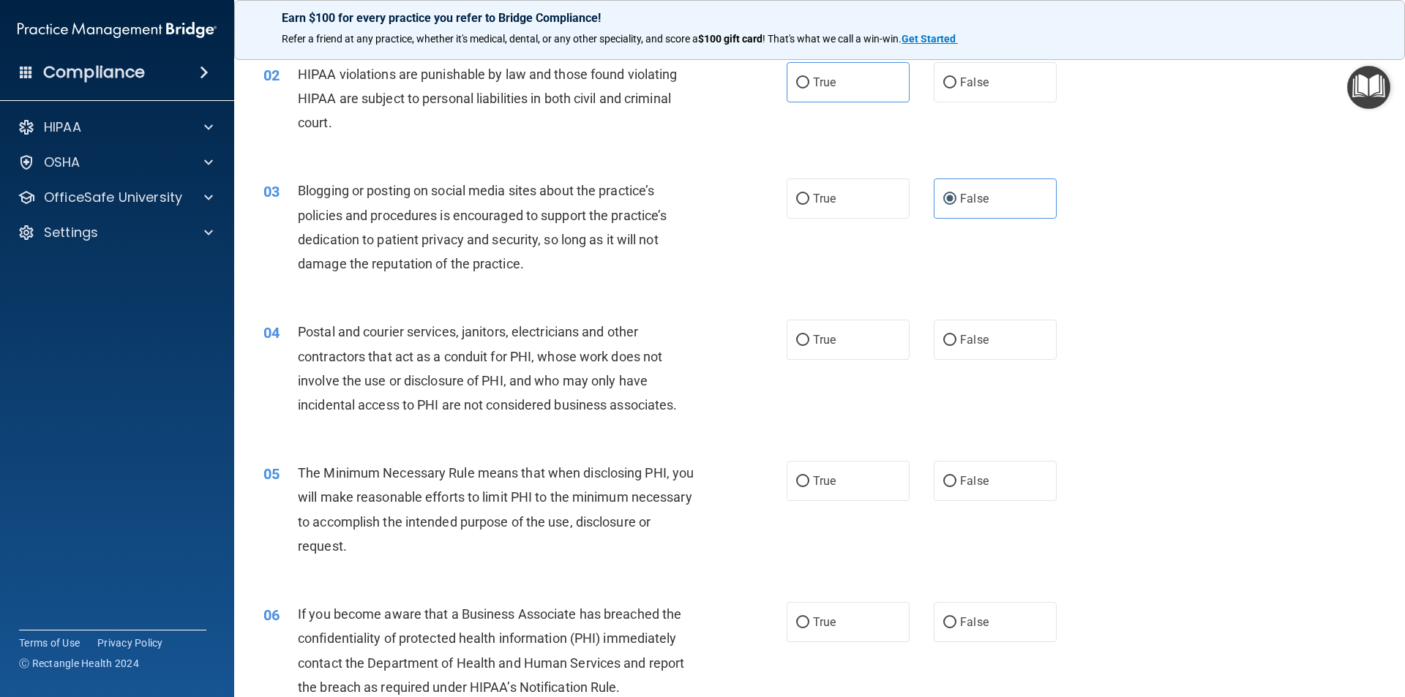
drag, startPoint x: 786, startPoint y: 337, endPoint x: 775, endPoint y: 364, distance: 29.2
click at [787, 337] on label "True" at bounding box center [847, 340] width 123 height 40
click at [796, 337] on input "True" at bounding box center [802, 340] width 13 height 11
radio input "true"
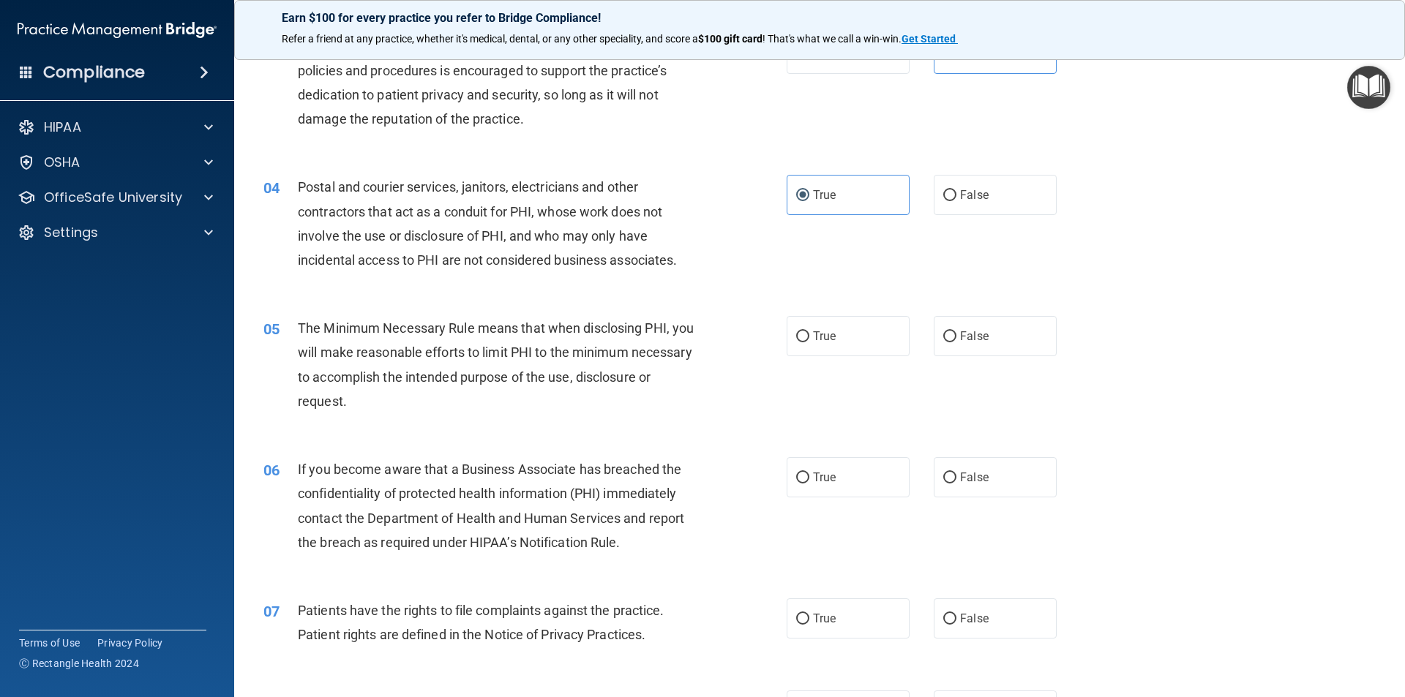
scroll to position [293, 0]
click at [796, 335] on input "True" at bounding box center [802, 335] width 13 height 11
radio input "true"
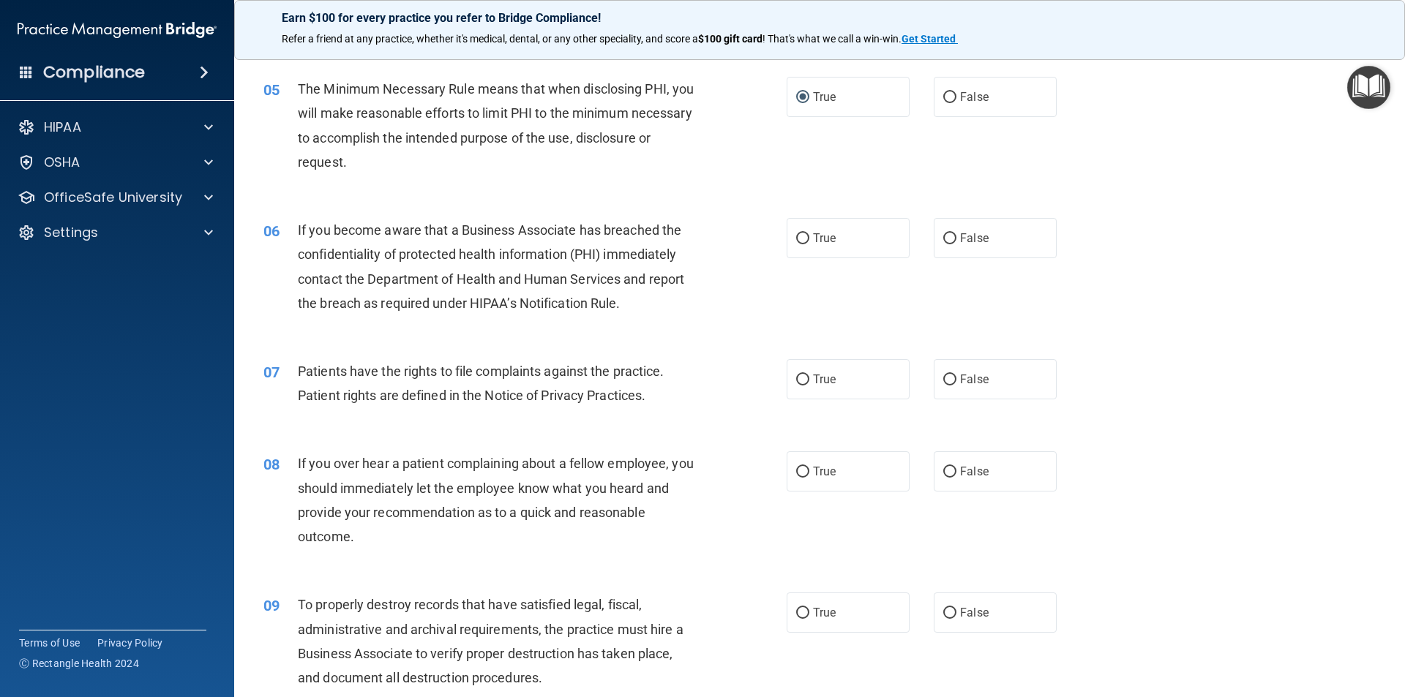
scroll to position [439, 0]
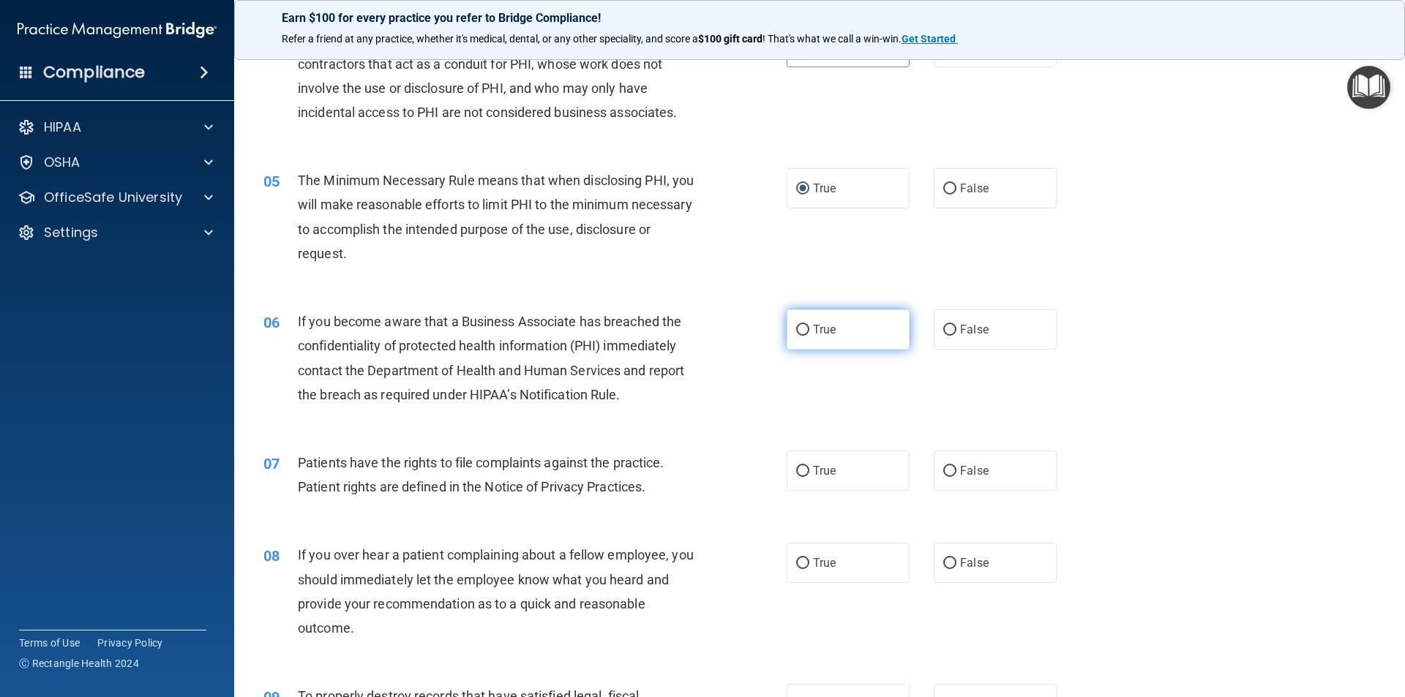
click at [802, 325] on label "True" at bounding box center [847, 329] width 123 height 40
click at [796, 328] on input "True" at bounding box center [802, 330] width 13 height 11
radio input "true"
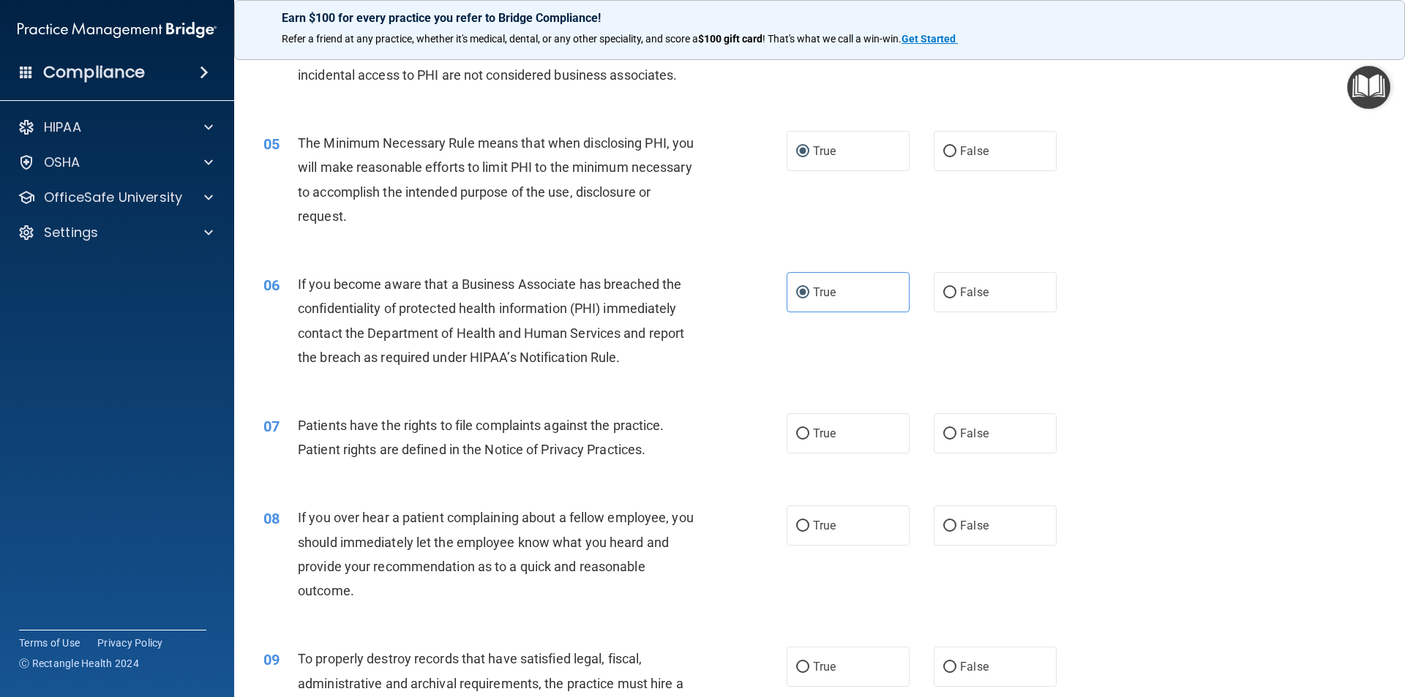
scroll to position [512, 0]
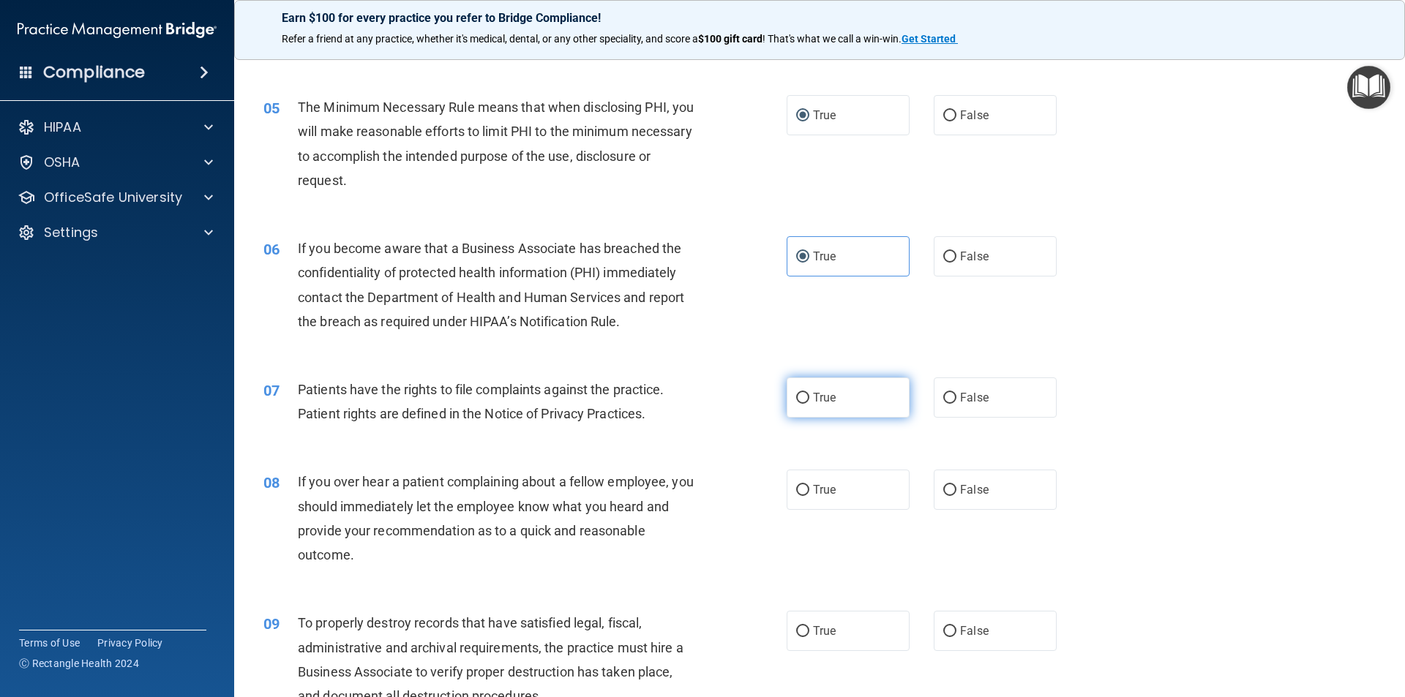
drag, startPoint x: 801, startPoint y: 392, endPoint x: 787, endPoint y: 401, distance: 16.4
click at [800, 393] on input "True" at bounding box center [802, 398] width 13 height 11
radio input "true"
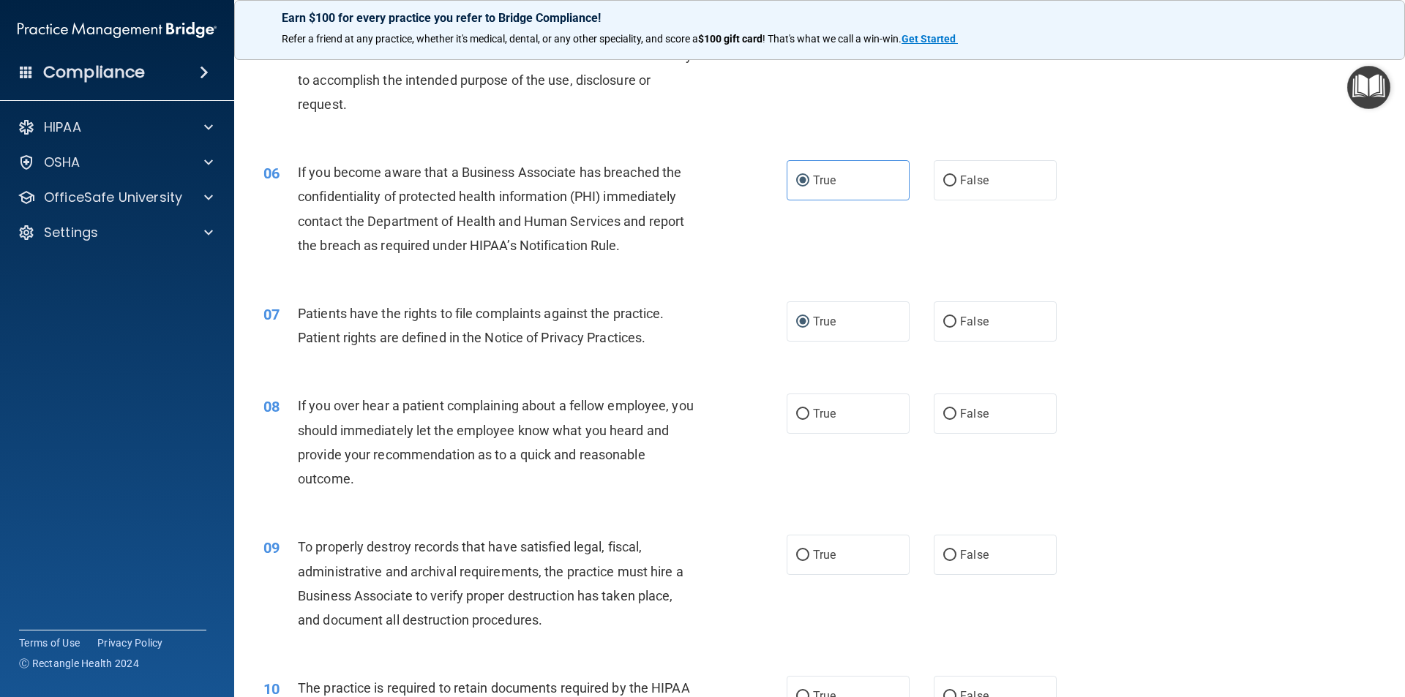
scroll to position [658, 0]
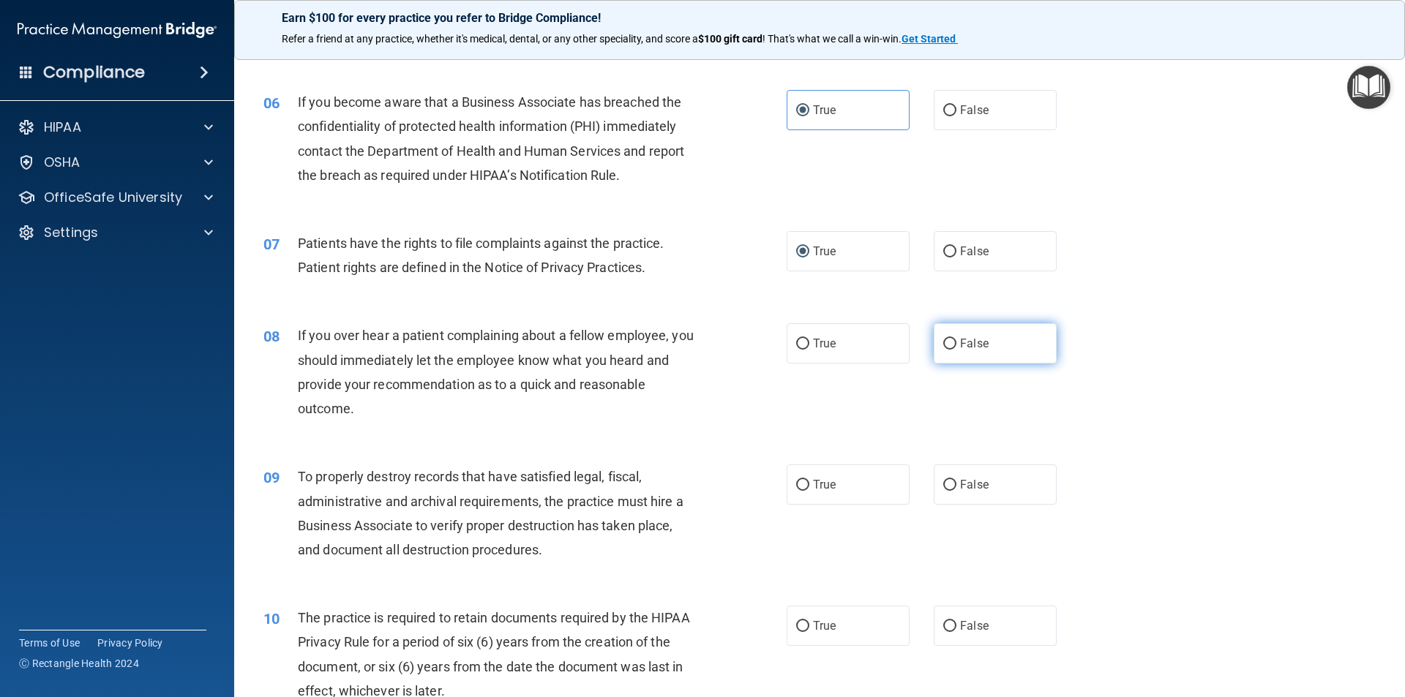
click at [943, 342] on input "False" at bounding box center [949, 344] width 13 height 11
radio input "true"
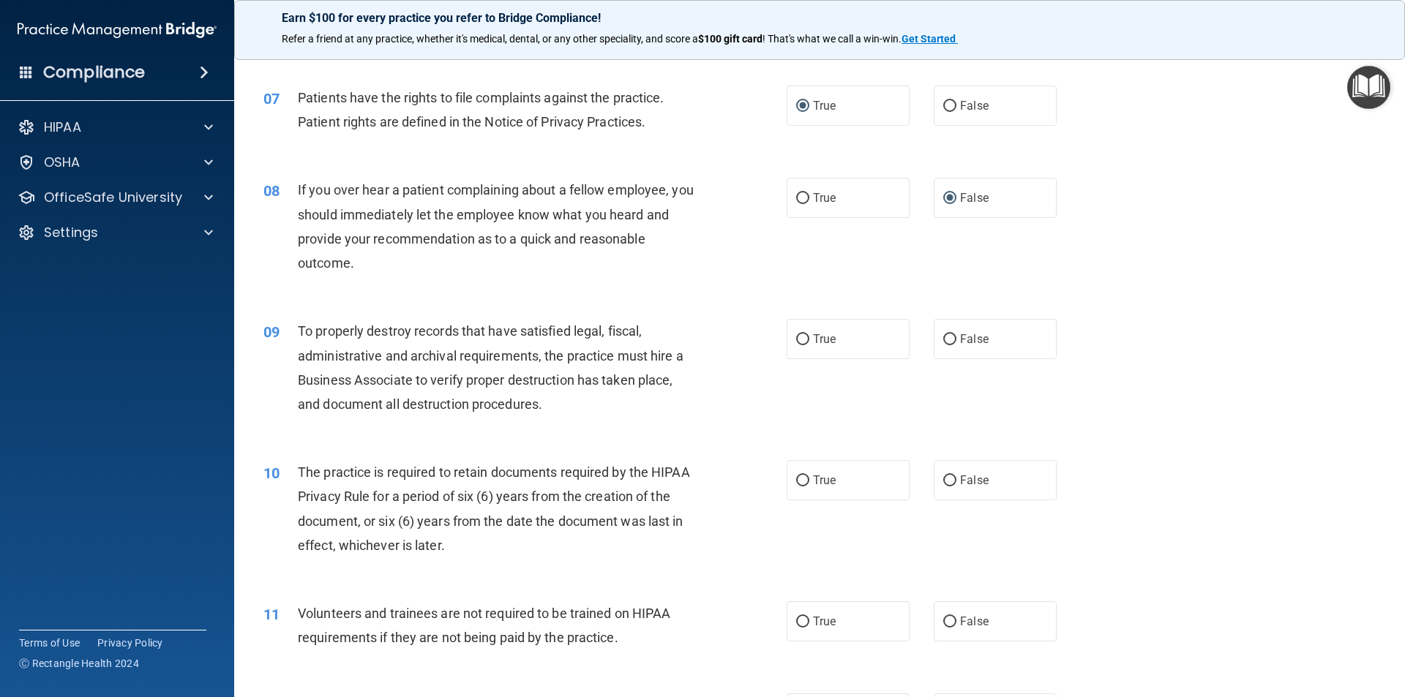
scroll to position [805, 0]
click at [947, 328] on label "False" at bounding box center [994, 338] width 123 height 40
click at [947, 334] on input "False" at bounding box center [949, 339] width 13 height 11
radio input "true"
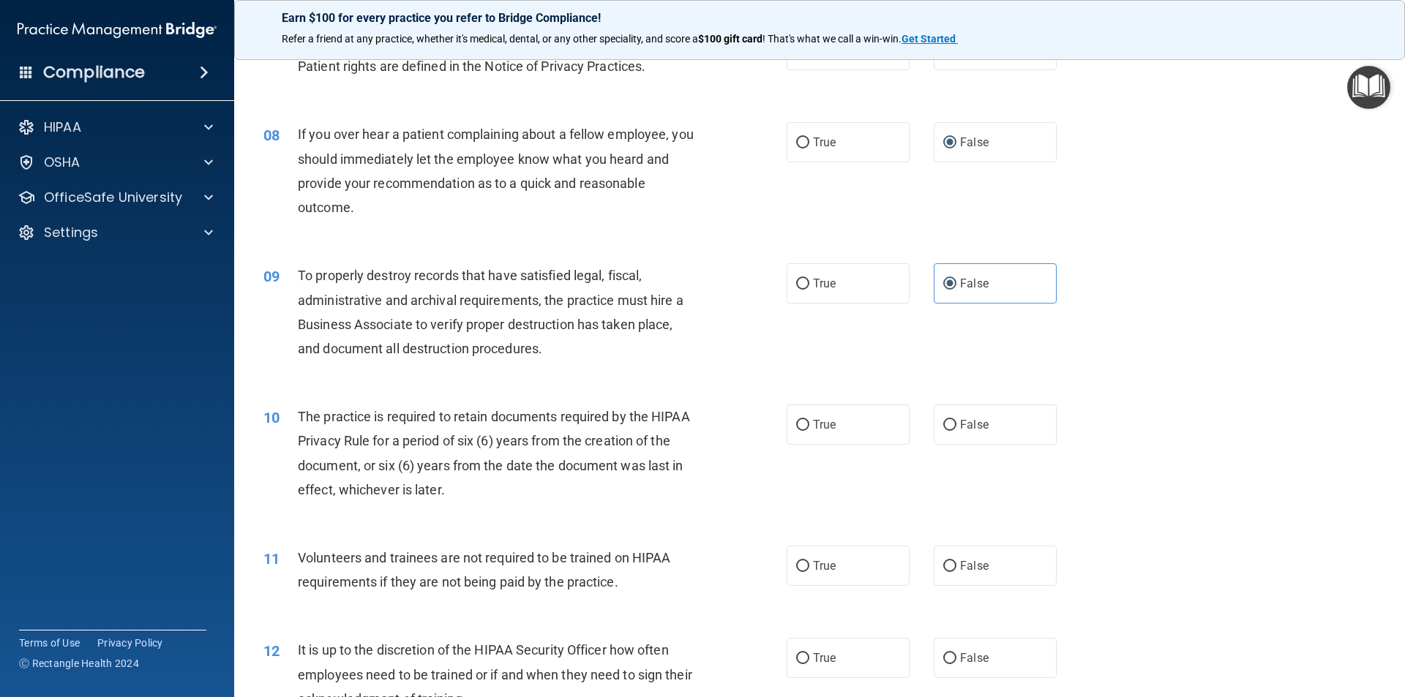
scroll to position [951, 0]
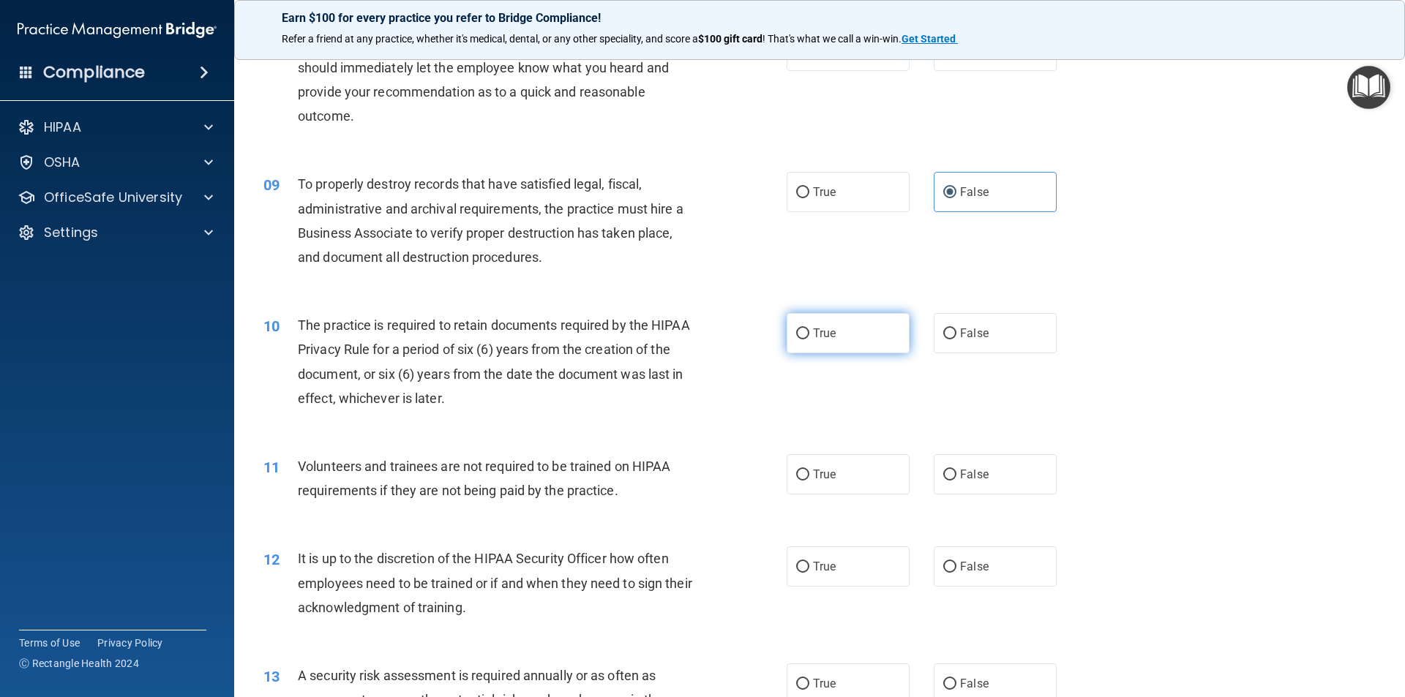
click at [796, 329] on input "True" at bounding box center [802, 333] width 13 height 11
radio input "true"
click at [943, 475] on input "False" at bounding box center [949, 475] width 13 height 11
radio input "true"
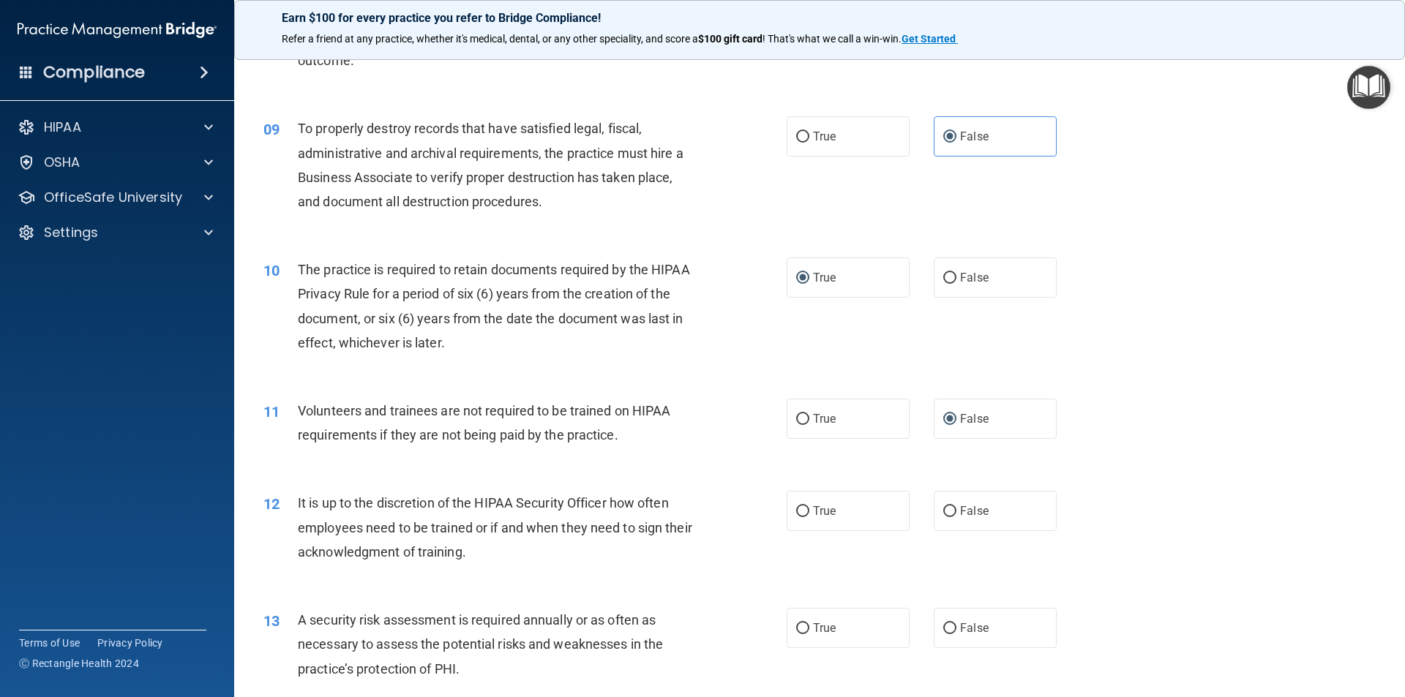
scroll to position [1097, 0]
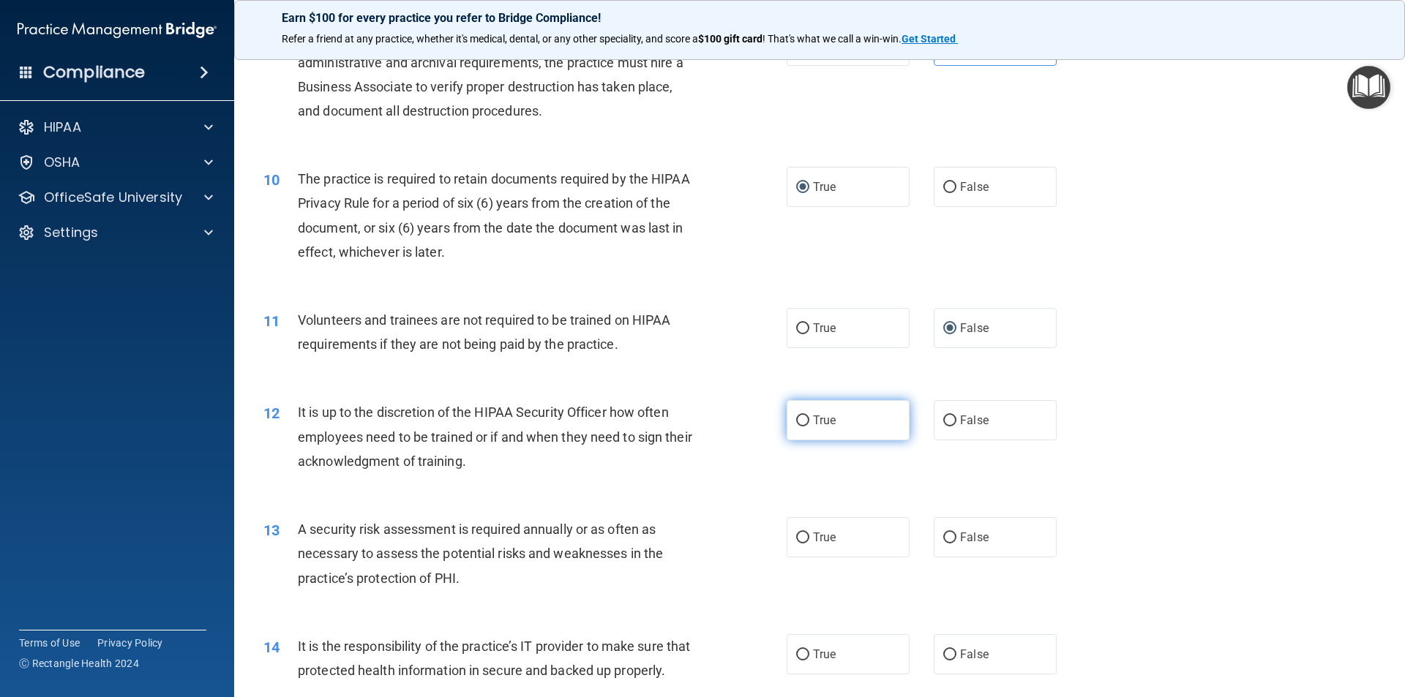
click at [796, 421] on input "True" at bounding box center [802, 421] width 13 height 11
radio input "true"
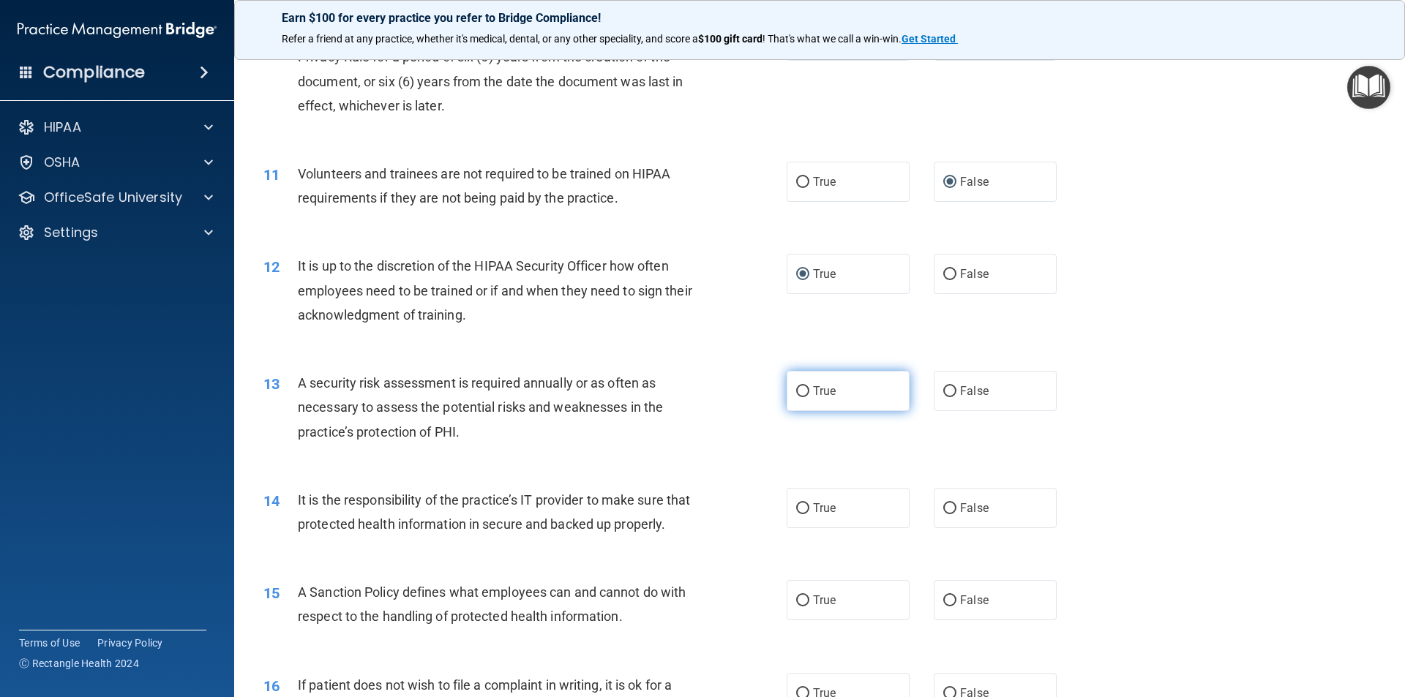
click at [796, 390] on input "True" at bounding box center [802, 391] width 13 height 11
radio input "true"
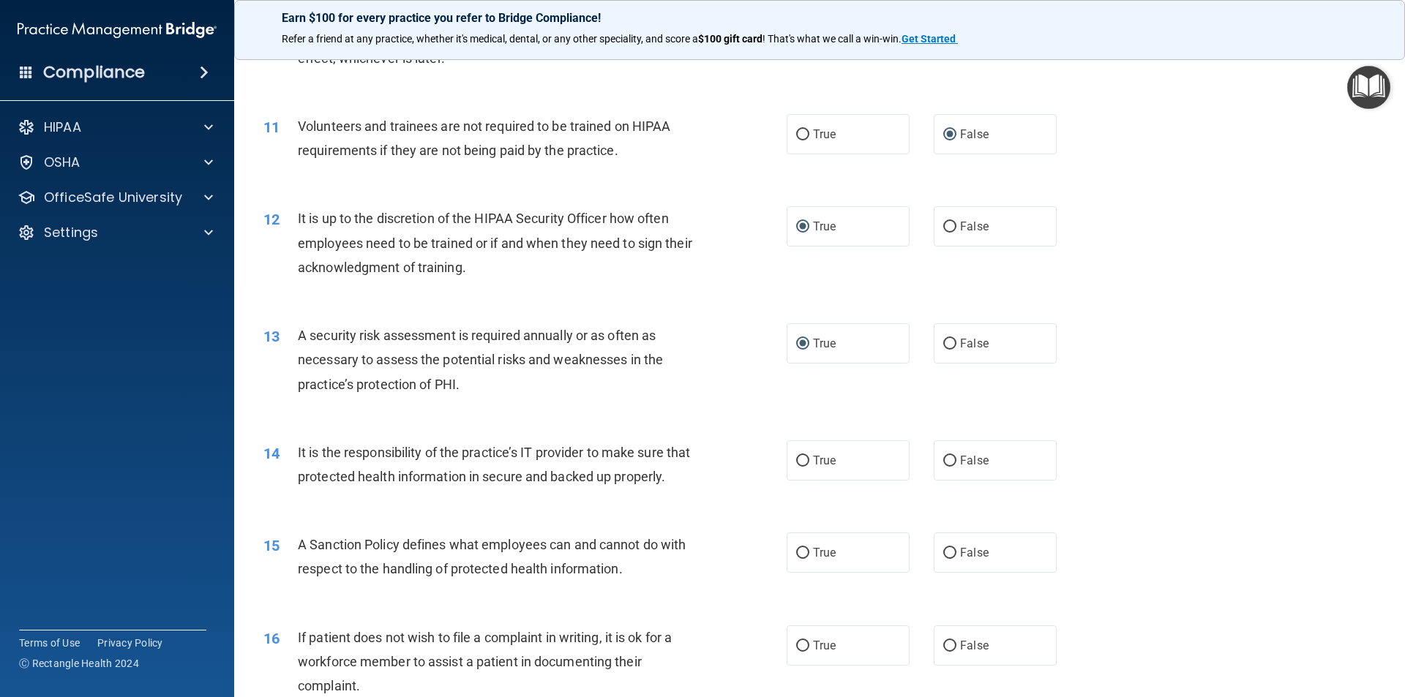
scroll to position [1317, 0]
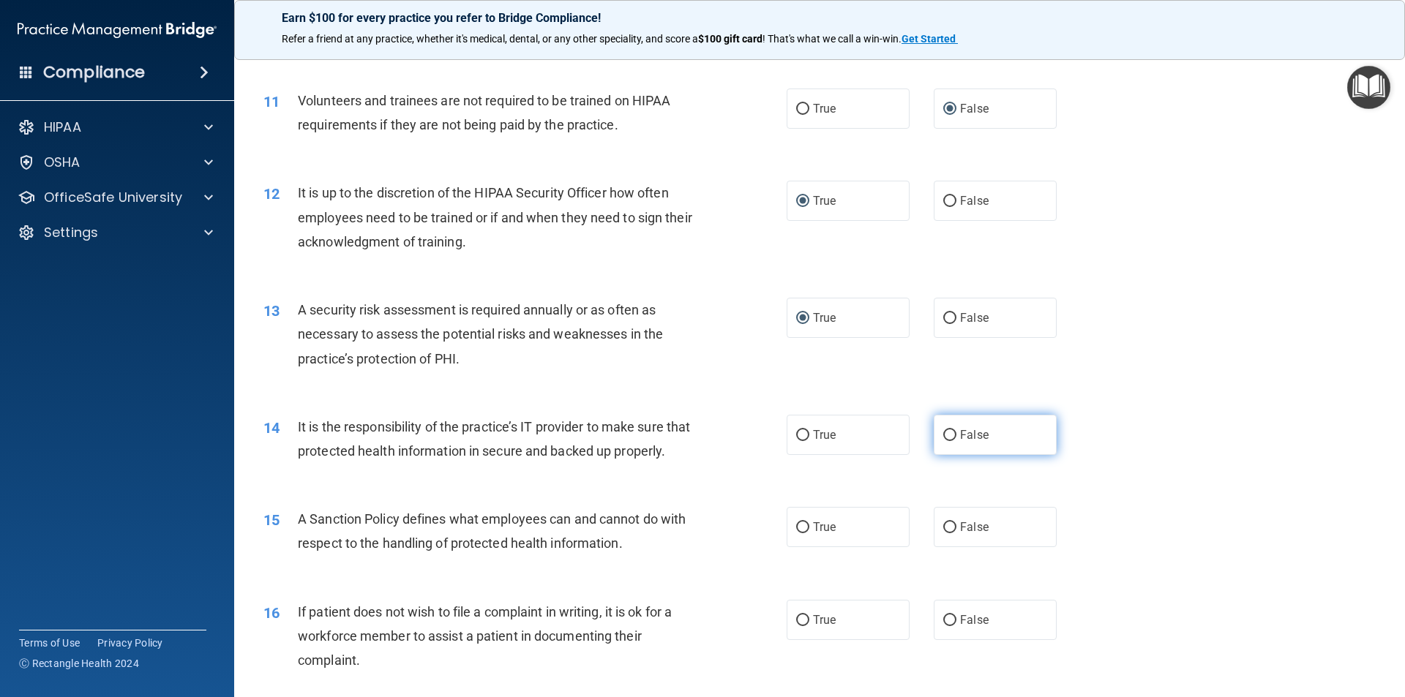
click at [943, 433] on input "False" at bounding box center [949, 435] width 13 height 11
radio input "true"
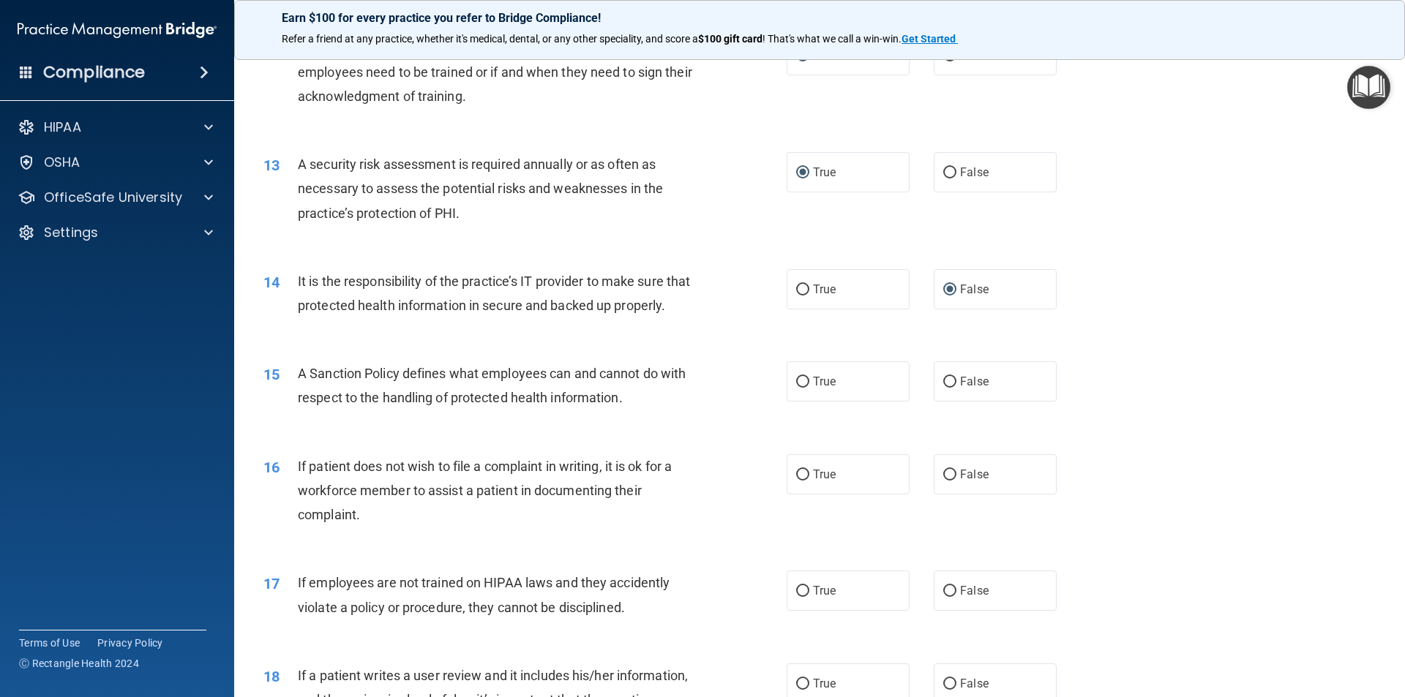
scroll to position [1463, 0]
click at [802, 387] on input "True" at bounding box center [802, 381] width 13 height 11
radio input "true"
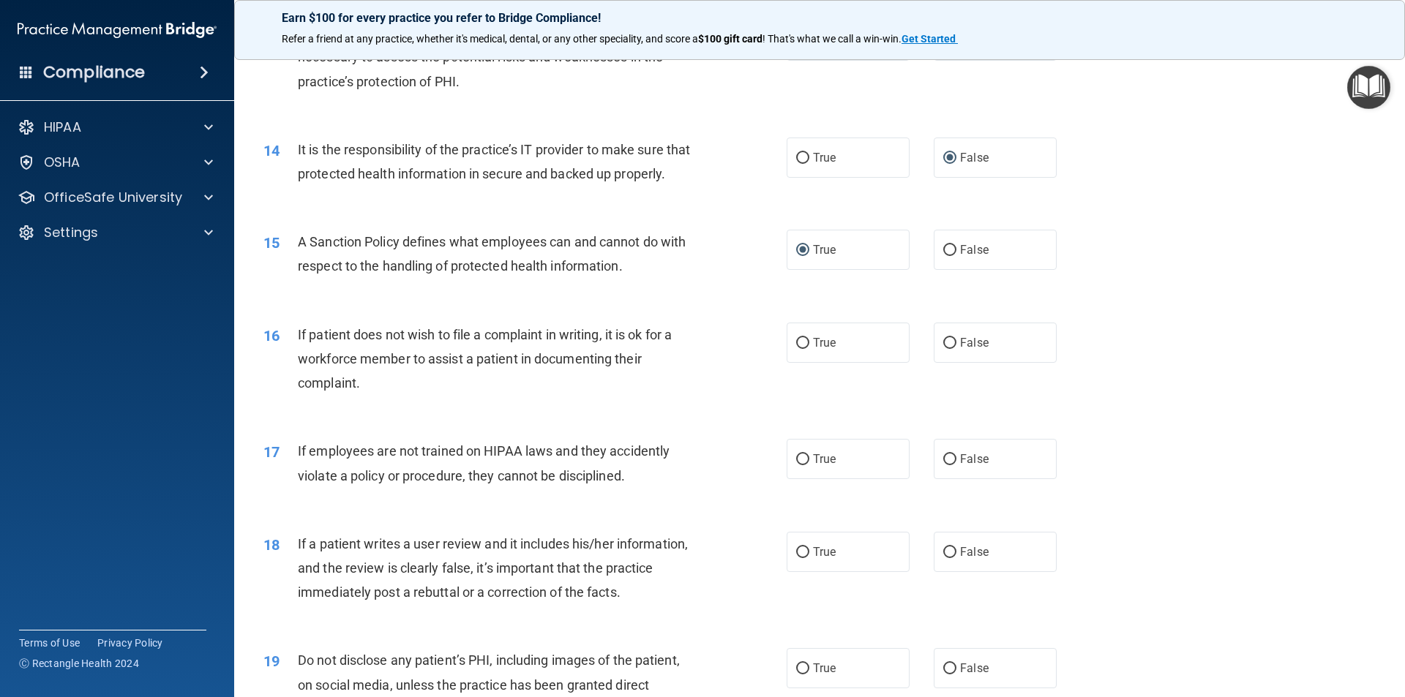
scroll to position [1609, 0]
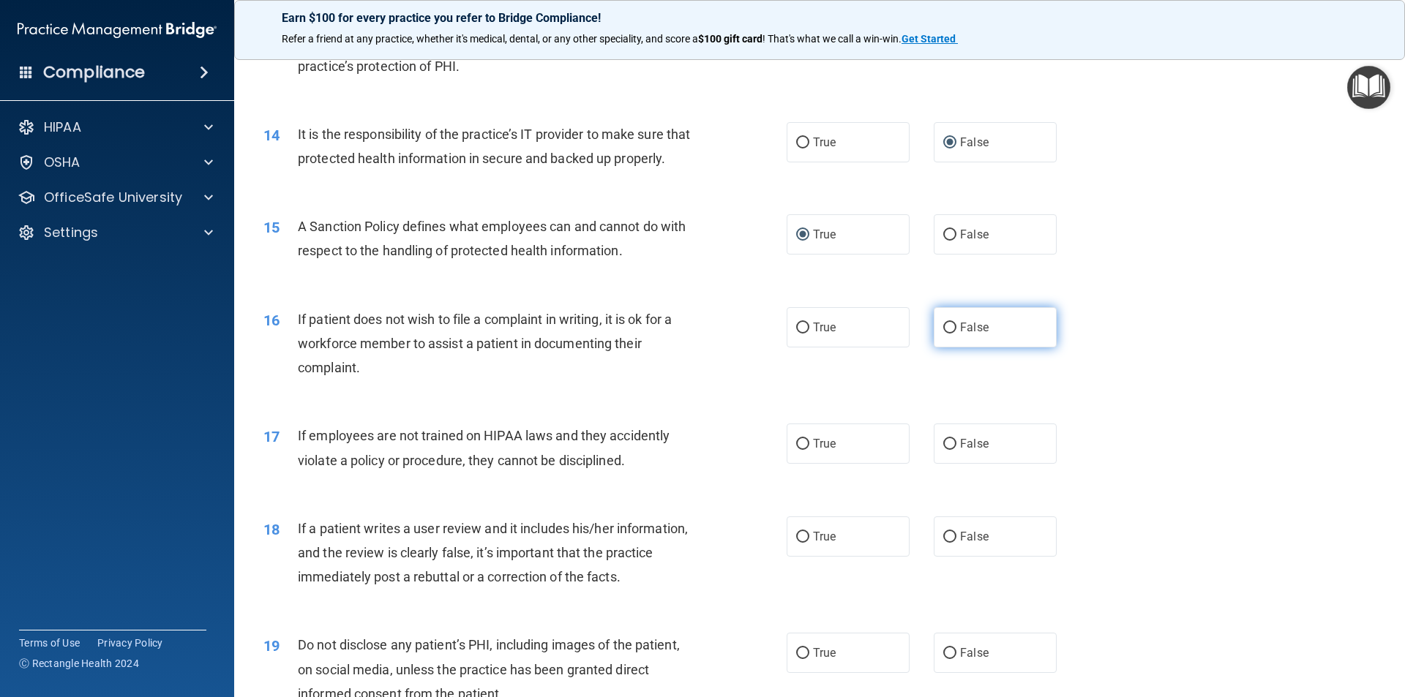
click at [935, 347] on label "False" at bounding box center [994, 327] width 123 height 40
click at [943, 334] on input "False" at bounding box center [949, 328] width 13 height 11
radio input "true"
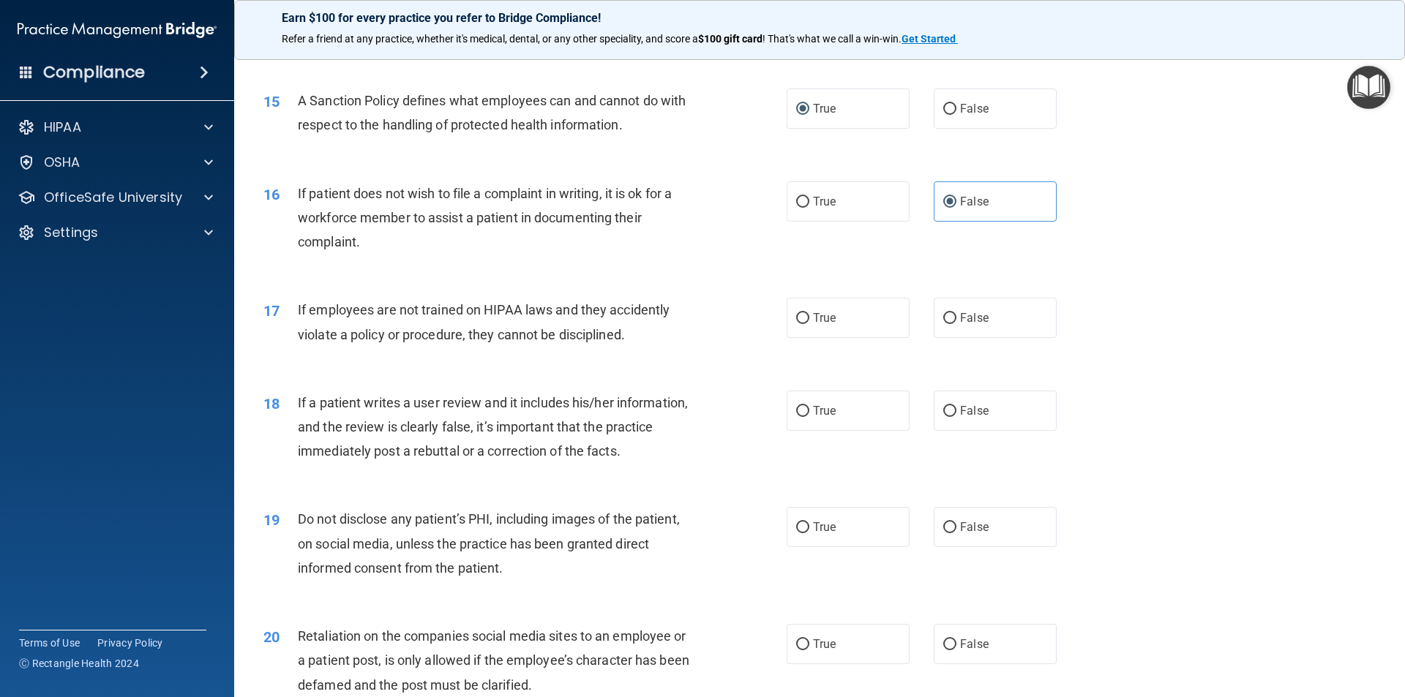
scroll to position [1756, 0]
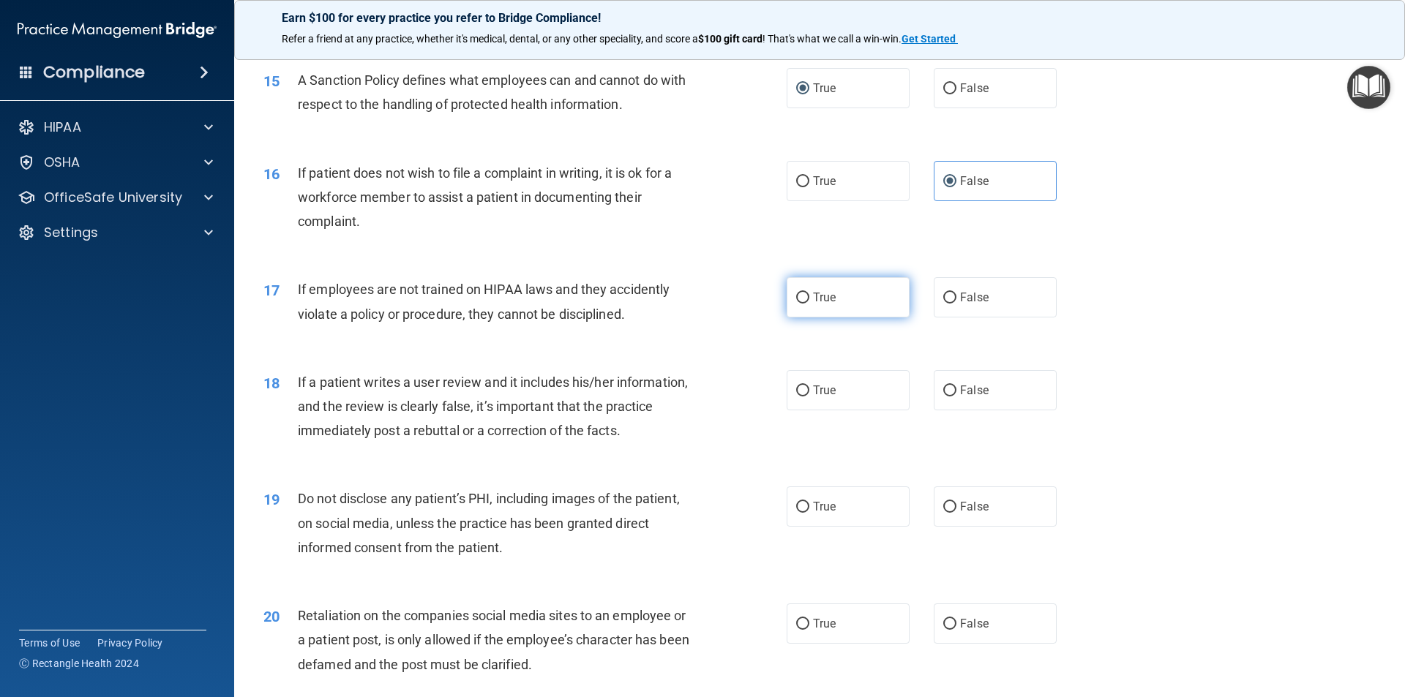
click at [796, 304] on input "True" at bounding box center [802, 298] width 13 height 11
radio input "true"
click at [800, 396] on input "True" at bounding box center [802, 391] width 13 height 11
radio input "true"
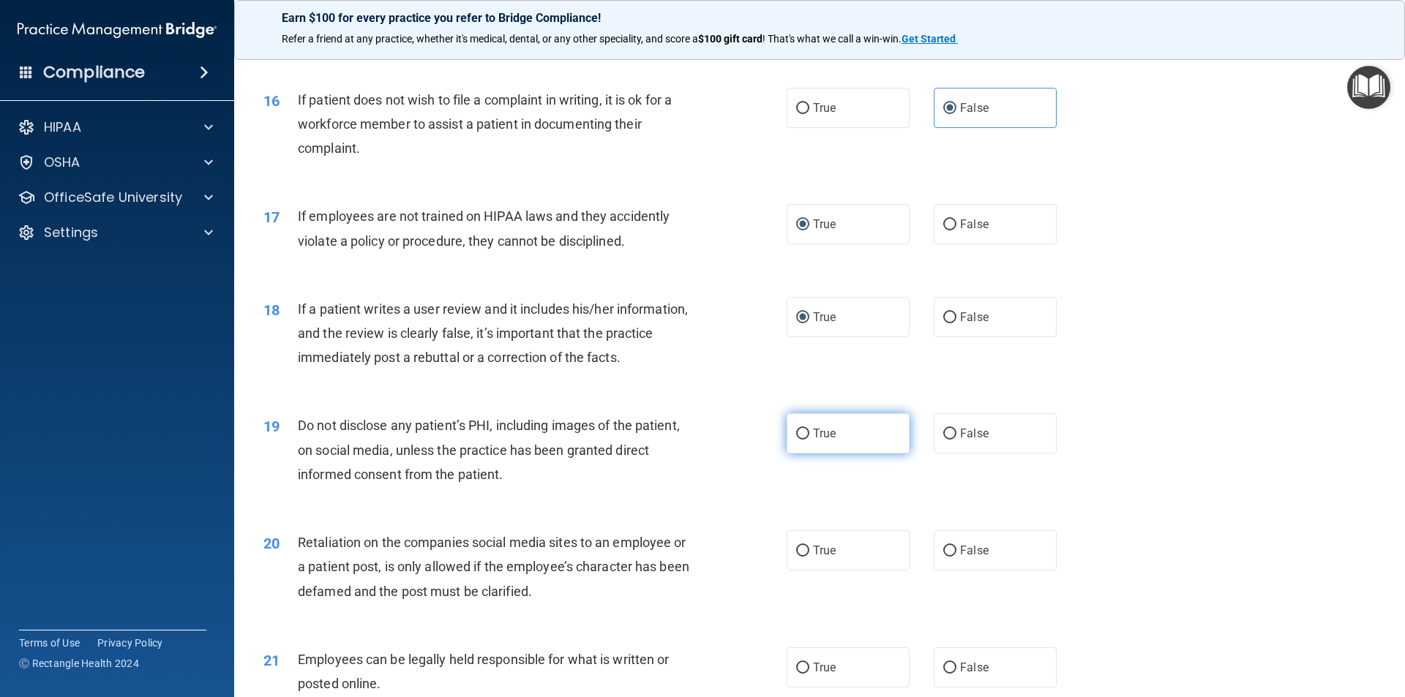
click at [800, 440] on input "True" at bounding box center [802, 434] width 13 height 11
radio input "true"
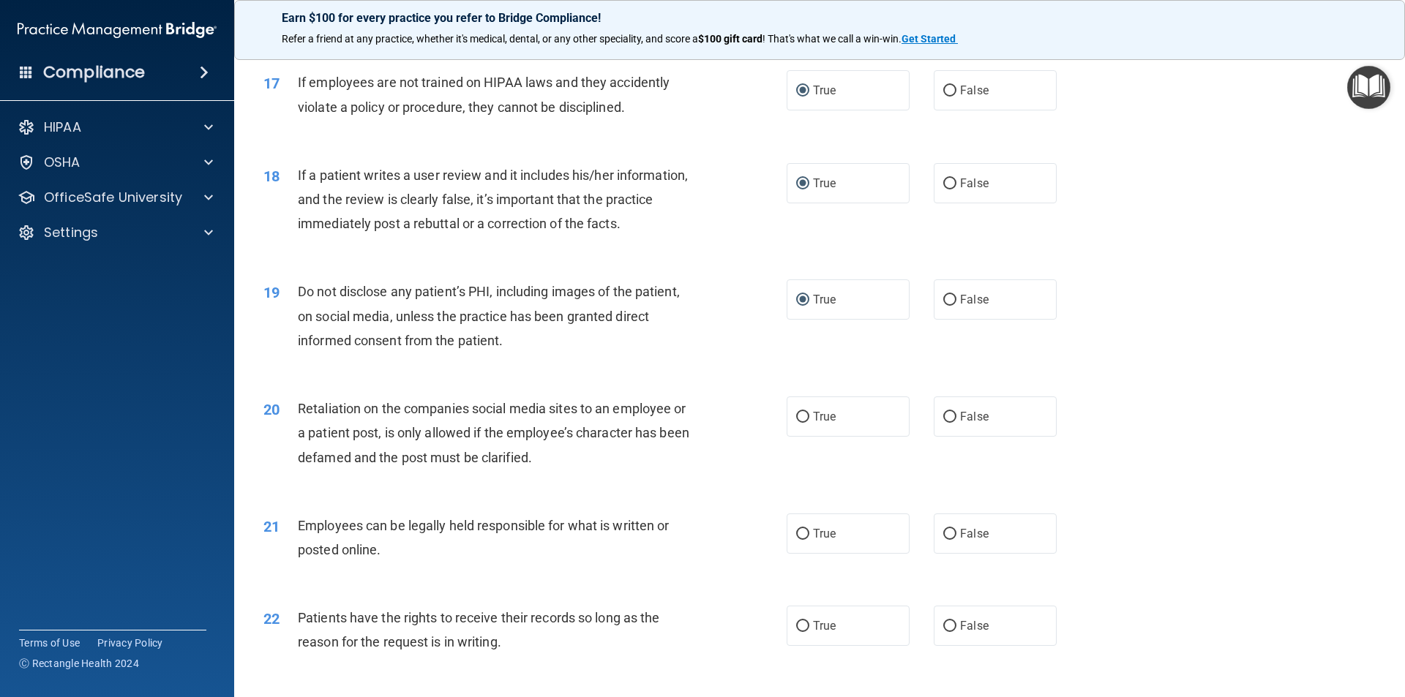
scroll to position [1975, 0]
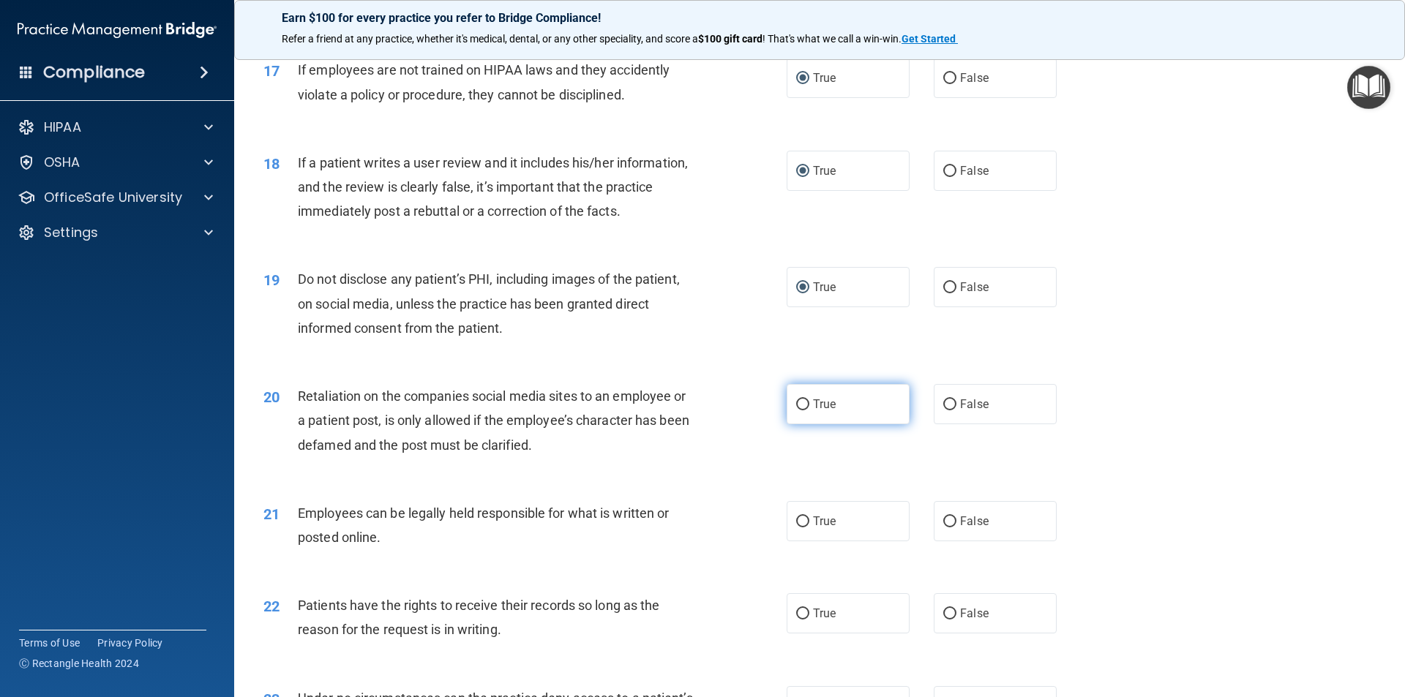
click at [796, 410] on input "True" at bounding box center [802, 404] width 13 height 11
radio input "true"
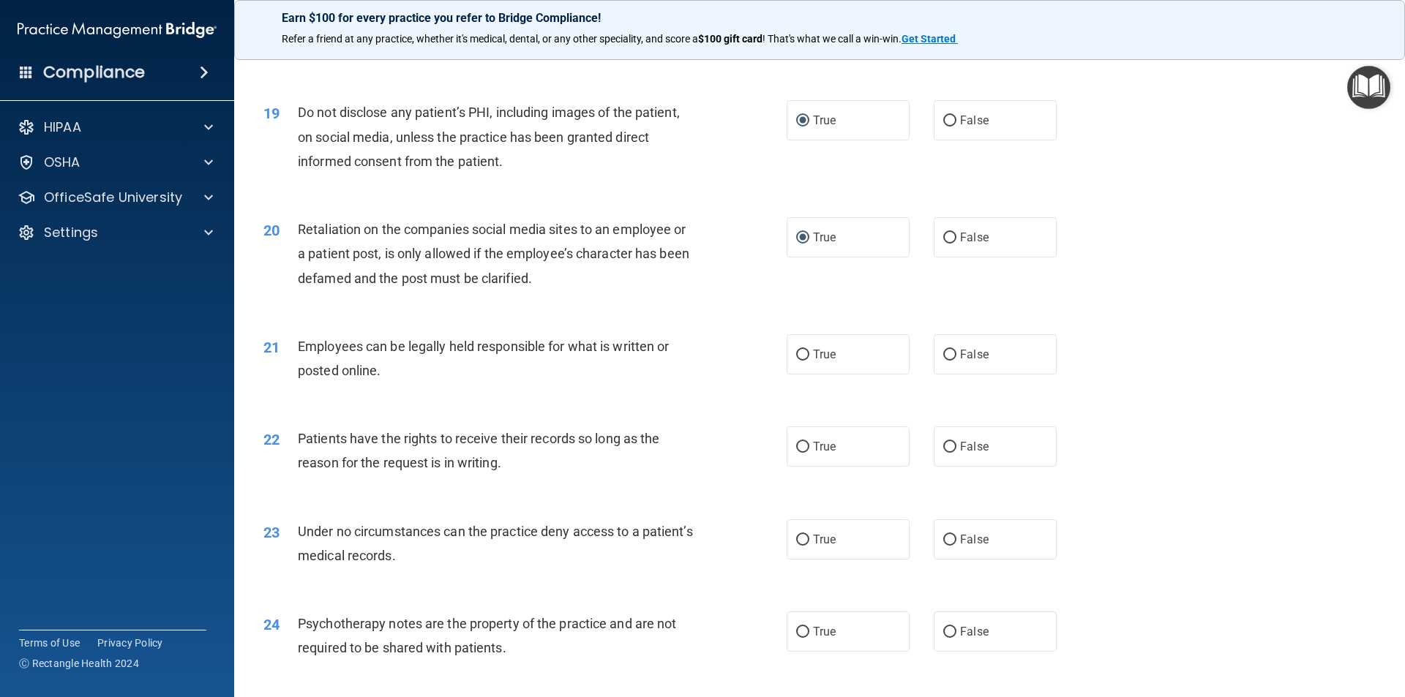
scroll to position [2195, 0]
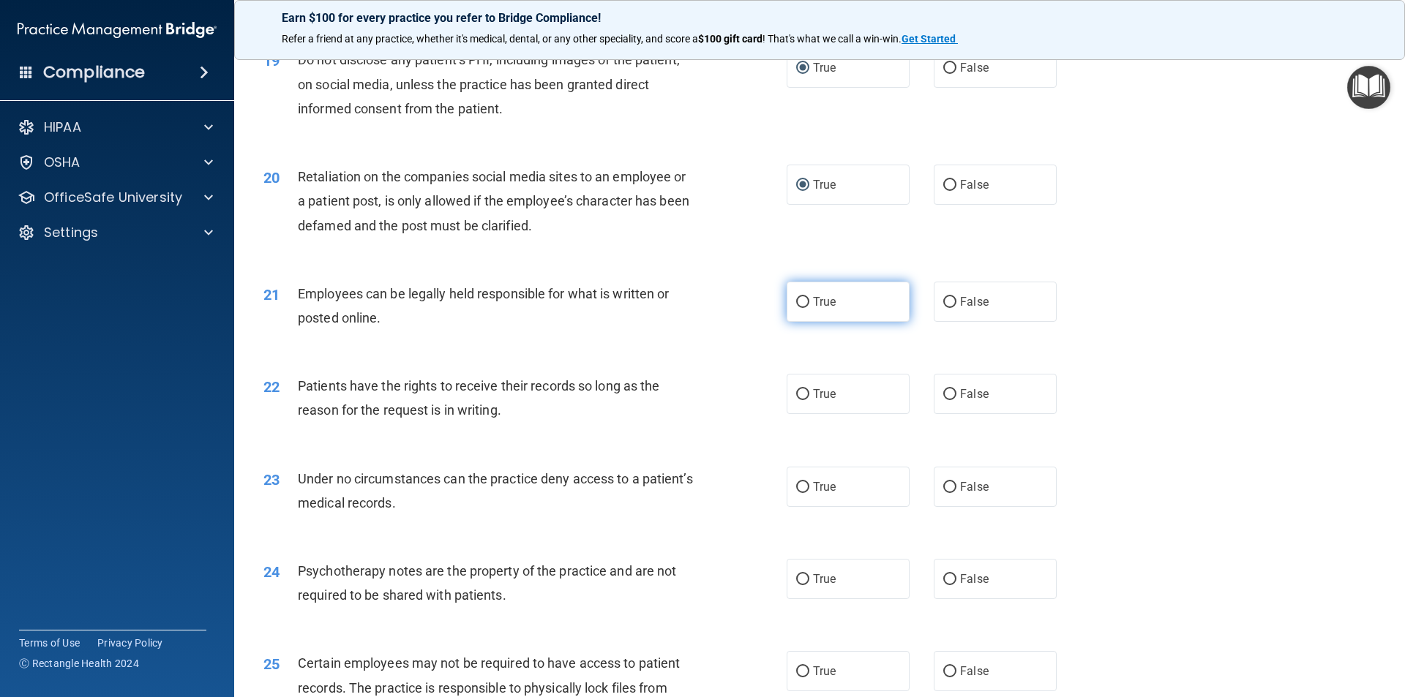
click at [800, 308] on input "True" at bounding box center [802, 302] width 13 height 11
radio input "true"
click at [943, 400] on input "False" at bounding box center [949, 394] width 13 height 11
radio input "true"
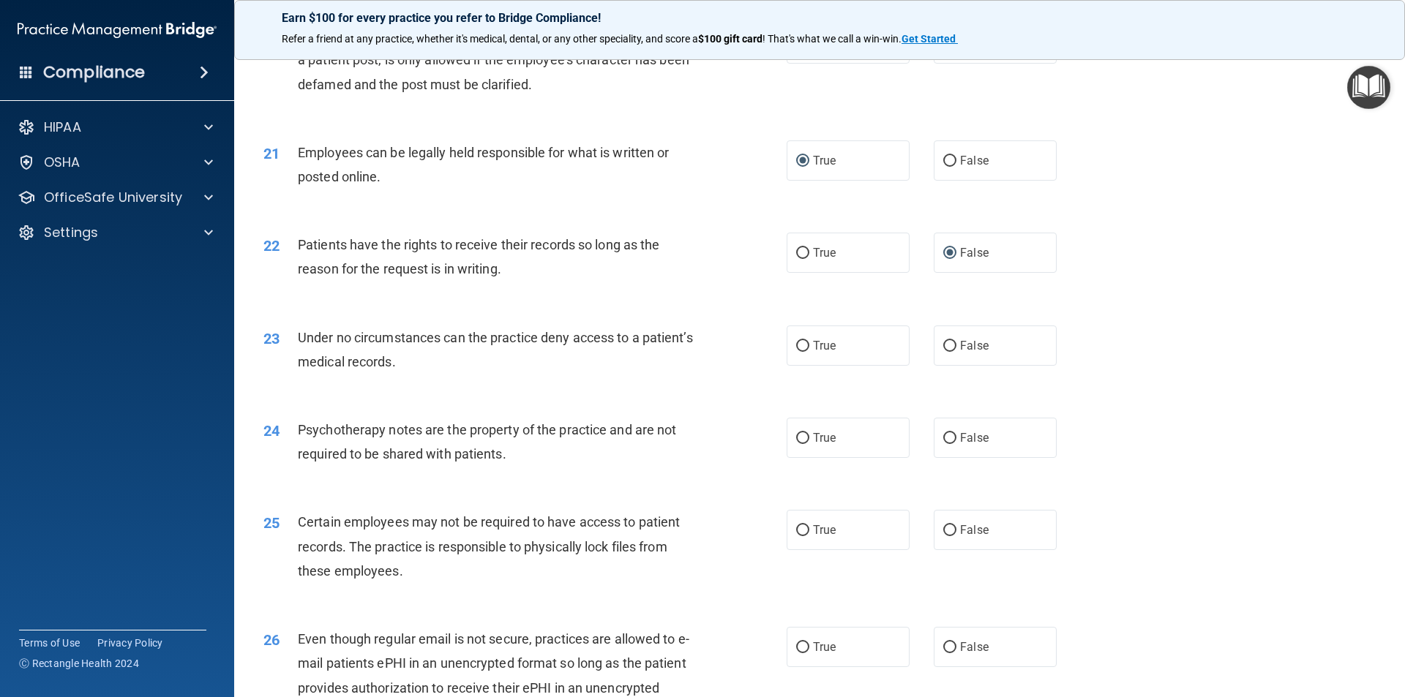
scroll to position [2341, 0]
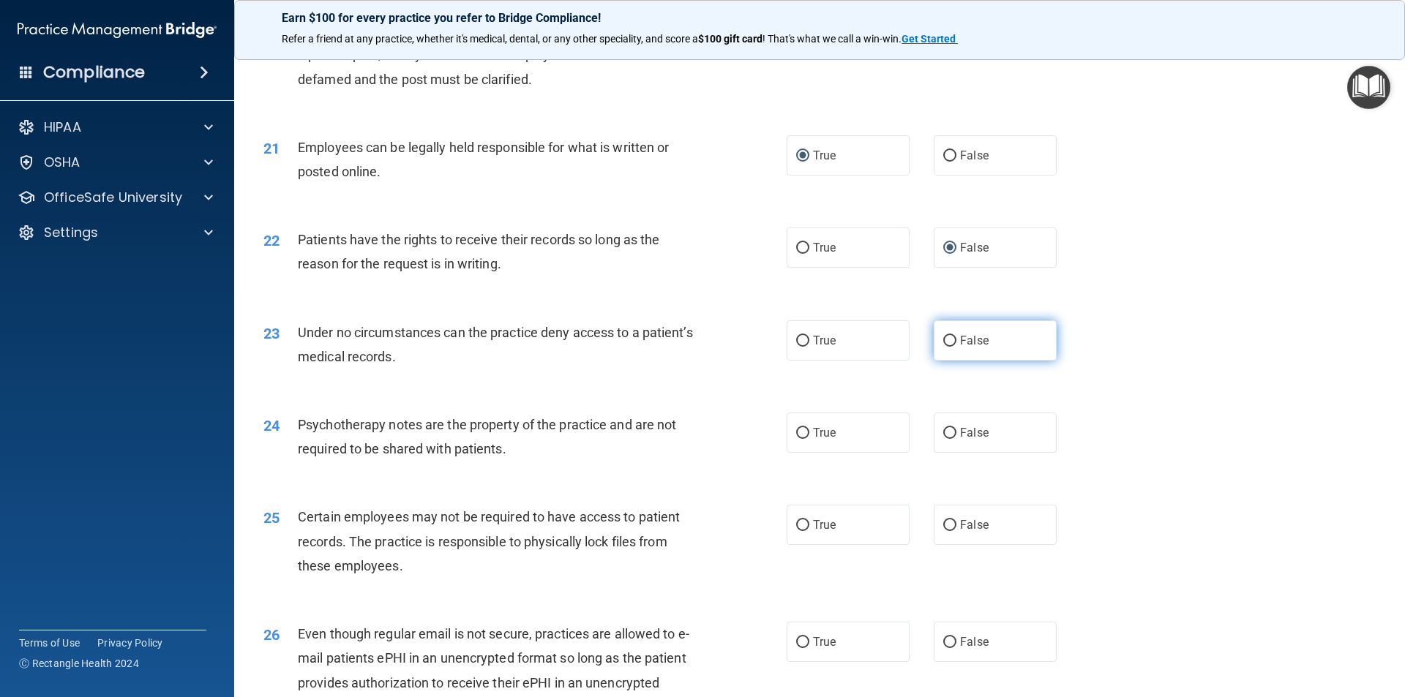
click at [947, 347] on input "False" at bounding box center [949, 341] width 13 height 11
radio input "true"
click at [944, 439] on input "False" at bounding box center [949, 433] width 13 height 11
radio input "true"
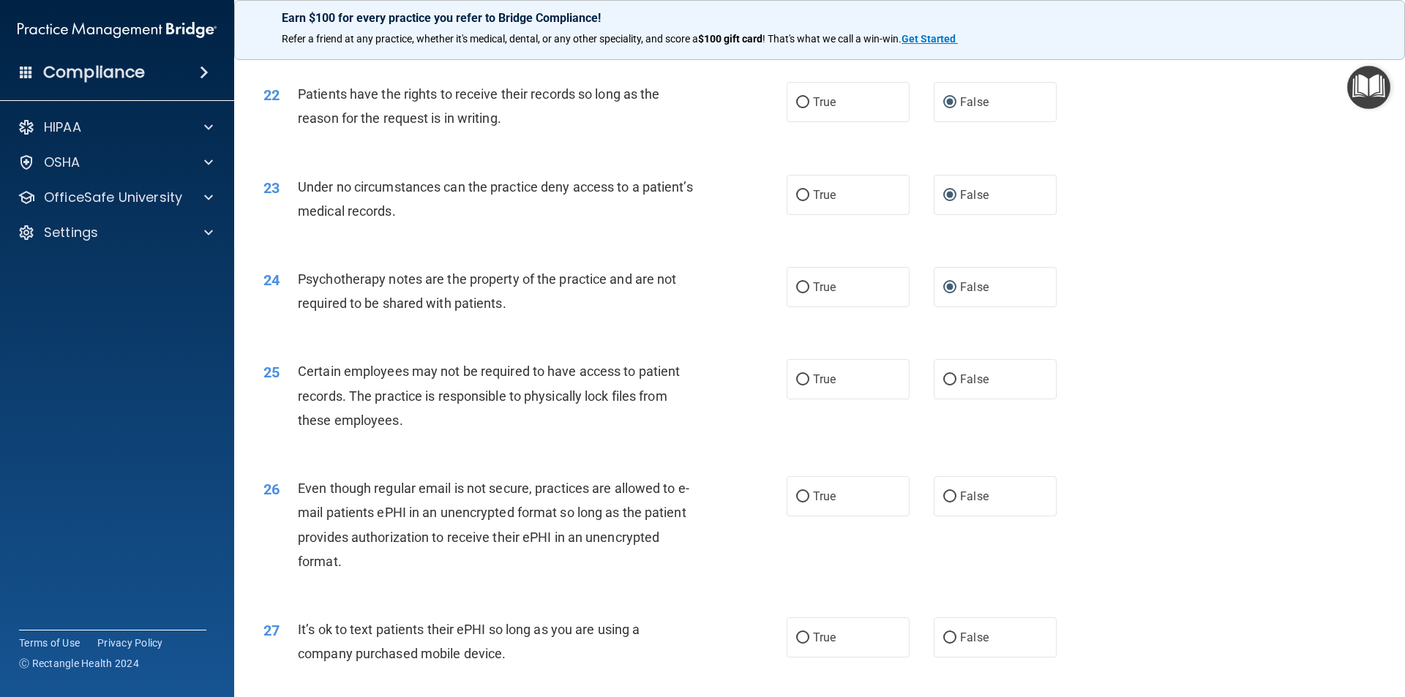
scroll to position [2487, 0]
click at [797, 385] on input "True" at bounding box center [802, 379] width 13 height 11
radio input "true"
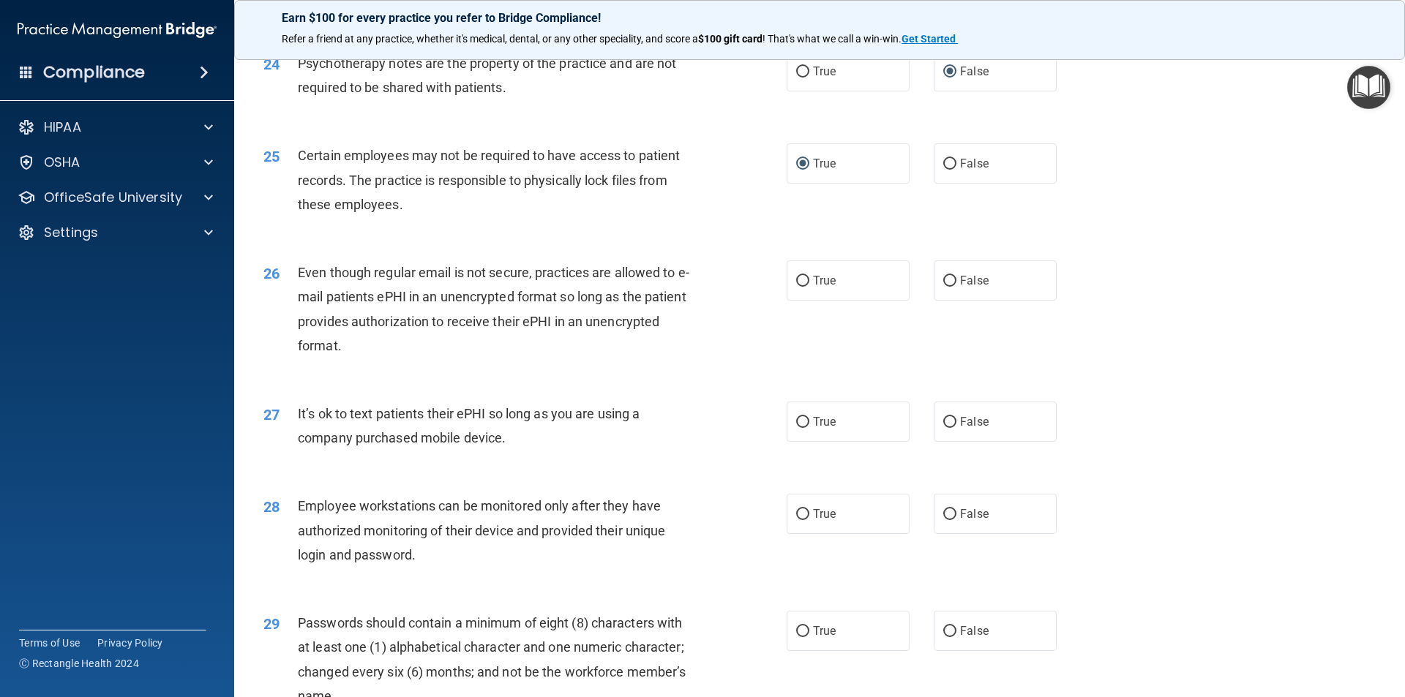
scroll to position [2707, 0]
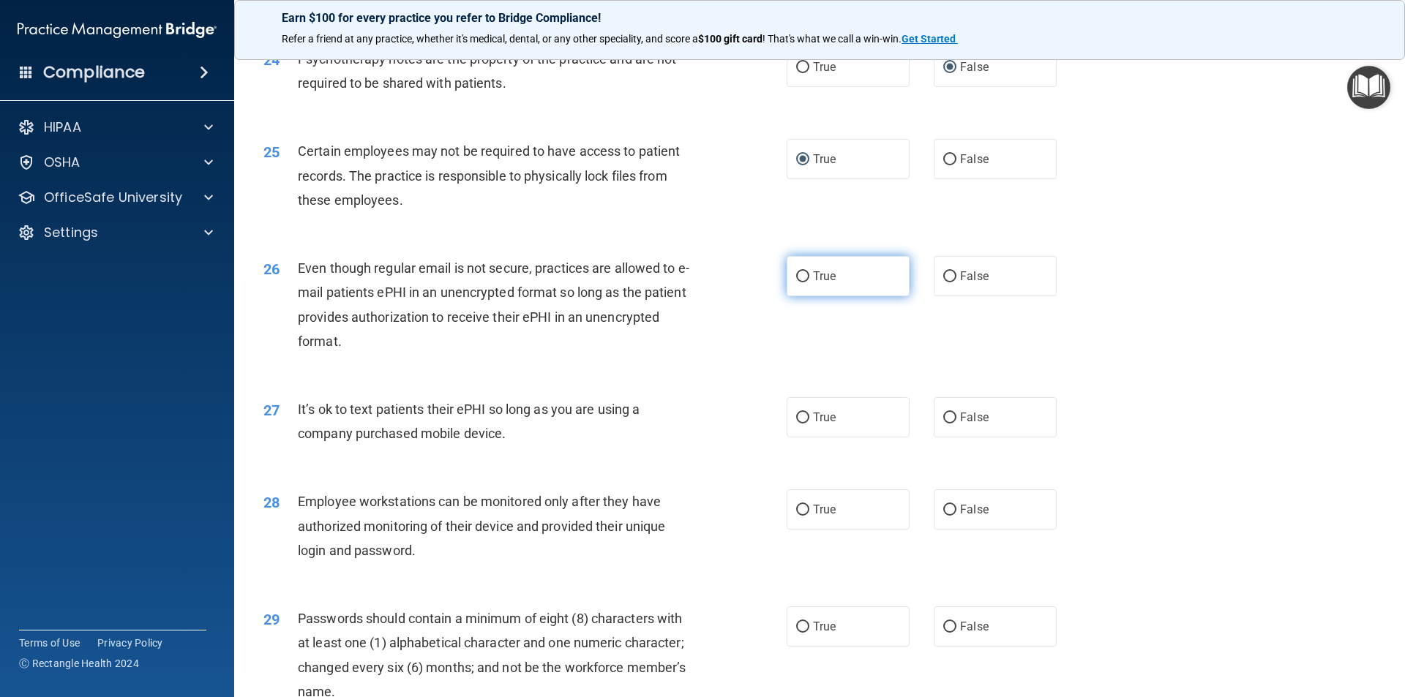
click at [796, 293] on label "True" at bounding box center [847, 276] width 123 height 40
click at [796, 282] on input "True" at bounding box center [802, 276] width 13 height 11
radio input "true"
click at [796, 424] on input "True" at bounding box center [802, 418] width 13 height 11
radio input "true"
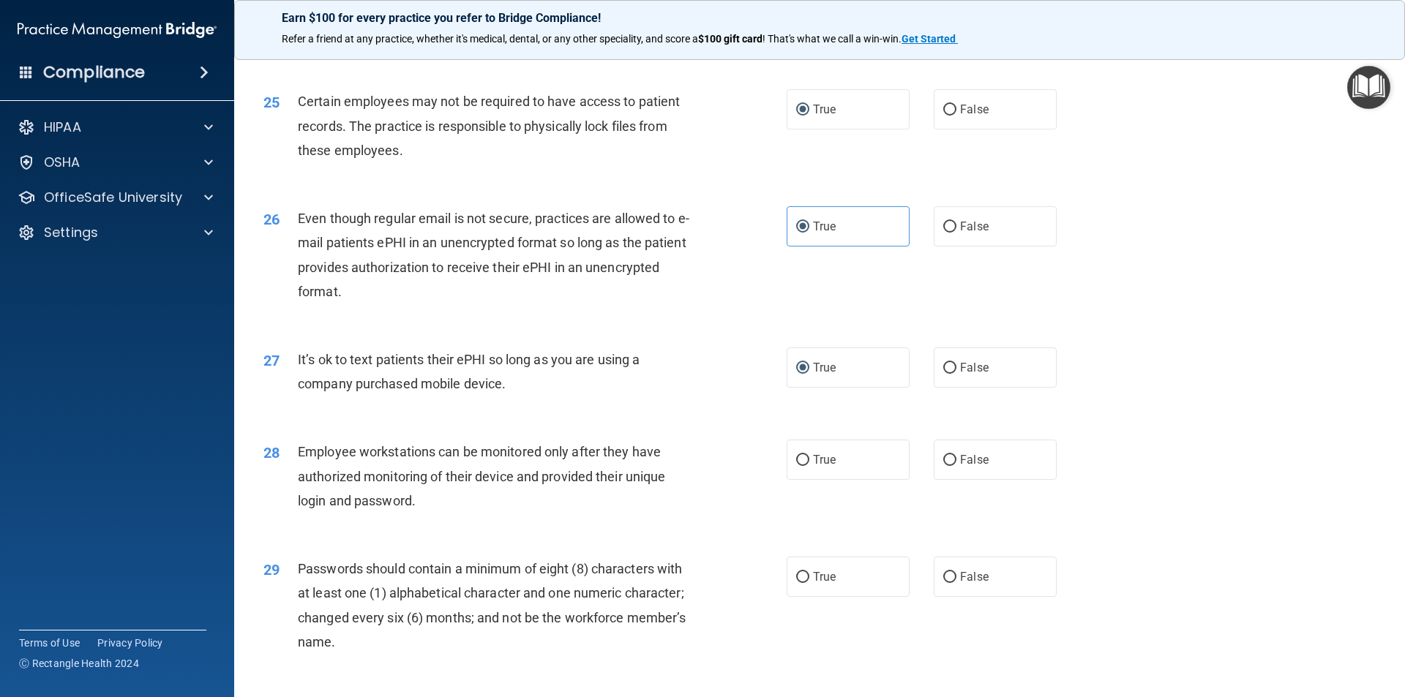
scroll to position [2853, 0]
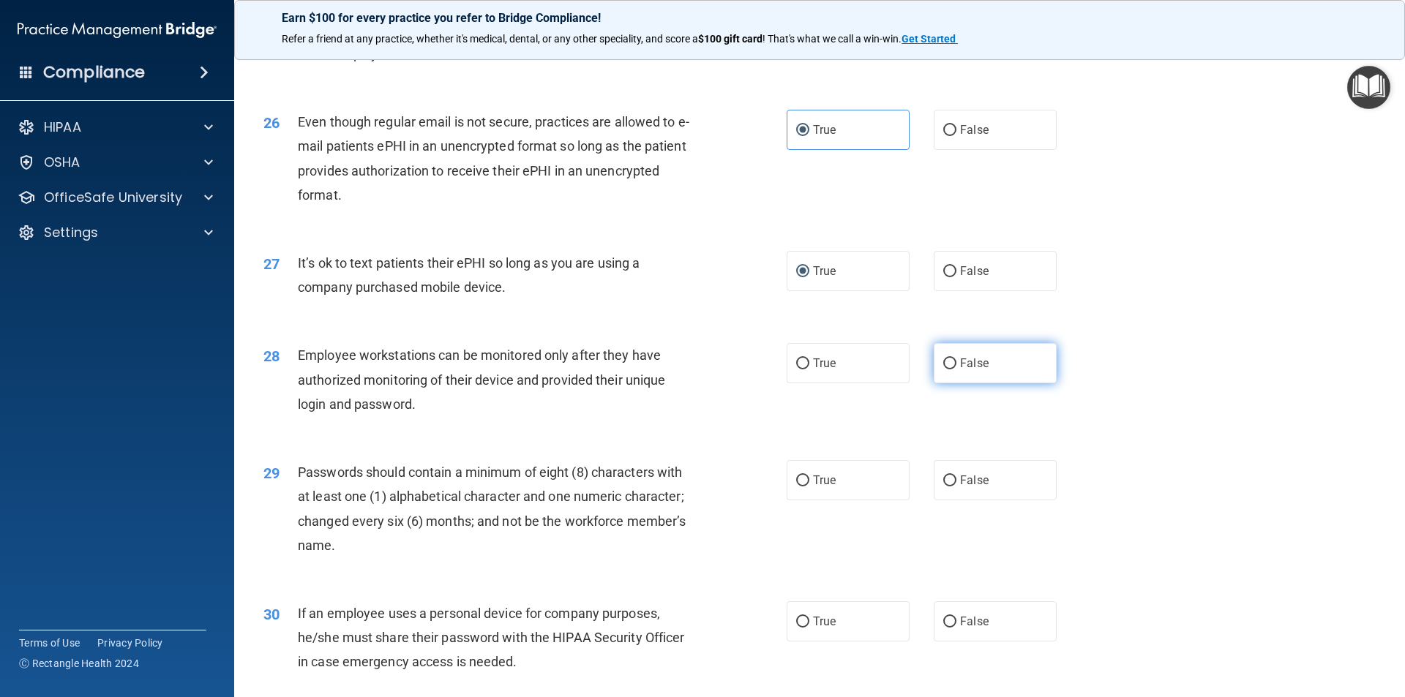
click at [943, 369] on input "False" at bounding box center [949, 363] width 13 height 11
radio input "true"
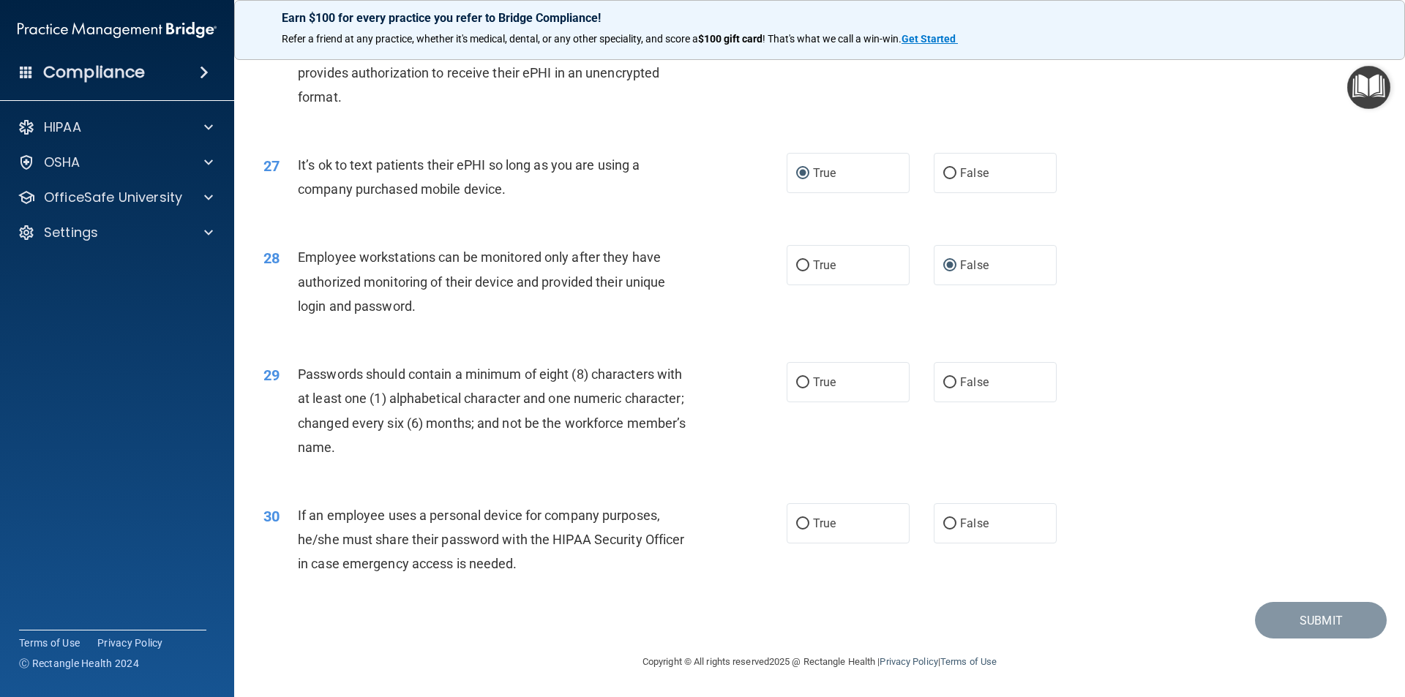
scroll to position [2975, 0]
drag, startPoint x: 802, startPoint y: 383, endPoint x: 688, endPoint y: 440, distance: 127.6
click at [799, 383] on input "True" at bounding box center [802, 382] width 13 height 11
radio input "true"
drag, startPoint x: 798, startPoint y: 520, endPoint x: 771, endPoint y: 534, distance: 30.4
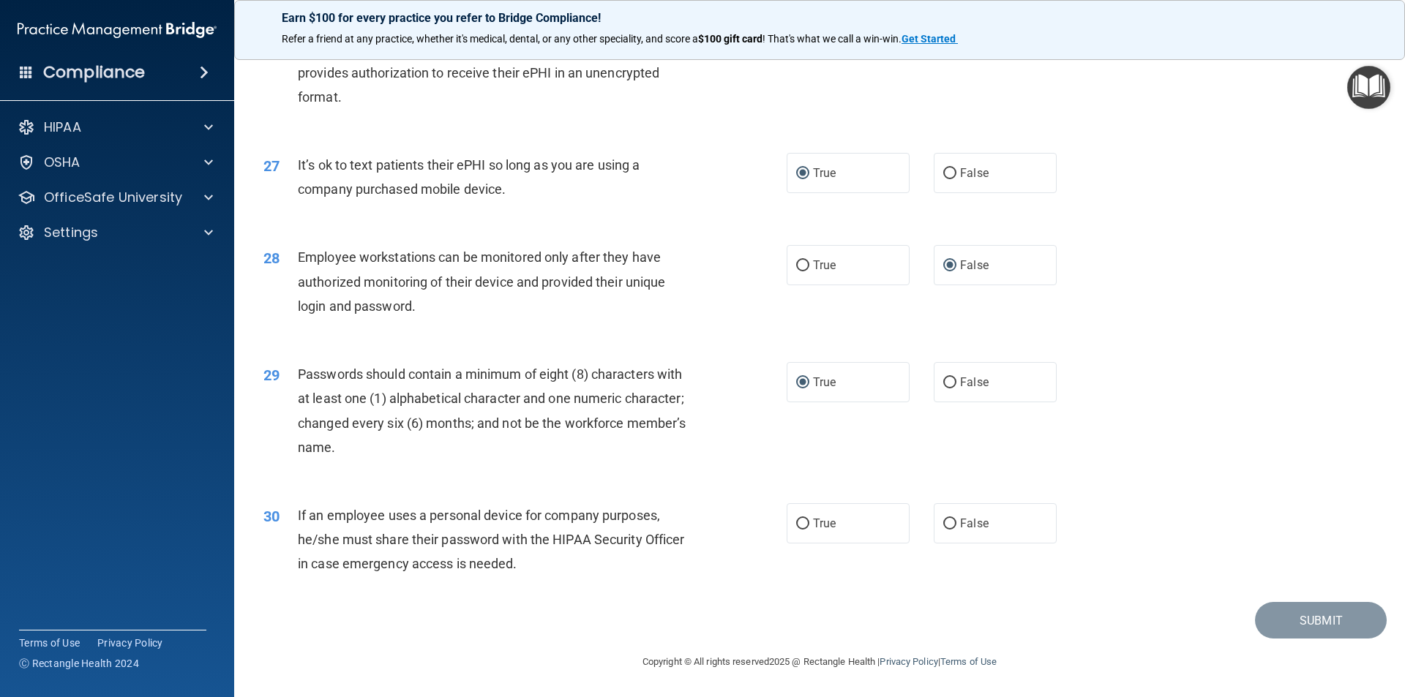
click at [796, 522] on input "True" at bounding box center [802, 524] width 13 height 11
radio input "true"
click at [933, 519] on label "False" at bounding box center [994, 523] width 123 height 40
click at [943, 519] on input "False" at bounding box center [949, 524] width 13 height 11
radio input "true"
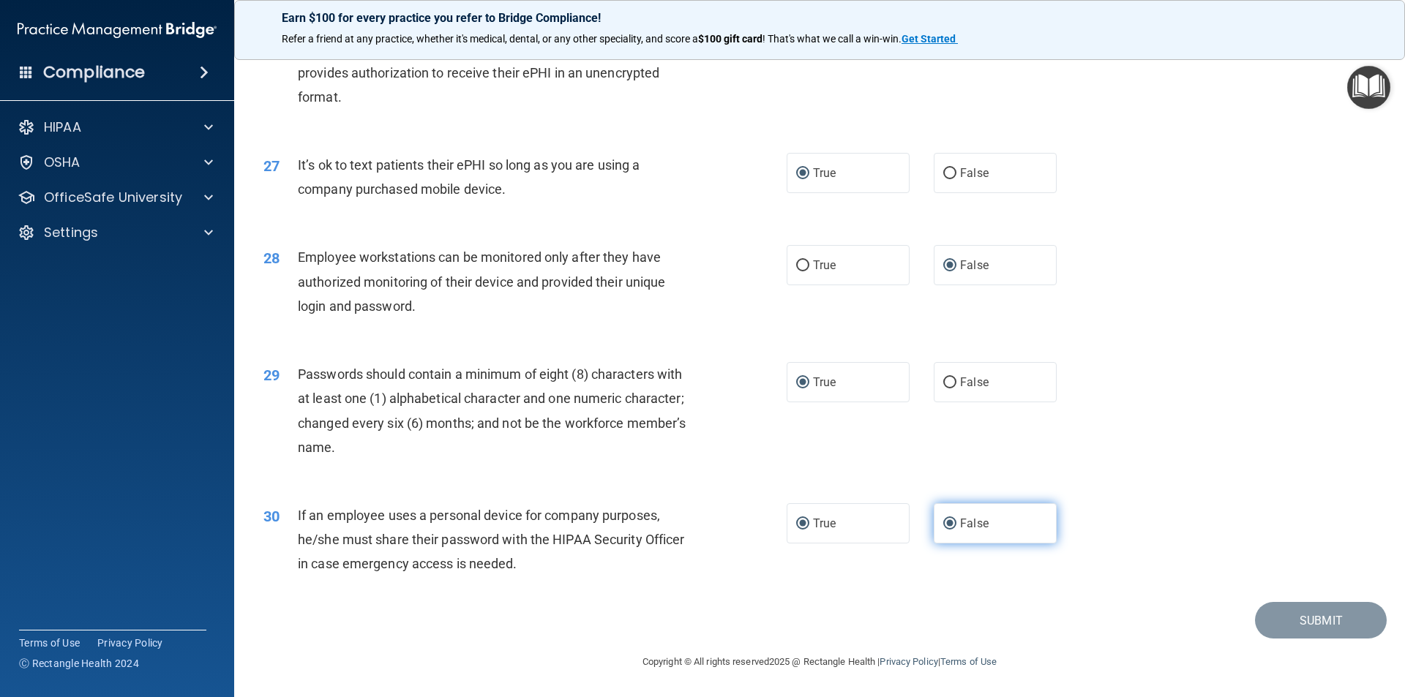
radio input "false"
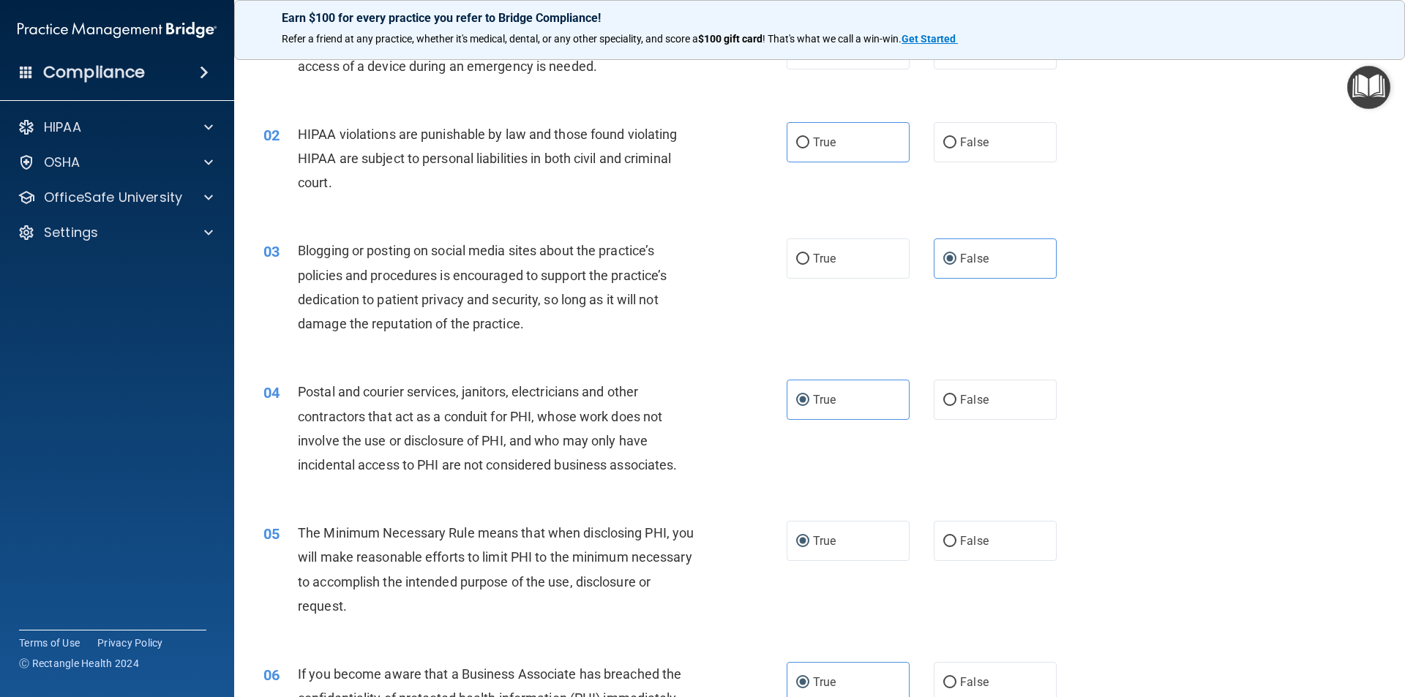
scroll to position [0, 0]
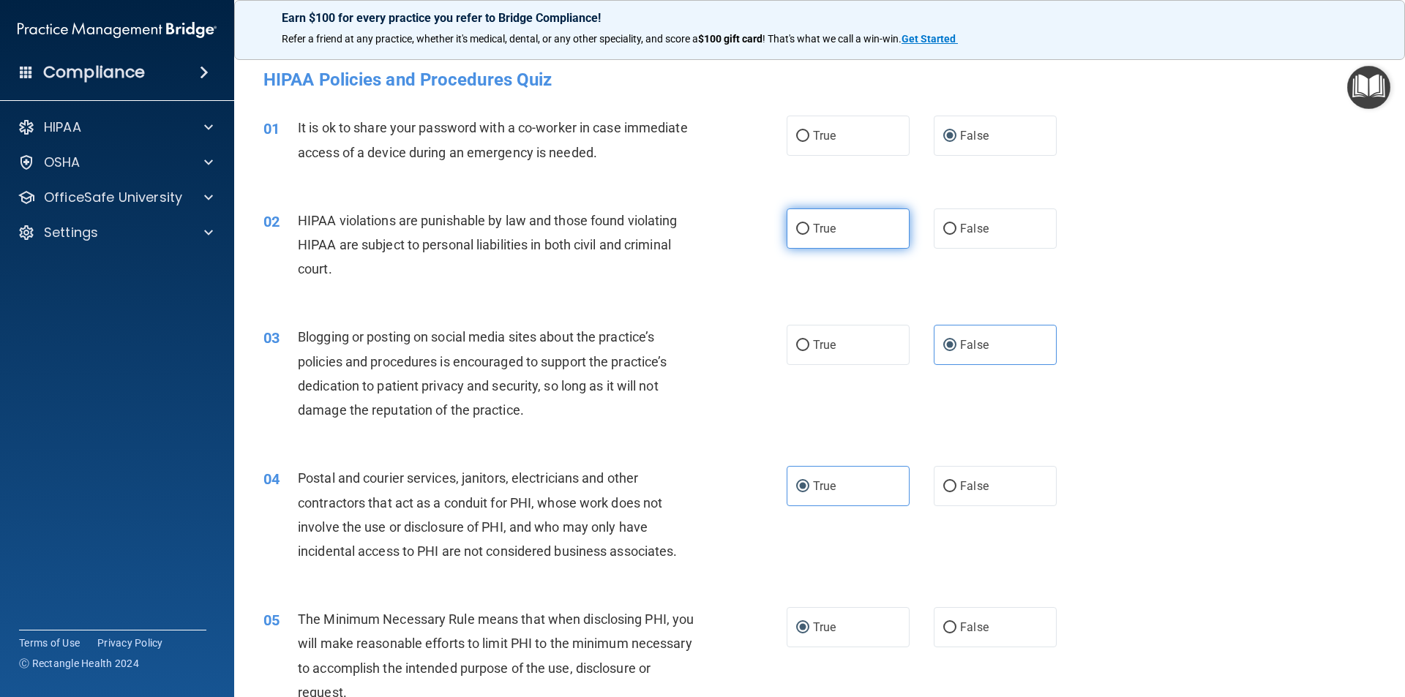
drag, startPoint x: 795, startPoint y: 229, endPoint x: 785, endPoint y: 238, distance: 14.0
click at [796, 229] on input "True" at bounding box center [802, 229] width 13 height 11
radio input "true"
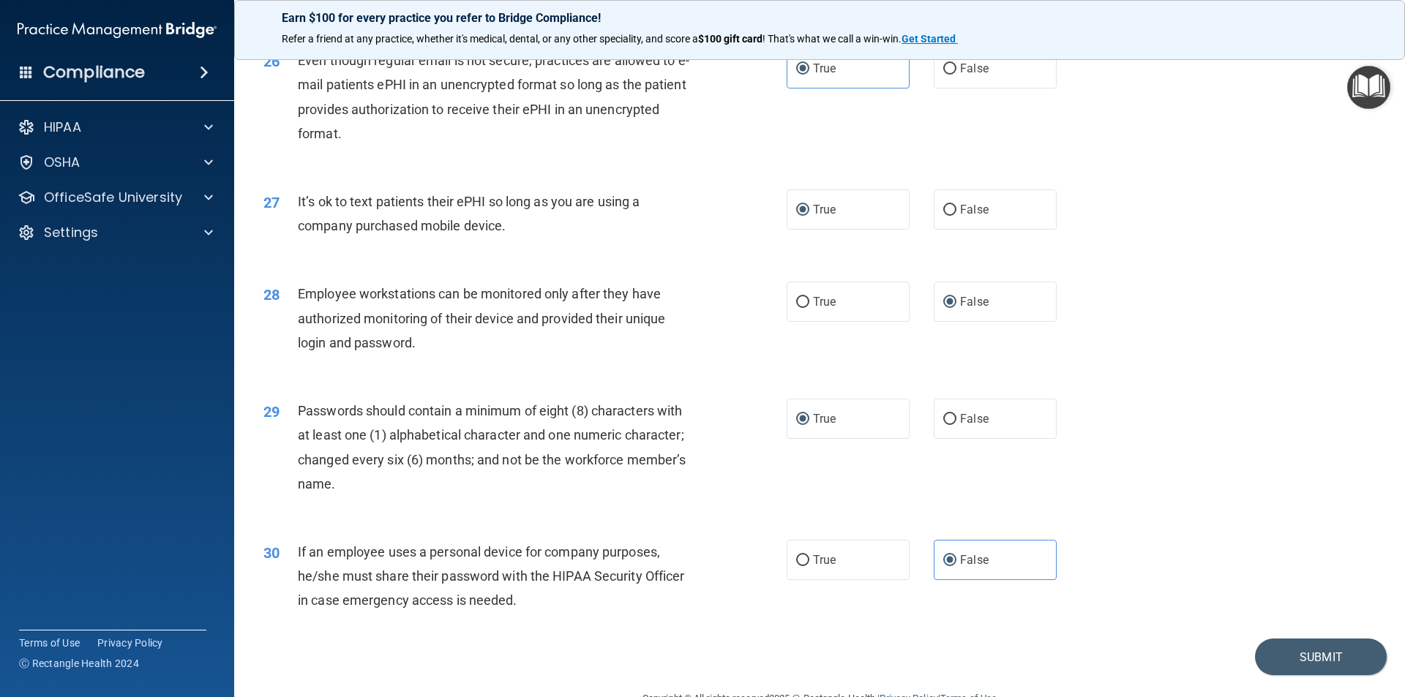
scroll to position [2975, 0]
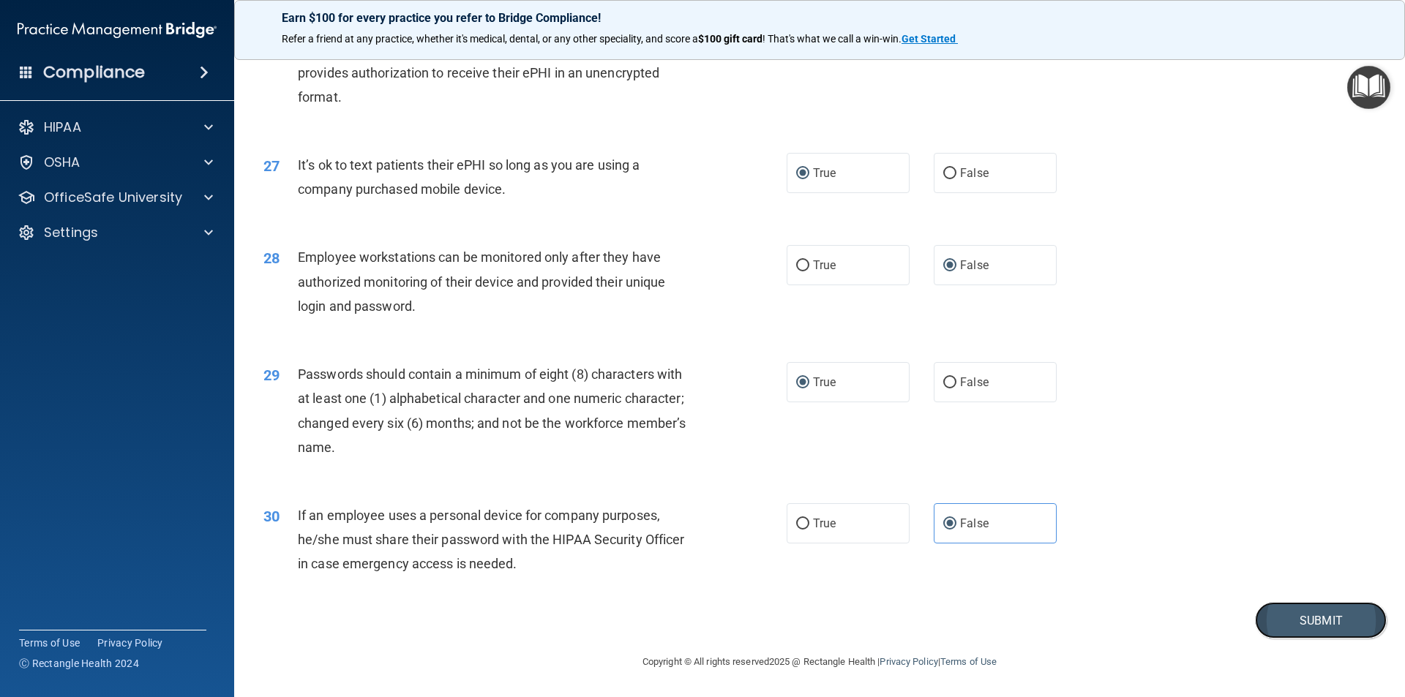
click at [1315, 618] on button "Submit" at bounding box center [1321, 620] width 132 height 37
click at [1306, 615] on button "Submit" at bounding box center [1321, 620] width 132 height 37
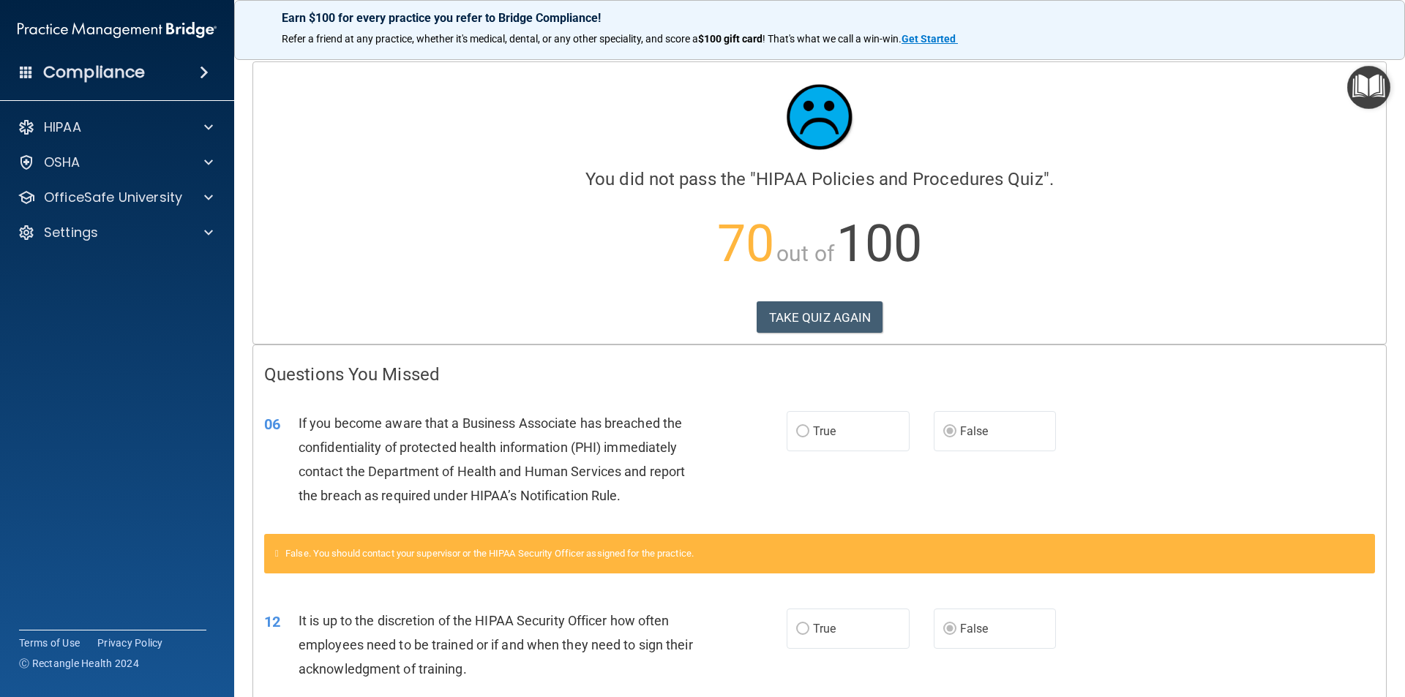
click at [137, 511] on div "Compliance HIPAA Documents and Policies Report an Incident Business Associates …" at bounding box center [117, 348] width 234 height 697
click at [809, 320] on button "TAKE QUIZ AGAIN" at bounding box center [819, 317] width 127 height 32
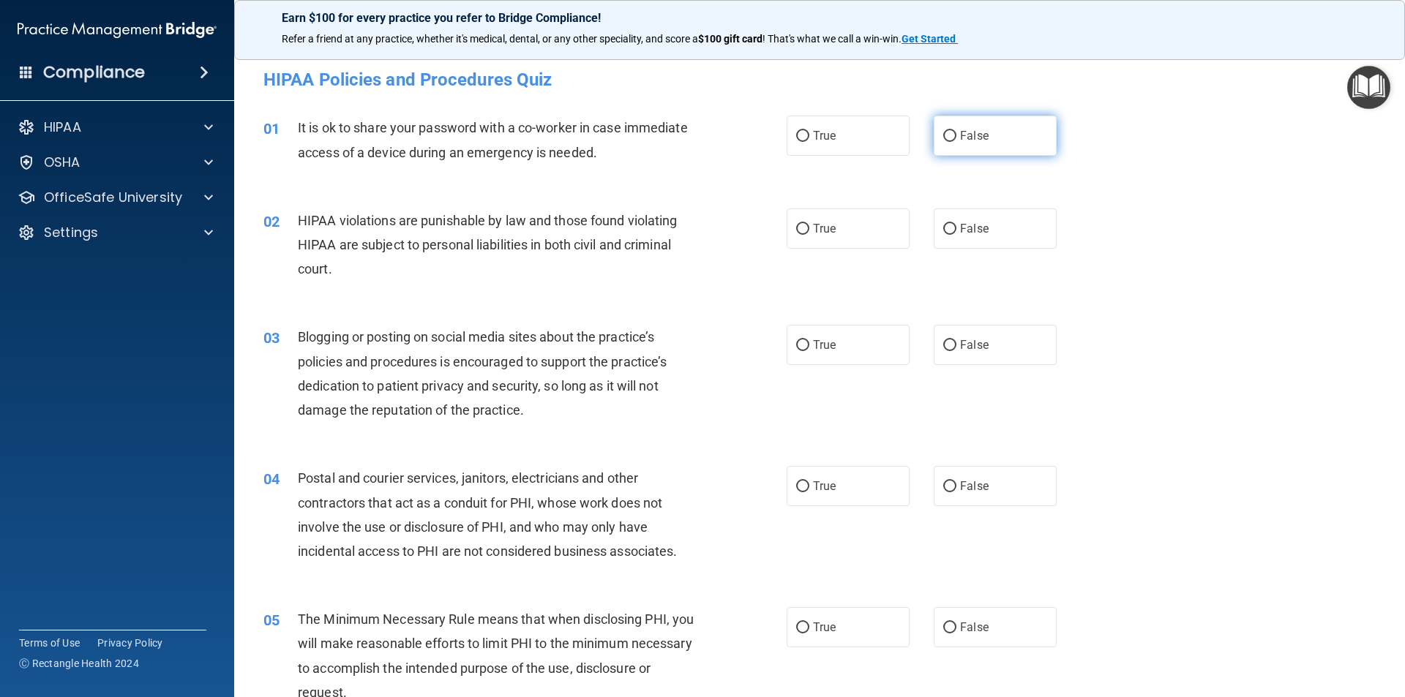
click at [943, 131] on input "False" at bounding box center [949, 136] width 13 height 11
radio input "true"
click at [798, 224] on input "True" at bounding box center [802, 229] width 13 height 11
radio input "true"
click at [796, 345] on input "True" at bounding box center [802, 345] width 13 height 11
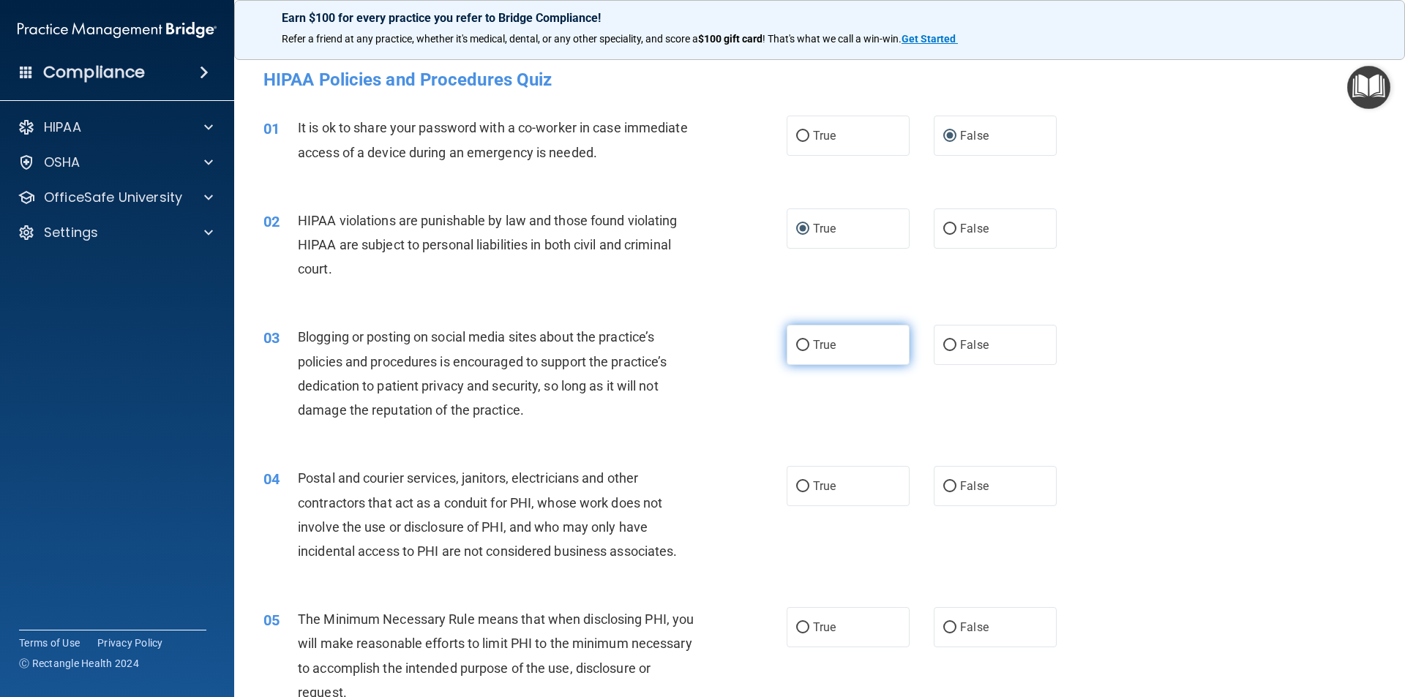
radio input "true"
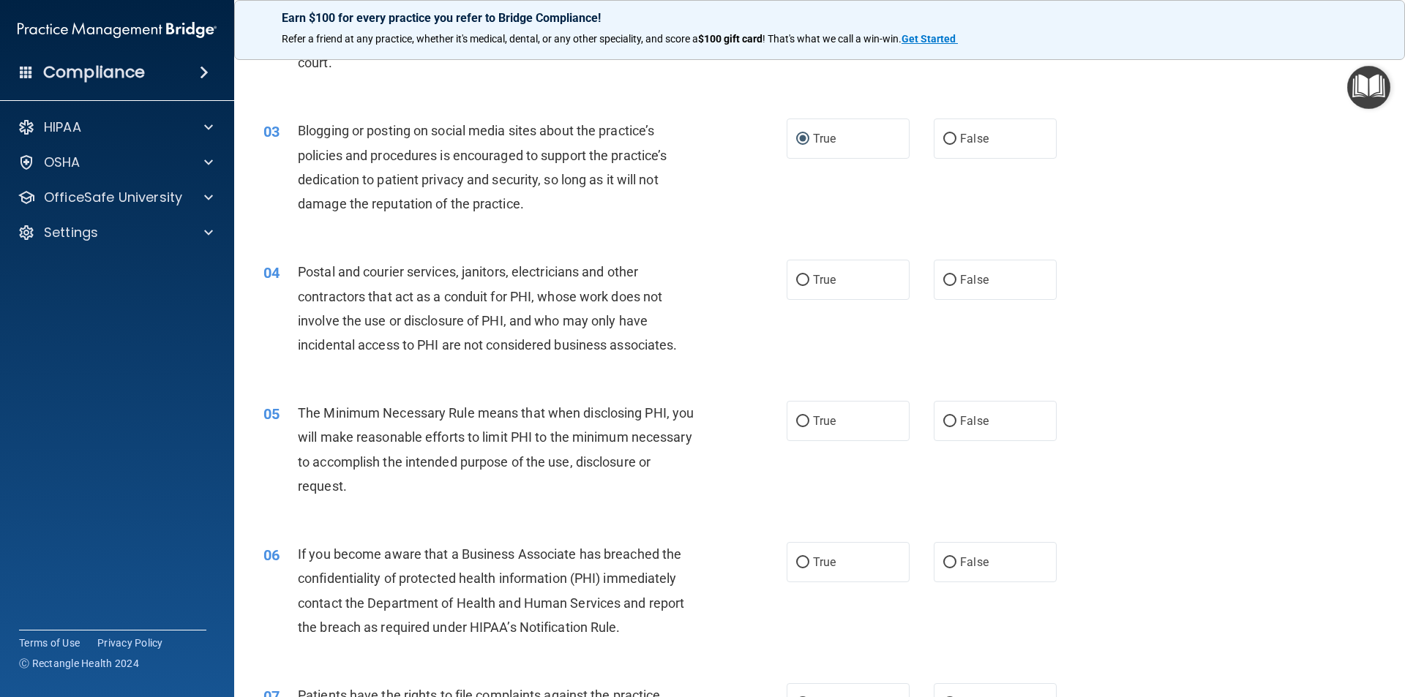
scroll to position [219, 0]
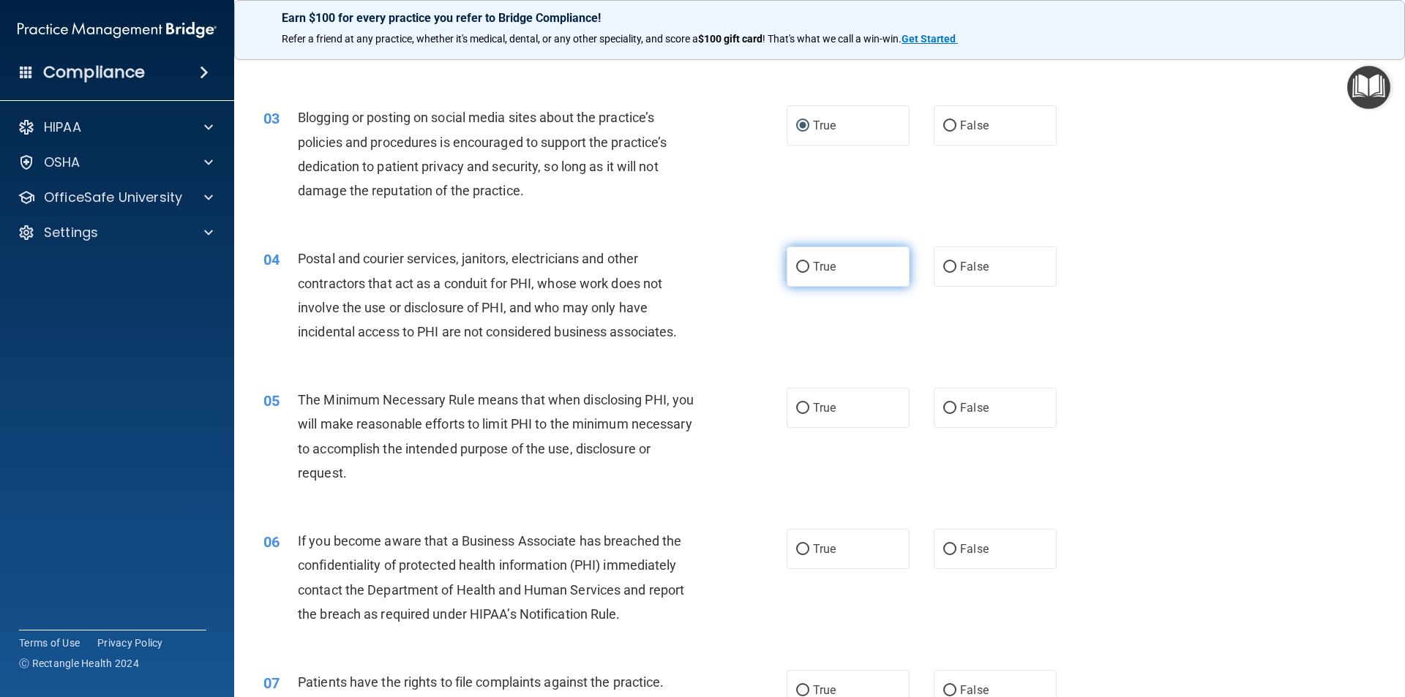
click at [796, 264] on input "True" at bounding box center [802, 267] width 13 height 11
radio input "true"
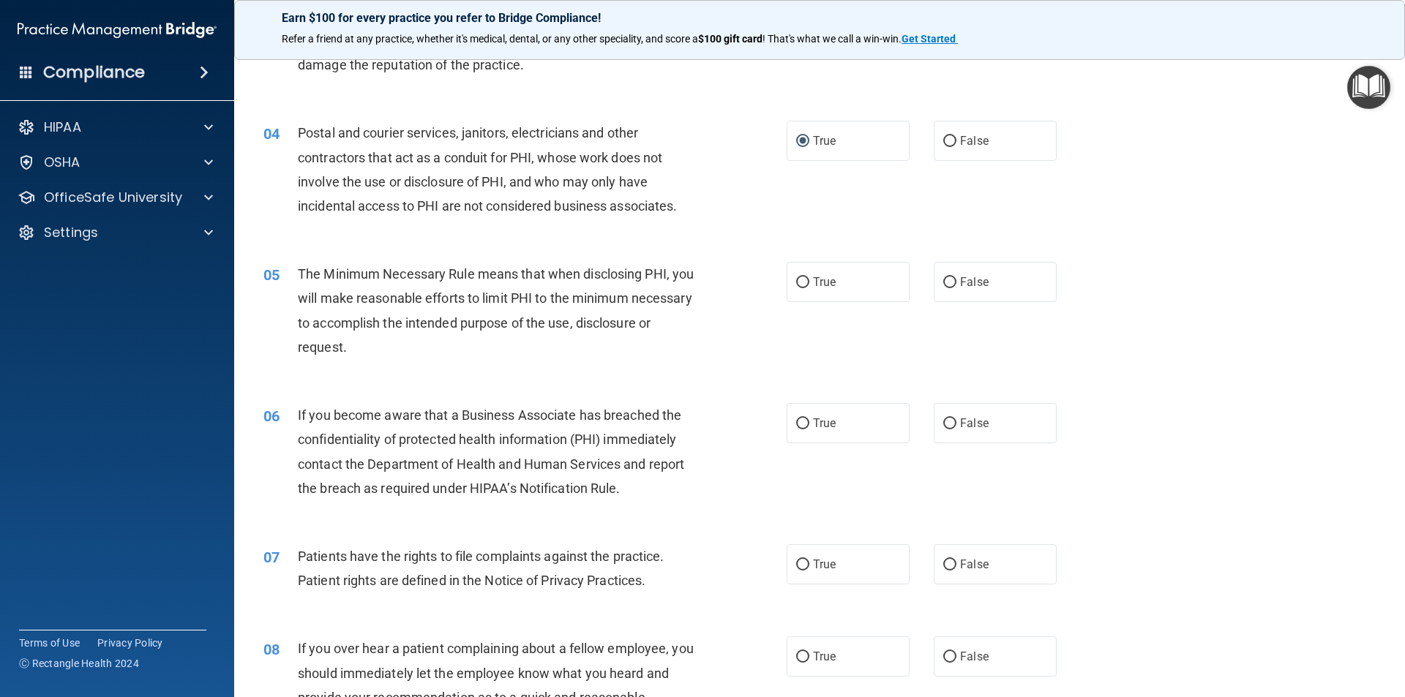
scroll to position [366, 0]
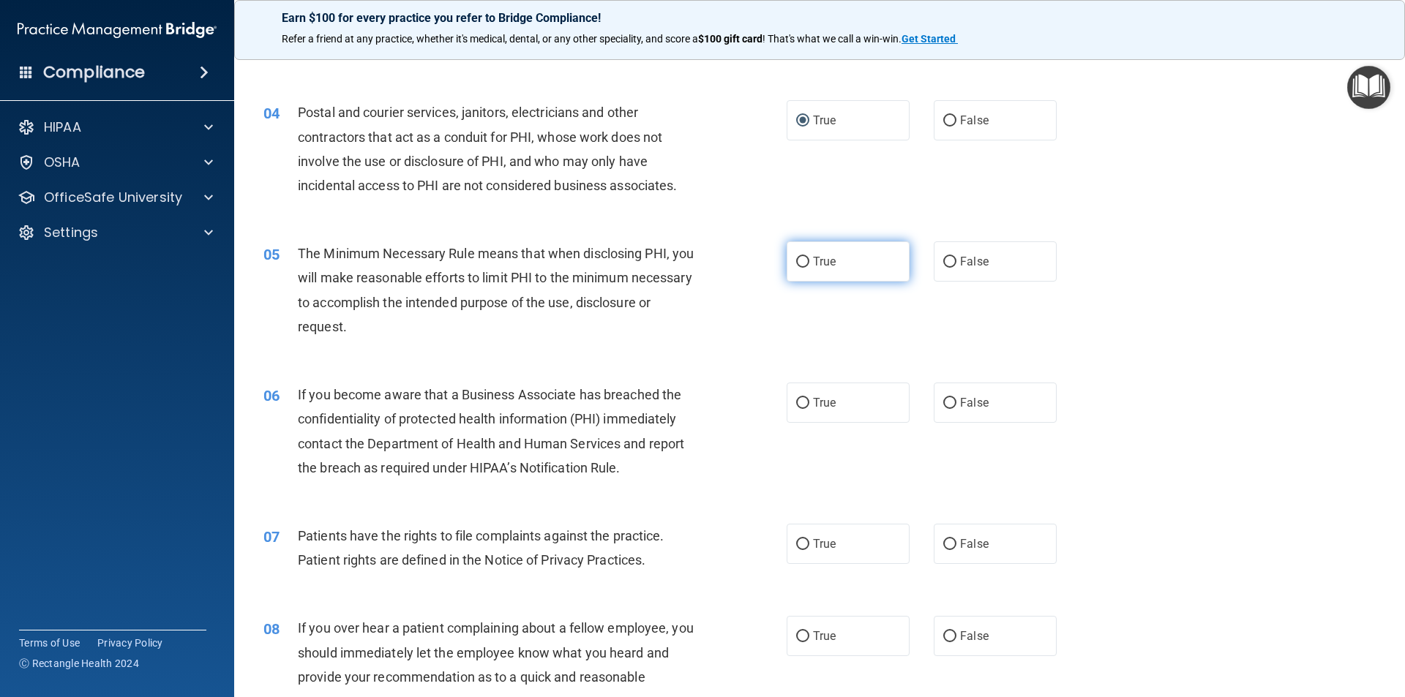
click at [796, 257] on input "True" at bounding box center [802, 262] width 13 height 11
radio input "true"
click at [943, 405] on input "False" at bounding box center [949, 403] width 13 height 11
radio input "true"
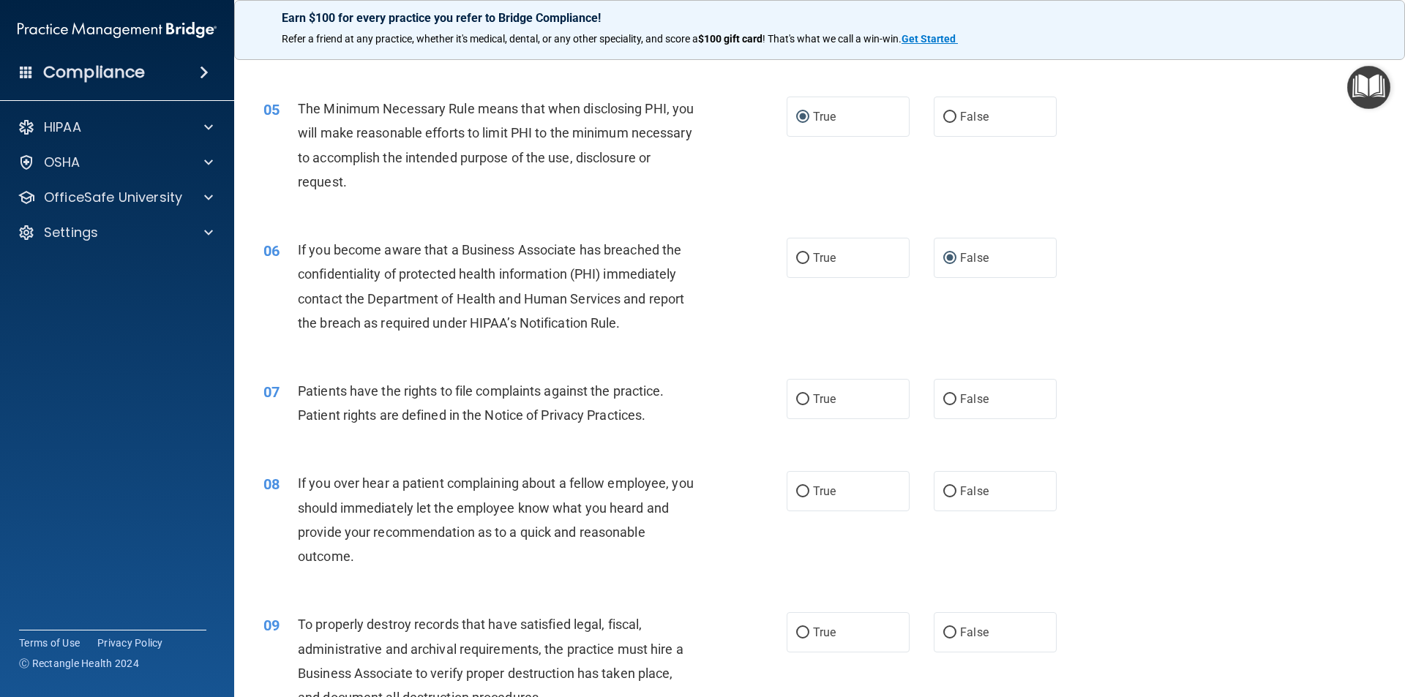
scroll to position [512, 0]
click at [798, 393] on input "True" at bounding box center [802, 398] width 13 height 11
radio input "true"
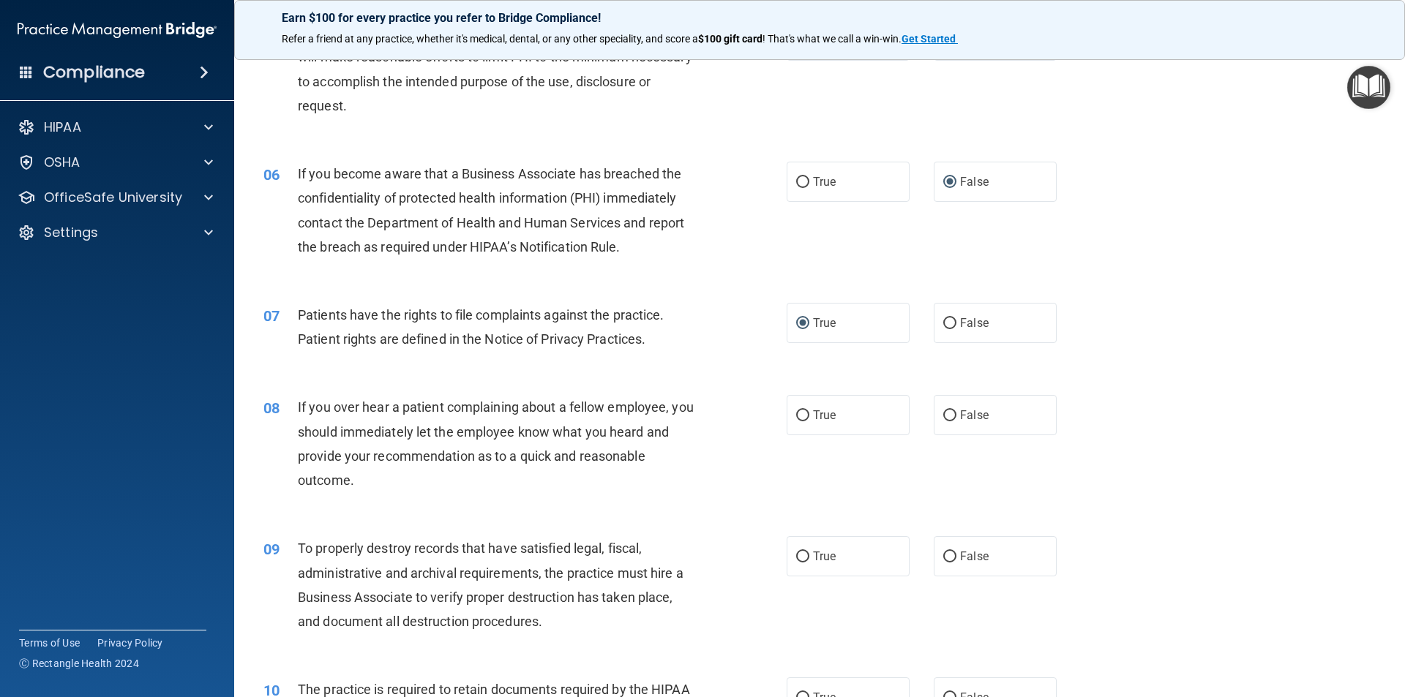
scroll to position [658, 0]
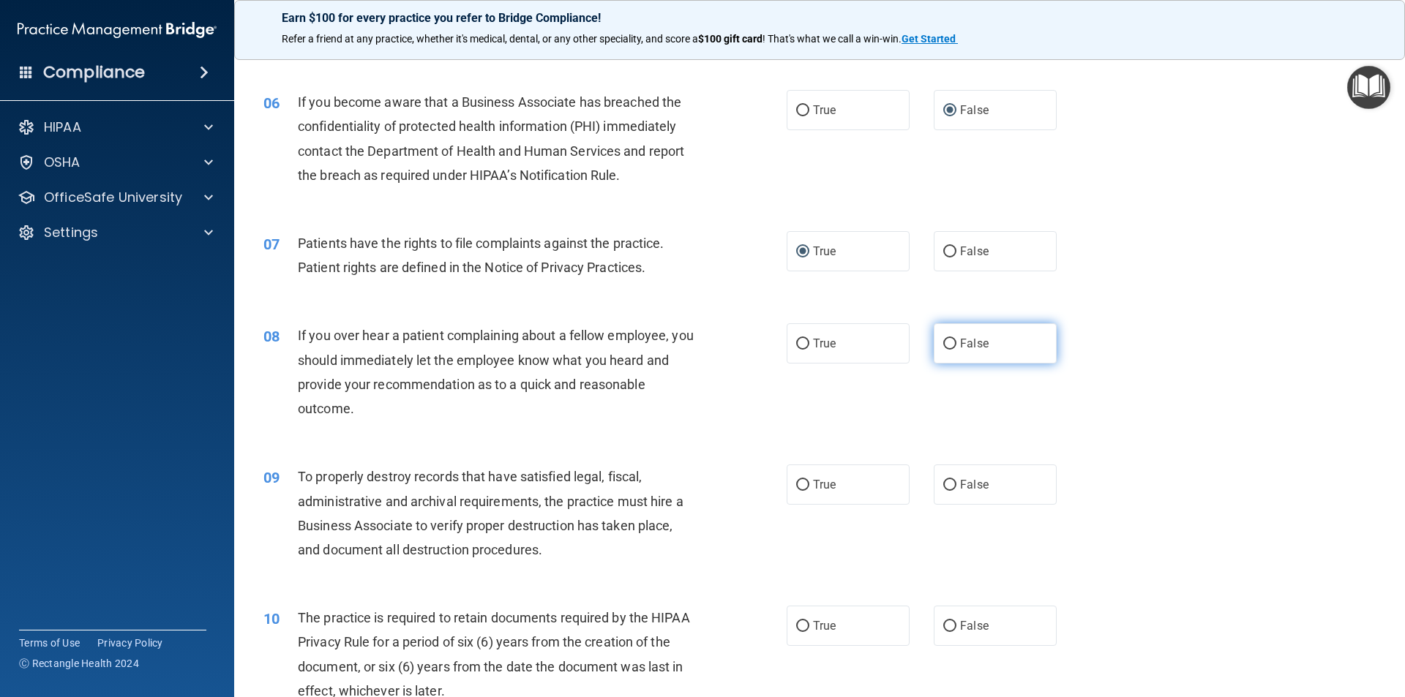
click at [943, 342] on input "False" at bounding box center [949, 344] width 13 height 11
radio input "true"
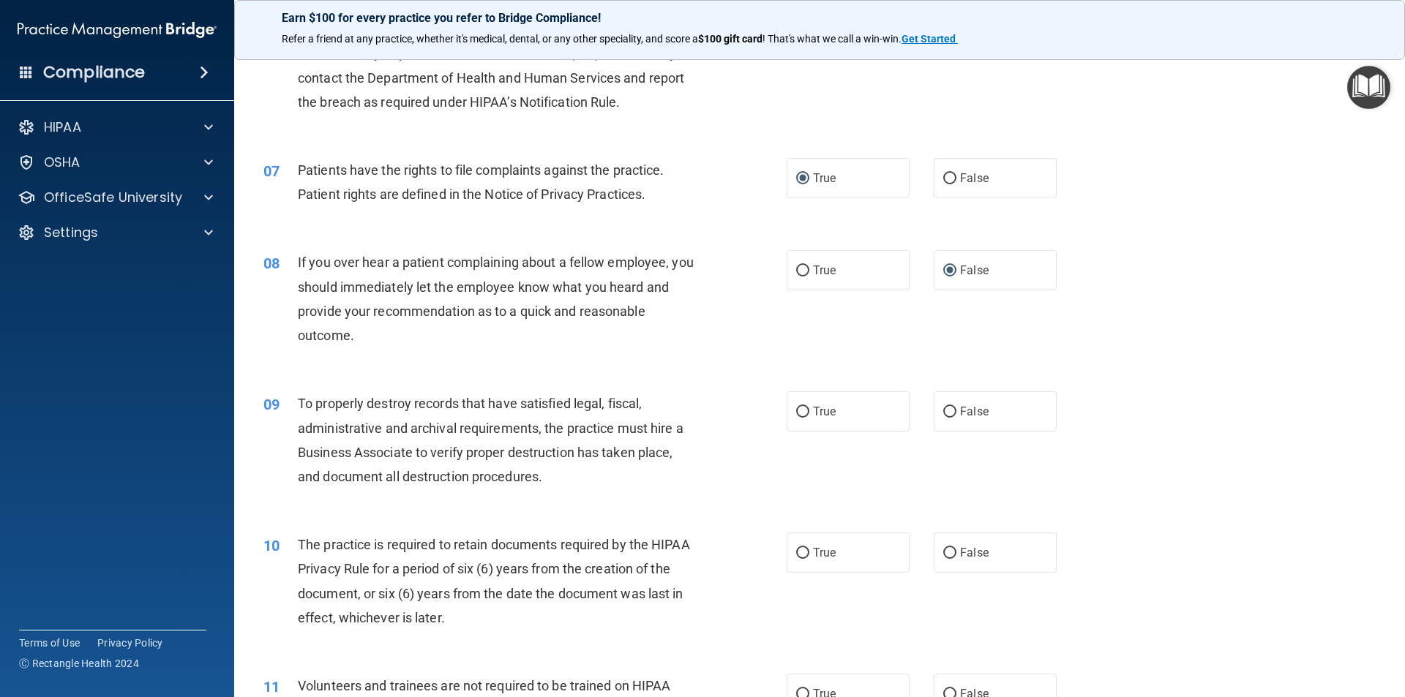
scroll to position [805, 0]
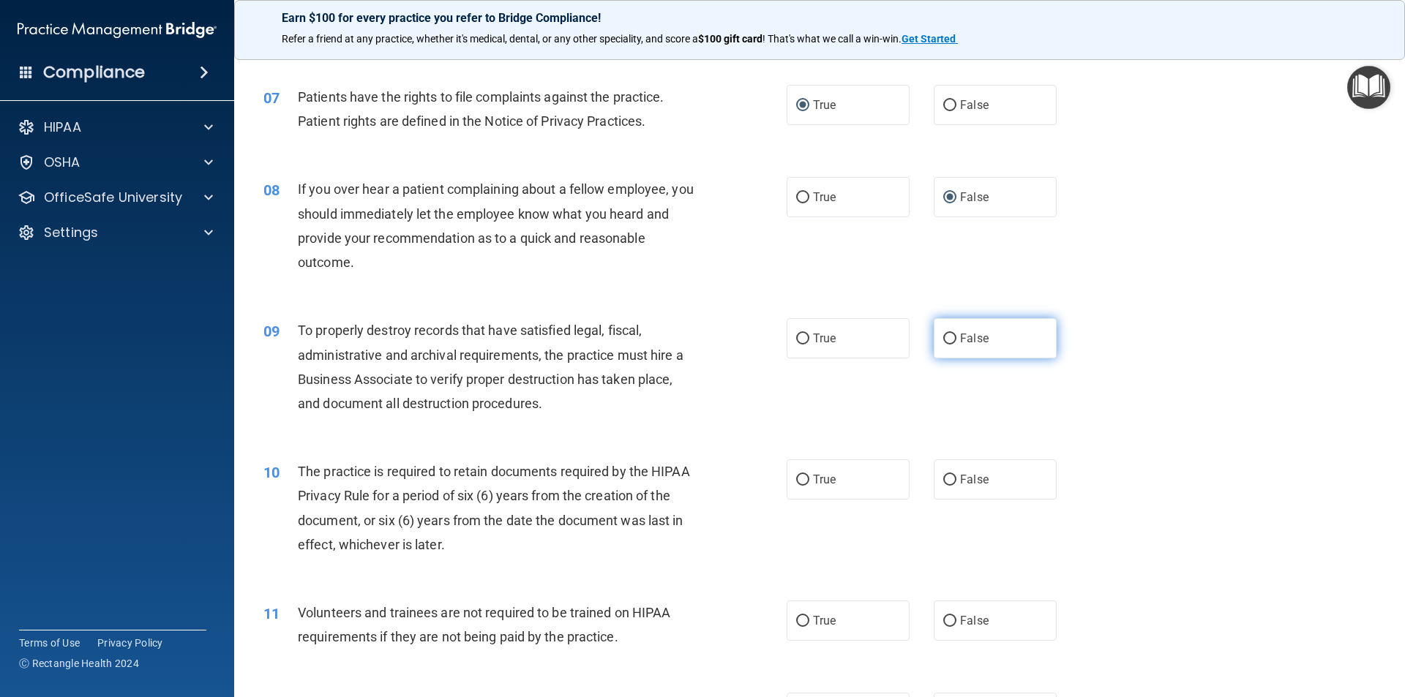
click at [947, 338] on input "False" at bounding box center [949, 339] width 13 height 11
radio input "true"
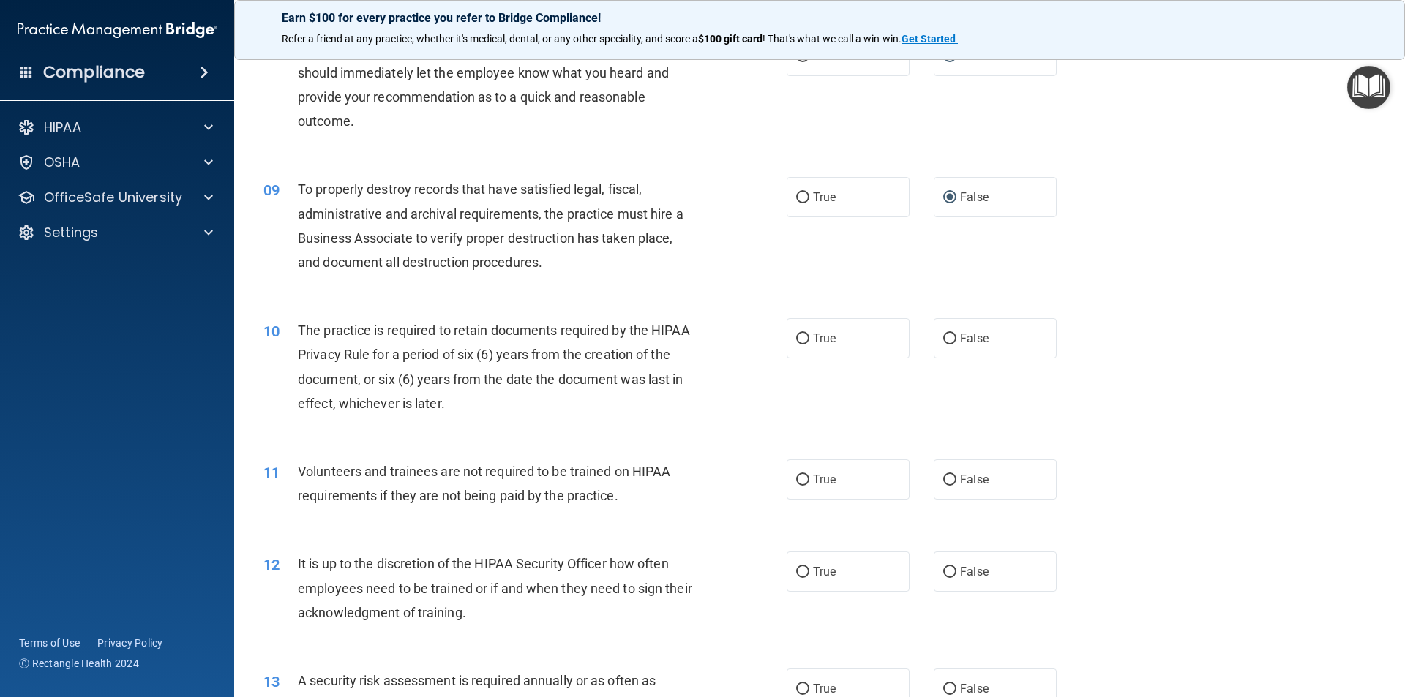
scroll to position [951, 0]
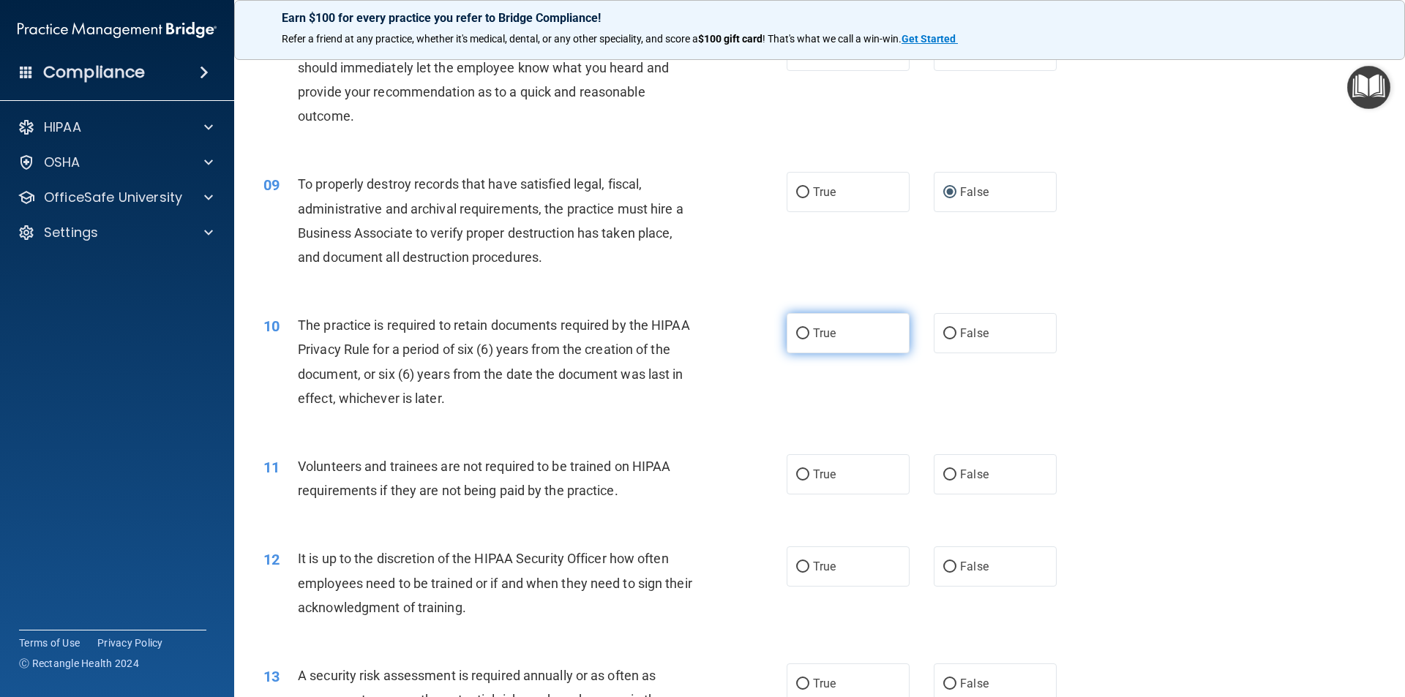
click at [787, 333] on label "True" at bounding box center [847, 333] width 123 height 40
click at [796, 333] on input "True" at bounding box center [802, 333] width 13 height 11
radio input "true"
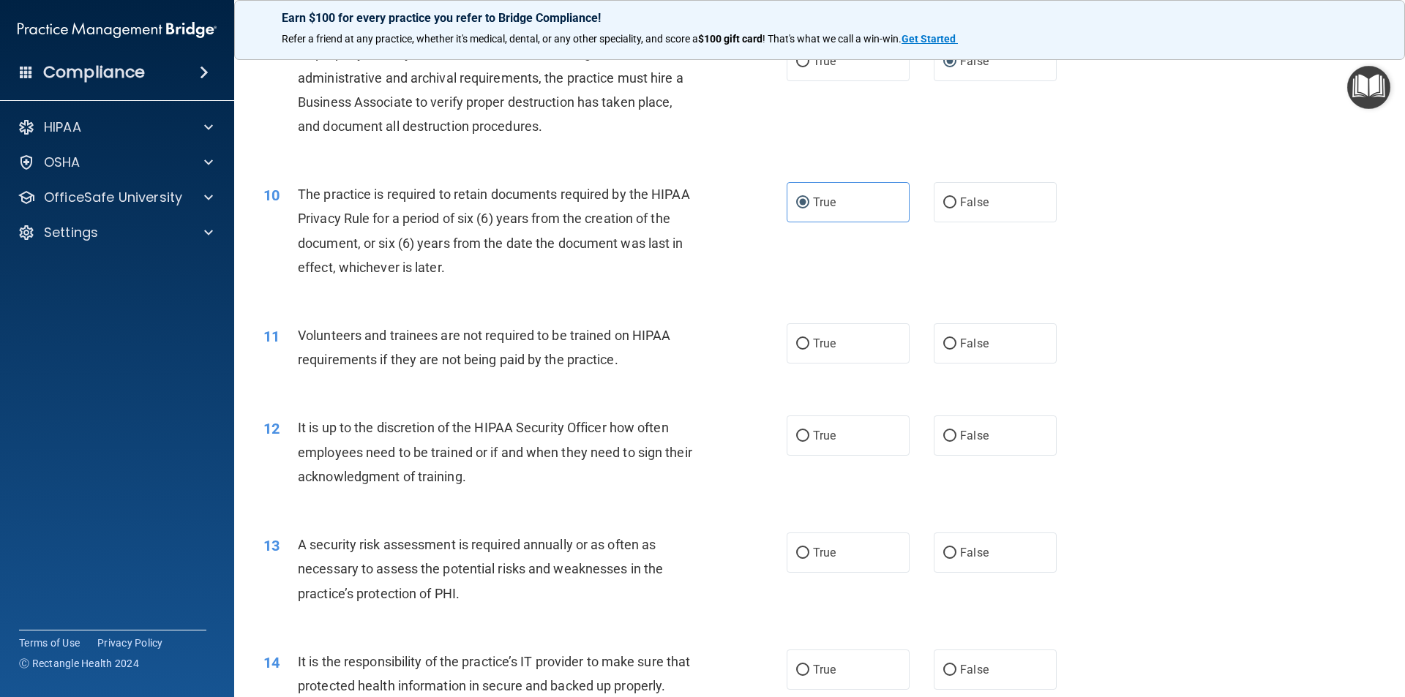
scroll to position [1097, 0]
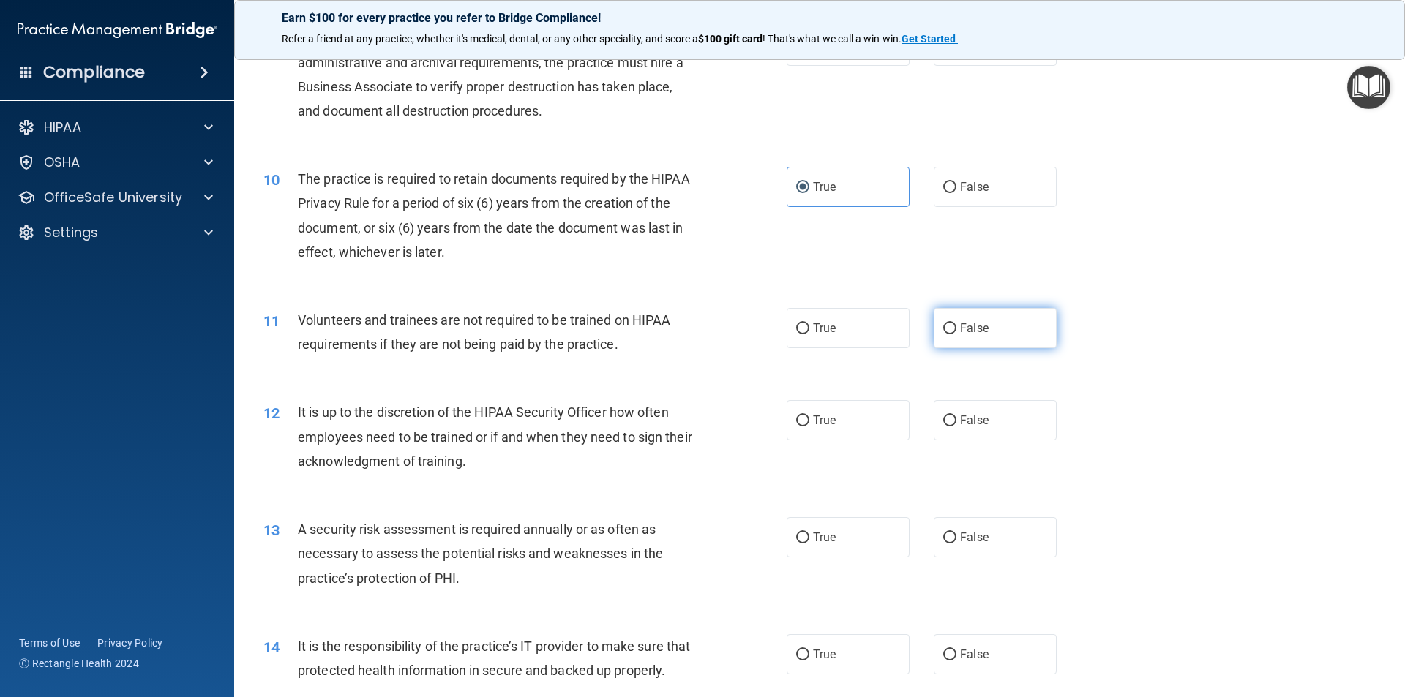
click at [943, 326] on input "False" at bounding box center [949, 328] width 13 height 11
radio input "true"
click at [943, 416] on input "False" at bounding box center [949, 421] width 13 height 11
radio input "true"
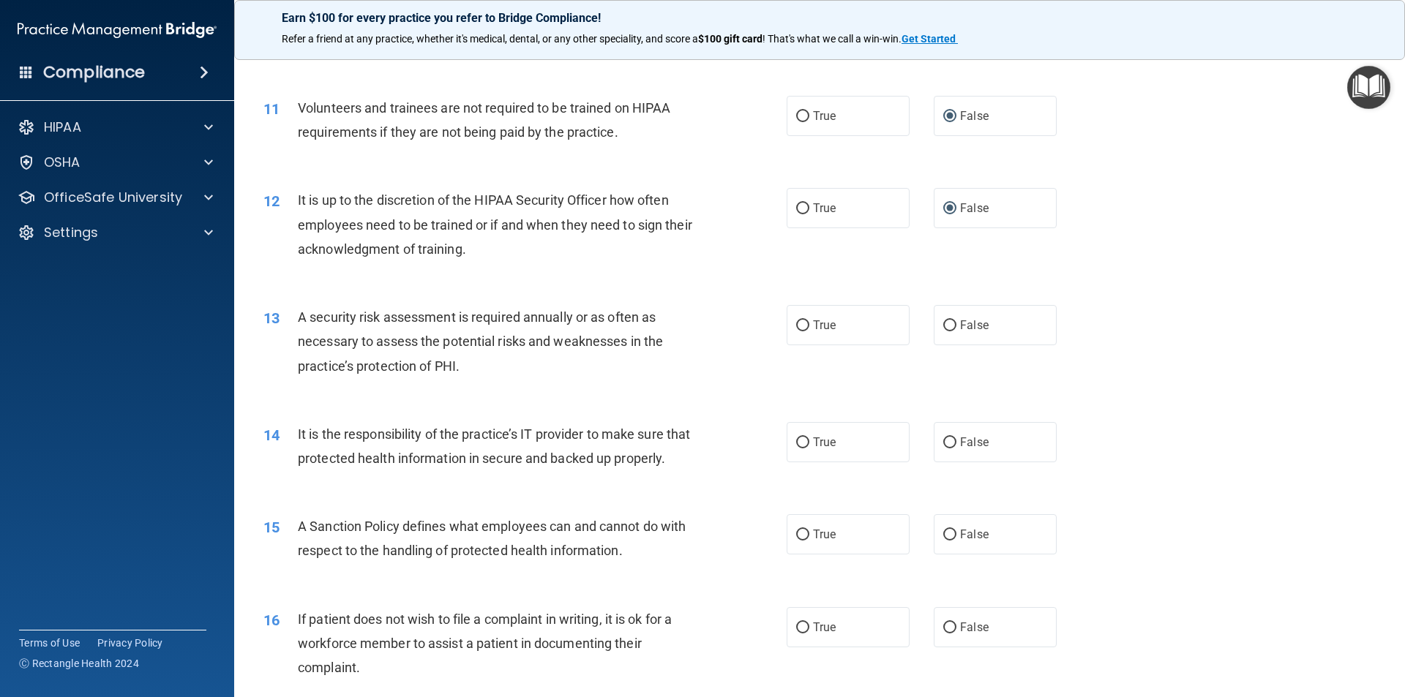
scroll to position [1317, 0]
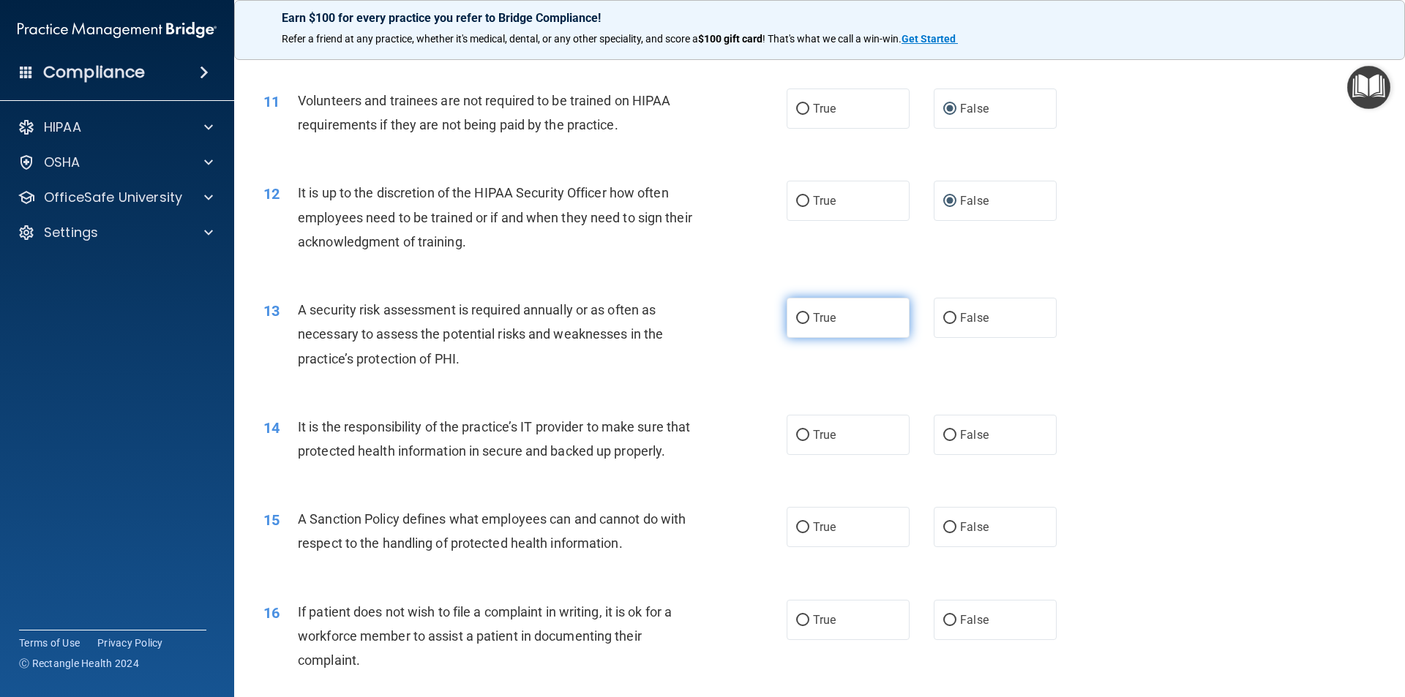
click at [797, 320] on input "True" at bounding box center [802, 318] width 13 height 11
radio input "true"
click at [796, 435] on input "True" at bounding box center [802, 435] width 13 height 11
radio input "true"
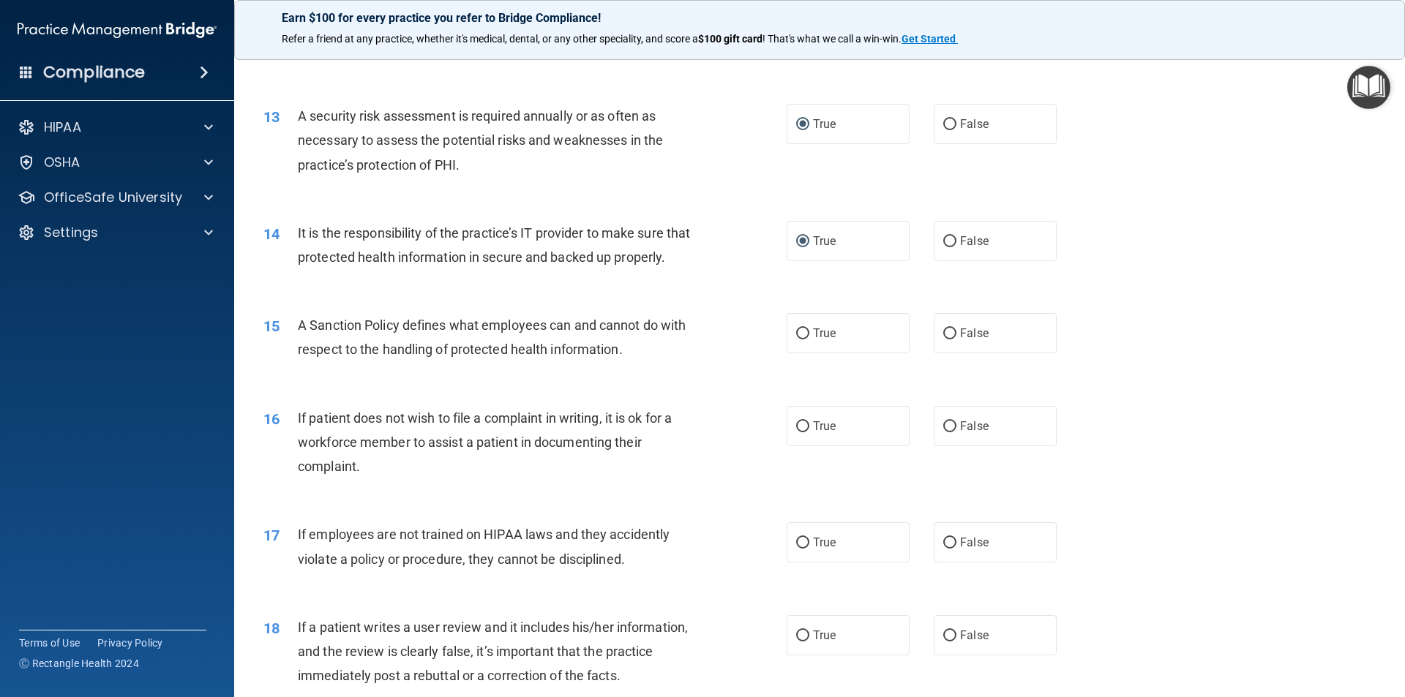
scroll to position [1536, 0]
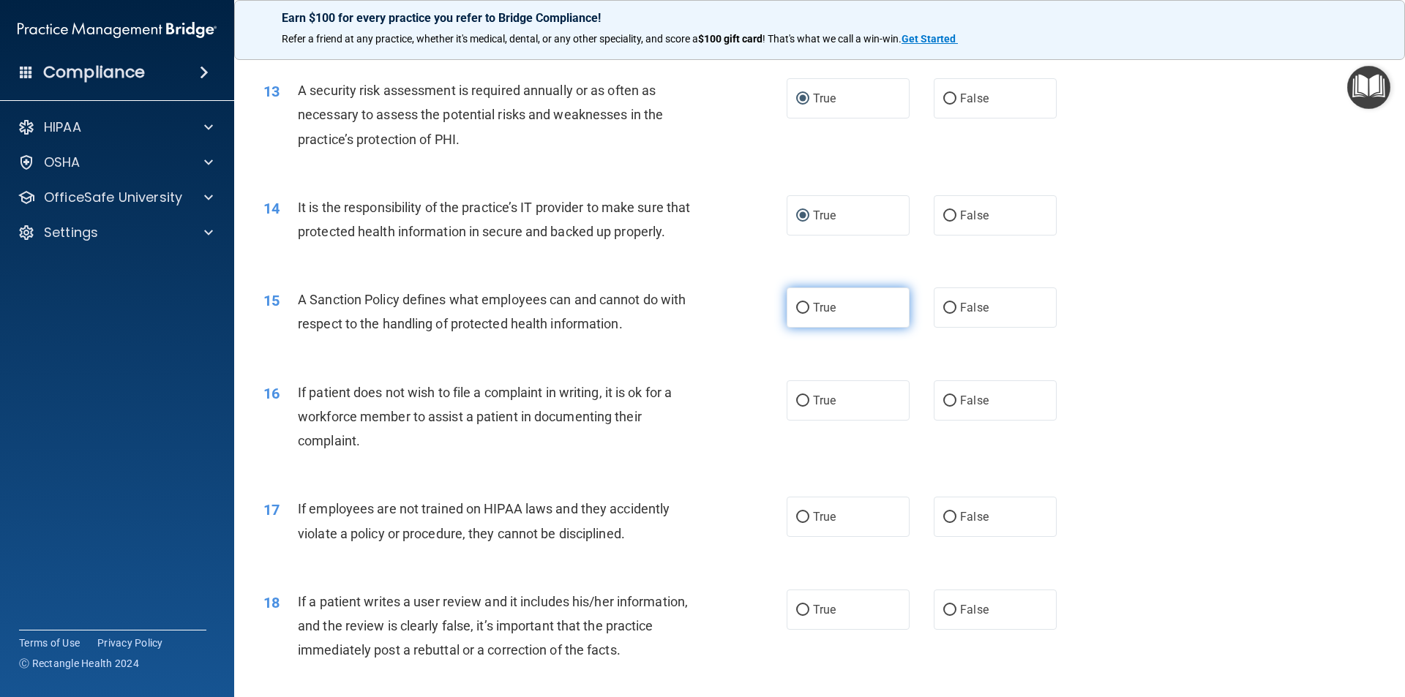
click at [801, 314] on input "True" at bounding box center [802, 308] width 13 height 11
radio input "true"
click at [796, 407] on input "True" at bounding box center [802, 401] width 13 height 11
radio input "true"
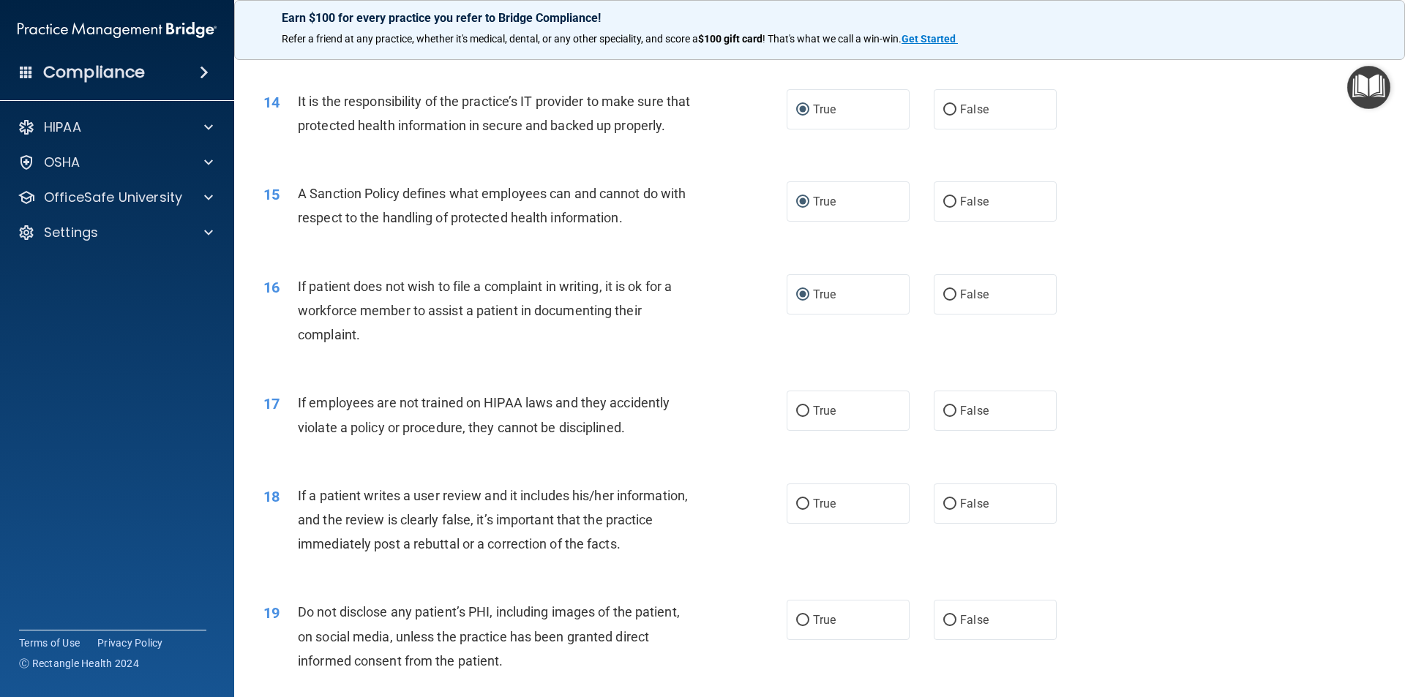
scroll to position [1756, 0]
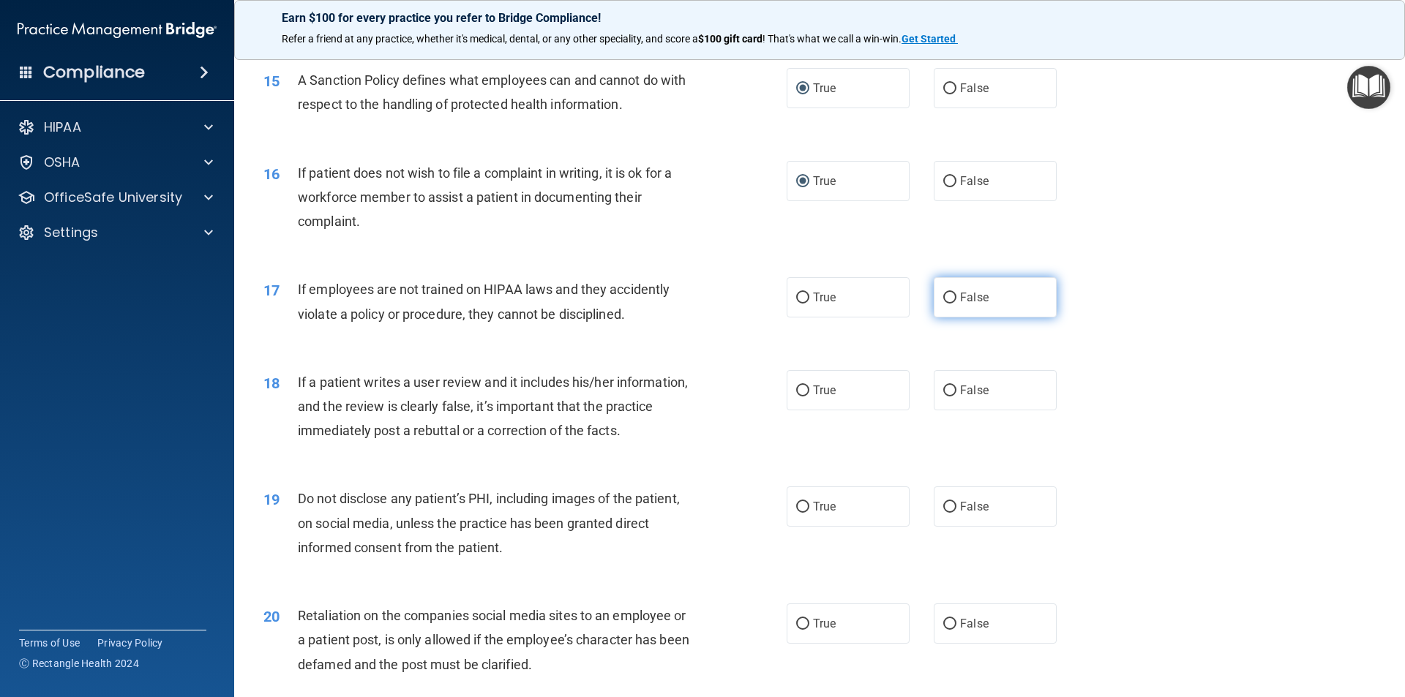
click at [943, 304] on input "False" at bounding box center [949, 298] width 13 height 11
radio input "true"
click at [943, 396] on input "False" at bounding box center [949, 391] width 13 height 11
radio input "true"
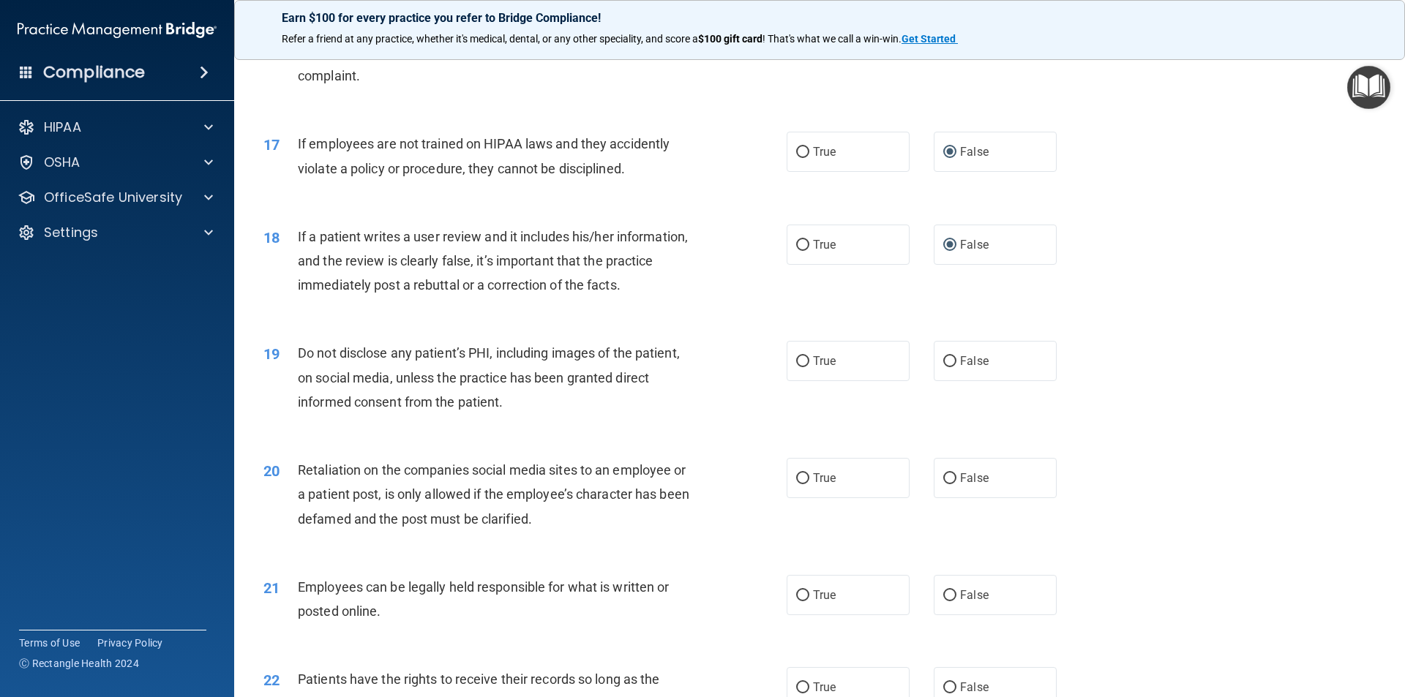
scroll to position [1902, 0]
click at [796, 366] on input "True" at bounding box center [802, 361] width 13 height 11
radio input "true"
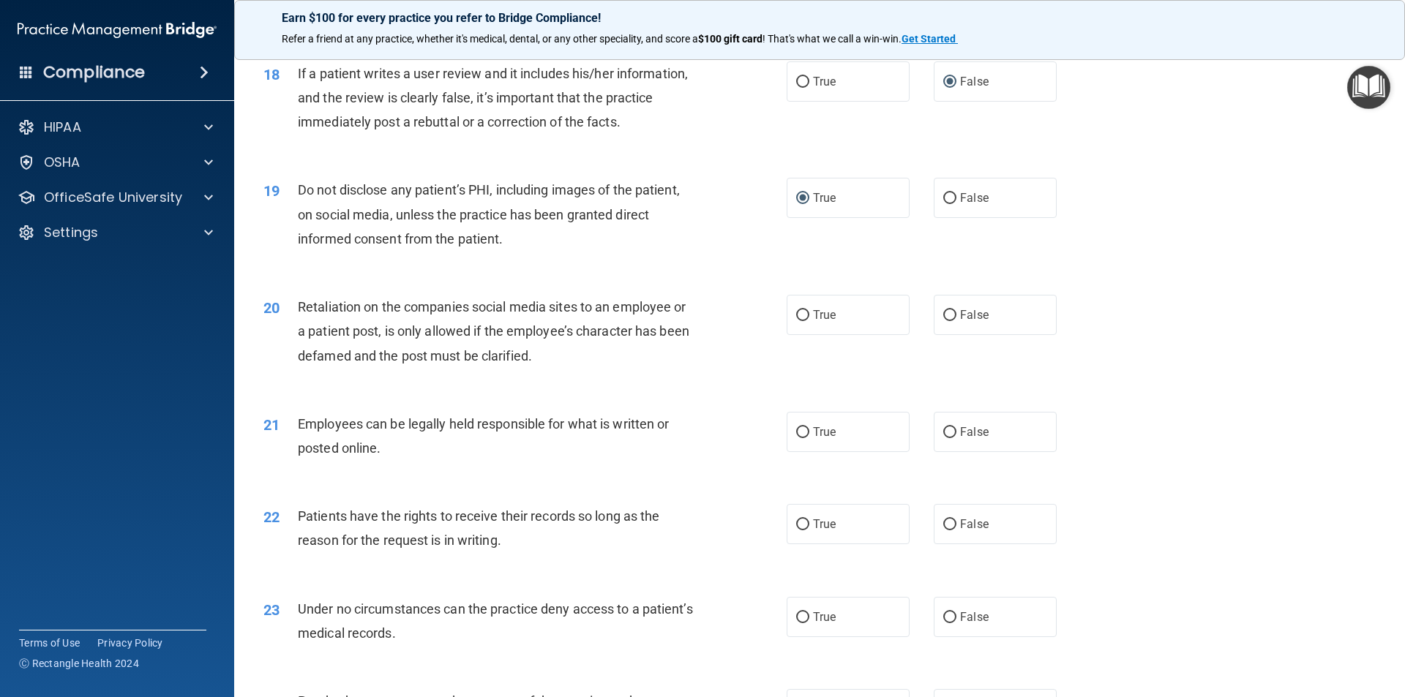
scroll to position [2121, 0]
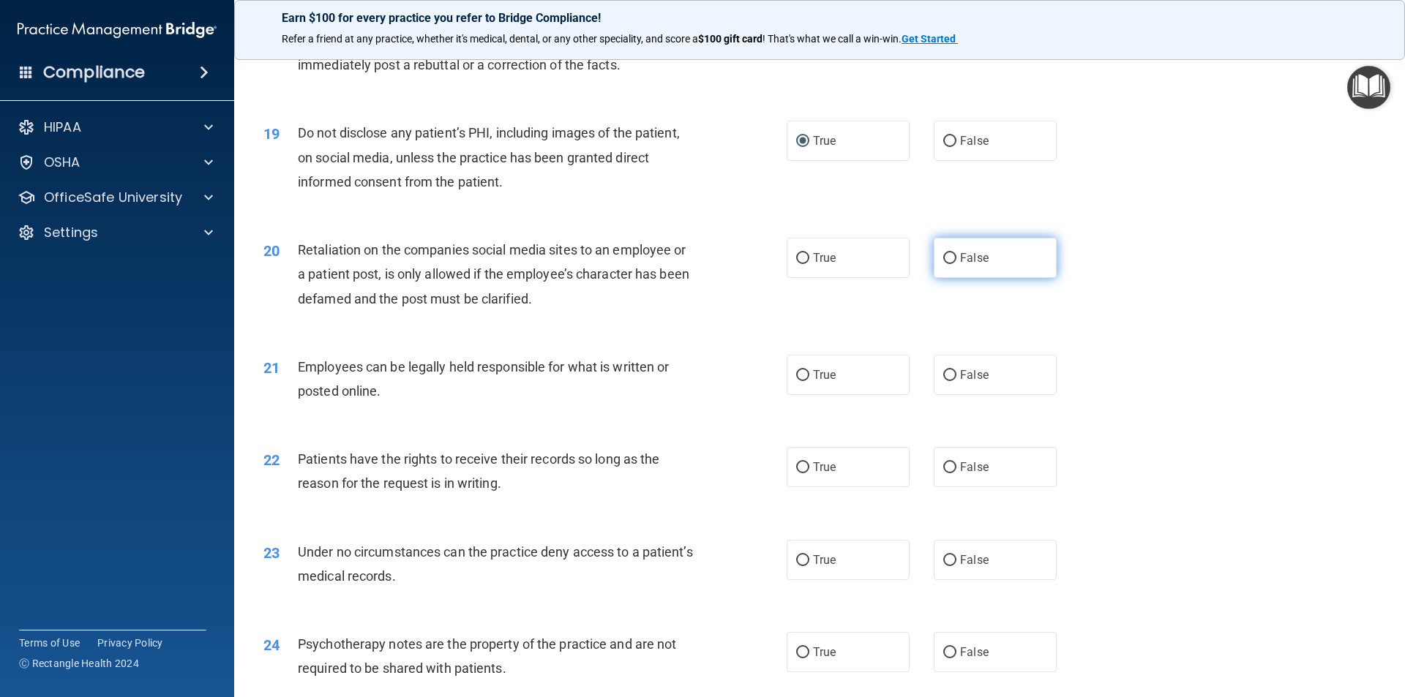
click at [943, 264] on input "False" at bounding box center [949, 258] width 13 height 11
radio input "true"
click at [796, 381] on input "True" at bounding box center [802, 375] width 13 height 11
radio input "true"
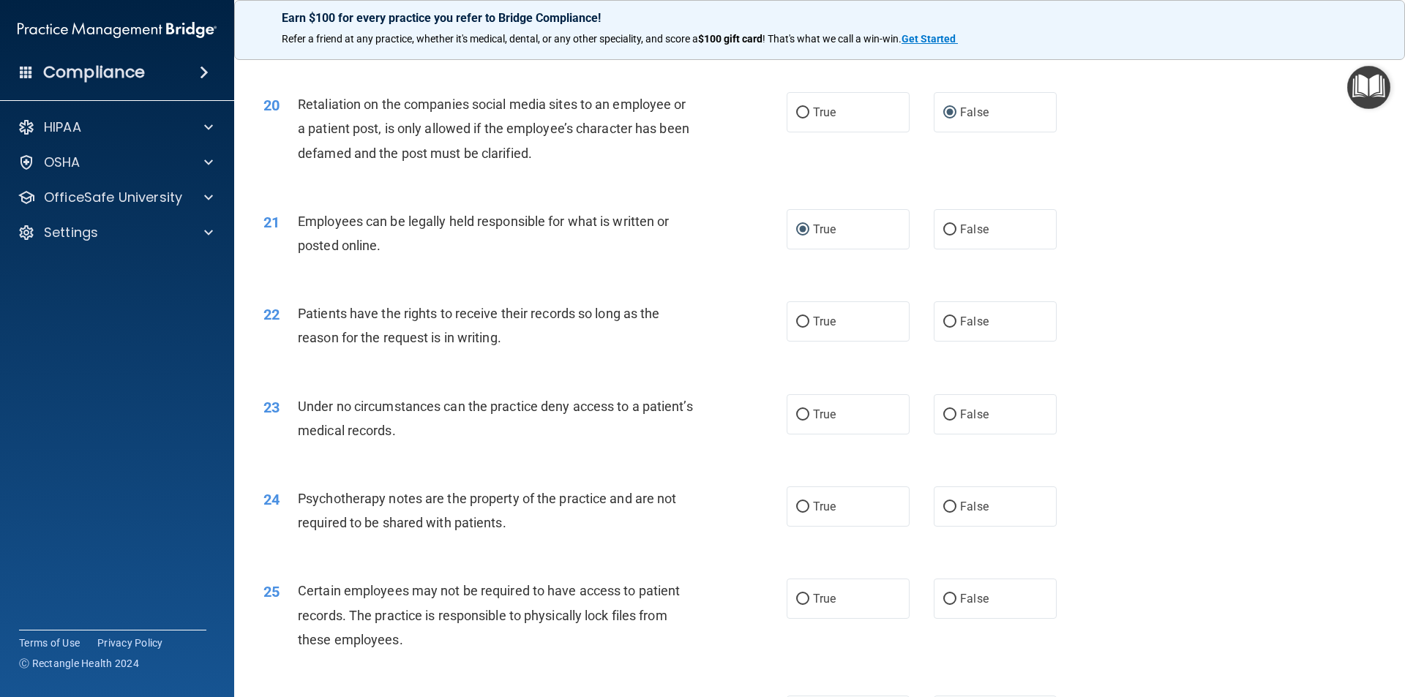
scroll to position [2268, 0]
drag, startPoint x: 945, startPoint y: 342, endPoint x: 922, endPoint y: 352, distance: 24.6
click at [945, 327] on input "False" at bounding box center [949, 321] width 13 height 11
radio input "true"
click at [943, 420] on input "False" at bounding box center [949, 414] width 13 height 11
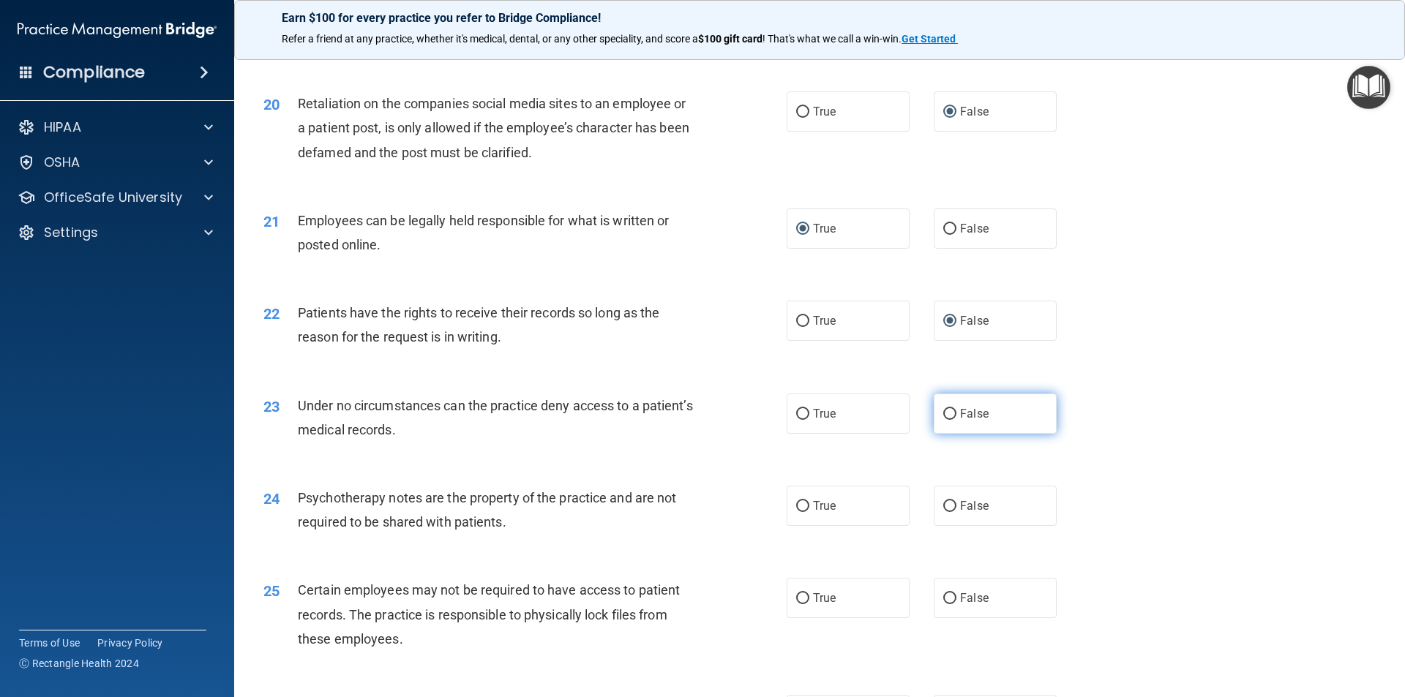
radio input "true"
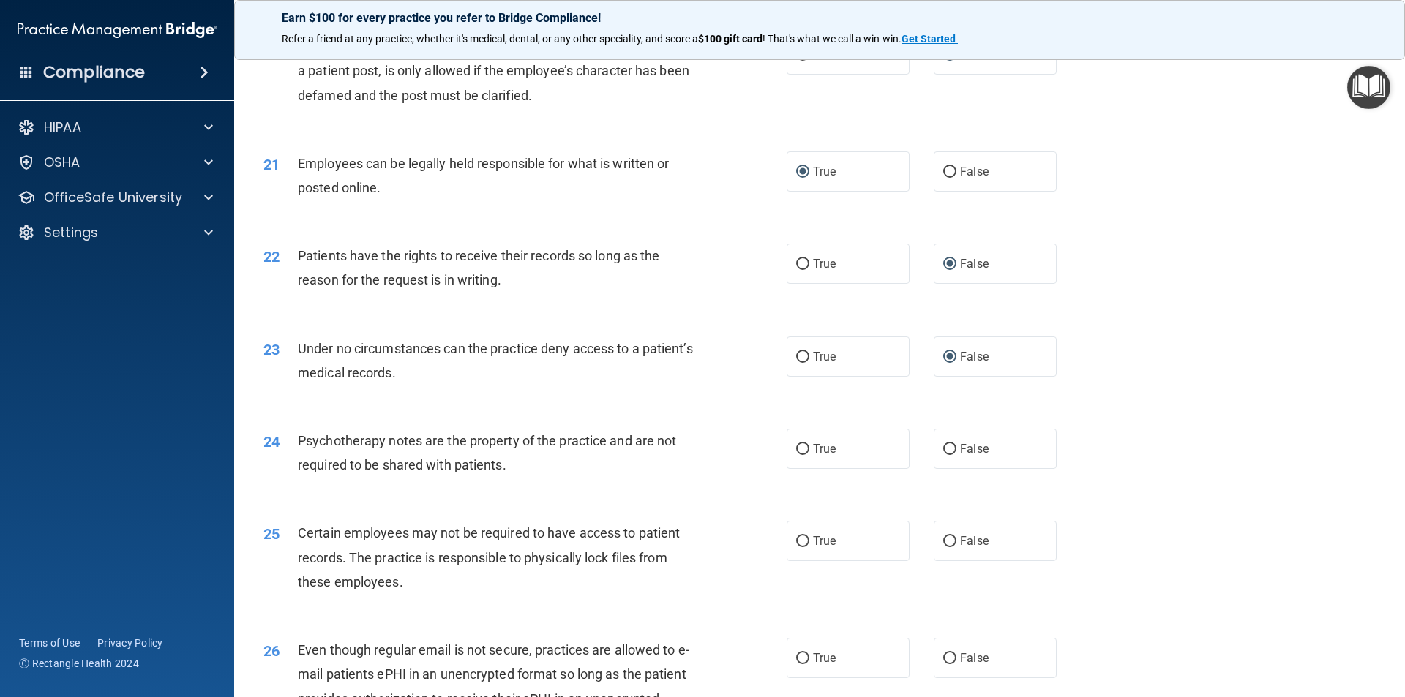
scroll to position [2414, 0]
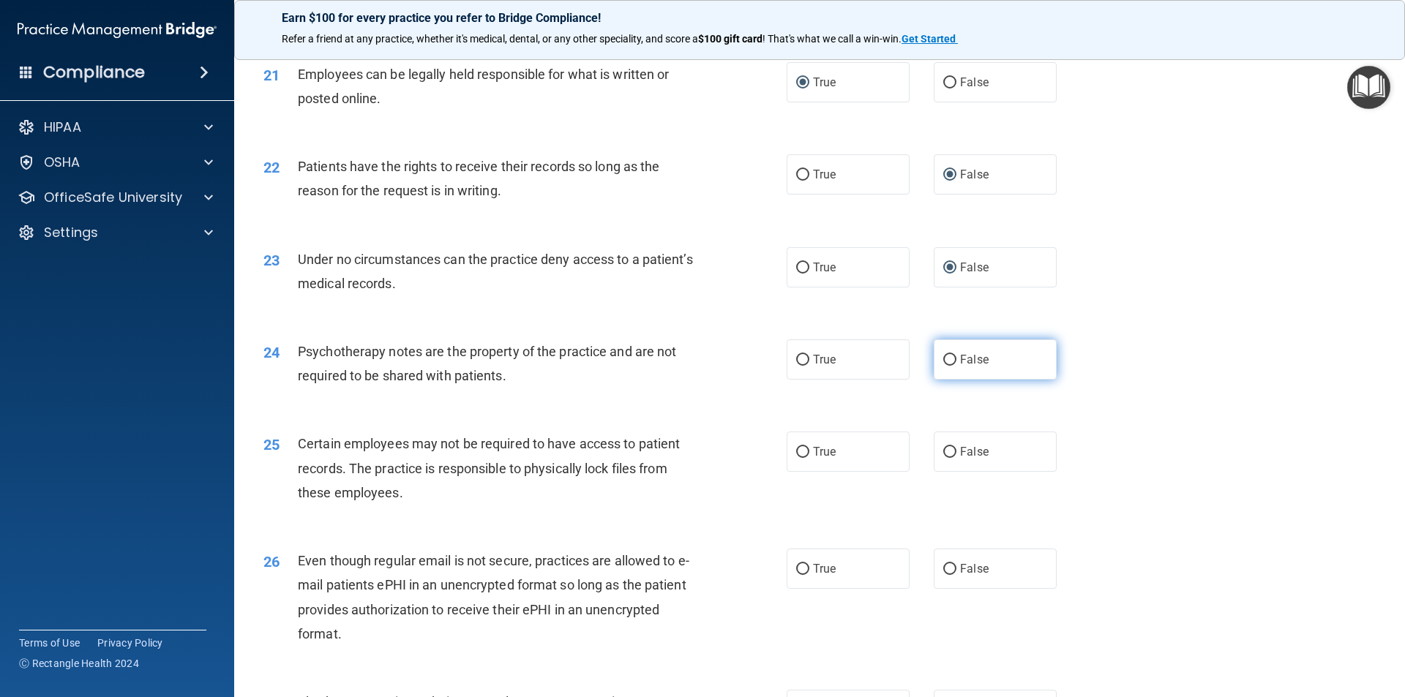
click at [943, 366] on input "False" at bounding box center [949, 360] width 13 height 11
radio input "true"
click at [797, 366] on input "True" at bounding box center [802, 360] width 13 height 11
radio input "true"
radio input "false"
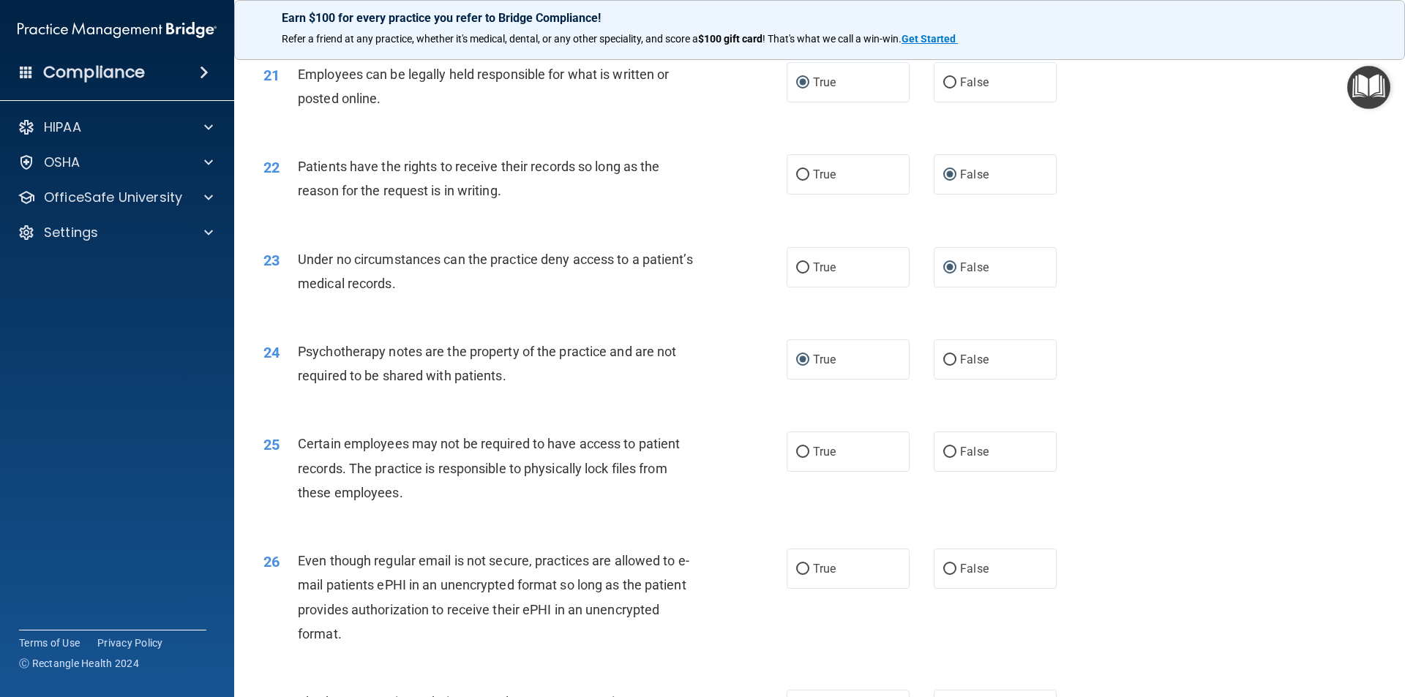
scroll to position [2487, 0]
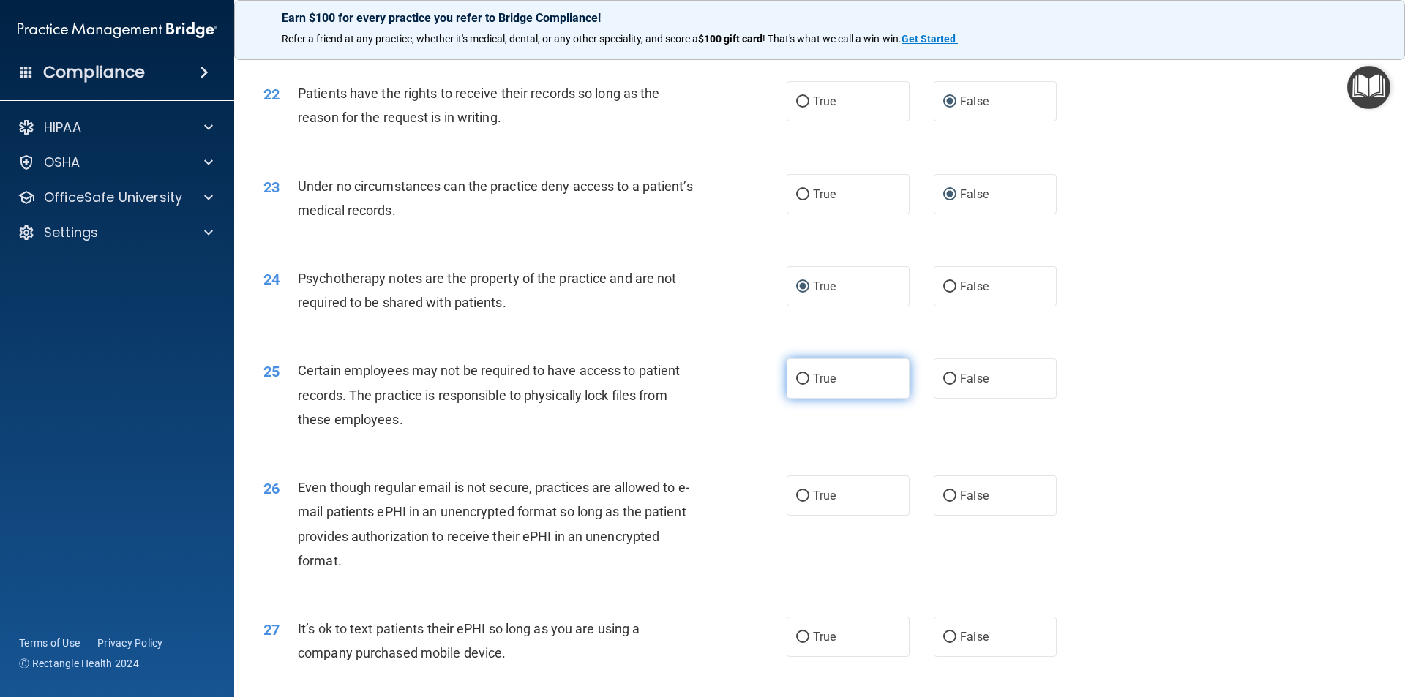
click at [802, 385] on input "True" at bounding box center [802, 379] width 13 height 11
radio input "true"
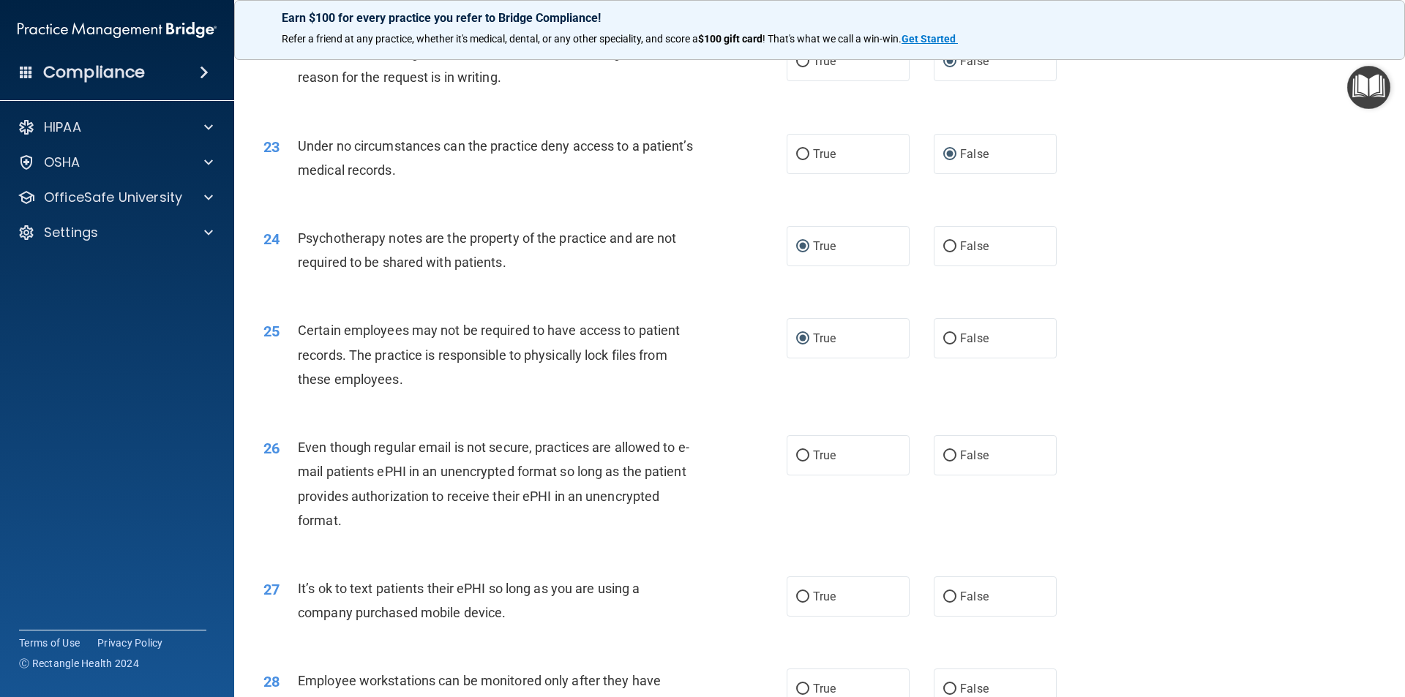
scroll to position [2560, 0]
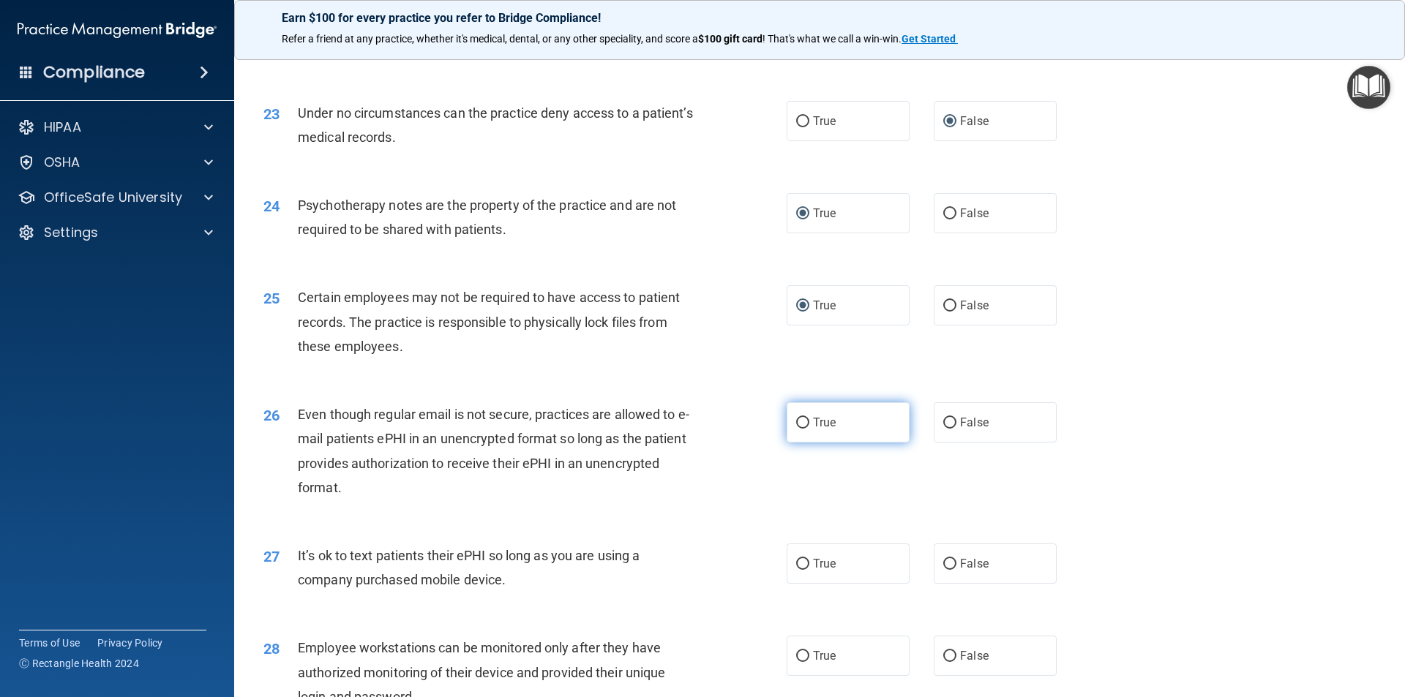
click at [801, 429] on input "True" at bounding box center [802, 423] width 13 height 11
radio input "true"
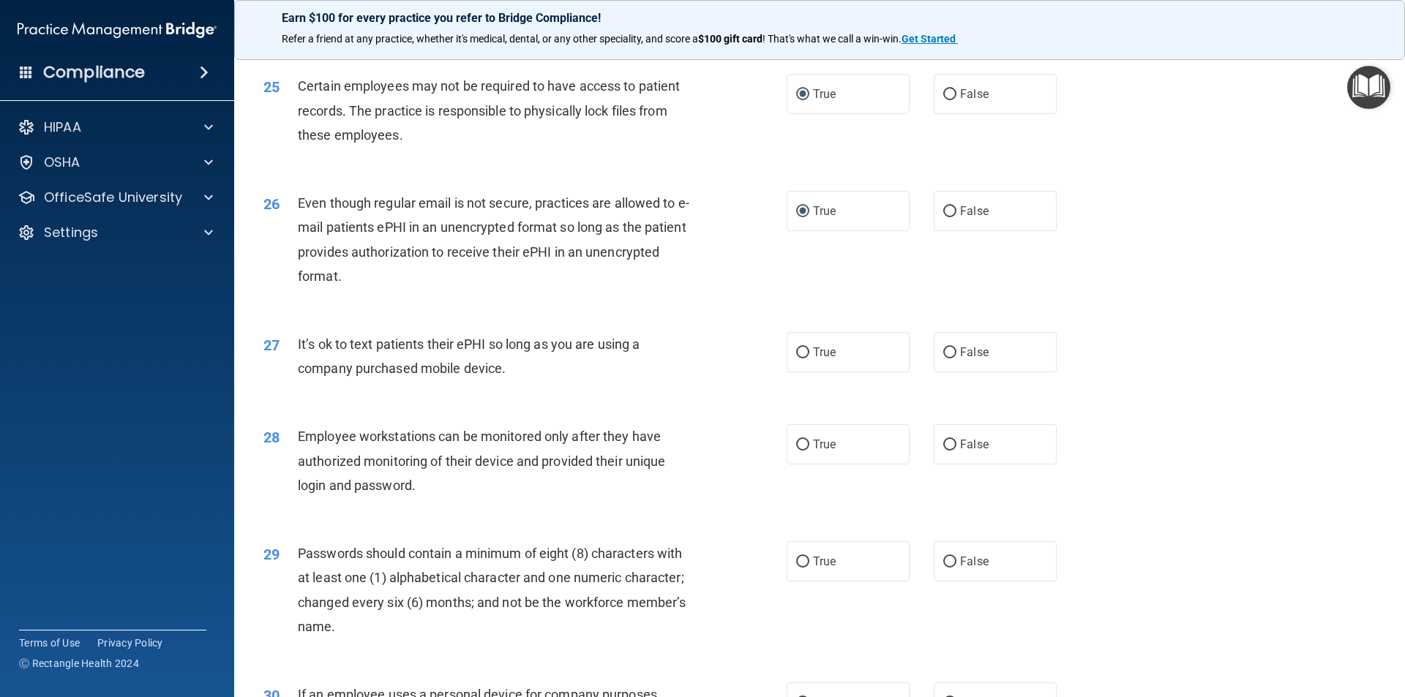
scroll to position [2780, 0]
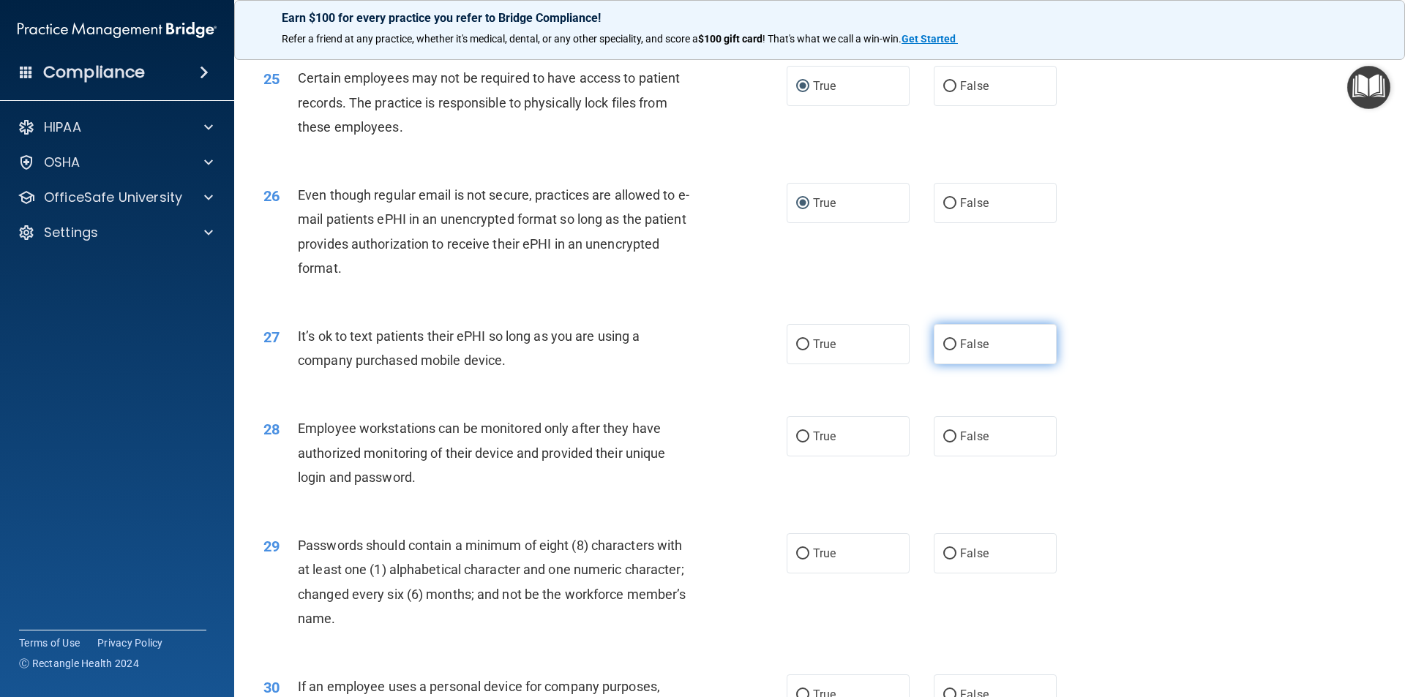
click at [944, 350] on input "False" at bounding box center [949, 344] width 13 height 11
radio input "true"
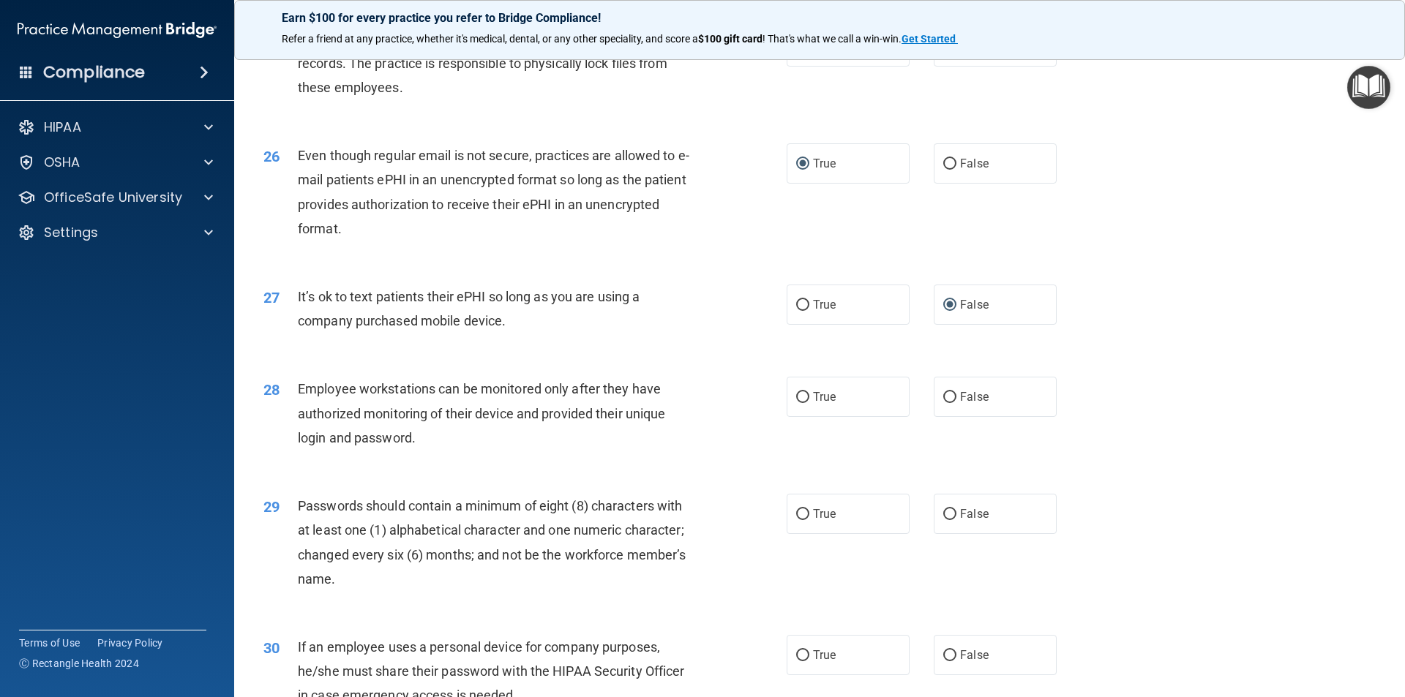
scroll to position [2853, 0]
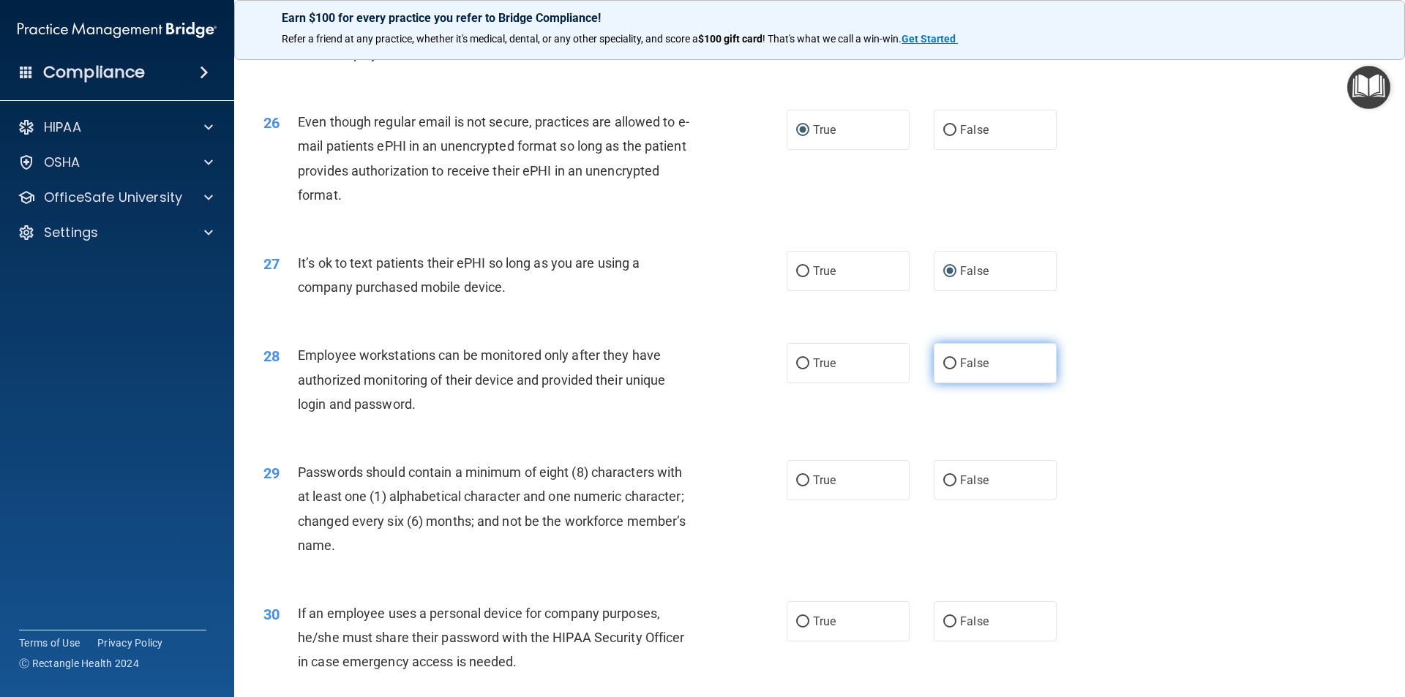
click at [943, 369] on input "False" at bounding box center [949, 363] width 13 height 11
radio input "true"
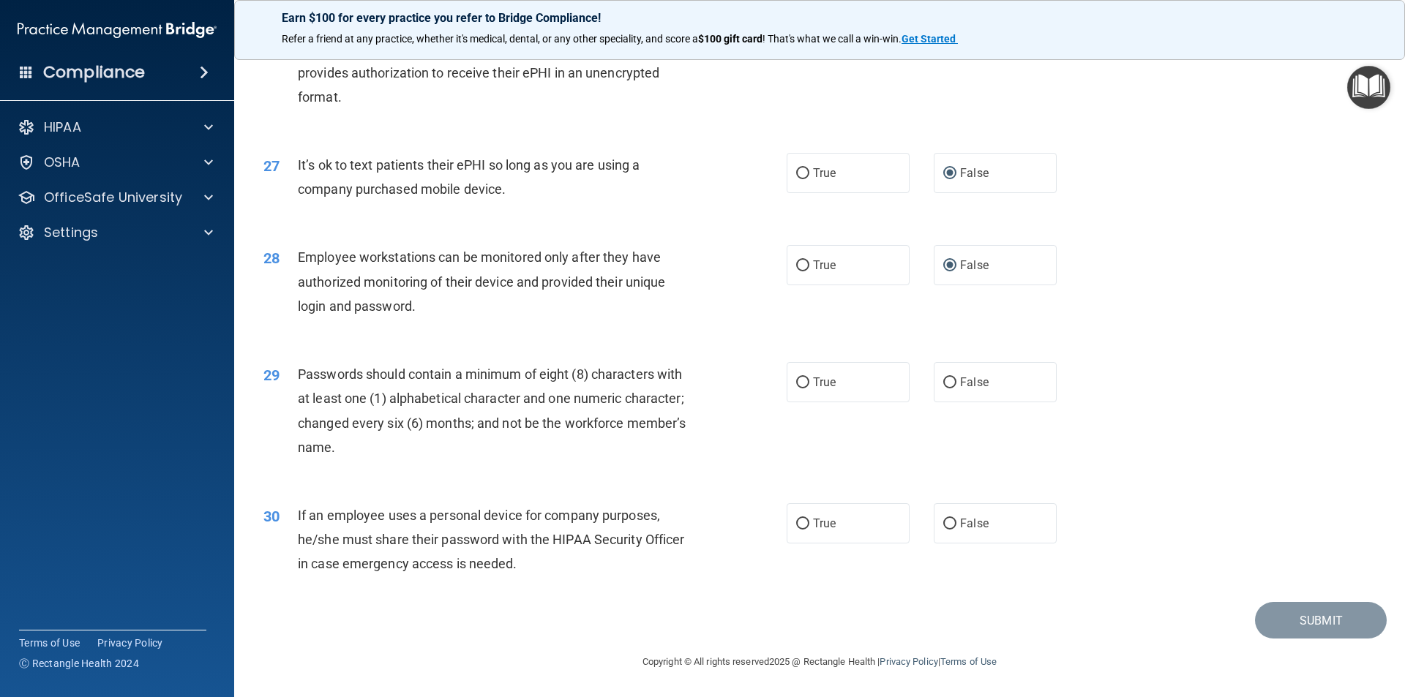
scroll to position [2975, 0]
click at [798, 380] on input "True" at bounding box center [802, 382] width 13 height 11
radio input "true"
click at [943, 522] on input "False" at bounding box center [949, 524] width 13 height 11
radio input "true"
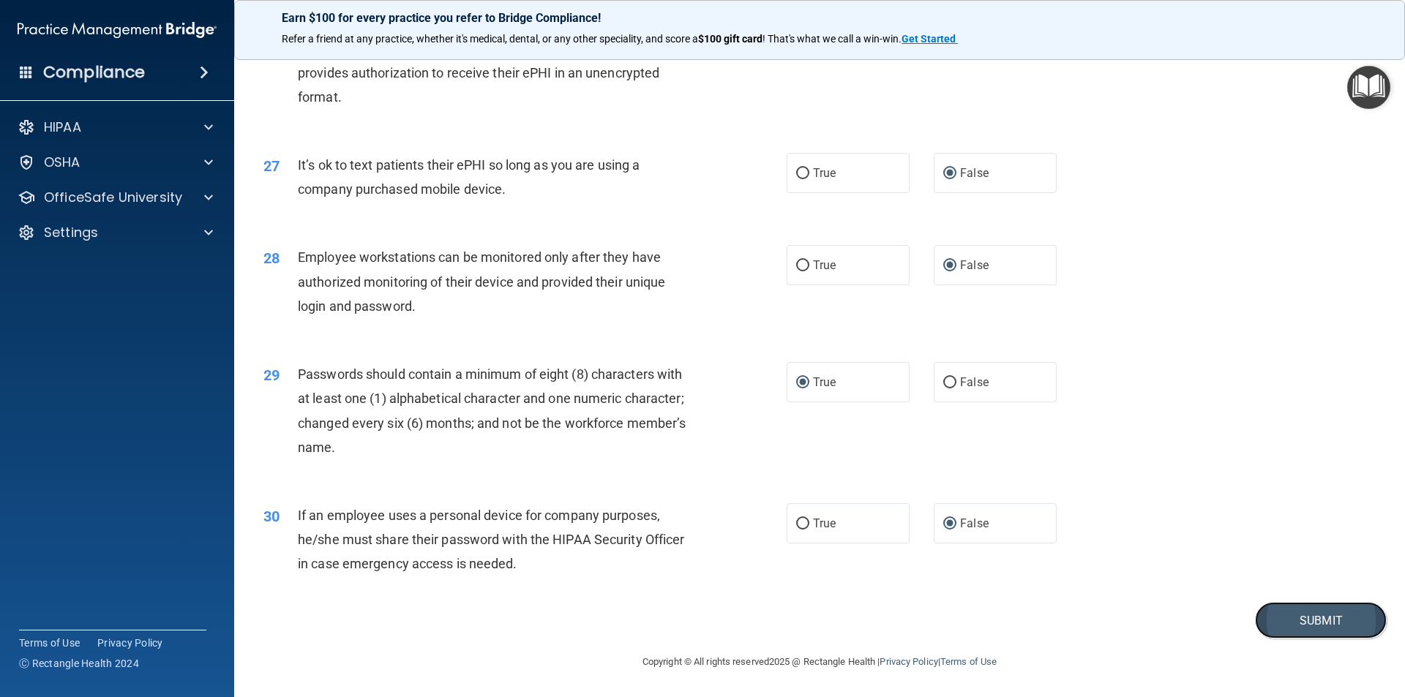
click at [1296, 620] on button "Submit" at bounding box center [1321, 620] width 132 height 37
click at [1241, 631] on div "Submit" at bounding box center [819, 620] width 1134 height 37
click at [1306, 619] on button "Submit" at bounding box center [1321, 620] width 132 height 37
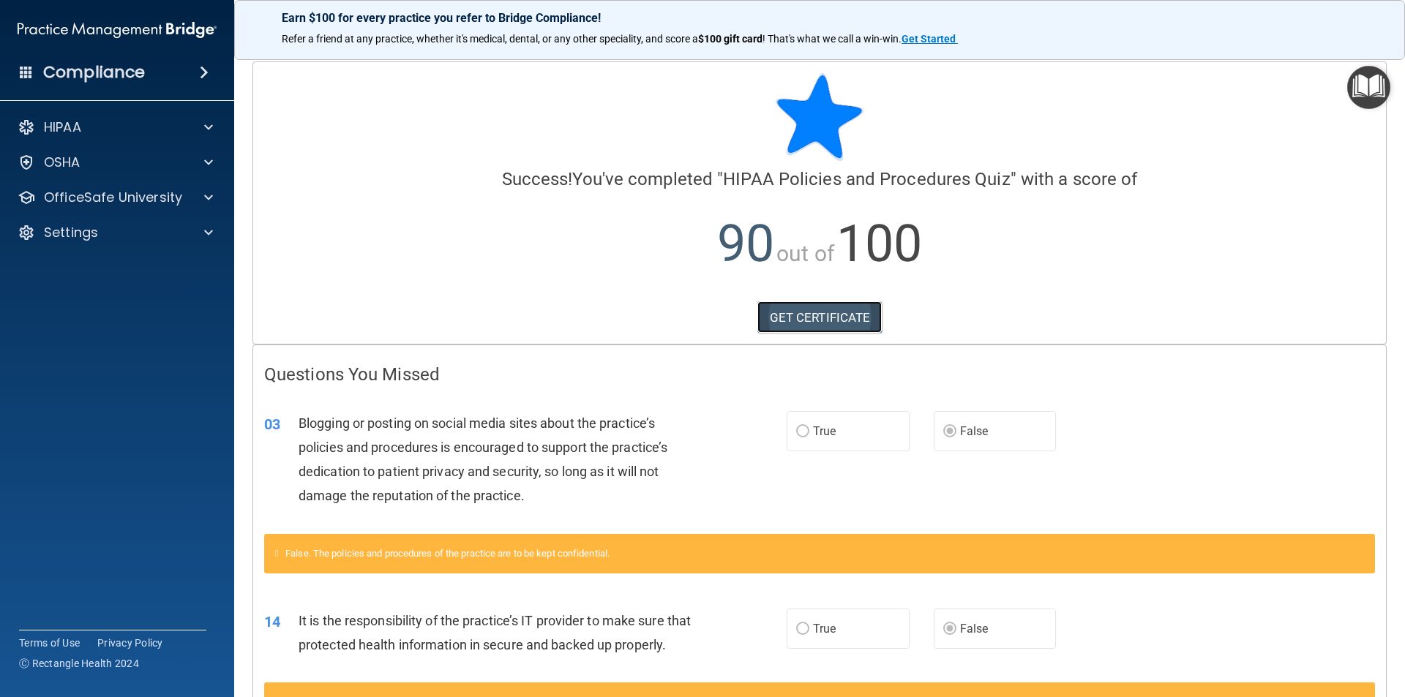
click at [782, 317] on link "GET CERTIFICATE" at bounding box center [819, 317] width 125 height 32
